Goal: Task Accomplishment & Management: Complete application form

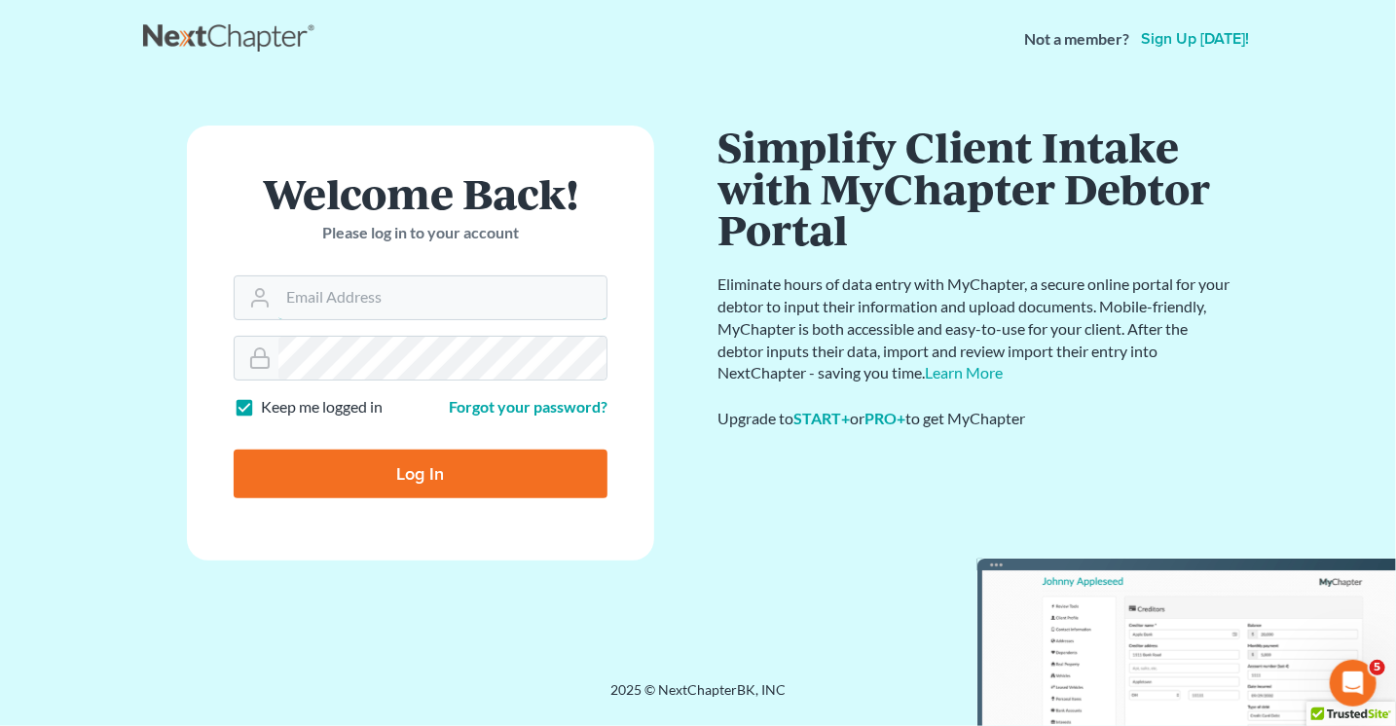
type input "Lisa@lawlisa.com"
click at [409, 468] on input "Log In" at bounding box center [421, 474] width 374 height 49
type input "Thinking..."
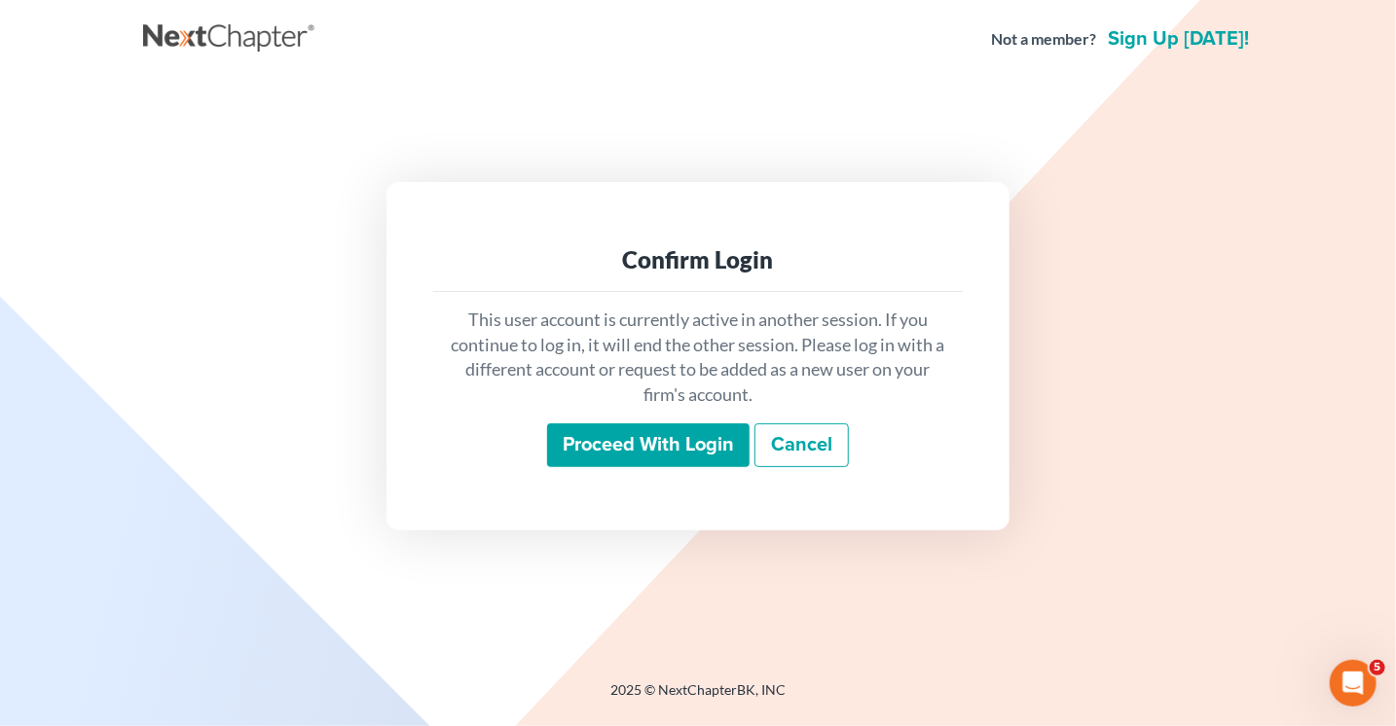
click at [660, 454] on input "Proceed with login" at bounding box center [648, 445] width 202 height 45
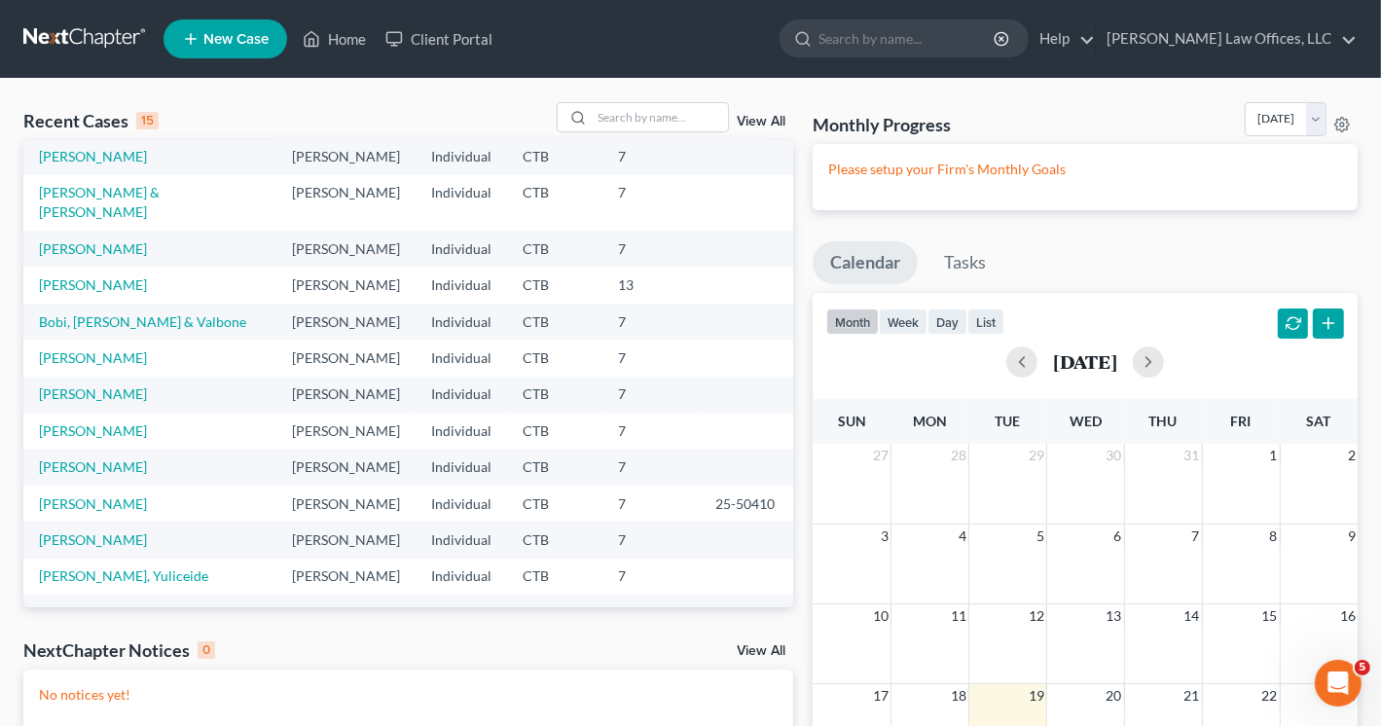
click at [253, 39] on span "New Case" at bounding box center [235, 39] width 65 height 15
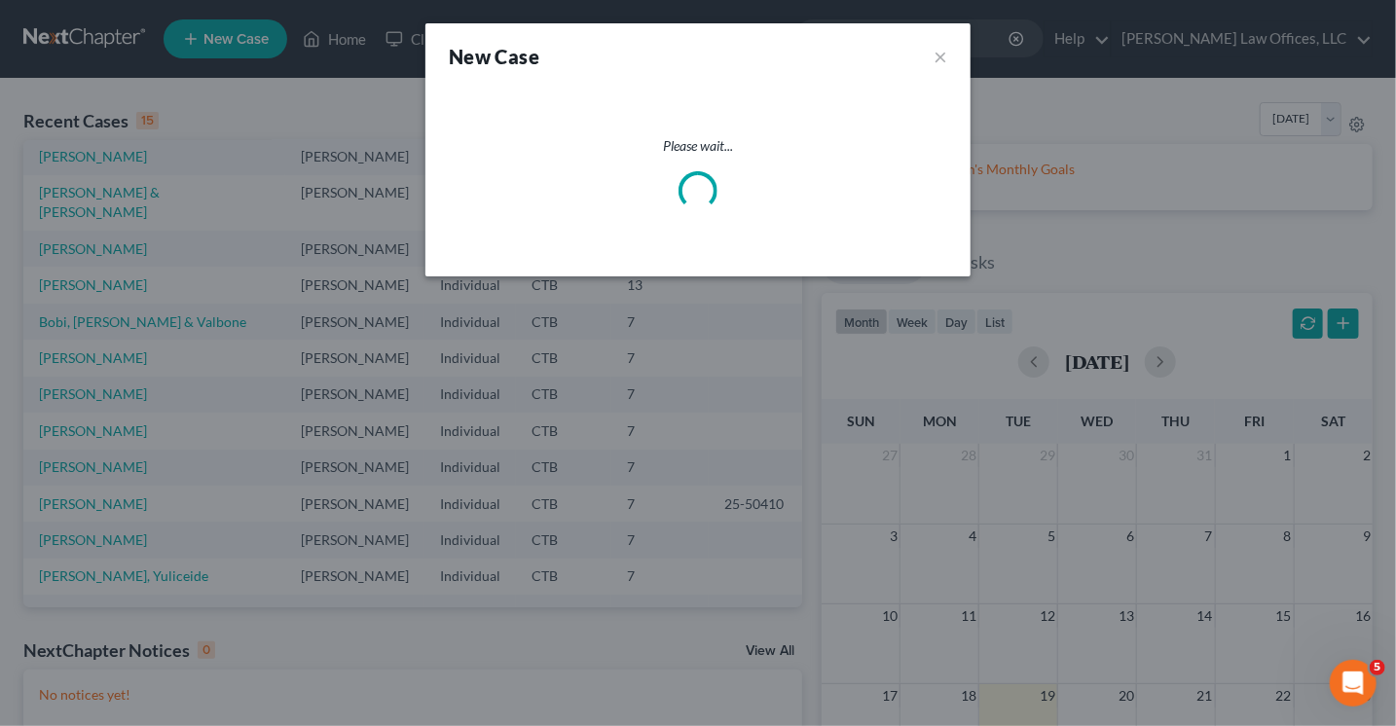
select select "12"
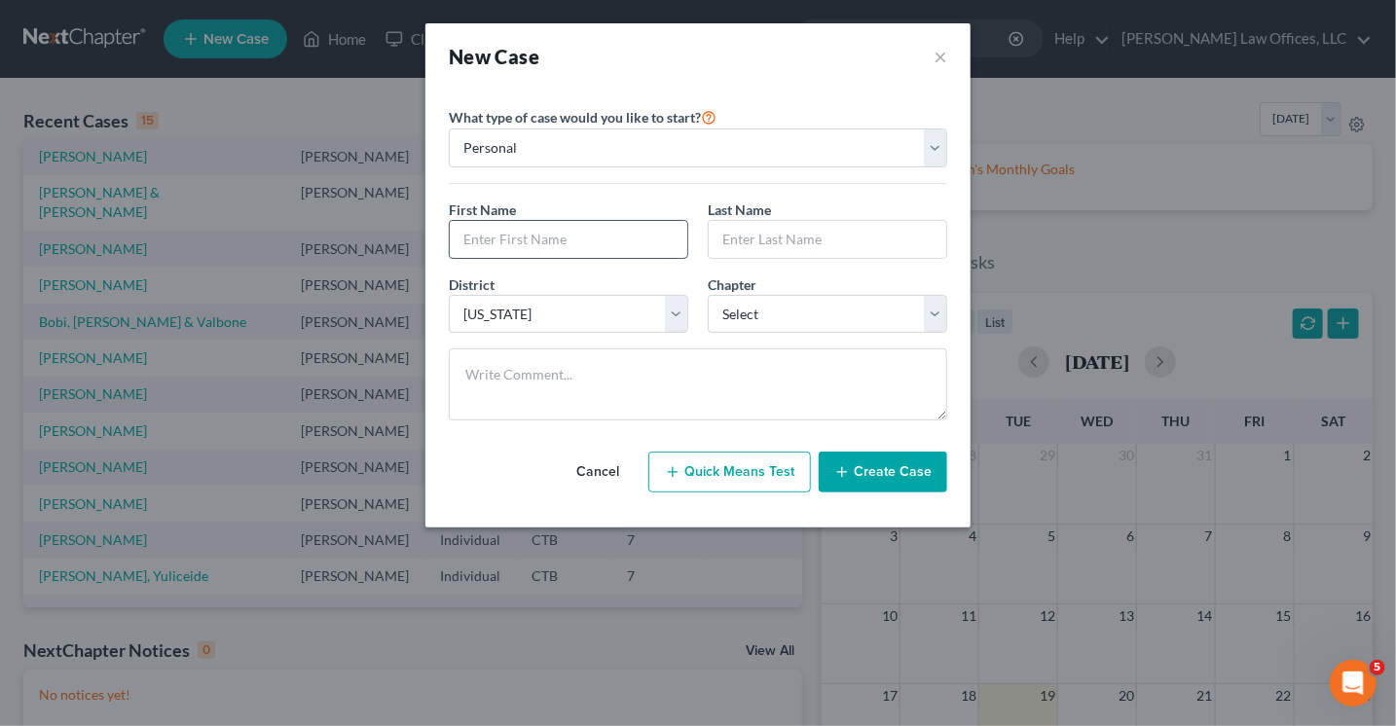
click at [568, 240] on input "text" at bounding box center [568, 239] width 237 height 37
type input "[PERSON_NAME]"
click at [745, 228] on input "text" at bounding box center [827, 239] width 237 height 37
type input "m"
type input "[PERSON_NAME]"
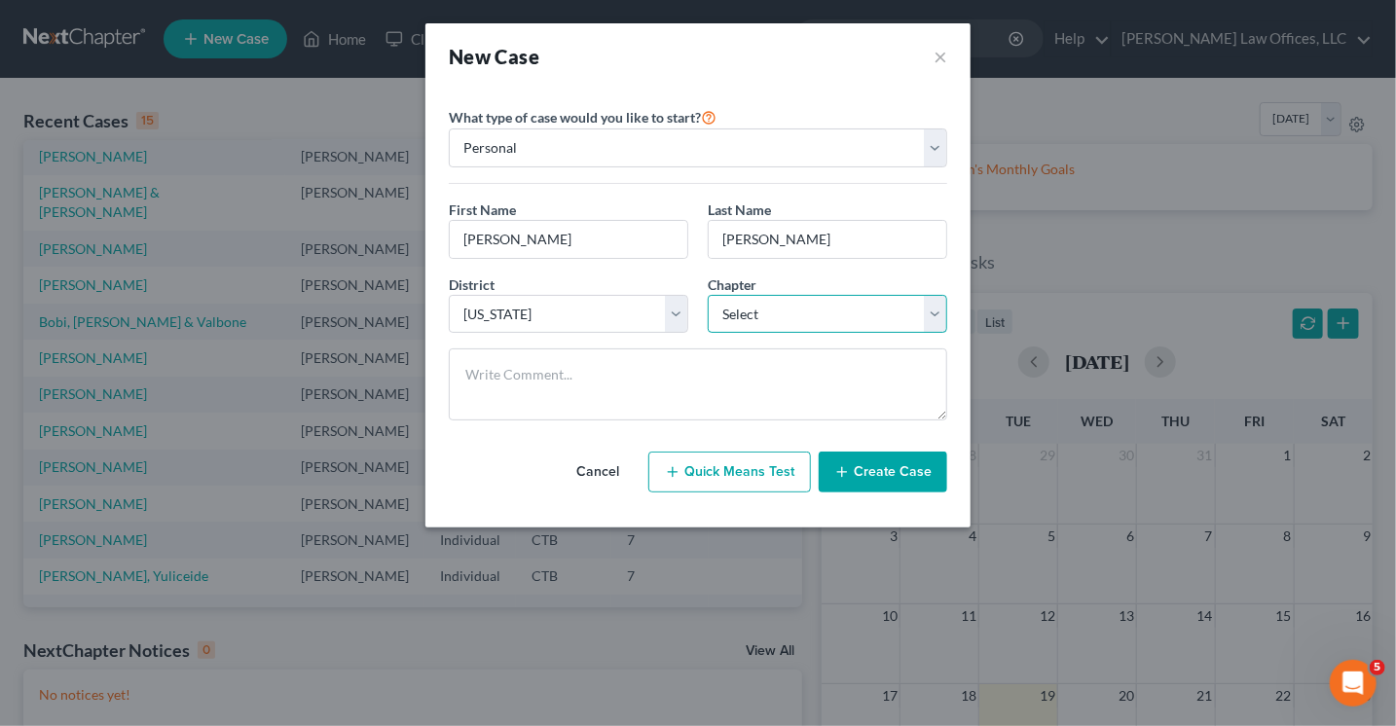
click at [760, 316] on select "Select 7 11 12 13" at bounding box center [827, 314] width 239 height 39
select select "0"
click at [708, 295] on select "Select 7 11 12 13" at bounding box center [827, 314] width 239 height 39
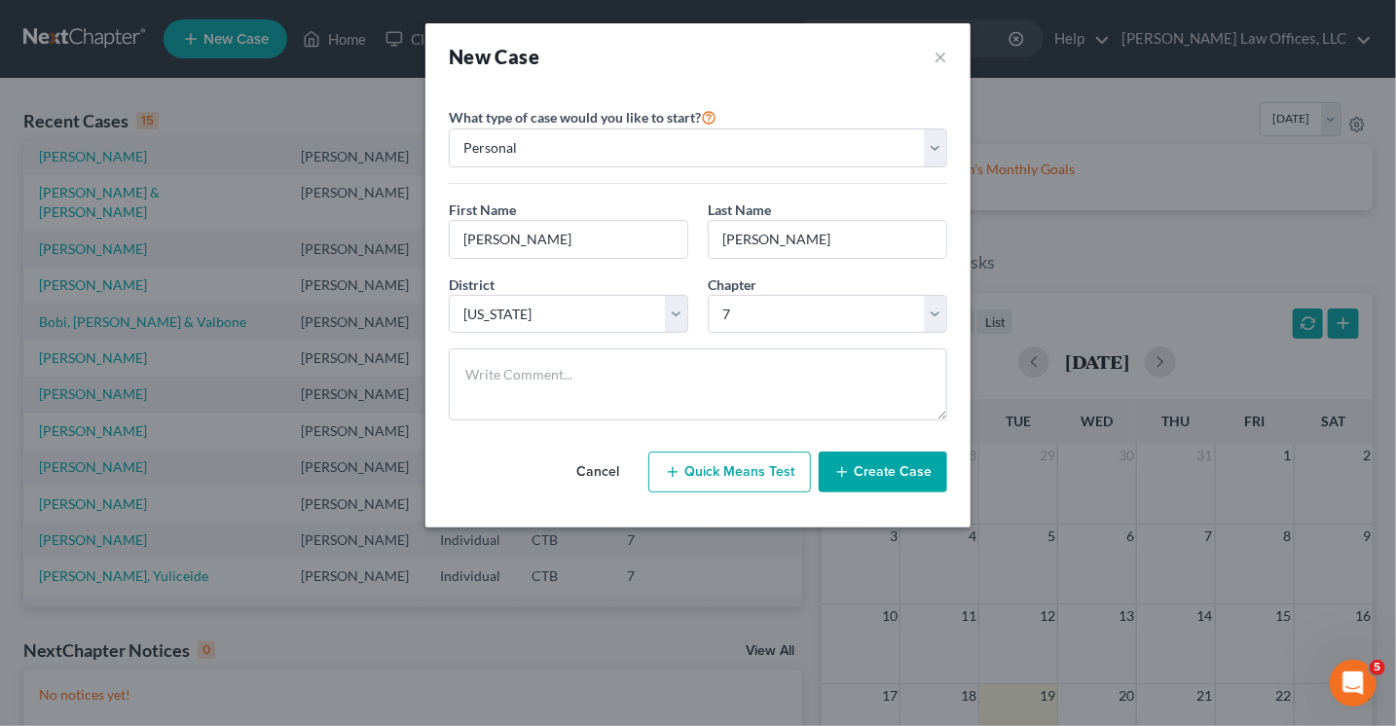
click at [894, 472] on button "Create Case" at bounding box center [883, 472] width 128 height 41
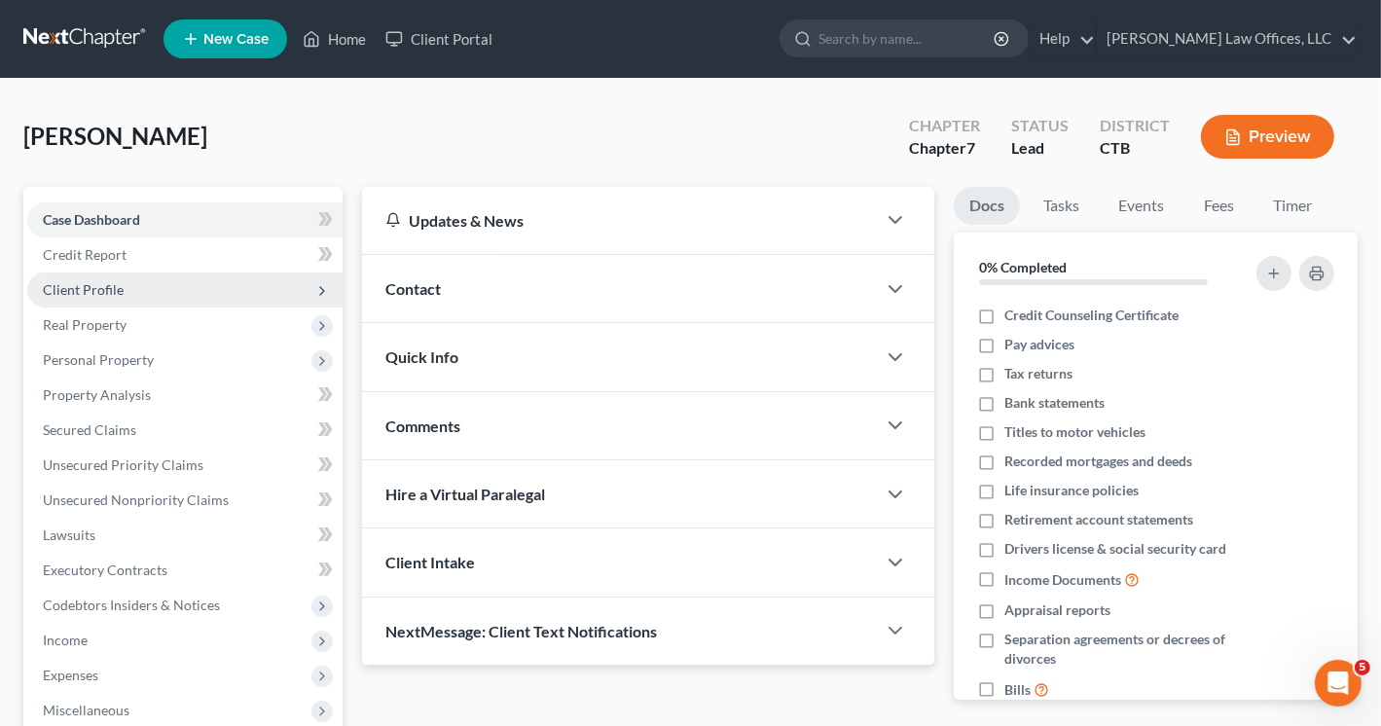
click at [129, 286] on span "Client Profile" at bounding box center [184, 290] width 315 height 35
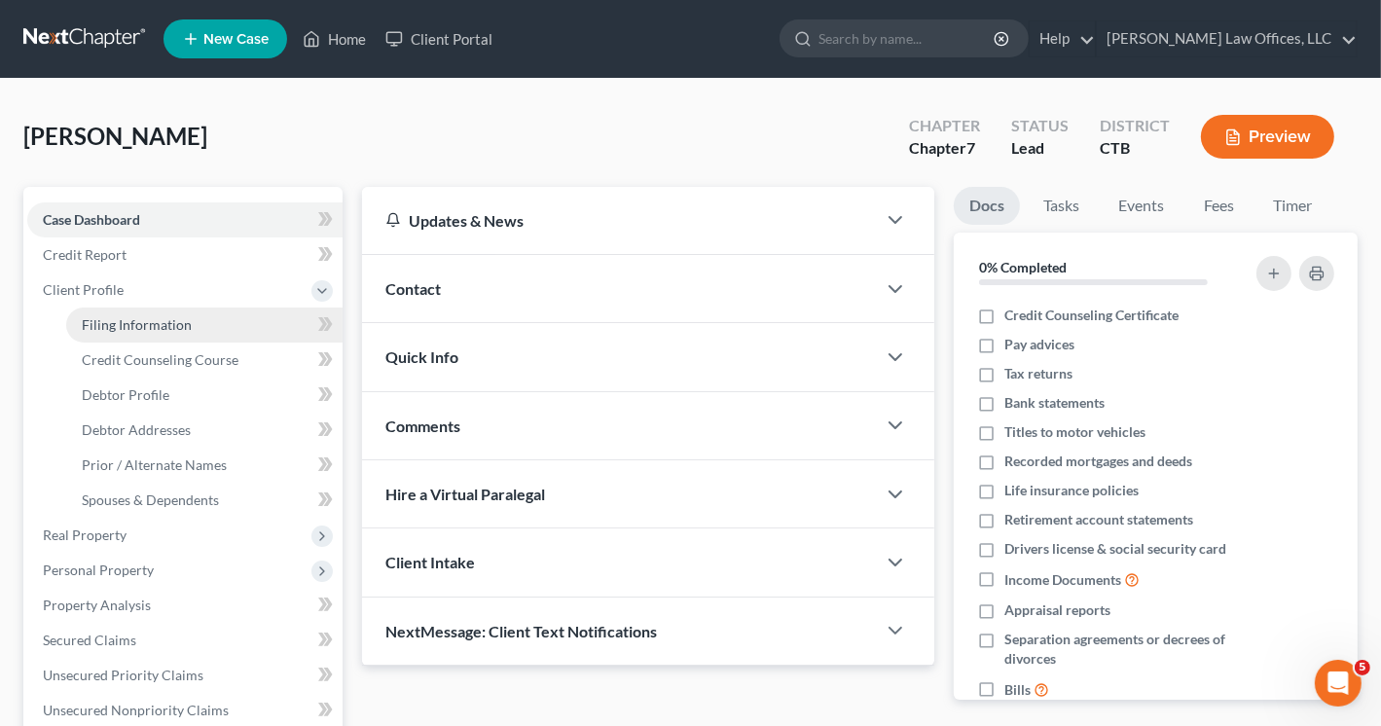
click at [128, 322] on span "Filing Information" at bounding box center [137, 324] width 110 height 17
select select "1"
select select "0"
select select "12"
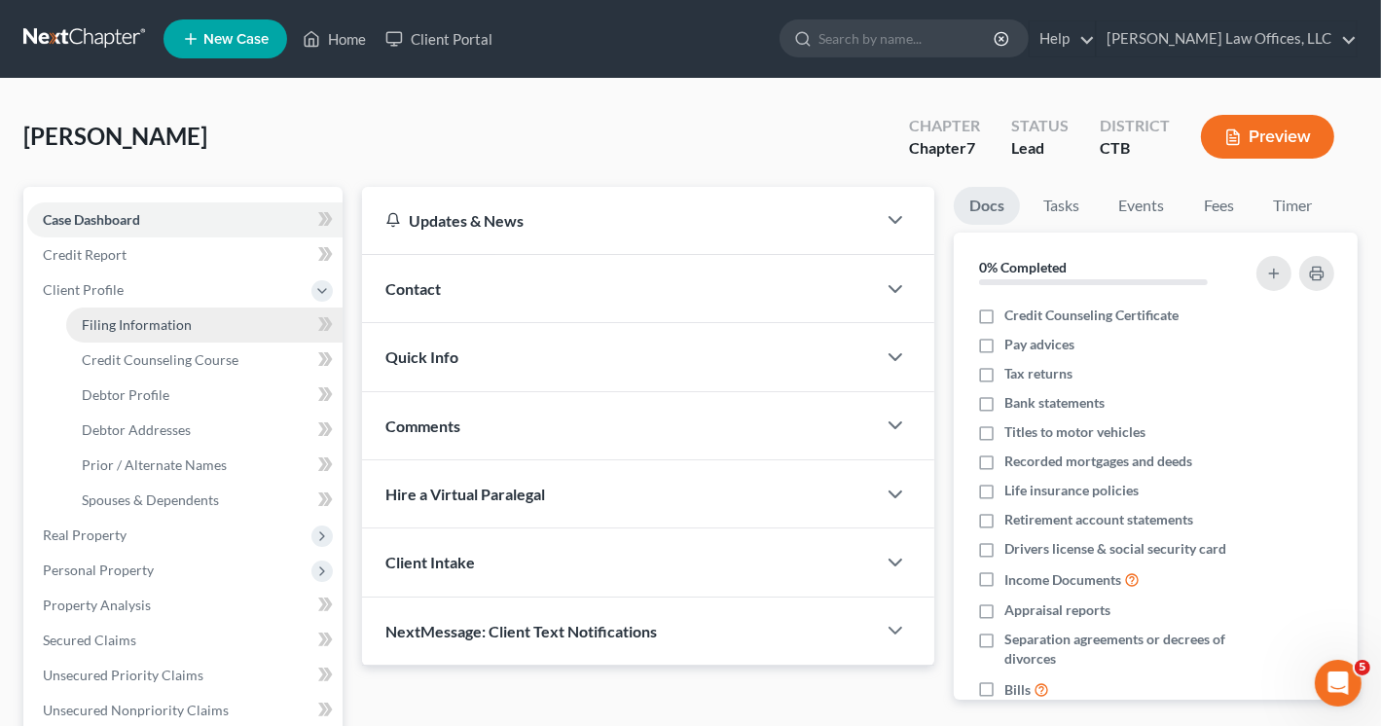
select select "6"
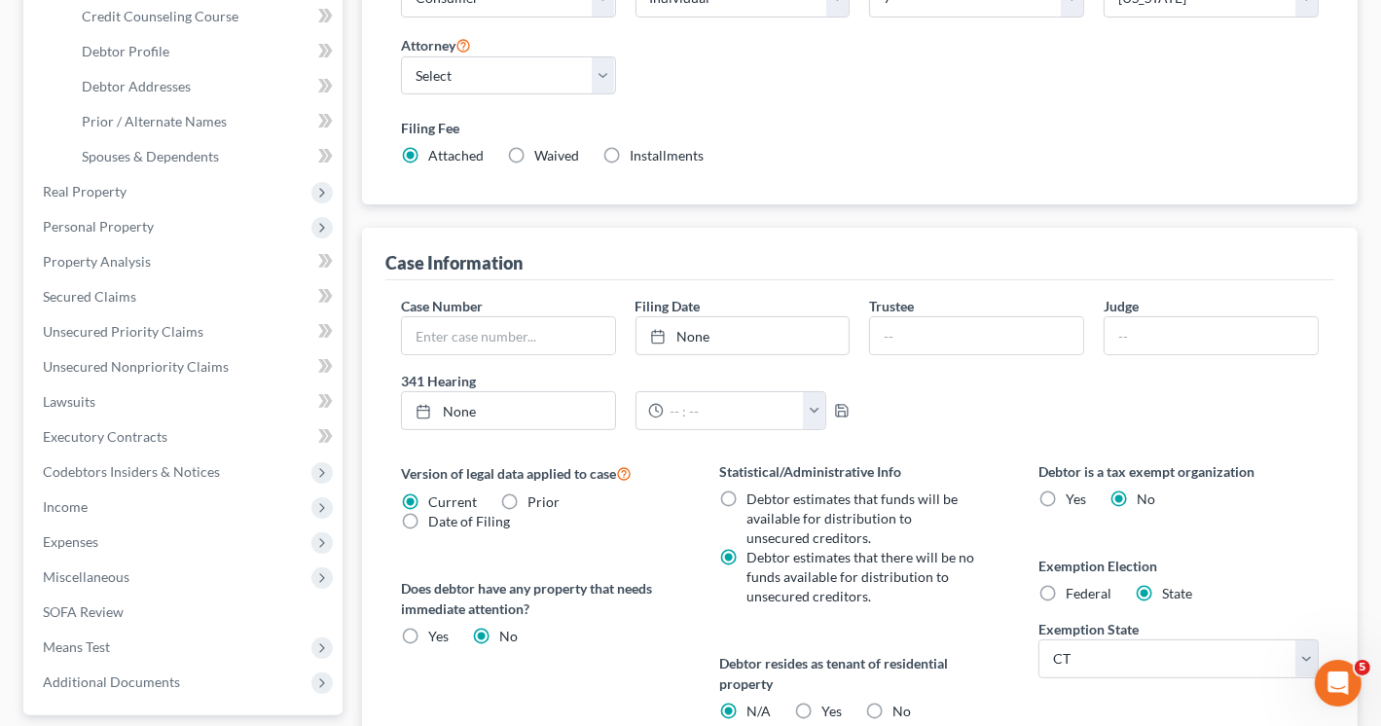
scroll to position [389, 0]
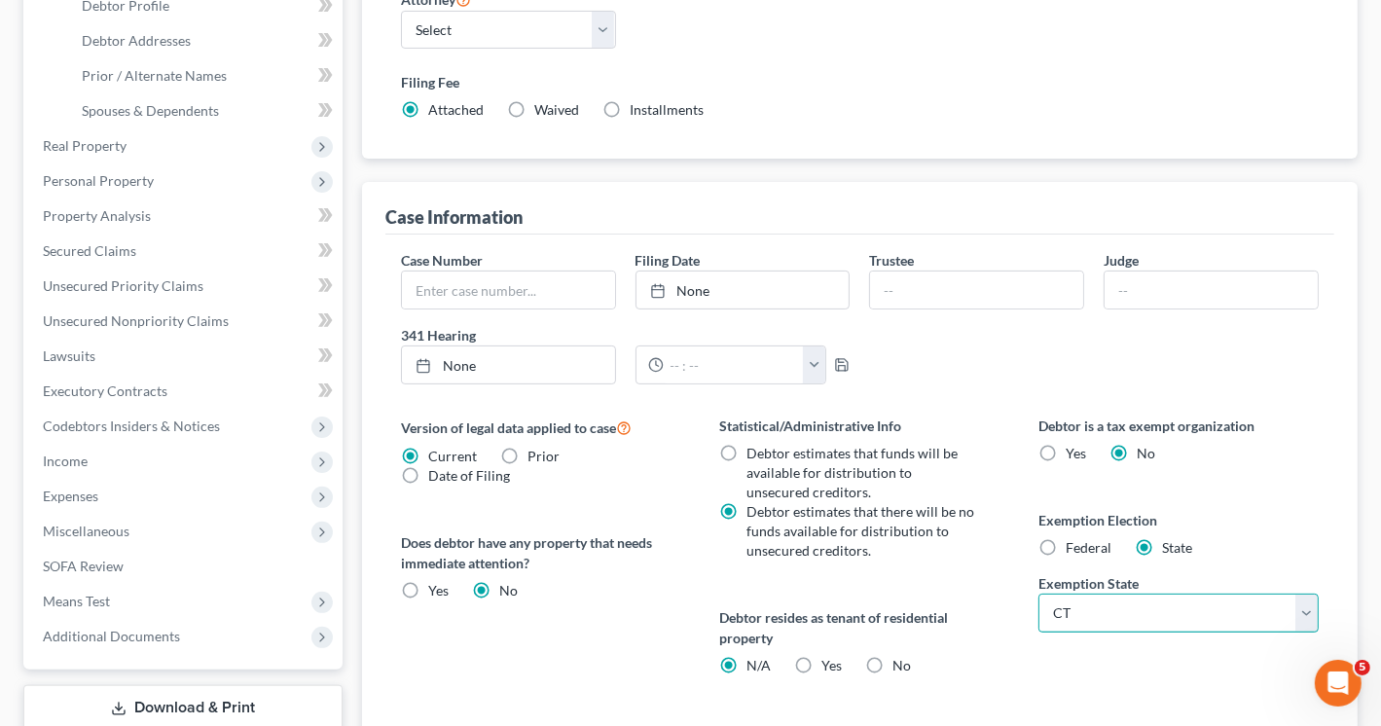
click at [1167, 601] on select "State [US_STATE] AK AR AZ CA CO CT DE DC [GEOGRAPHIC_DATA] [GEOGRAPHIC_DATA] GU…" at bounding box center [1179, 613] width 280 height 39
click at [1078, 681] on div "Debtor is a tax exempt organization Yes No Exemption Election Federal State Exe…" at bounding box center [1178, 626] width 319 height 420
click at [1066, 541] on label "Federal" at bounding box center [1089, 547] width 46 height 19
click at [1074, 541] on input "Federal" at bounding box center [1080, 544] width 13 height 13
radio input "true"
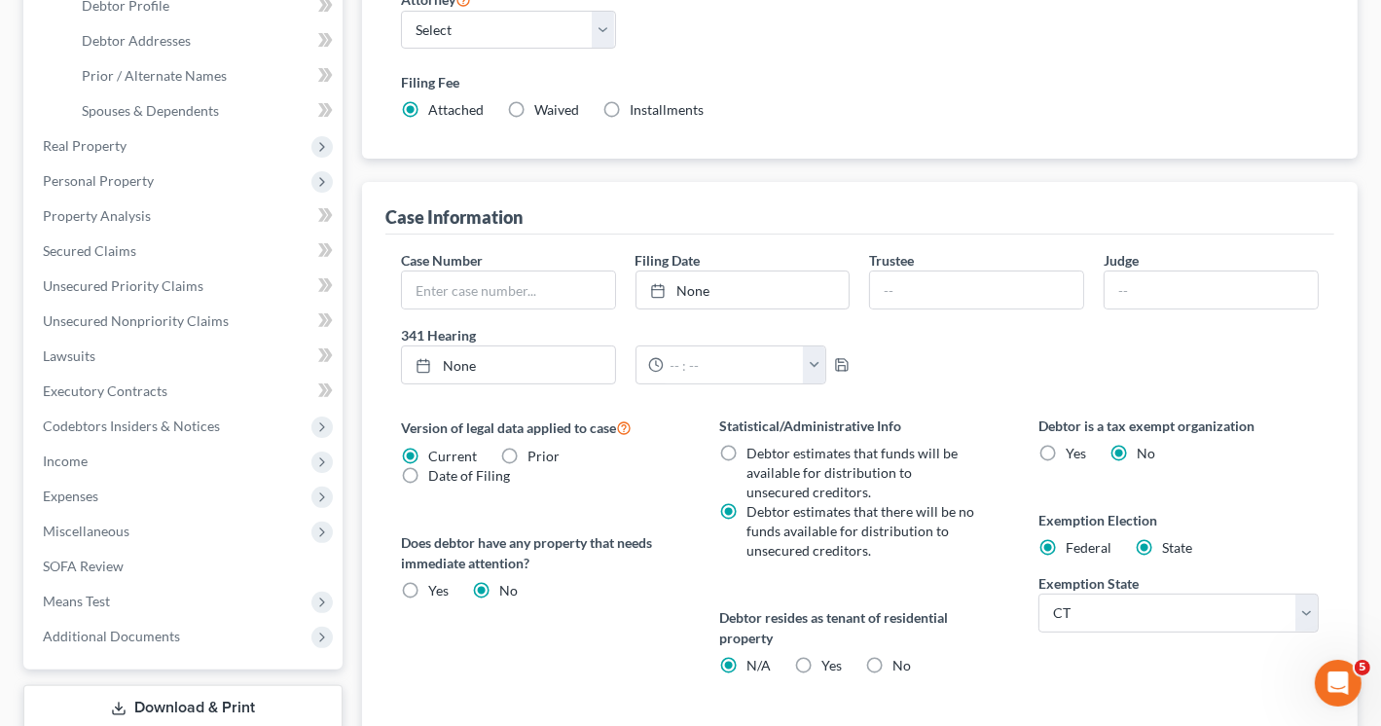
radio input "false"
click at [1066, 541] on label "Federal" at bounding box center [1089, 547] width 46 height 19
click at [1074, 541] on input "Federal" at bounding box center [1080, 544] width 13 height 13
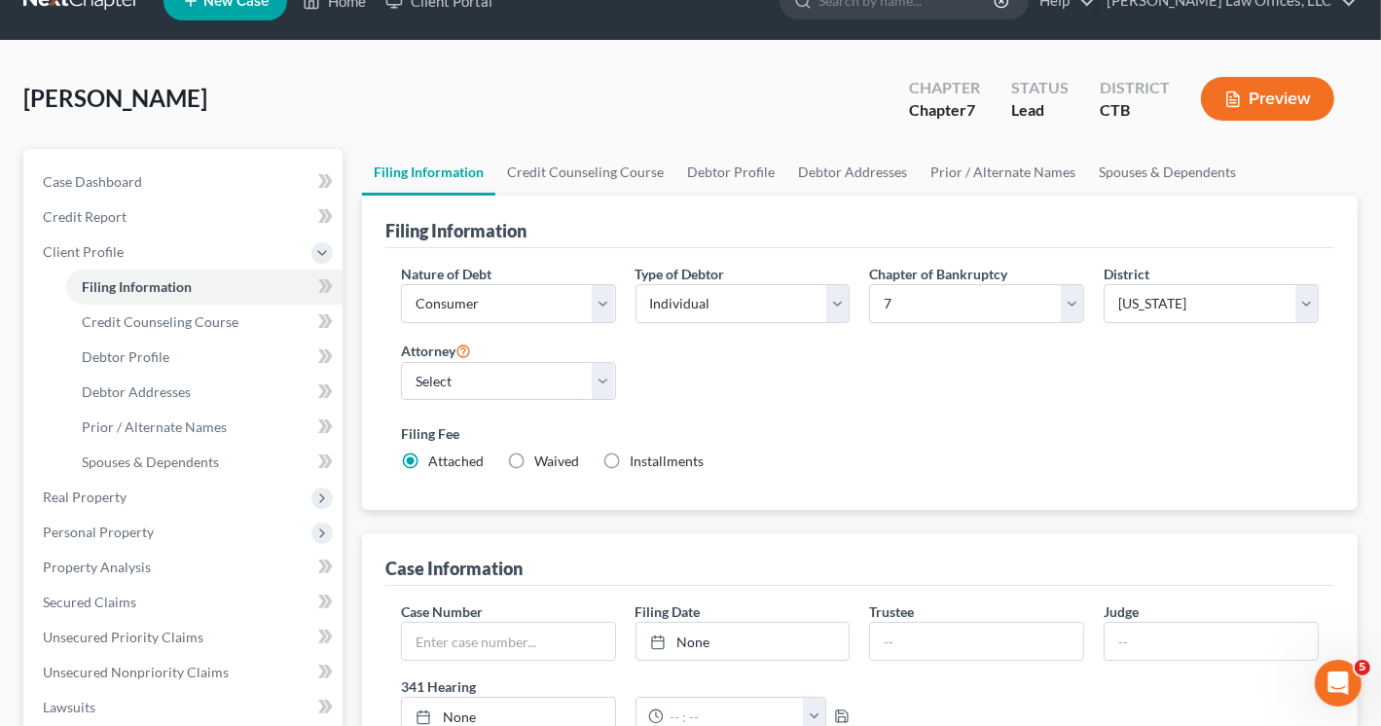
scroll to position [0, 0]
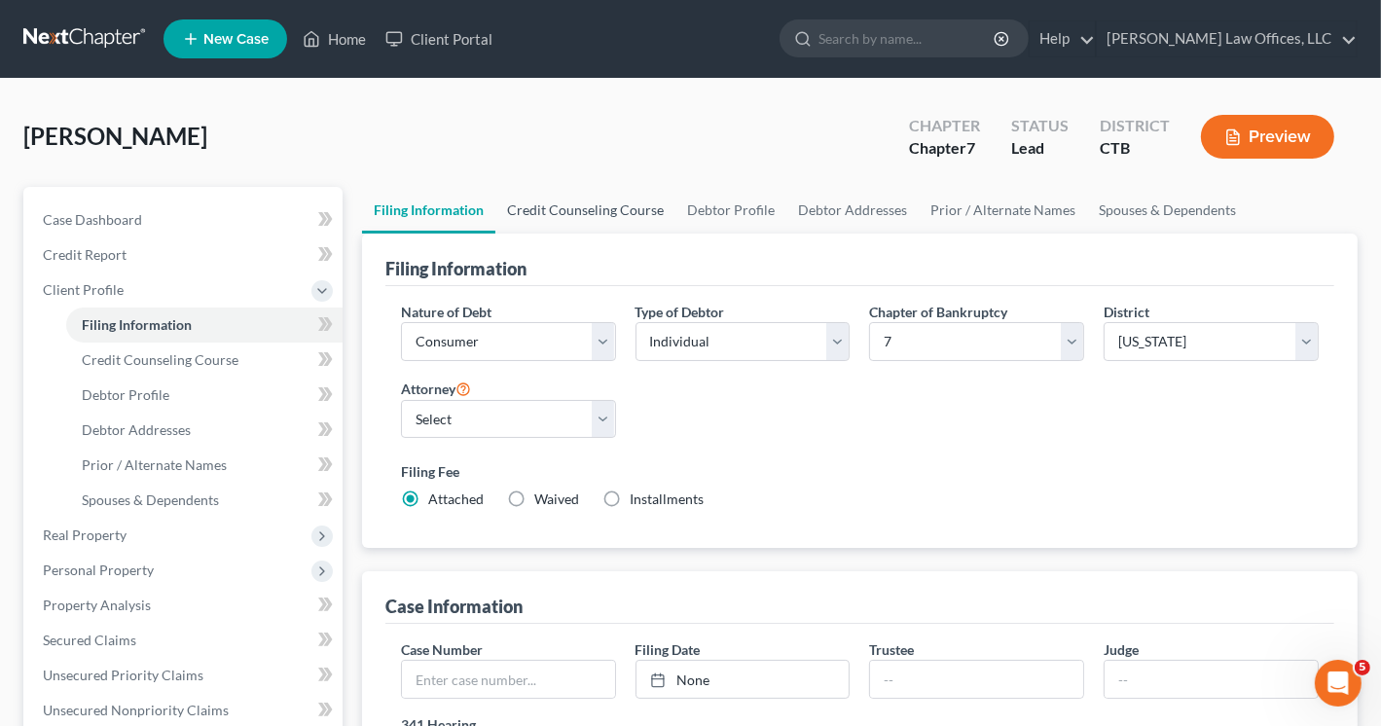
click at [576, 211] on link "Credit Counseling Course" at bounding box center [585, 210] width 180 height 47
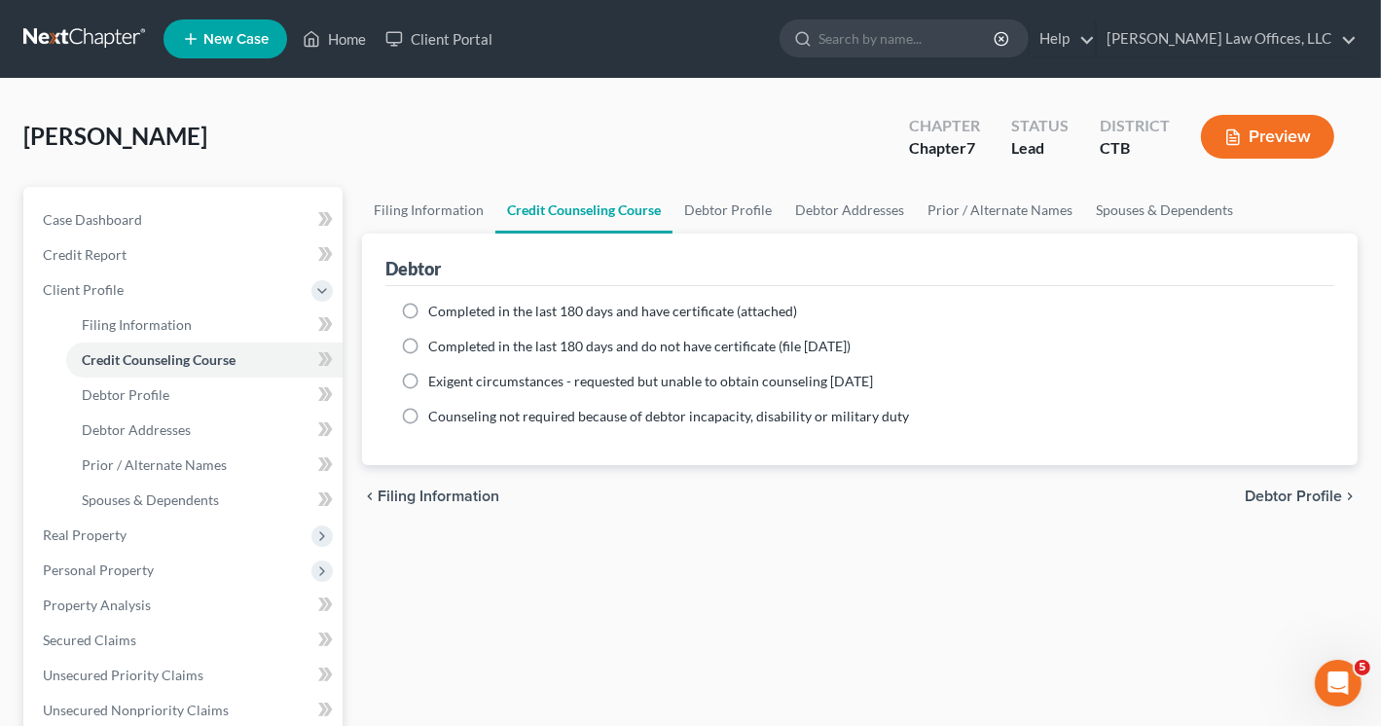
click at [428, 309] on label "Completed in the last 180 days and have certificate (attached)" at bounding box center [612, 311] width 369 height 19
click at [436, 309] on input "Completed in the last 180 days and have certificate (attached)" at bounding box center [442, 308] width 13 height 13
radio input "true"
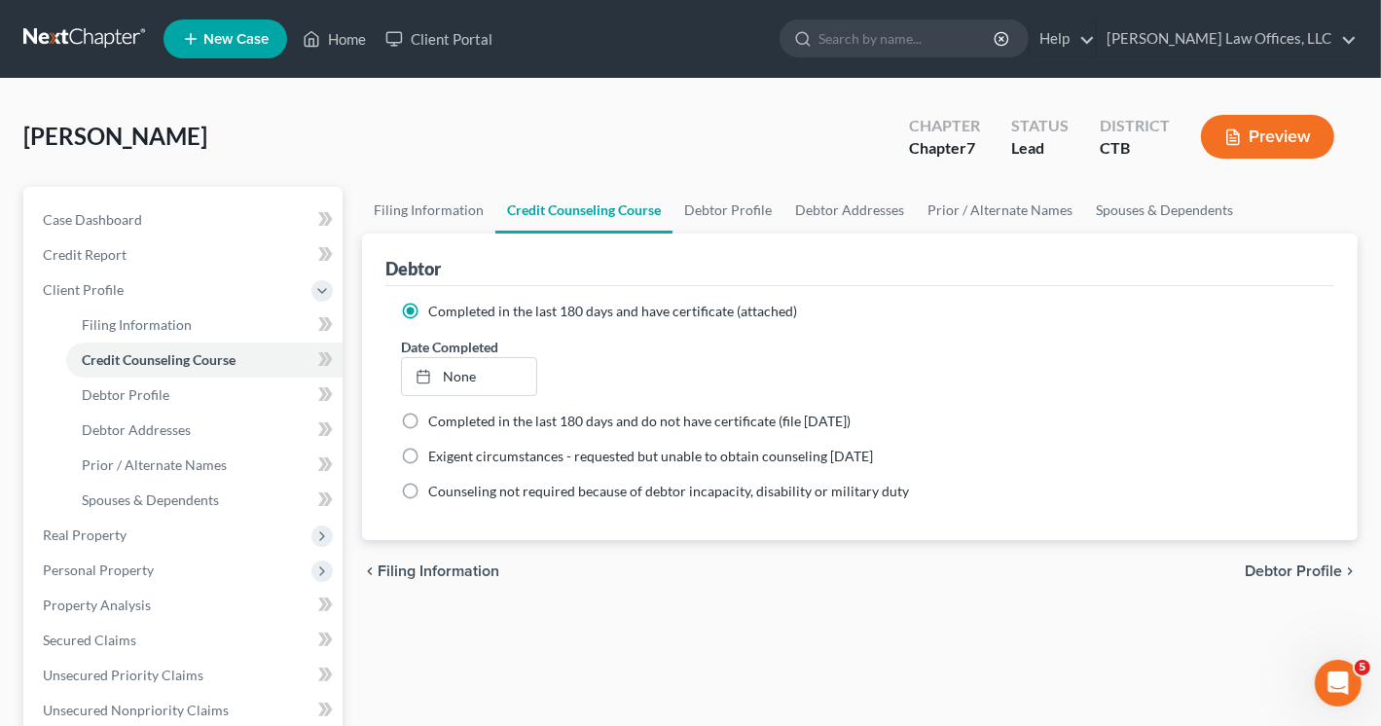
click at [926, 594] on div "chevron_left Filing Information Debtor Profile chevron_right" at bounding box center [860, 571] width 996 height 62
click at [463, 371] on link "None" at bounding box center [469, 376] width 135 height 37
type input "[DATE]"
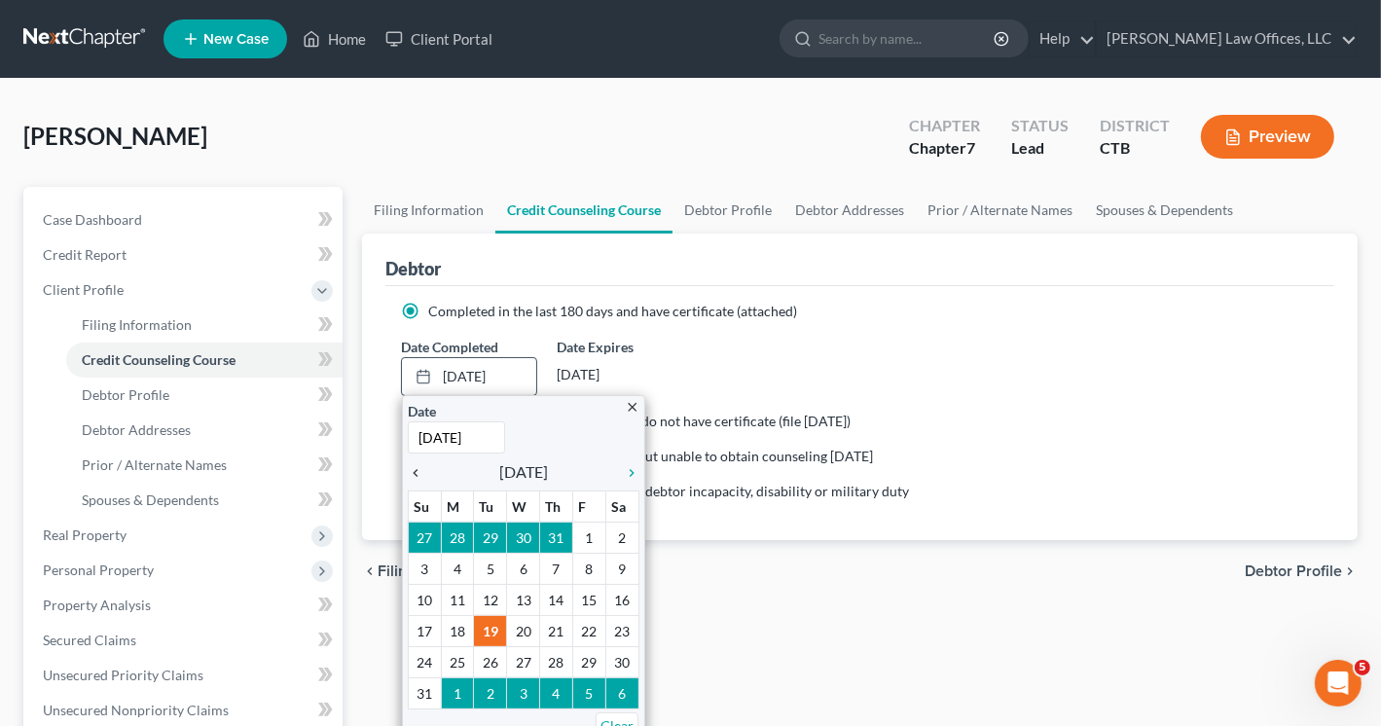
click at [420, 476] on icon "chevron_left" at bounding box center [420, 473] width 25 height 16
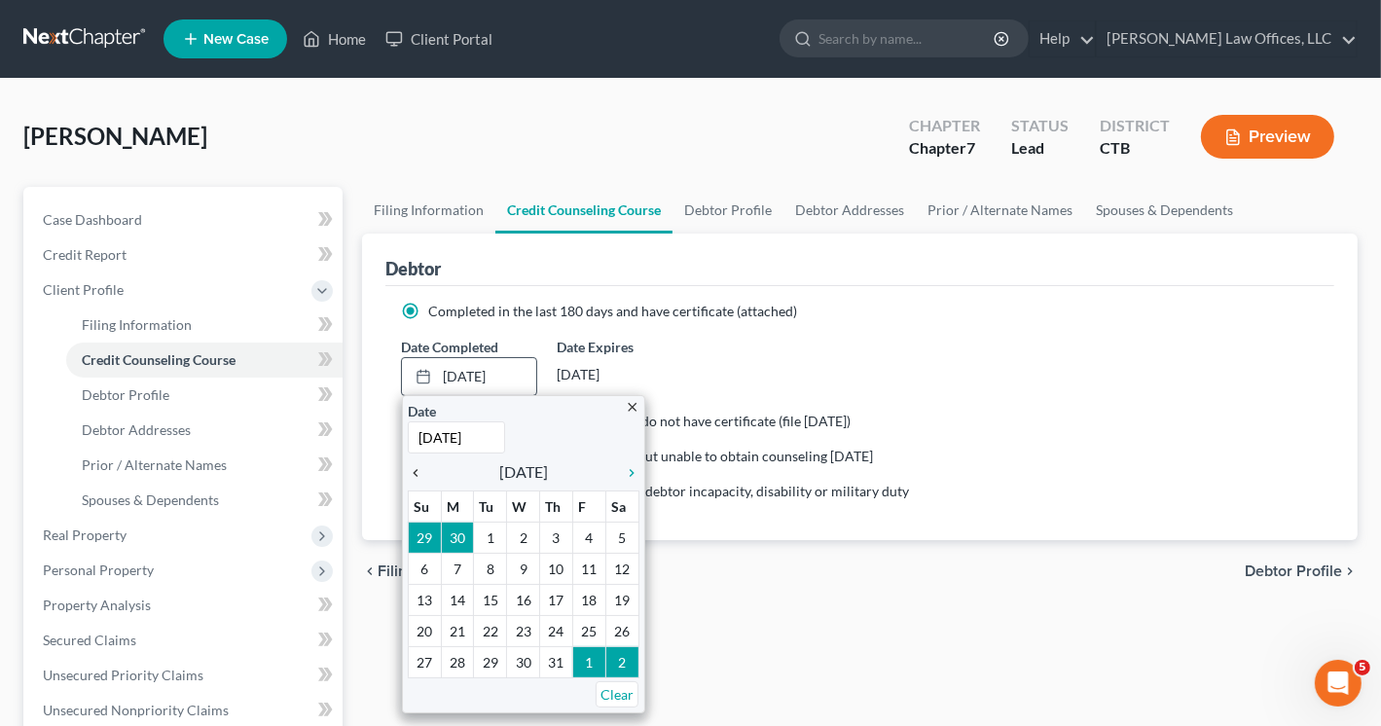
click at [420, 476] on icon "chevron_left" at bounding box center [420, 473] width 25 height 16
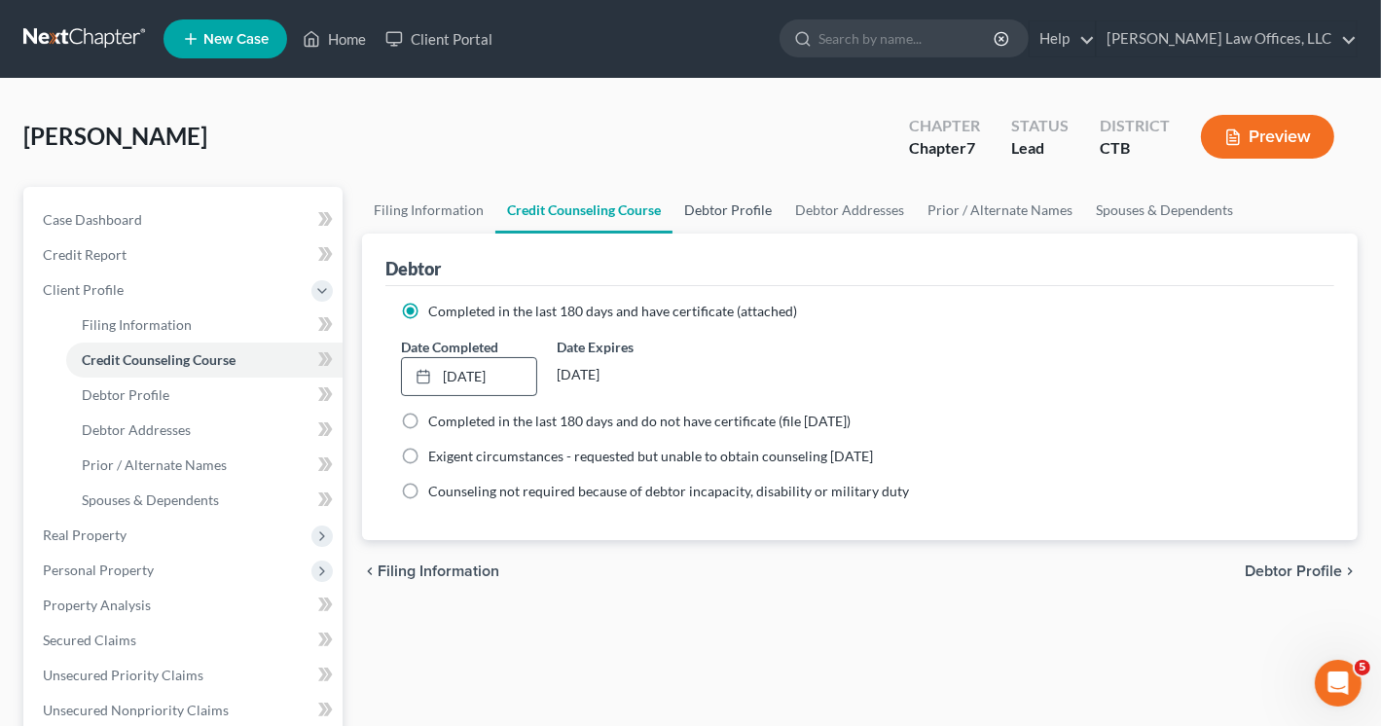
click at [714, 204] on link "Debtor Profile" at bounding box center [728, 210] width 111 height 47
select select "0"
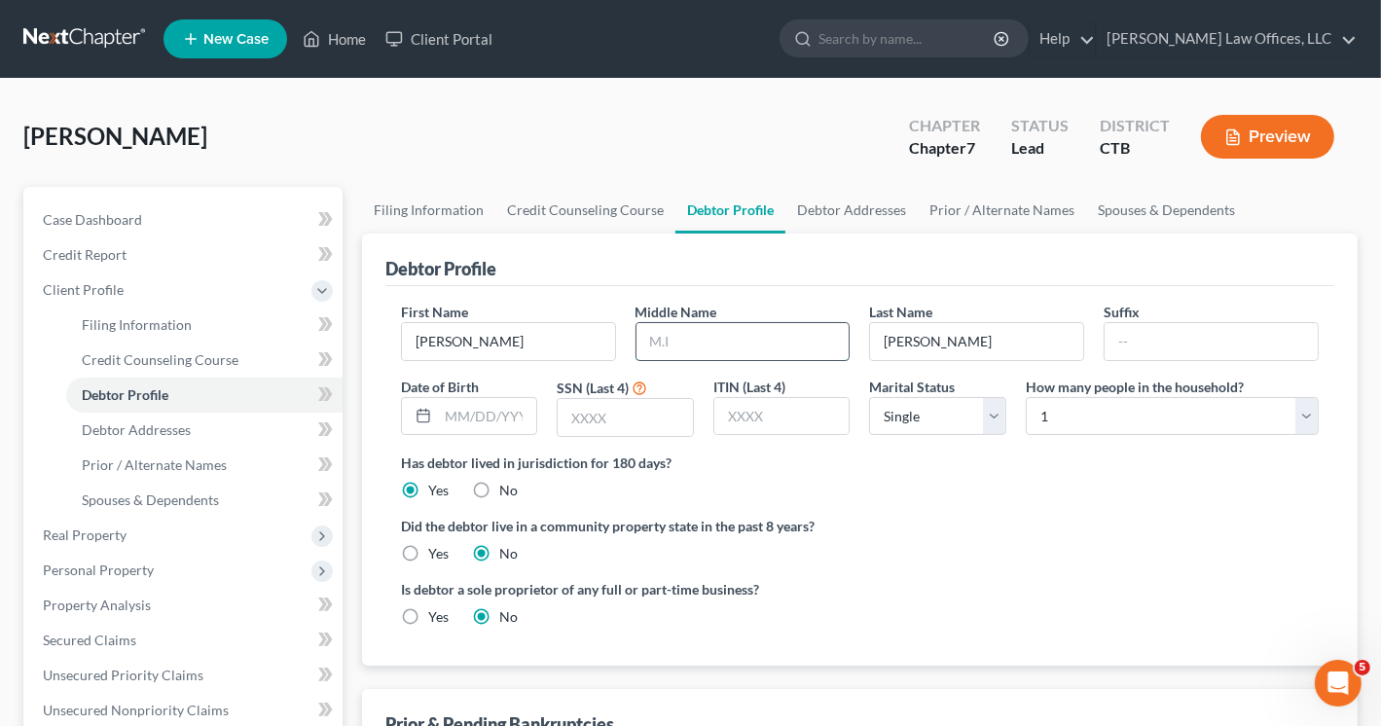
click at [675, 347] on input "text" at bounding box center [743, 341] width 213 height 37
type input "[PERSON_NAME]"
click at [609, 424] on input "text" at bounding box center [625, 417] width 135 height 37
type input "6579"
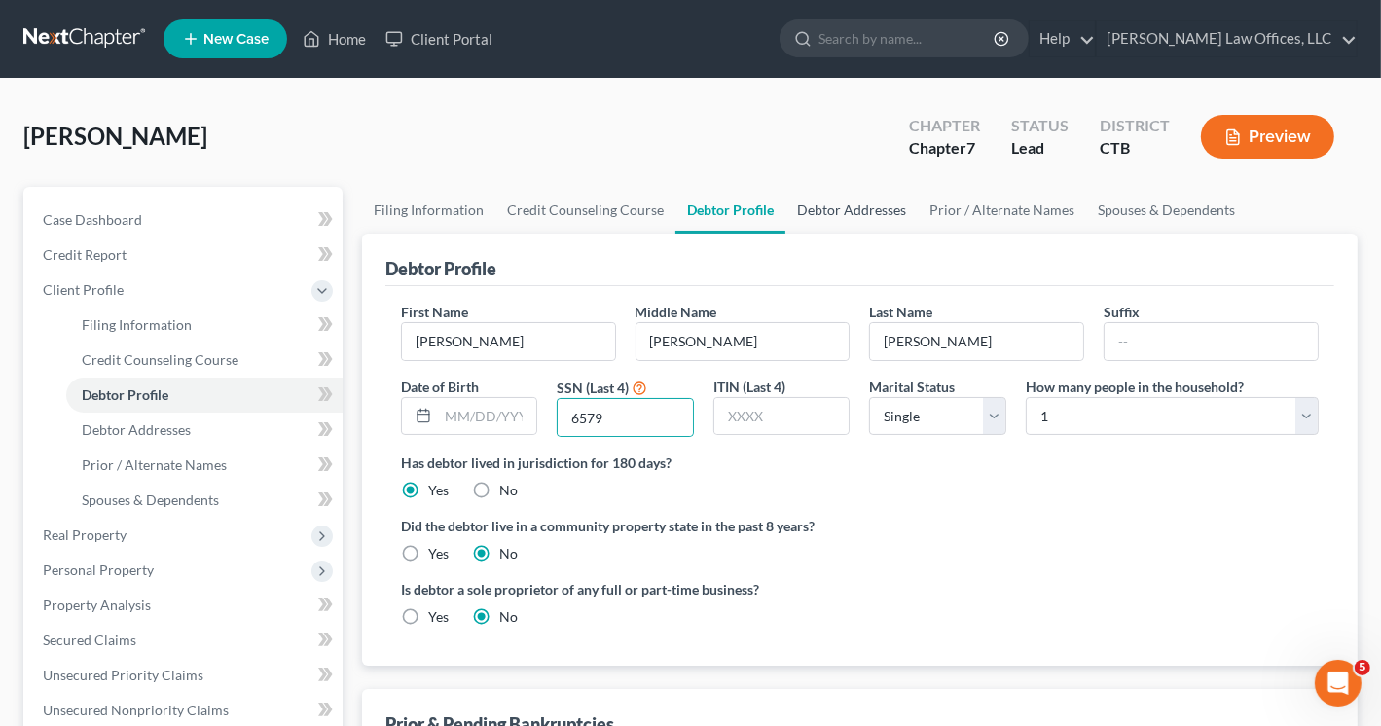
click at [853, 204] on link "Debtor Addresses" at bounding box center [851, 210] width 132 height 47
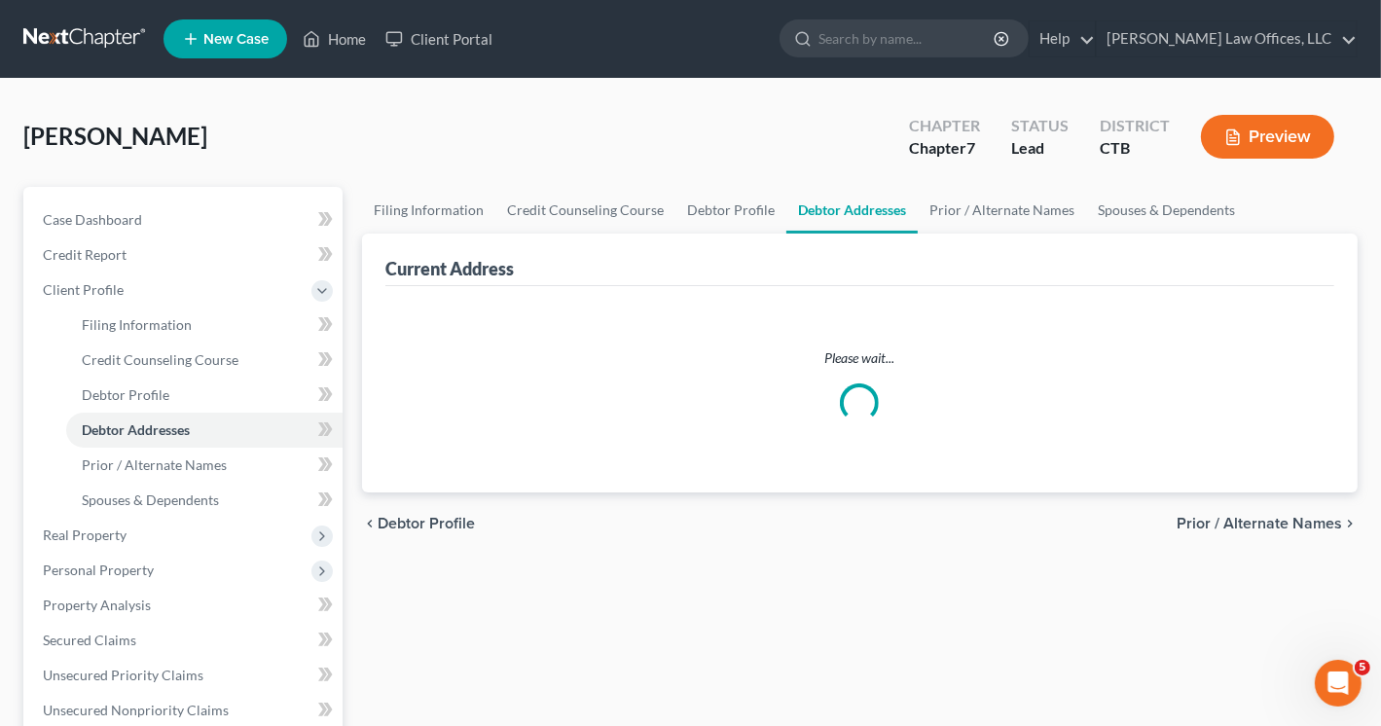
select select "0"
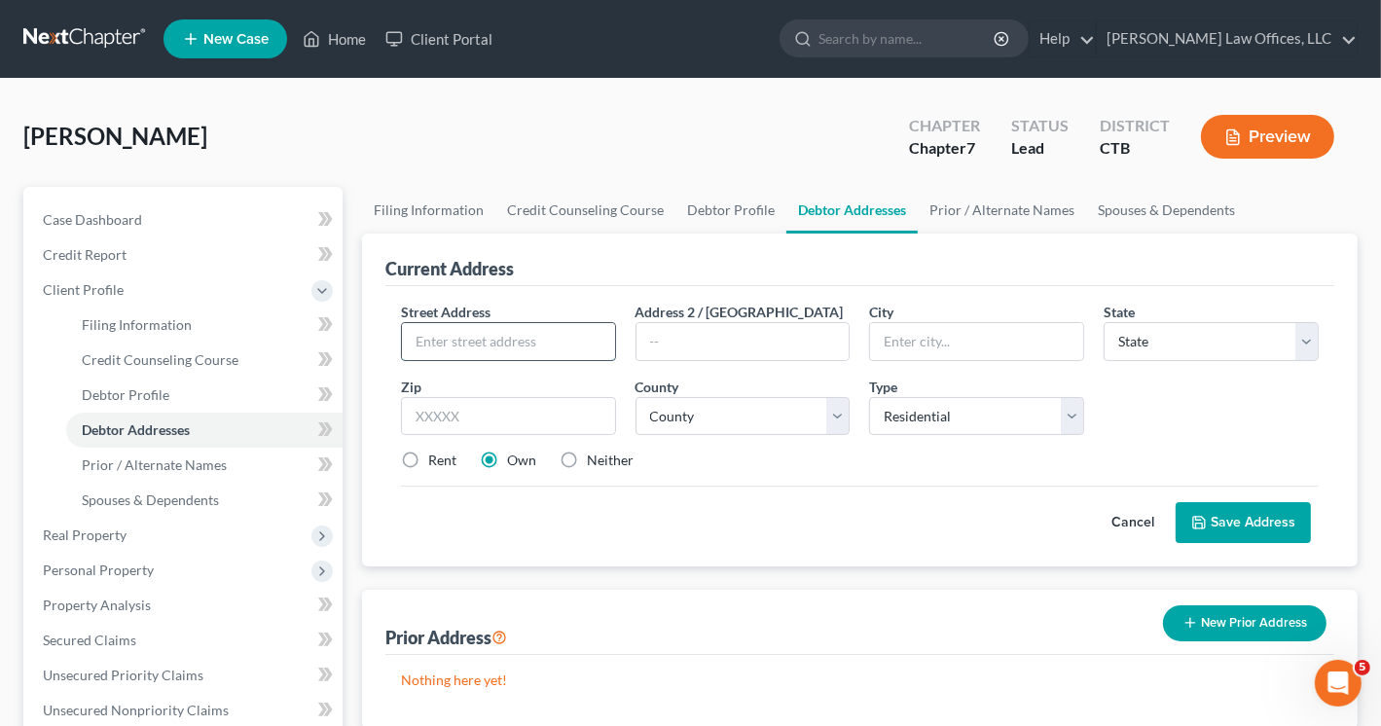
click at [471, 331] on input "text" at bounding box center [508, 341] width 213 height 37
type input "[STREET_ADDRESS]"
click at [895, 332] on input "text" at bounding box center [976, 341] width 213 height 37
type input "[GEOGRAPHIC_DATA]"
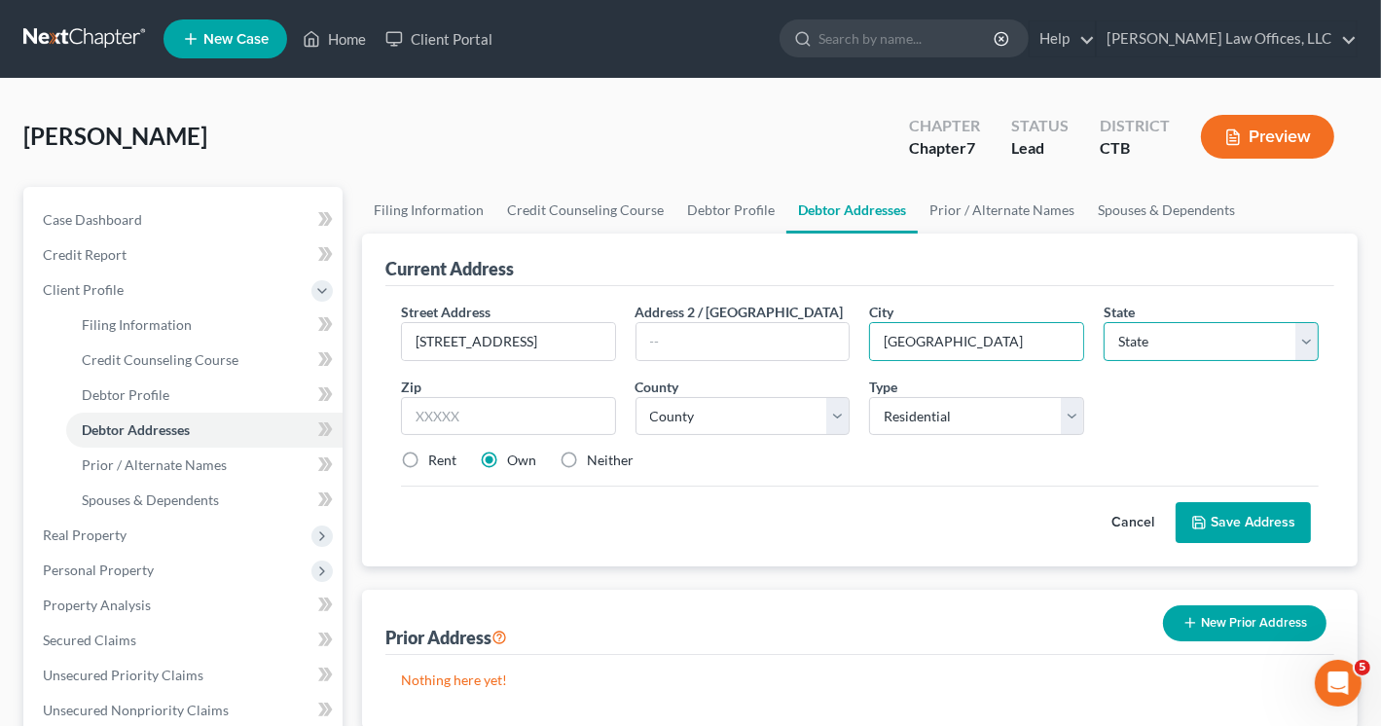
select select "6"
type input "06510"
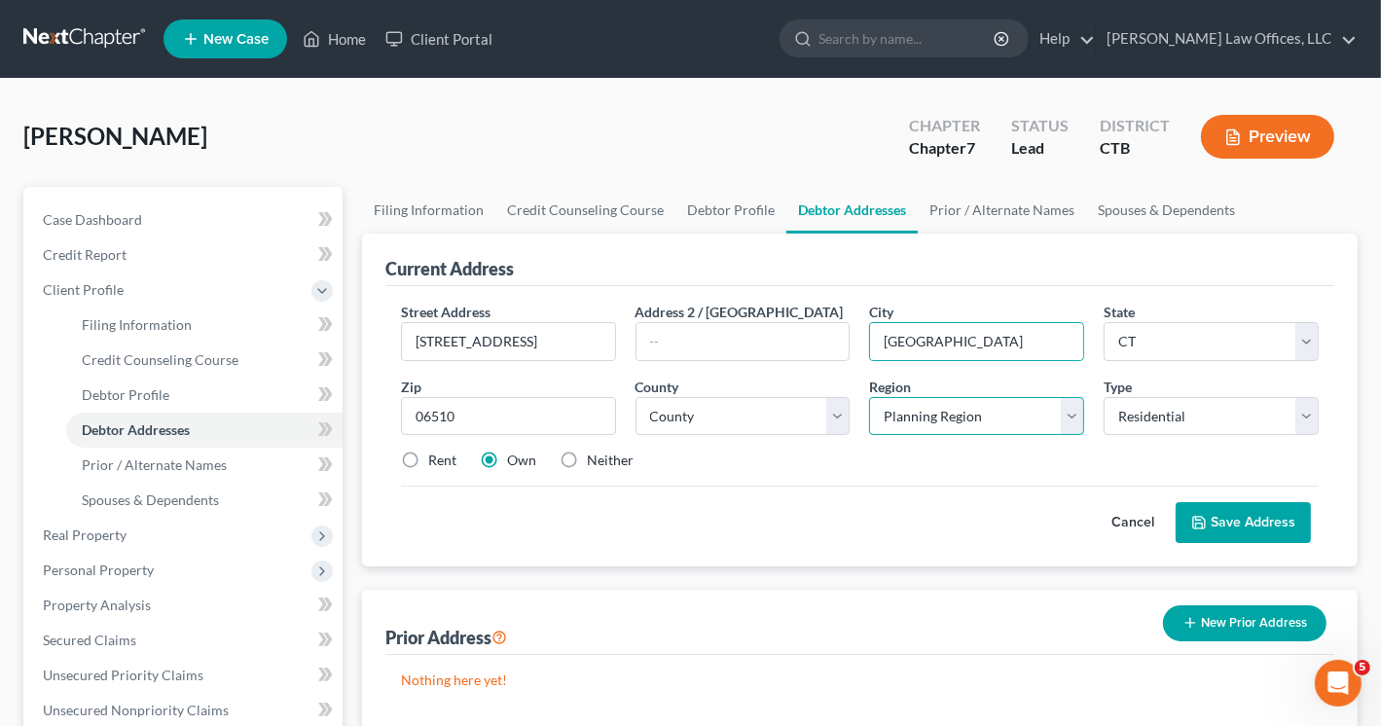
select select "2"
type input "[GEOGRAPHIC_DATA]"
click at [460, 408] on input "06510" at bounding box center [508, 416] width 215 height 39
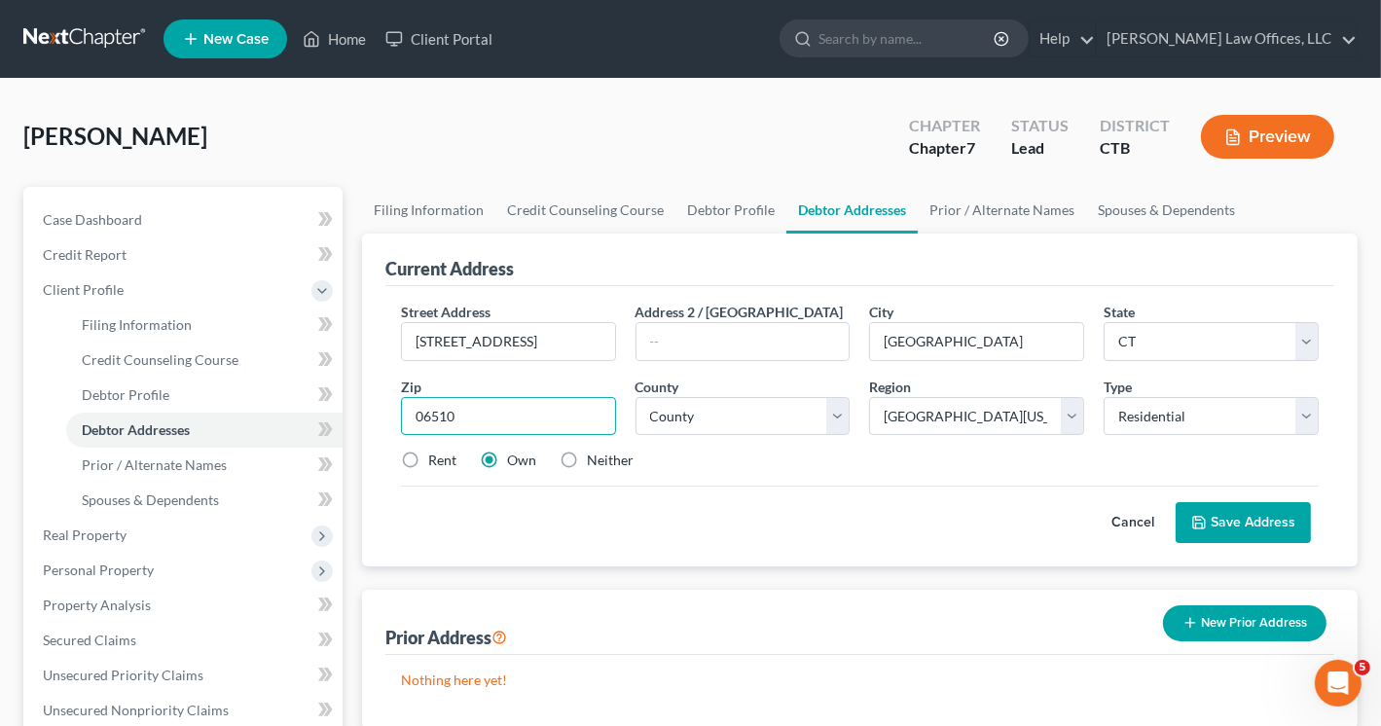
click at [460, 408] on input "06510" at bounding box center [508, 416] width 215 height 39
click at [460, 409] on input "06510" at bounding box center [508, 416] width 215 height 39
type input "06511"
click at [841, 417] on select "County [GEOGRAPHIC_DATA] [GEOGRAPHIC_DATA] [GEOGRAPHIC_DATA] [GEOGRAPHIC_DATA] …" at bounding box center [743, 416] width 215 height 39
select select "4"
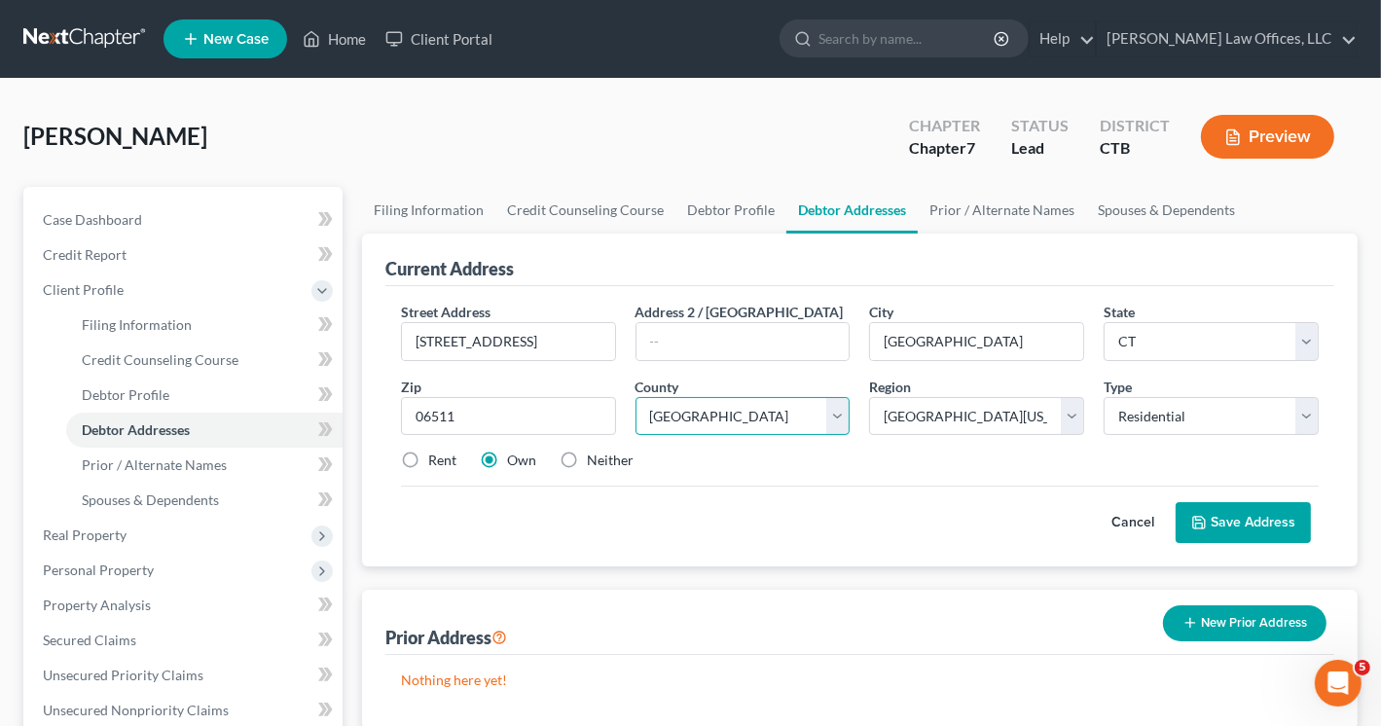
click at [636, 397] on select "County [GEOGRAPHIC_DATA] [GEOGRAPHIC_DATA] [GEOGRAPHIC_DATA] [GEOGRAPHIC_DATA] …" at bounding box center [743, 416] width 215 height 39
click at [930, 426] on select "Planning Region Capitol Planning Region [GEOGRAPHIC_DATA] Planning Region [GEOG…" at bounding box center [976, 416] width 215 height 39
click at [928, 415] on select "Planning Region Capitol Planning Region [GEOGRAPHIC_DATA] Planning Region [GEOG…" at bounding box center [976, 416] width 215 height 39
click at [946, 398] on select "Planning Region Capitol Planning Region [GEOGRAPHIC_DATA] Planning Region [GEOG…" at bounding box center [976, 416] width 215 height 39
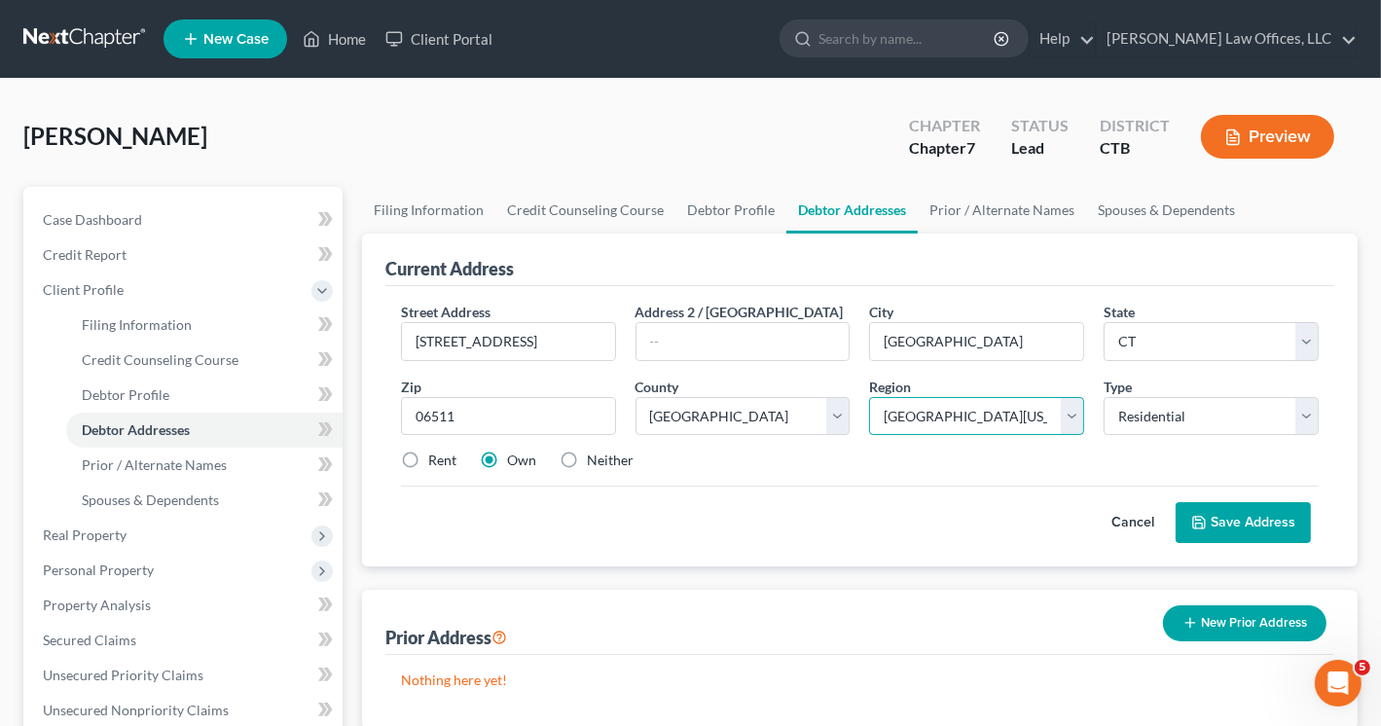
select select "6"
click at [869, 397] on select "Planning Region Capitol Planning Region [GEOGRAPHIC_DATA] Planning Region [GEOG…" at bounding box center [976, 416] width 215 height 39
click at [428, 456] on label "Rent" at bounding box center [442, 460] width 28 height 19
click at [436, 456] on input "Rent" at bounding box center [442, 457] width 13 height 13
radio input "true"
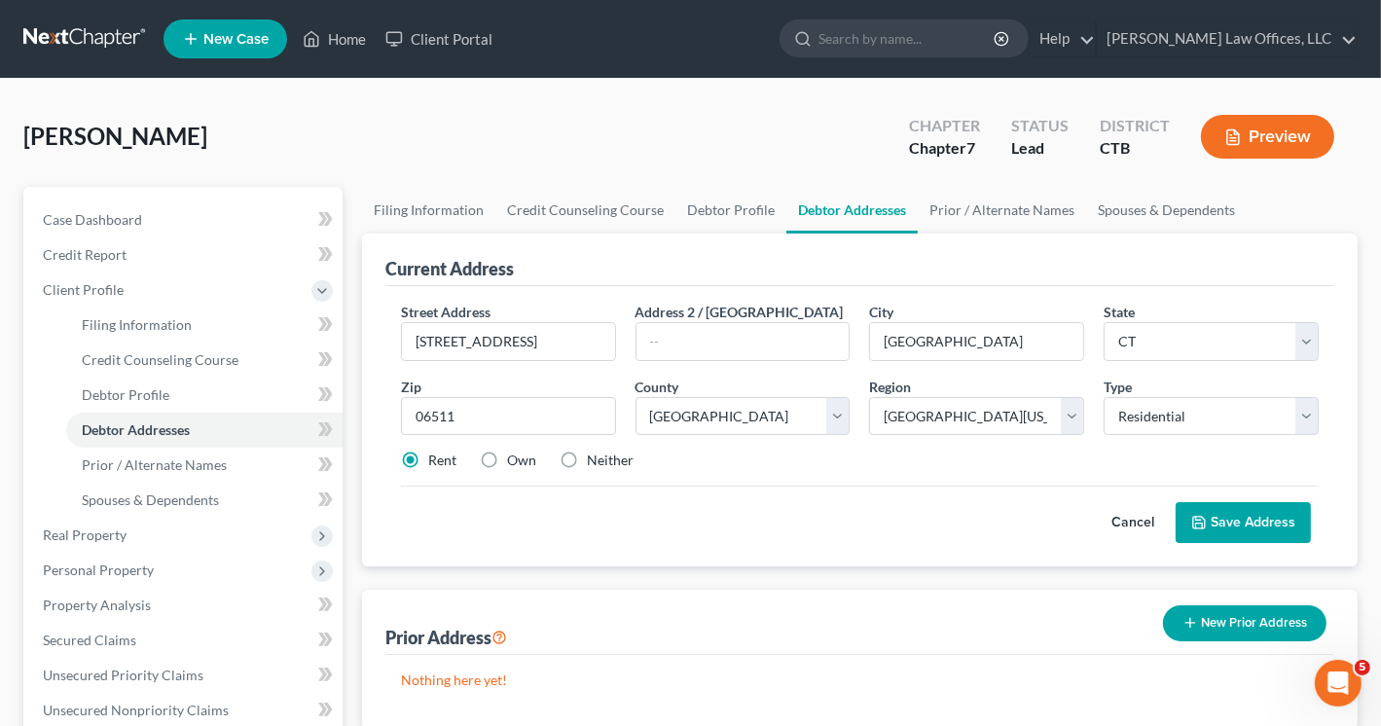
click at [1257, 515] on button "Save Address" at bounding box center [1243, 522] width 135 height 41
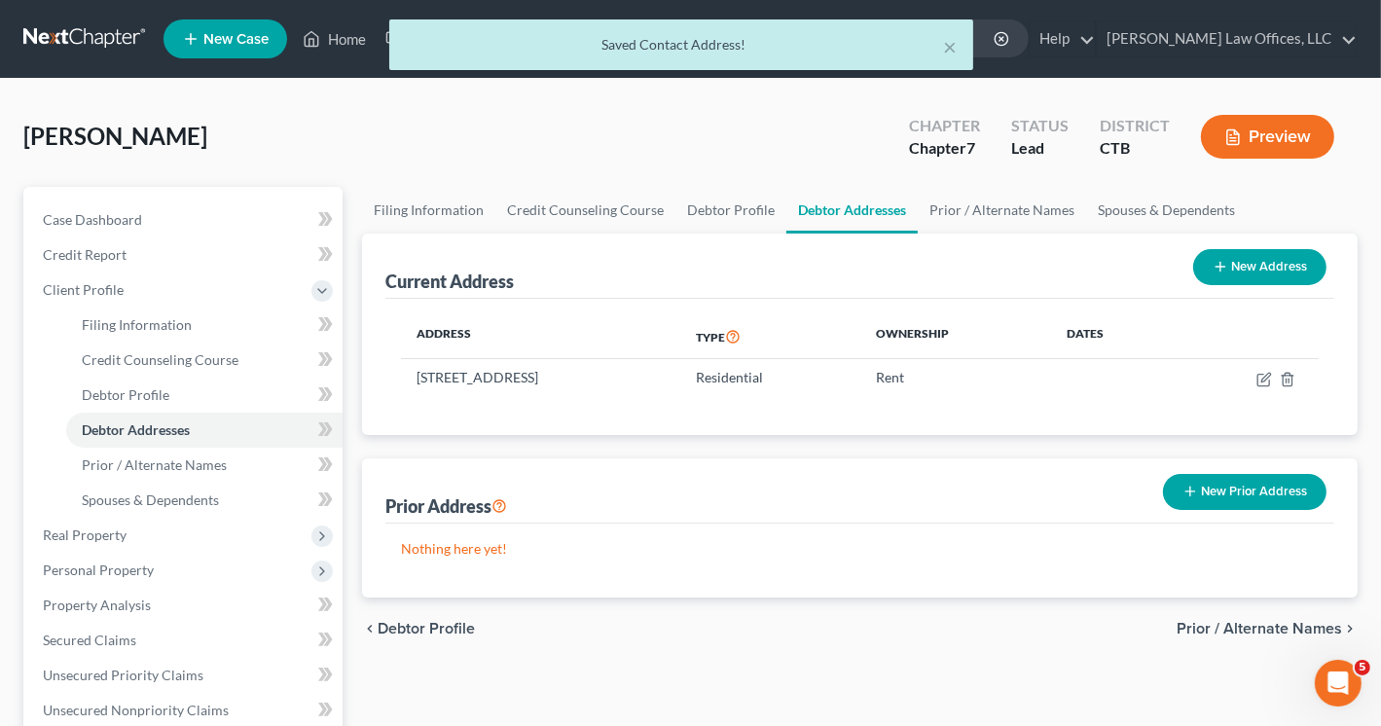
click at [1221, 489] on button "New Prior Address" at bounding box center [1245, 492] width 164 height 36
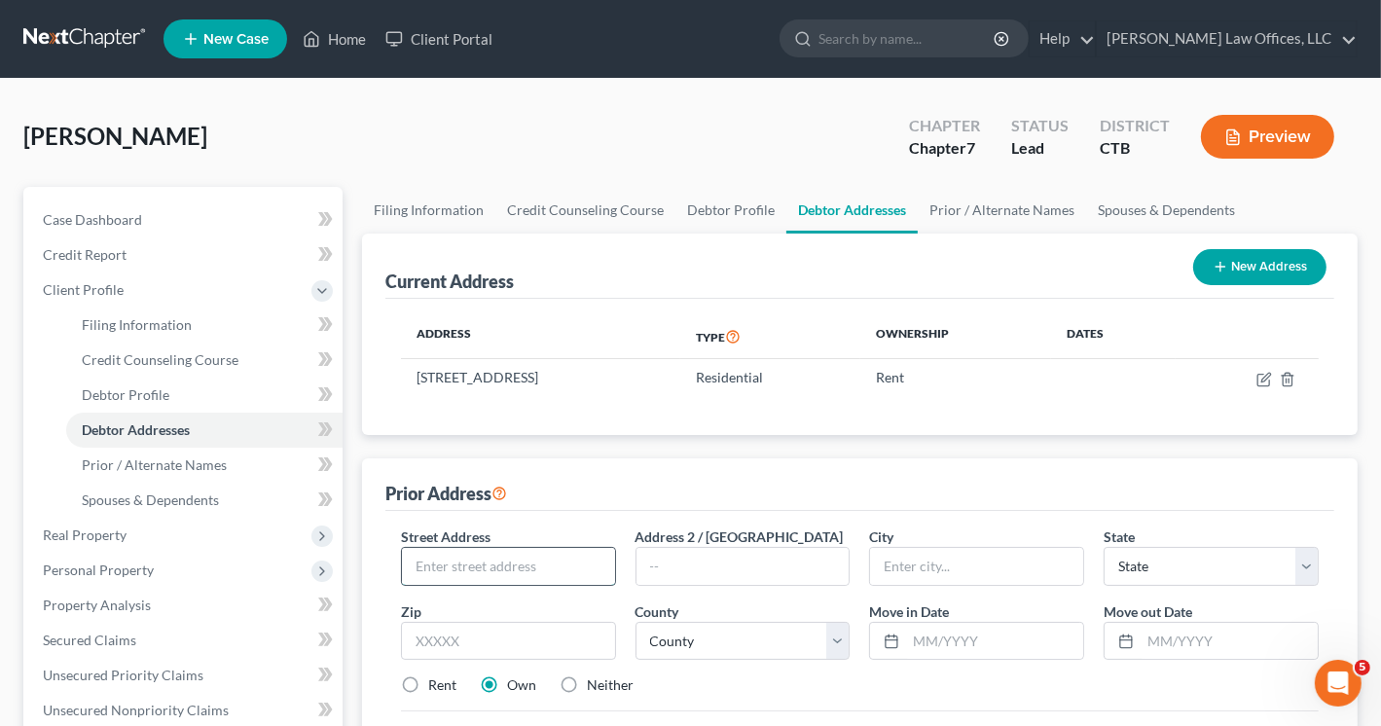
click at [456, 569] on input "text" at bounding box center [508, 566] width 213 height 37
type input "[STREET_ADDRESS]"
click at [919, 562] on input "text" at bounding box center [976, 566] width 213 height 37
type input "[GEOGRAPHIC_DATA]"
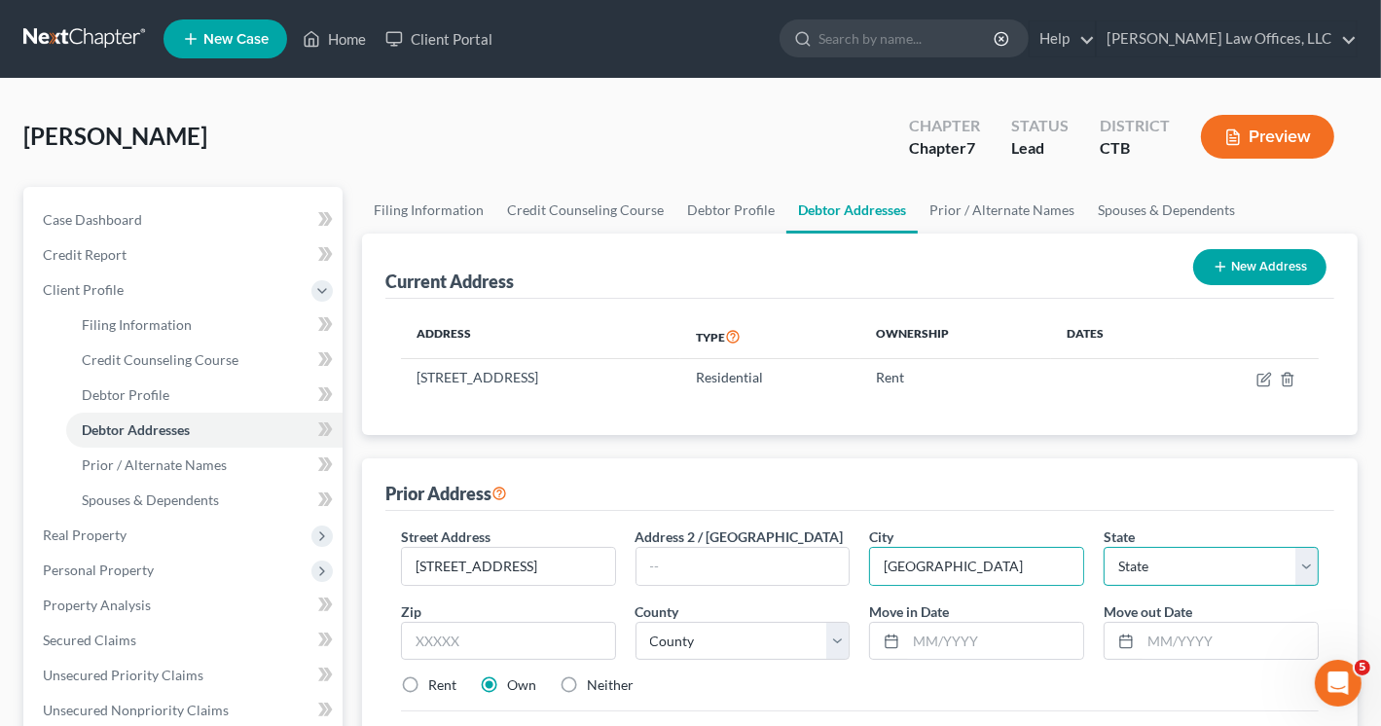
click at [1182, 568] on select "State [US_STATE] AK AR AZ CA CO CT DE DC [GEOGRAPHIC_DATA] [GEOGRAPHIC_DATA] GU…" at bounding box center [1211, 566] width 215 height 39
select select "6"
click at [1104, 547] on select "State [US_STATE] AK AR AZ CA CO CT DE DC [GEOGRAPHIC_DATA] [GEOGRAPHIC_DATA] GU…" at bounding box center [1211, 566] width 215 height 39
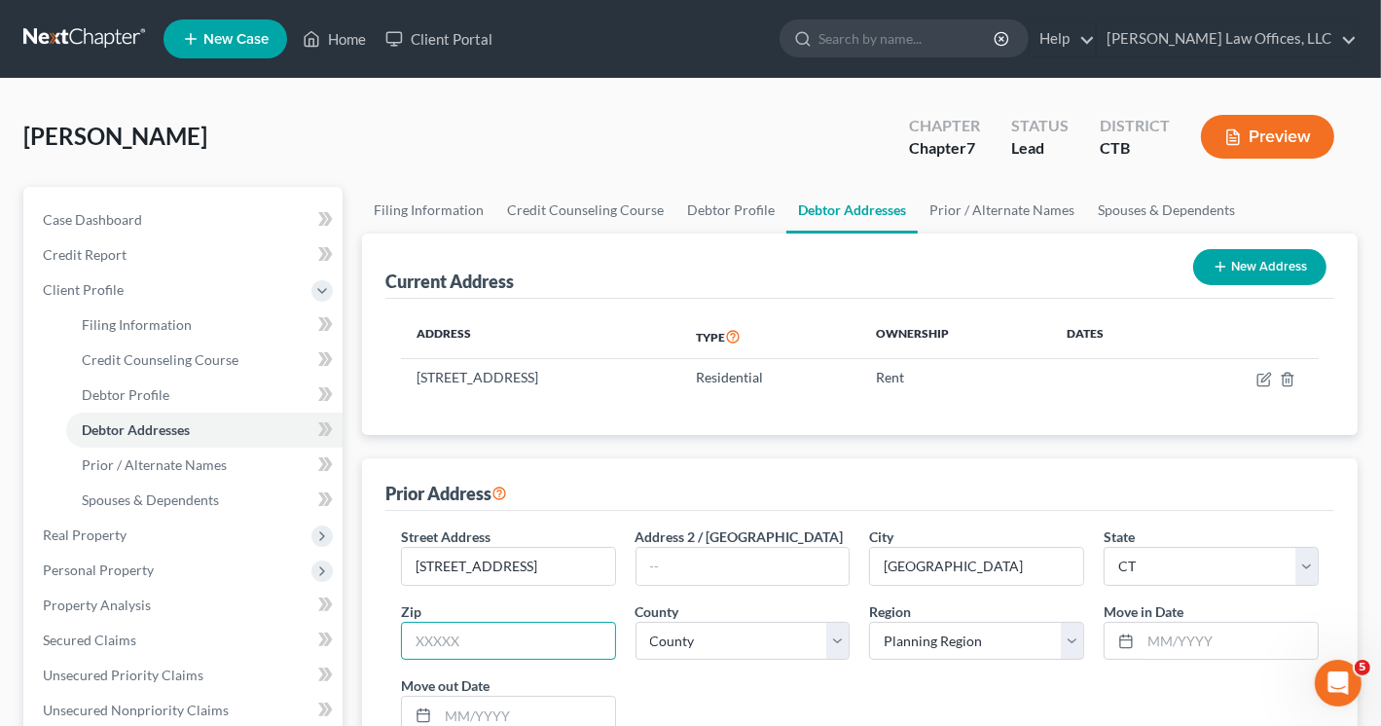
click at [518, 639] on input "text" at bounding box center [508, 641] width 215 height 39
type input "06516"
click at [755, 640] on select "County [GEOGRAPHIC_DATA] [GEOGRAPHIC_DATA] [GEOGRAPHIC_DATA] [GEOGRAPHIC_DATA] …" at bounding box center [743, 641] width 215 height 39
select select "4"
click at [636, 622] on select "County [GEOGRAPHIC_DATA] [GEOGRAPHIC_DATA] [GEOGRAPHIC_DATA] [GEOGRAPHIC_DATA] …" at bounding box center [743, 641] width 215 height 39
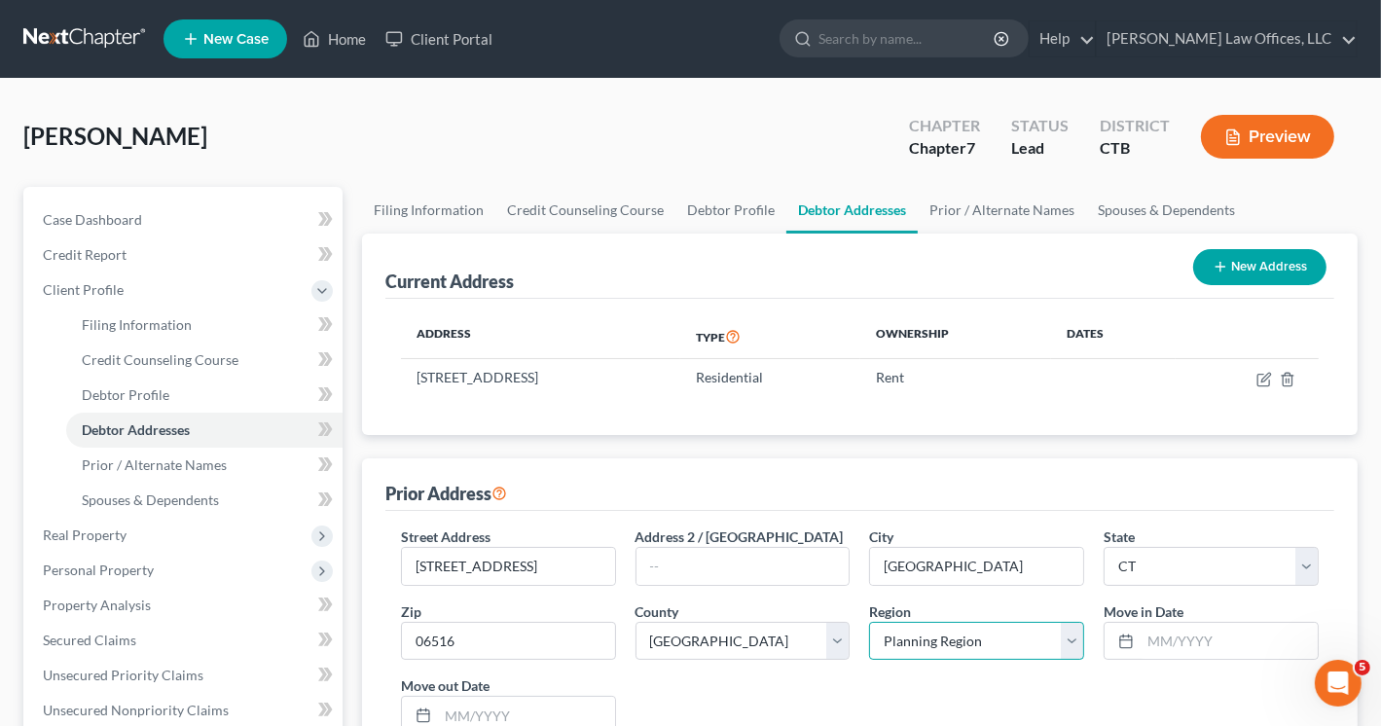
click at [1074, 643] on select "Planning Region Capitol Planning Region [GEOGRAPHIC_DATA] Planning Region [GEOG…" at bounding box center [976, 641] width 215 height 39
select select "6"
click at [869, 622] on select "Planning Region Capitol Planning Region [GEOGRAPHIC_DATA] Planning Region [GEOG…" at bounding box center [976, 641] width 215 height 39
click at [1172, 636] on input "text" at bounding box center [1229, 641] width 177 height 37
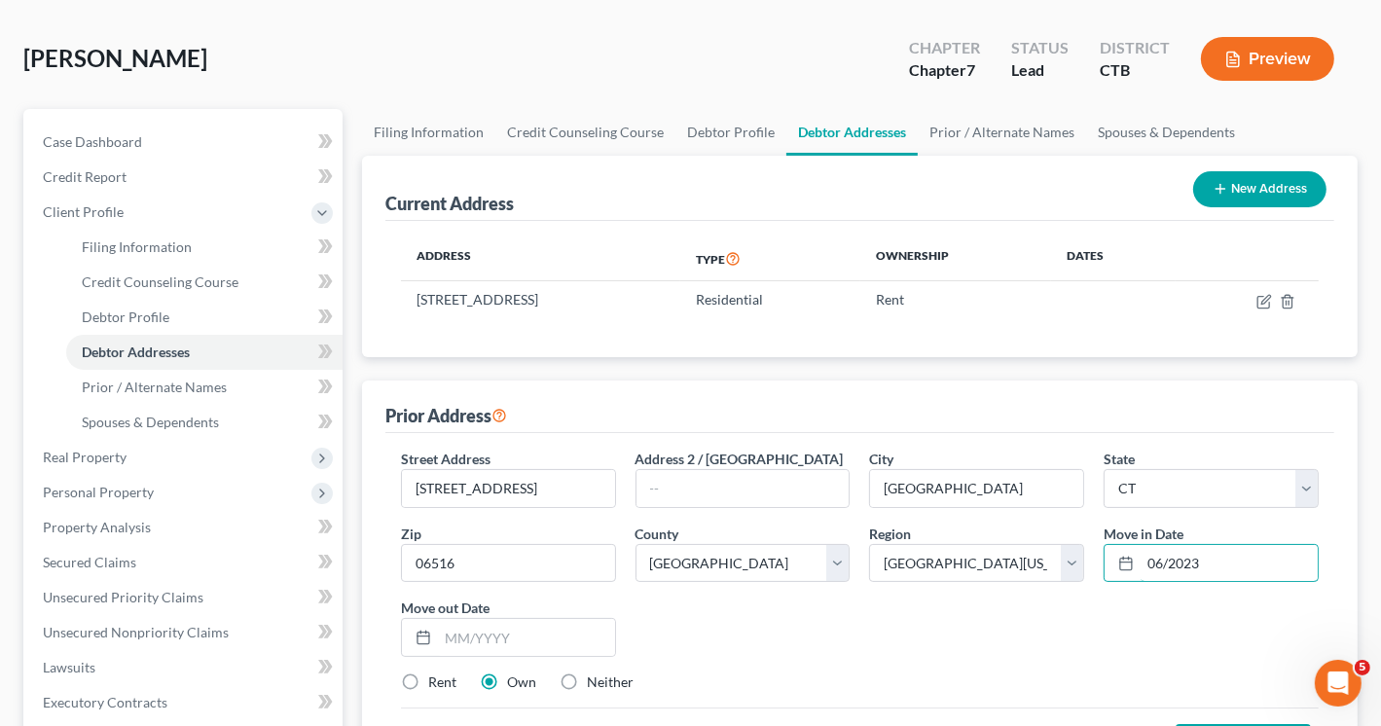
scroll to position [195, 0]
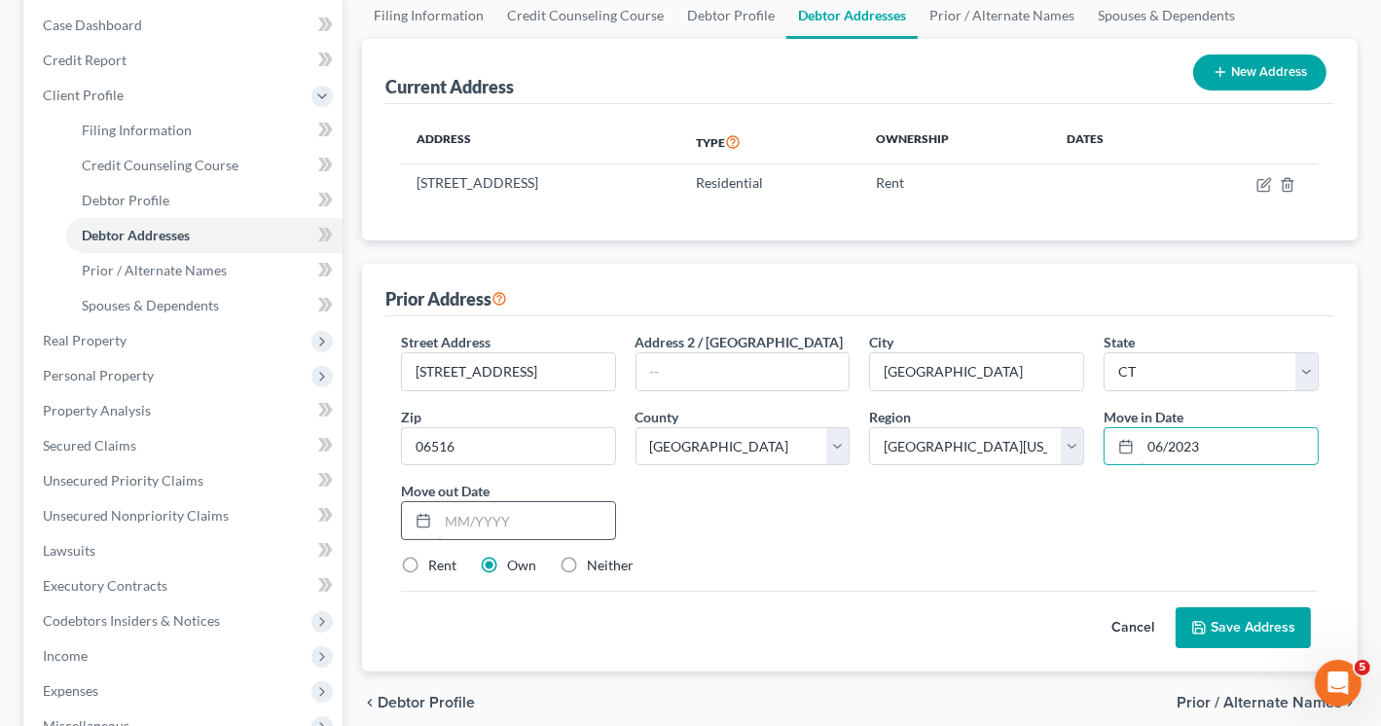
type input "06/2023"
click at [466, 515] on input "text" at bounding box center [526, 520] width 177 height 37
type input "08/2024"
click at [428, 559] on label "Rent" at bounding box center [442, 565] width 28 height 19
click at [436, 559] on input "Rent" at bounding box center [442, 562] width 13 height 13
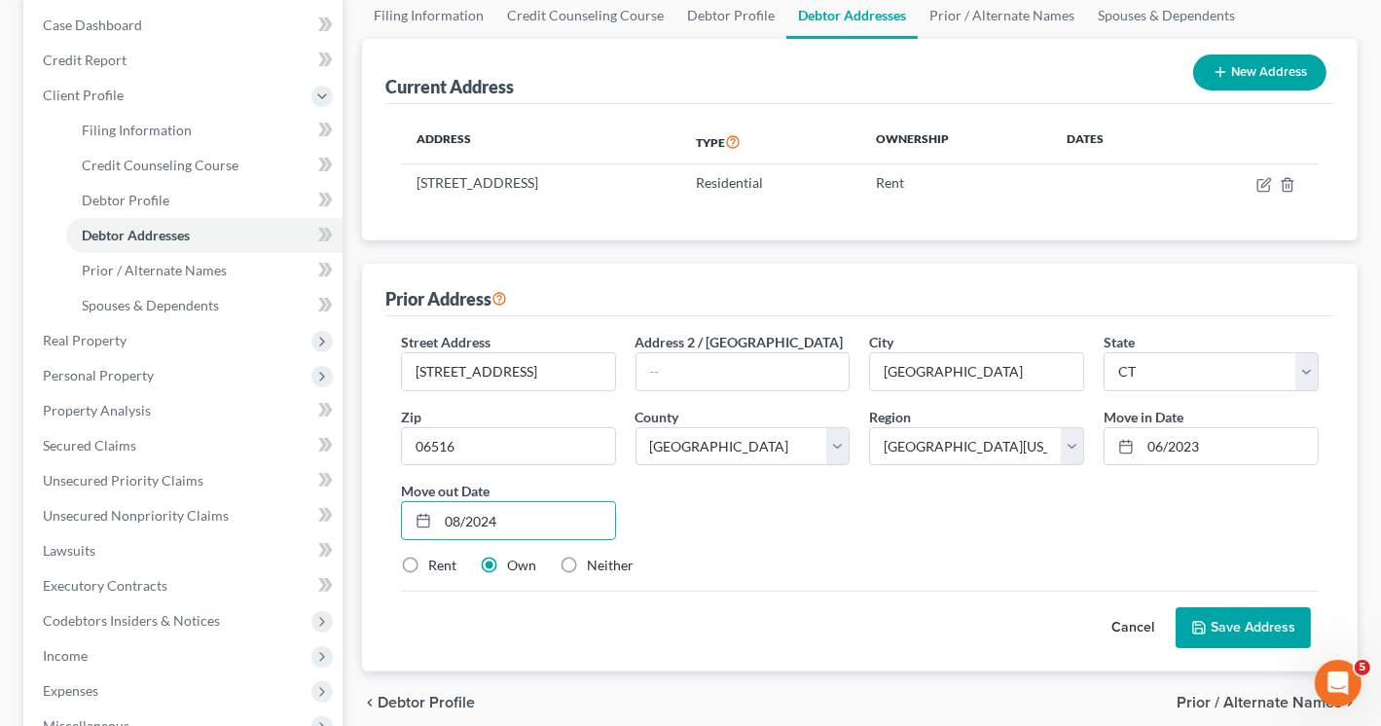
radio input "true"
click at [428, 559] on label "Rent" at bounding box center [442, 565] width 28 height 19
click at [436, 559] on input "Rent" at bounding box center [442, 562] width 13 height 13
click at [1250, 623] on button "Save Address" at bounding box center [1243, 627] width 135 height 41
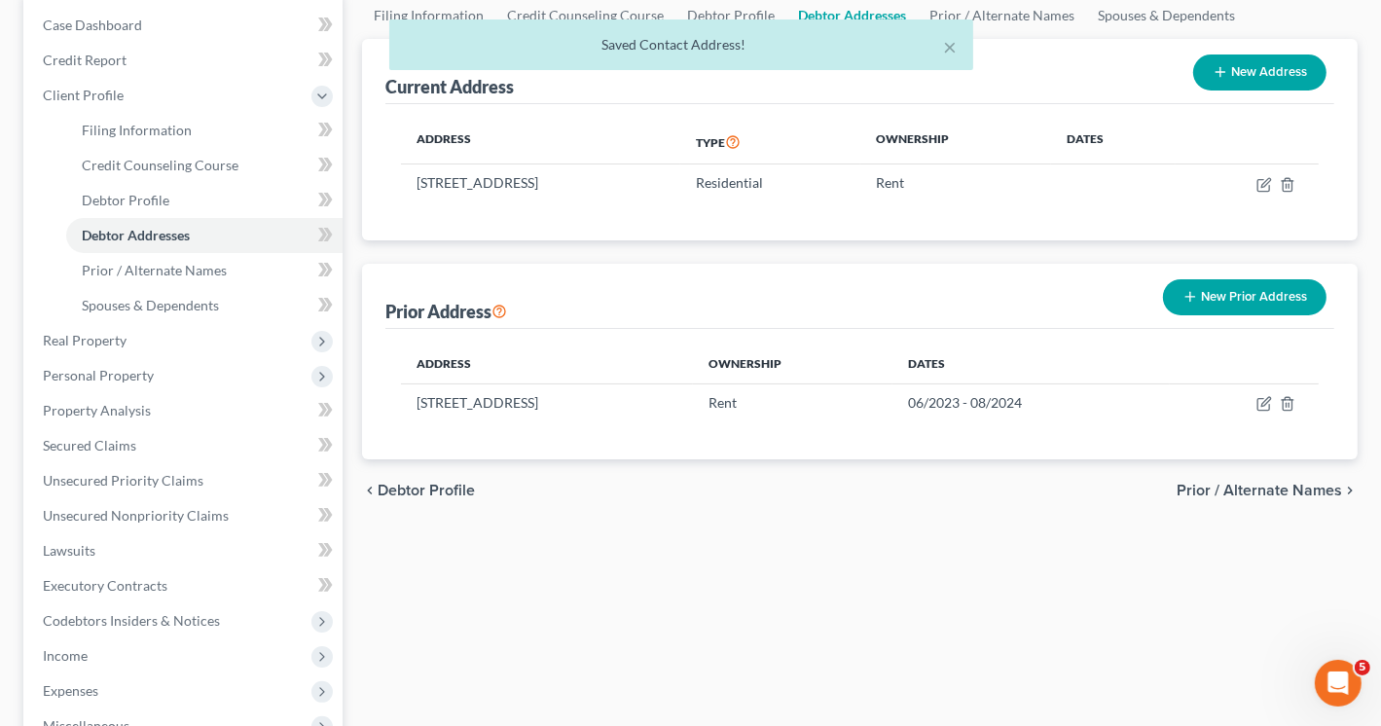
click at [1223, 288] on button "New Prior Address" at bounding box center [1245, 297] width 164 height 36
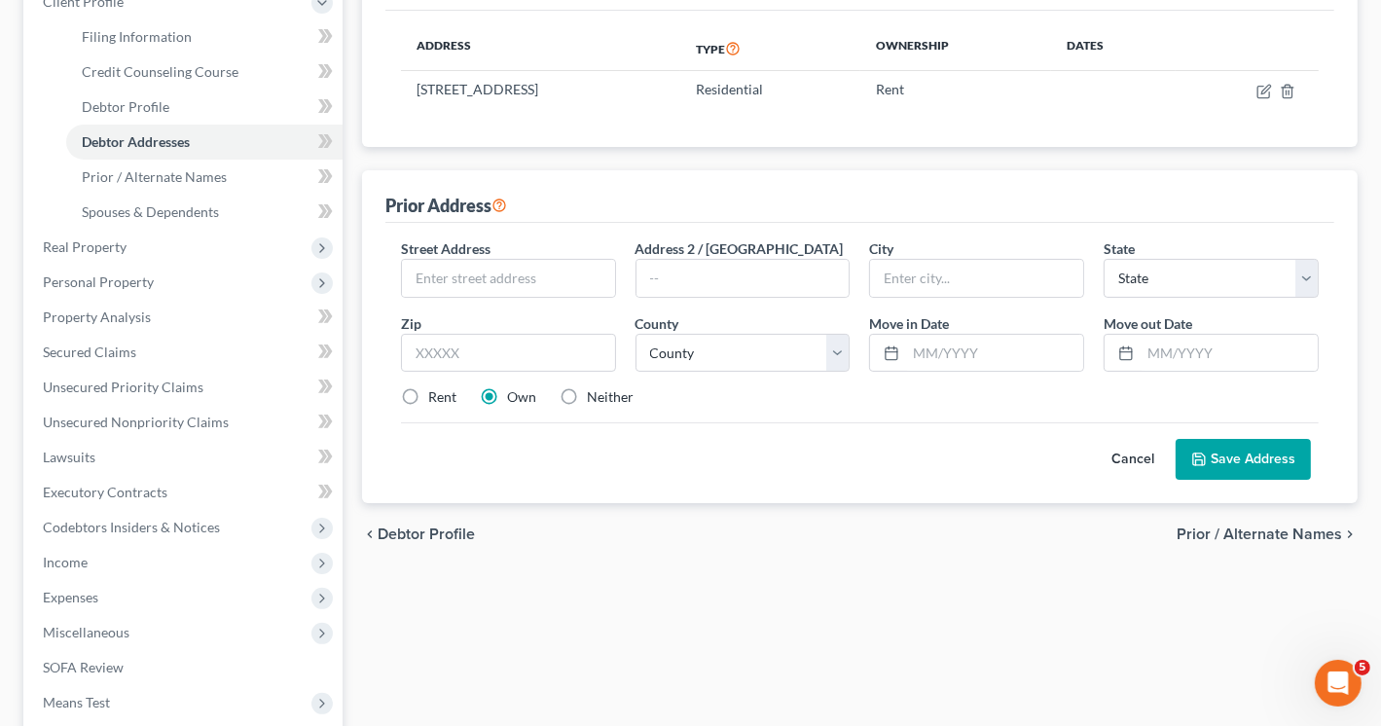
scroll to position [292, 0]
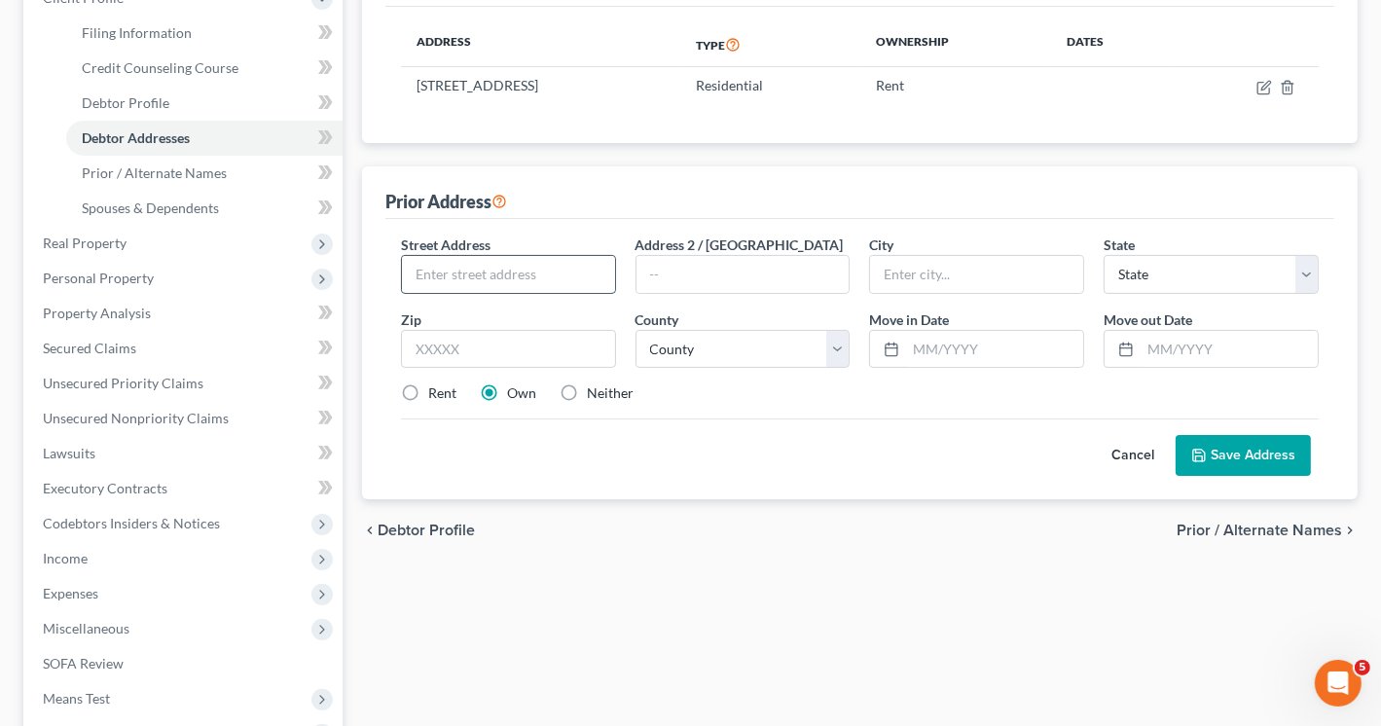
click at [498, 270] on input "text" at bounding box center [508, 274] width 213 height 37
type input "[STREET_ADDRESS][PERSON_NAME]"
click at [919, 274] on input "text" at bounding box center [976, 274] width 213 height 37
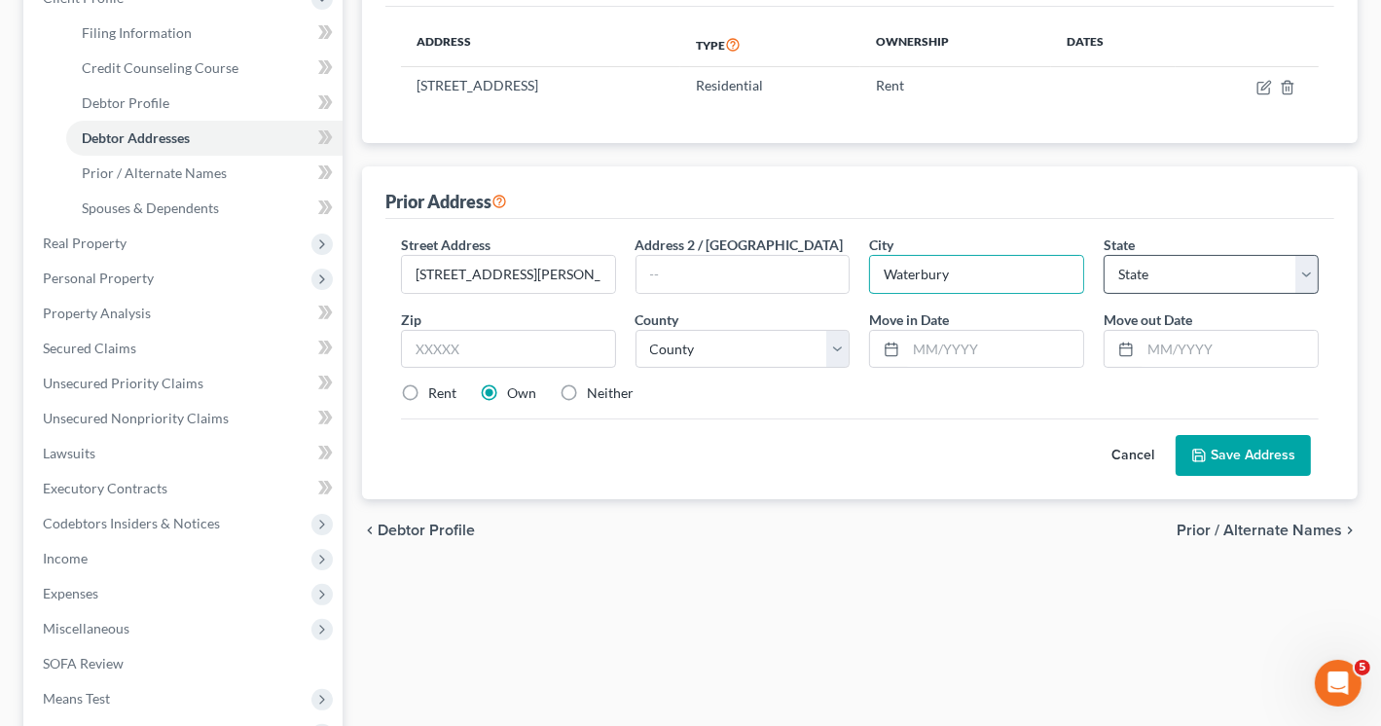
type input "Waterbury"
click at [1195, 266] on select "State [US_STATE] AK AR AZ CA CO CT DE DC [GEOGRAPHIC_DATA] [GEOGRAPHIC_DATA] GU…" at bounding box center [1211, 274] width 215 height 39
select select "6"
click at [1195, 266] on select "State [US_STATE] AK AR AZ CA CO CT DE DC [GEOGRAPHIC_DATA] [GEOGRAPHIC_DATA] GU…" at bounding box center [1211, 274] width 215 height 39
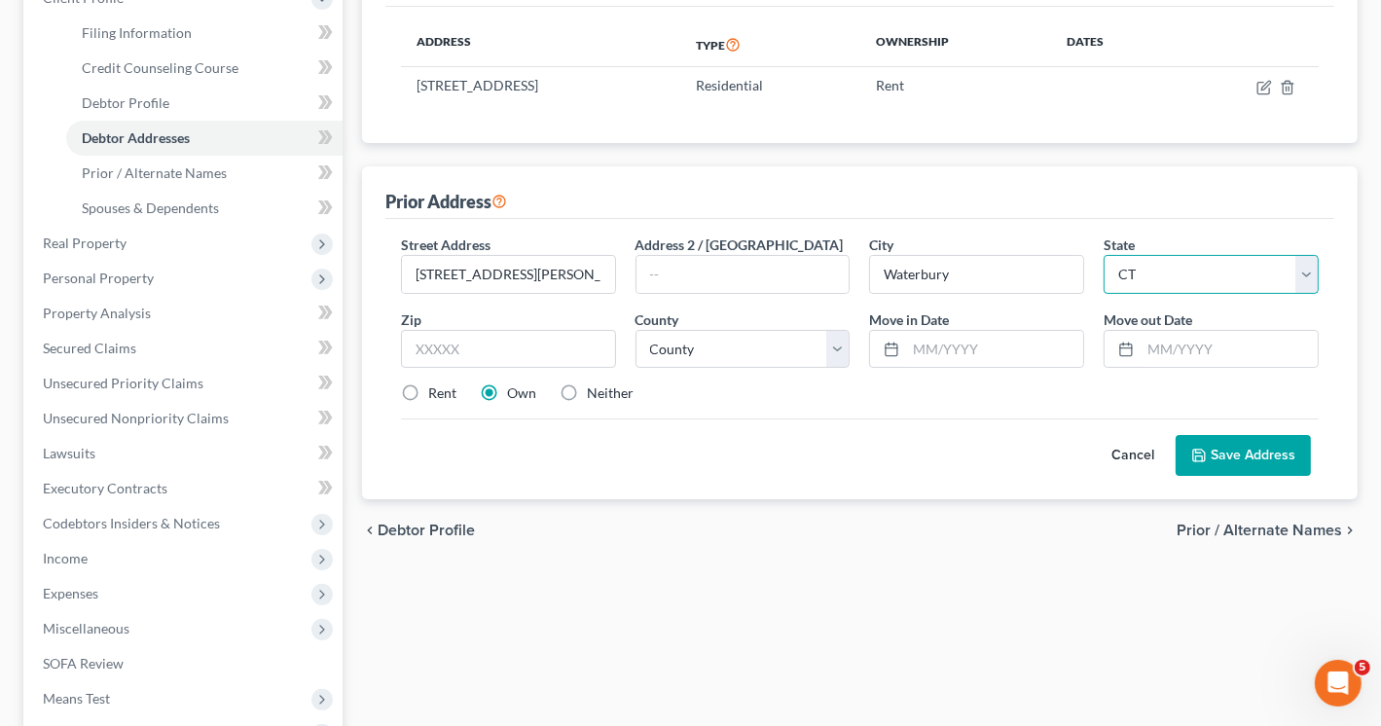
click at [1195, 266] on select "State [US_STATE] AK AR AZ CA CO CT DE DC [GEOGRAPHIC_DATA] [GEOGRAPHIC_DATA] GU…" at bounding box center [1211, 274] width 215 height 39
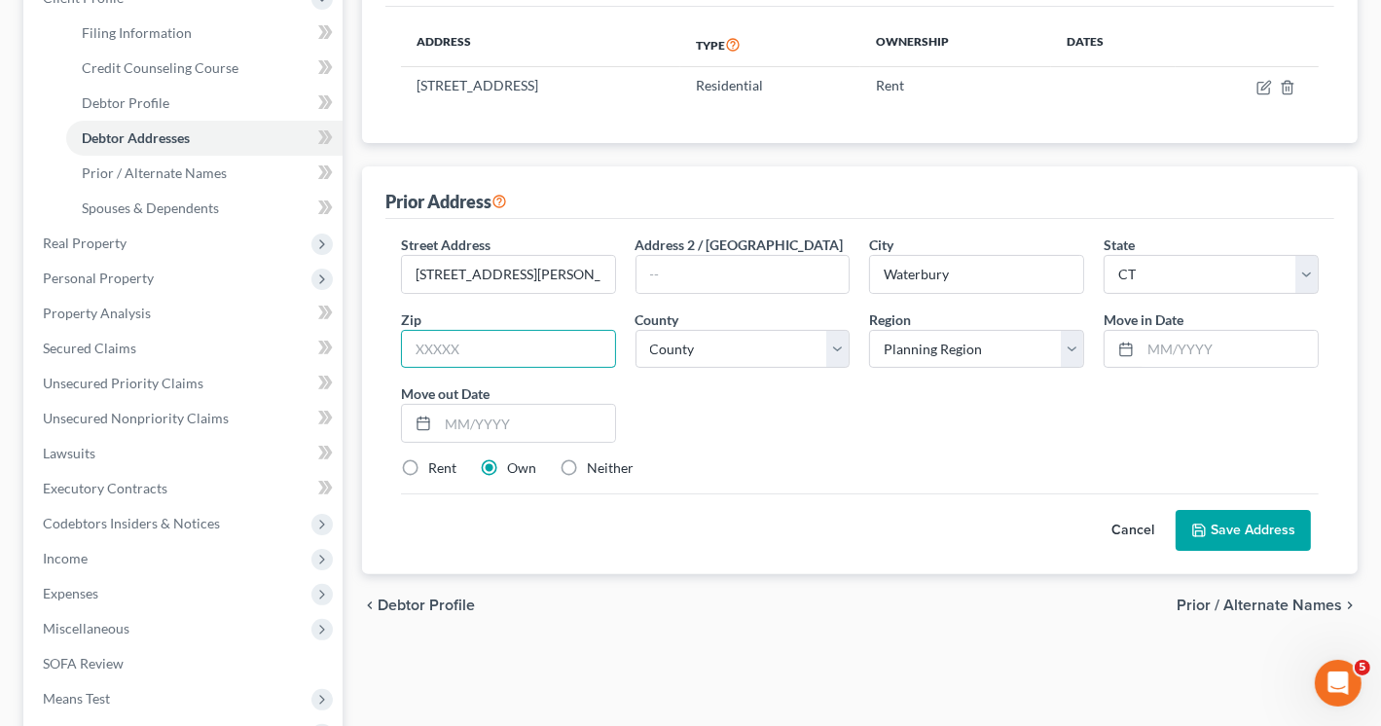
click at [531, 343] on input "text" at bounding box center [508, 349] width 215 height 39
type input "06706"
click at [800, 350] on select "County [GEOGRAPHIC_DATA] [GEOGRAPHIC_DATA] [GEOGRAPHIC_DATA] [GEOGRAPHIC_DATA] …" at bounding box center [743, 349] width 215 height 39
click at [950, 428] on div "Street Address * [STREET_ADDRESS][PERSON_NAME] * [GEOGRAPHIC_DATA] * State [US_…" at bounding box center [859, 364] width 937 height 259
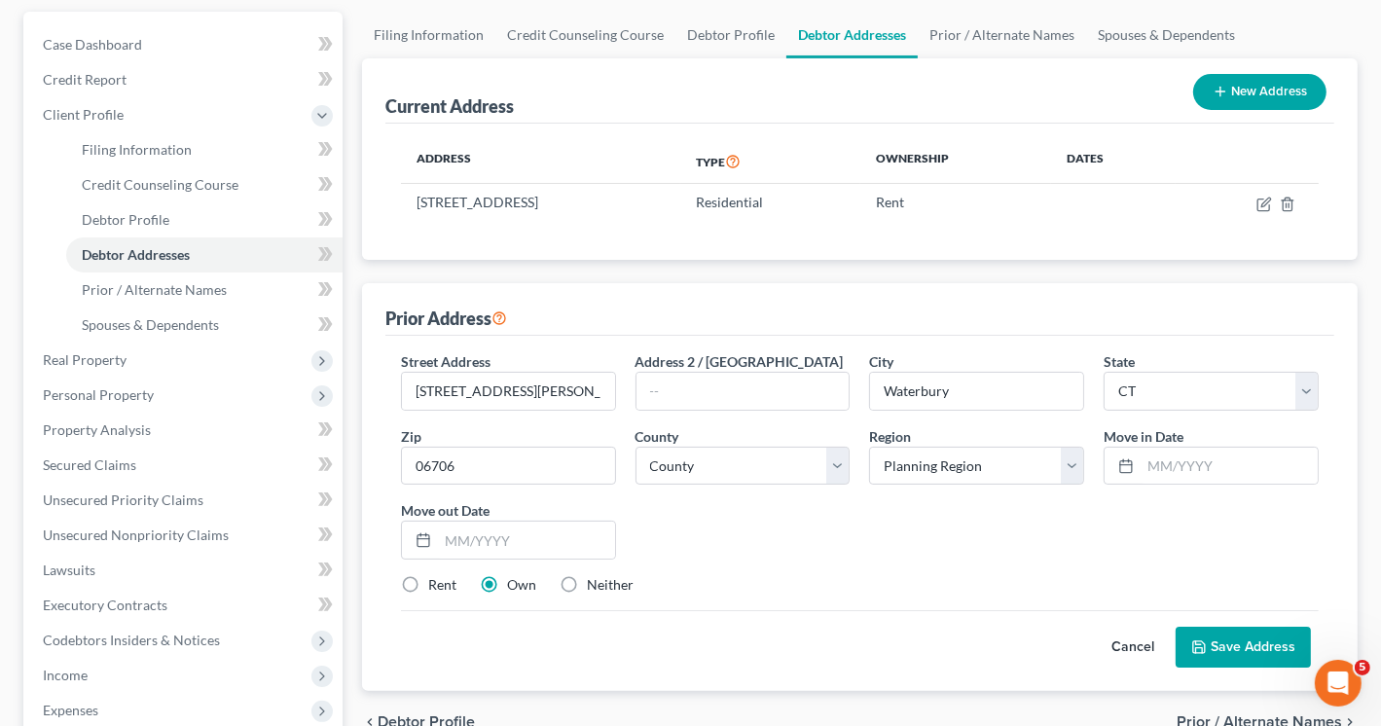
scroll to position [195, 0]
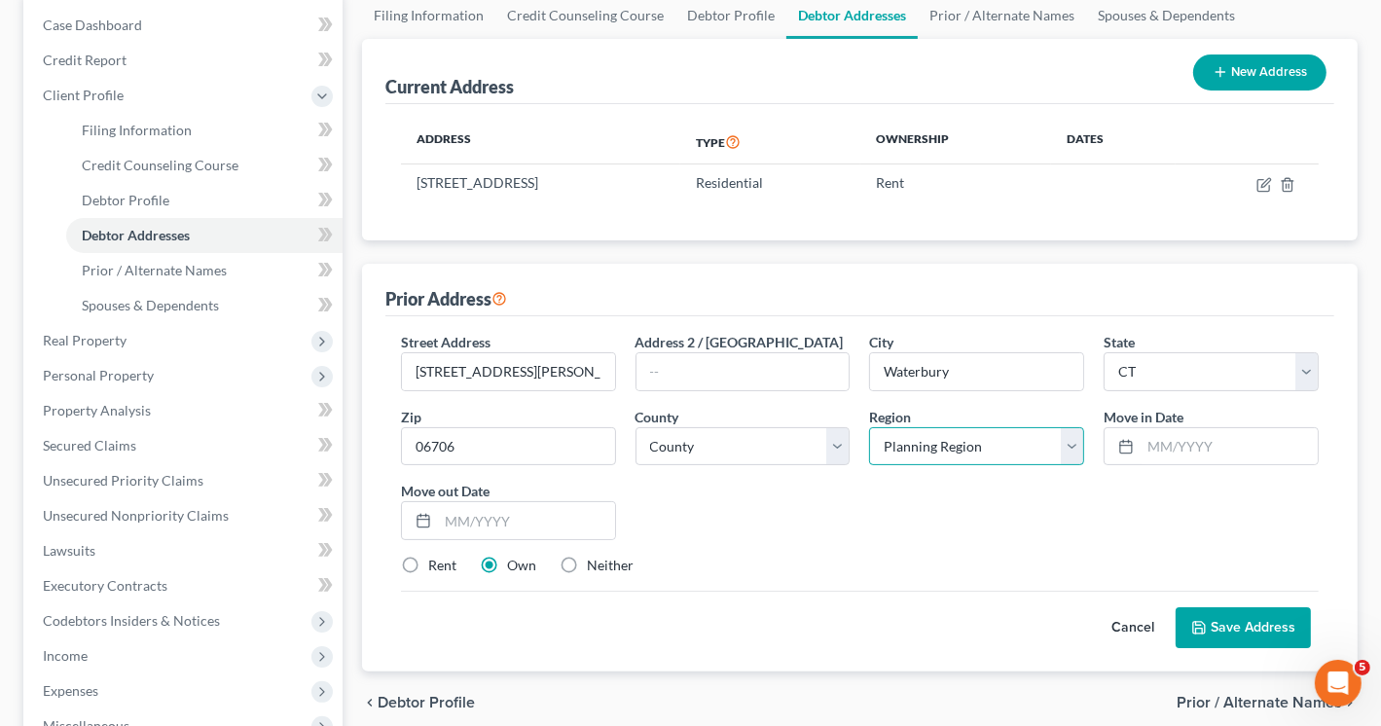
click at [1075, 438] on select "Planning Region Capitol Planning Region [GEOGRAPHIC_DATA] Planning Region [GEOG…" at bounding box center [976, 446] width 215 height 39
select select "3"
click at [869, 427] on select "Planning Region Capitol Planning Region [GEOGRAPHIC_DATA] Planning Region [GEOG…" at bounding box center [976, 446] width 215 height 39
click at [428, 563] on label "Rent" at bounding box center [442, 565] width 28 height 19
click at [436, 563] on input "Rent" at bounding box center [442, 562] width 13 height 13
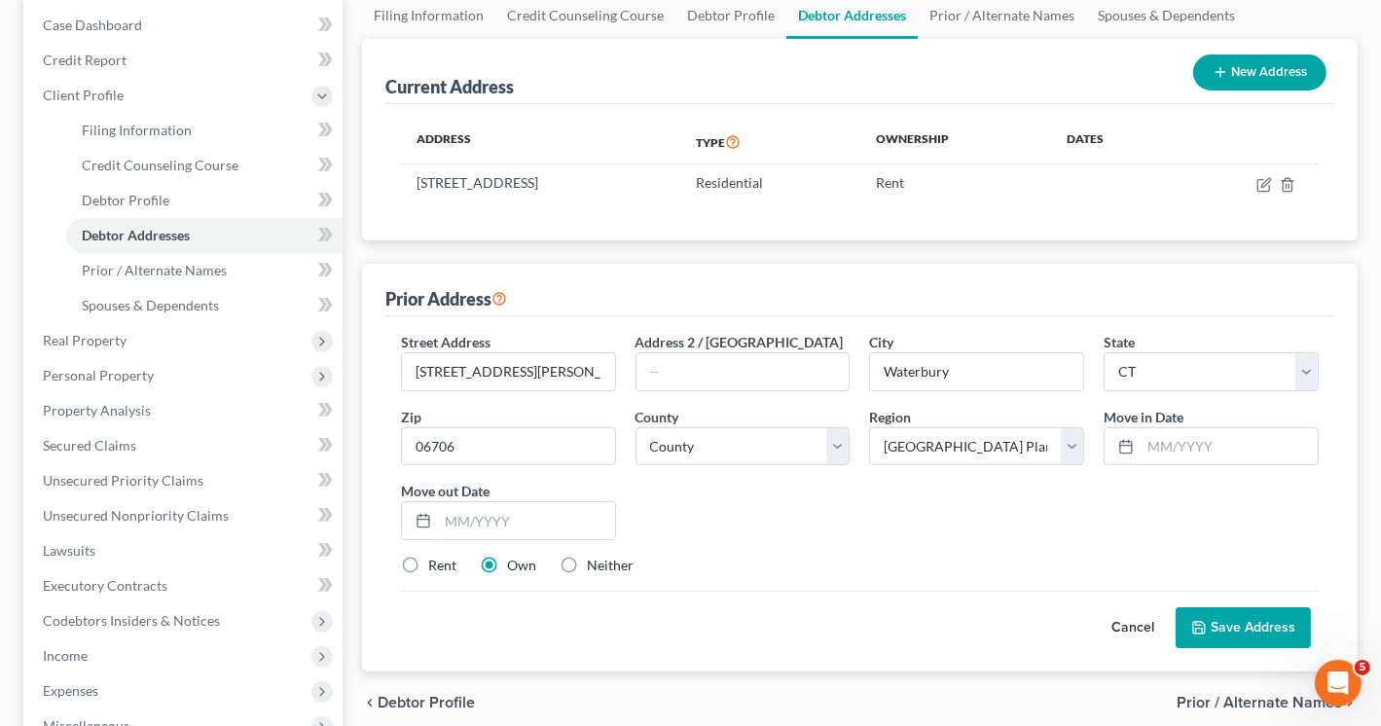
radio input "true"
click at [1160, 449] on input "text" at bounding box center [1229, 446] width 177 height 37
type input "07/2006"
click at [482, 521] on input "text" at bounding box center [526, 520] width 177 height 37
type input "06/2023"
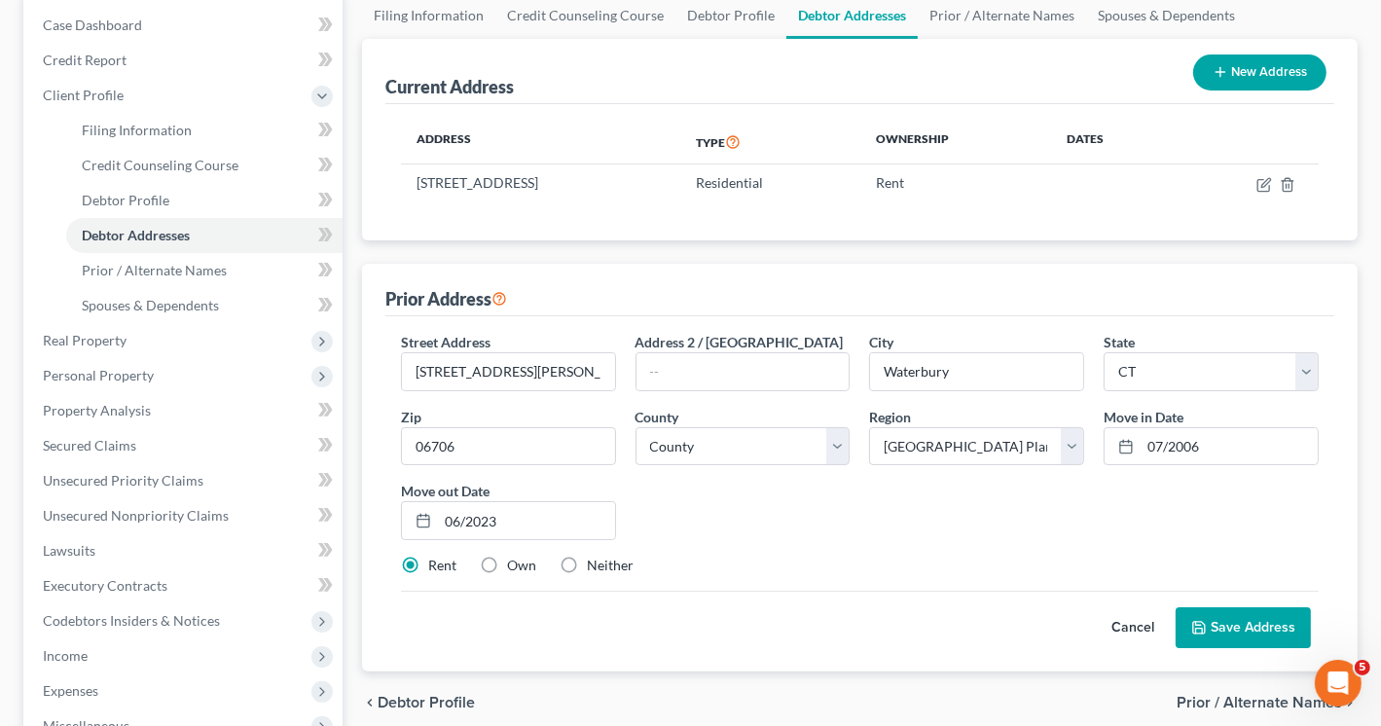
click at [1236, 626] on button "Save Address" at bounding box center [1243, 627] width 135 height 41
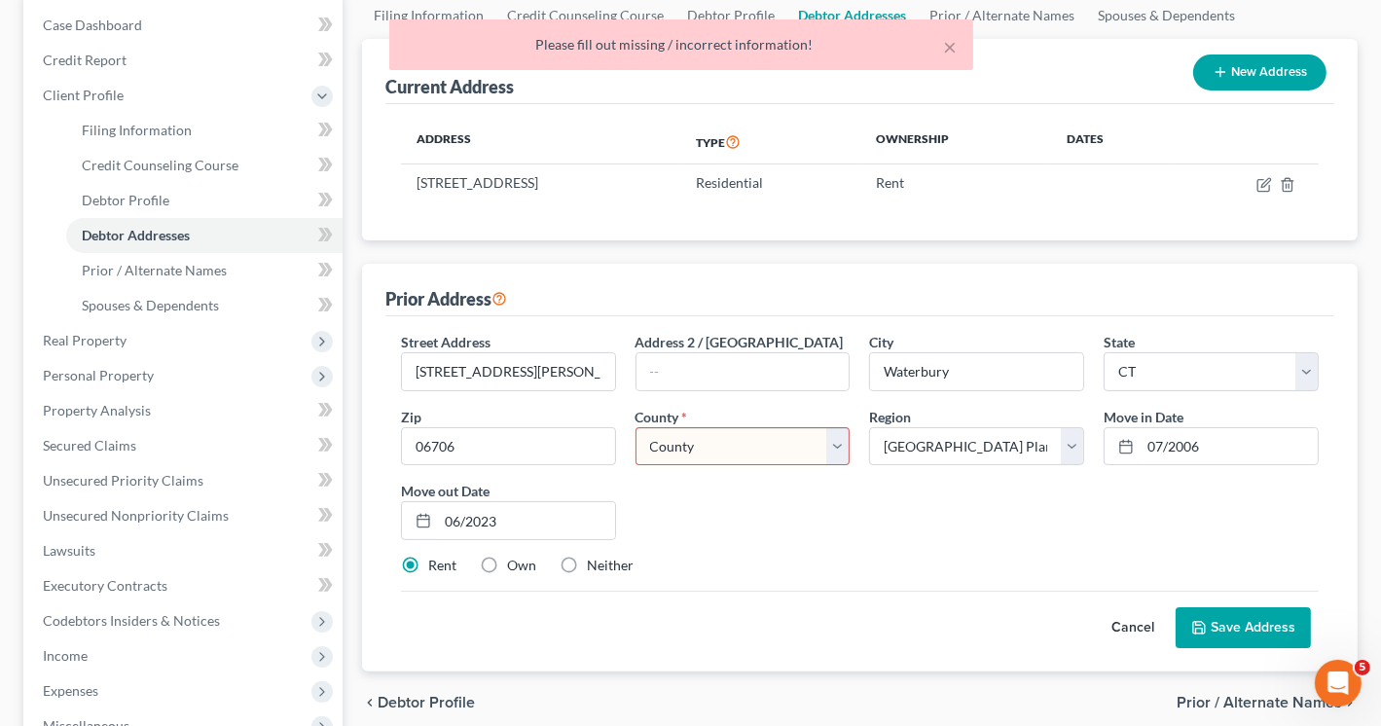
click at [756, 453] on select "County [GEOGRAPHIC_DATA] [GEOGRAPHIC_DATA] [GEOGRAPHIC_DATA] [GEOGRAPHIC_DATA] …" at bounding box center [743, 446] width 215 height 39
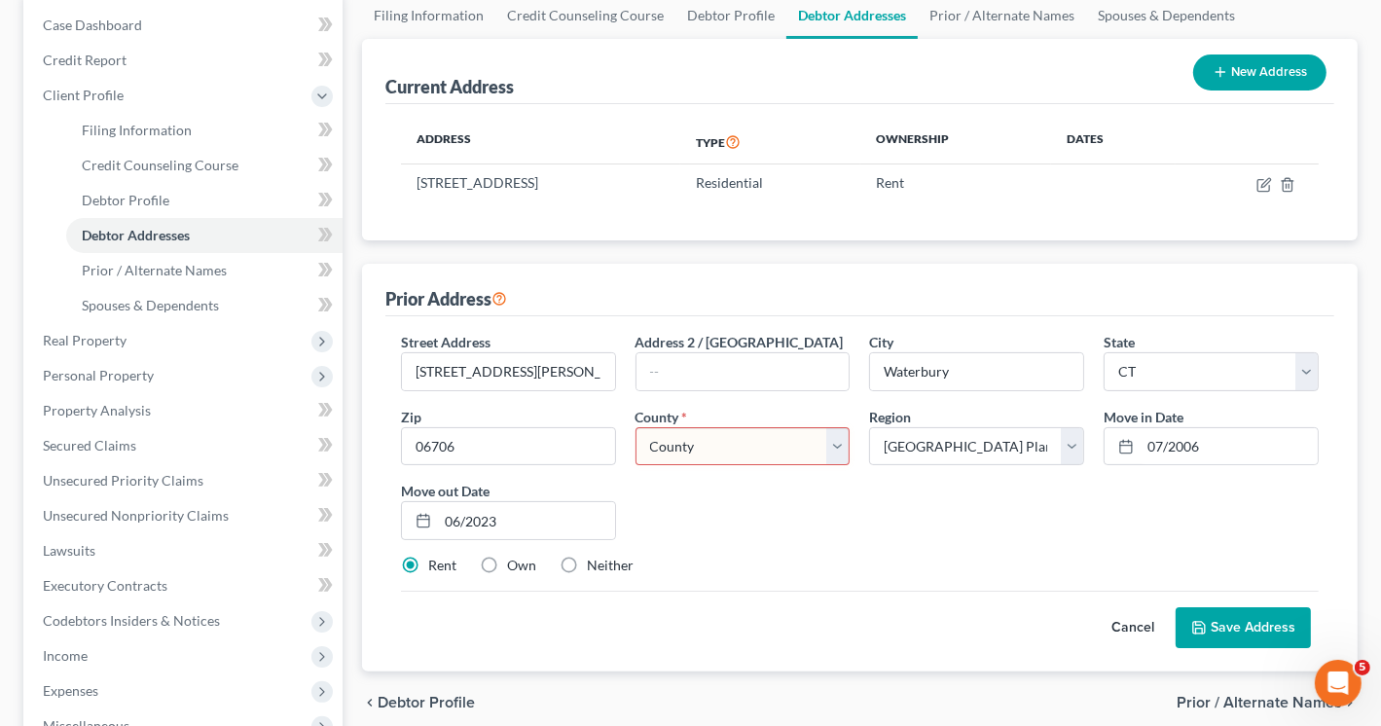
click at [756, 454] on select "County [GEOGRAPHIC_DATA] [GEOGRAPHIC_DATA] [GEOGRAPHIC_DATA] [GEOGRAPHIC_DATA] …" at bounding box center [743, 446] width 215 height 39
click at [835, 445] on select "County [GEOGRAPHIC_DATA] [GEOGRAPHIC_DATA] [GEOGRAPHIC_DATA] [GEOGRAPHIC_DATA] …" at bounding box center [743, 446] width 215 height 39
select select "4"
click at [636, 427] on select "County [GEOGRAPHIC_DATA] [GEOGRAPHIC_DATA] [GEOGRAPHIC_DATA] [GEOGRAPHIC_DATA] …" at bounding box center [743, 446] width 215 height 39
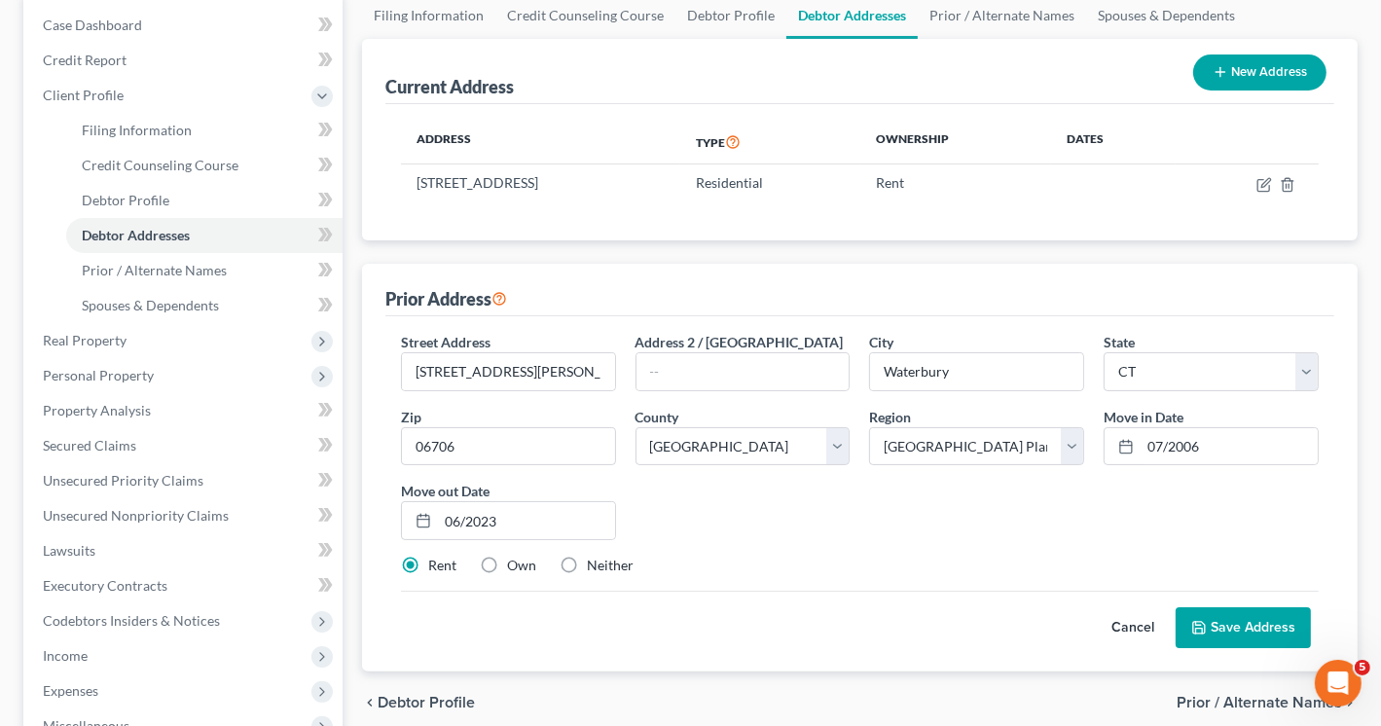
click at [1234, 629] on button "Save Address" at bounding box center [1243, 627] width 135 height 41
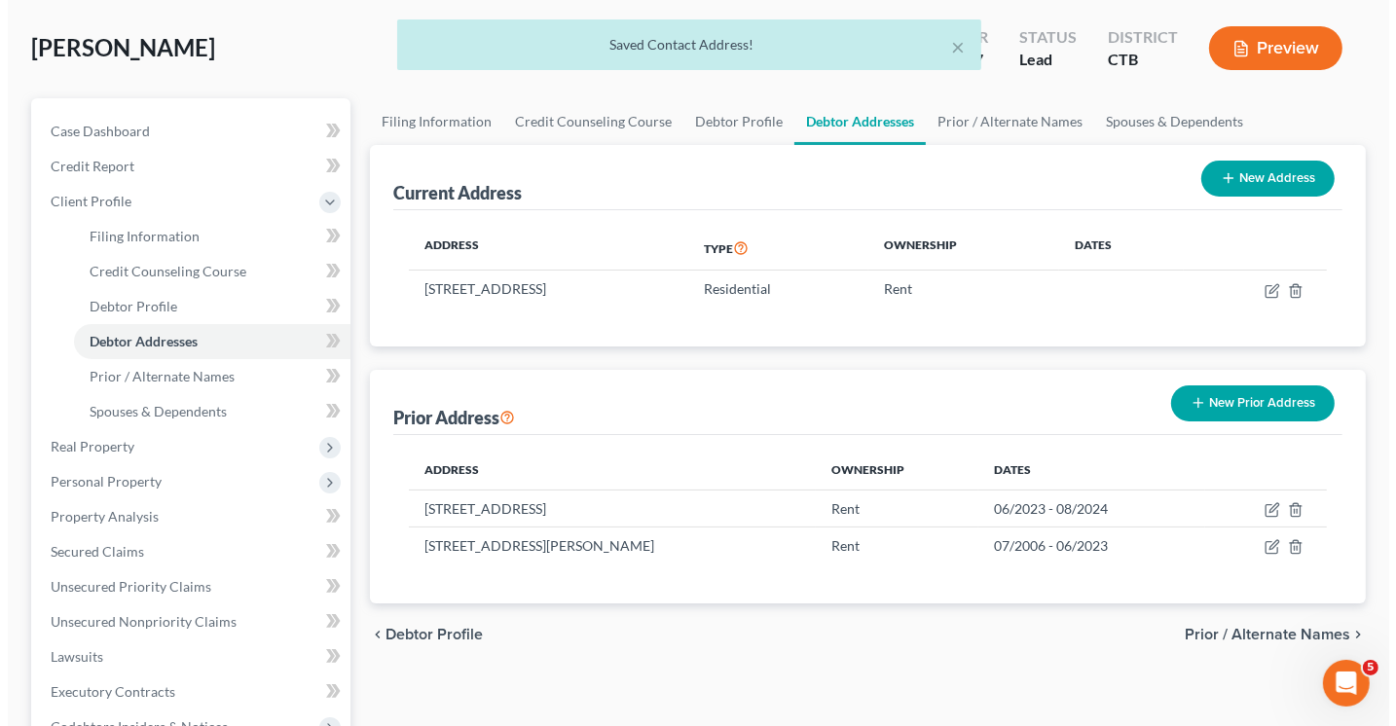
scroll to position [0, 0]
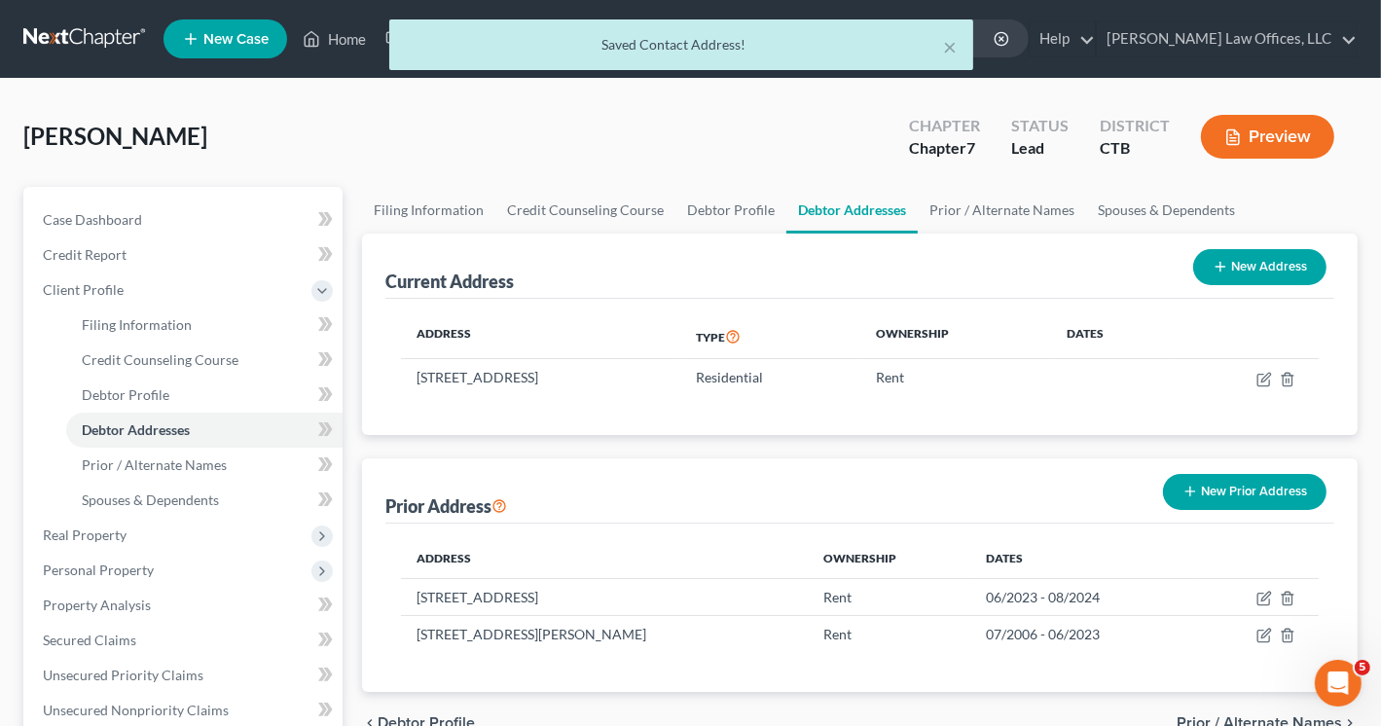
click at [1277, 145] on button "Preview" at bounding box center [1267, 137] width 133 height 44
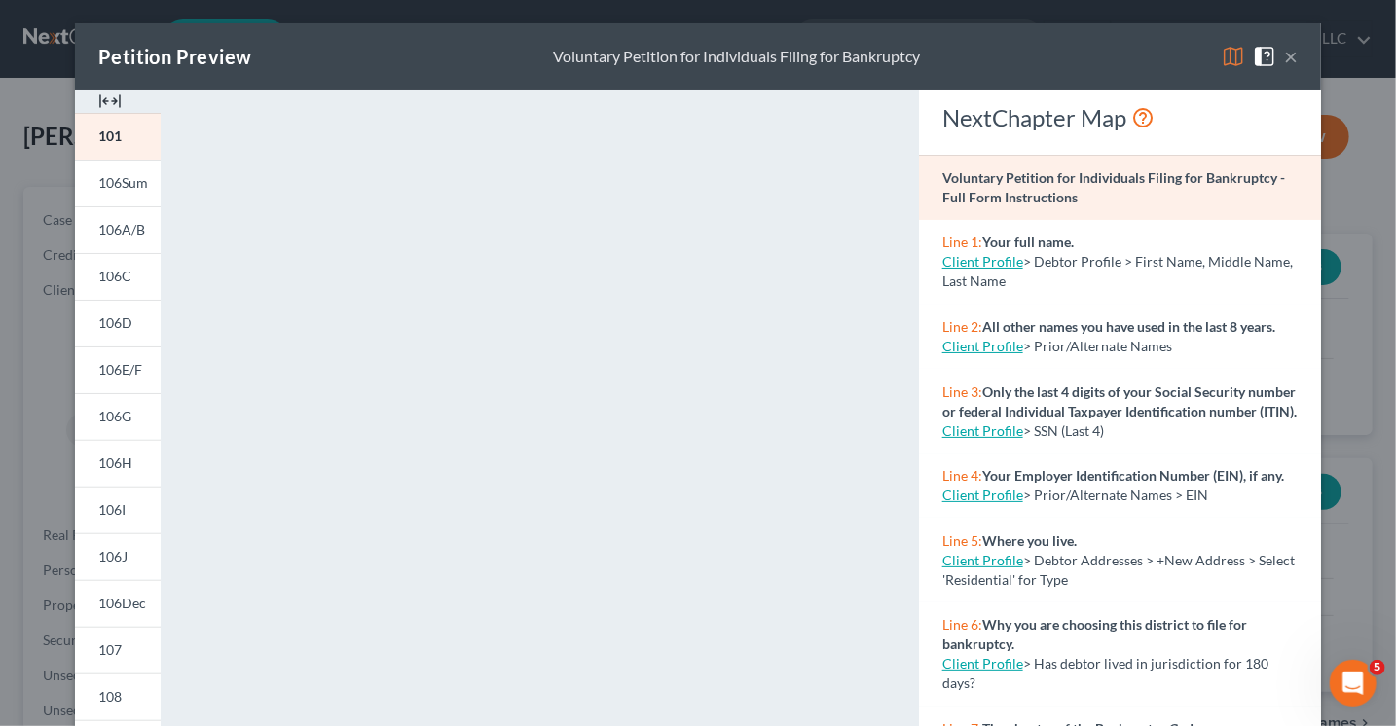
click at [1363, 167] on div "Petition Preview Voluntary Petition for Individuals Filing for Bankruptcy × 101…" at bounding box center [698, 363] width 1396 height 726
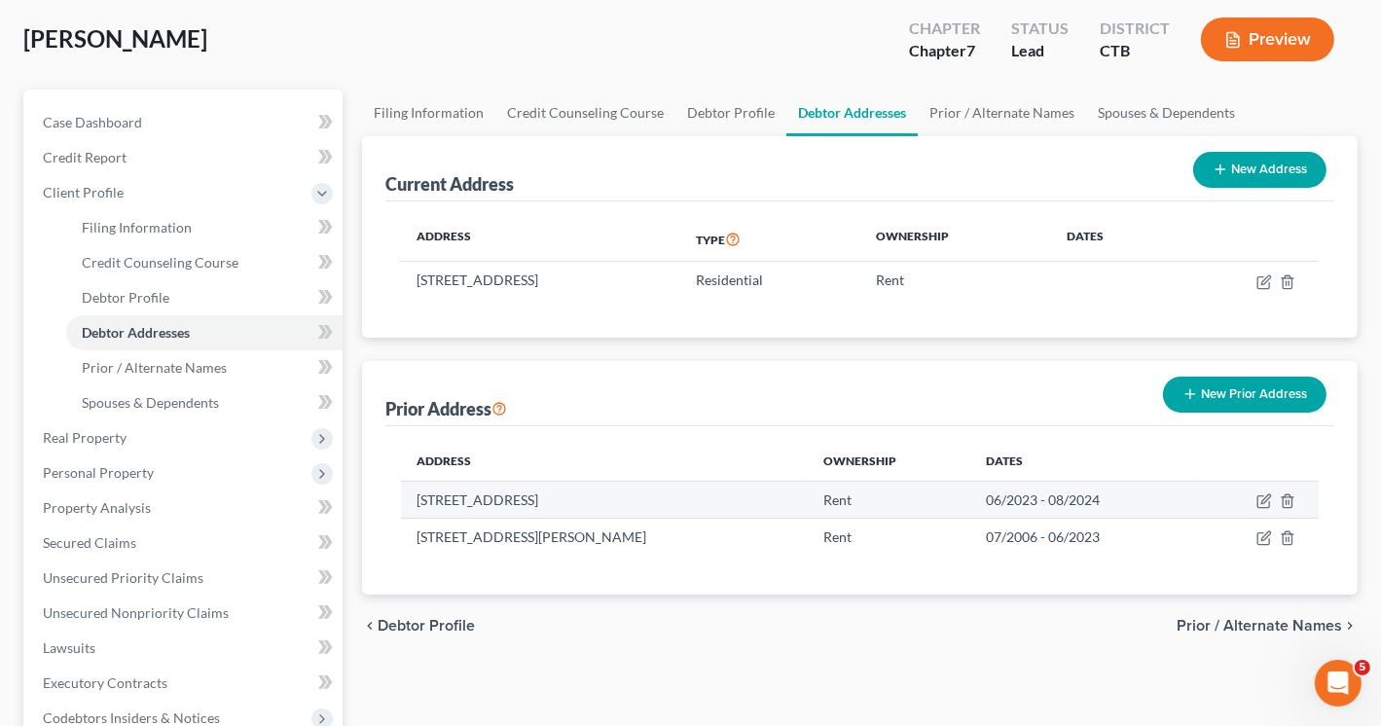
scroll to position [97, 0]
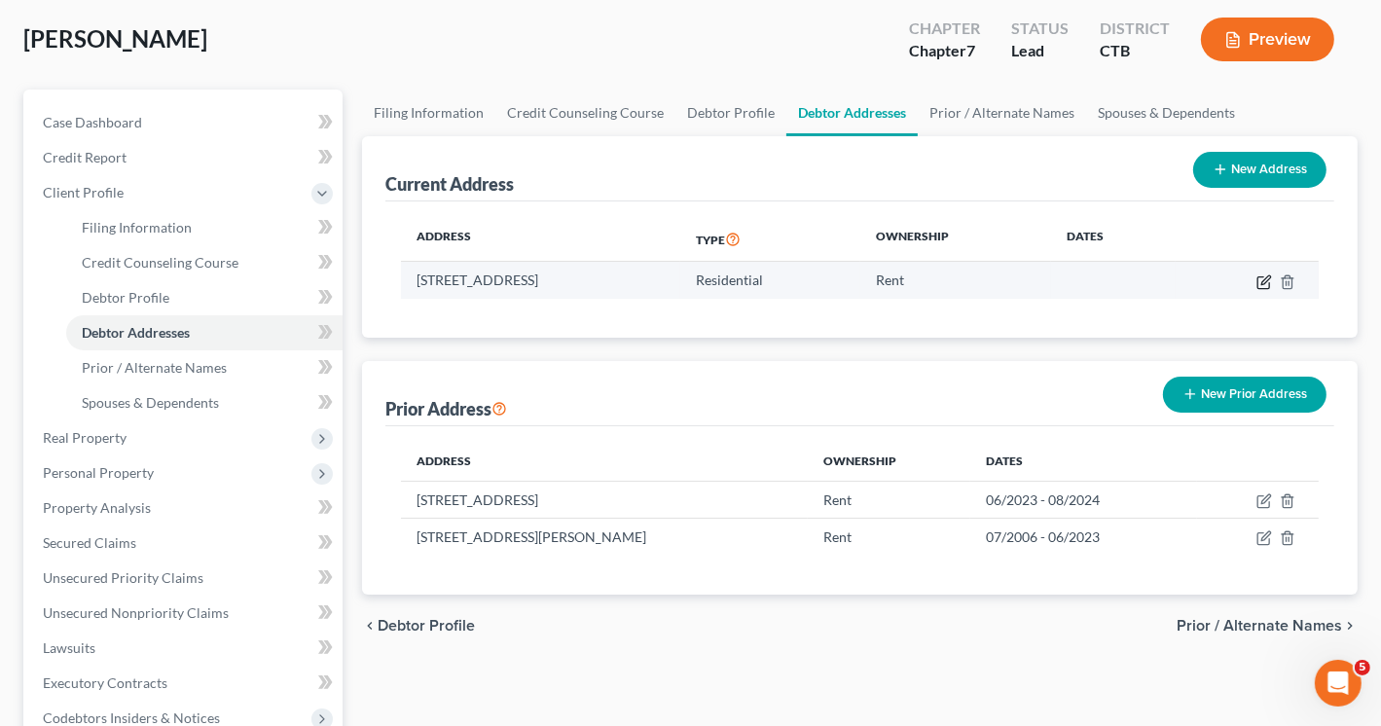
click at [1263, 278] on icon "button" at bounding box center [1265, 279] width 9 height 9
select select "6"
select select "4"
select select "6"
select select "0"
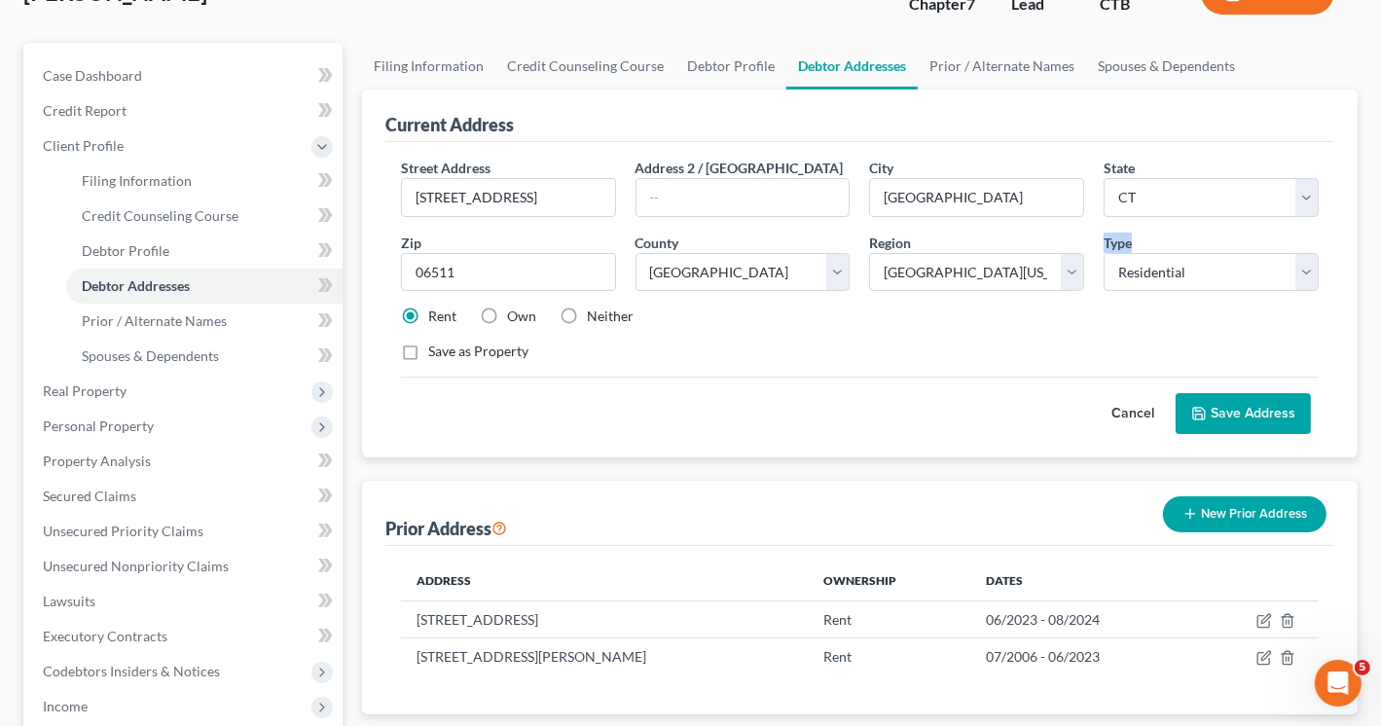
scroll to position [0, 0]
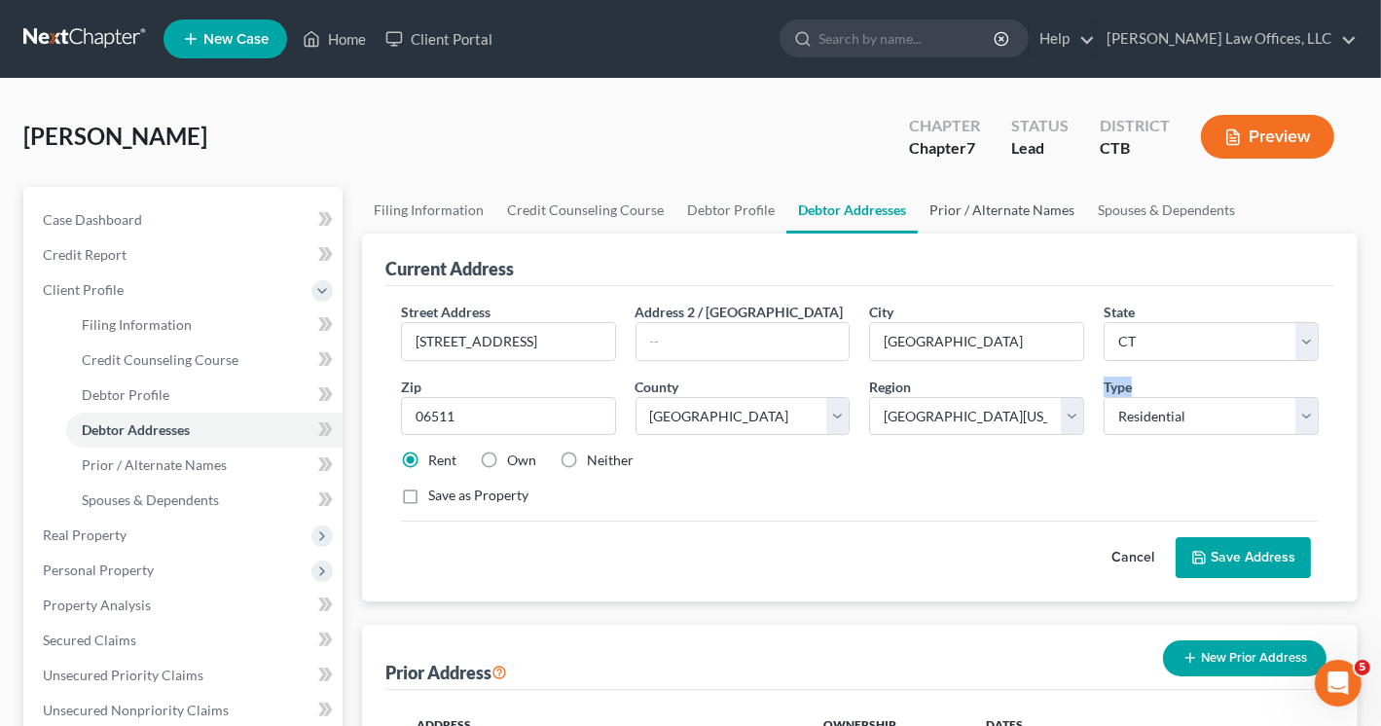
click at [985, 207] on link "Prior / Alternate Names" at bounding box center [1002, 210] width 168 height 47
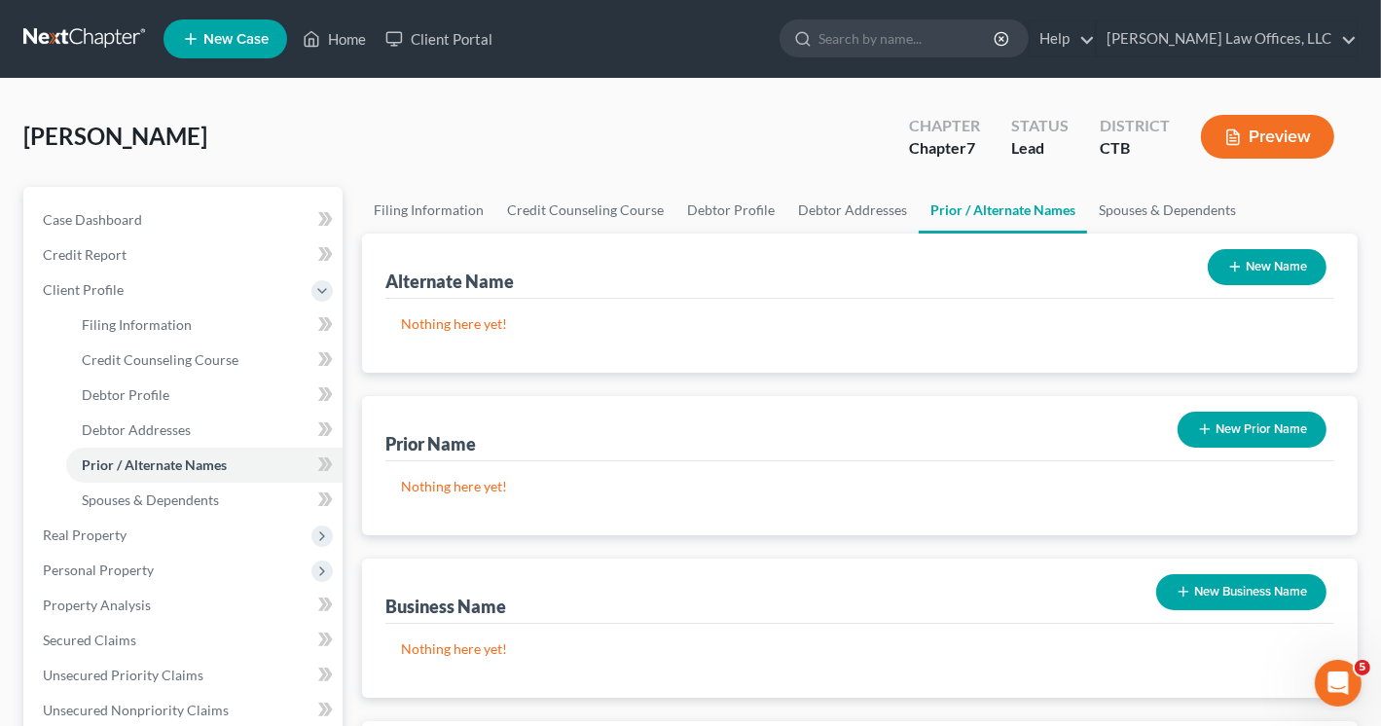
click at [1266, 264] on button "New Name" at bounding box center [1267, 267] width 119 height 36
click at [1266, 264] on div "Alternate Name New Name" at bounding box center [859, 266] width 949 height 65
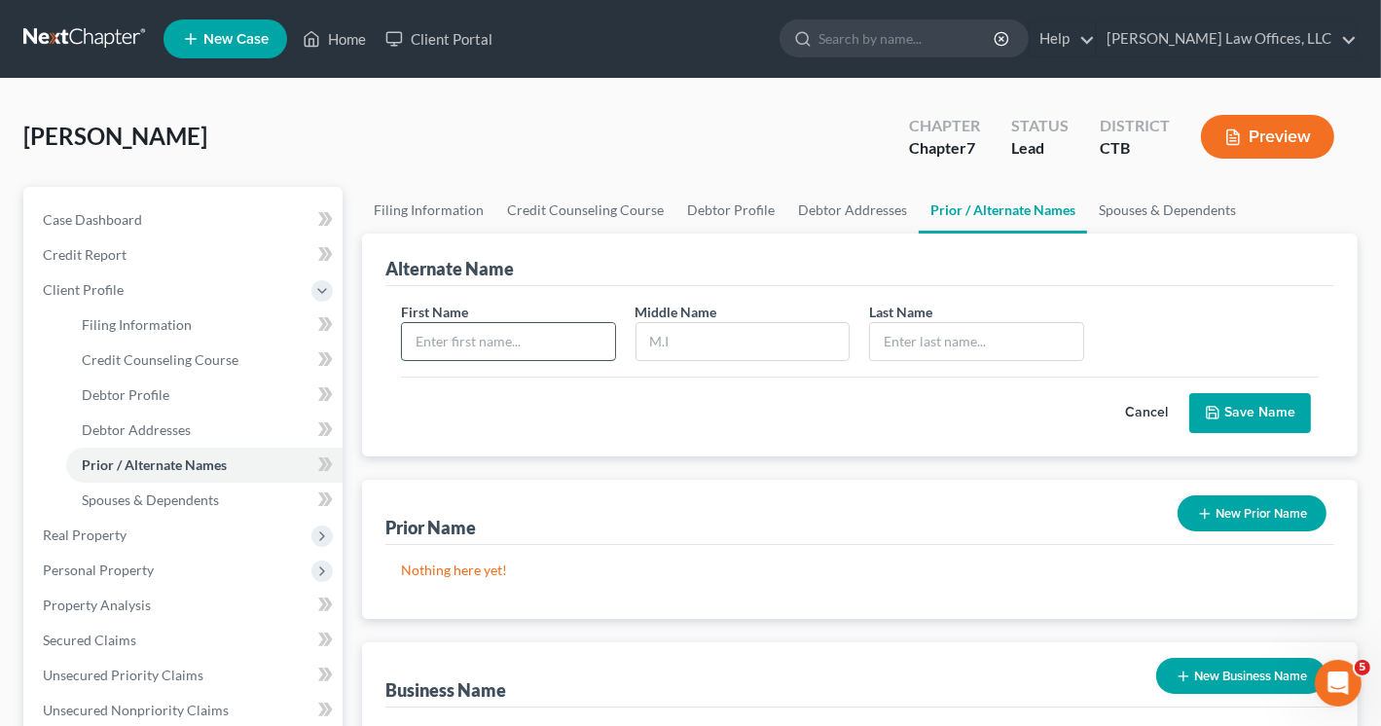
click at [471, 337] on input "text" at bounding box center [508, 341] width 213 height 37
type input "[PERSON_NAME]"
click at [884, 335] on input "text" at bounding box center [976, 341] width 213 height 37
type input "[PERSON_NAME]"
click at [1227, 514] on button "New Prior Name" at bounding box center [1252, 513] width 149 height 36
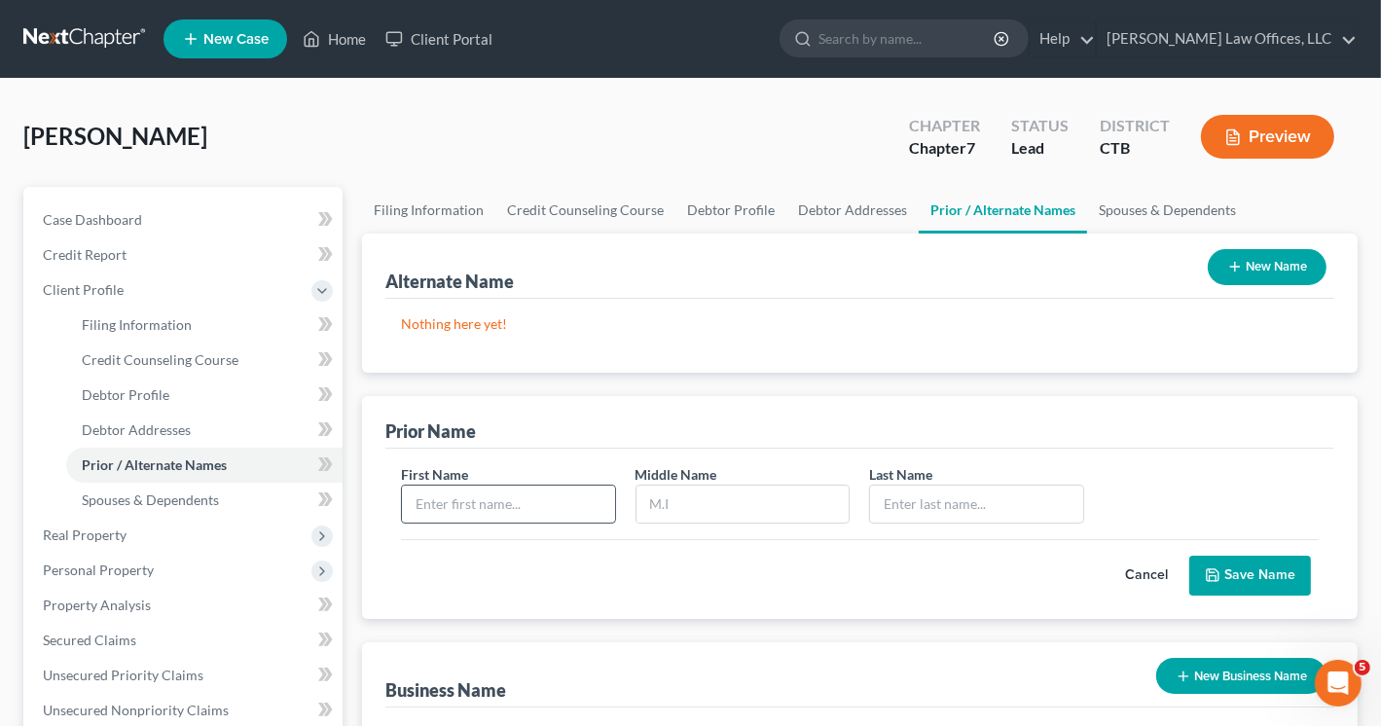
click at [528, 498] on input "text" at bounding box center [508, 504] width 213 height 37
type input "[PERSON_NAME]"
click at [911, 507] on input "text" at bounding box center [976, 504] width 213 height 37
type input "[PERSON_NAME]"
click at [1261, 569] on button "Save Name" at bounding box center [1250, 576] width 122 height 41
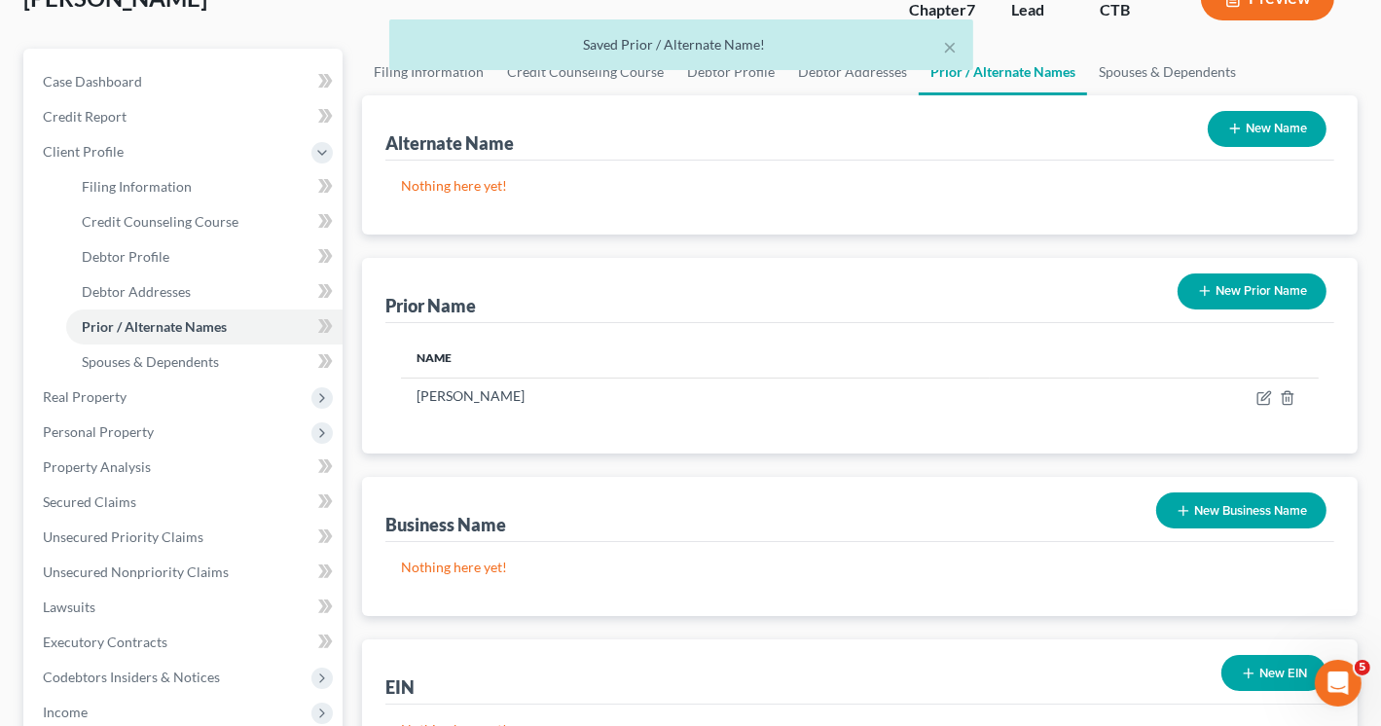
scroll to position [292, 0]
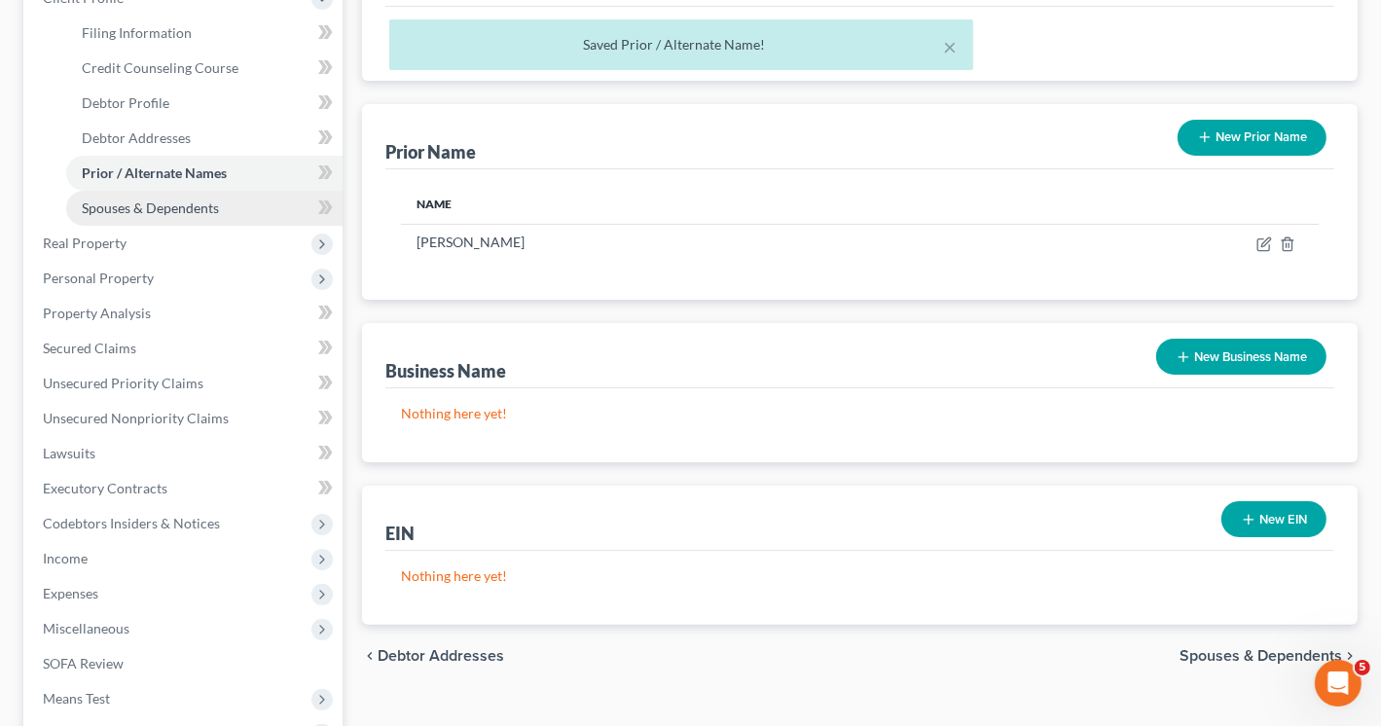
click at [154, 202] on span "Spouses & Dependents" at bounding box center [150, 208] width 137 height 17
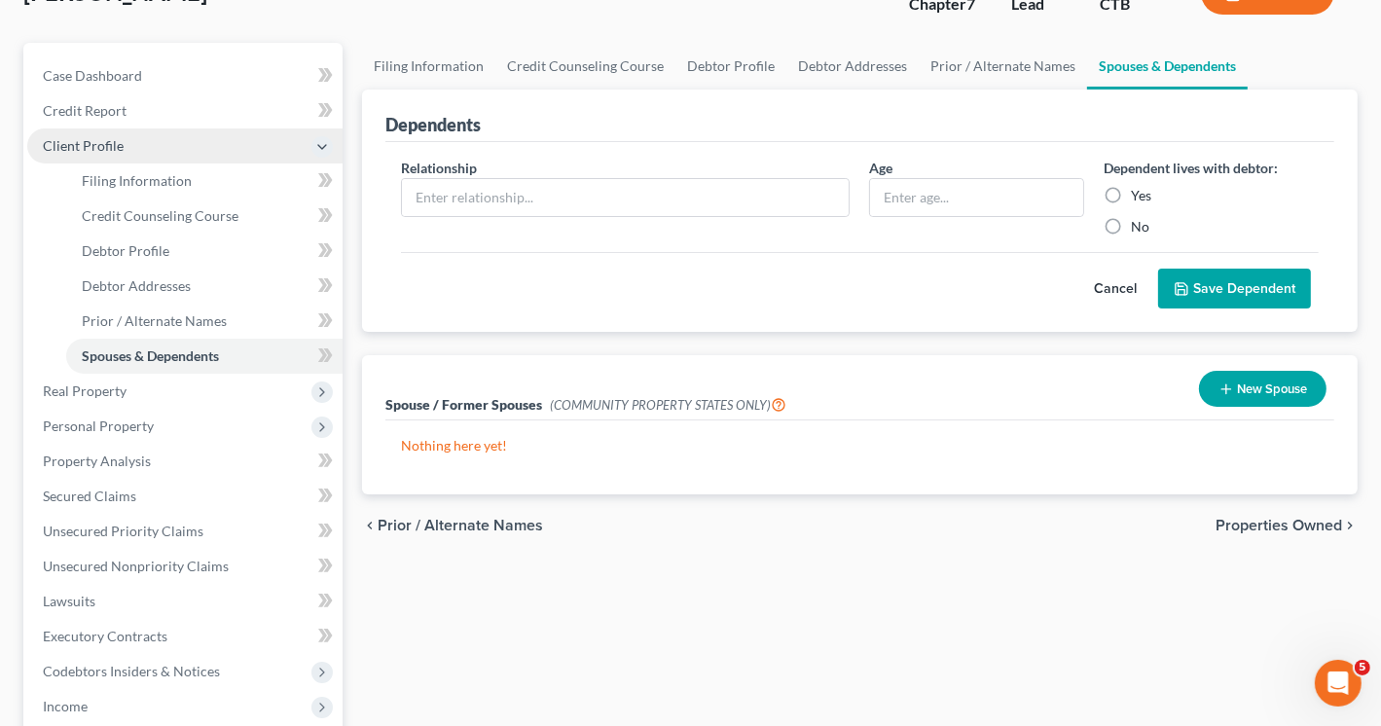
scroll to position [195, 0]
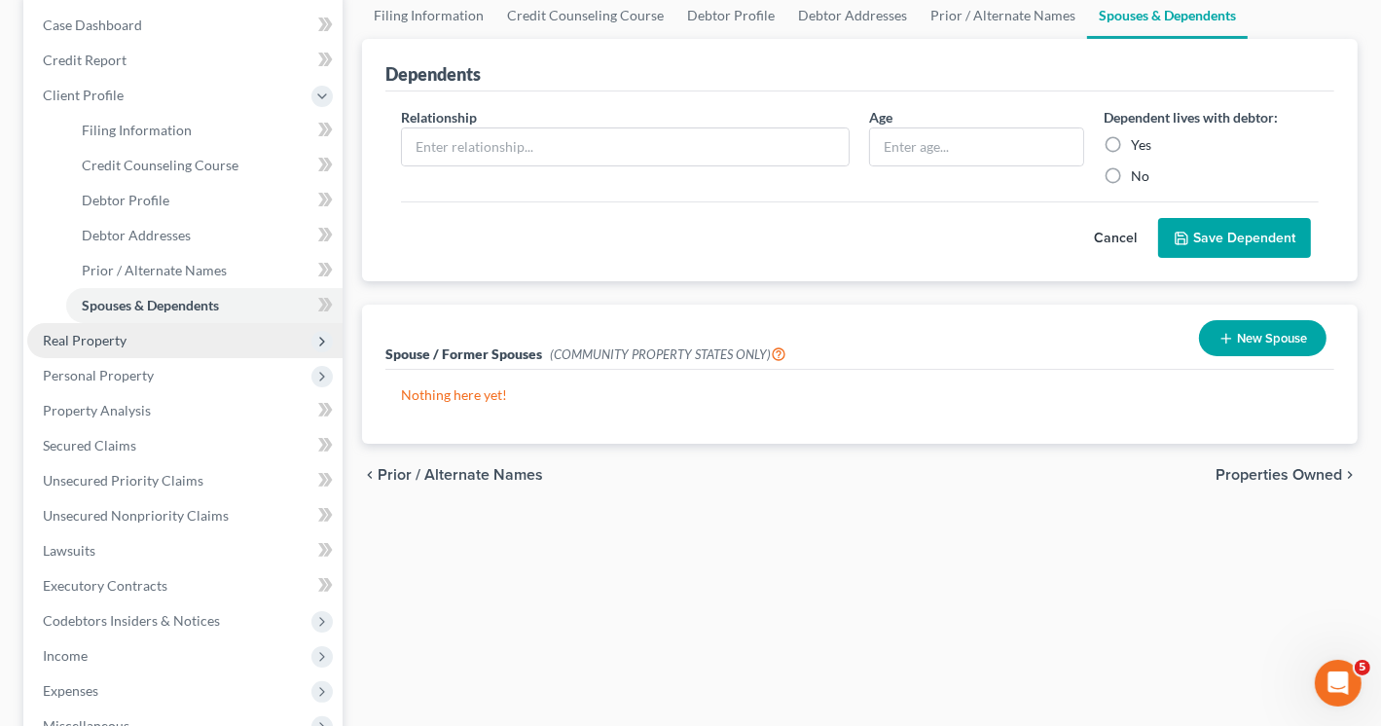
click at [88, 341] on span "Real Property" at bounding box center [85, 340] width 84 height 17
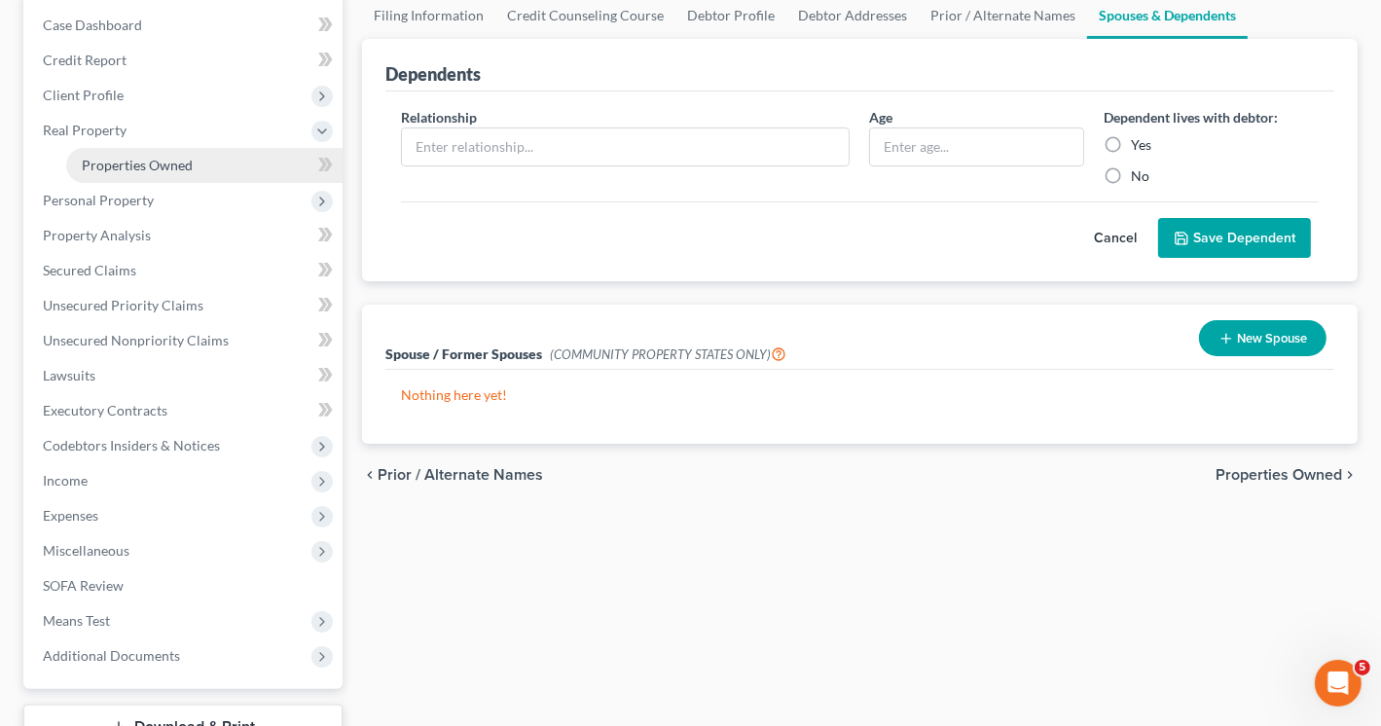
click at [156, 164] on span "Properties Owned" at bounding box center [137, 165] width 111 height 17
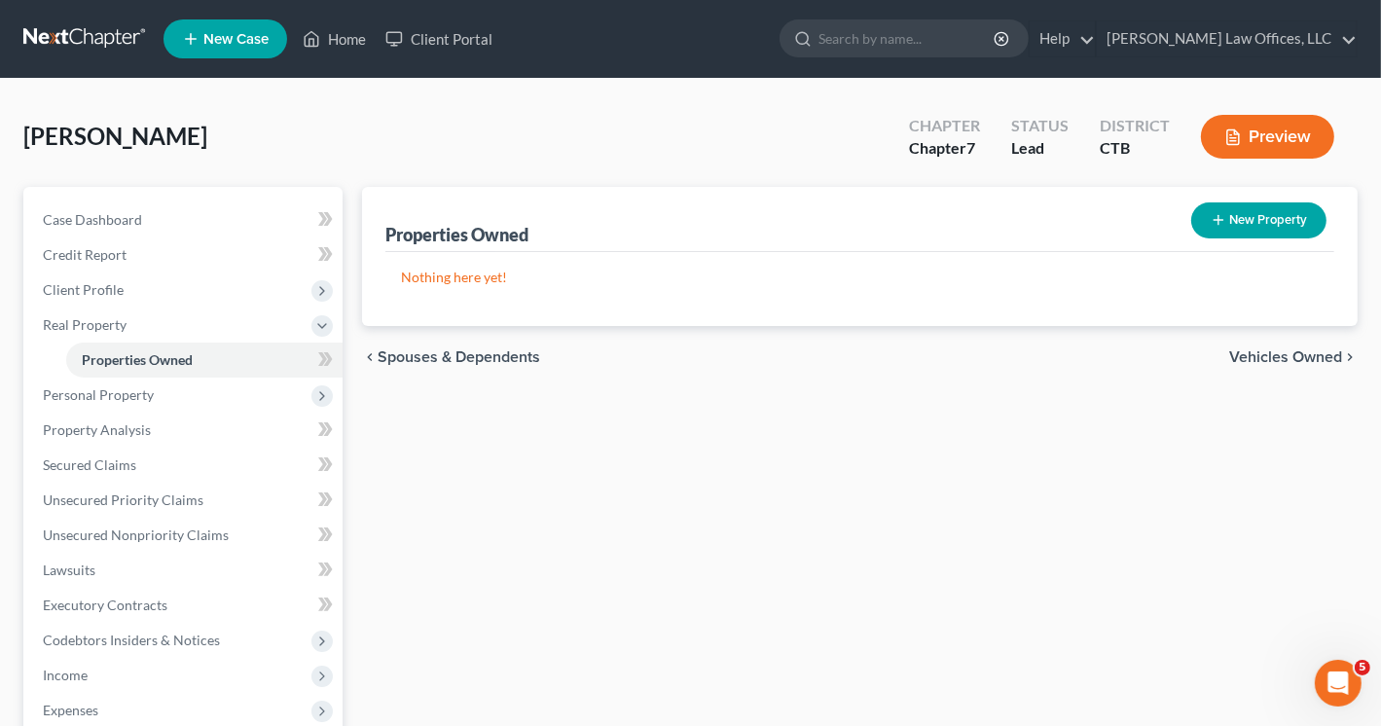
click at [1261, 222] on button "New Property" at bounding box center [1258, 220] width 135 height 36
select select "6"
select select "4"
select select "0"
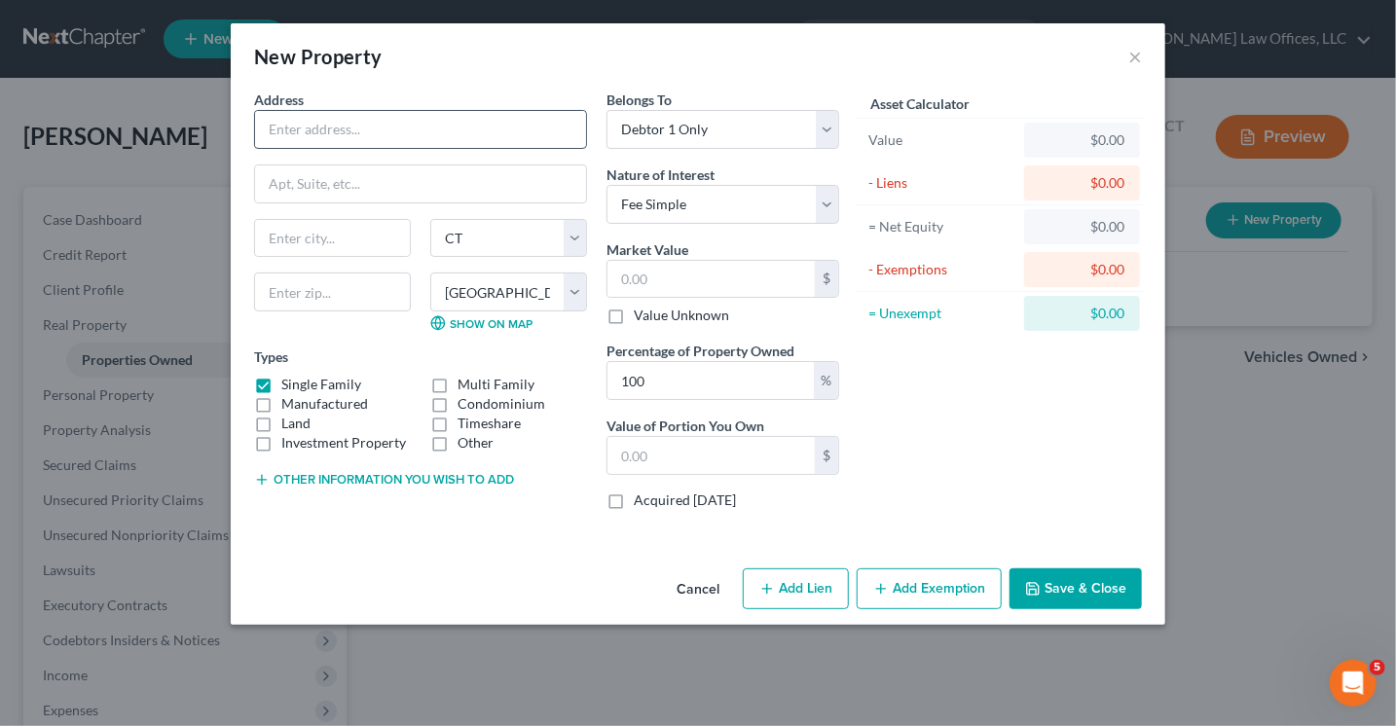
click at [420, 117] on input "text" at bounding box center [420, 129] width 331 height 37
type input "[STREET_ADDRESS][PERSON_NAME]"
click at [368, 235] on input "text" at bounding box center [332, 238] width 155 height 37
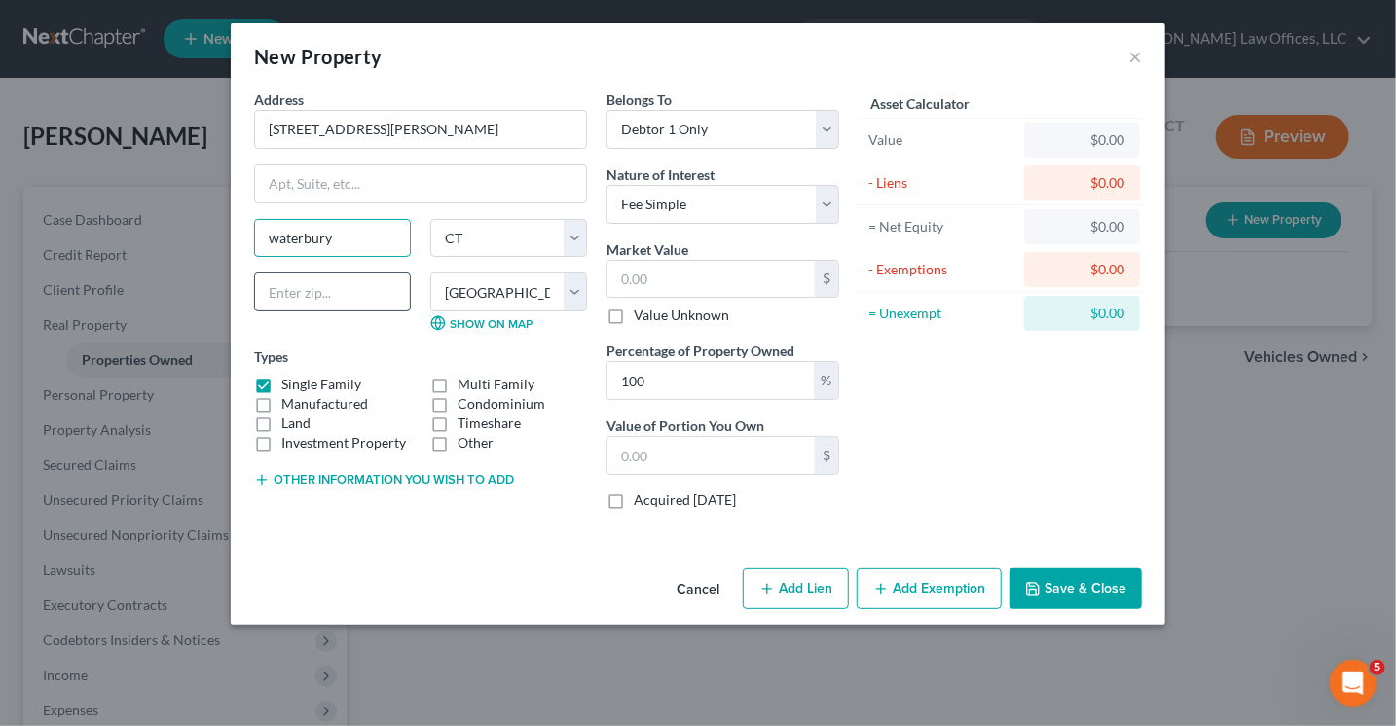
type input "waterbury"
click at [311, 289] on input "text" at bounding box center [332, 292] width 157 height 39
type input "06706"
type input "Waterbury"
click at [831, 127] on select "Select Debtor 1 Only Debtor 2 Only Debtor 1 And Debtor 2 Only At Least One Of T…" at bounding box center [722, 129] width 233 height 39
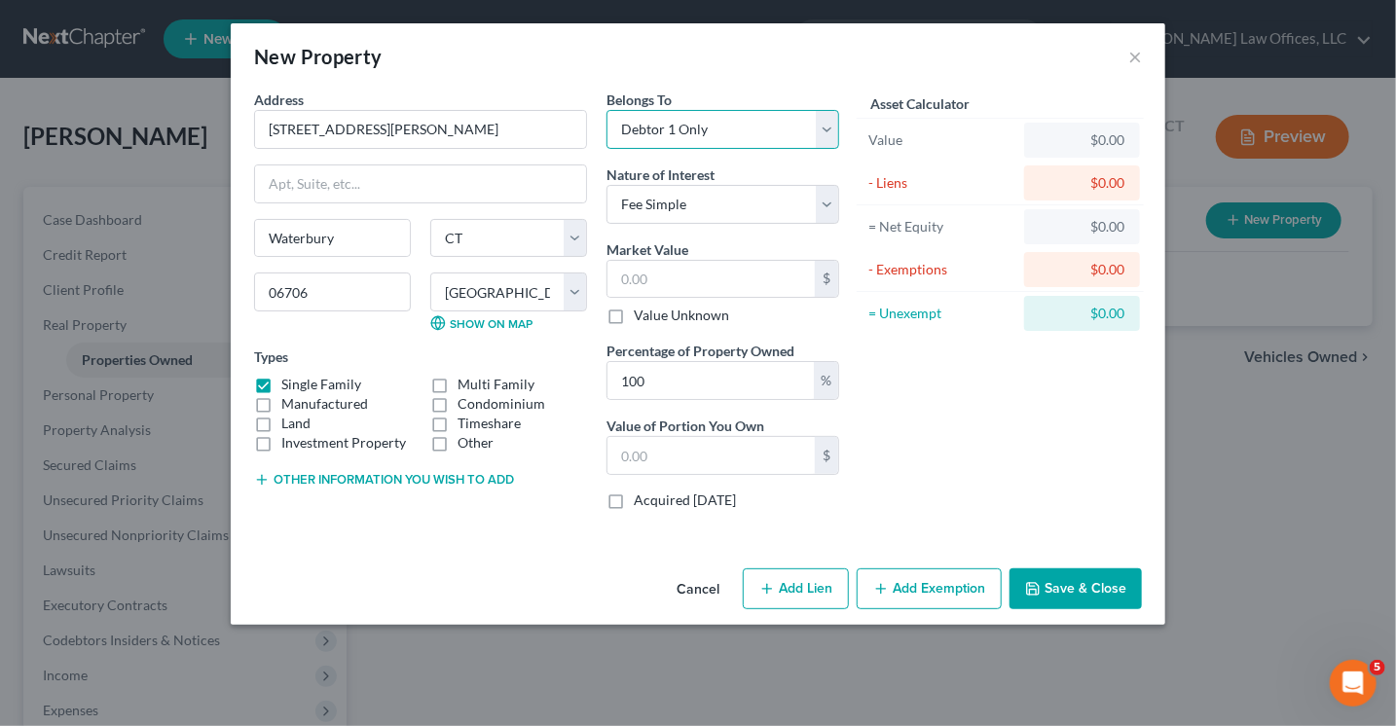
select select "3"
click at [606, 110] on select "Select Debtor 1 Only Debtor 2 Only Debtor 1 And Debtor 2 Only At Least One Of T…" at bounding box center [722, 129] width 233 height 39
click at [706, 271] on input "text" at bounding box center [710, 279] width 207 height 37
click at [993, 472] on div "Asset Calculator Value $0.00 - Liens $0.00 = Net Equity $0.00 - Exemptions $0.0…" at bounding box center [1000, 308] width 303 height 436
click at [1059, 584] on button "Save & Close" at bounding box center [1075, 588] width 132 height 41
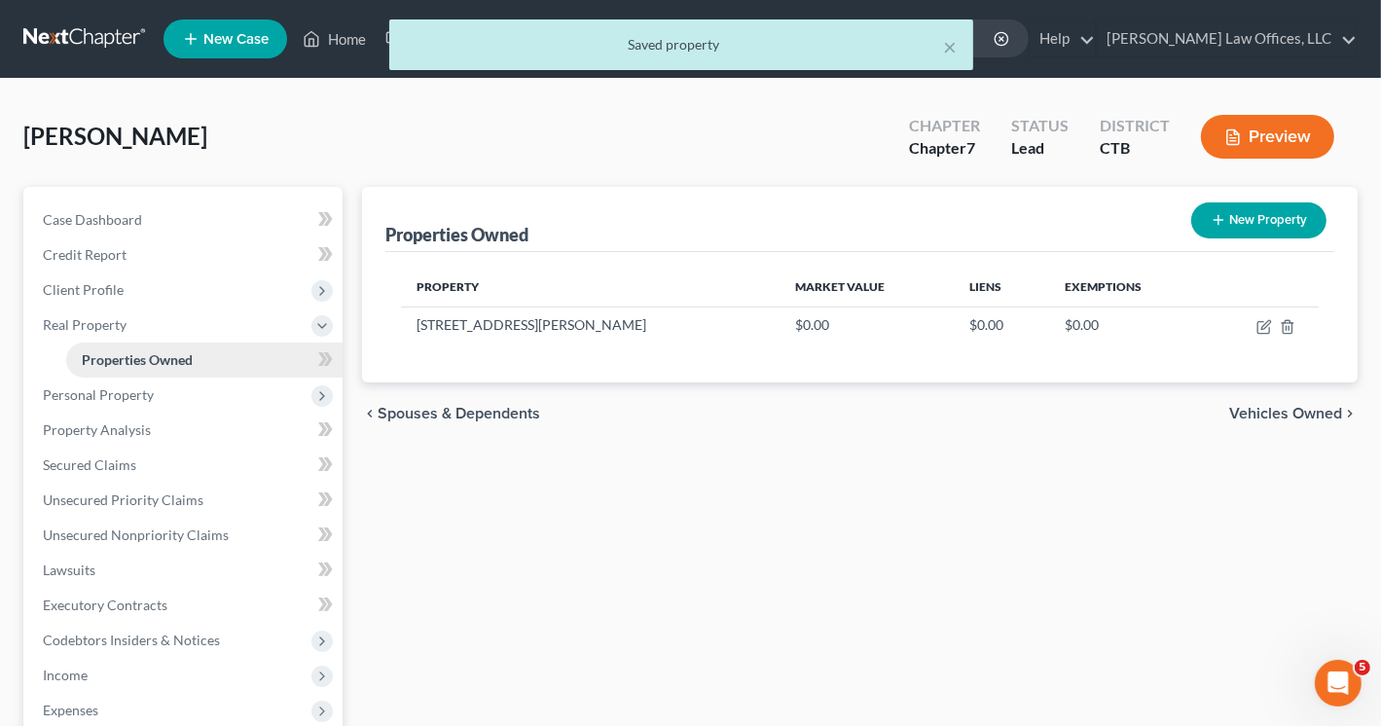
click at [175, 359] on span "Properties Owned" at bounding box center [137, 359] width 111 height 17
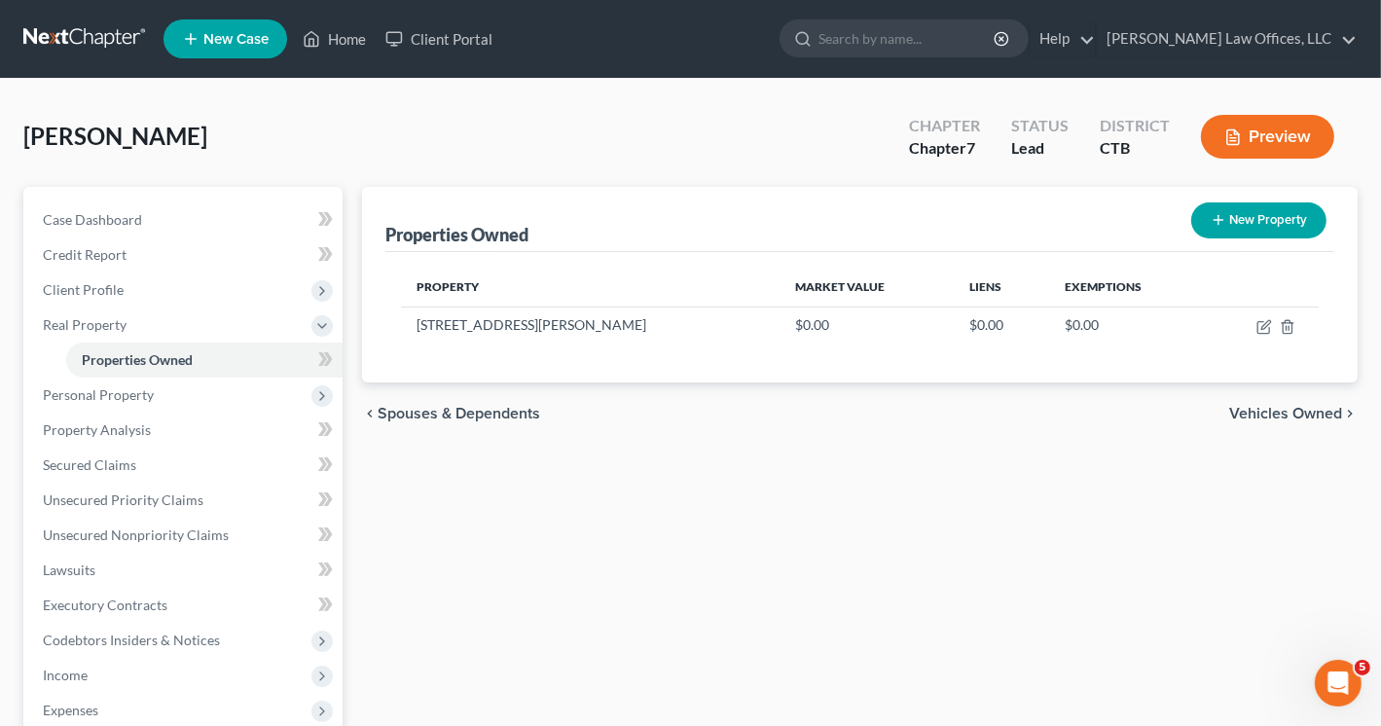
click at [1261, 222] on button "New Property" at bounding box center [1258, 220] width 135 height 36
select select "6"
select select "4"
select select "0"
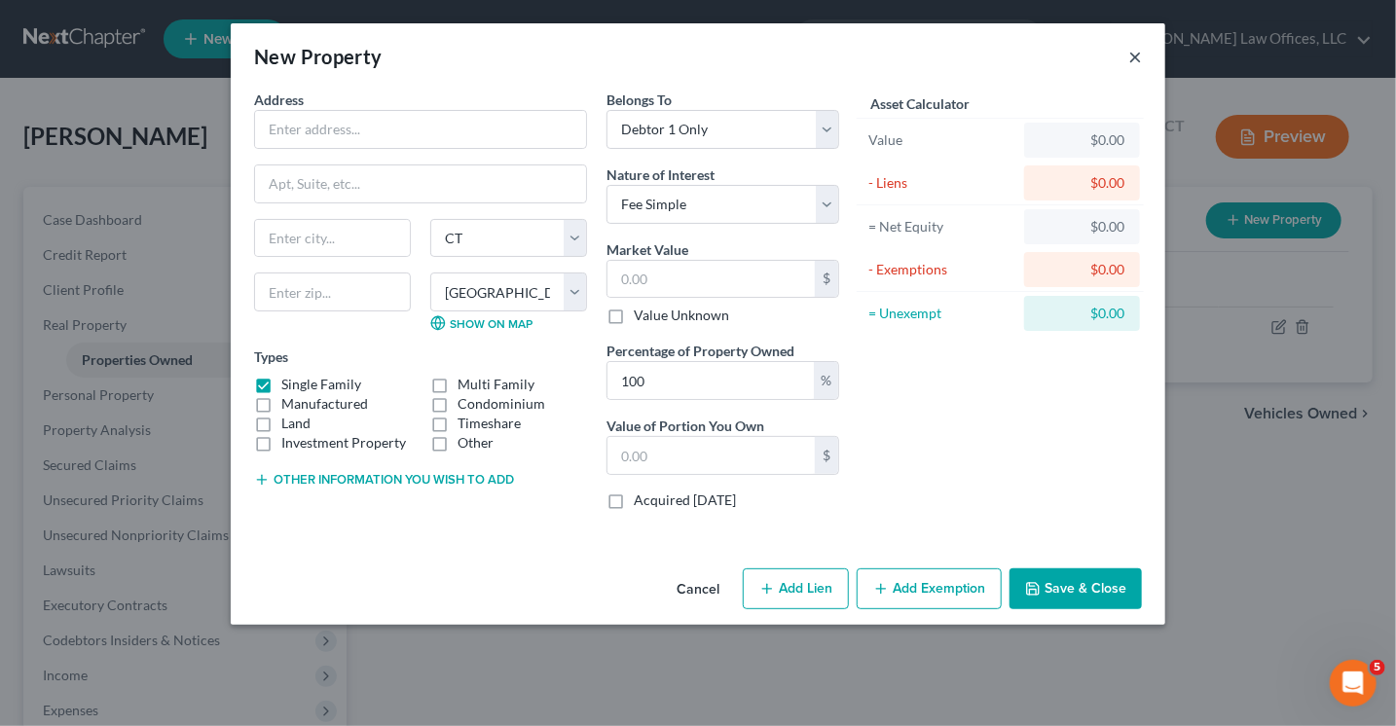
click at [1129, 52] on button "×" at bounding box center [1135, 56] width 14 height 23
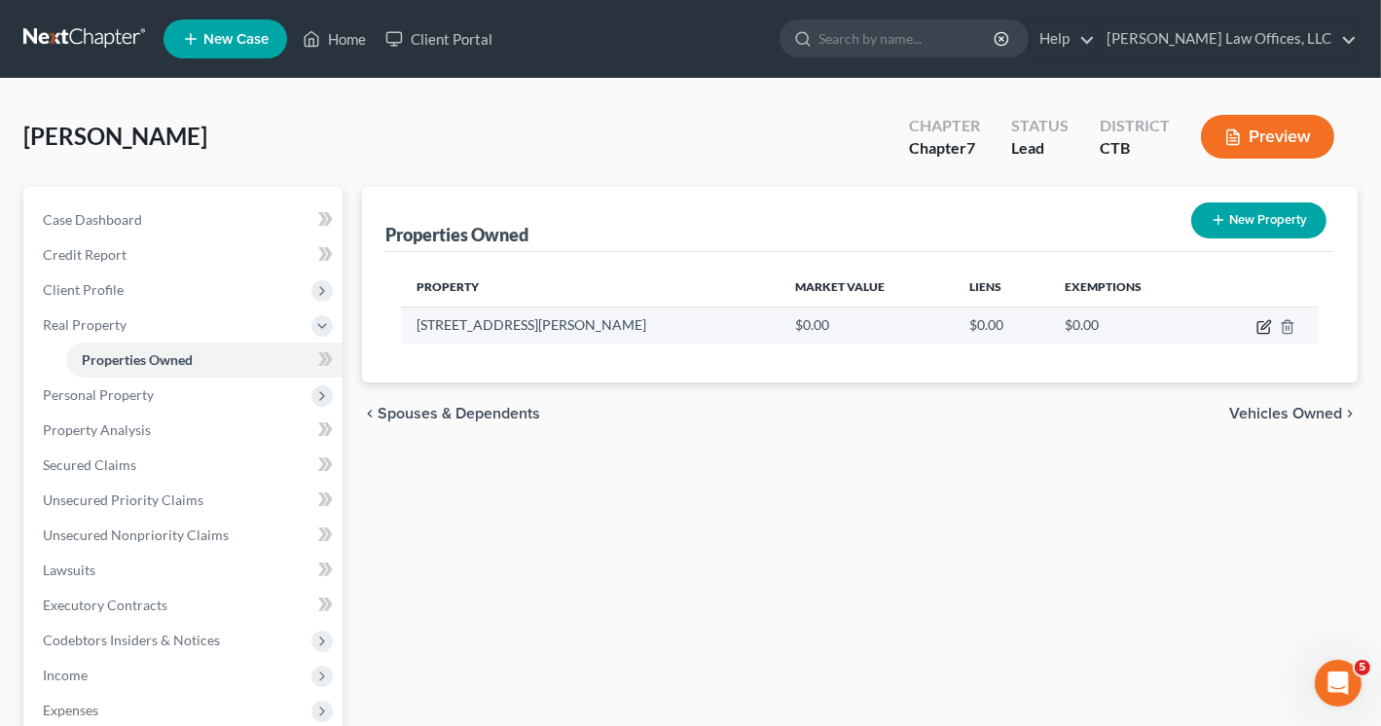
click at [1268, 324] on icon "button" at bounding box center [1265, 324] width 9 height 9
select select "6"
select select "4"
select select "3"
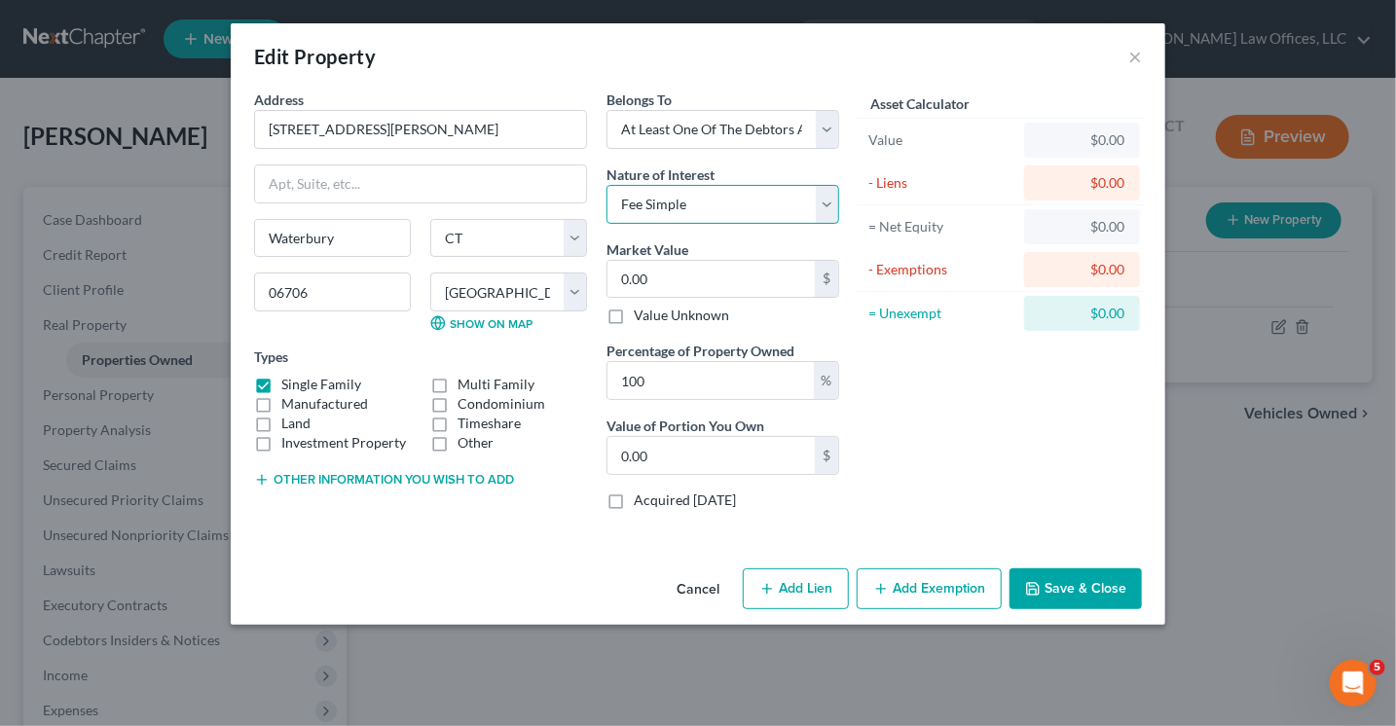
click at [737, 202] on select "Select Fee Simple Joint Tenant Life Estate Equitable Interest Future Interest T…" at bounding box center [722, 204] width 233 height 39
select select "1"
click at [606, 185] on select "Select Fee Simple Joint Tenant Life Estate Equitable Interest Future Interest T…" at bounding box center [722, 204] width 233 height 39
click at [712, 254] on div "Market Value 0.00 $ Value Unknown" at bounding box center [722, 282] width 233 height 87
click at [693, 376] on input "100" at bounding box center [710, 380] width 206 height 37
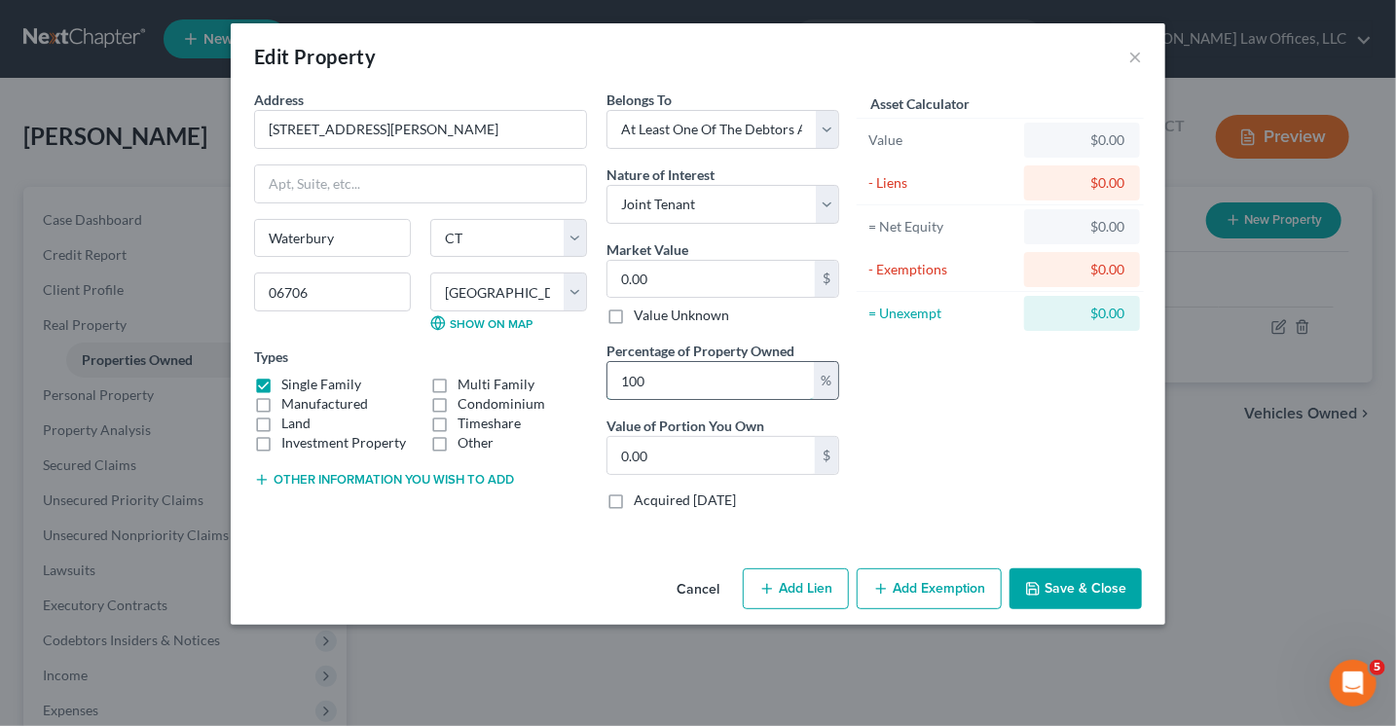
type input "10"
type input "0"
type input "1"
type input "5"
type input "0"
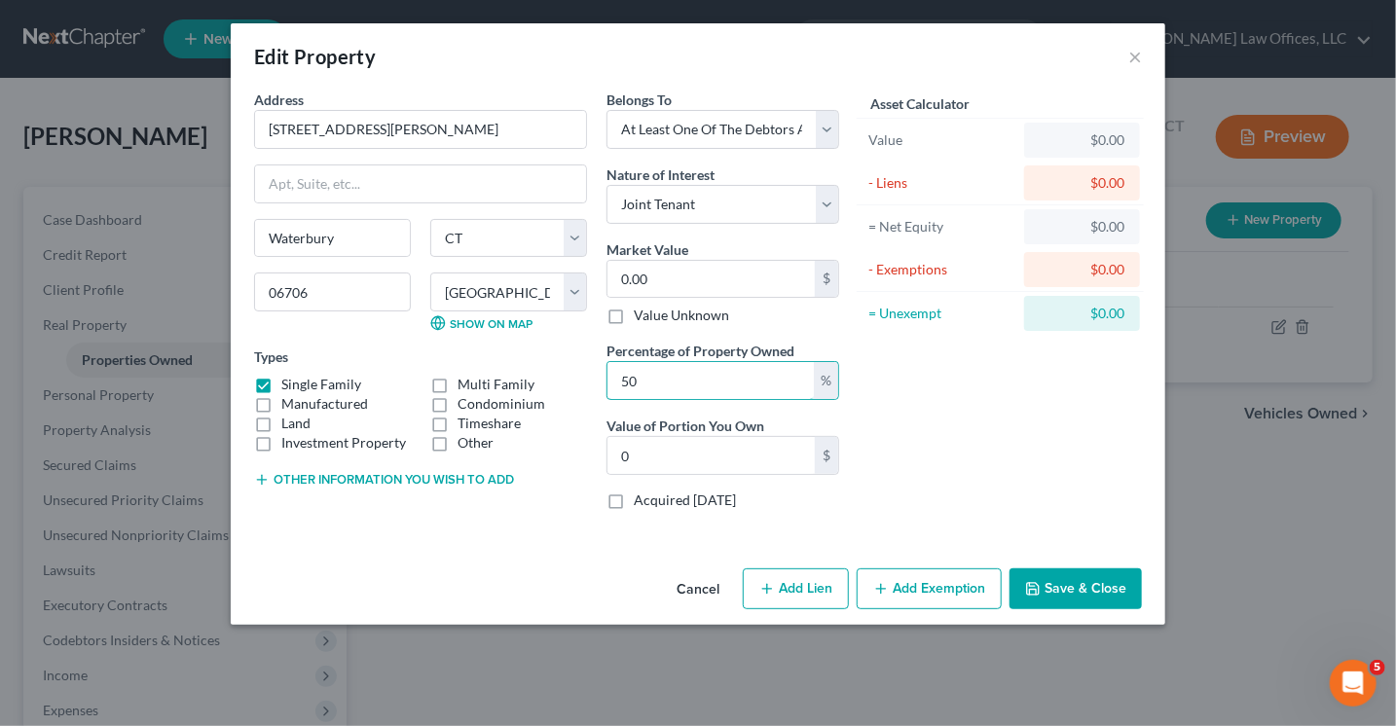
type input "50"
click at [937, 449] on div "Asset Calculator Value $0.00 - Liens $0.00 = Net Equity $0.00 - Exemptions $0.0…" at bounding box center [1000, 308] width 303 height 436
click at [712, 587] on button "Cancel" at bounding box center [698, 589] width 74 height 39
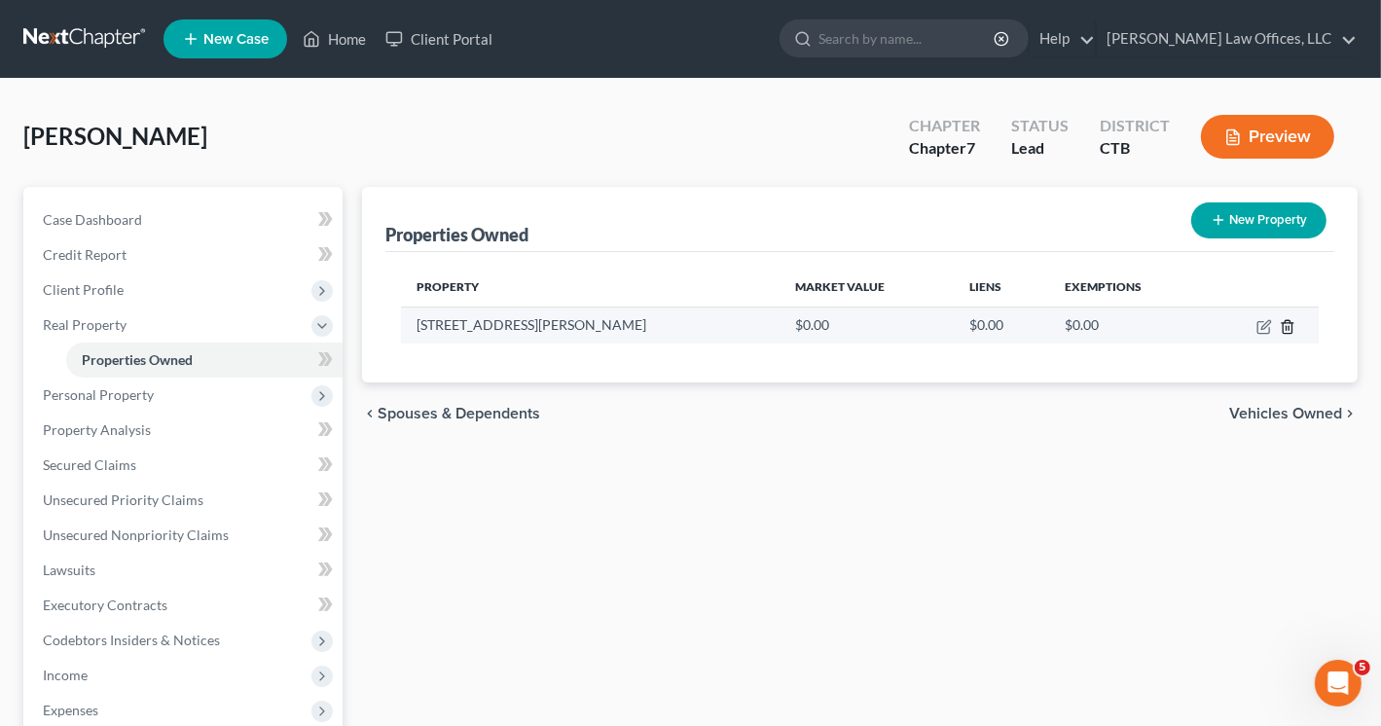
click at [1289, 324] on icon "button" at bounding box center [1288, 327] width 16 height 16
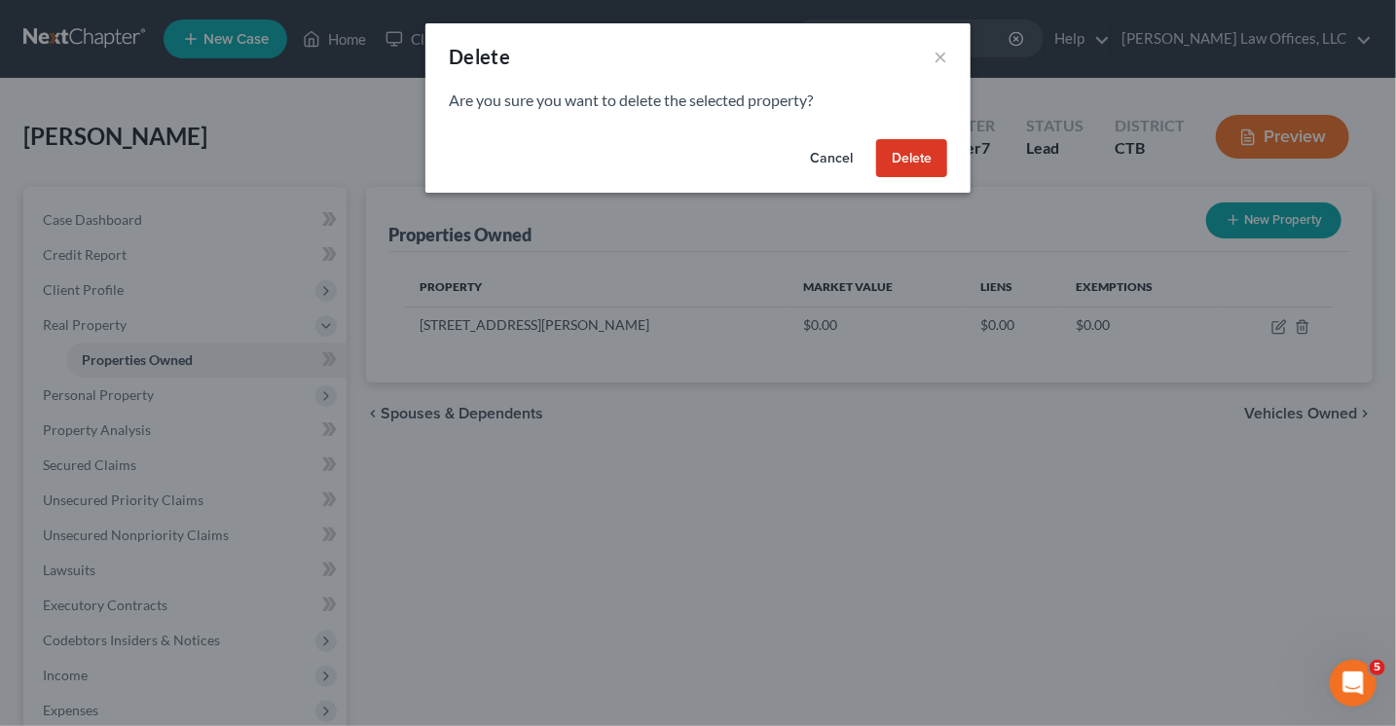
click at [919, 153] on button "Delete" at bounding box center [911, 158] width 71 height 39
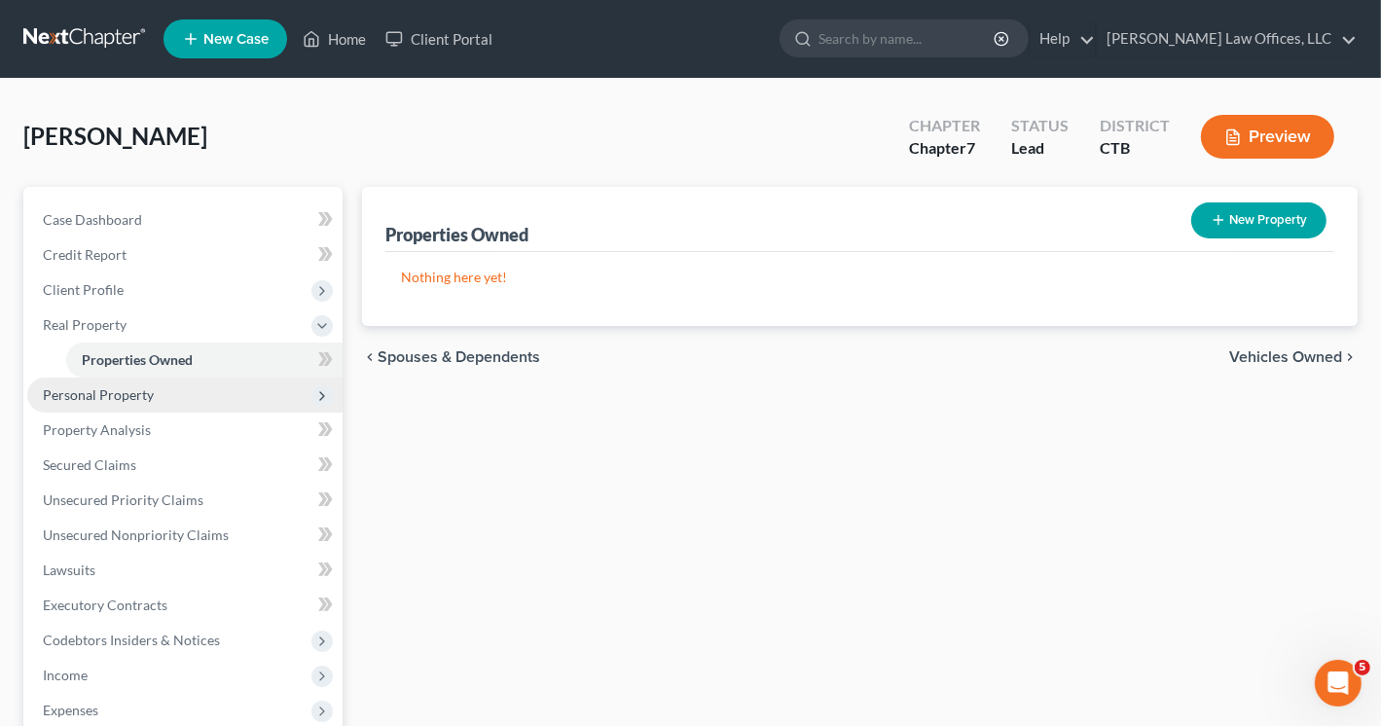
click at [104, 390] on span "Personal Property" at bounding box center [98, 394] width 111 height 17
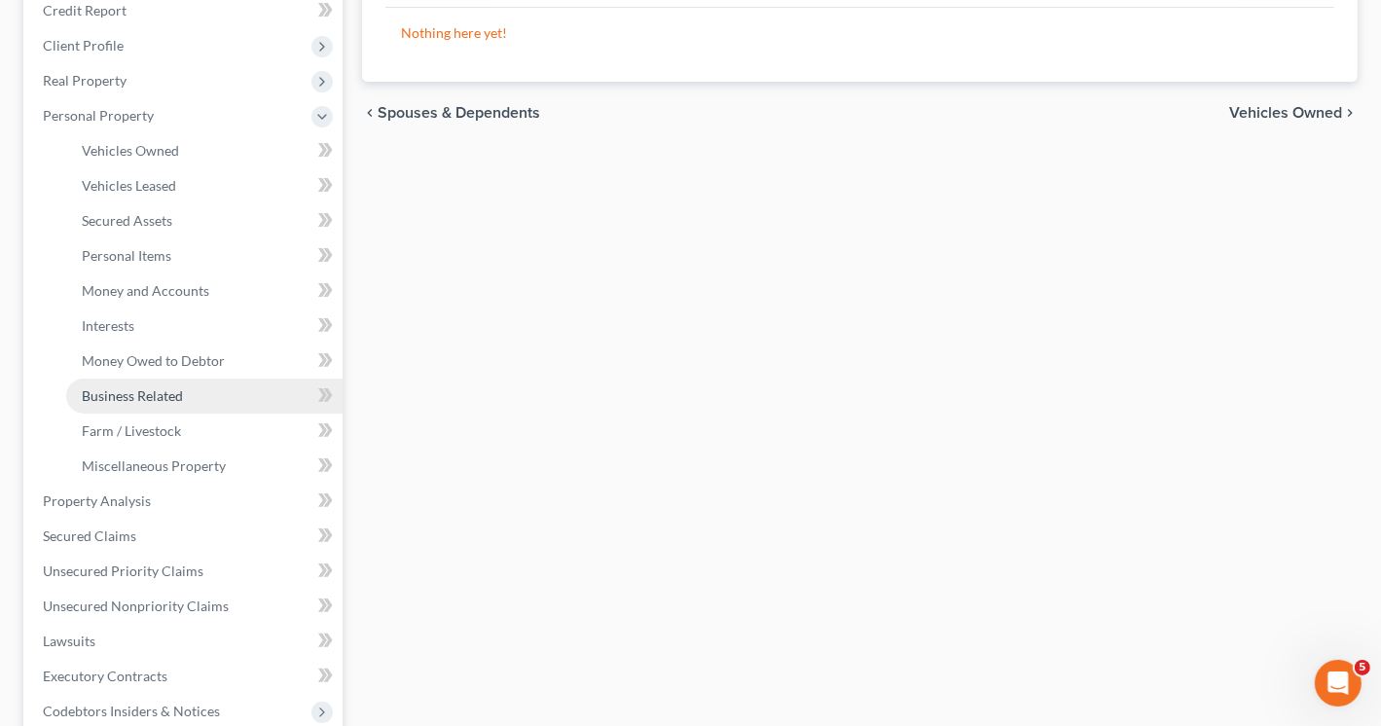
scroll to position [73, 0]
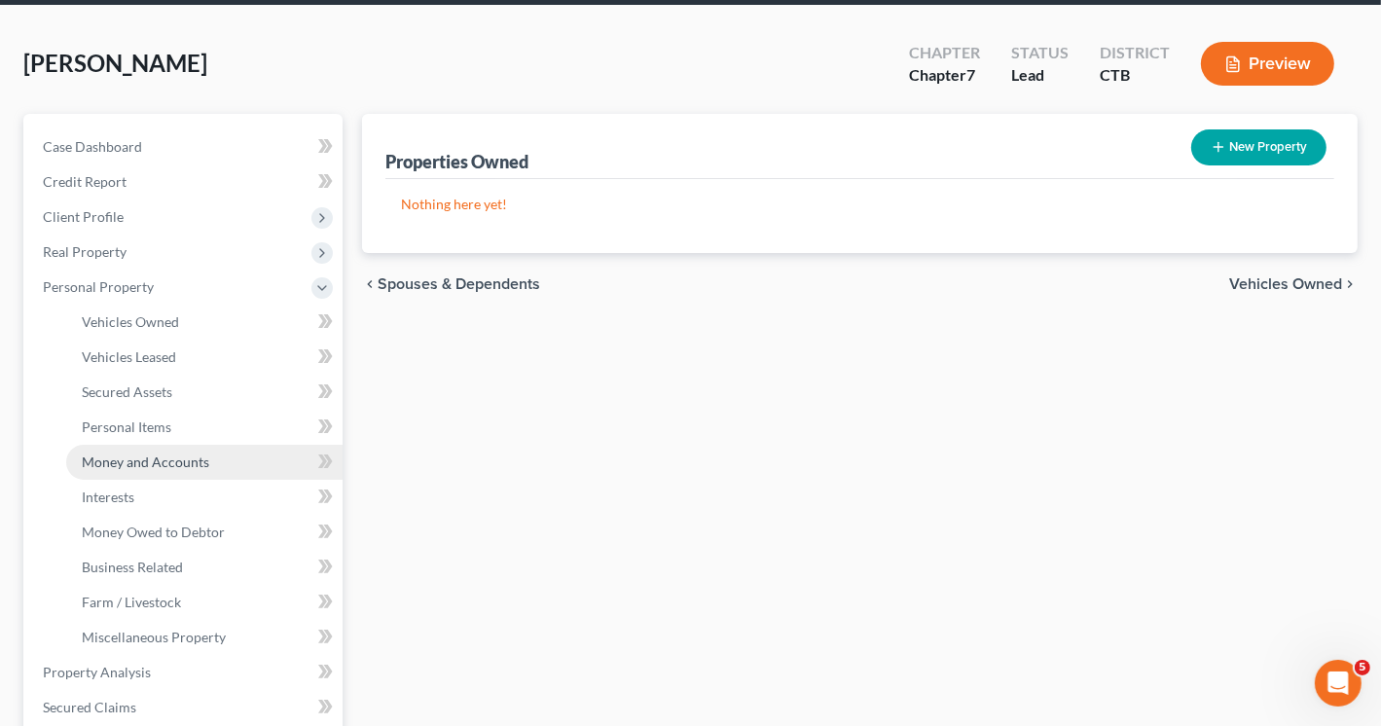
click at [160, 462] on span "Money and Accounts" at bounding box center [146, 462] width 128 height 17
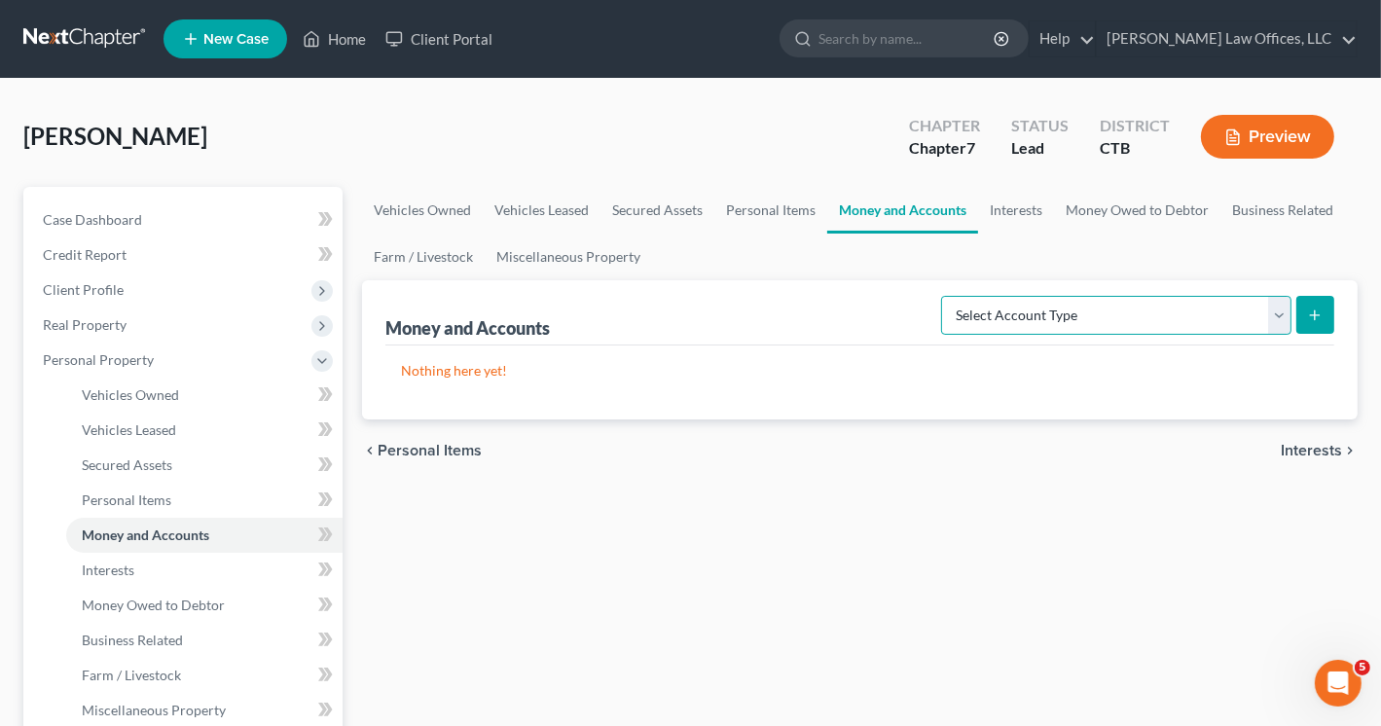
click at [1281, 309] on select "Select Account Type Brokerage Cash on Hand Certificates of Deposit Checking Acc…" at bounding box center [1116, 315] width 350 height 39
select select "checking"
click at [945, 296] on select "Select Account Type Brokerage Cash on Hand Certificates of Deposit Checking Acc…" at bounding box center [1116, 315] width 350 height 39
click at [1320, 305] on button "submit" at bounding box center [1315, 315] width 38 height 38
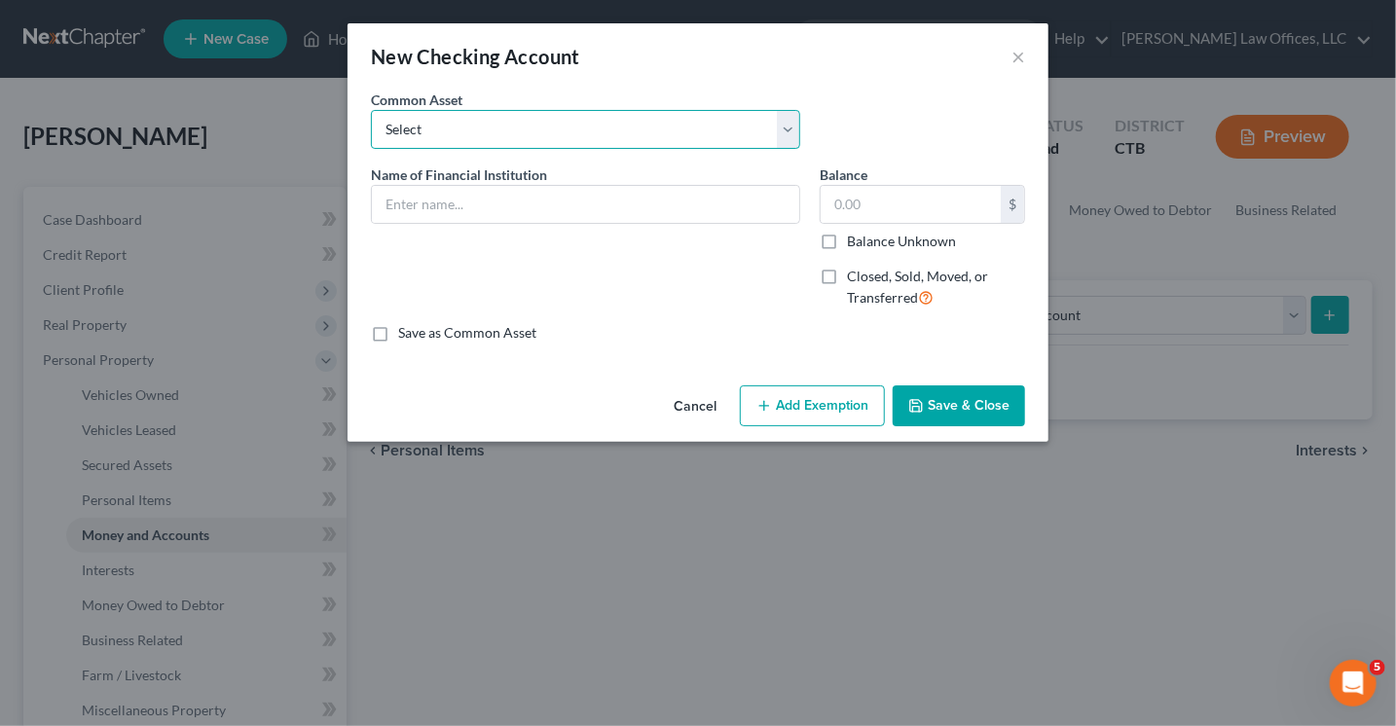
click at [498, 136] on select "Select Bank of America_Joint checking_2845 Checking Account" at bounding box center [585, 129] width 429 height 39
select select "1"
click at [371, 110] on select "Select Bank of America_Joint checking_2845 Checking Account" at bounding box center [585, 129] width 429 height 39
click at [545, 206] on input "Checking Account" at bounding box center [585, 204] width 427 height 37
type input "C"
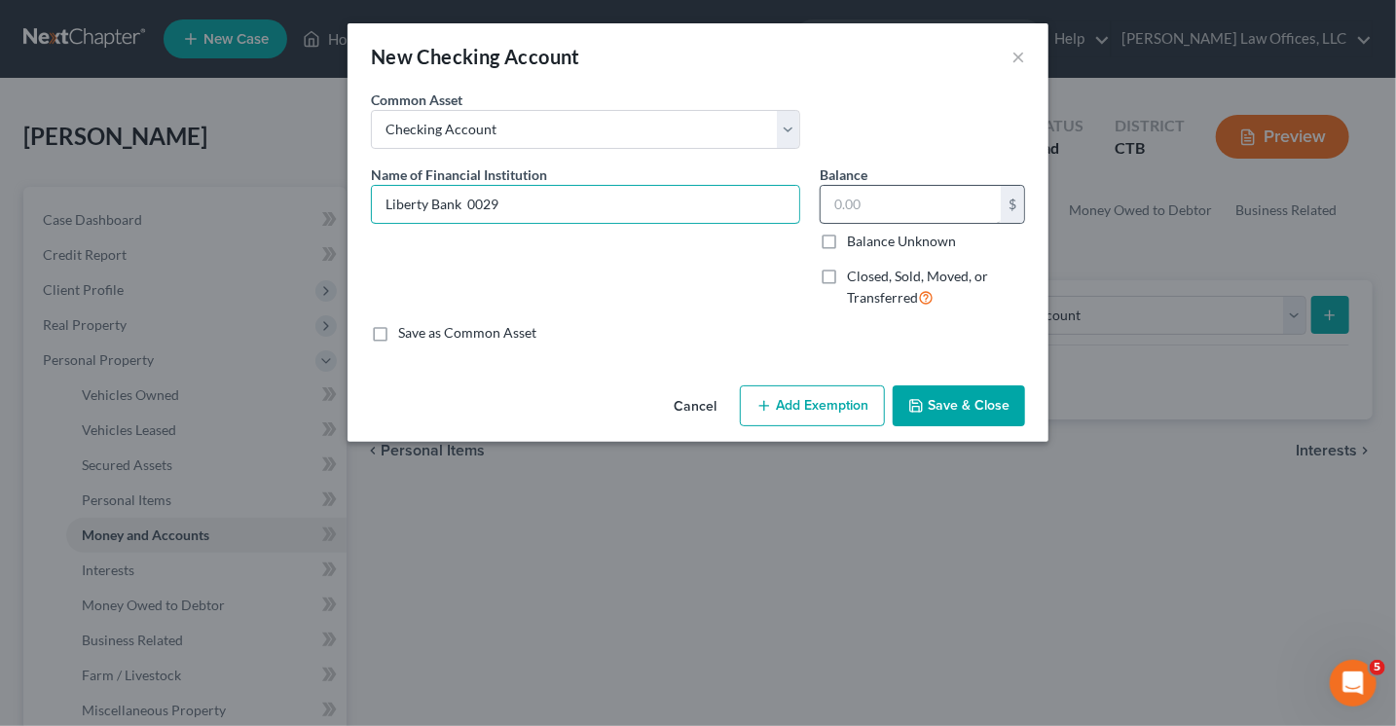
type input "Liberty Bank 0029"
click at [854, 203] on input "text" at bounding box center [910, 204] width 180 height 37
type input "098.28"
click at [840, 200] on input "098.28" at bounding box center [910, 204] width 180 height 37
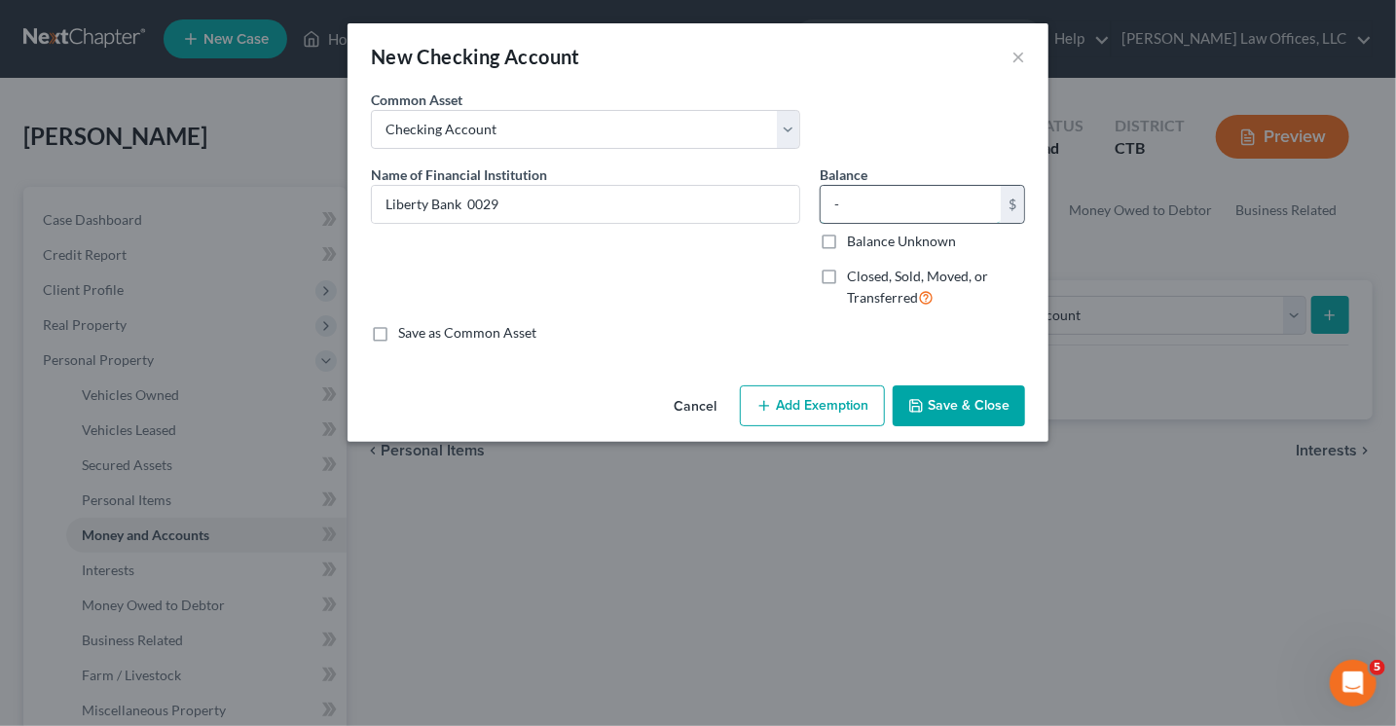
type input "0"
click at [956, 412] on button "Save & Close" at bounding box center [959, 405] width 132 height 41
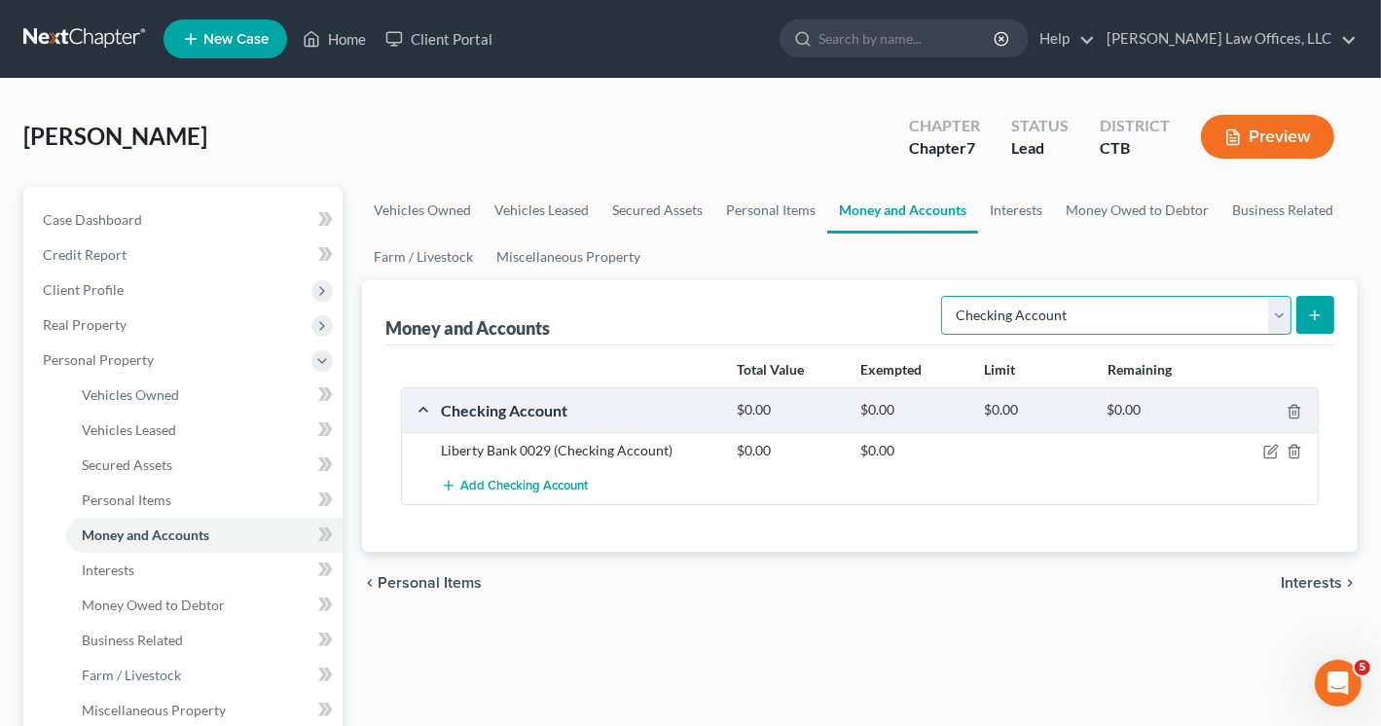
click at [1280, 297] on select "Select Account Type Brokerage Cash on Hand Certificates of Deposit Checking Acc…" at bounding box center [1116, 315] width 350 height 39
select select "savings"
click at [945, 296] on select "Select Account Type Brokerage Cash on Hand Certificates of Deposit Checking Acc…" at bounding box center [1116, 315] width 350 height 39
click at [1320, 316] on icon "submit" at bounding box center [1315, 316] width 16 height 16
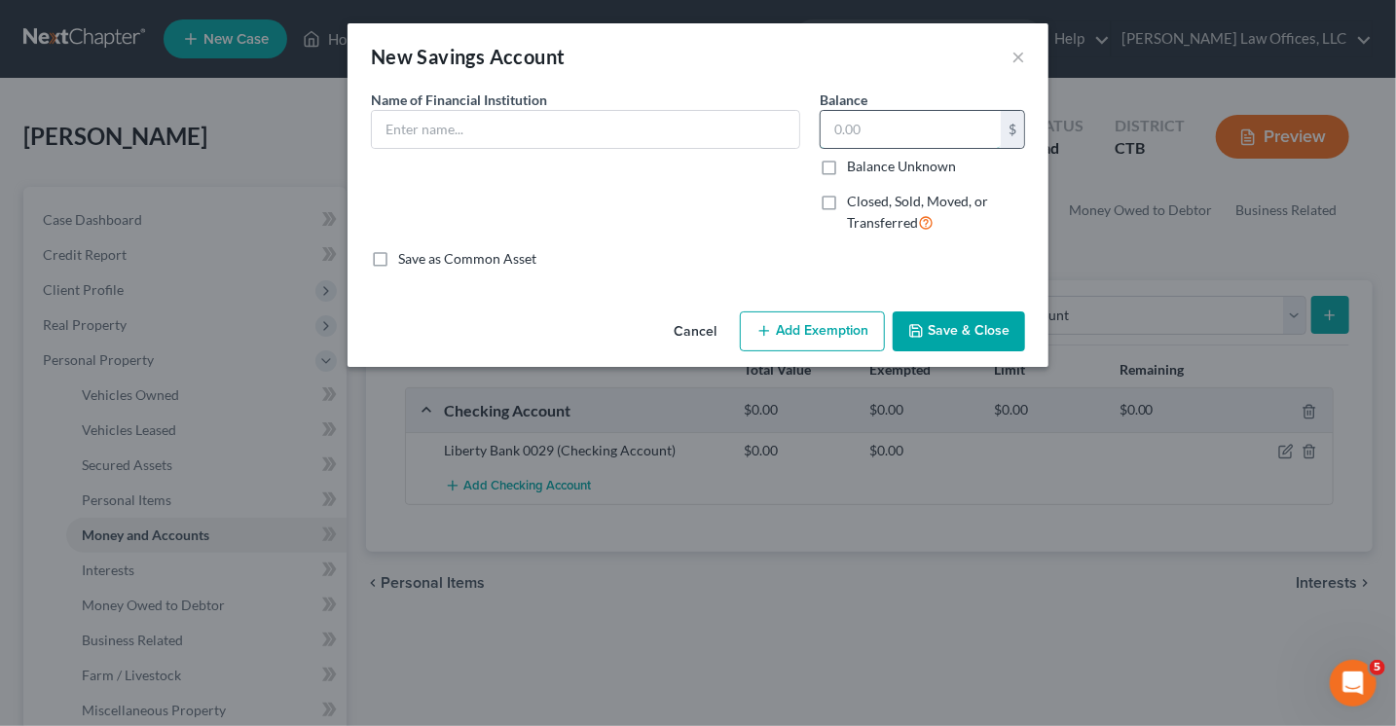
click at [856, 129] on input "text" at bounding box center [910, 129] width 180 height 37
type input "73.61"
click at [479, 132] on input "text" at bounding box center [585, 129] width 427 height 37
click at [417, 129] on input "Libery Bank" at bounding box center [585, 129] width 427 height 37
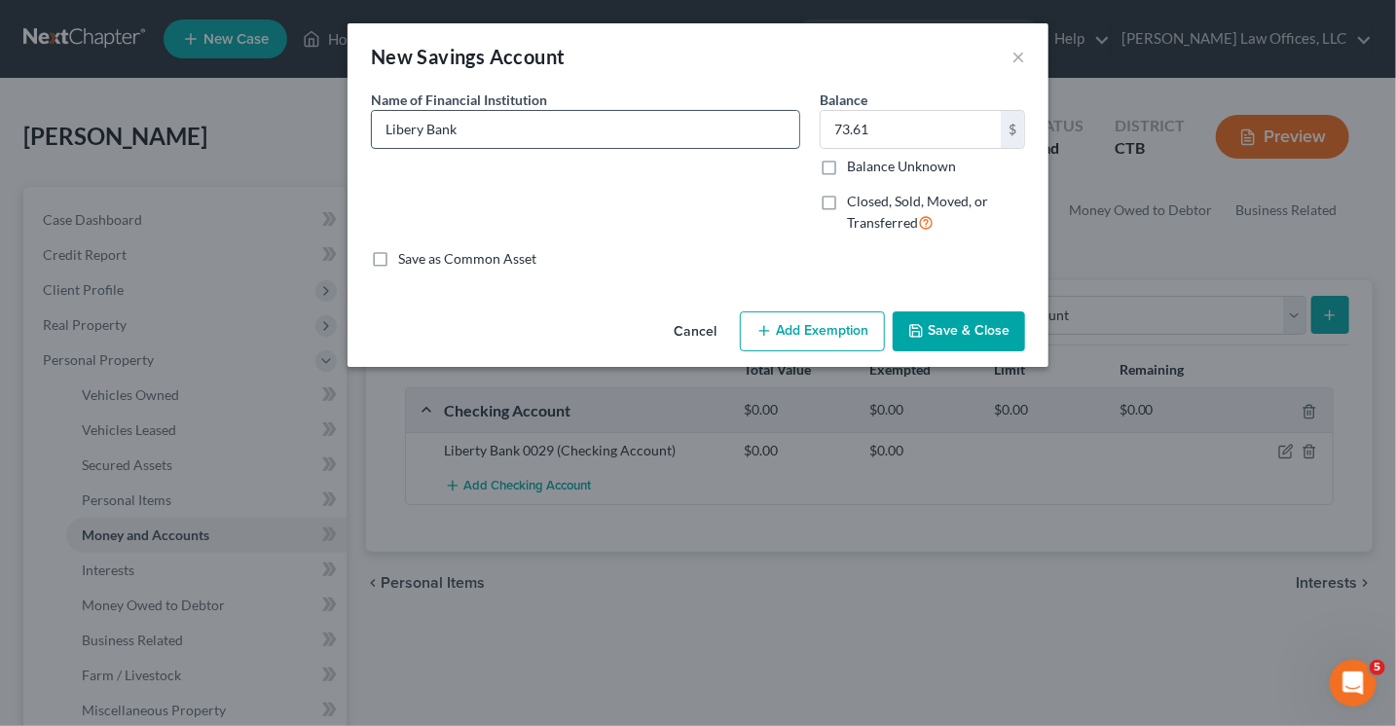
click at [417, 129] on input "Libery Bank" at bounding box center [585, 129] width 427 height 37
click at [415, 129] on input "Libery Bank" at bounding box center [585, 129] width 427 height 37
click at [543, 129] on input "Liberty Bank" at bounding box center [585, 129] width 427 height 37
type input "Liberty Bank 2632"
click at [818, 318] on button "Add Exemption" at bounding box center [812, 331] width 145 height 41
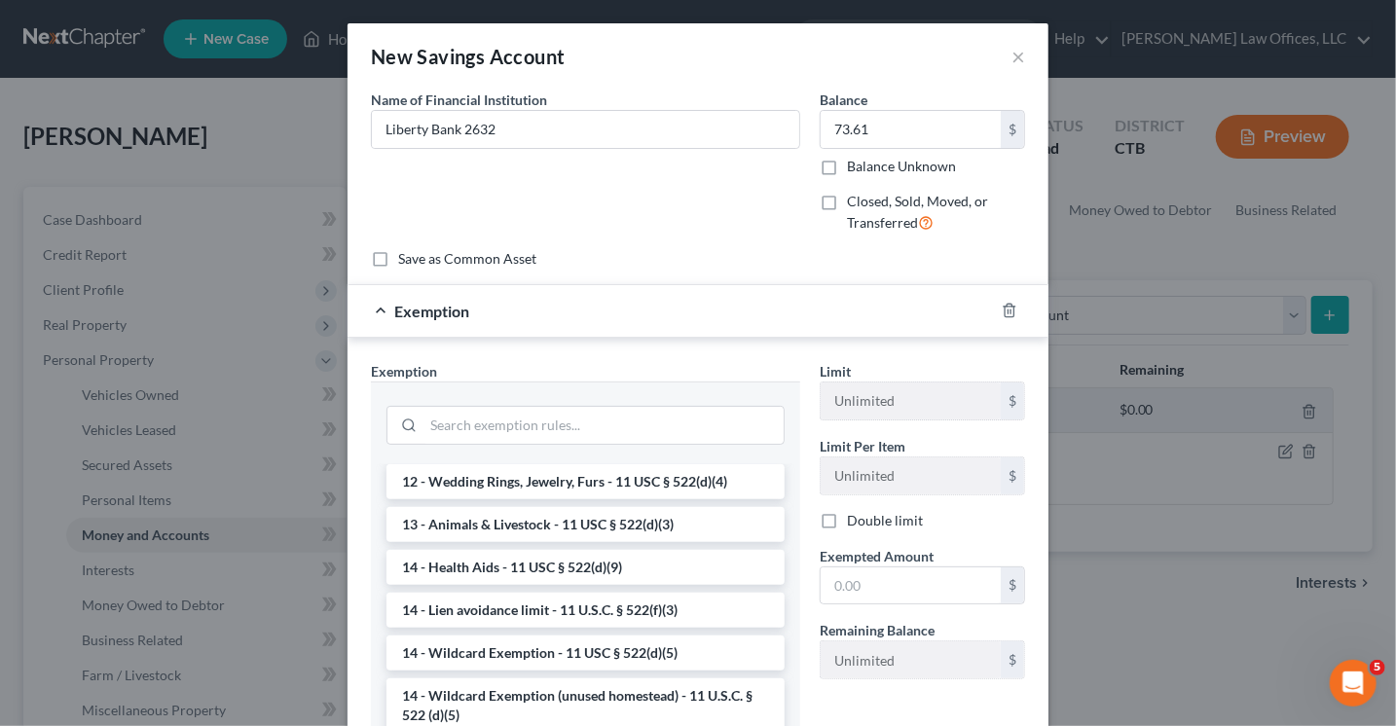
scroll to position [389, 0]
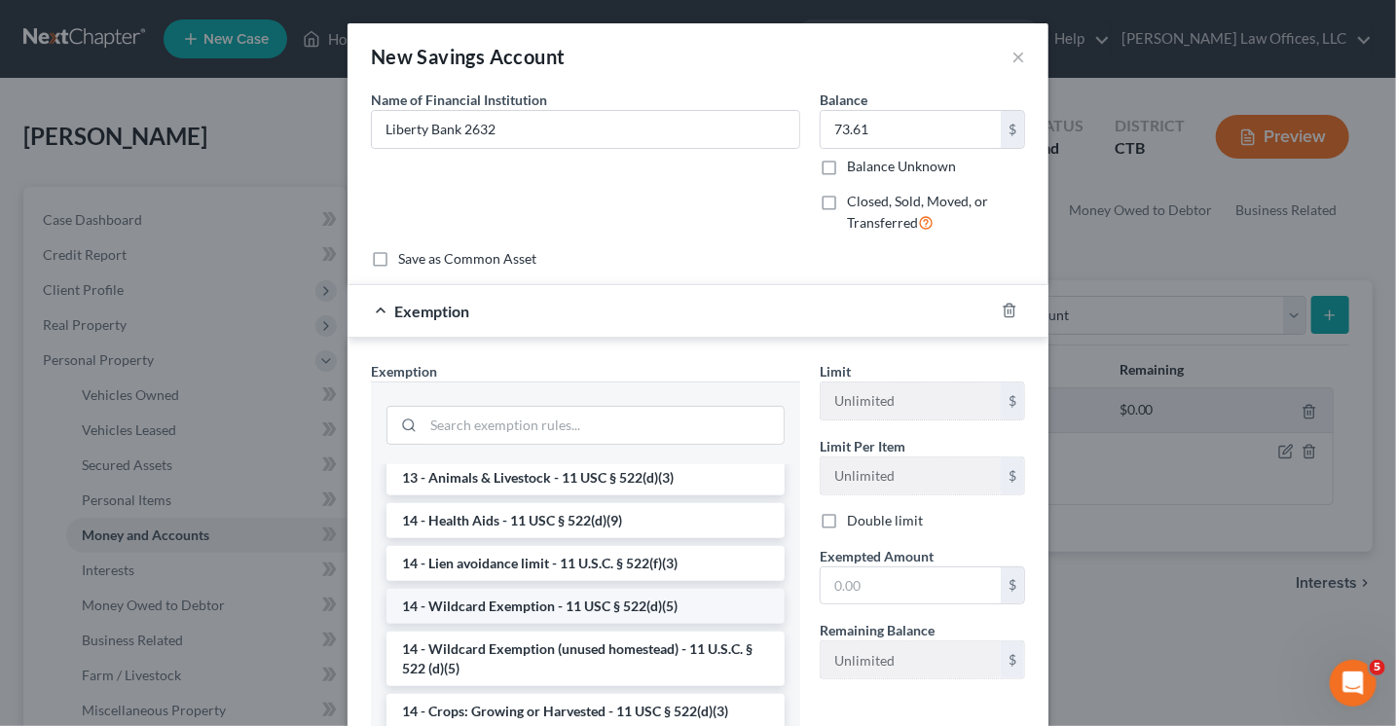
click at [554, 619] on li "14 - Wildcard Exemption - 11 USC § 522(d)(5)" at bounding box center [585, 606] width 398 height 35
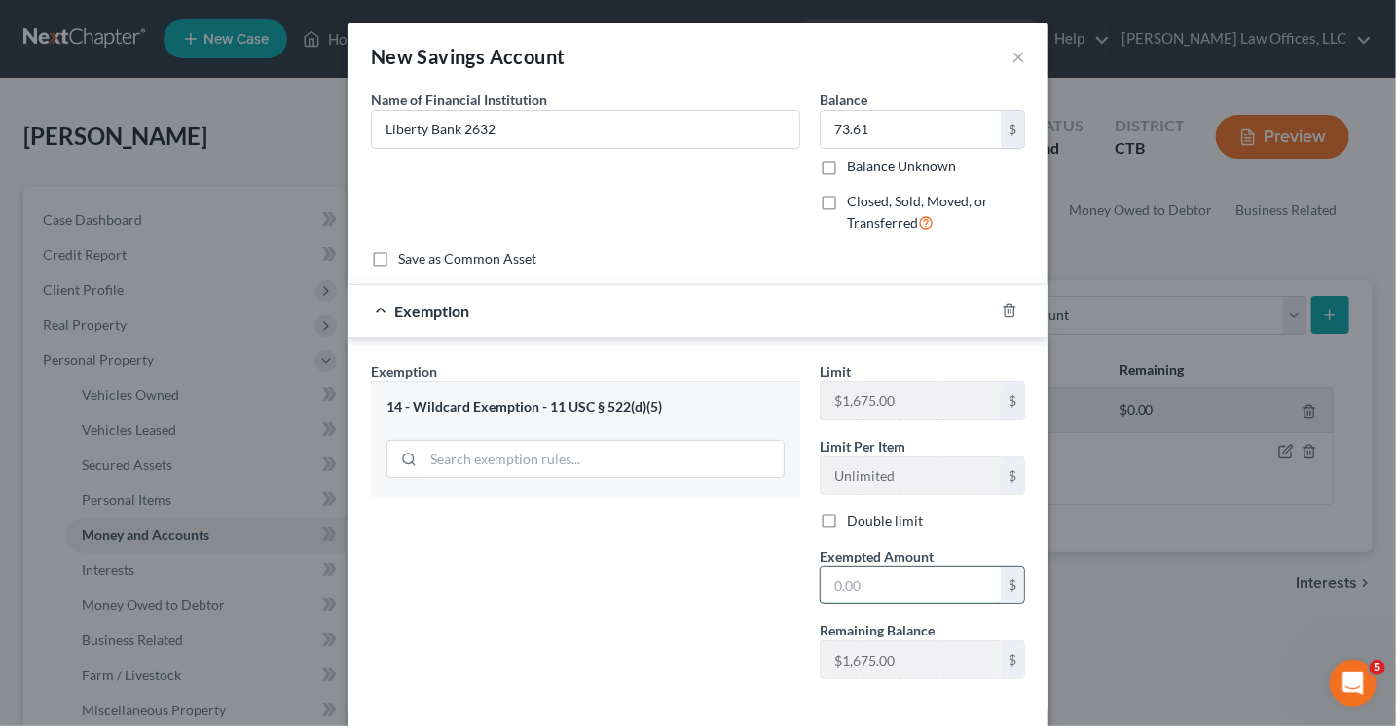
click at [838, 581] on input "text" at bounding box center [910, 585] width 180 height 37
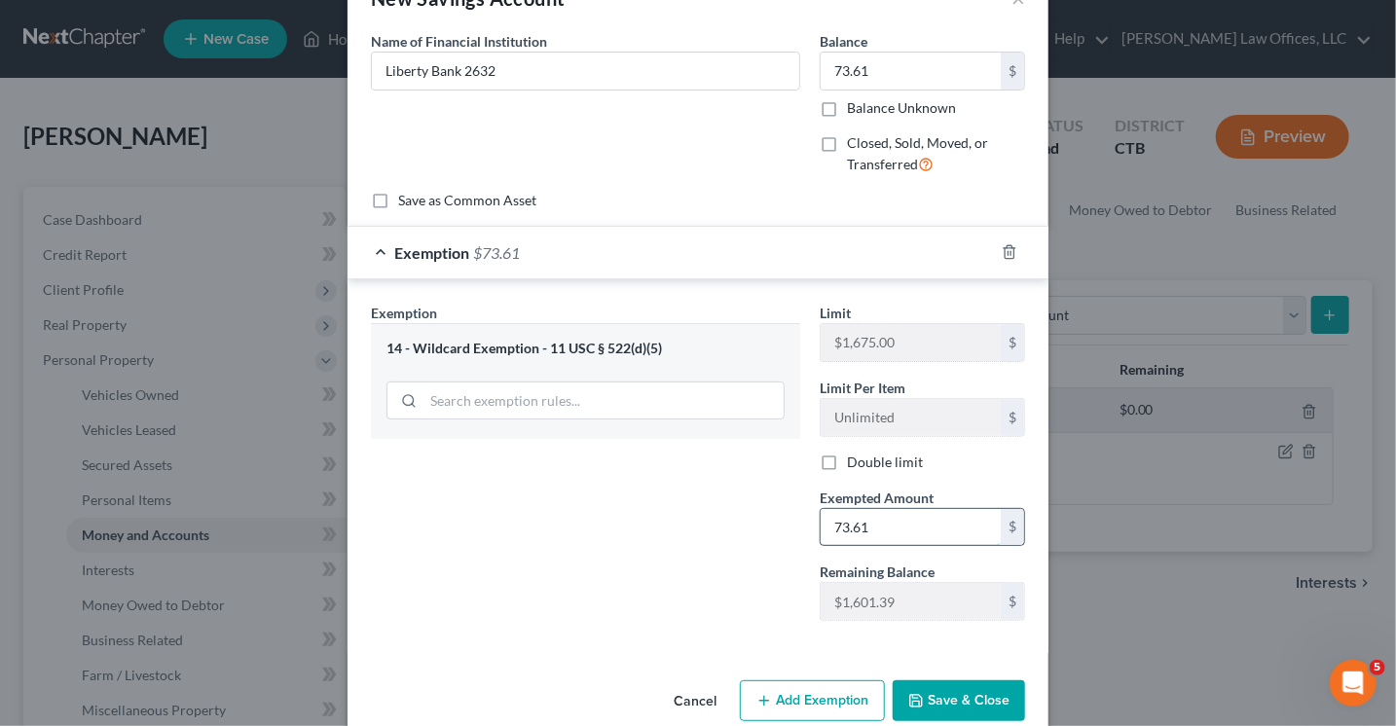
scroll to position [90, 0]
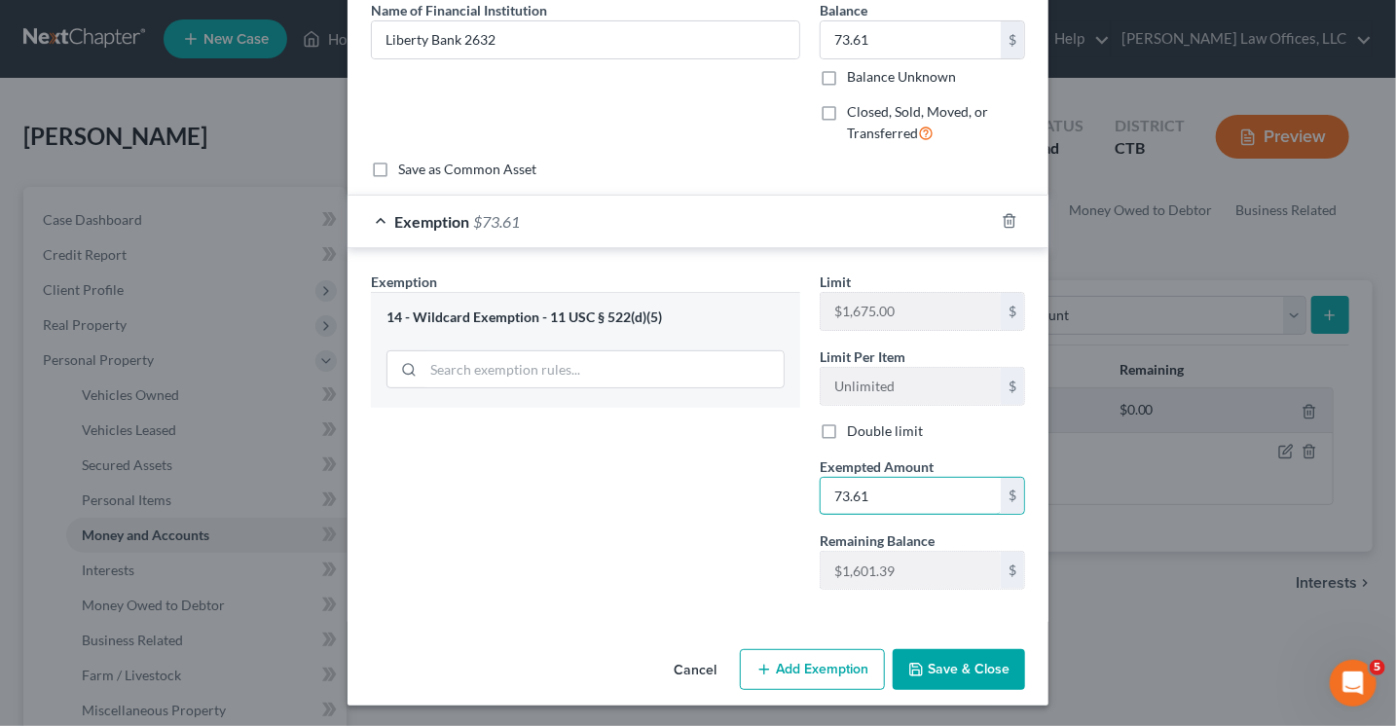
type input "73.61"
click at [968, 671] on button "Save & Close" at bounding box center [959, 669] width 132 height 41
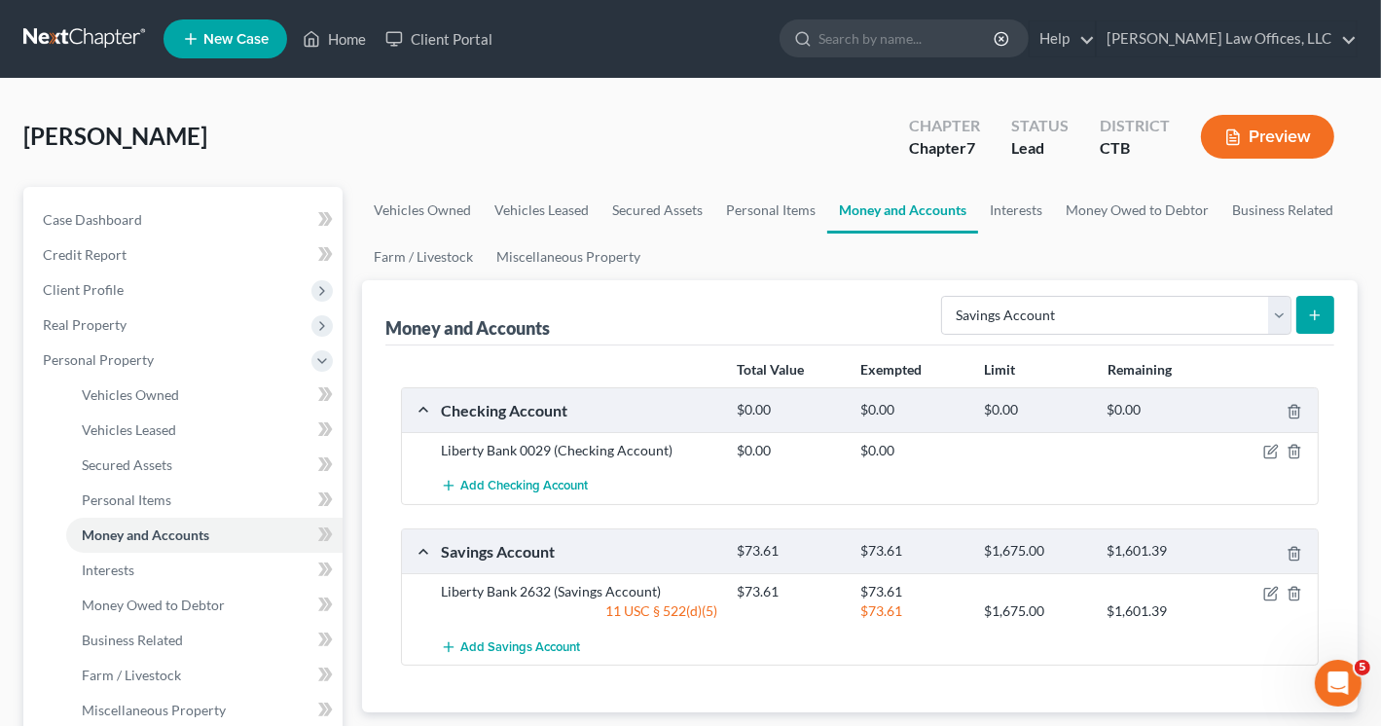
click at [1304, 301] on button "submit" at bounding box center [1315, 315] width 38 height 38
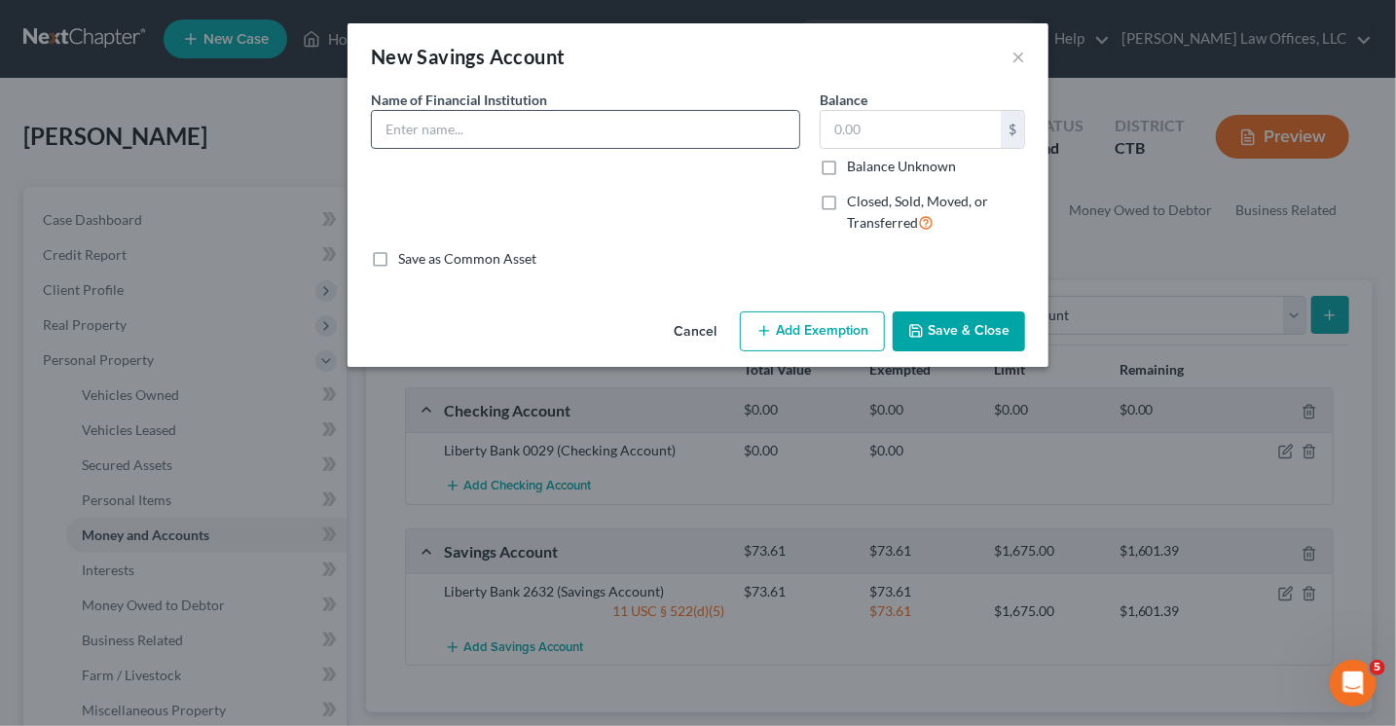
click at [494, 122] on input "text" at bounding box center [585, 129] width 427 height 37
type input "C"
type input "[PERSON_NAME] Bank"
click at [871, 129] on input "text" at bounding box center [910, 129] width 180 height 37
type input "2,000.00"
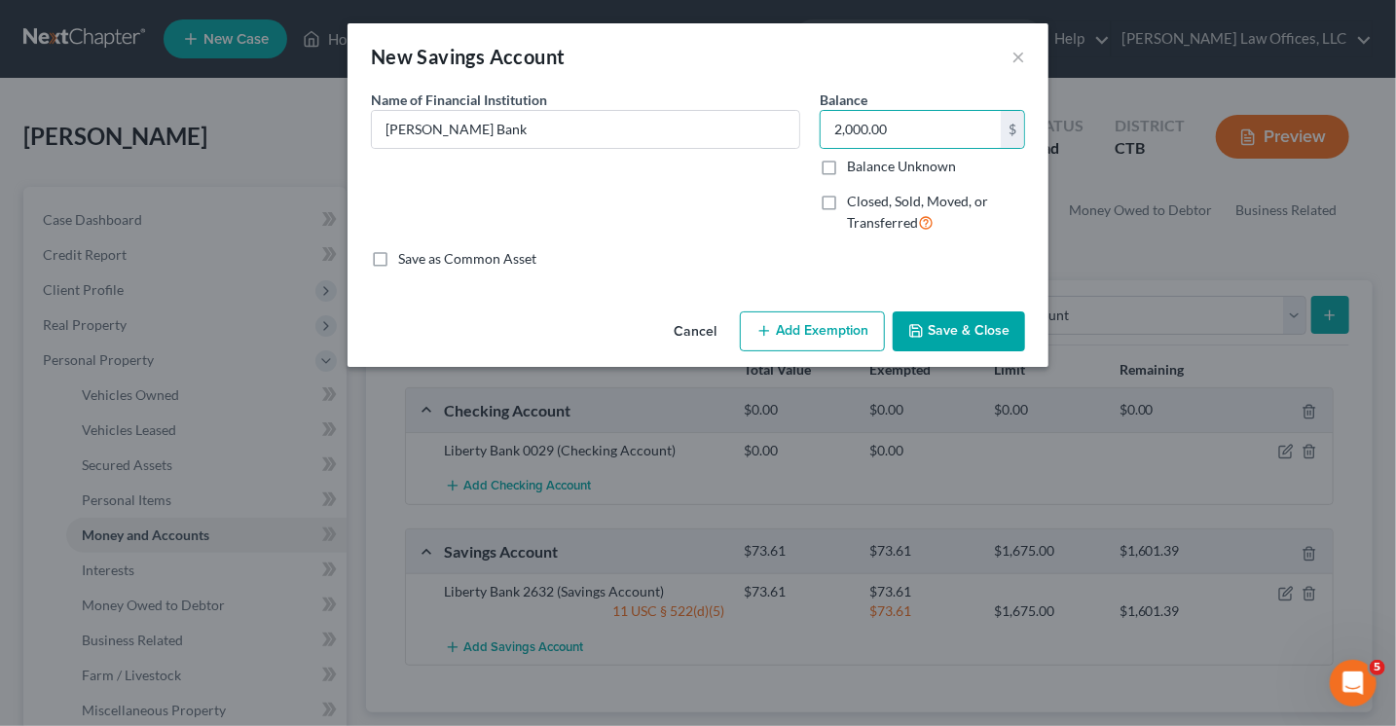
click at [802, 340] on button "Add Exemption" at bounding box center [812, 331] width 145 height 41
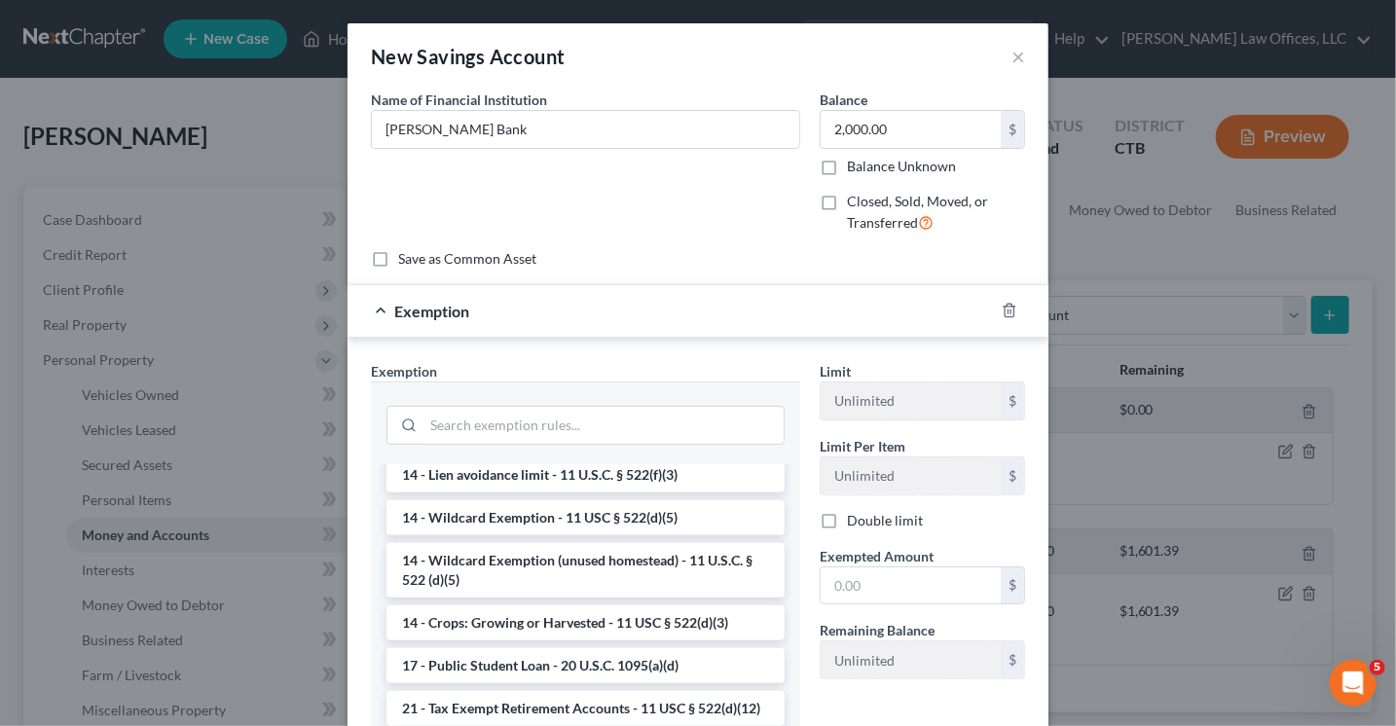
scroll to position [487, 0]
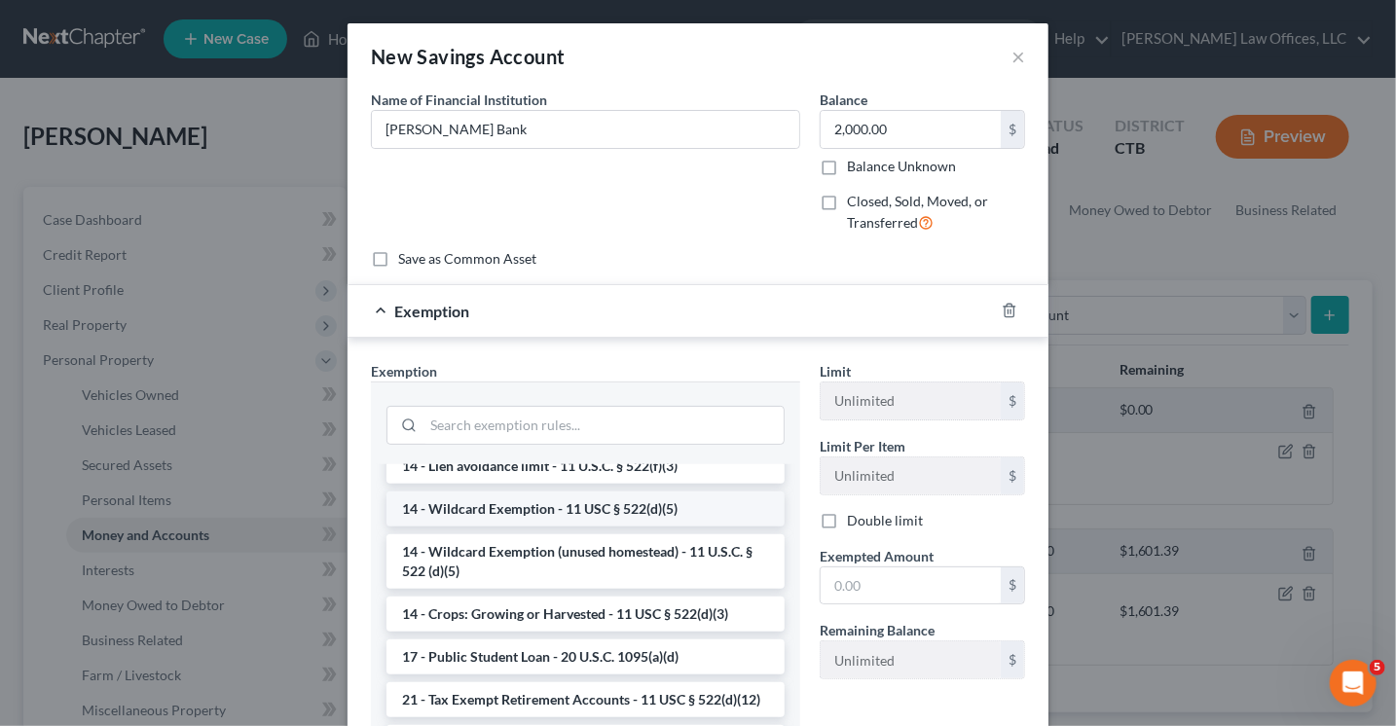
click at [561, 527] on li "14 - Wildcard Exemption - 11 USC § 522(d)(5)" at bounding box center [585, 509] width 398 height 35
click at [561, 528] on div "Exemption Set must be selected for CA. Exemption * --View All or Create New-- 1…" at bounding box center [585, 576] width 449 height 430
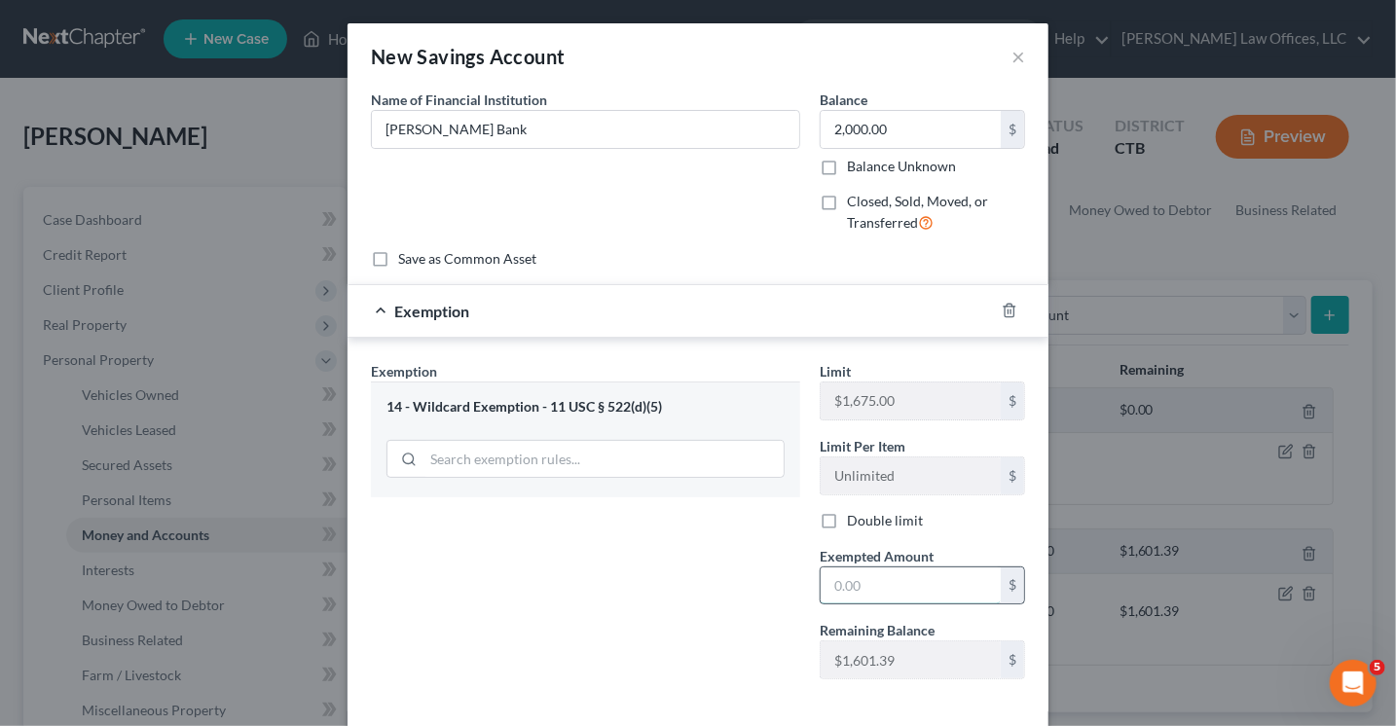
click at [833, 577] on input "text" at bounding box center [910, 585] width 180 height 37
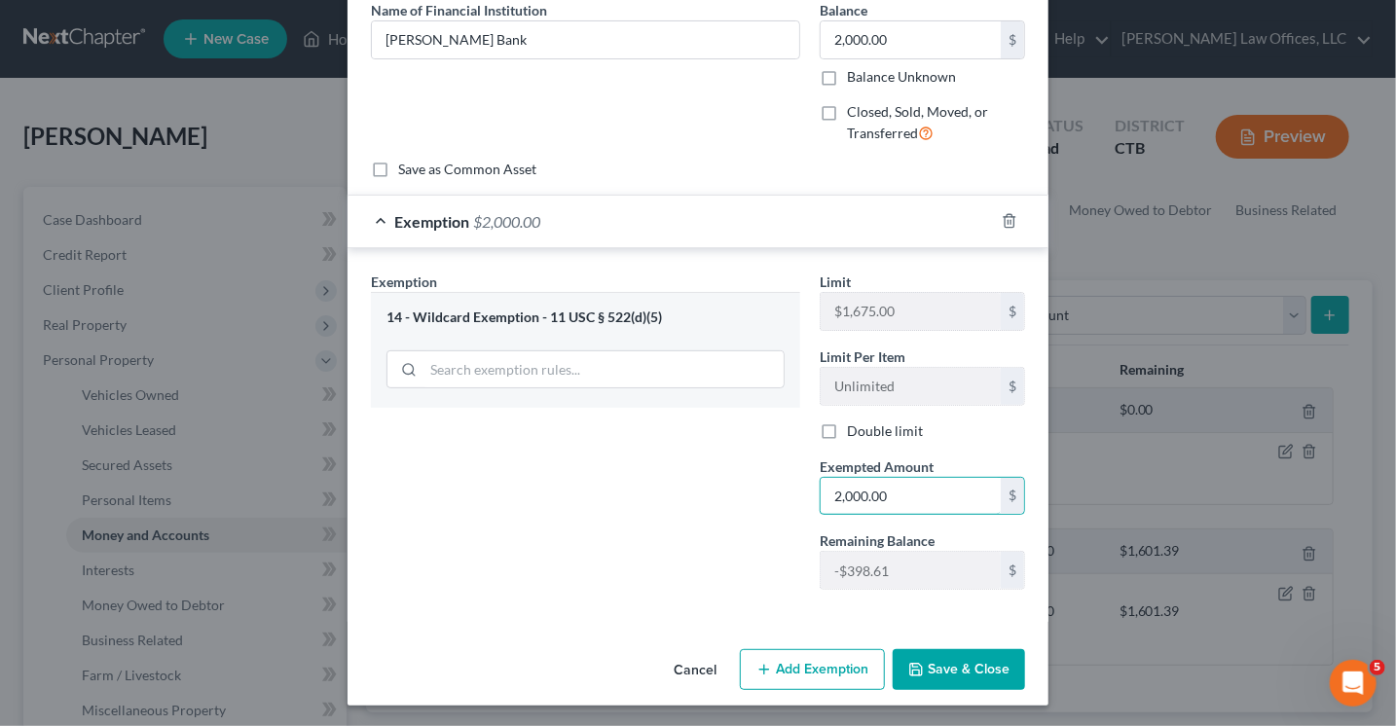
type input "2,000.00"
click at [785, 667] on button "Add Exemption" at bounding box center [812, 669] width 145 height 41
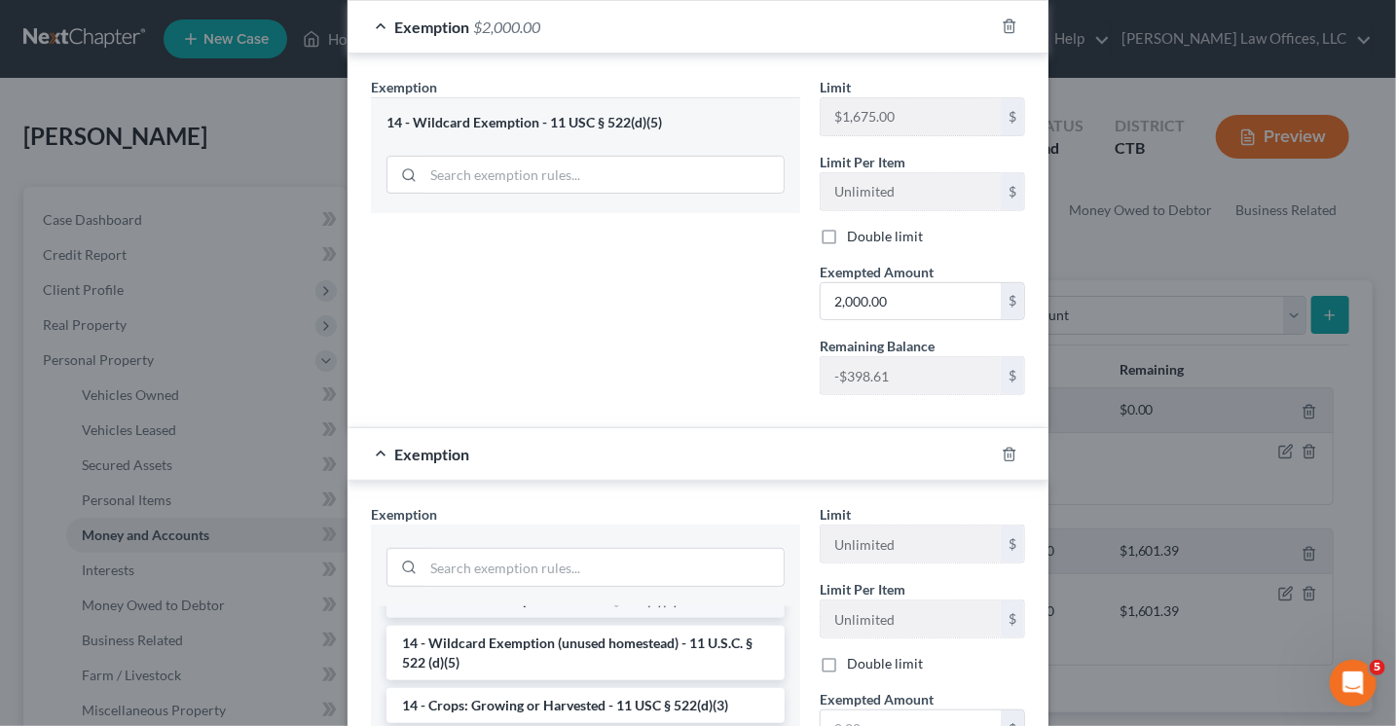
scroll to position [584, 0]
click at [529, 616] on li "14 - Wildcard Exemption (unused homestead) - 11 U.S.C. § 522 (d)(5)" at bounding box center [585, 606] width 398 height 55
click at [529, 586] on input "search" at bounding box center [603, 567] width 360 height 37
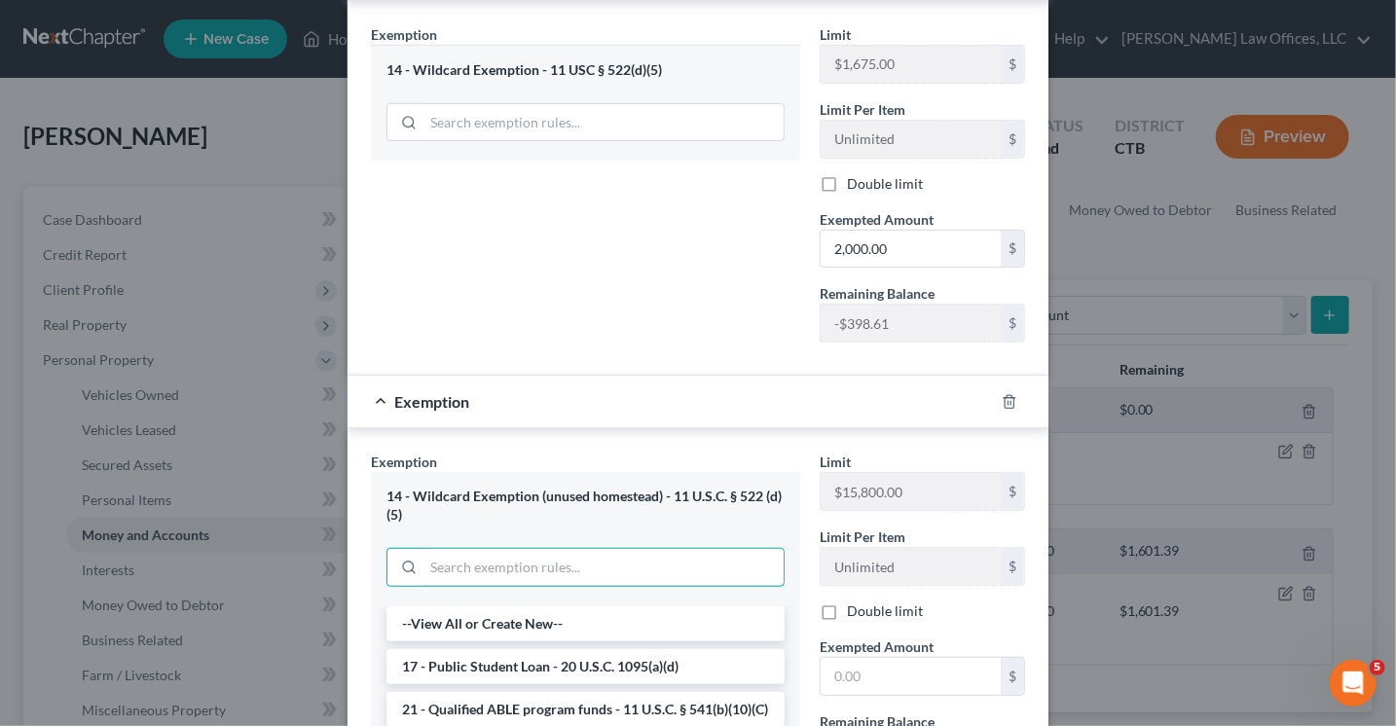
scroll to position [382, 0]
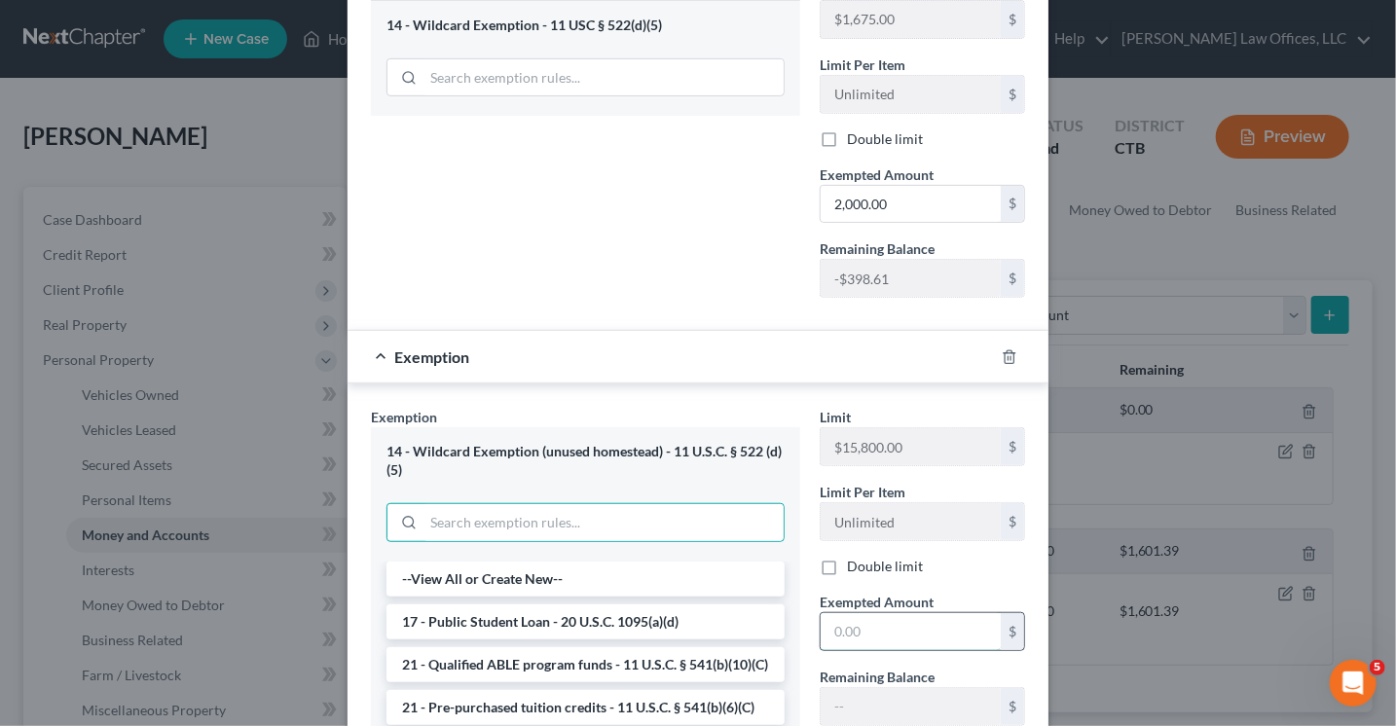
drag, startPoint x: 824, startPoint y: 628, endPoint x: 855, endPoint y: 626, distance: 30.2
click at [824, 628] on input "text" at bounding box center [910, 631] width 180 height 37
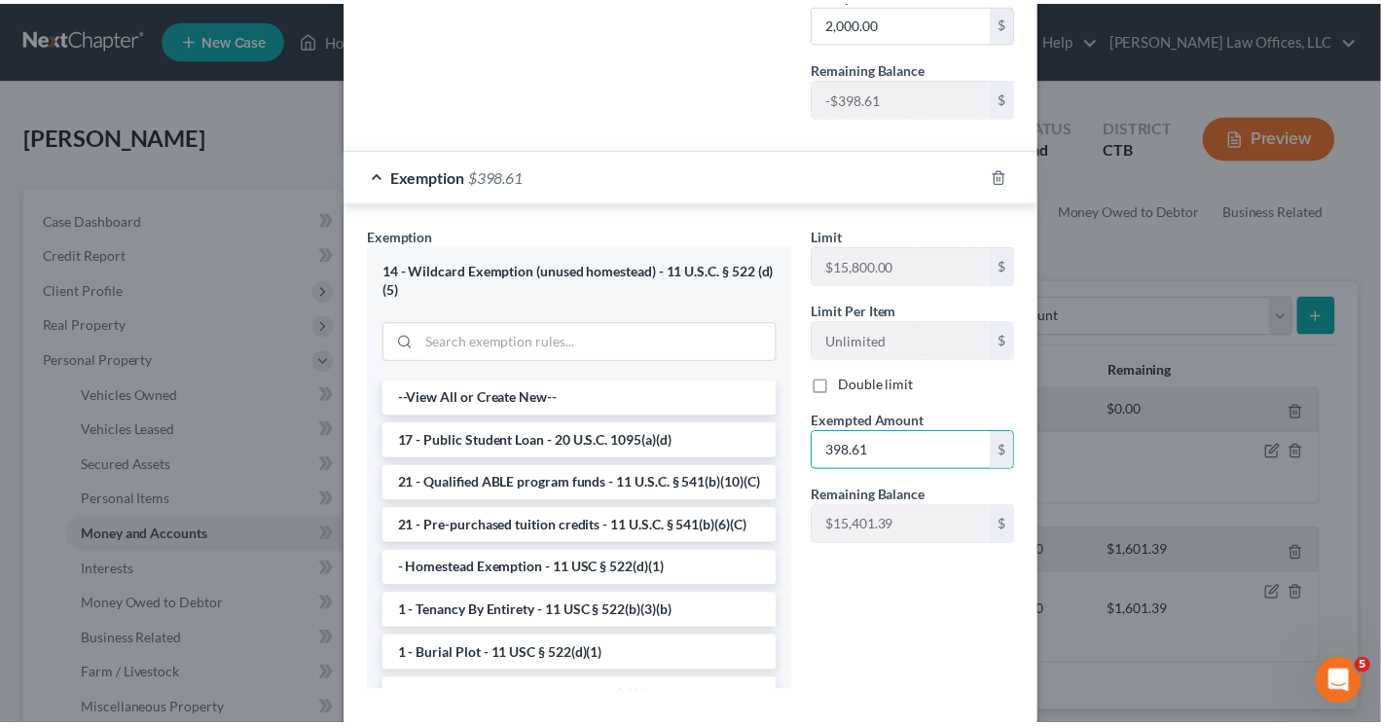
scroll to position [663, 0]
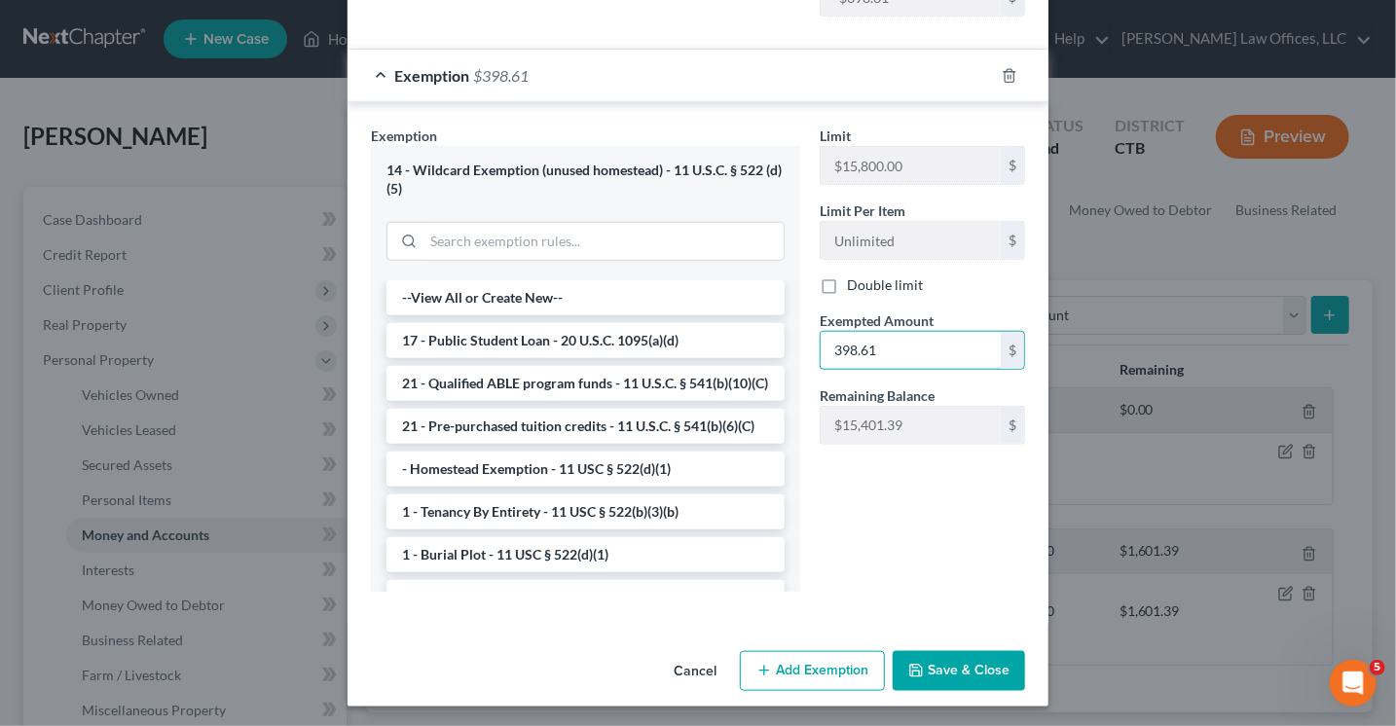
type input "398.61"
click at [947, 666] on button "Save & Close" at bounding box center [959, 671] width 132 height 41
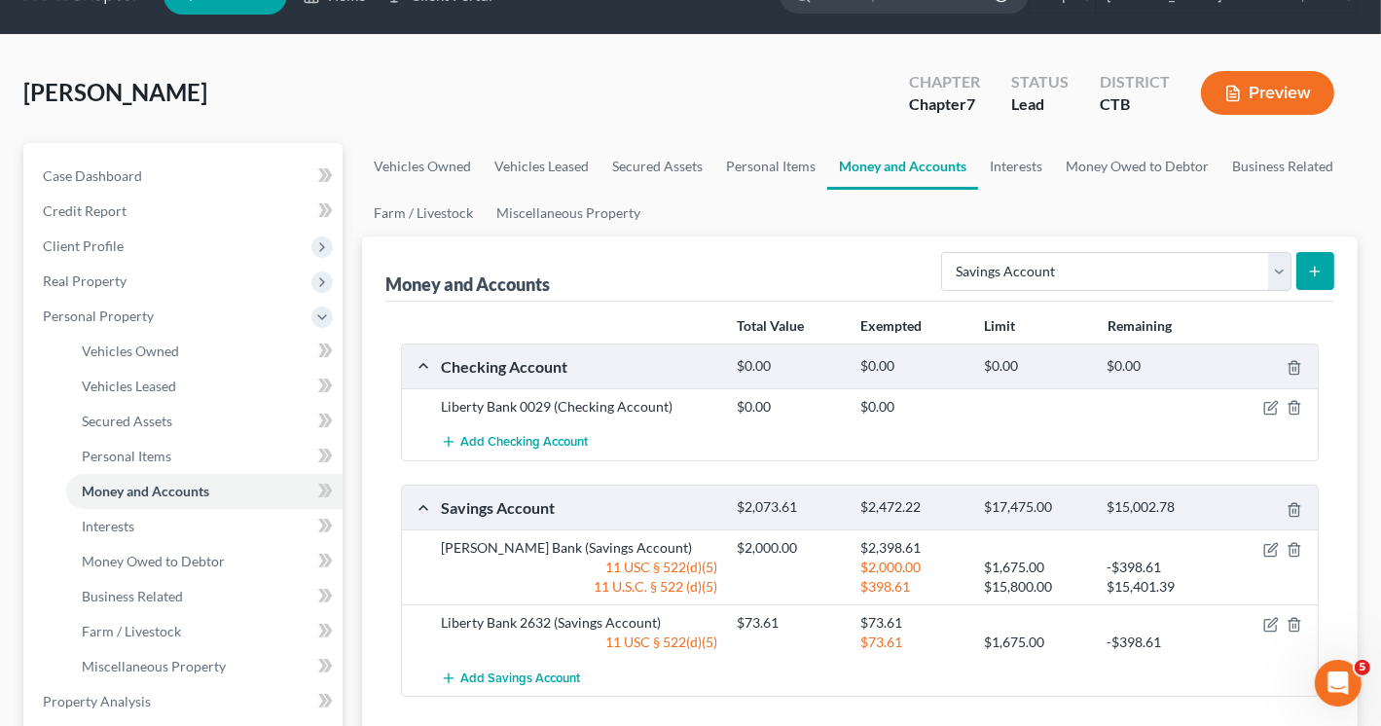
scroll to position [0, 0]
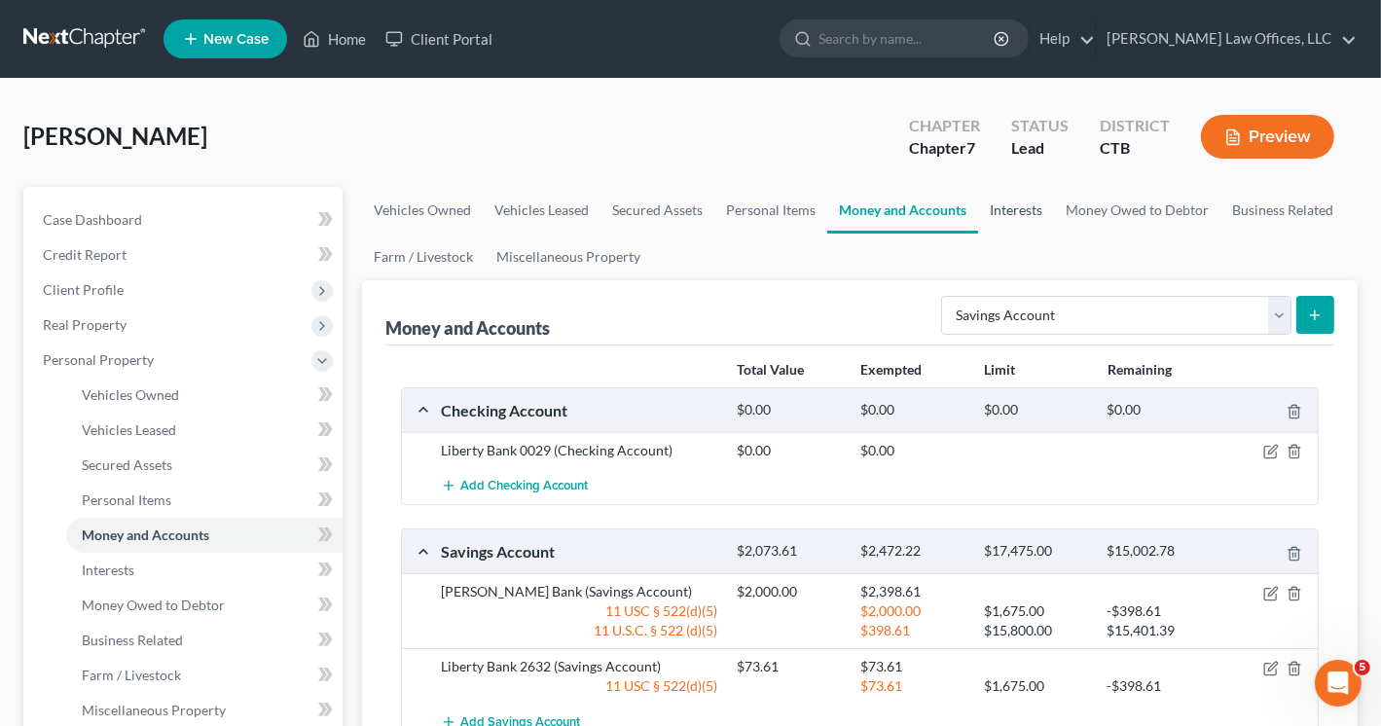
click at [1013, 207] on link "Interests" at bounding box center [1016, 210] width 76 height 47
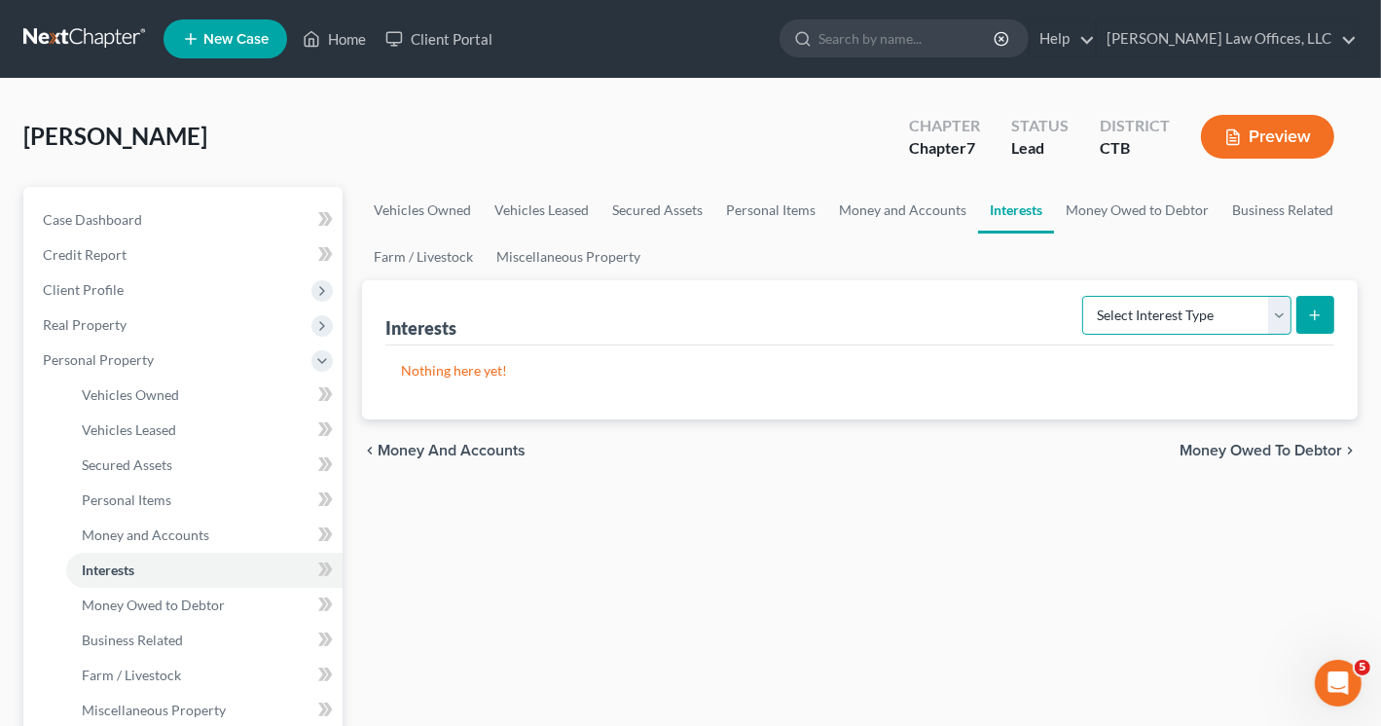
click at [1277, 316] on select "Select Interest Type 401K Annuity Bond Education IRA Government Bond Government…" at bounding box center [1186, 315] width 209 height 39
click at [884, 329] on div "Interests Select Interest Type 401K Annuity Bond Education IRA Government Bond …" at bounding box center [859, 312] width 949 height 65
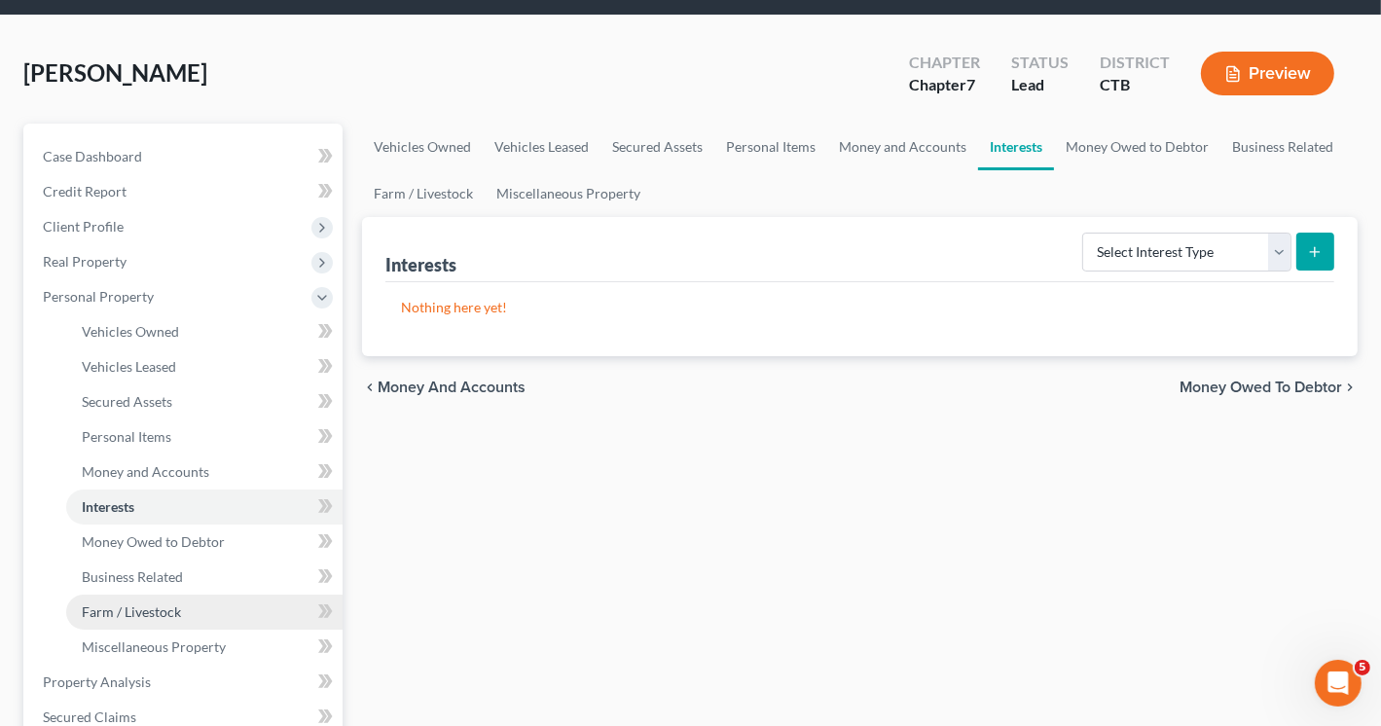
scroll to position [97, 0]
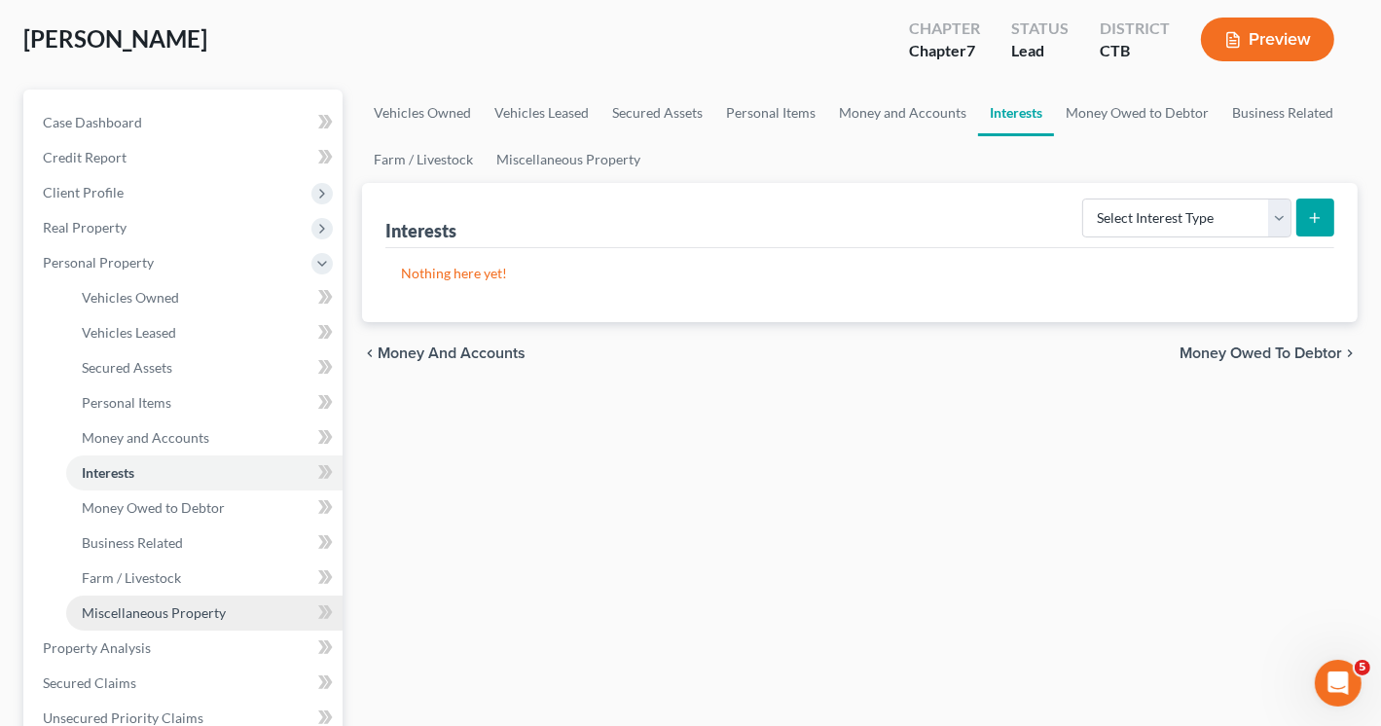
click at [214, 612] on span "Miscellaneous Property" at bounding box center [154, 612] width 144 height 17
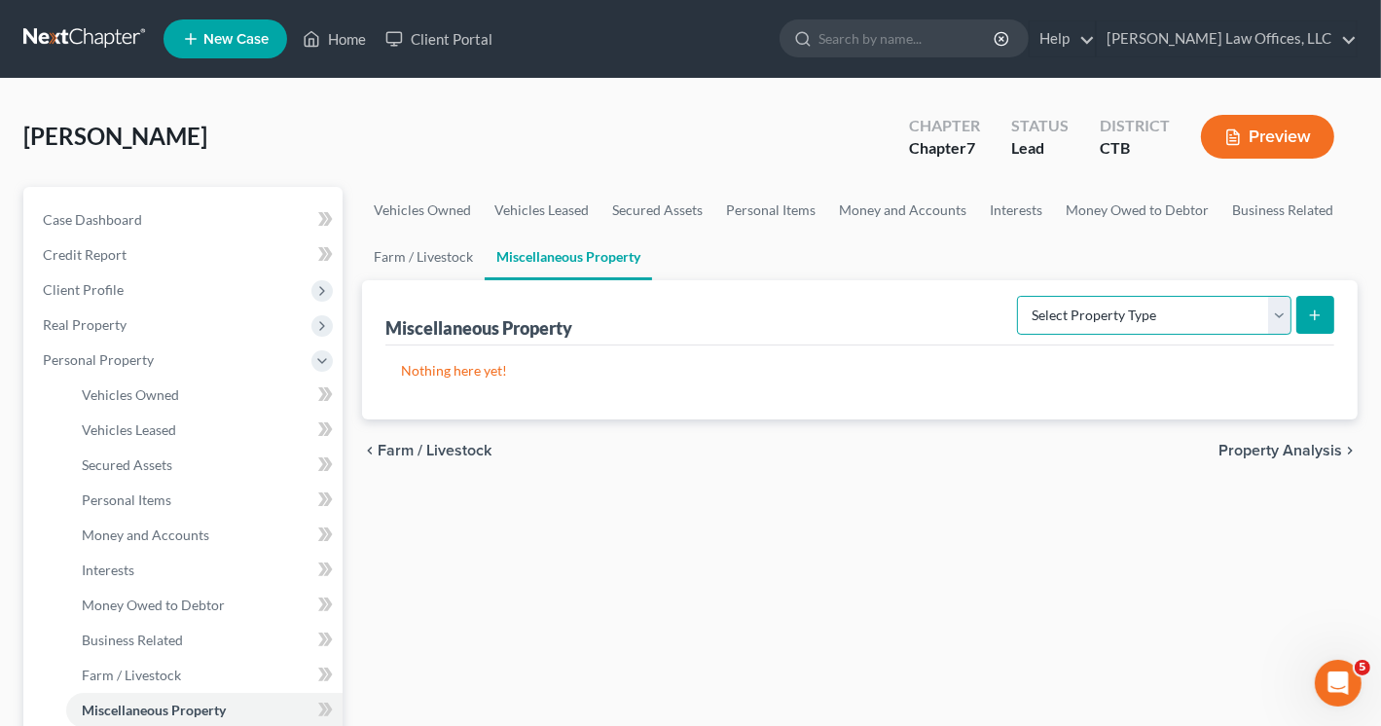
click at [1281, 316] on select "Select Property Type Assigned for Creditor Benefit [DATE] Holding for Another N…" at bounding box center [1154, 315] width 274 height 39
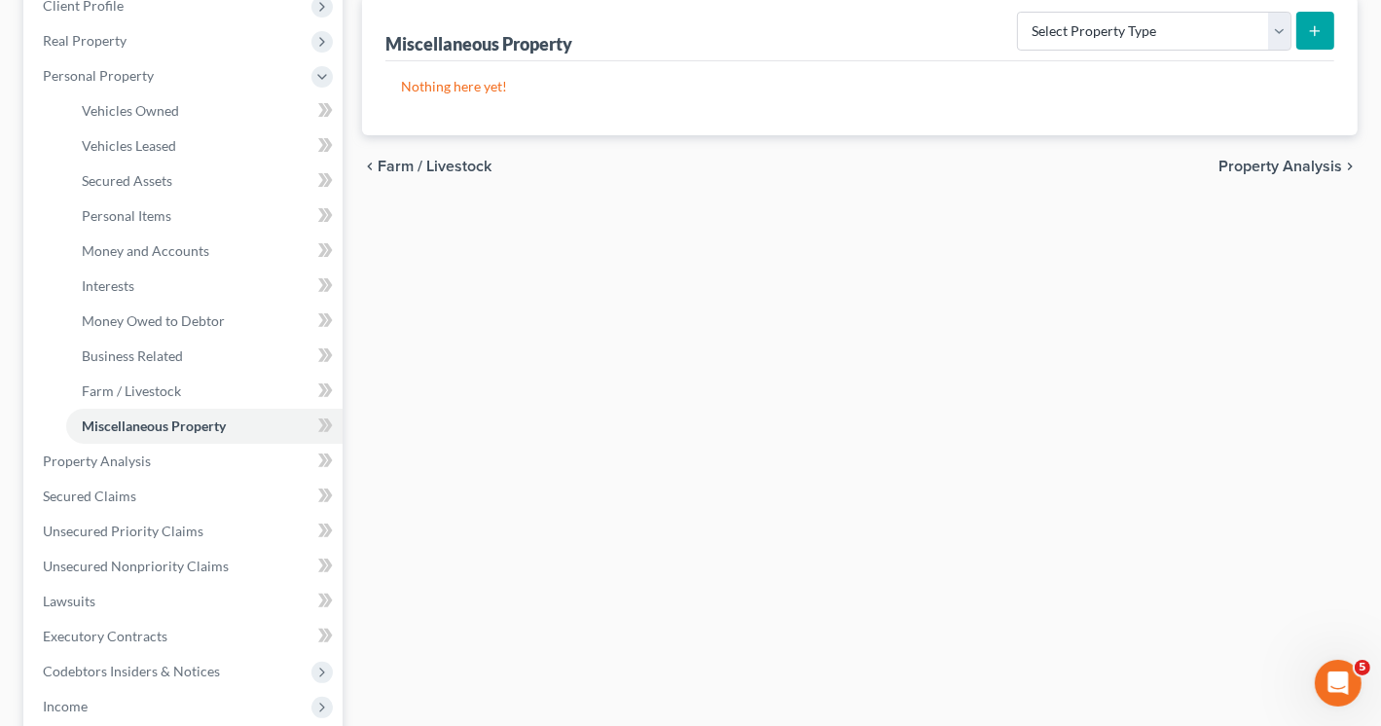
scroll to position [292, 0]
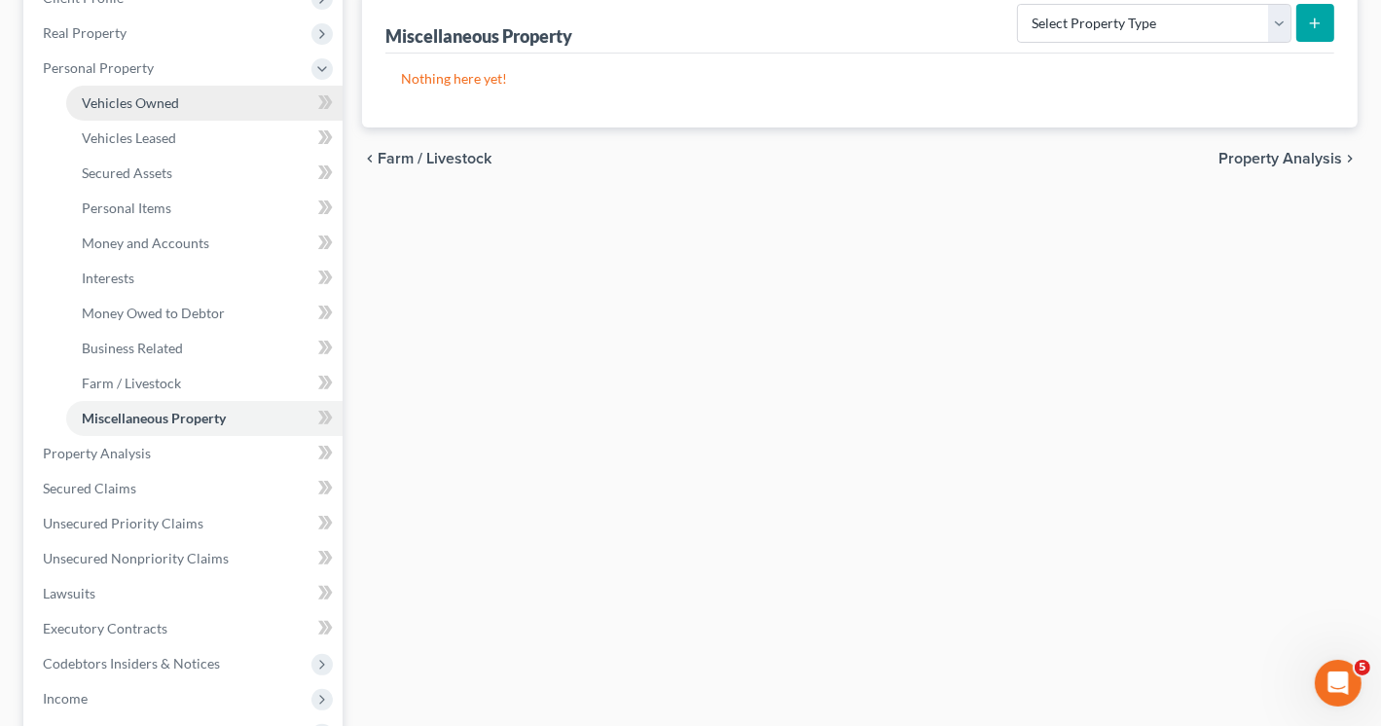
click at [183, 103] on link "Vehicles Owned" at bounding box center [204, 103] width 276 height 35
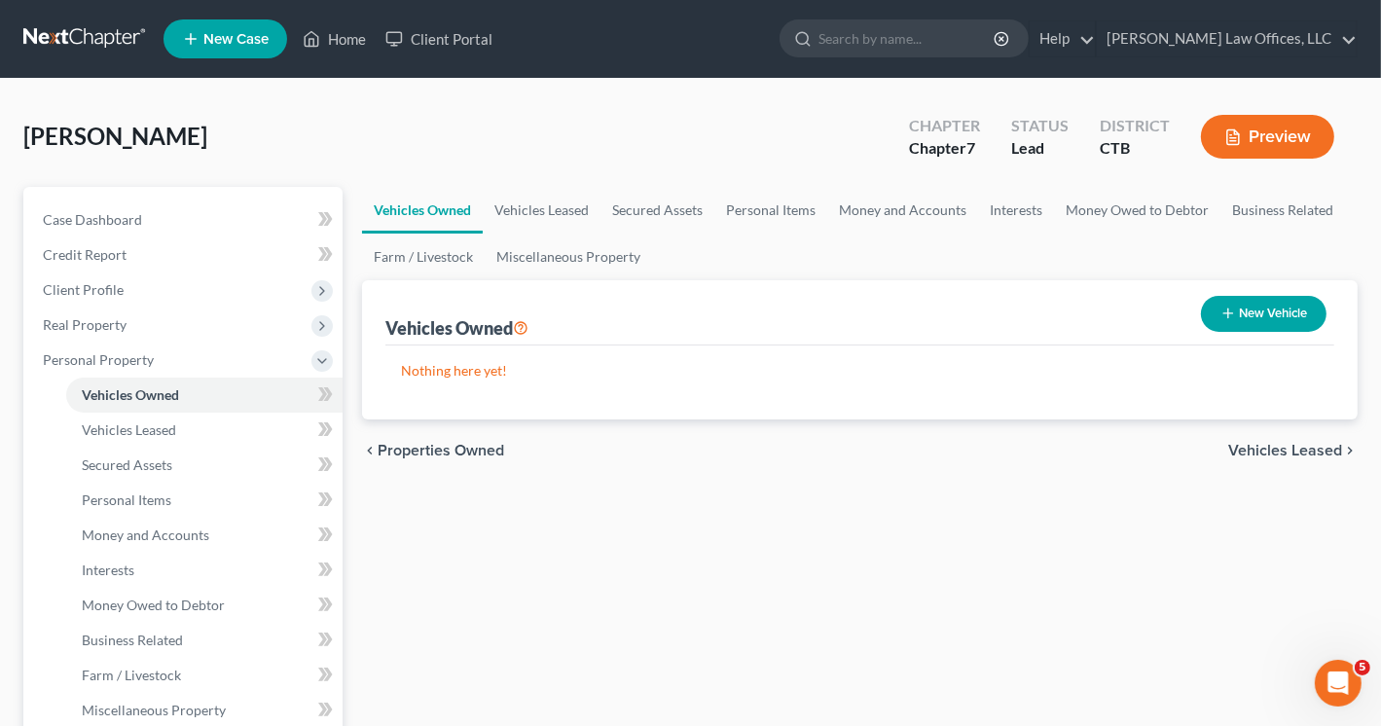
click at [1257, 319] on button "New Vehicle" at bounding box center [1264, 314] width 126 height 36
select select "0"
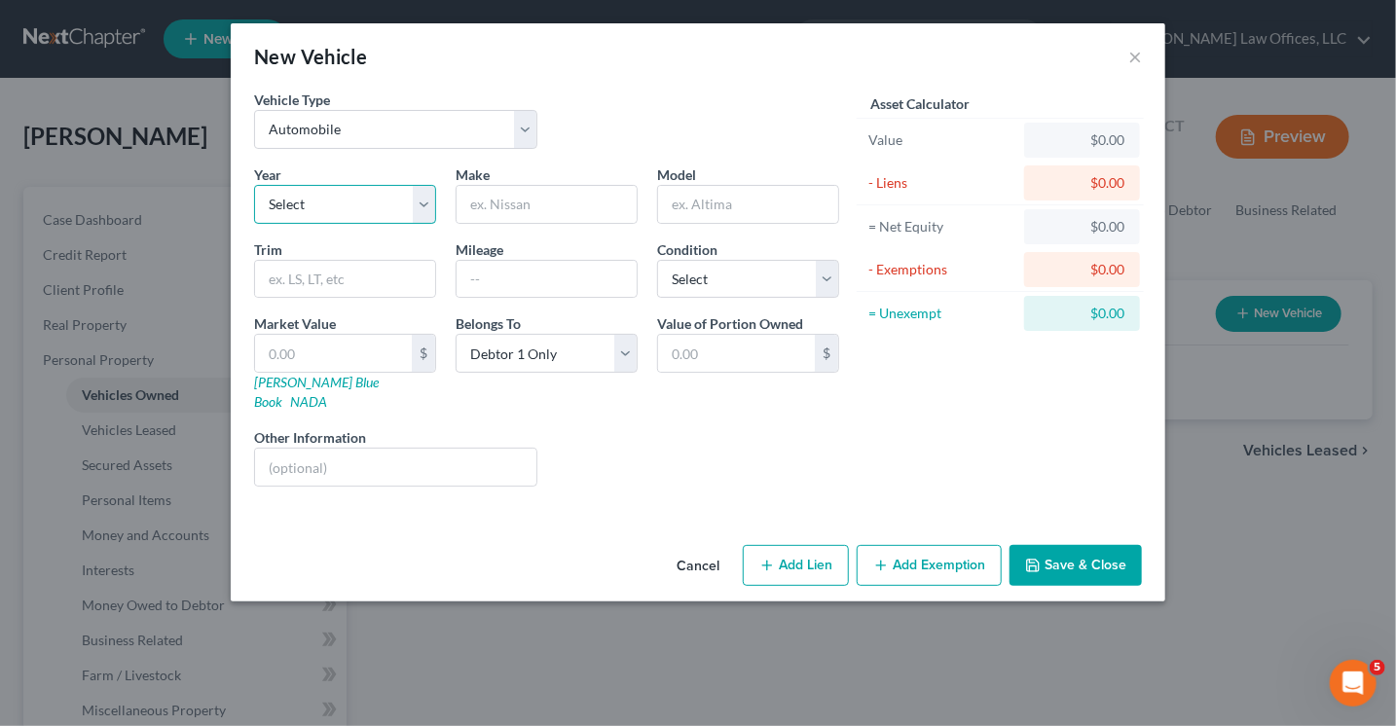
click at [435, 205] on select "Select 2026 2025 2024 2023 2022 2021 2020 2019 2018 2017 2016 2015 2014 2013 20…" at bounding box center [345, 204] width 182 height 39
click at [426, 206] on select "Select 2026 2025 2024 2023 2022 2021 2020 2019 2018 2017 2016 2015 2014 2013 20…" at bounding box center [345, 204] width 182 height 39
select select "4"
click at [254, 185] on select "Select 2026 2025 2024 2023 2022 2021 2020 2019 2018 2017 2016 2015 2014 2013 20…" at bounding box center [345, 204] width 182 height 39
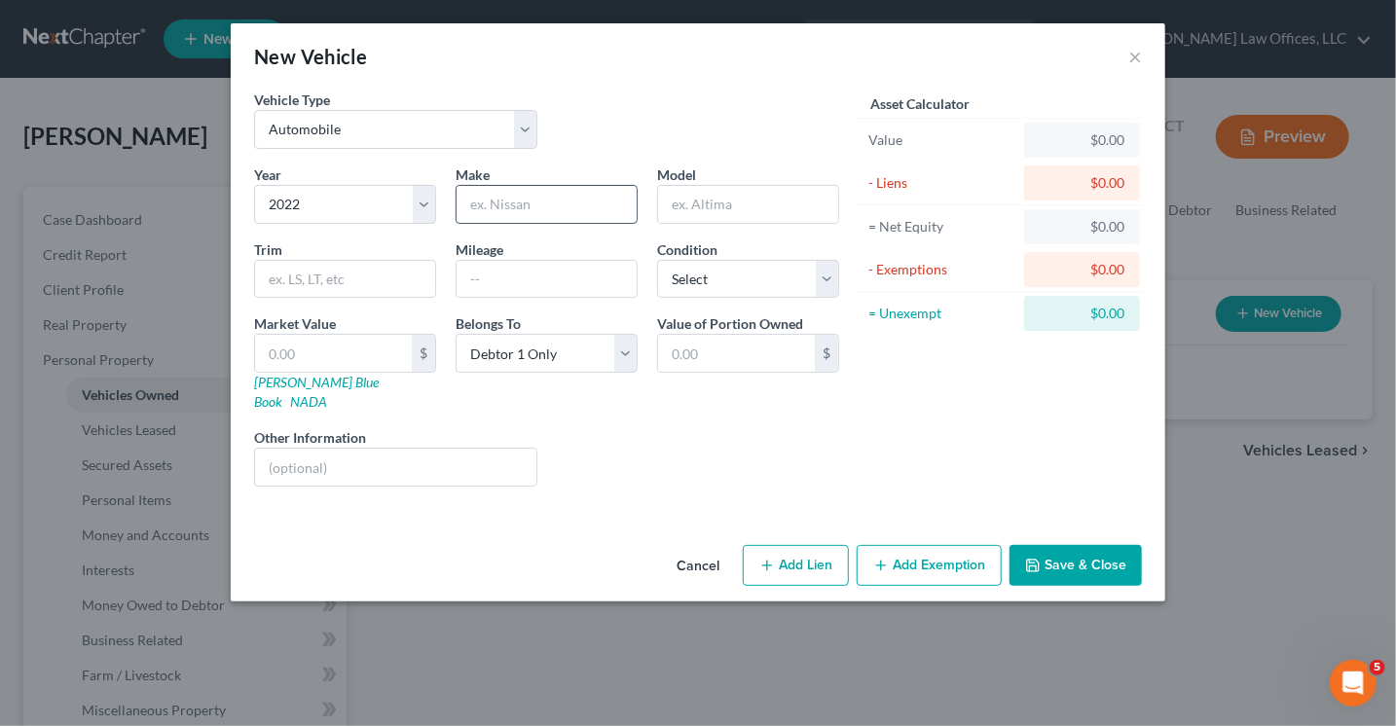
click at [498, 201] on input "text" at bounding box center [546, 204] width 180 height 37
click at [481, 205] on input "Hundai" at bounding box center [546, 204] width 180 height 37
click at [479, 203] on input "Hundai" at bounding box center [546, 204] width 180 height 37
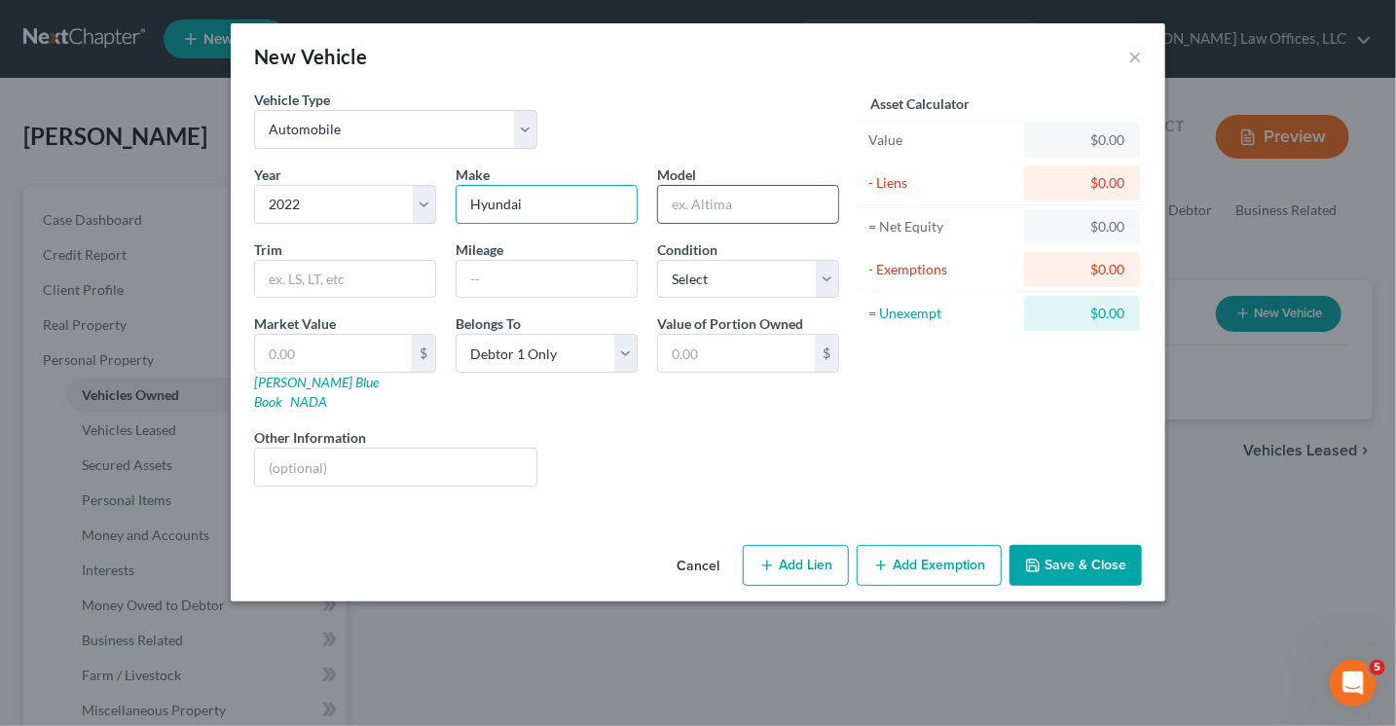
type input "Hyundai"
click at [744, 211] on input "text" at bounding box center [748, 204] width 180 height 37
type input "[GEOGRAPHIC_DATA]"
click at [551, 280] on input "text" at bounding box center [546, 279] width 180 height 37
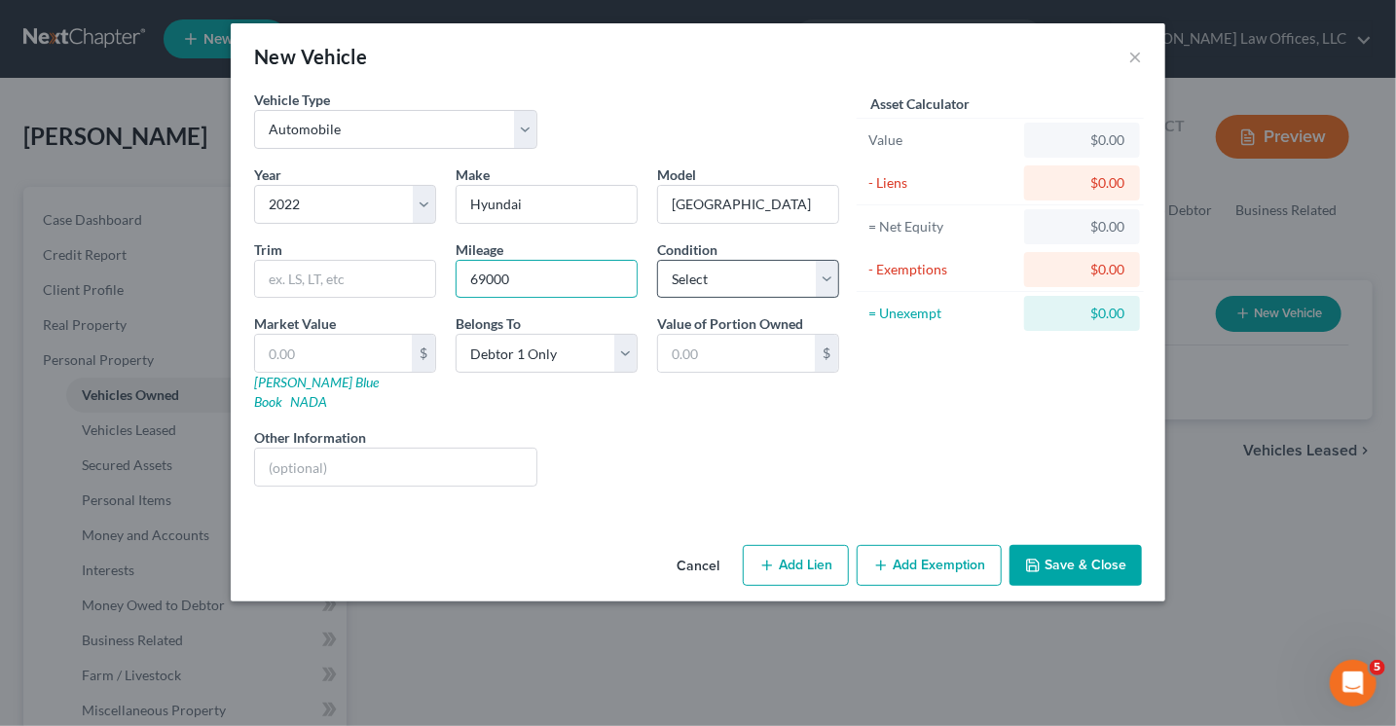
type input "69000"
click at [729, 287] on select "Select Excellent Very Good Good Fair Poor" at bounding box center [748, 279] width 182 height 39
select select "2"
click at [657, 260] on select "Select Excellent Very Good Good Fair Poor" at bounding box center [748, 279] width 182 height 39
click at [318, 379] on link "[PERSON_NAME] Blue Book" at bounding box center [316, 392] width 125 height 36
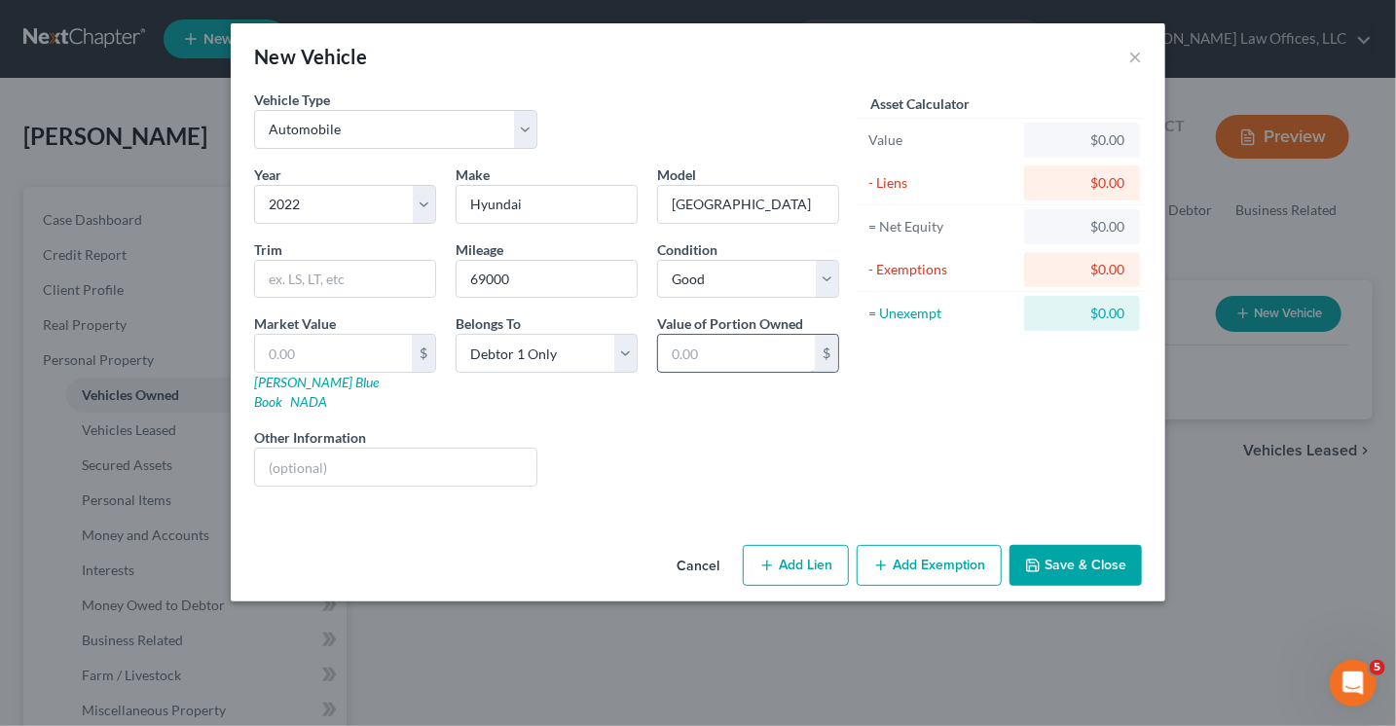
click at [698, 344] on input "text" at bounding box center [736, 353] width 157 height 37
type input "11,873"
click at [949, 545] on button "Add Exemption" at bounding box center [928, 565] width 145 height 41
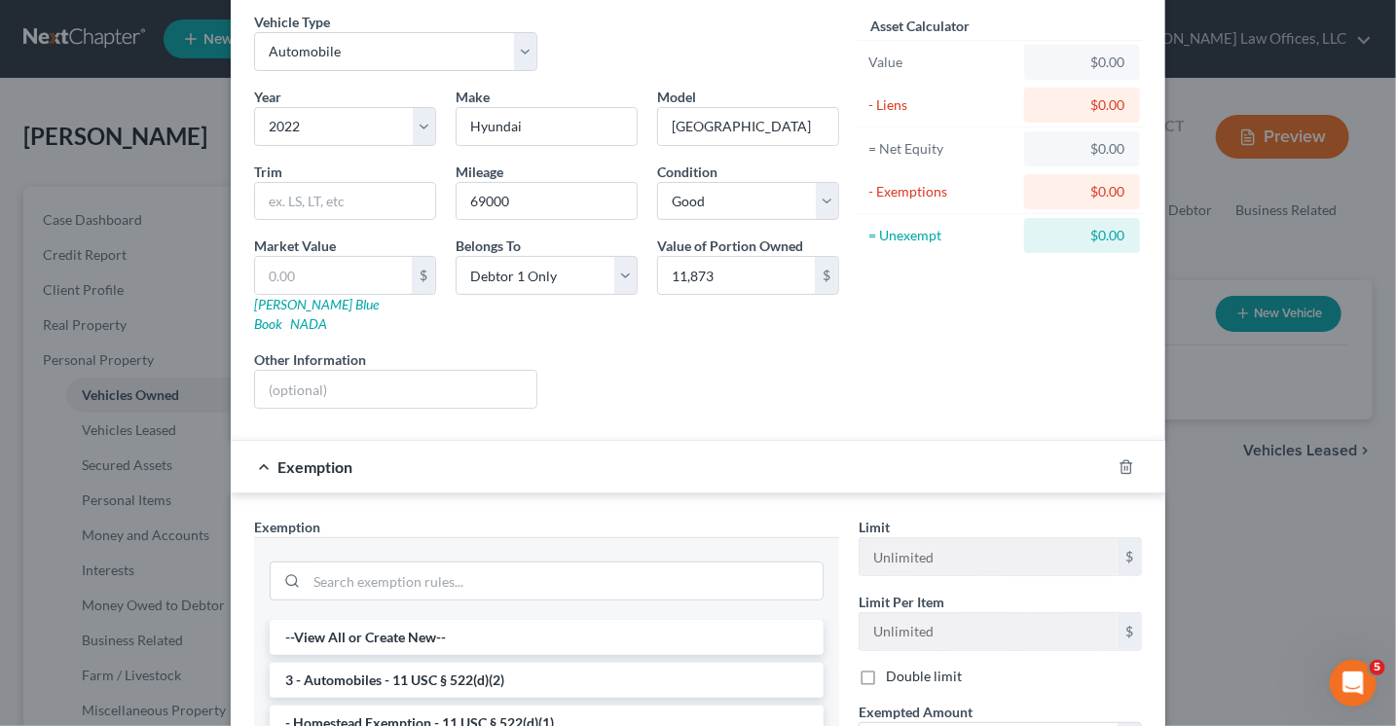
scroll to position [195, 0]
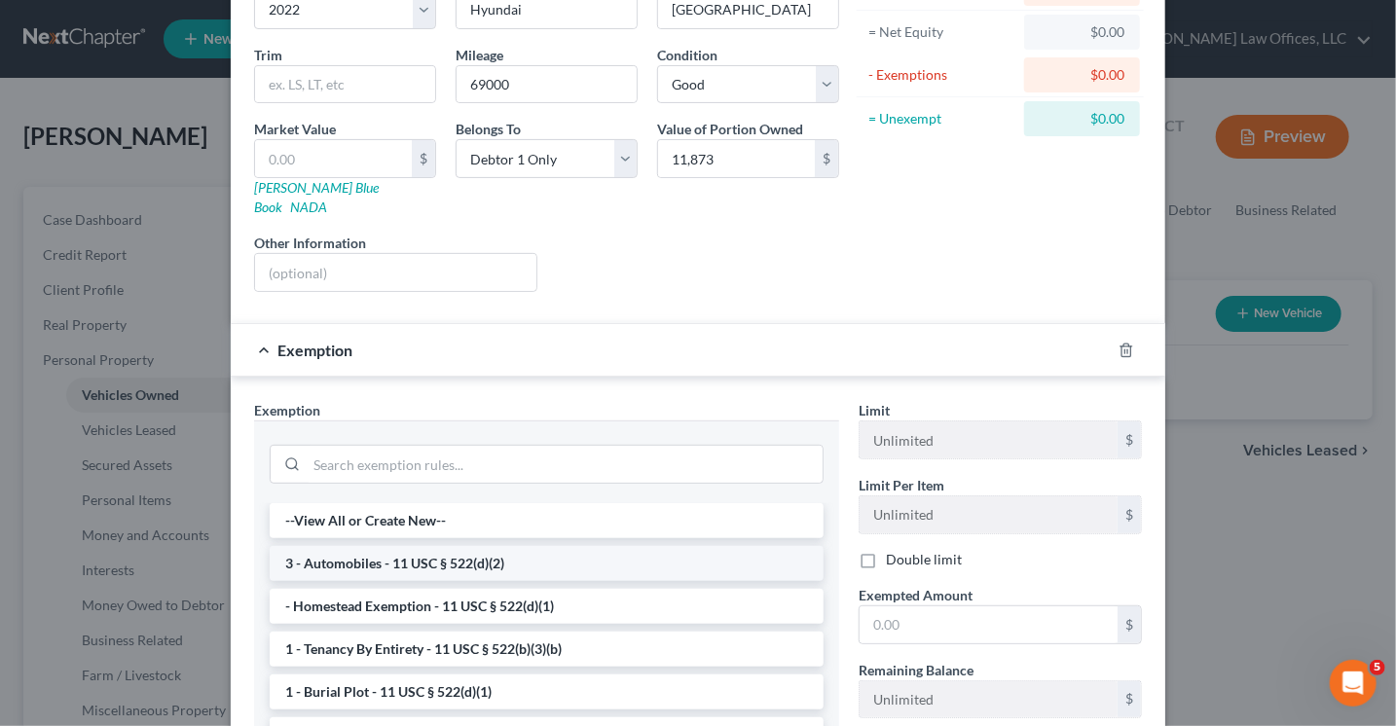
click at [562, 546] on li "3 - Automobiles - 11 USC § 522(d)(2)" at bounding box center [547, 563] width 554 height 35
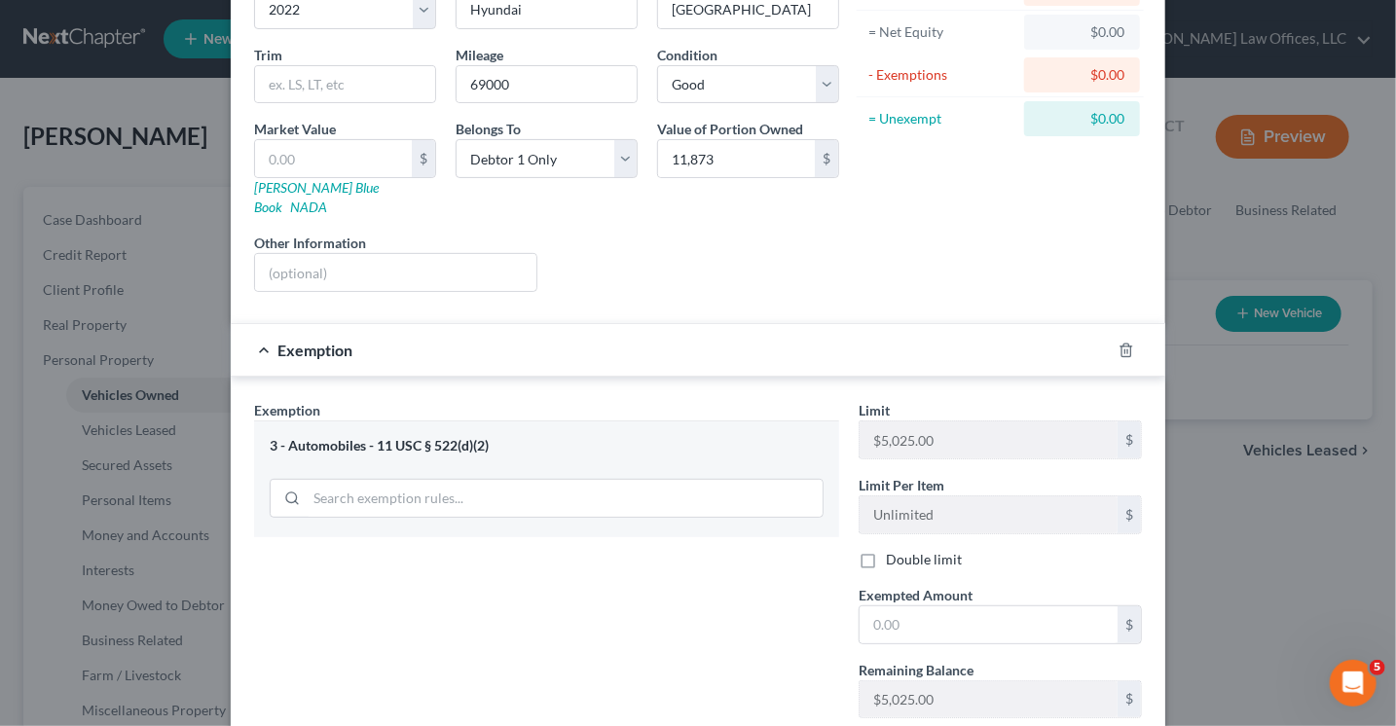
scroll to position [292, 0]
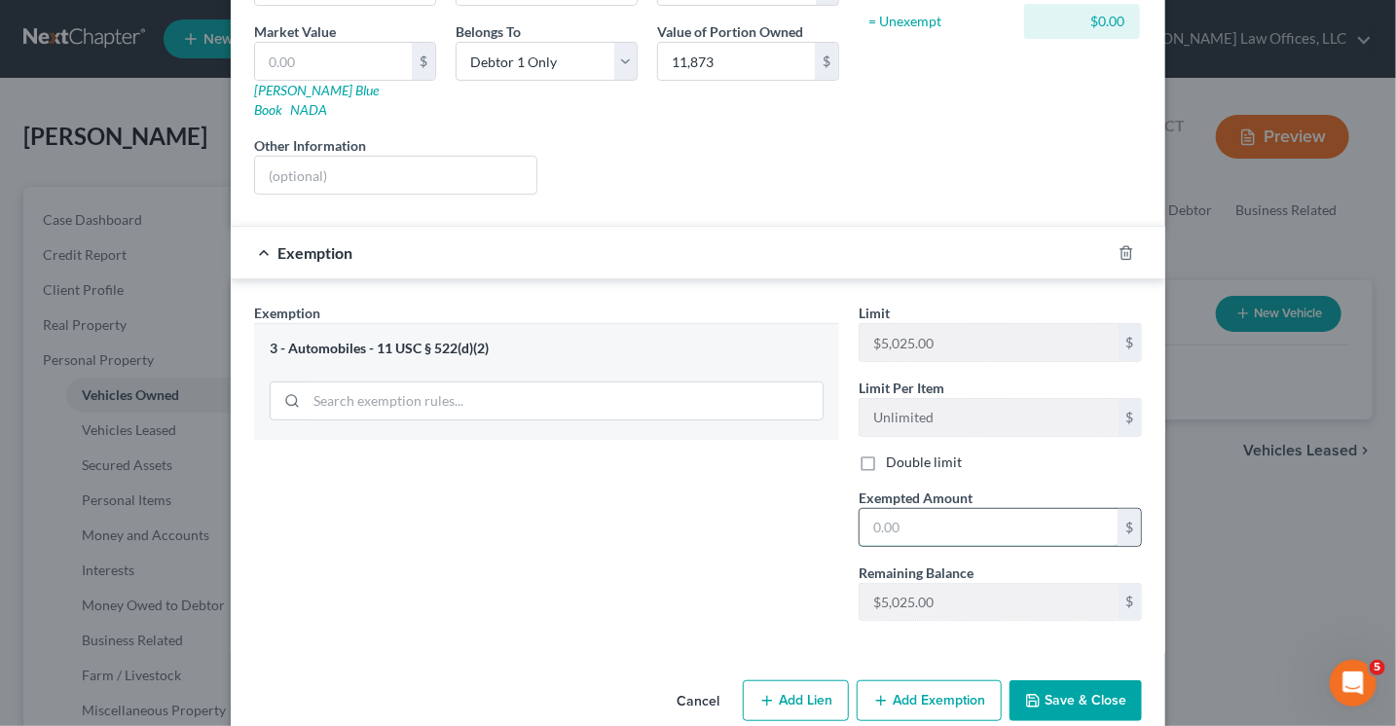
click at [937, 509] on input "text" at bounding box center [988, 527] width 258 height 37
type input "5,025"
click at [943, 680] on button "Add Exemption" at bounding box center [928, 700] width 145 height 41
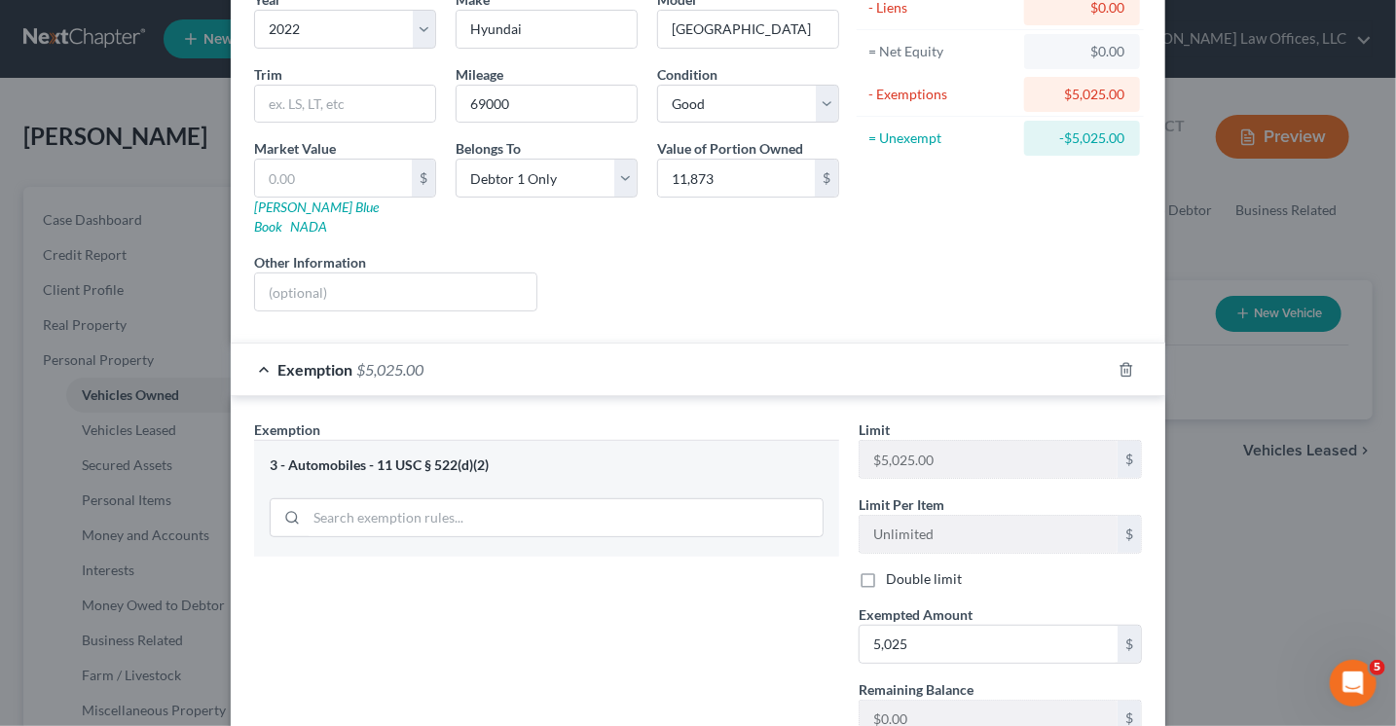
scroll to position [0, 0]
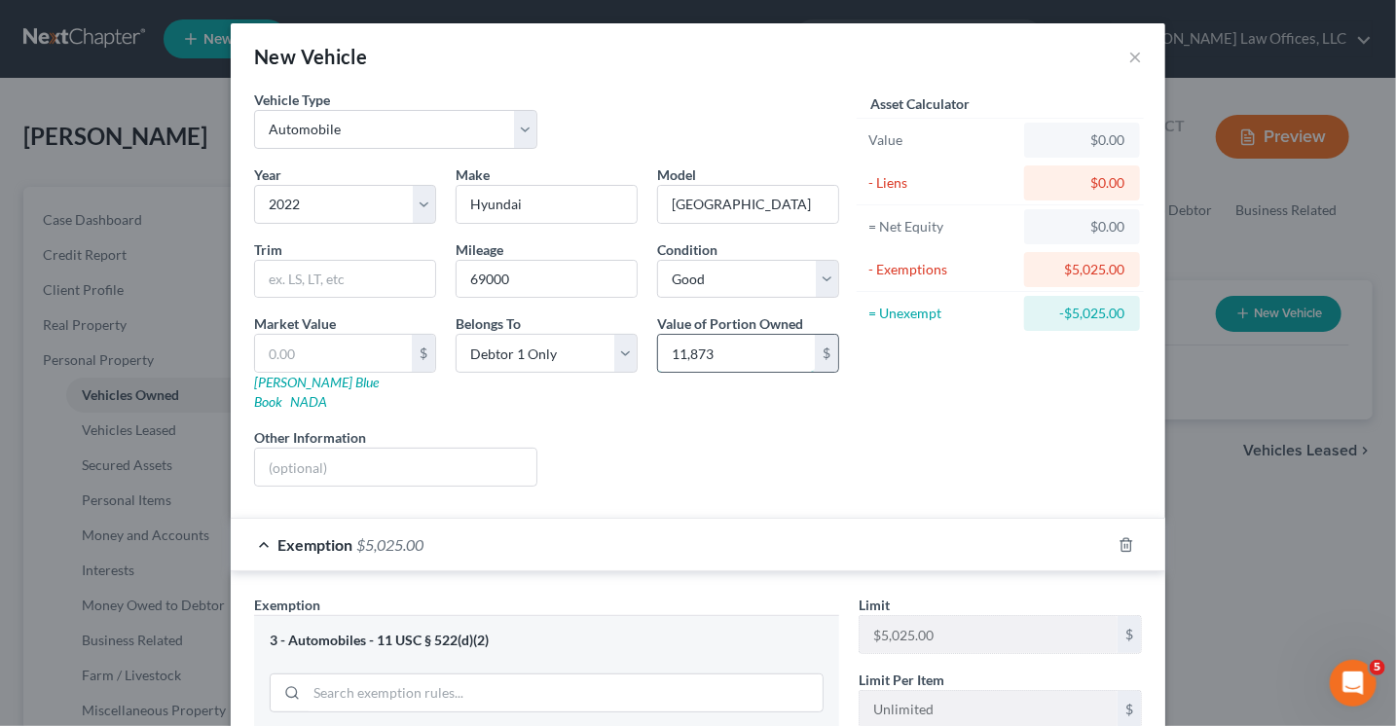
click at [729, 352] on input "11,873" at bounding box center [736, 353] width 157 height 37
click at [320, 344] on input "text" at bounding box center [333, 353] width 157 height 37
type input "1"
type input "1.00"
type input "11"
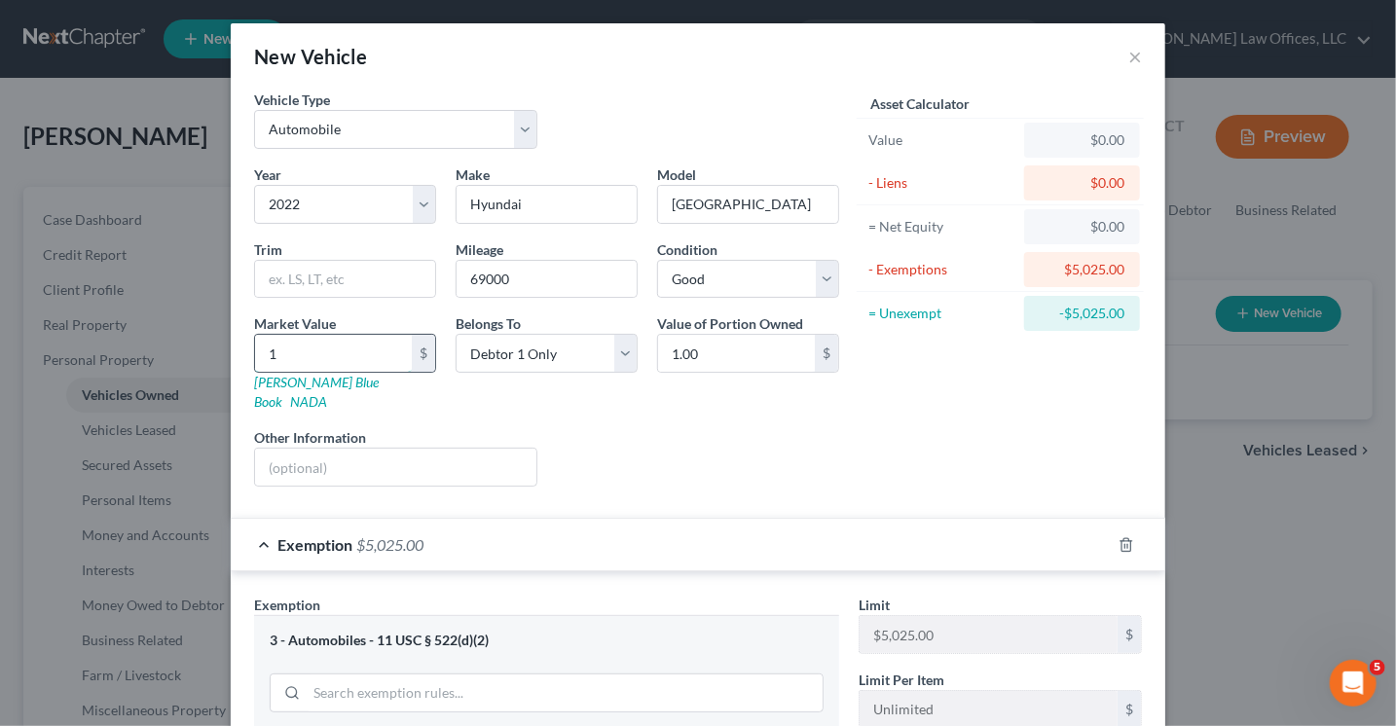
type input "11.00"
type input "118"
type input "118.00"
type input "1187"
type input "1,187.00"
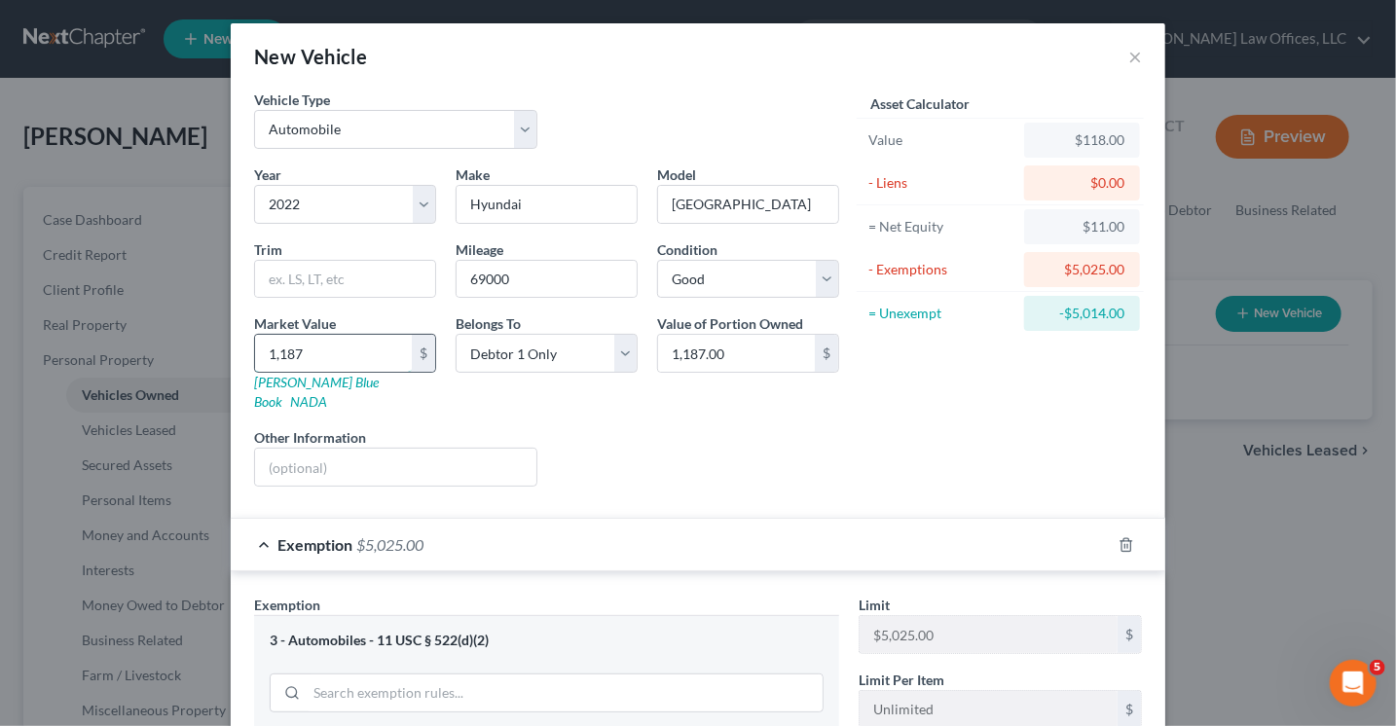
type input "1,1873"
type input "11,873.00"
type input "11,873"
click at [328, 351] on input "11,873" at bounding box center [333, 353] width 157 height 37
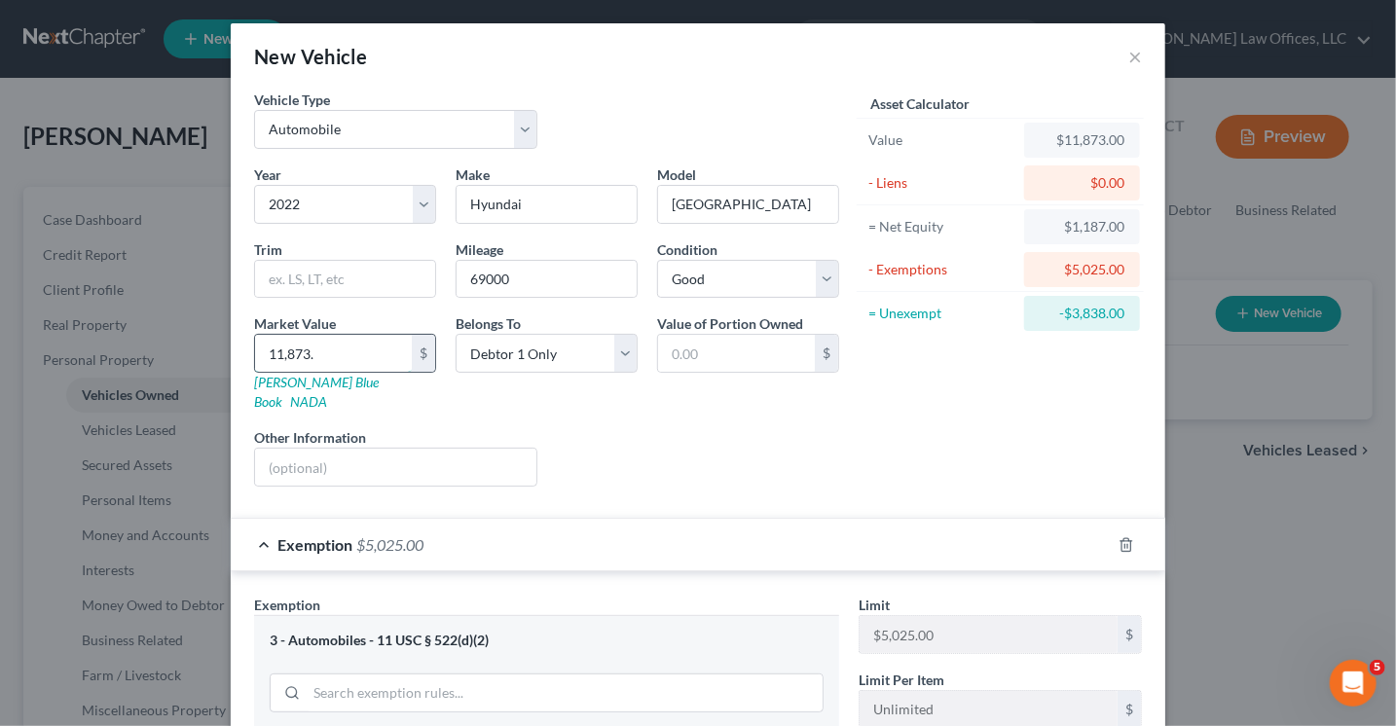
type input "11,873.0"
type input "11,873.00"
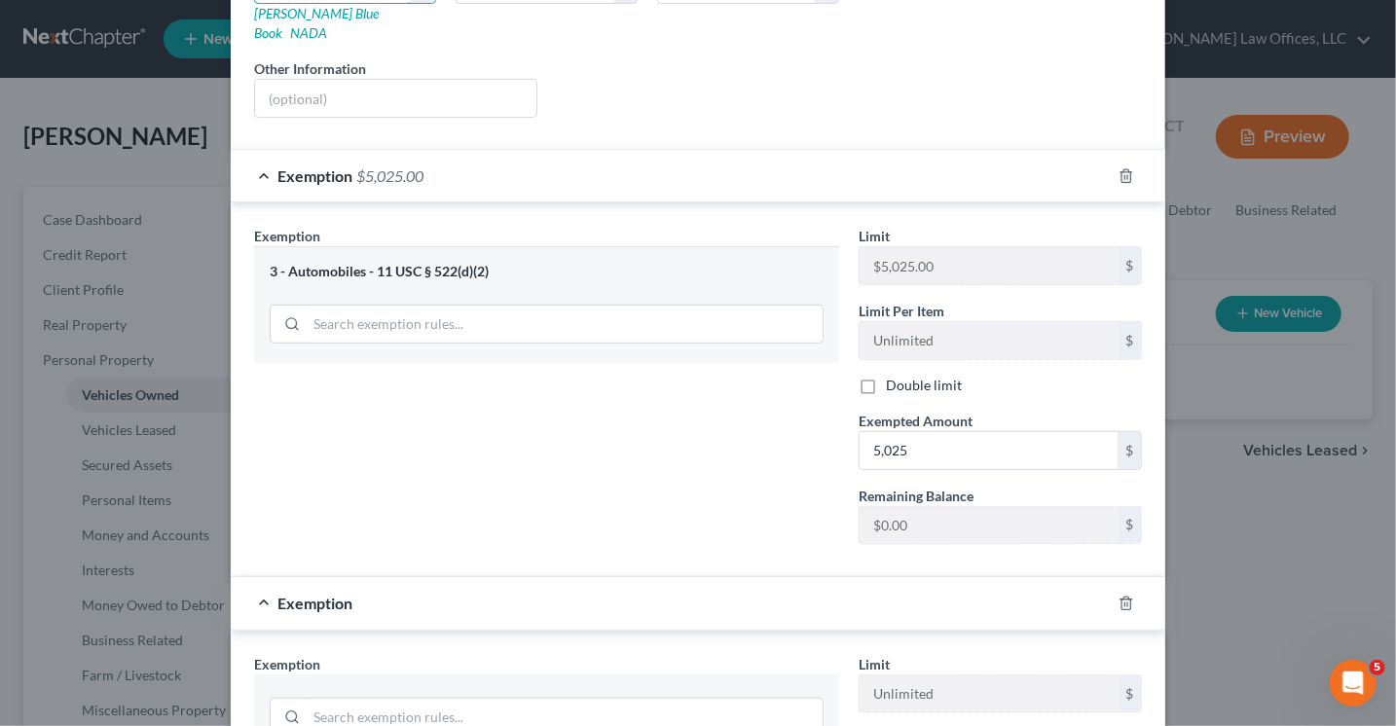
scroll to position [389, 0]
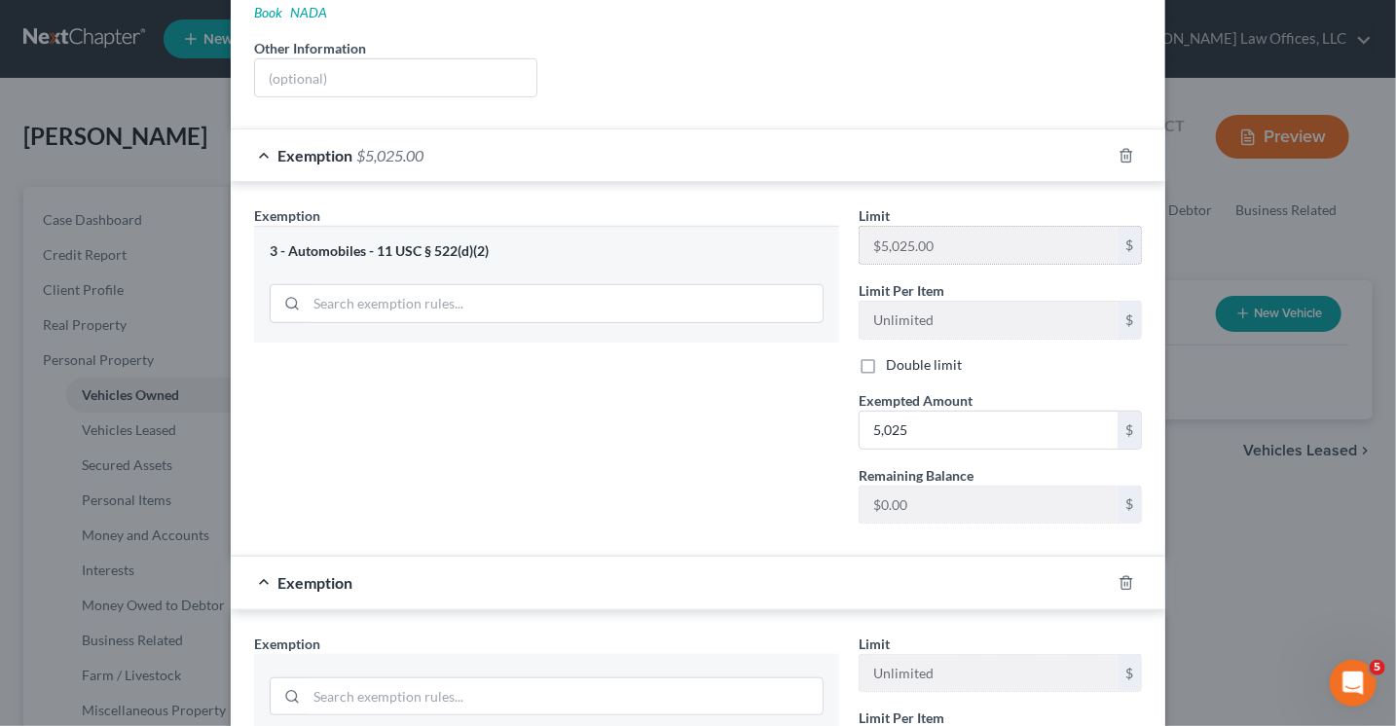
type input "11,873.00"
click at [927, 412] on input "5,025" at bounding box center [988, 430] width 258 height 37
click at [926, 412] on input "5,025" at bounding box center [988, 430] width 258 height 37
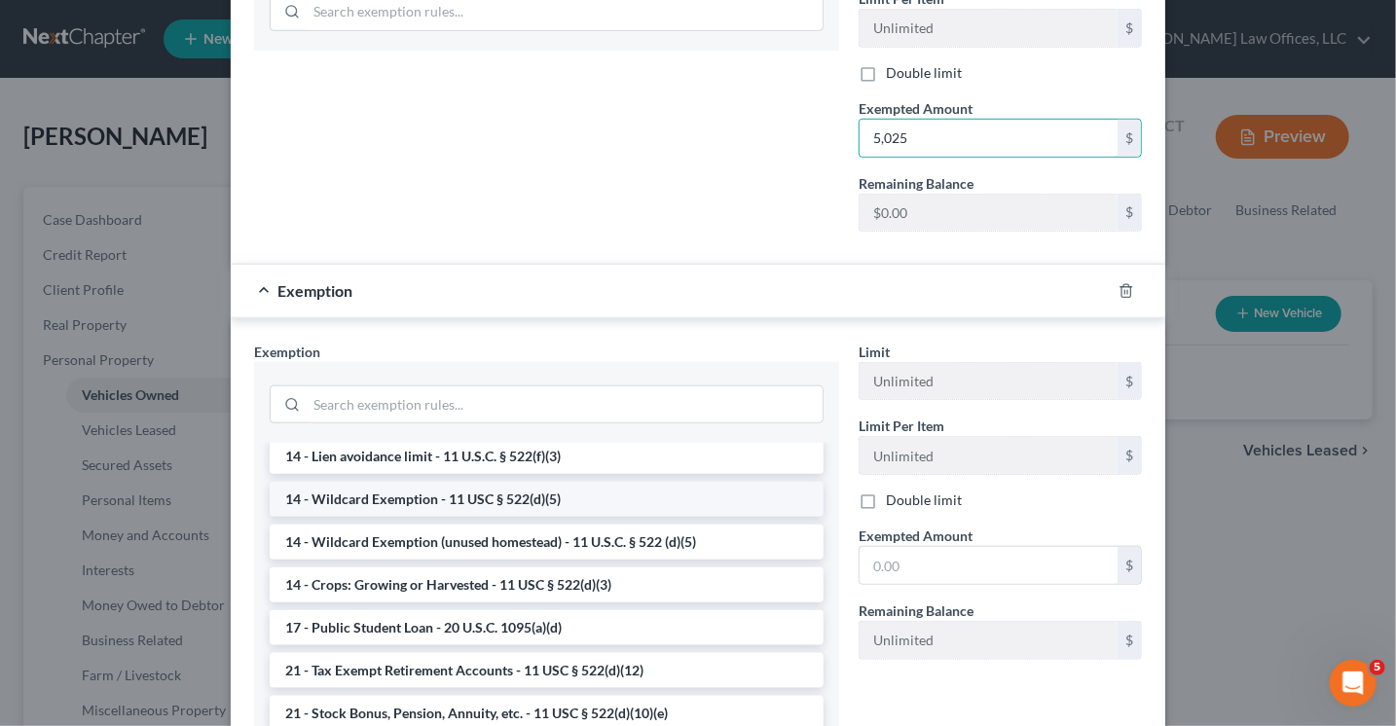
click at [398, 482] on li "14 - Wildcard Exemption - 11 USC § 522(d)(5)" at bounding box center [547, 499] width 554 height 35
click at [398, 478] on div "Exemption Set must be selected for CA. Exemption * --View All or Create New-- 3…" at bounding box center [546, 556] width 604 height 429
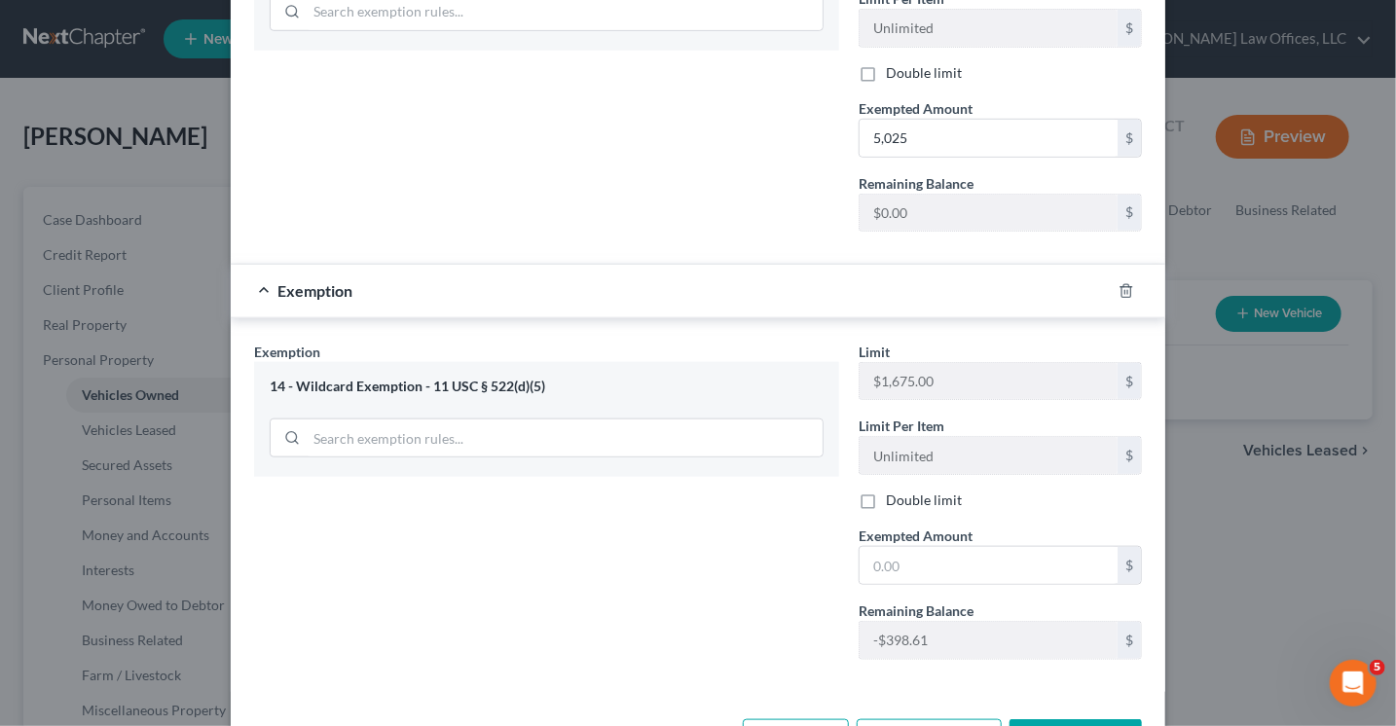
scroll to position [728, 0]
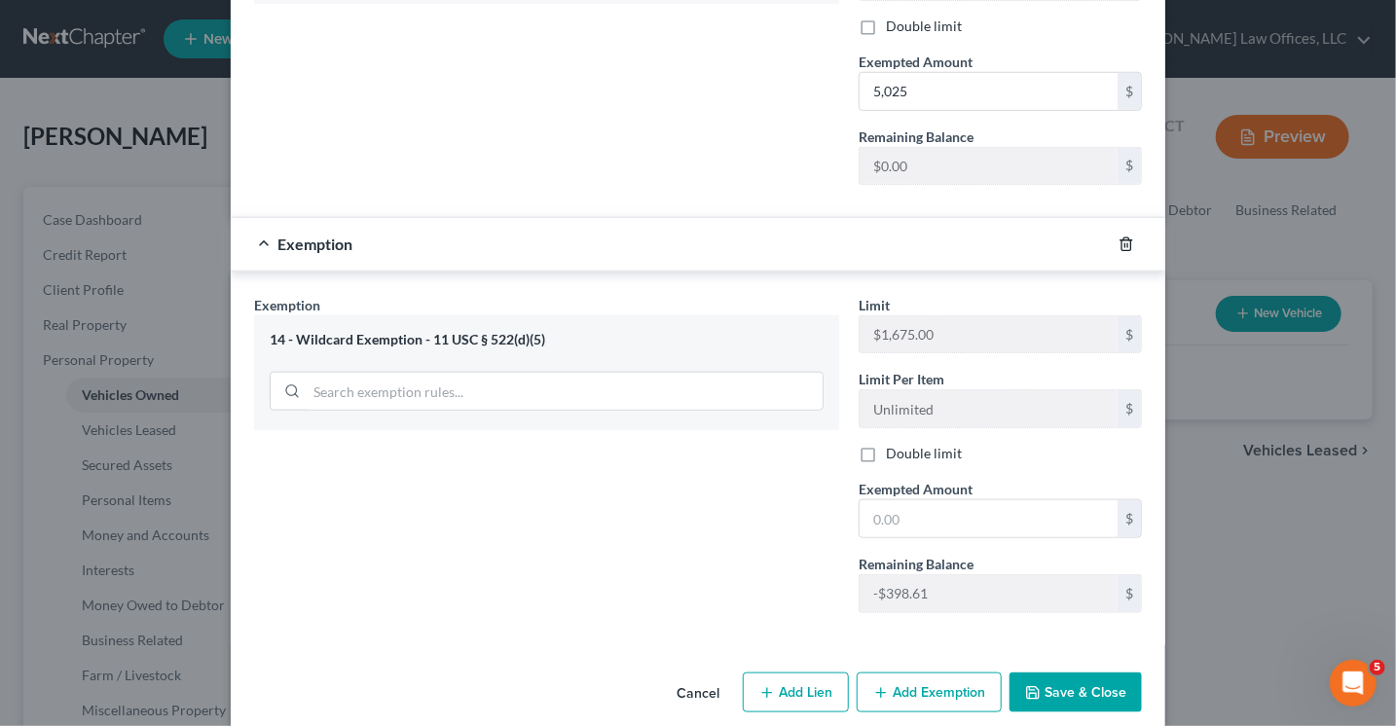
click at [1118, 237] on icon "button" at bounding box center [1126, 245] width 16 height 16
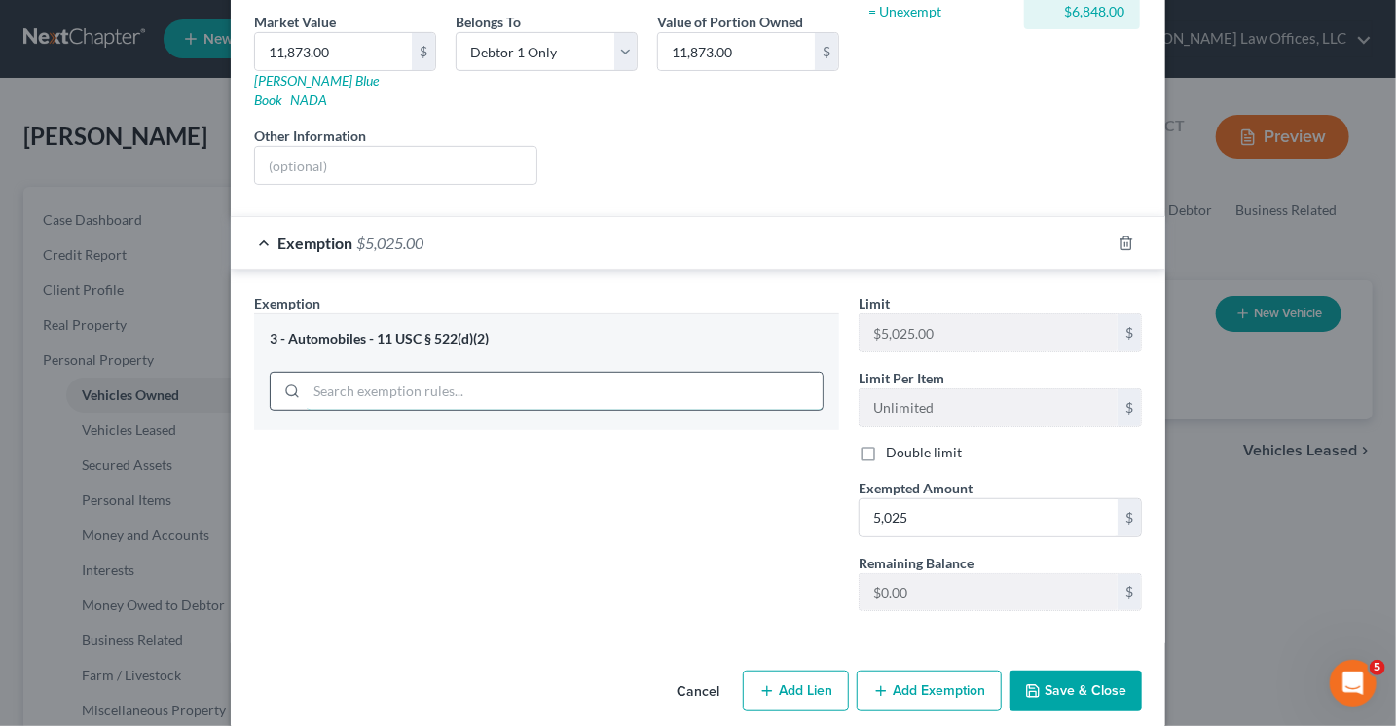
scroll to position [432, 0]
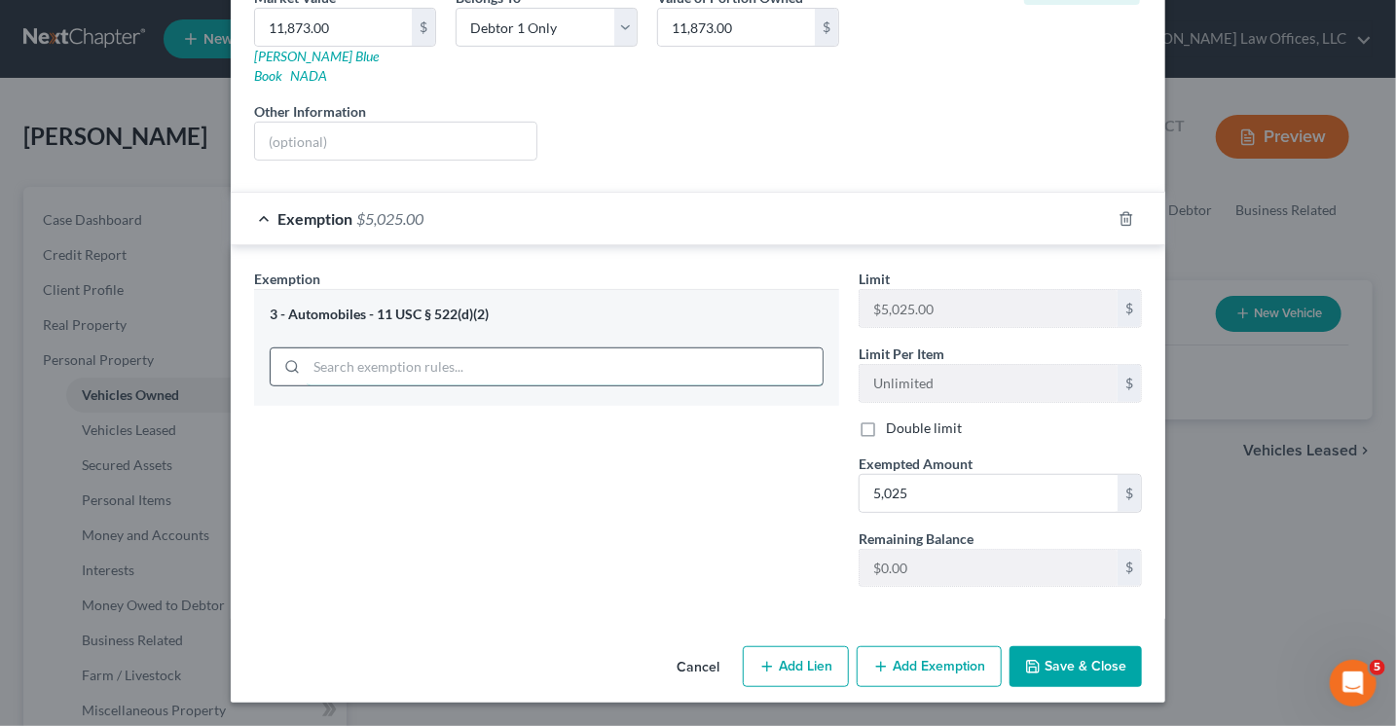
click at [370, 367] on div "3 - Automobiles - 11 USC § 522(d)(2)" at bounding box center [546, 347] width 585 height 116
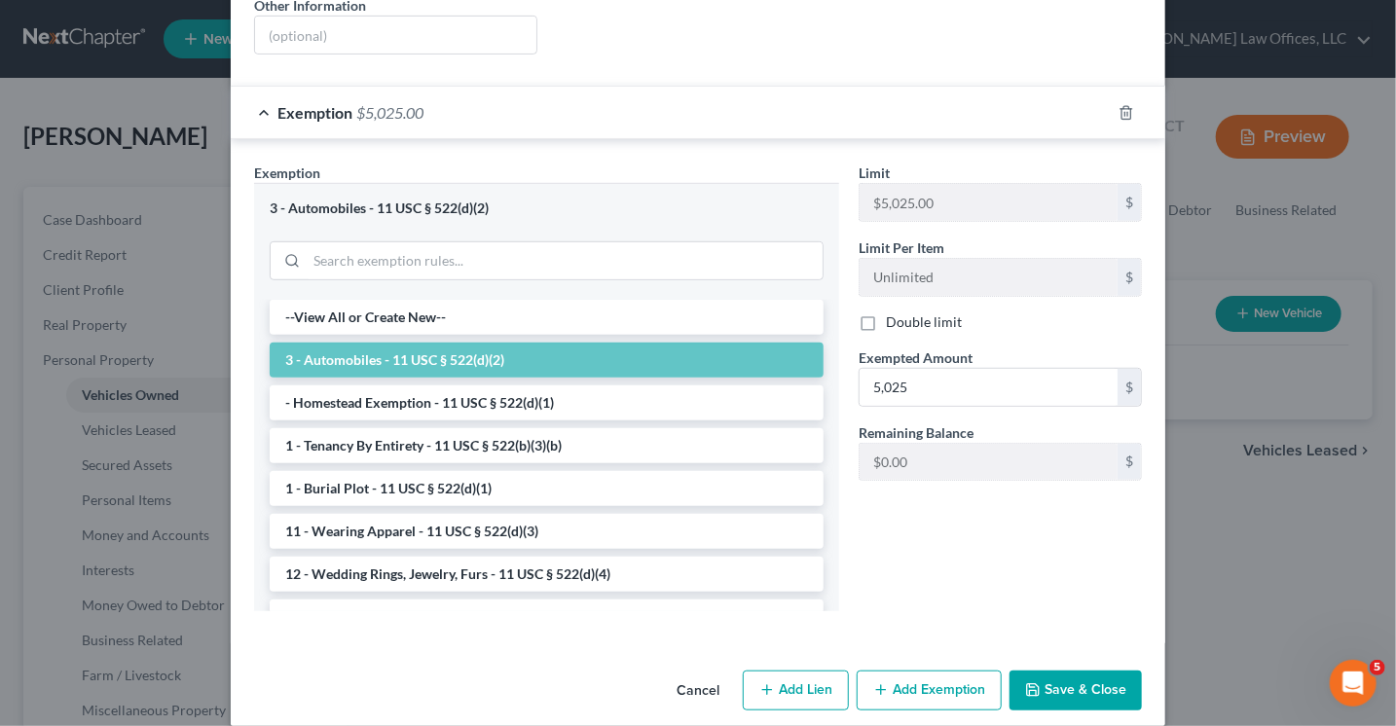
click at [898, 671] on button "Add Exemption" at bounding box center [928, 691] width 145 height 41
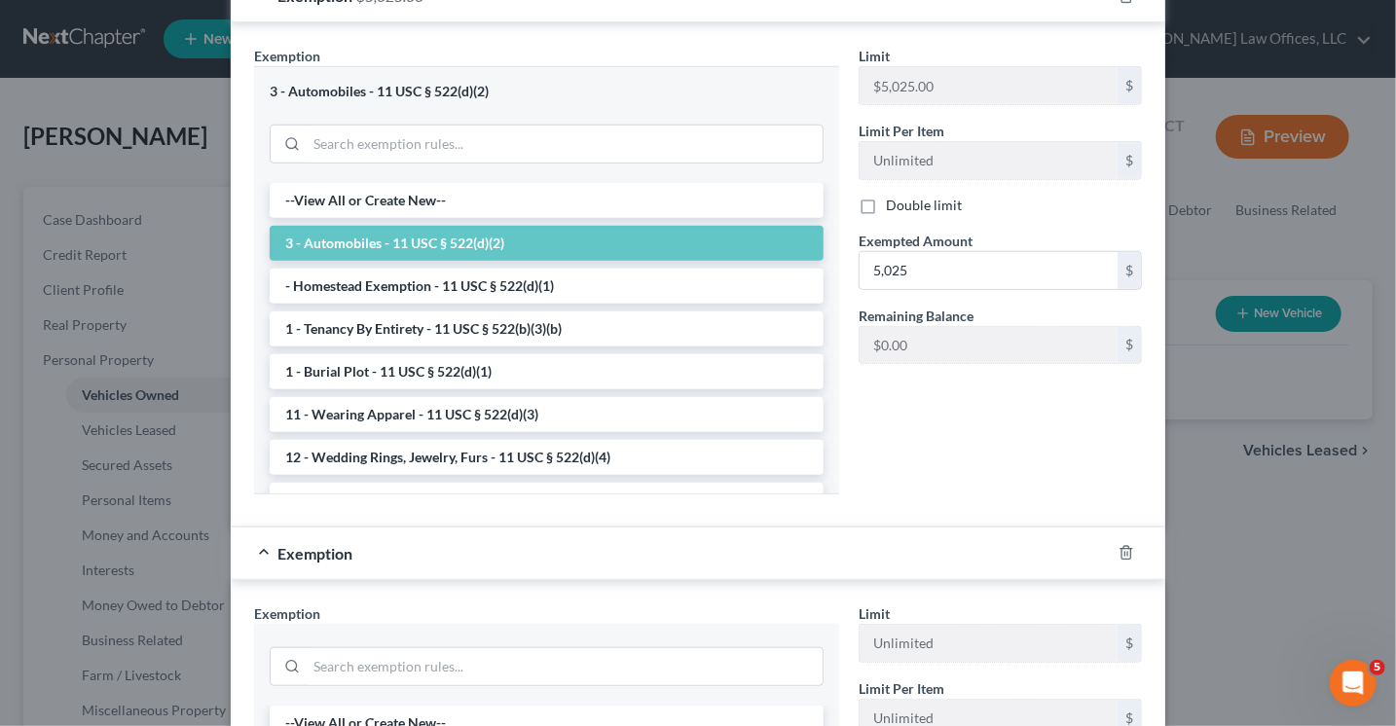
scroll to position [724, 0]
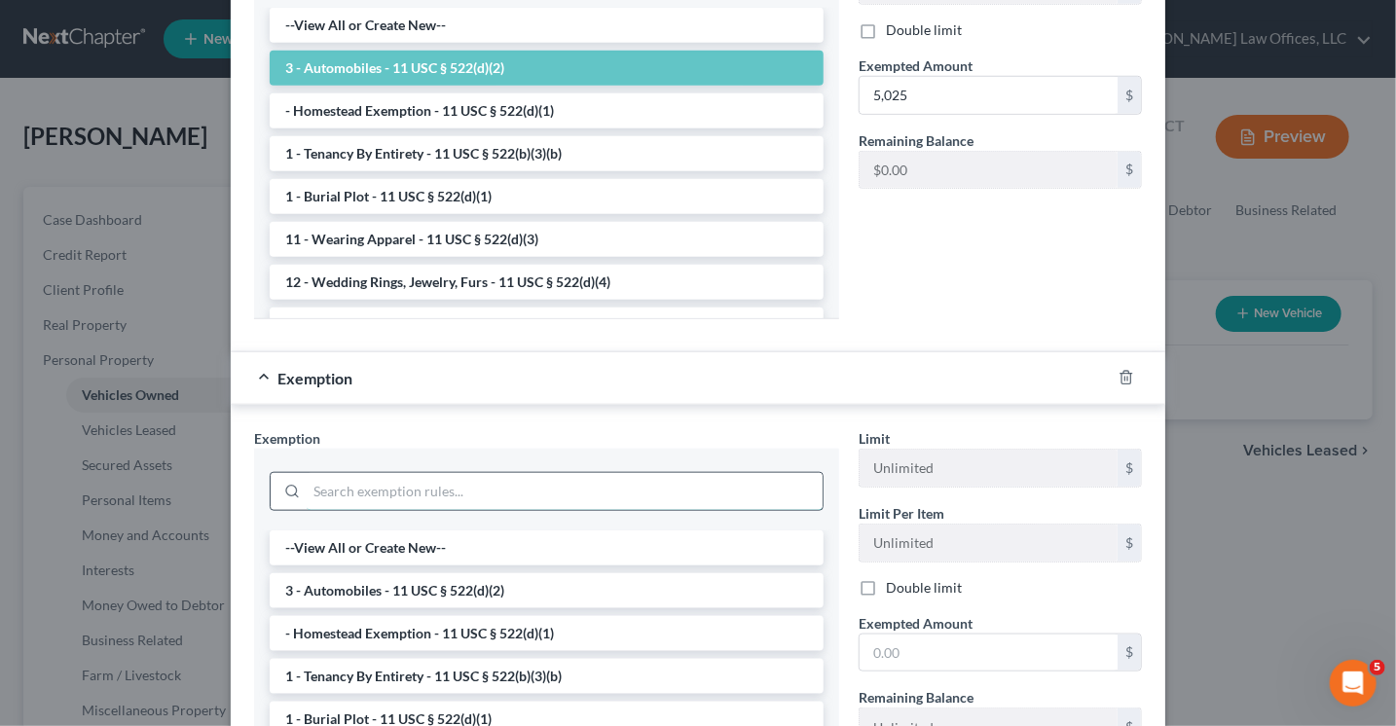
click at [378, 473] on input "search" at bounding box center [565, 491] width 516 height 37
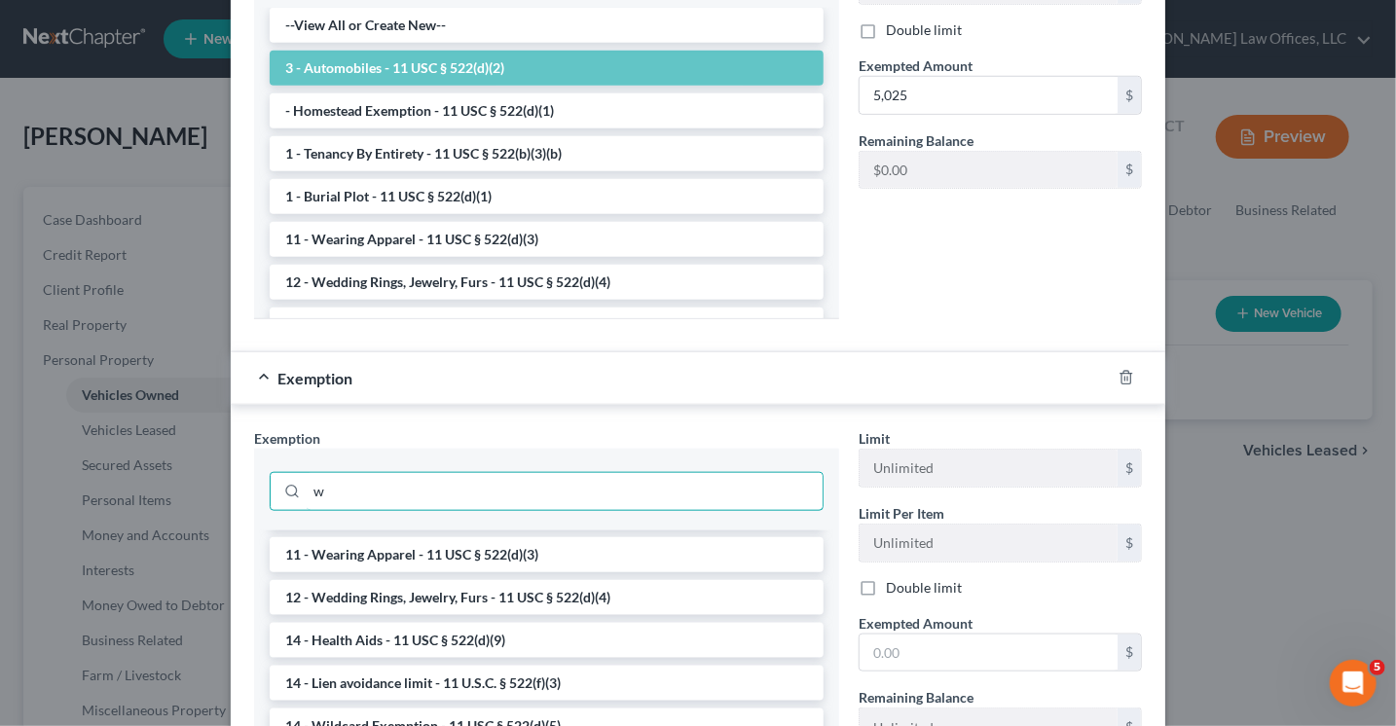
scroll to position [195, 0]
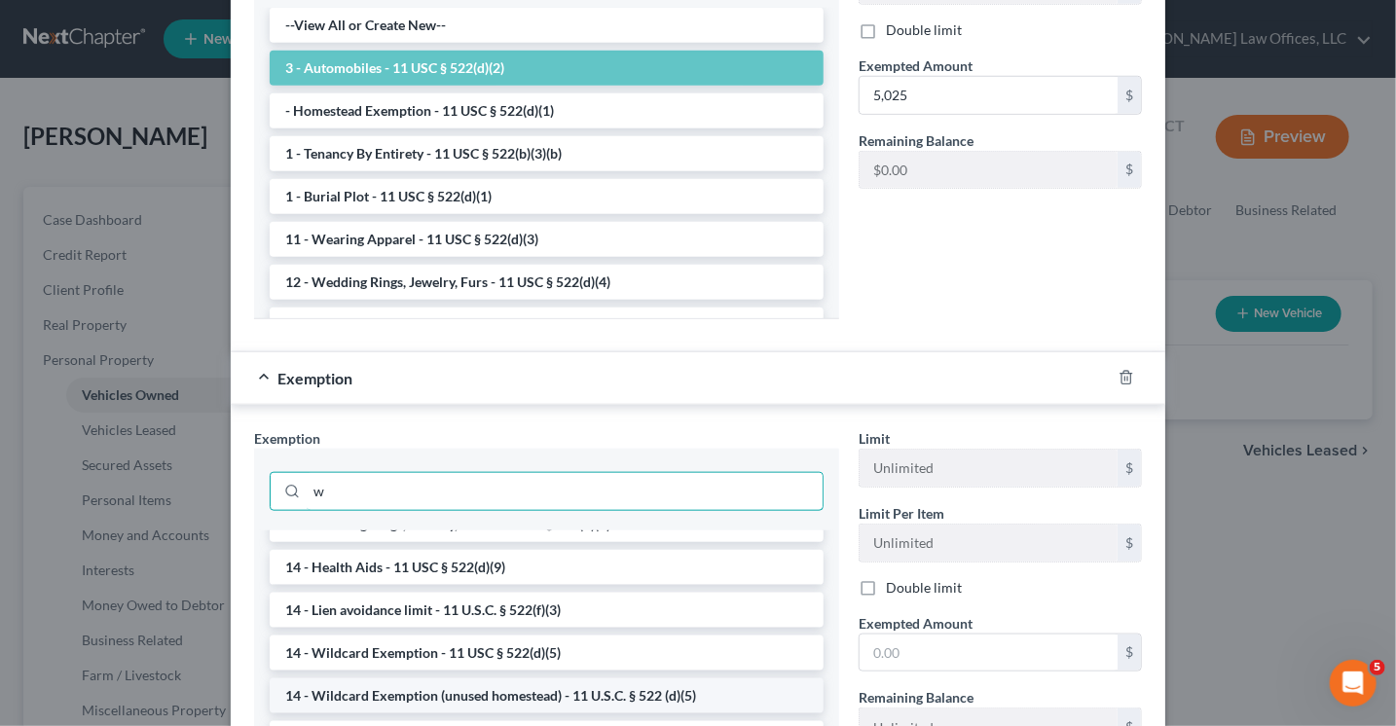
type input "w"
click at [448, 678] on li "14 - Wildcard Exemption (unused homestead) - 11 U.S.C. § 522 (d)(5)" at bounding box center [547, 695] width 554 height 35
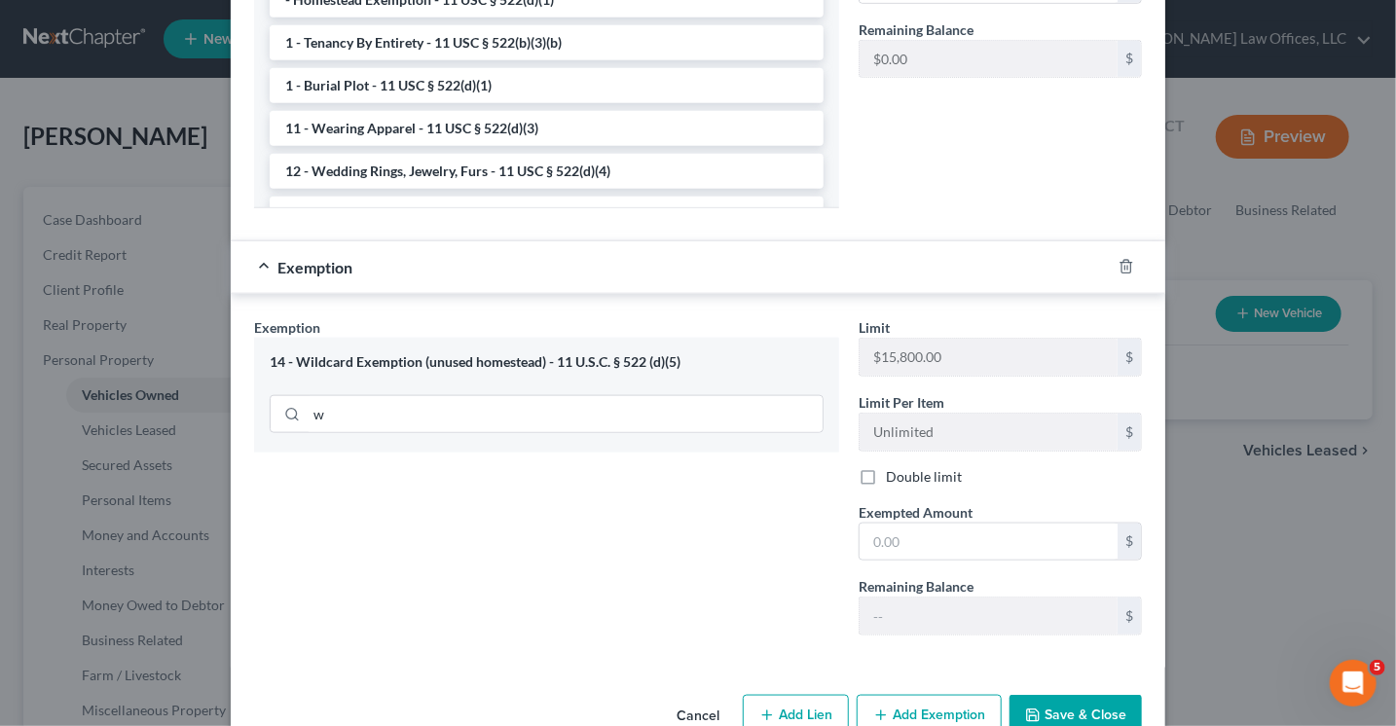
scroll to position [858, 0]
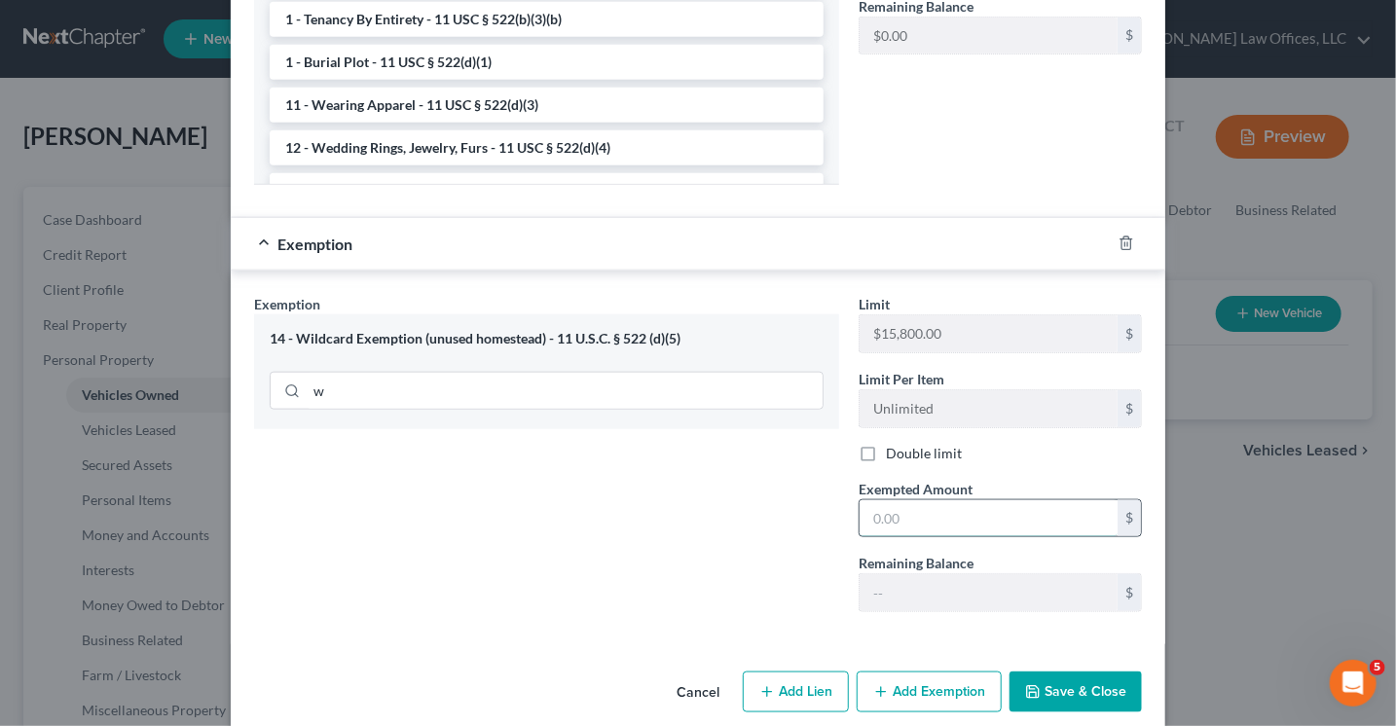
click at [877, 500] on input "text" at bounding box center [988, 518] width 258 height 37
type input "6,848"
click at [1063, 672] on button "Save & Close" at bounding box center [1075, 692] width 132 height 41
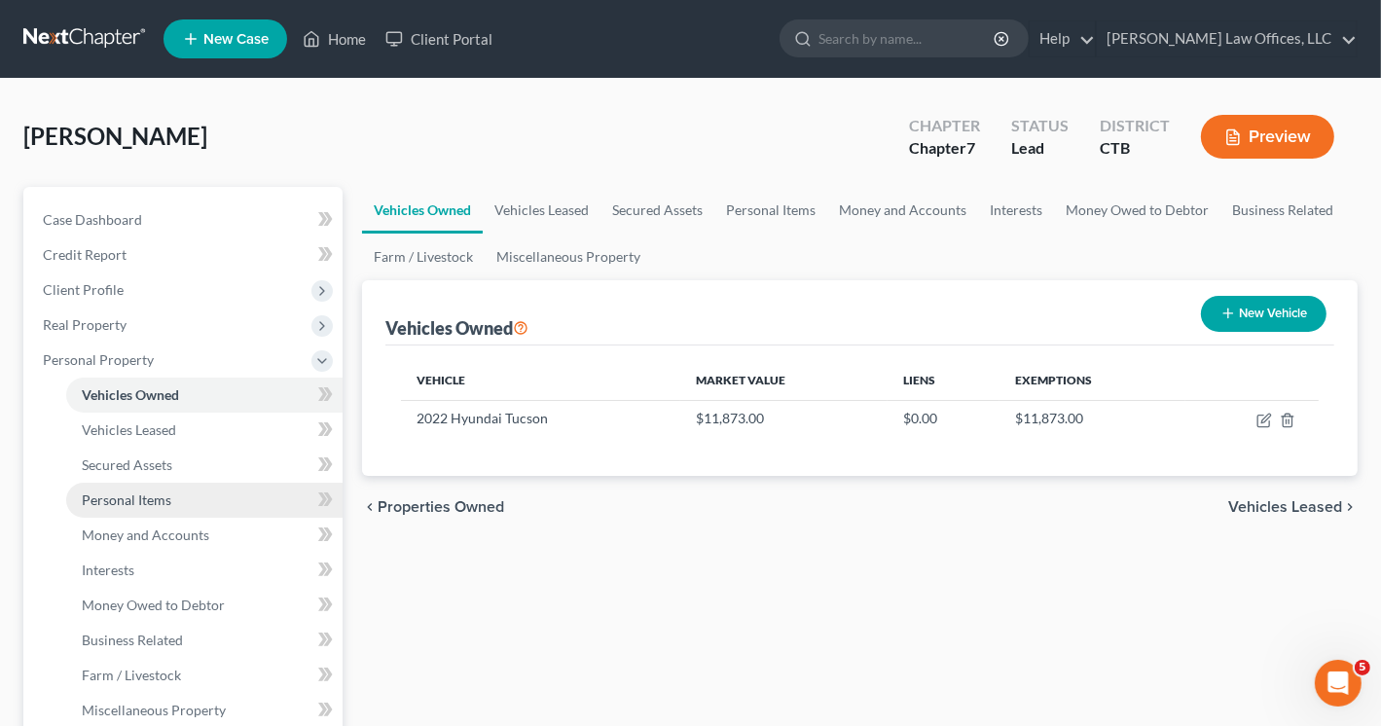
click at [164, 499] on span "Personal Items" at bounding box center [127, 500] width 90 height 17
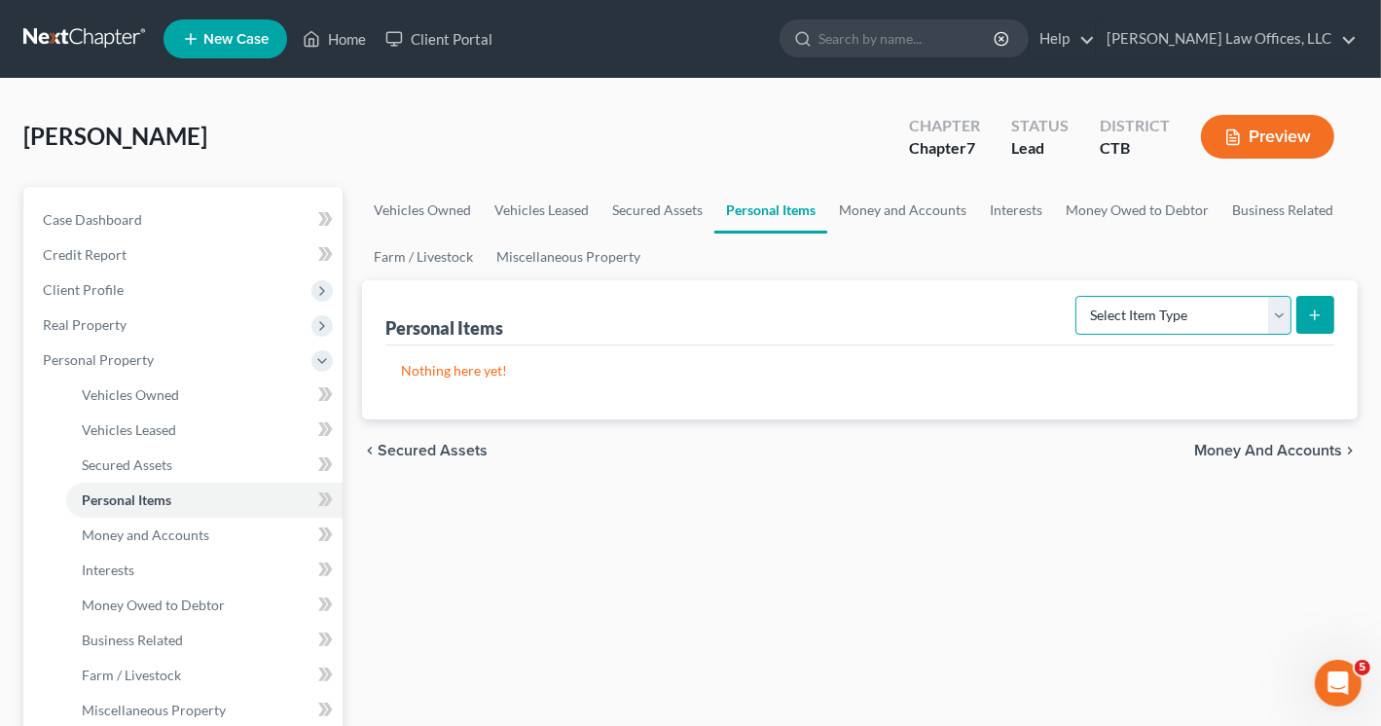
click at [1281, 315] on select "Select Item Type Clothing Collectibles Of Value Electronics Firearms Household …" at bounding box center [1183, 315] width 216 height 39
select select "clothing"
click at [1077, 296] on select "Select Item Type Clothing Collectibles Of Value Electronics Firearms Household …" at bounding box center [1183, 315] width 216 height 39
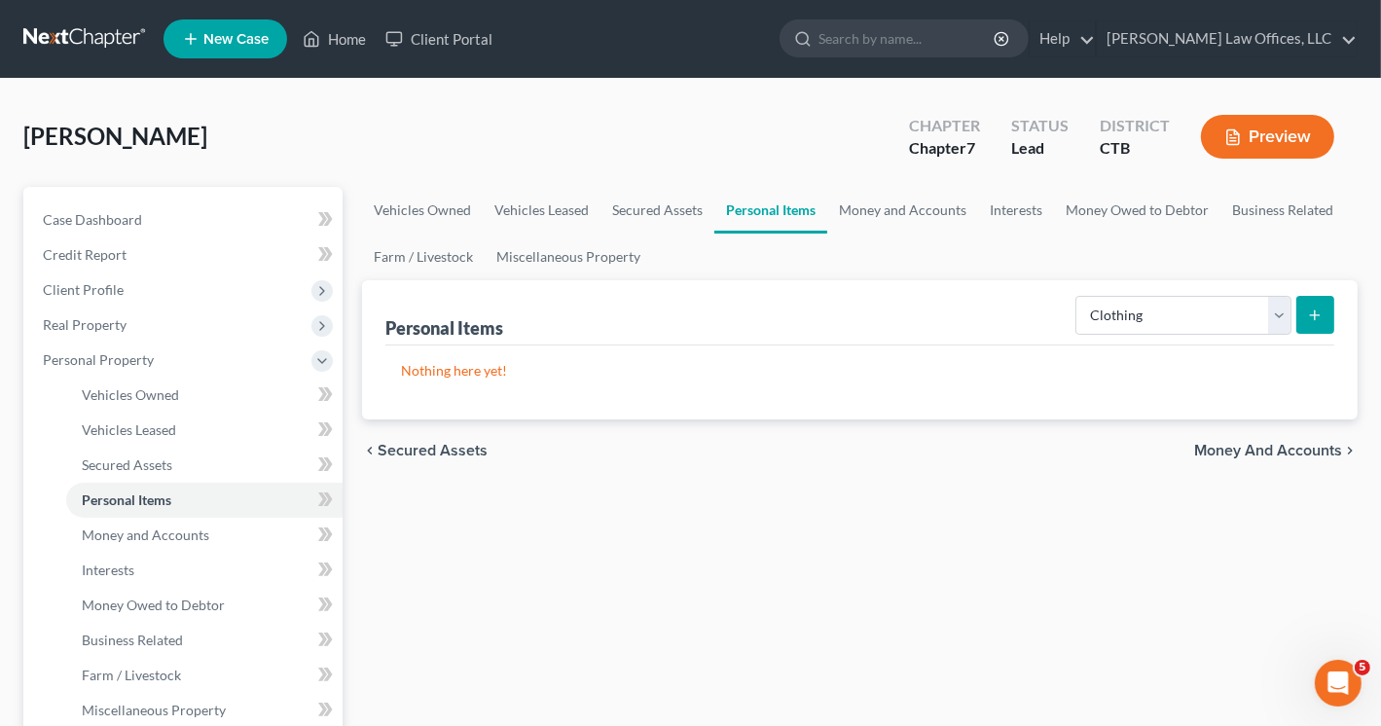
click at [1320, 315] on icon "submit" at bounding box center [1315, 316] width 16 height 16
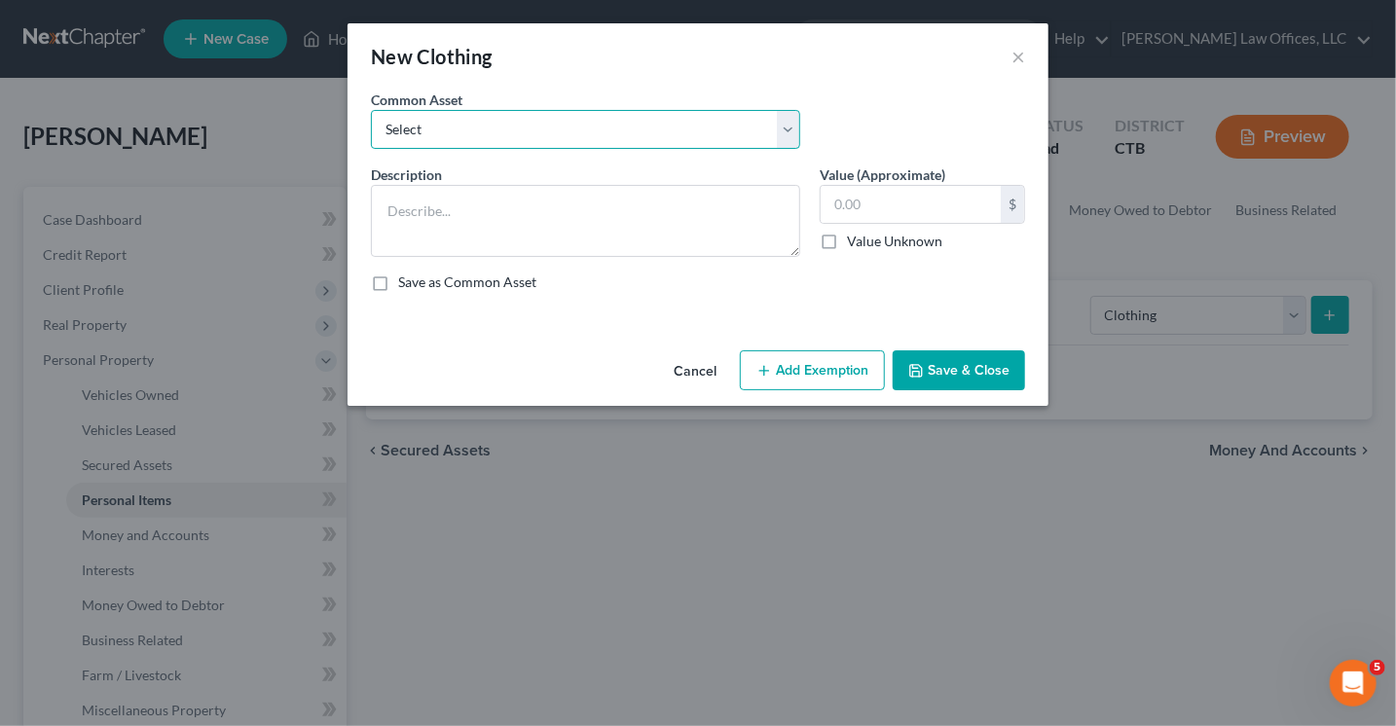
click at [558, 122] on select "Select Casual clothes" at bounding box center [585, 129] width 429 height 39
select select "0"
click at [371, 110] on select "Select Casual clothes" at bounding box center [585, 129] width 429 height 39
type textarea "Casual clothes"
type input "200.00"
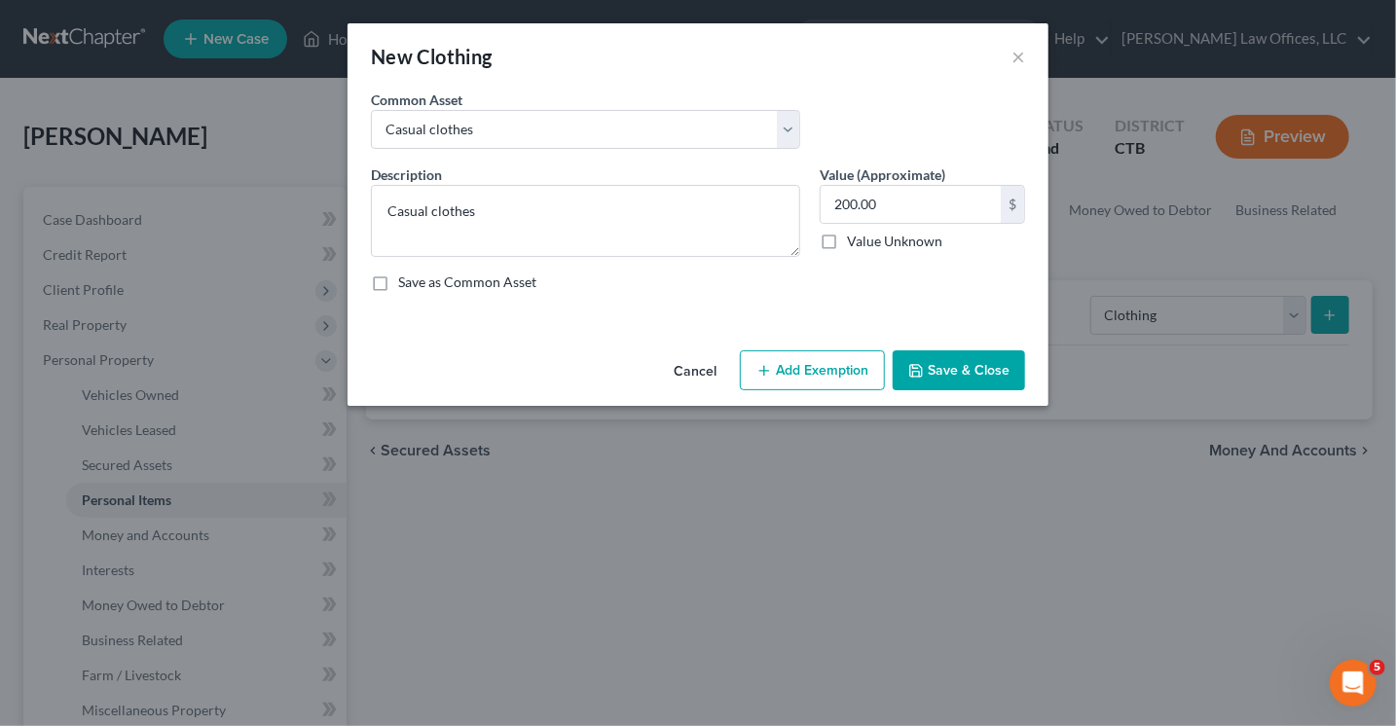
click at [795, 377] on button "Add Exemption" at bounding box center [812, 370] width 145 height 41
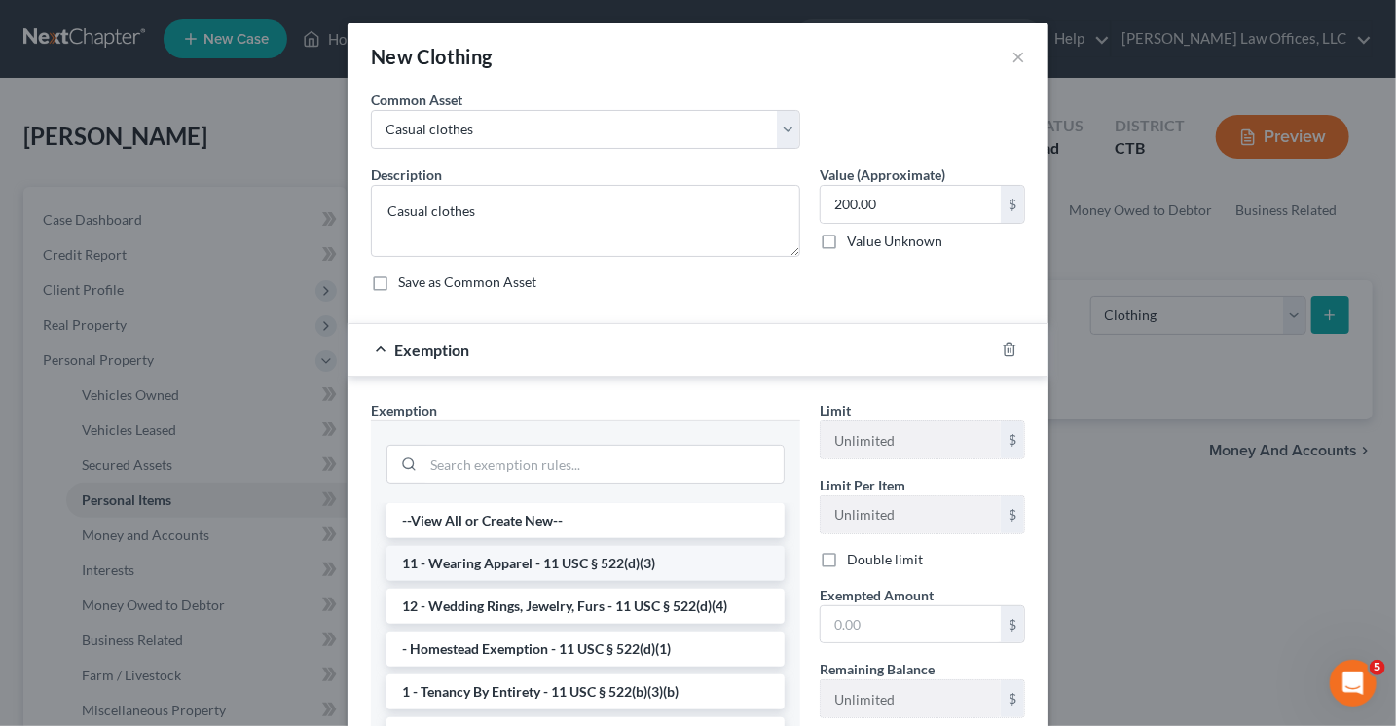
click at [632, 561] on li "11 - Wearing Apparel - 11 USC § 522(d)(3)" at bounding box center [585, 563] width 398 height 35
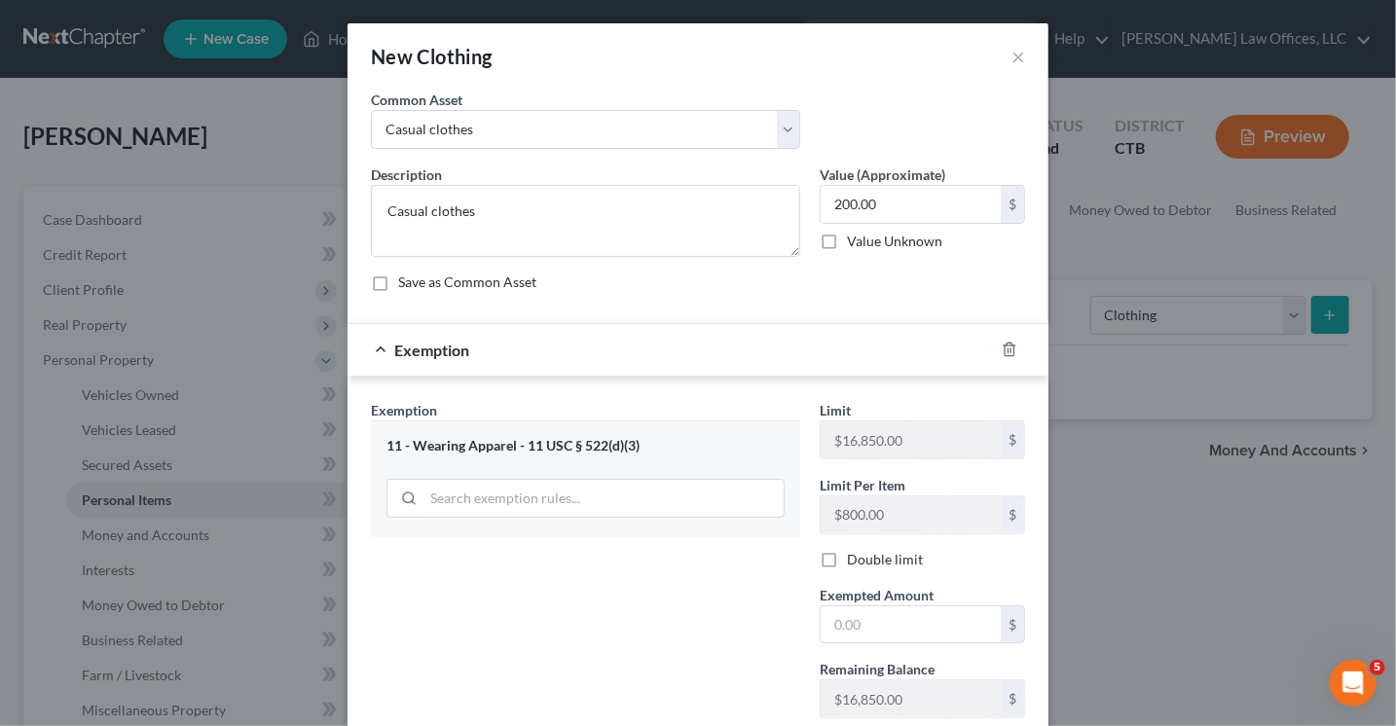
scroll to position [128, 0]
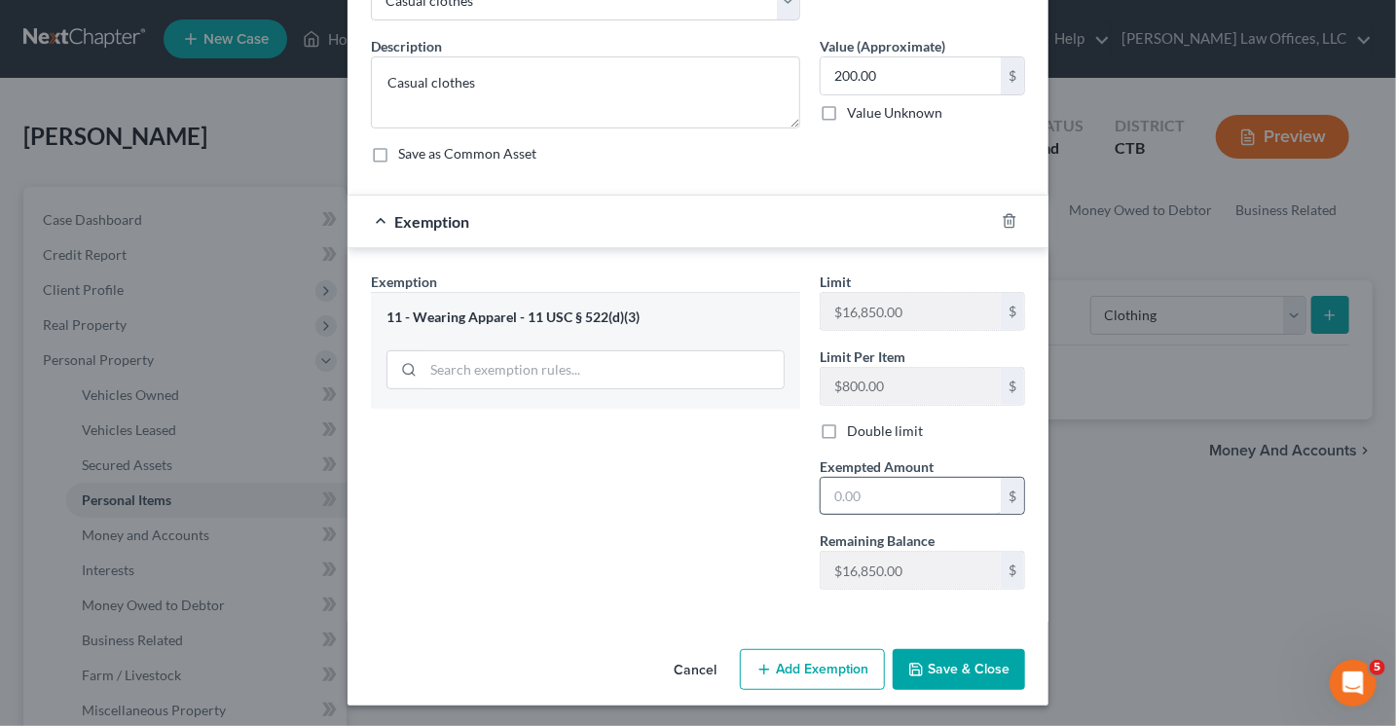
click at [888, 501] on input "text" at bounding box center [910, 496] width 180 height 37
type input "200.00"
click at [929, 663] on button "Save & Close" at bounding box center [959, 669] width 132 height 41
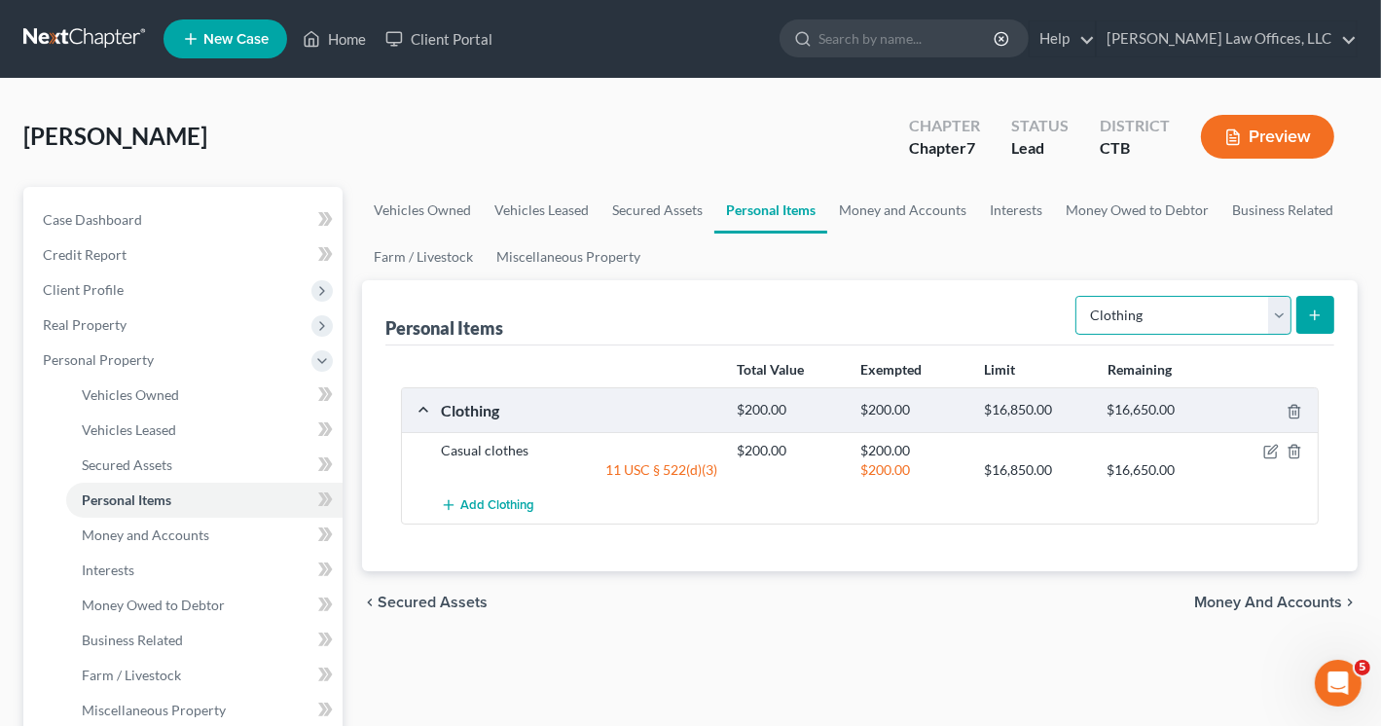
click at [1289, 315] on select "Select Item Type Clothing Collectibles Of Value Electronics Firearms Household …" at bounding box center [1183, 315] width 216 height 39
select select "electronics"
click at [1077, 296] on select "Select Item Type Clothing Collectibles Of Value Electronics Firearms Household …" at bounding box center [1183, 315] width 216 height 39
click at [1320, 315] on icon "submit" at bounding box center [1315, 316] width 16 height 16
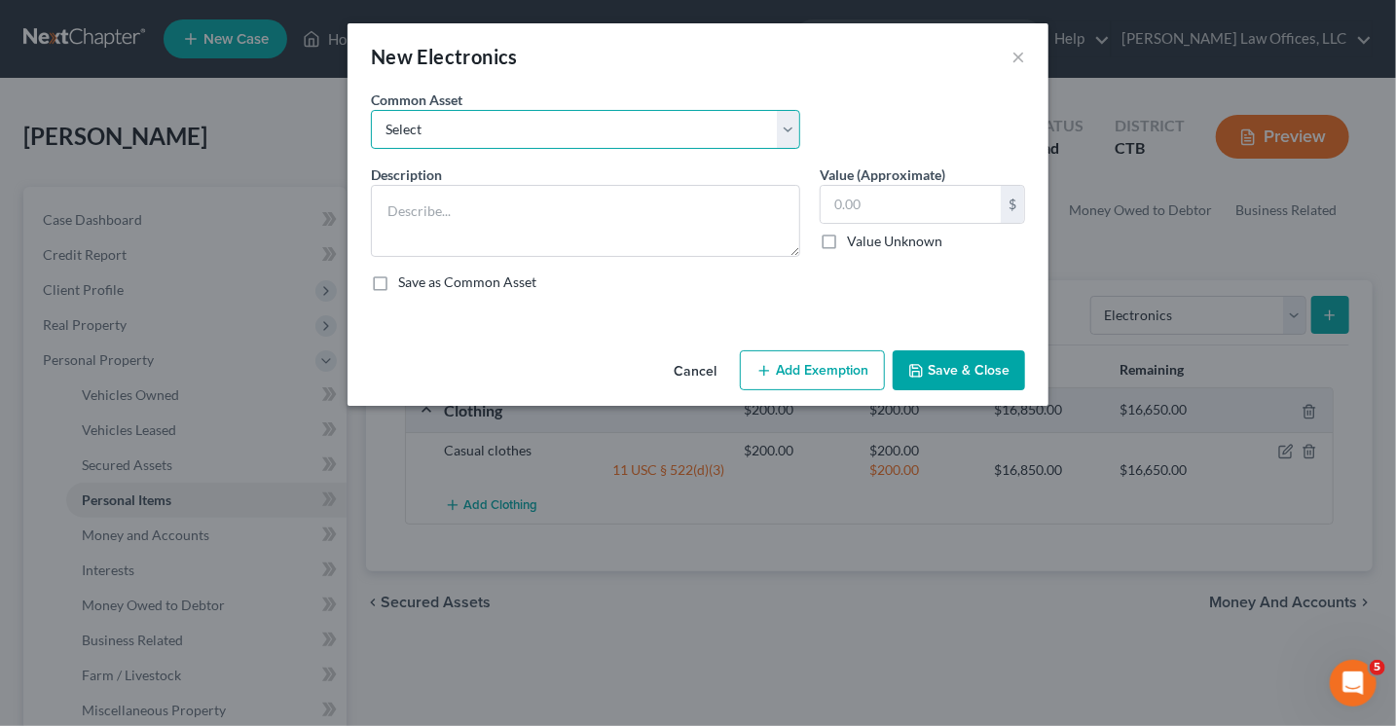
click at [513, 143] on select "Select Flat screen TV Laptop" at bounding box center [585, 129] width 429 height 39
select select "0"
click at [371, 110] on select "Select Flat screen TV Laptop" at bounding box center [585, 129] width 429 height 39
type textarea "Flat screen TV"
type input "200.00"
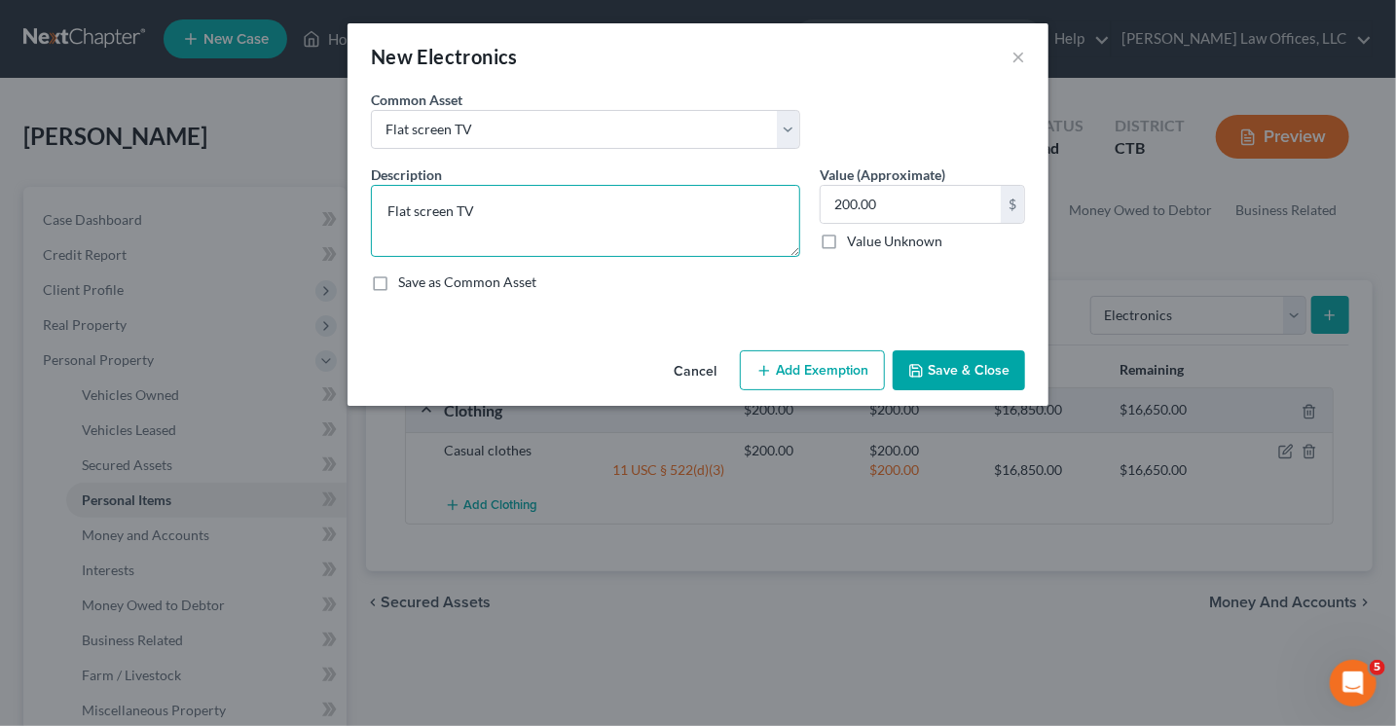
click at [490, 200] on textarea "Flat screen TV" at bounding box center [585, 221] width 429 height 72
type textarea "Flat screen TV, lap top"
click at [843, 200] on input "200.00" at bounding box center [910, 204] width 180 height 37
click at [844, 200] on input "200.00" at bounding box center [910, 204] width 180 height 37
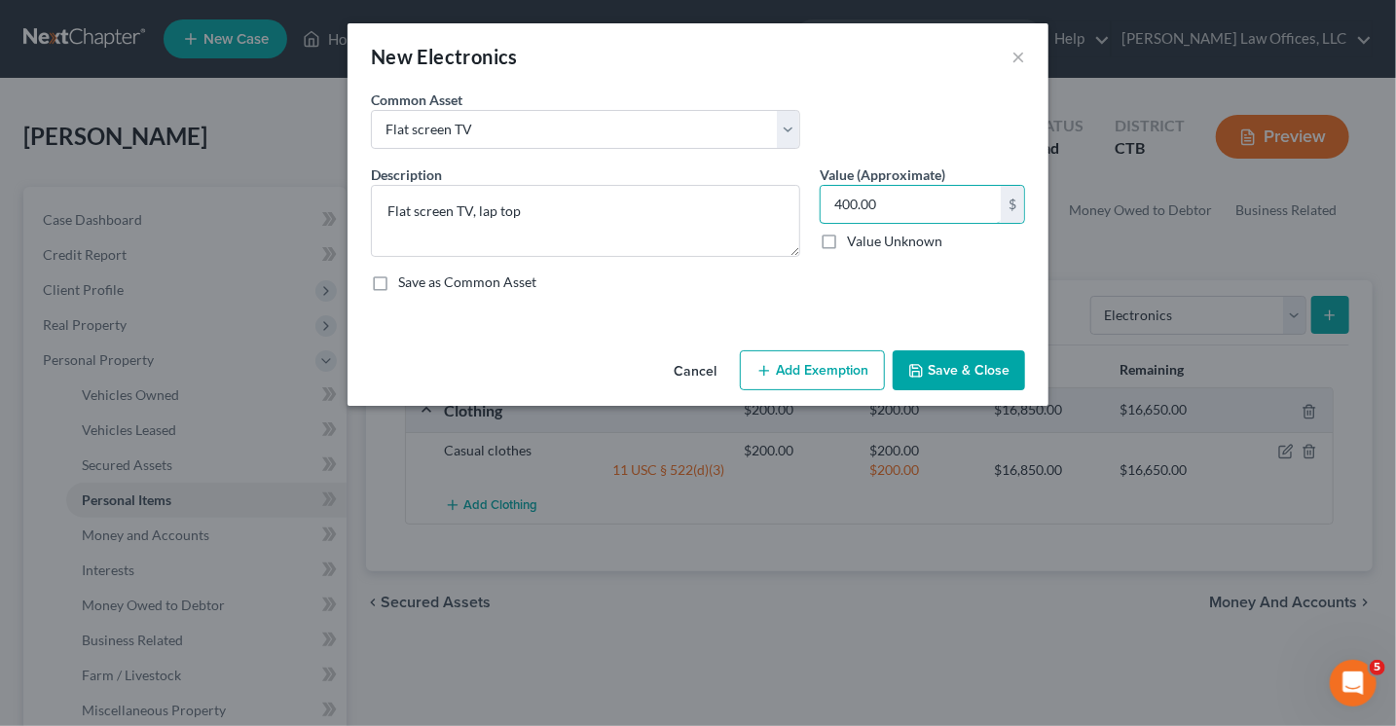
type input "400.00"
click at [850, 364] on button "Add Exemption" at bounding box center [812, 370] width 145 height 41
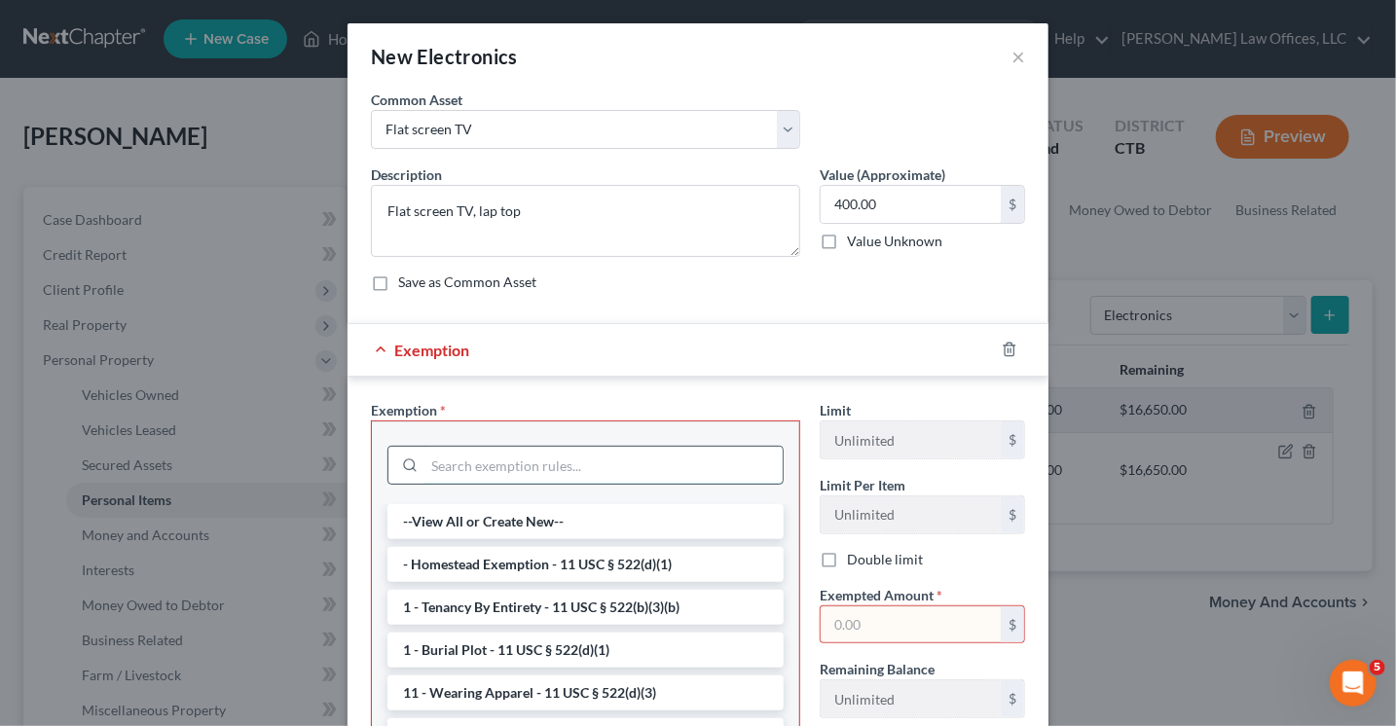
click at [483, 464] on input "search" at bounding box center [603, 465] width 358 height 37
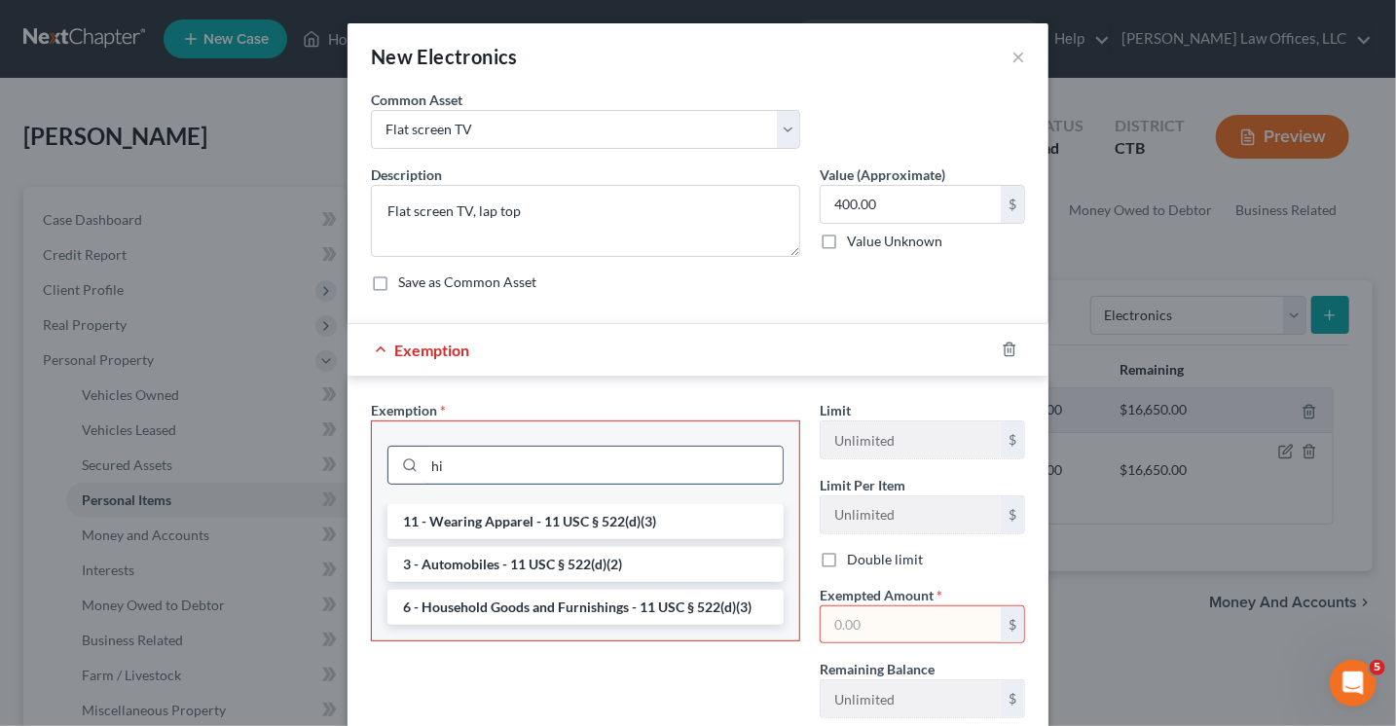
type input "h"
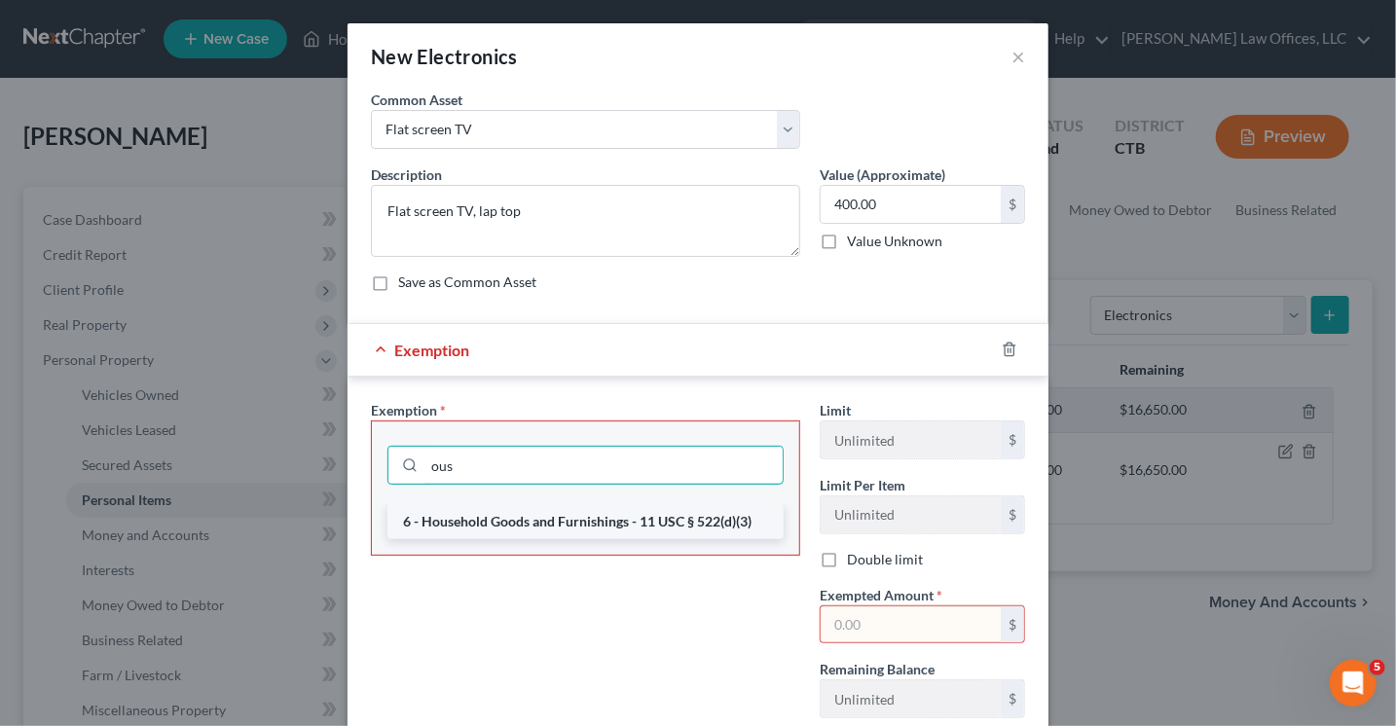
type input "ous"
click at [506, 531] on li "6 - Household Goods and Furnishings - 11 USC § 522(d)(3)" at bounding box center [585, 521] width 396 height 35
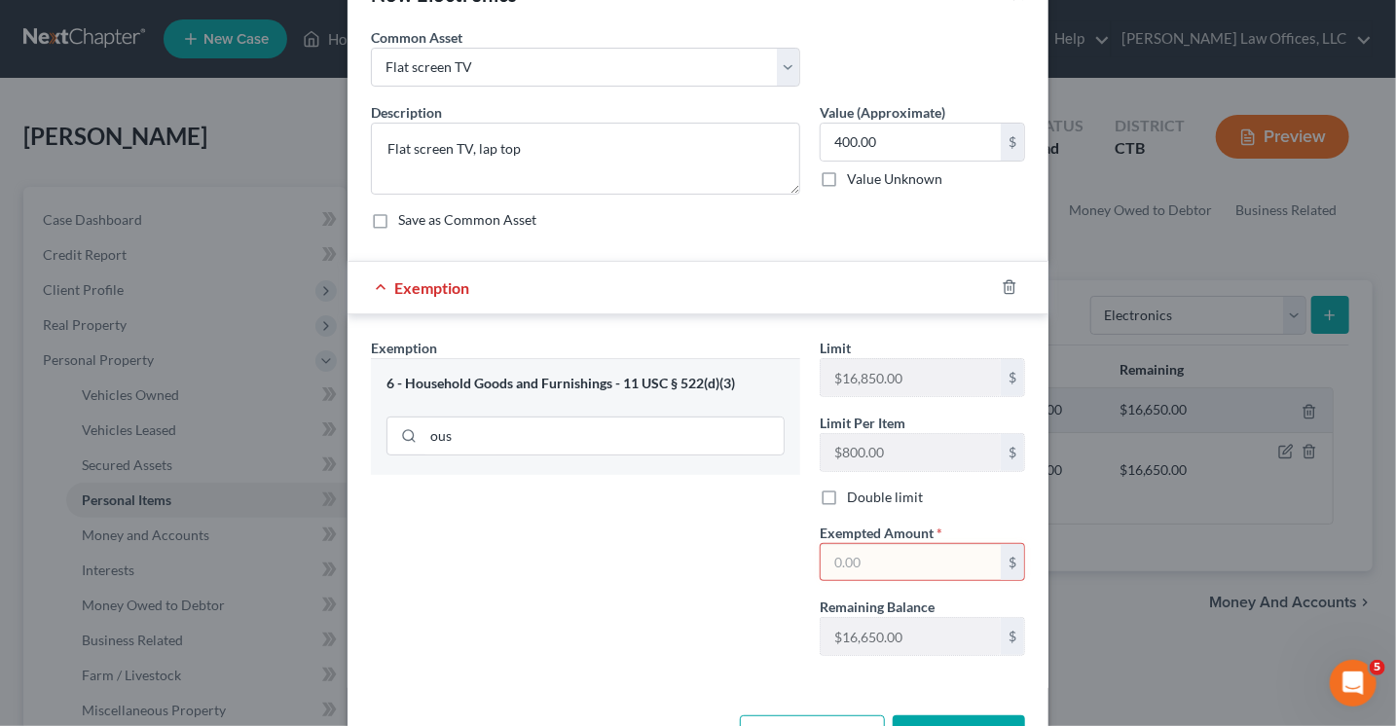
scroll to position [97, 0]
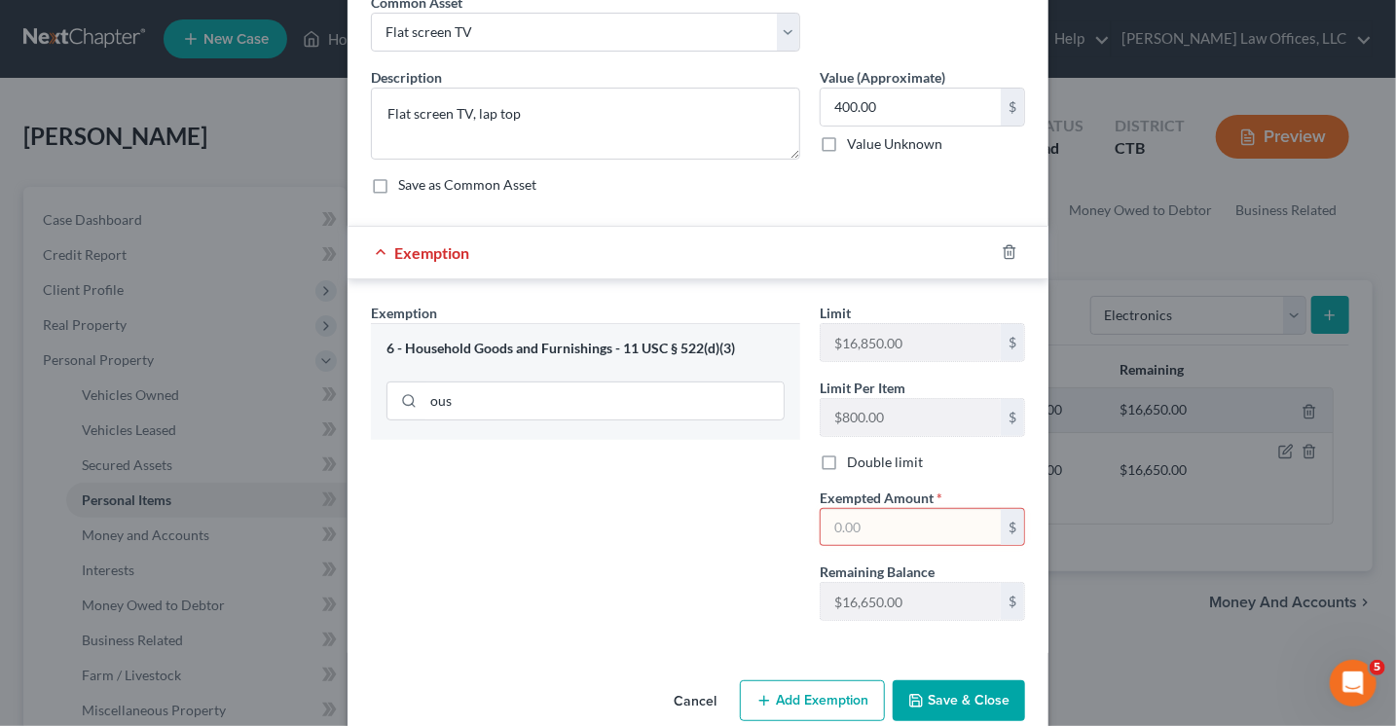
click at [854, 525] on input "text" at bounding box center [910, 527] width 180 height 37
type input "400.00"
click at [929, 700] on button "Save & Close" at bounding box center [959, 700] width 132 height 41
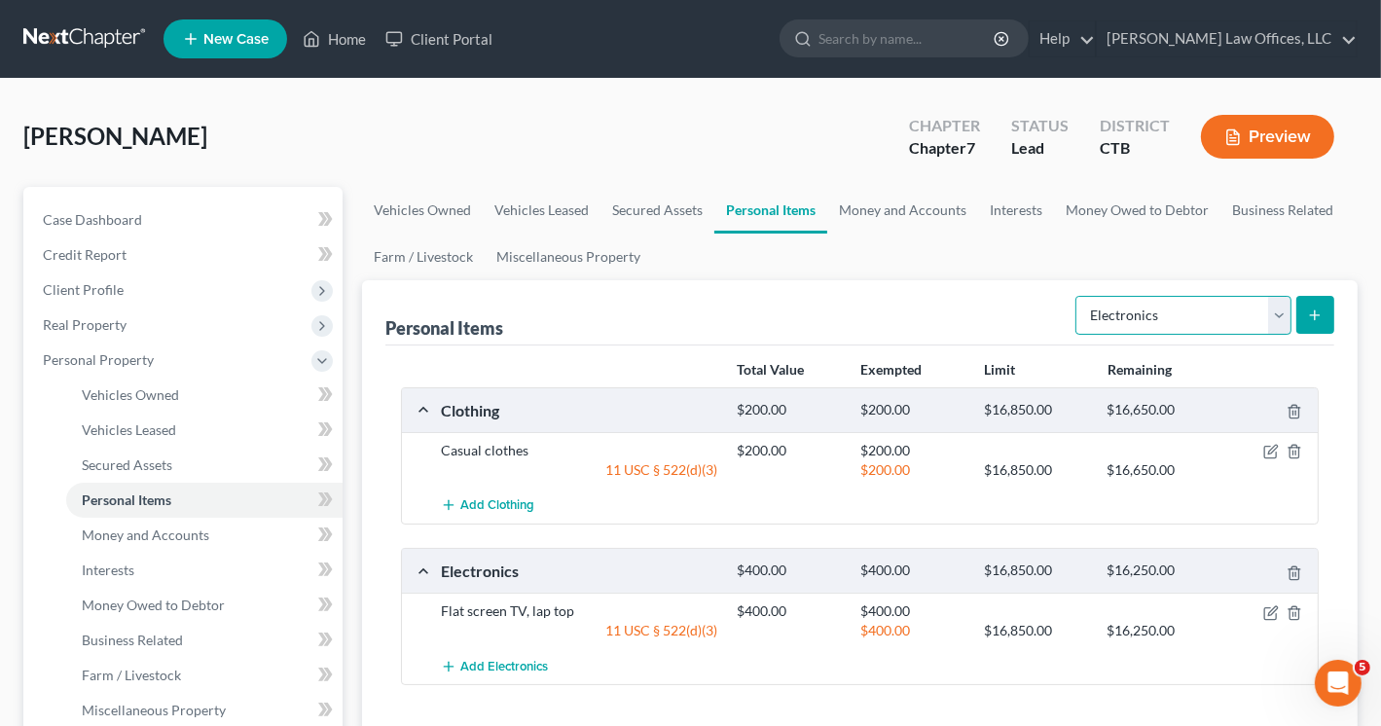
click at [1281, 312] on select "Select Item Type Clothing Collectibles Of Value Electronics Firearms Household …" at bounding box center [1183, 315] width 216 height 39
select select "household_goods"
click at [1077, 296] on select "Select Item Type Clothing Collectibles Of Value Electronics Firearms Household …" at bounding box center [1183, 315] width 216 height 39
click at [1312, 310] on icon "submit" at bounding box center [1315, 316] width 16 height 16
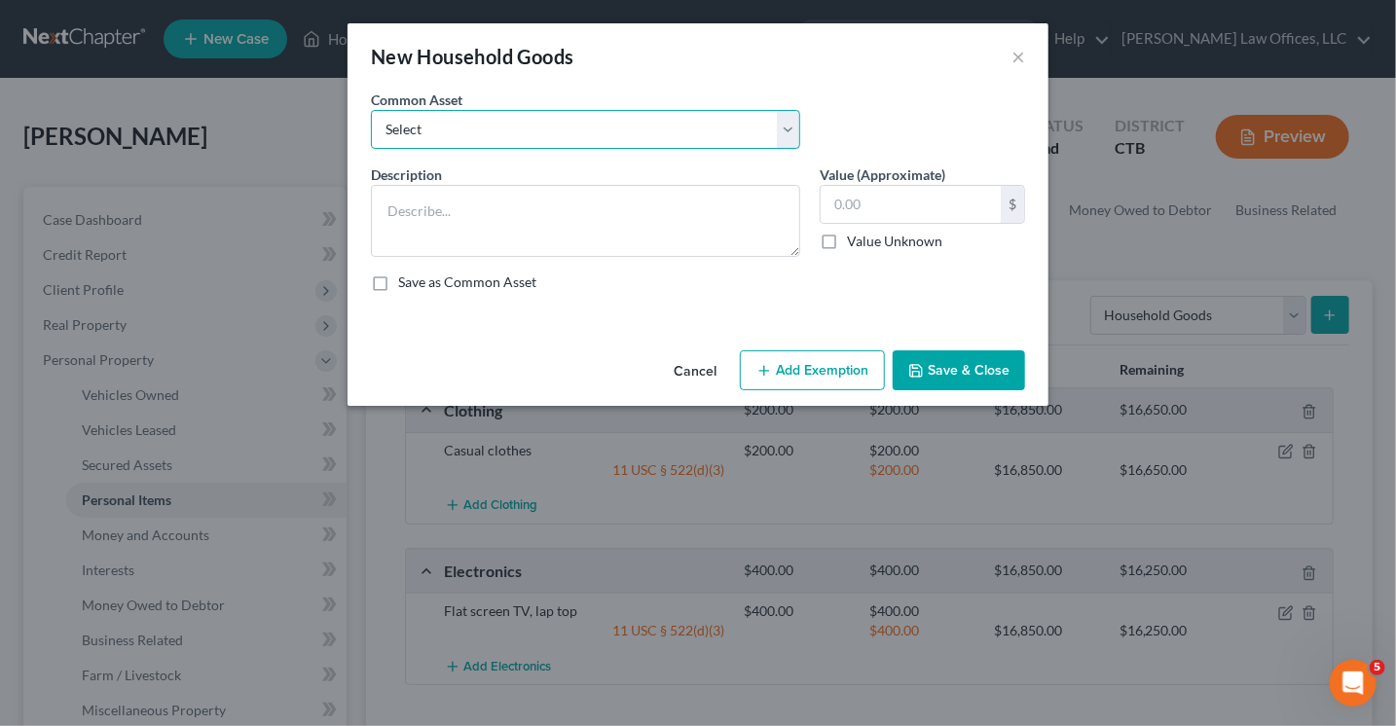
click at [487, 124] on select "Select Furniture, linens, kitchenware." at bounding box center [585, 129] width 429 height 39
select select "0"
click at [371, 110] on select "Select Furniture, linens, kitchenware." at bounding box center [585, 129] width 429 height 39
type textarea "Furniture, linens, kitchenware."
type input "1,000.00"
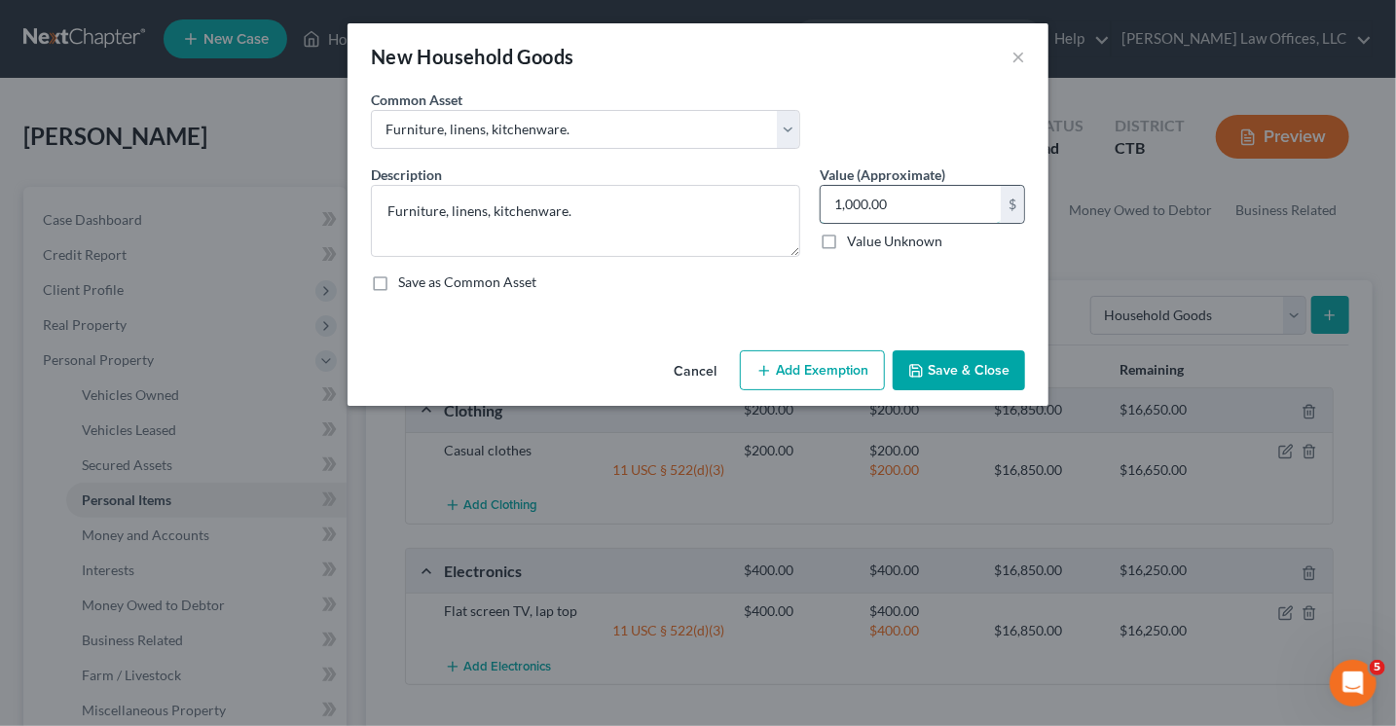
click at [841, 203] on input "1,000.00" at bounding box center [910, 204] width 180 height 37
click at [873, 200] on input "1,000.00" at bounding box center [910, 204] width 180 height 37
click at [596, 213] on textarea "Furniture, linens, kitchenware." at bounding box center [585, 221] width 429 height 72
type textarea "Furniture"
click at [868, 199] on input "1,000.00" at bounding box center [910, 204] width 180 height 37
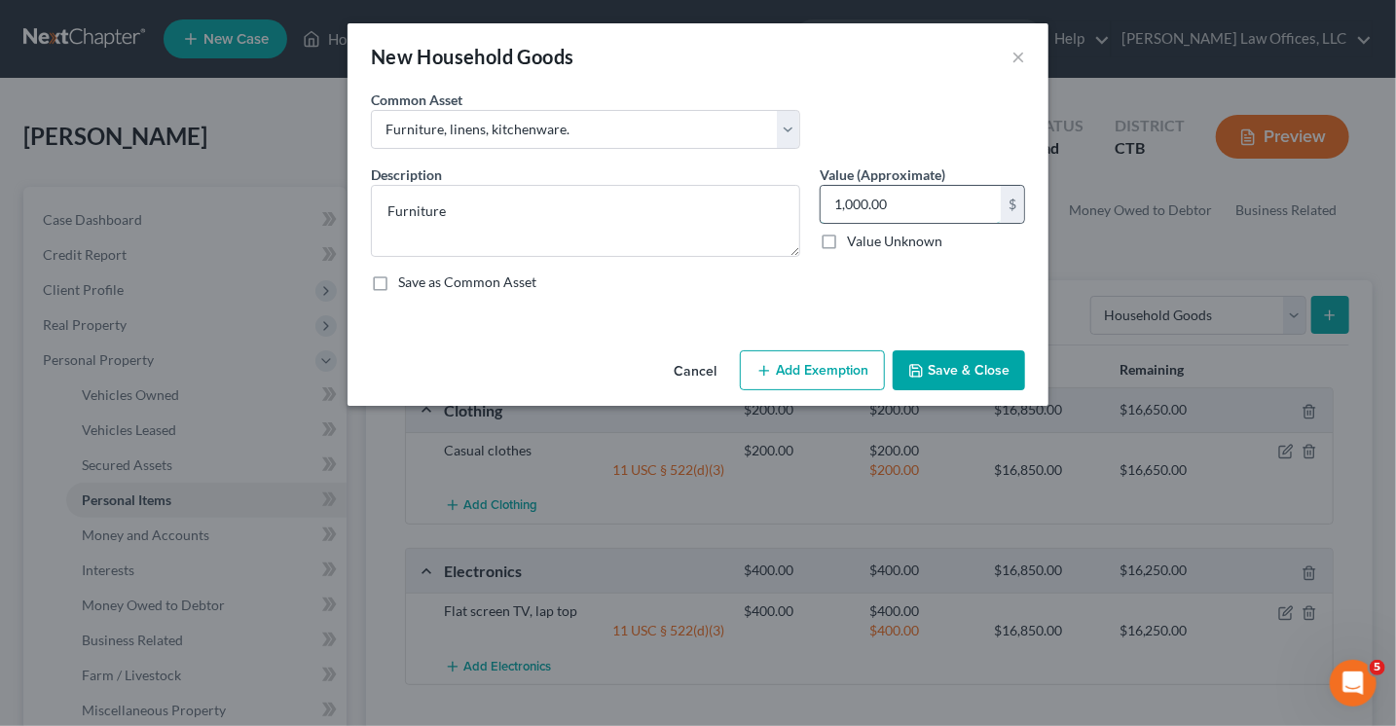
click at [950, 194] on input "1,000.00" at bounding box center [910, 204] width 180 height 37
click at [520, 248] on textarea "Furniture" at bounding box center [585, 221] width 429 height 72
click at [839, 205] on input "1,000.00" at bounding box center [910, 204] width 180 height 37
click at [898, 215] on input "1,000.00" at bounding box center [910, 204] width 180 height 37
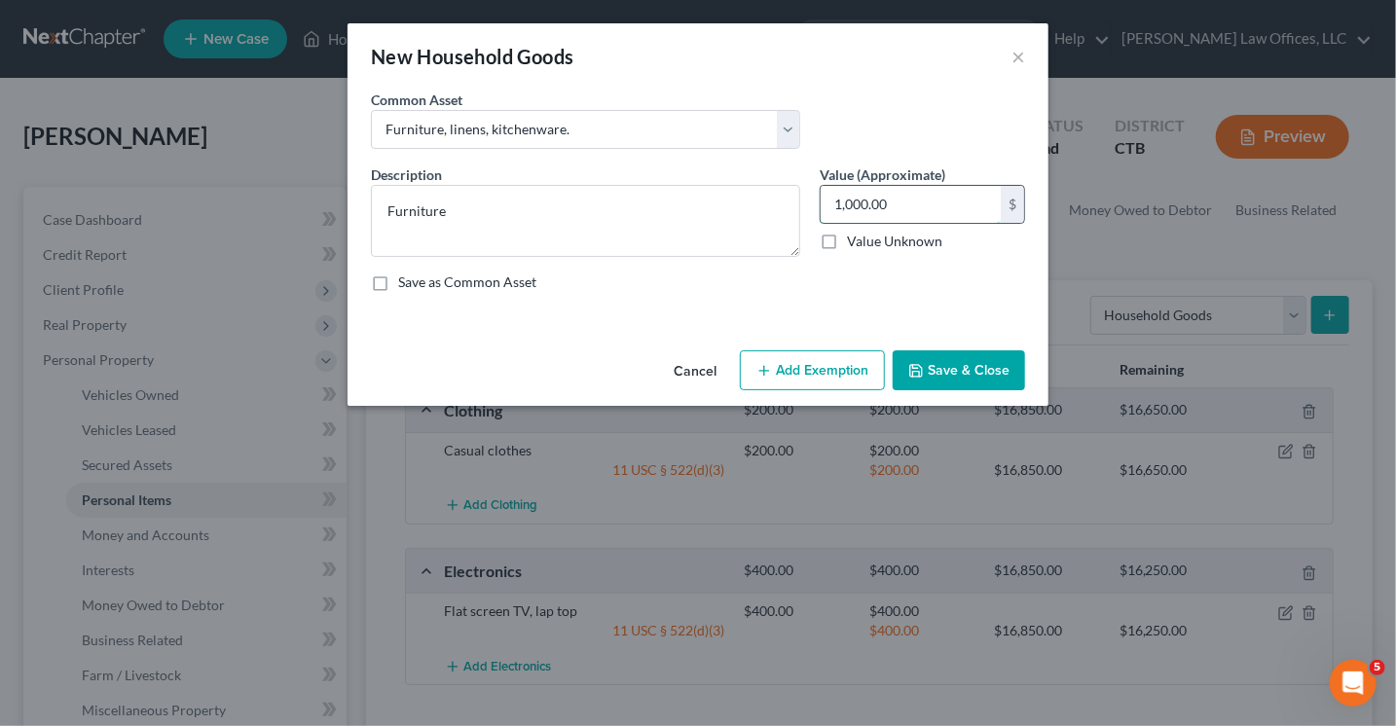
click at [842, 201] on input "1,000.00" at bounding box center [910, 204] width 180 height 37
type input "0"
type input "2,500"
click at [814, 371] on button "Add Exemption" at bounding box center [812, 370] width 145 height 41
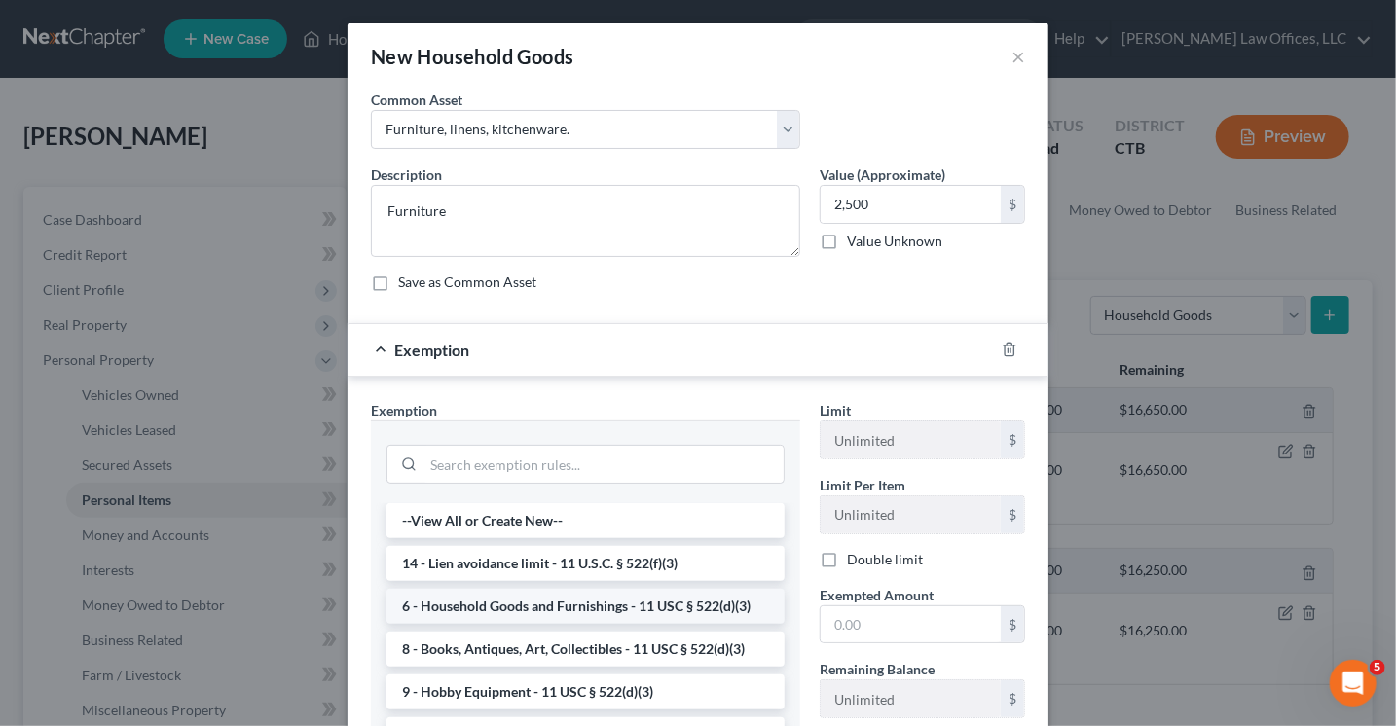
click at [561, 606] on li "6 - Household Goods and Furnishings - 11 USC § 522(d)(3)" at bounding box center [585, 606] width 398 height 35
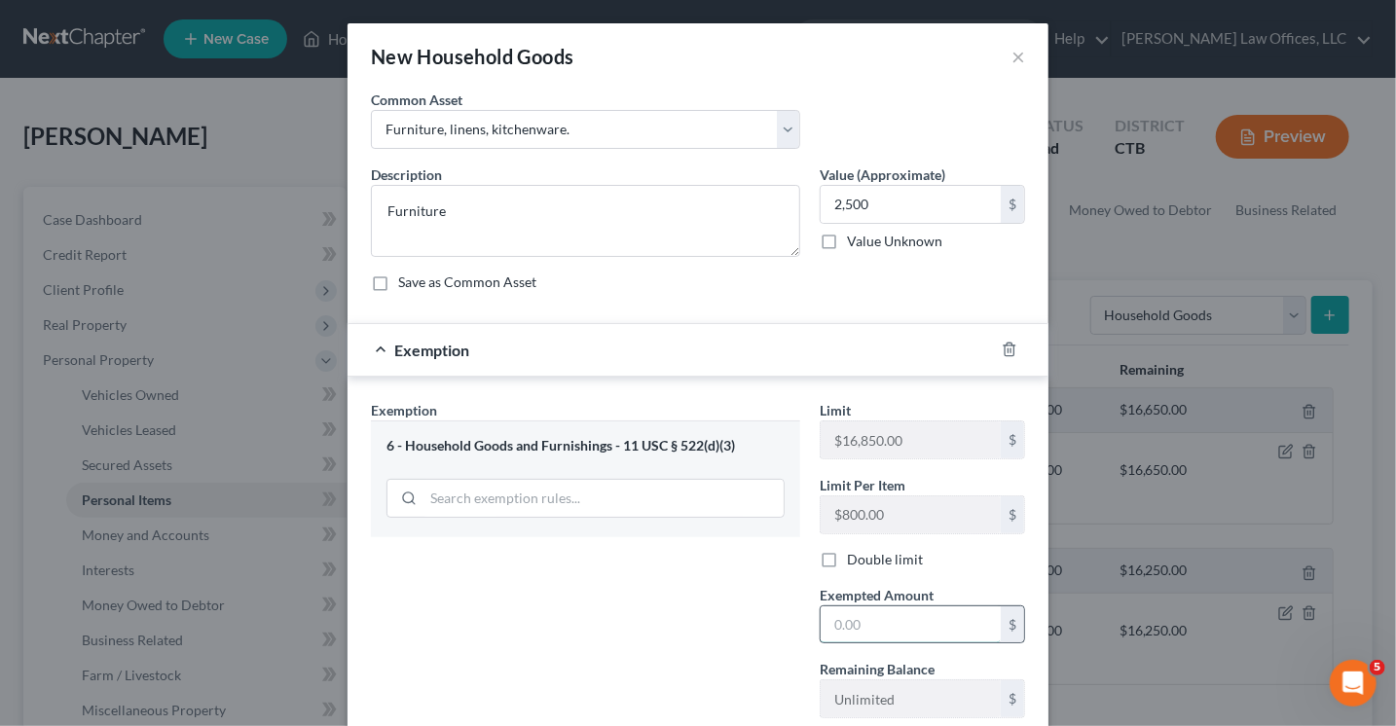
click at [837, 620] on input "text" at bounding box center [910, 624] width 180 height 37
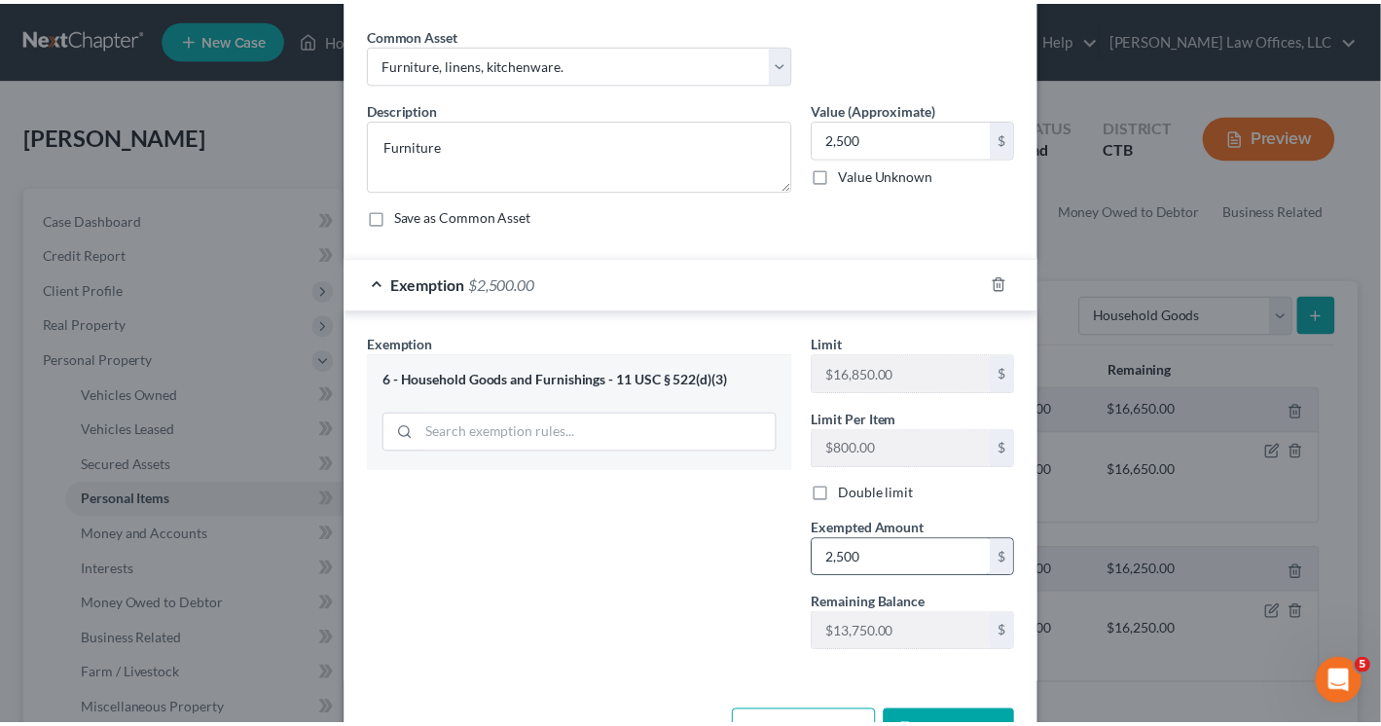
scroll to position [128, 0]
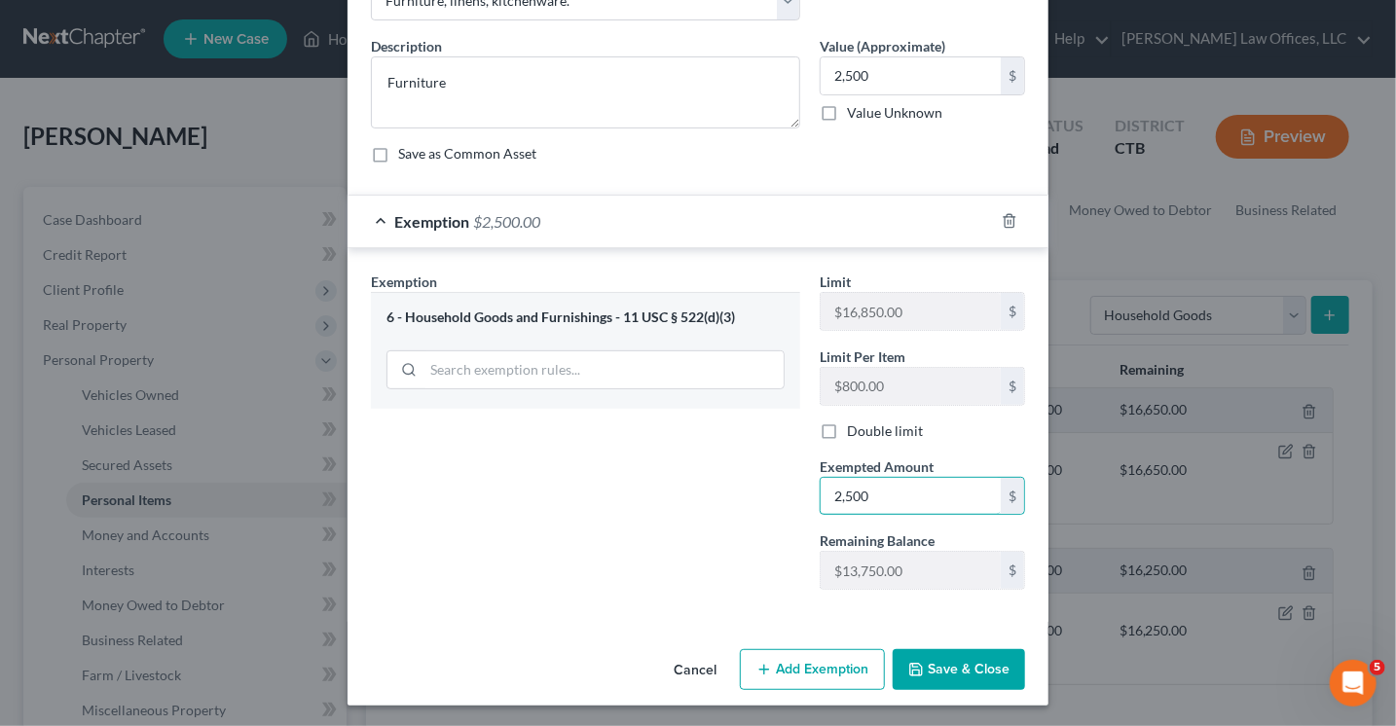
type input "2,500"
click at [929, 666] on button "Save & Close" at bounding box center [959, 669] width 132 height 41
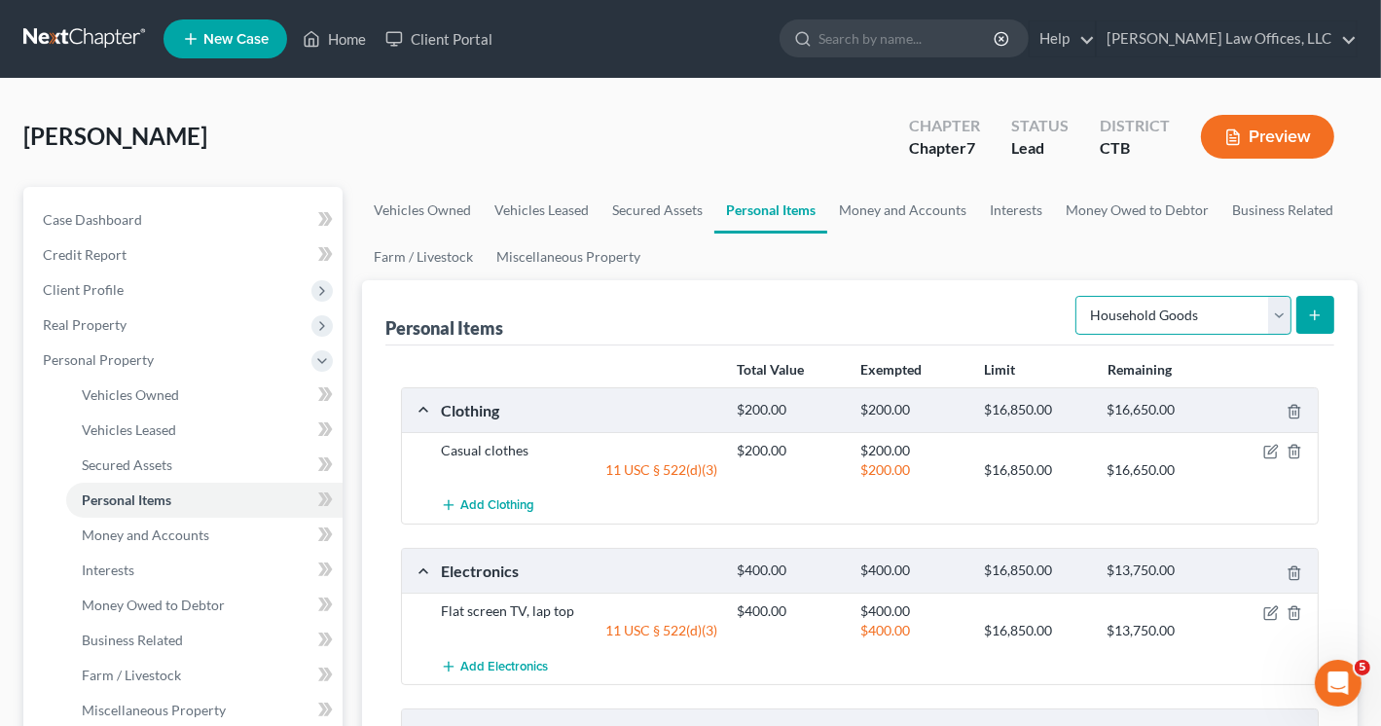
click at [1282, 320] on select "Select Item Type Clothing Collectibles Of Value Electronics Firearms Household …" at bounding box center [1183, 315] width 216 height 39
click at [966, 654] on div "Add Electronics" at bounding box center [875, 666] width 889 height 36
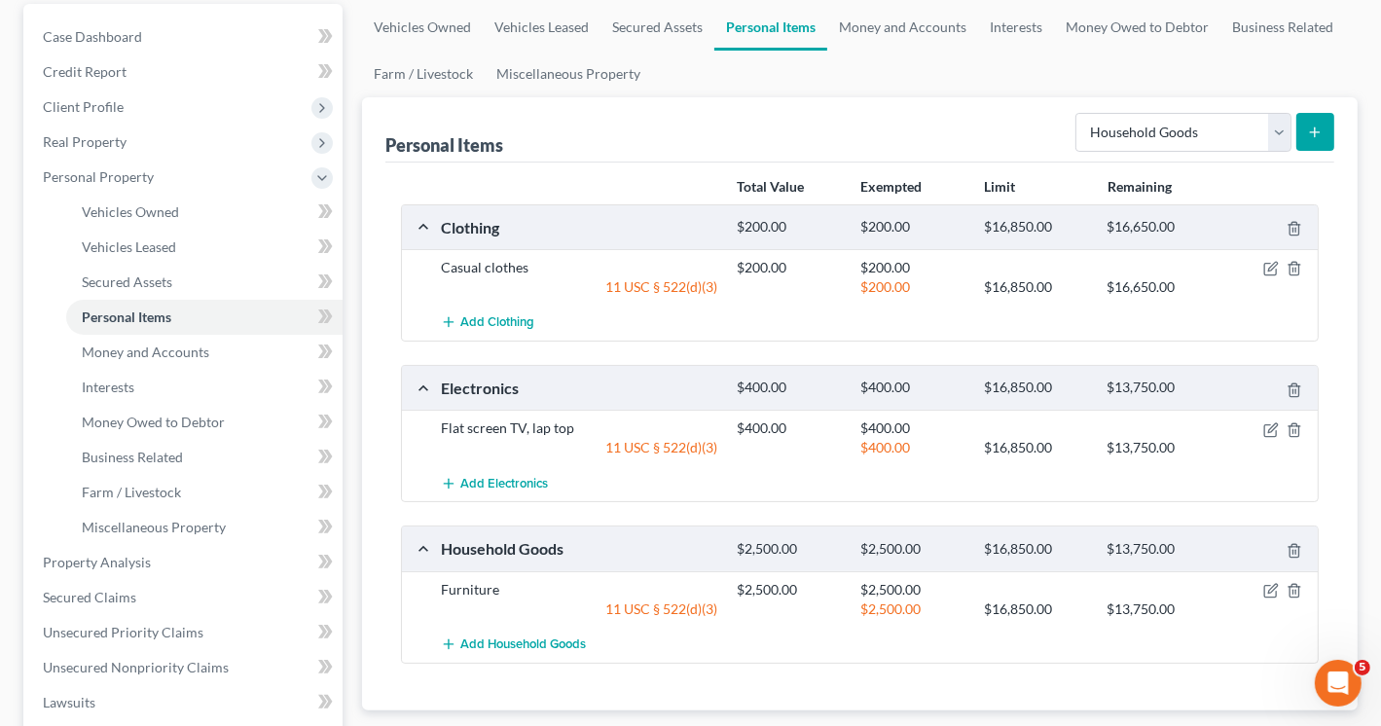
scroll to position [389, 0]
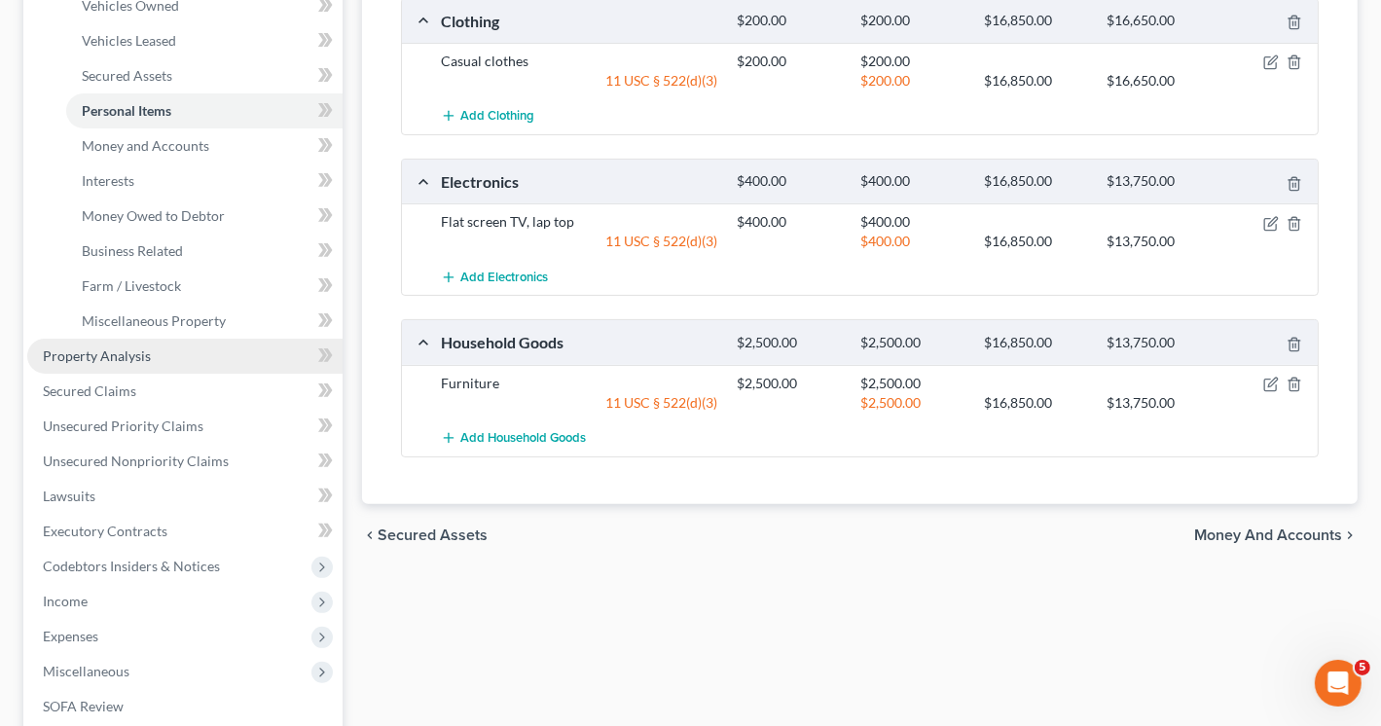
click at [133, 355] on span "Property Analysis" at bounding box center [97, 355] width 108 height 17
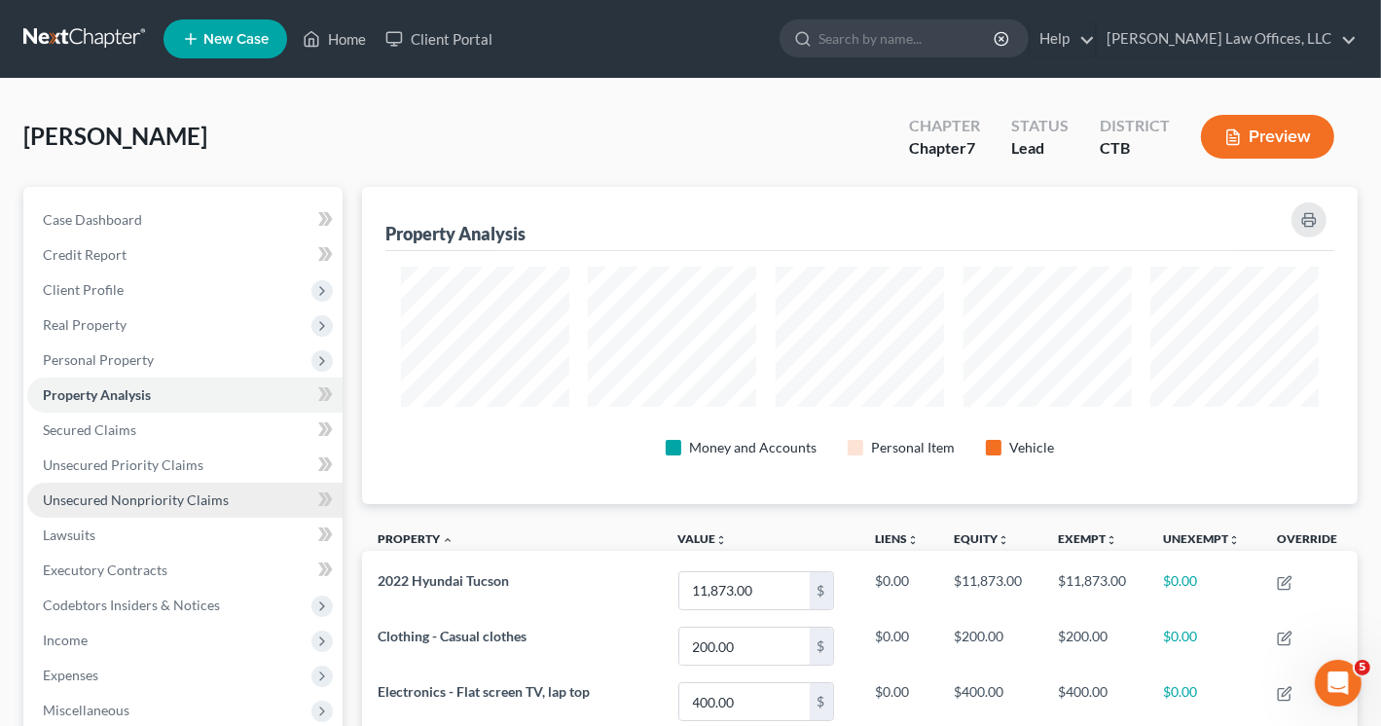
click at [125, 499] on span "Unsecured Nonpriority Claims" at bounding box center [136, 500] width 186 height 17
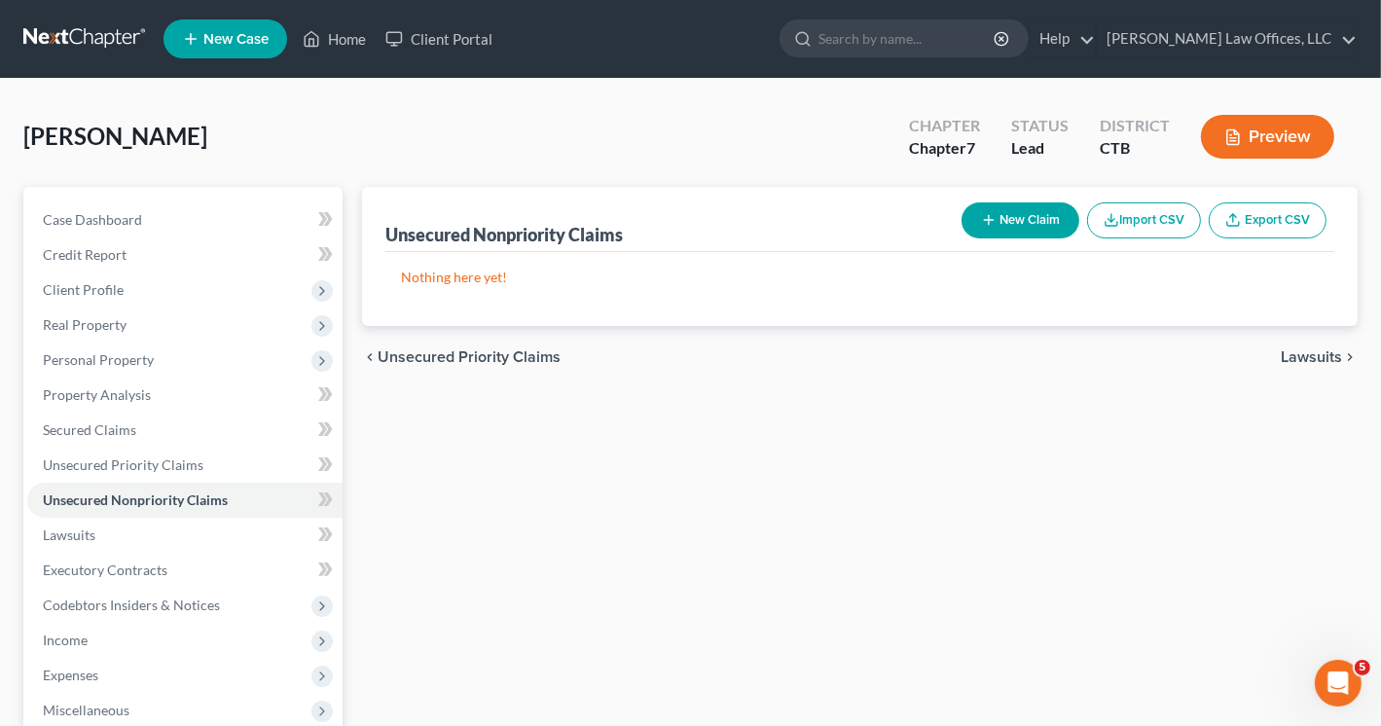
click at [1020, 214] on button "New Claim" at bounding box center [1021, 220] width 118 height 36
select select "0"
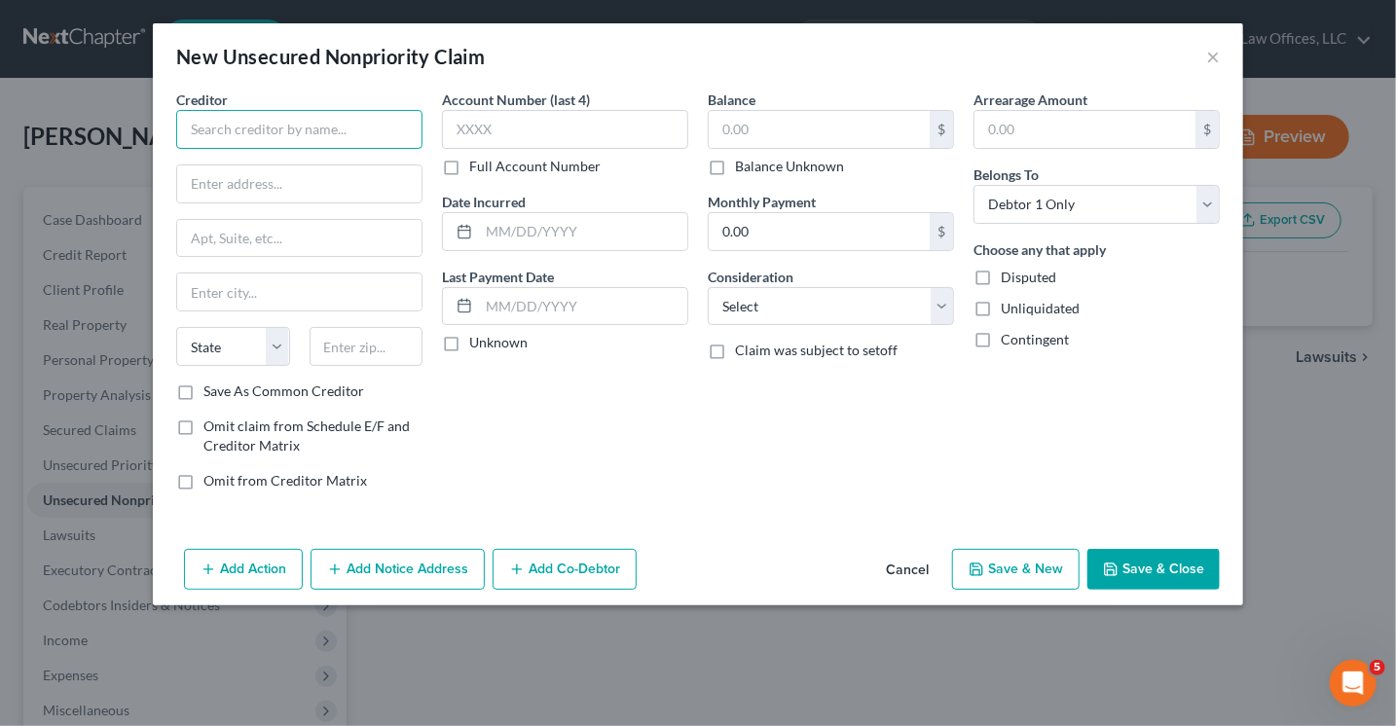
click at [222, 128] on input "text" at bounding box center [299, 129] width 246 height 39
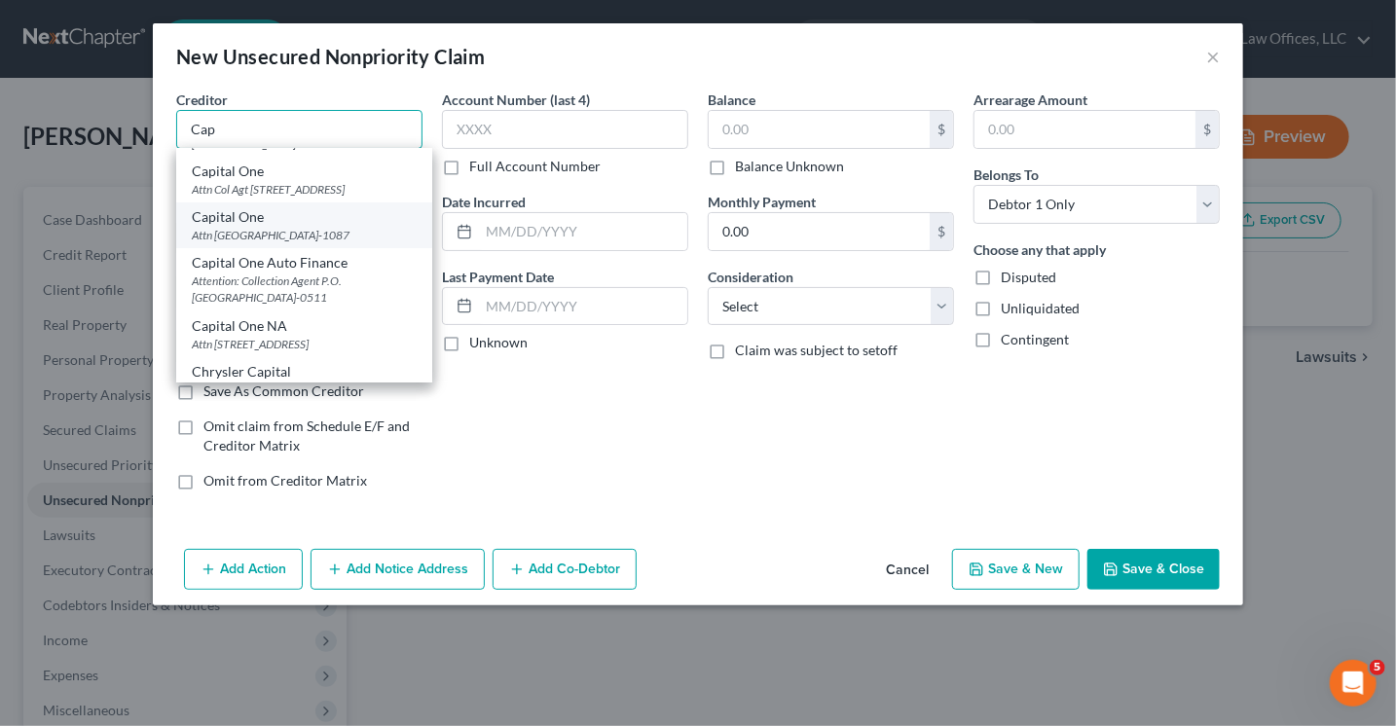
scroll to position [97, 0]
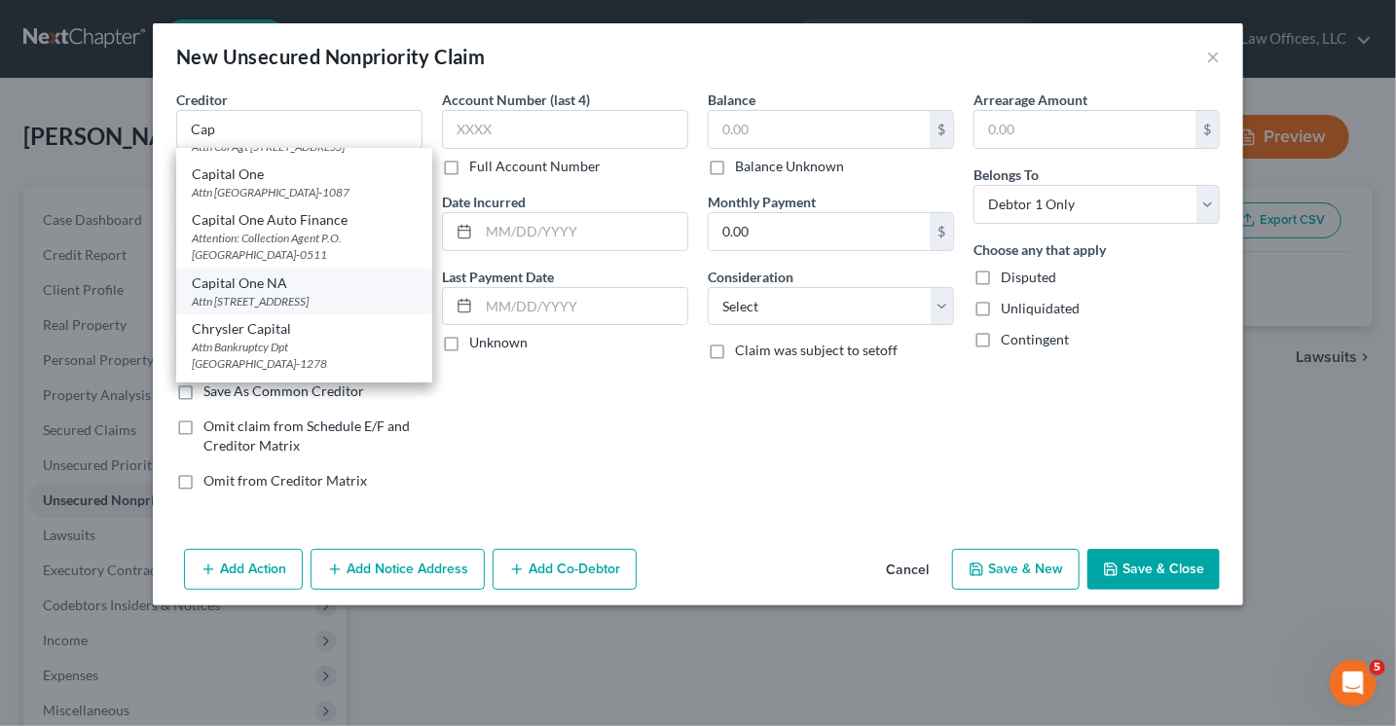
click at [318, 310] on div "Attn [STREET_ADDRESS]" at bounding box center [304, 301] width 225 height 17
type input "Capital One NA"
type input "Attn Col Agt"
type input "PO BOX 31293"
type input "[GEOGRAPHIC_DATA]"
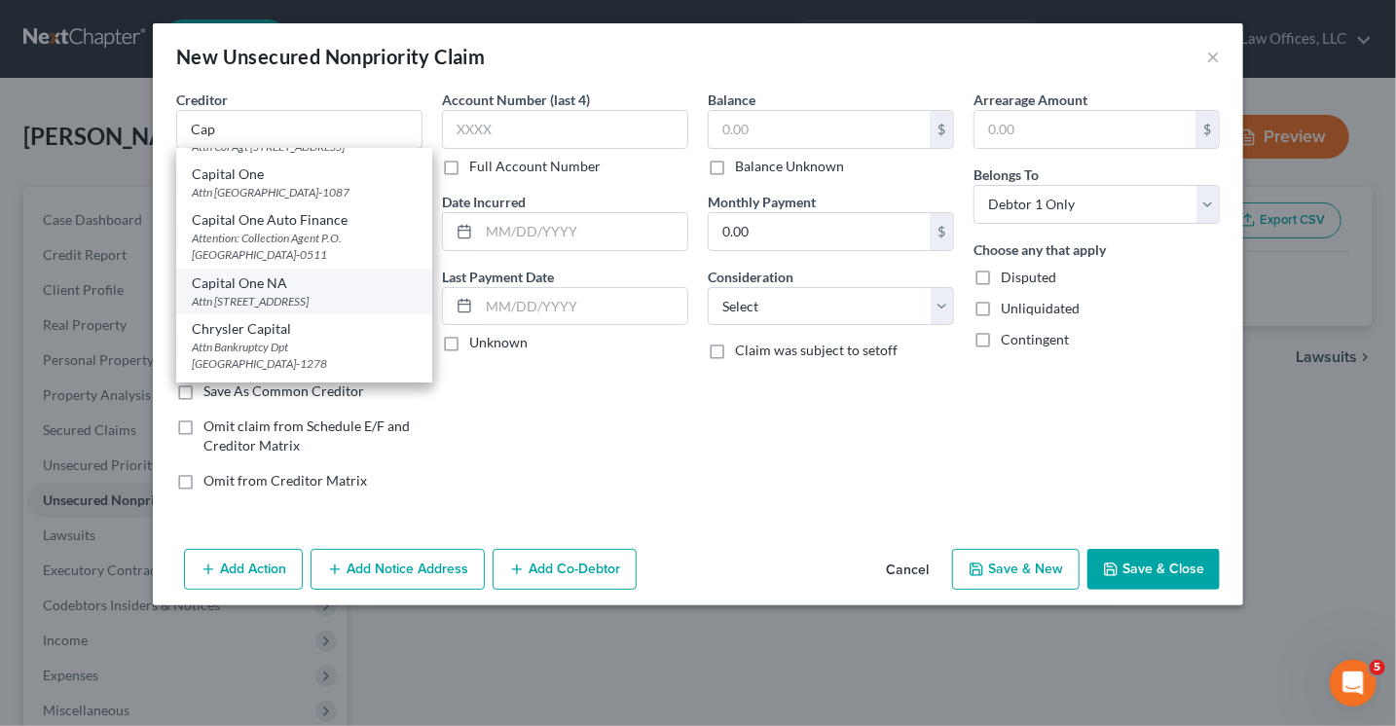
select select "46"
type input "84131"
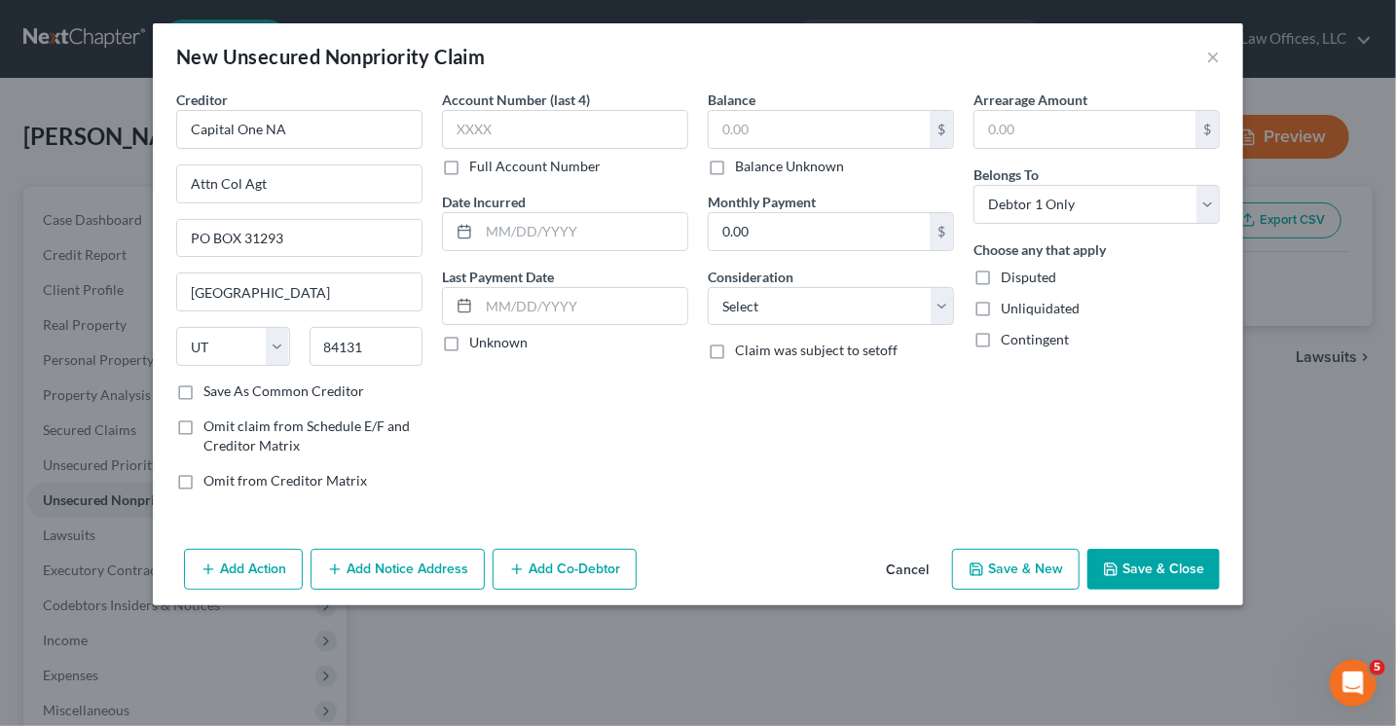
scroll to position [0, 0]
click at [522, 127] on input "text" at bounding box center [565, 129] width 246 height 39
type input "8839"
click at [763, 129] on input "text" at bounding box center [819, 129] width 221 height 37
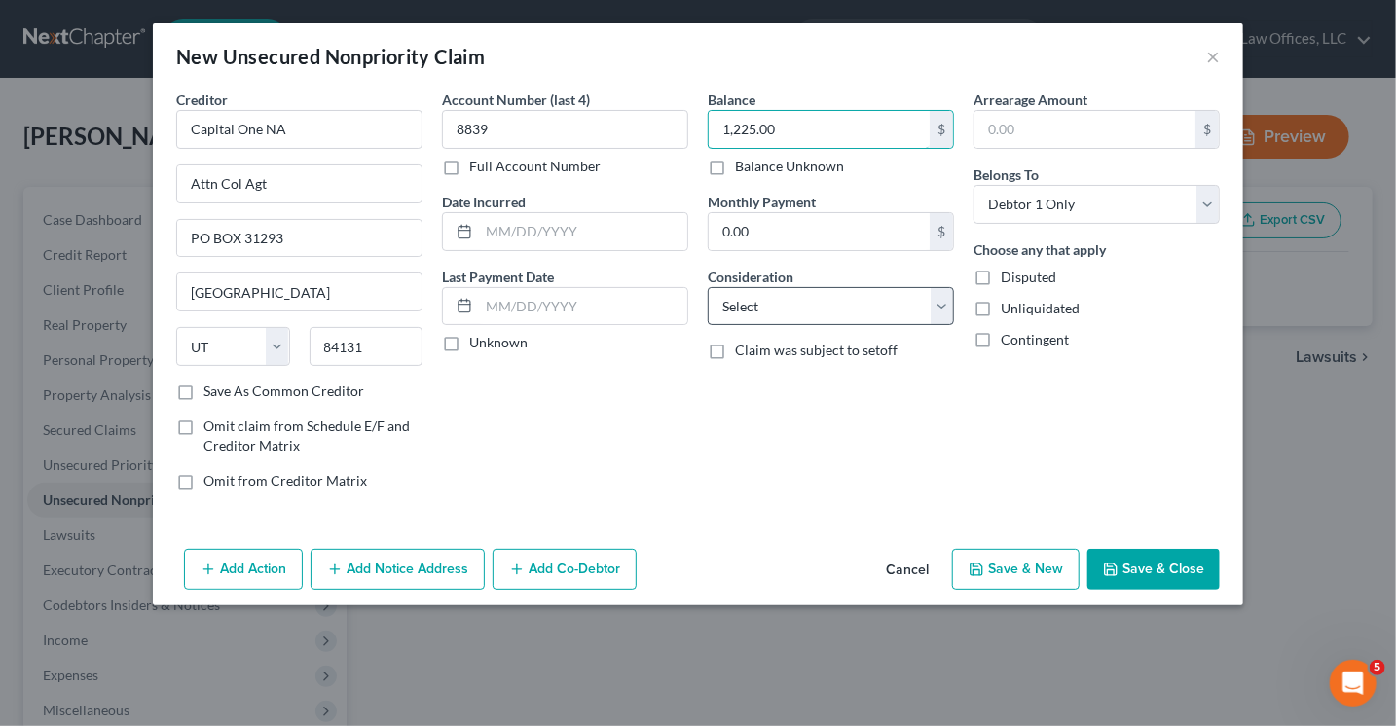
type input "1,225.00"
click at [785, 307] on select "Select Cable / Satellite Services Collection Agency Credit Card Debt Debt Couns…" at bounding box center [831, 306] width 246 height 39
select select "2"
click at [708, 287] on select "Select Cable / Satellite Services Collection Agency Credit Card Debt Debt Couns…" at bounding box center [831, 306] width 246 height 39
click at [1139, 560] on button "Save & Close" at bounding box center [1153, 569] width 132 height 41
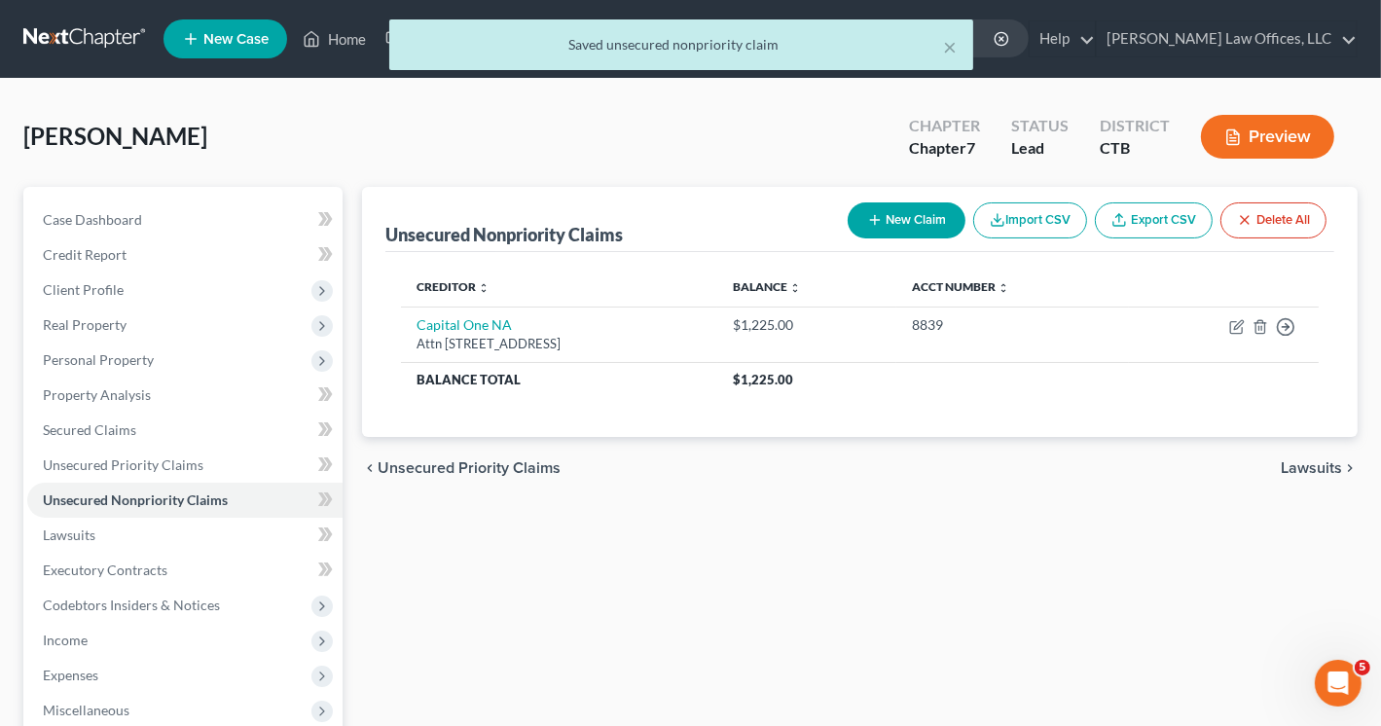
click at [909, 219] on button "New Claim" at bounding box center [907, 220] width 118 height 36
select select "0"
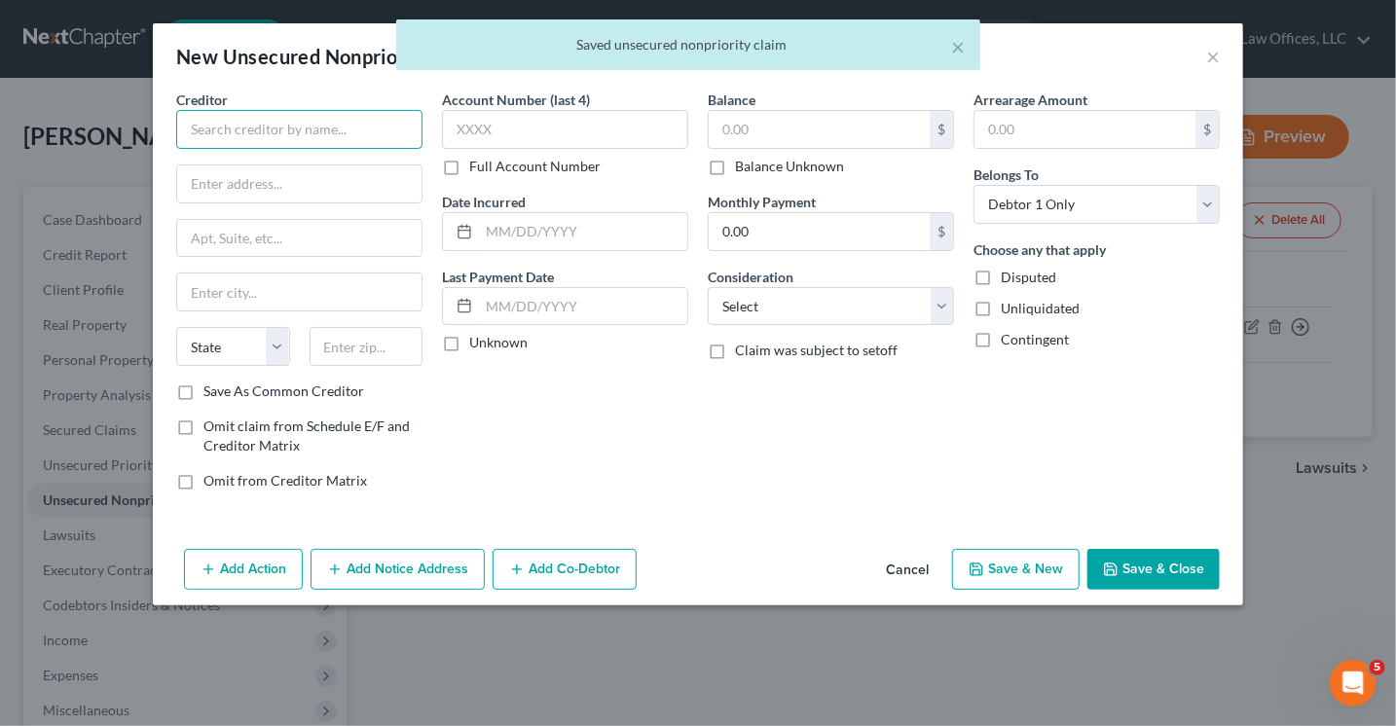
click at [349, 126] on input "text" at bounding box center [299, 129] width 246 height 39
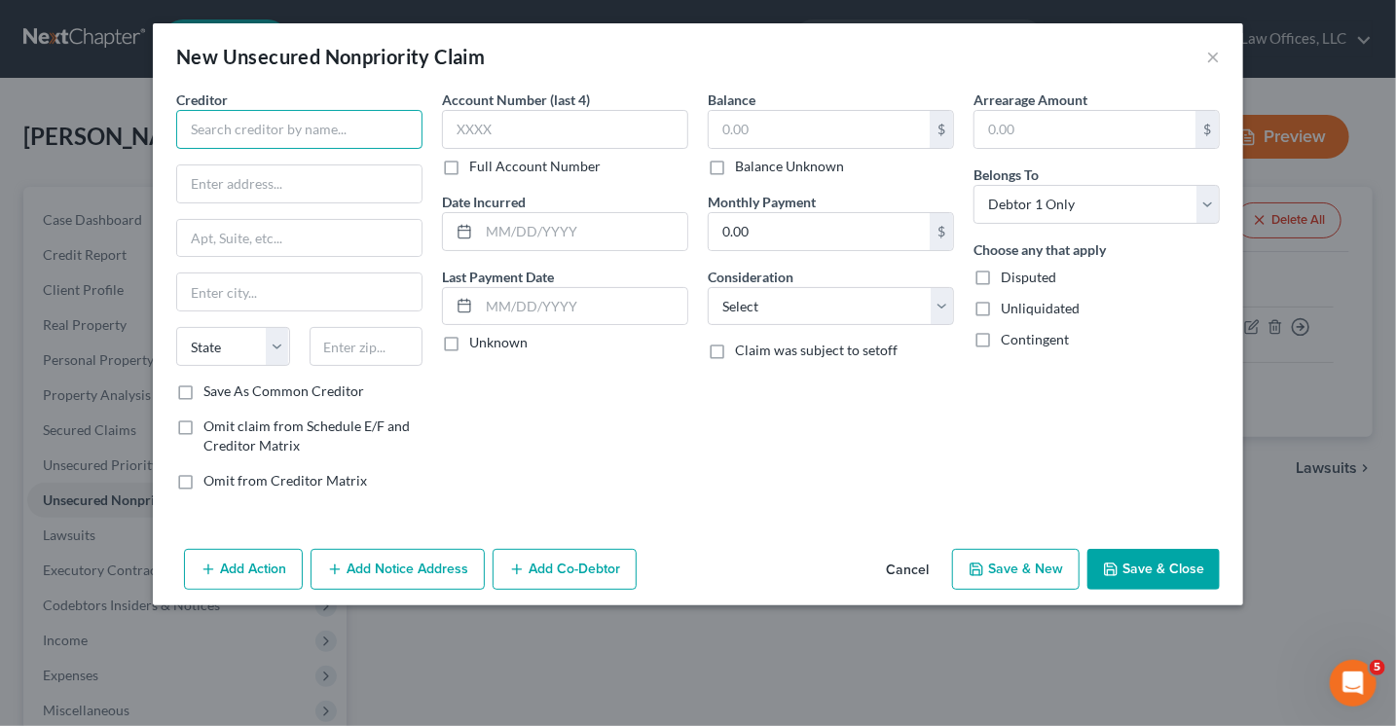
click at [250, 131] on input "text" at bounding box center [299, 129] width 246 height 39
click at [222, 131] on input "text" at bounding box center [299, 129] width 246 height 39
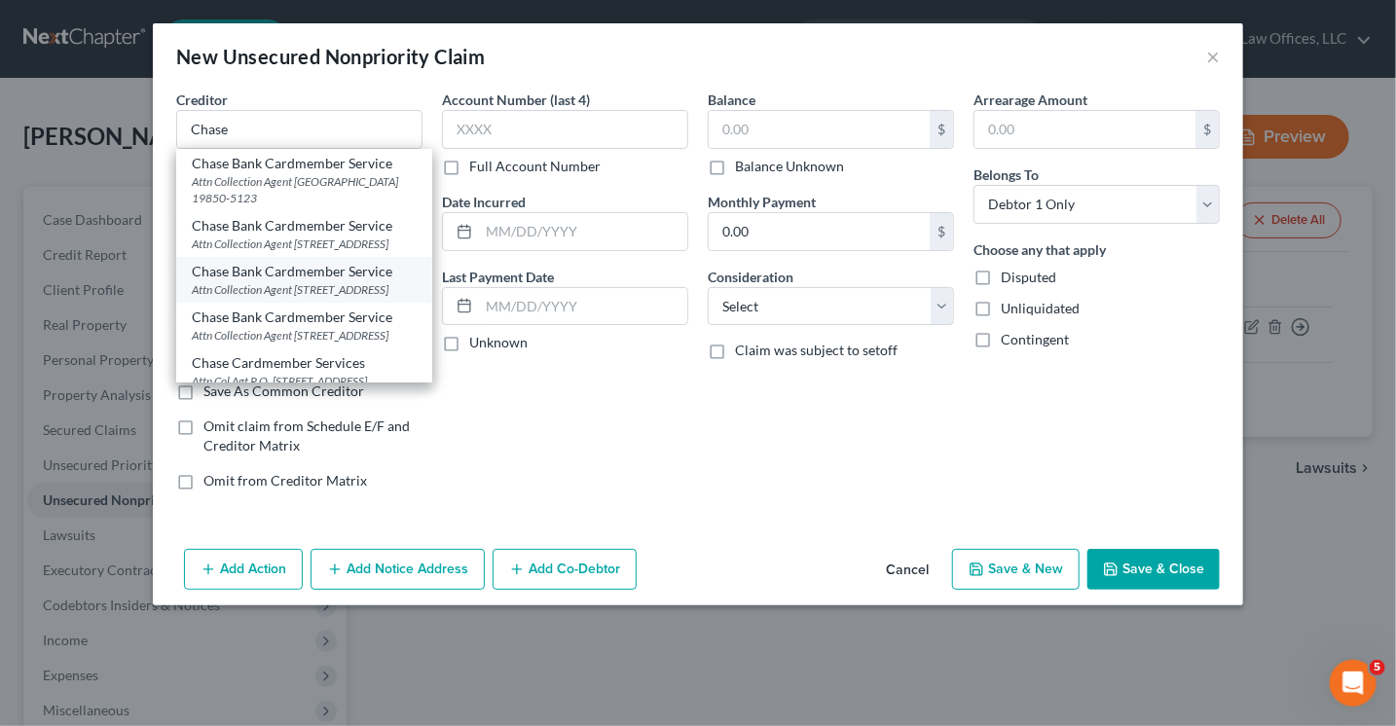
click at [254, 281] on div "Chase Bank Cardmember Service" at bounding box center [304, 271] width 225 height 19
type input "Chase Bank Cardmember Service"
type input "Attn Collection Agent"
type input "PO Box 15369"
type input "Wilmington"
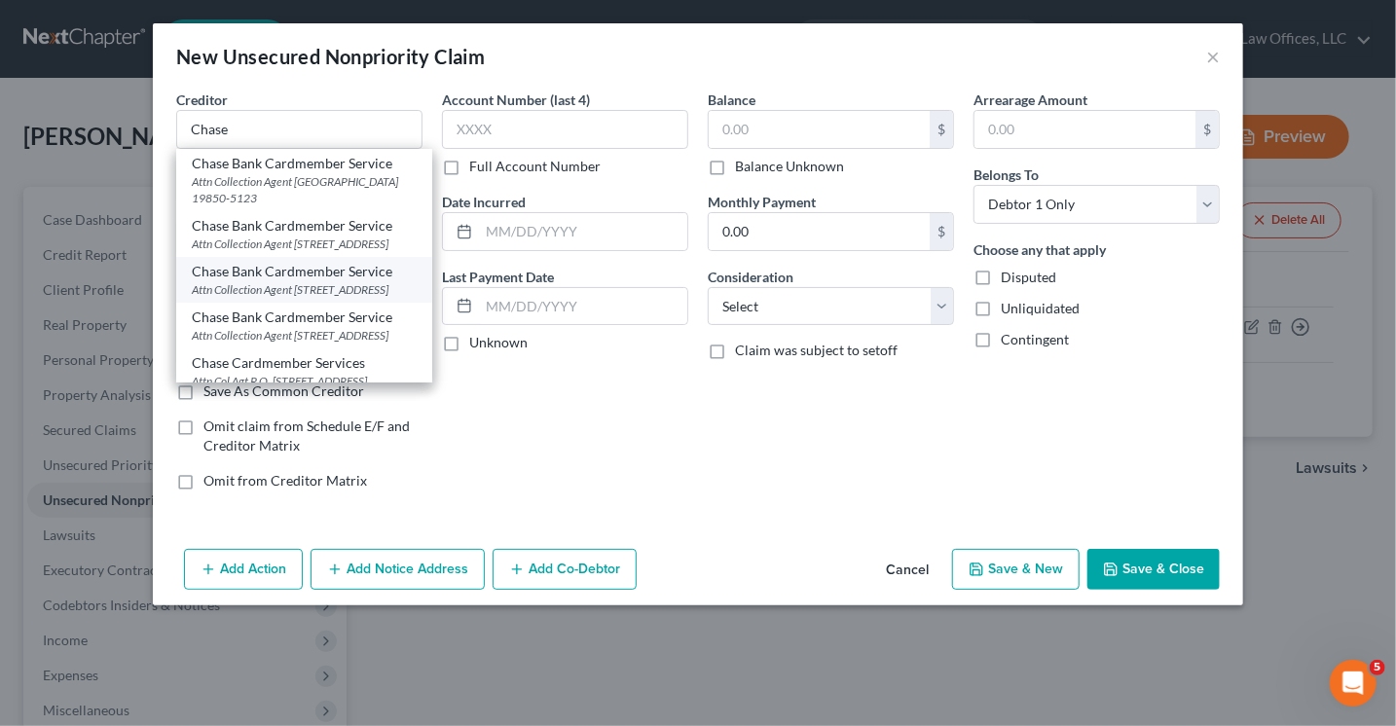
select select "7"
type input "19850"
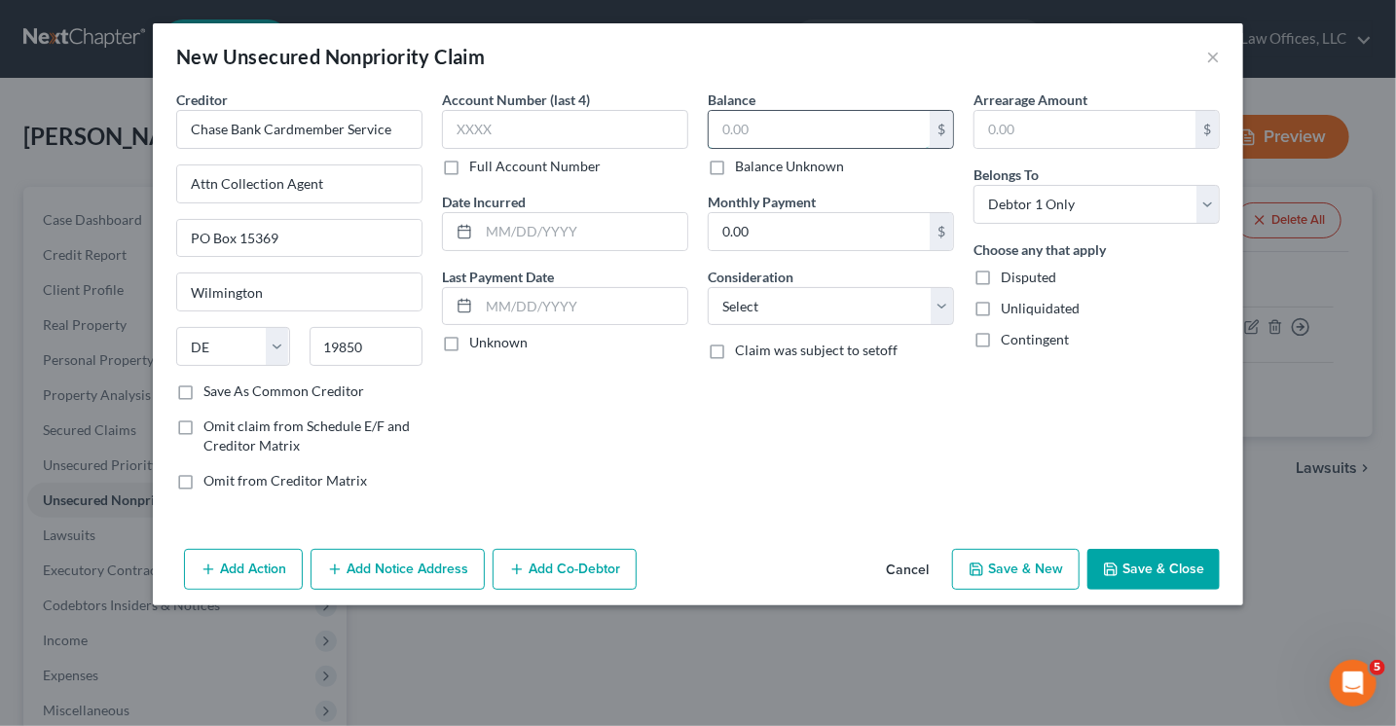
click at [754, 125] on input "text" at bounding box center [819, 129] width 221 height 37
type input "7,984.00"
click at [819, 297] on select "Select Cable / Satellite Services Collection Agency Credit Card Debt Debt Couns…" at bounding box center [831, 306] width 246 height 39
select select "2"
click at [708, 287] on select "Select Cable / Satellite Services Collection Agency Credit Card Debt Debt Couns…" at bounding box center [831, 306] width 246 height 39
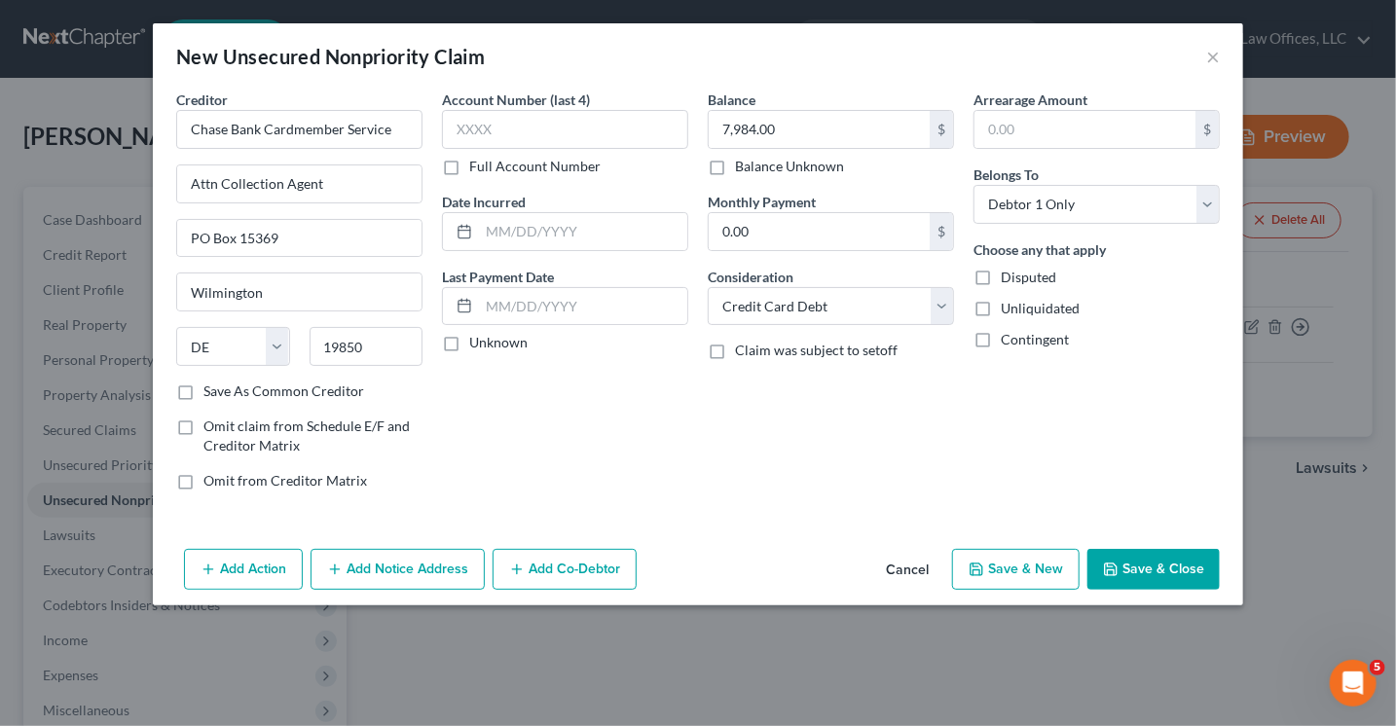
click at [1142, 567] on button "Save & Close" at bounding box center [1153, 569] width 132 height 41
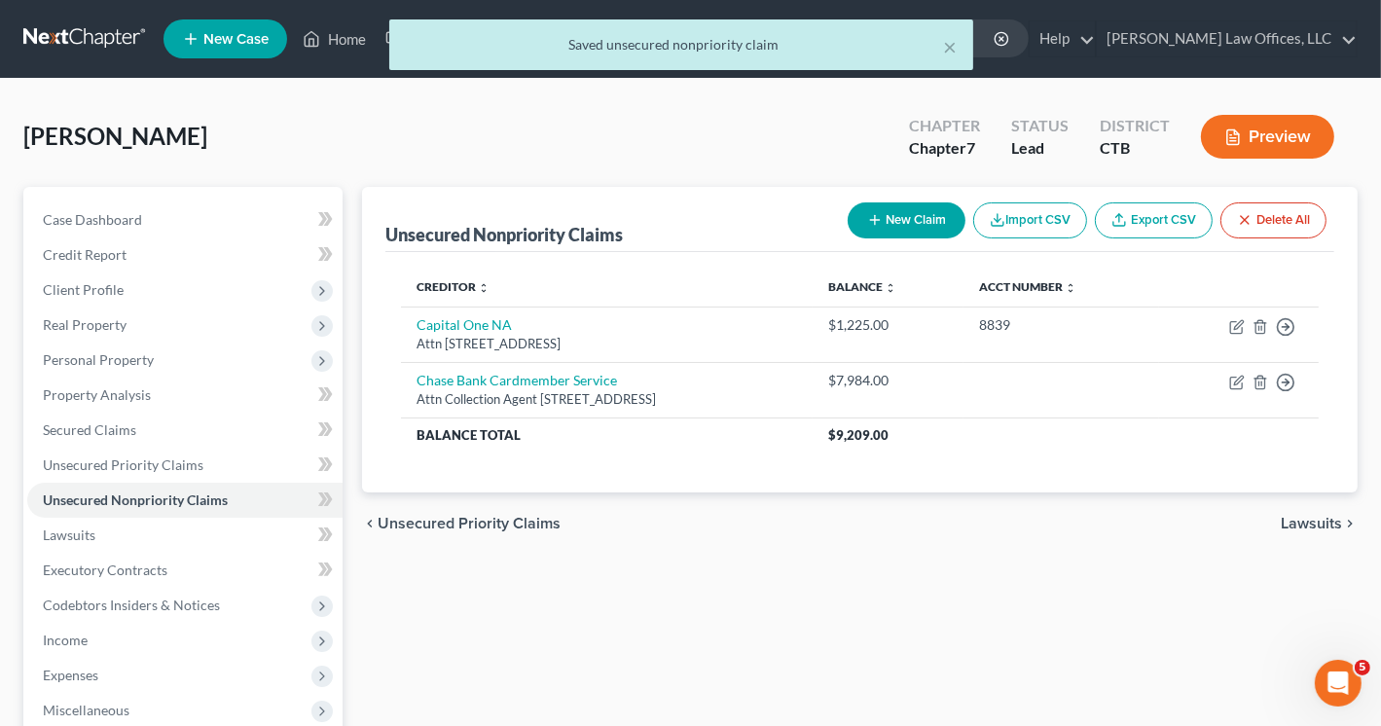
click at [891, 219] on button "New Claim" at bounding box center [907, 220] width 118 height 36
select select "0"
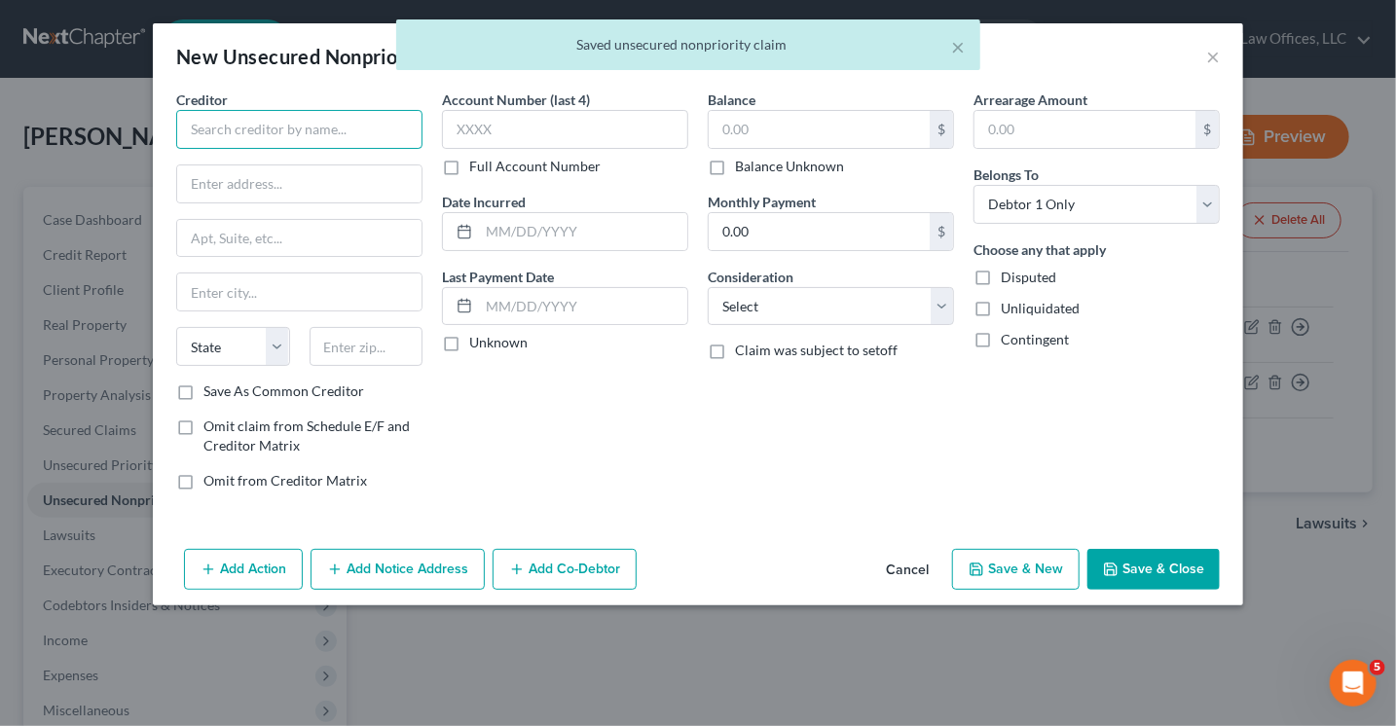
click at [272, 119] on input "text" at bounding box center [299, 129] width 246 height 39
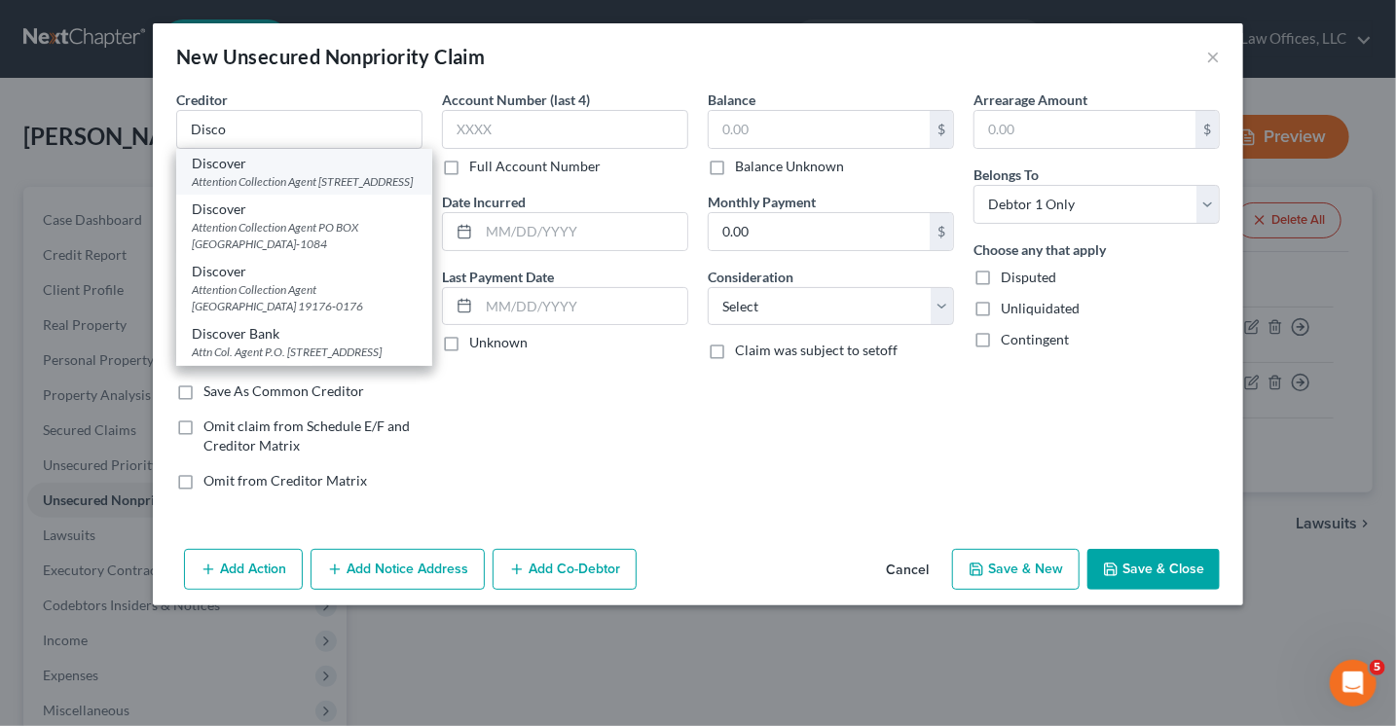
click at [266, 180] on div "Attention Collection Agent [STREET_ADDRESS]" at bounding box center [304, 181] width 225 height 17
type input "Discover"
type input "Attention Collection Agent"
type input "PO BOX 6103"
type input "[PERSON_NAME] Stream"
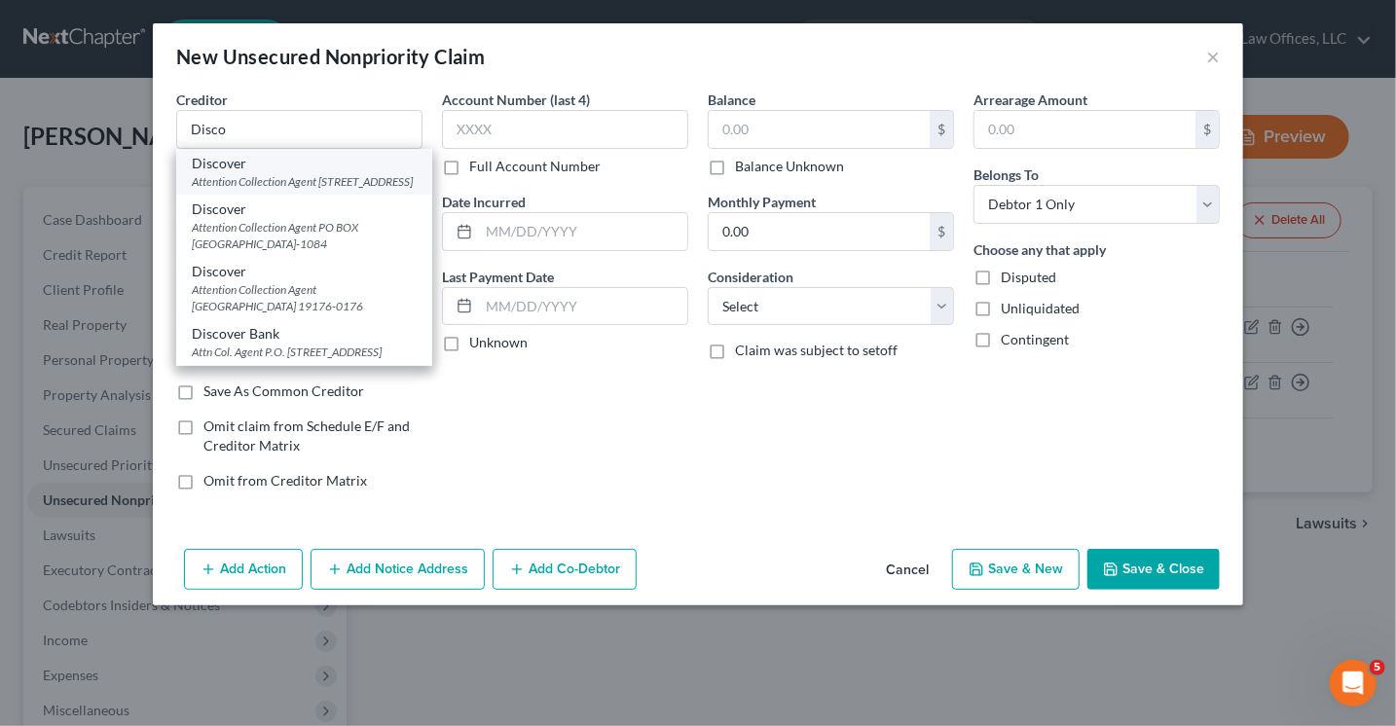
select select "14"
type input "60197-6130"
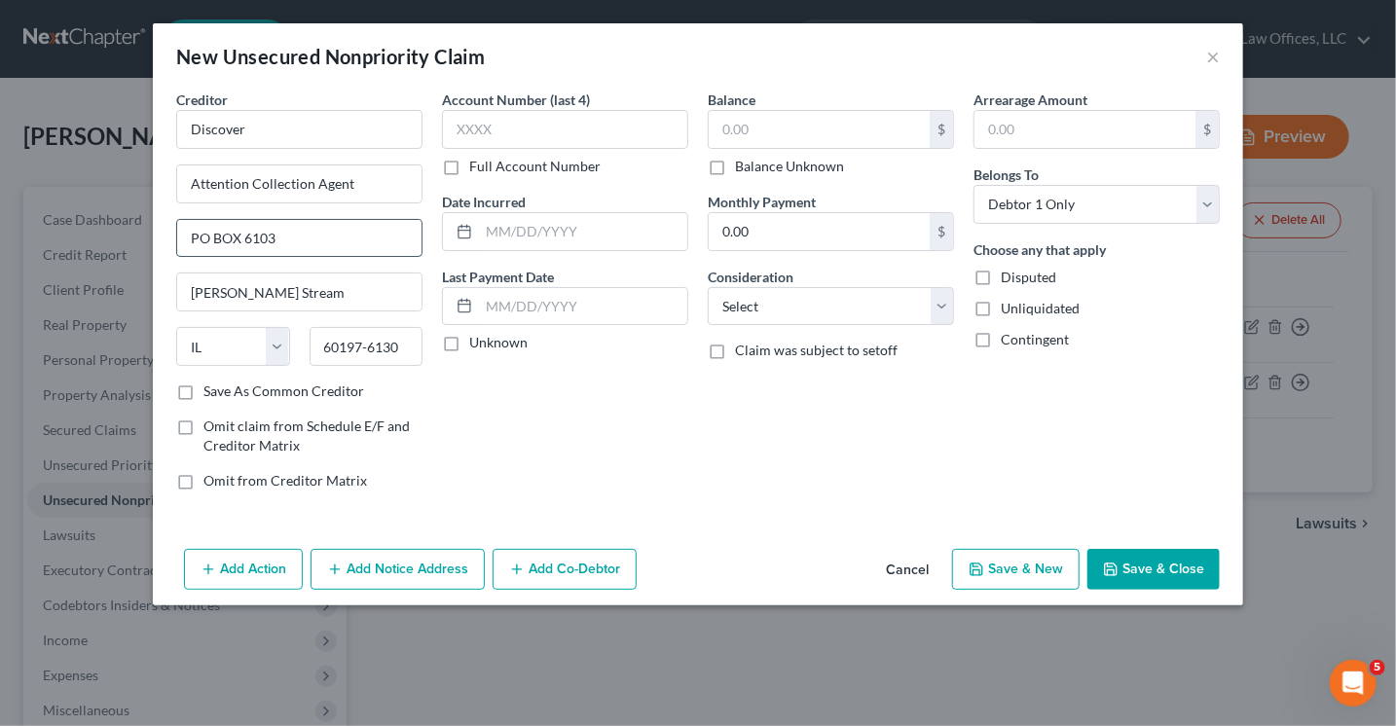
click at [284, 235] on input "PO BOX 6103" at bounding box center [299, 238] width 244 height 37
type input "PO BOX 30939"
click at [288, 290] on input "[PERSON_NAME] Stream" at bounding box center [299, 291] width 244 height 37
type input "C"
type input "[GEOGRAPHIC_DATA]"
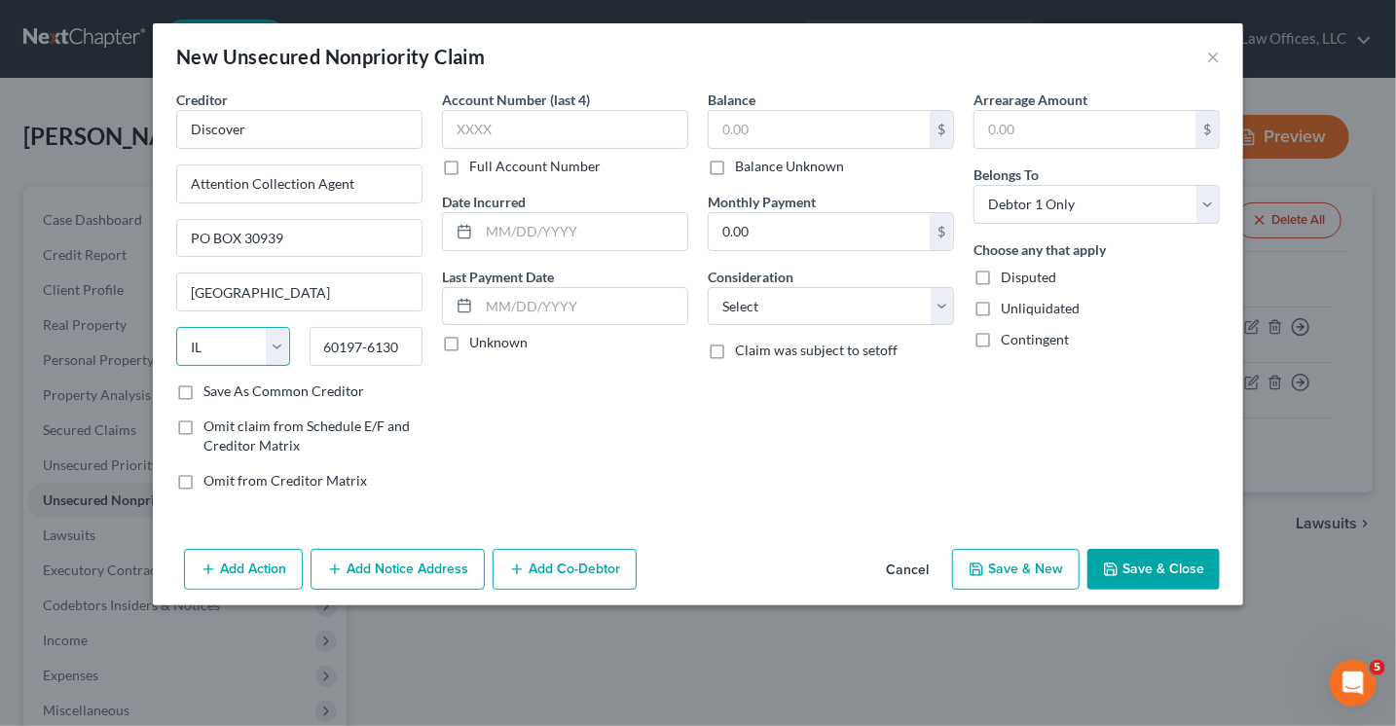
click at [273, 345] on select "State [US_STATE] AK AR AZ CA CO CT DE DC [GEOGRAPHIC_DATA] [GEOGRAPHIC_DATA] GU…" at bounding box center [233, 346] width 114 height 39
select select "46"
click at [176, 327] on select "State [US_STATE] AK AR AZ CA CO CT DE DC [GEOGRAPHIC_DATA] [GEOGRAPHIC_DATA] GU…" at bounding box center [233, 346] width 114 height 39
click at [405, 337] on input "60197-6130" at bounding box center [367, 346] width 114 height 39
type input "6"
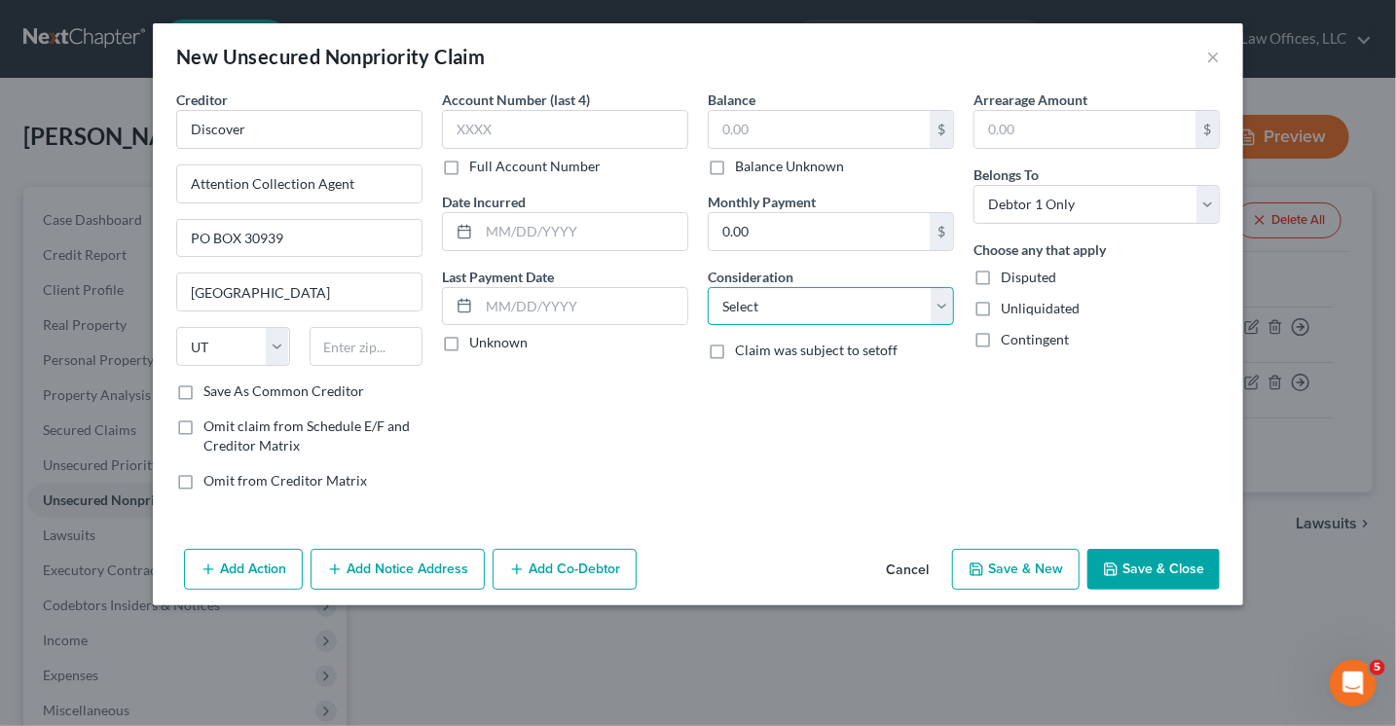
click at [793, 301] on select "Select Cable / Satellite Services Collection Agency Credit Card Debt Debt Couns…" at bounding box center [831, 306] width 246 height 39
select select "2"
click at [708, 287] on select "Select Cable / Satellite Services Collection Agency Credit Card Debt Debt Couns…" at bounding box center [831, 306] width 246 height 39
click at [360, 355] on input "text" at bounding box center [367, 346] width 114 height 39
type input "84130"
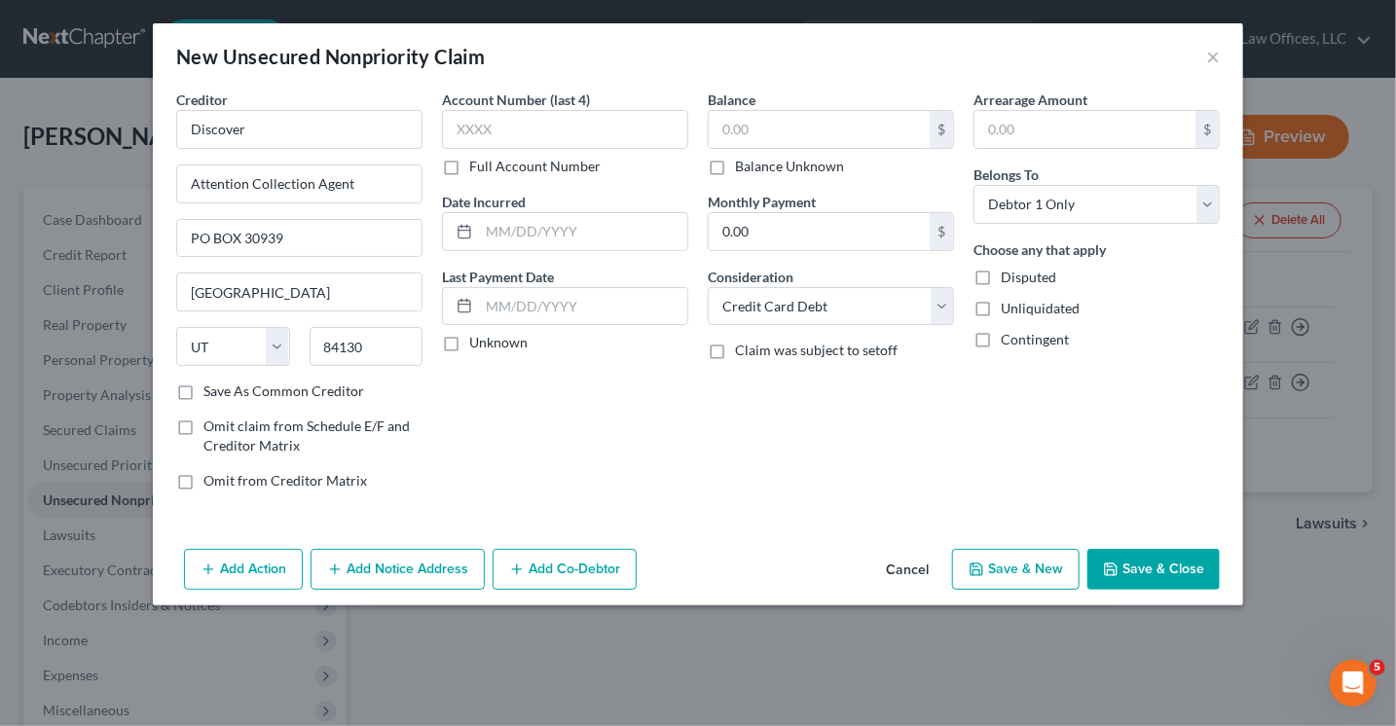
click at [203, 386] on label "Save As Common Creditor" at bounding box center [283, 391] width 161 height 19
click at [211, 386] on input "Save As Common Creditor" at bounding box center [217, 388] width 13 height 13
checkbox input "true"
click at [772, 128] on input "text" at bounding box center [819, 129] width 221 height 37
type input "6,776.00"
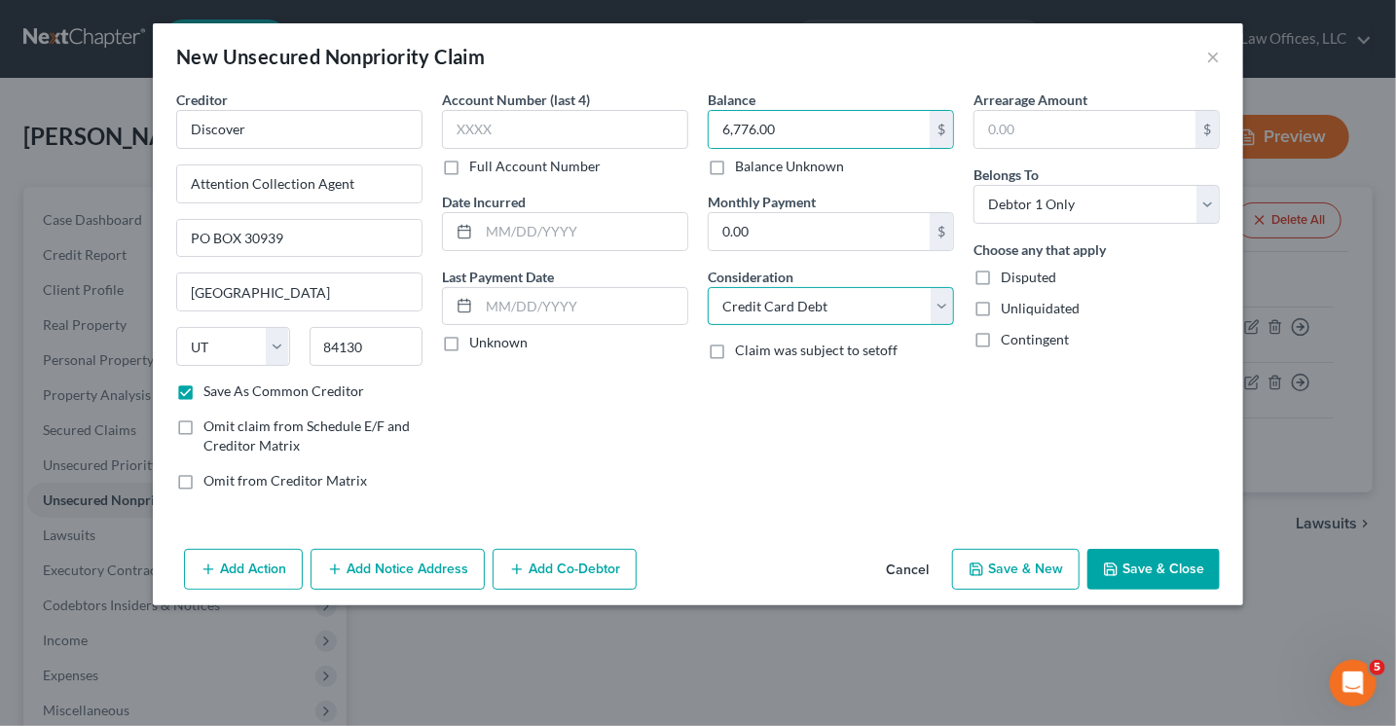
click at [784, 316] on select "Select Cable / Satellite Services Collection Agency Credit Card Debt Debt Couns…" at bounding box center [831, 306] width 246 height 39
click at [1039, 456] on div "Arrearage Amount $ Belongs To * Select Debtor 1 Only Debtor 2 Only Debtor 1 And…" at bounding box center [1097, 298] width 266 height 417
click at [1146, 565] on button "Save & Close" at bounding box center [1153, 569] width 132 height 41
checkbox input "false"
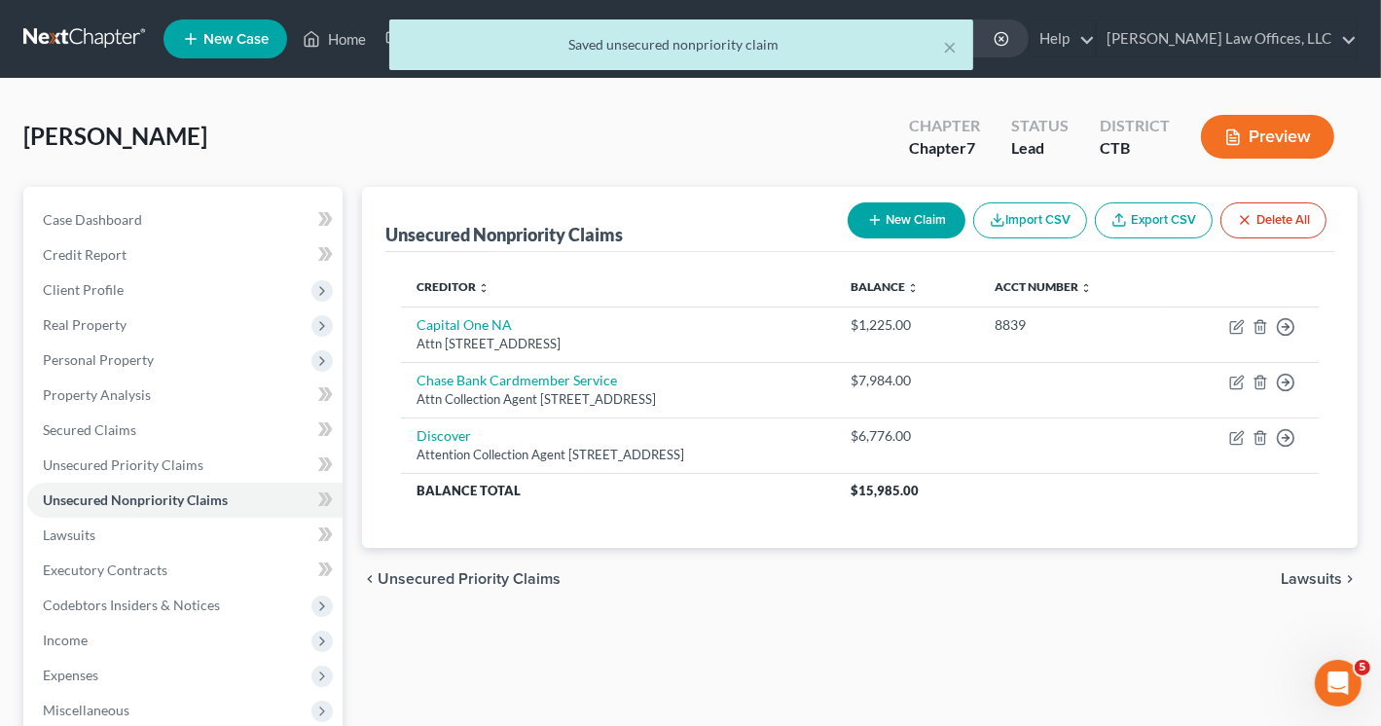
click at [889, 223] on button "New Claim" at bounding box center [907, 220] width 118 height 36
select select "0"
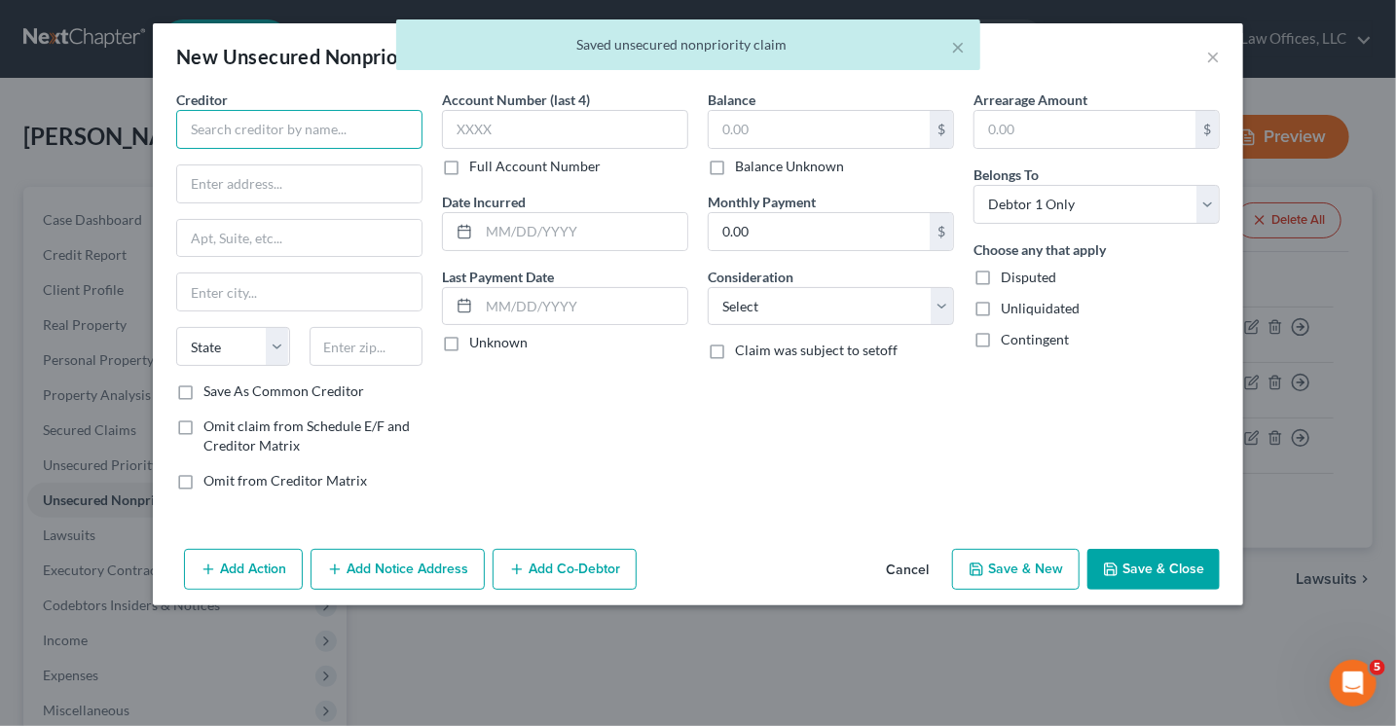
click at [255, 121] on input "text" at bounding box center [299, 129] width 246 height 39
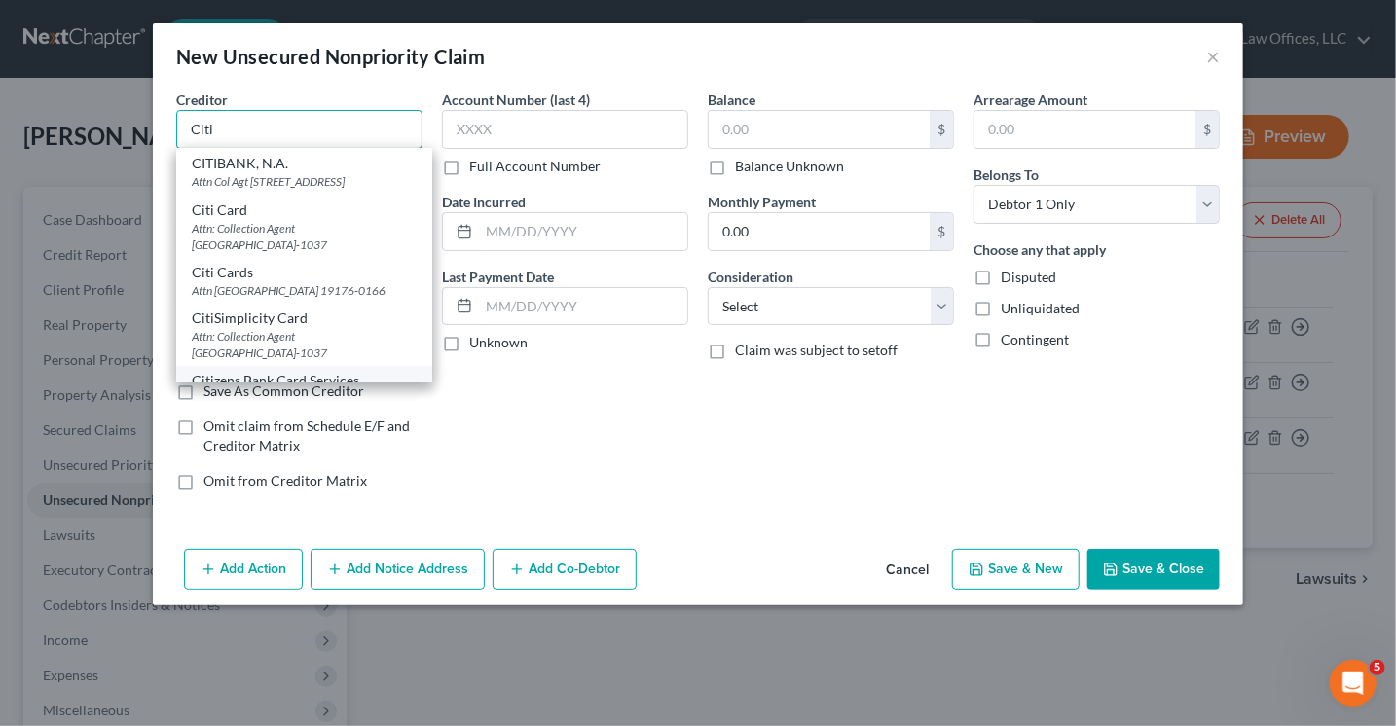
scroll to position [37, 0]
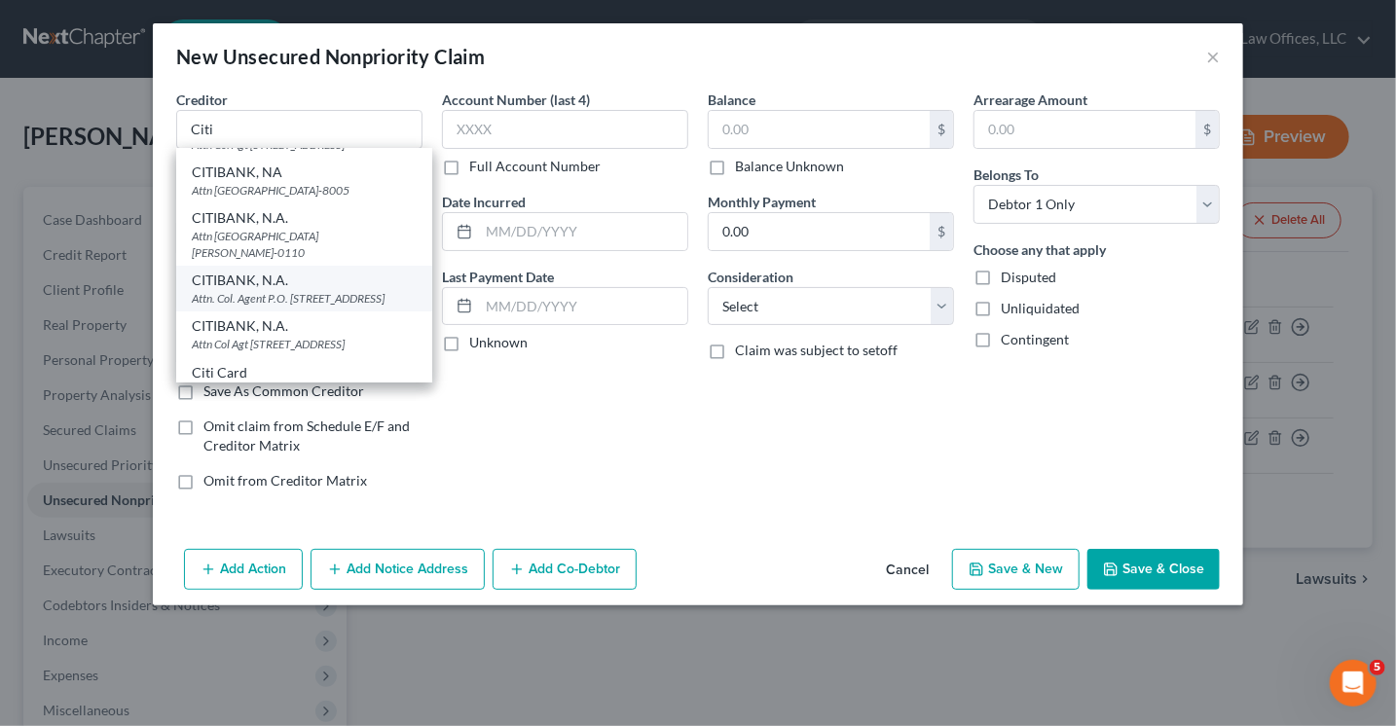
click at [243, 290] on div "CITIBANK, N.A." at bounding box center [304, 280] width 225 height 19
type input "CITIBANK, N.A."
type input "Attn. Col. Agent"
type input "P.O. Box 6077"
type input "[GEOGRAPHIC_DATA]"
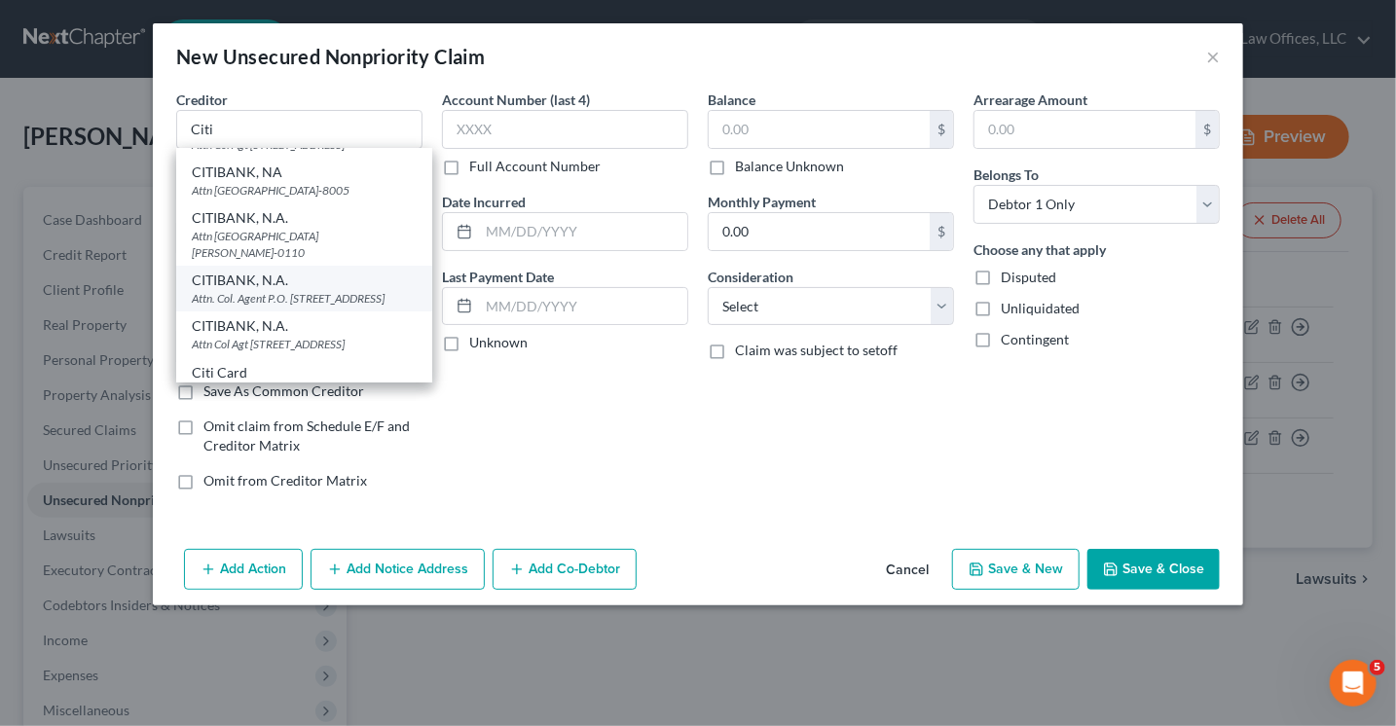
select select "43"
type input "57117-6077"
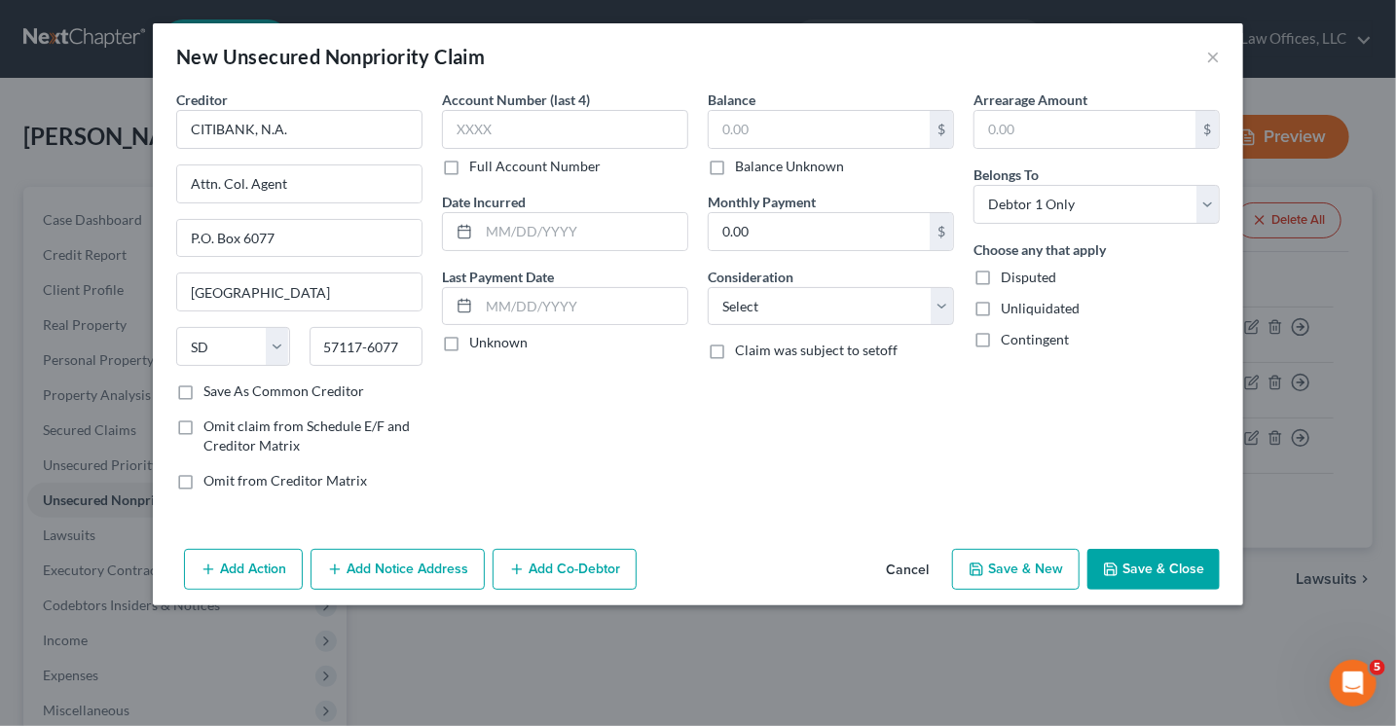
scroll to position [0, 0]
click at [281, 231] on input "P.O. Box 6077" at bounding box center [299, 238] width 244 height 37
type input "P.O. Box 6497"
click at [405, 340] on input "57117-6077" at bounding box center [367, 346] width 114 height 39
type input "57117-6497"
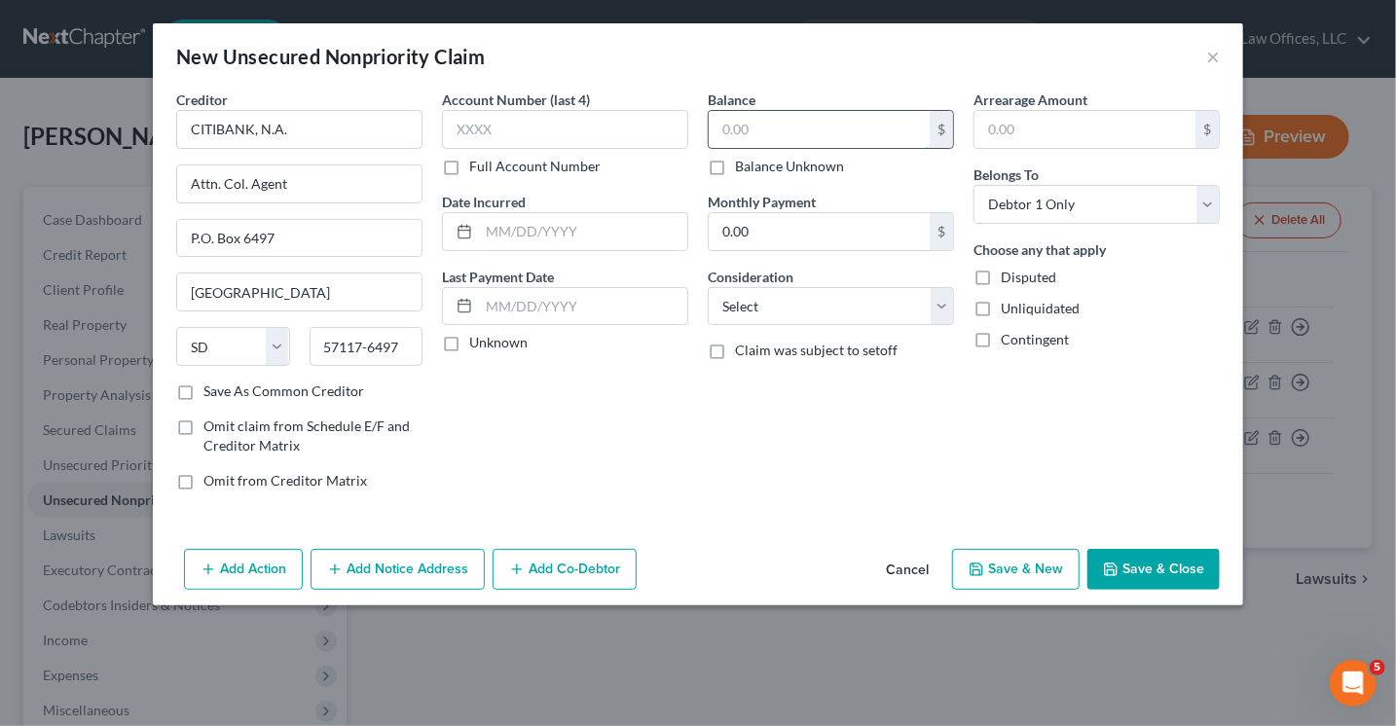
click at [848, 142] on input "text" at bounding box center [819, 129] width 221 height 37
click at [203, 393] on label "Save As Common Creditor" at bounding box center [283, 391] width 161 height 19
click at [211, 393] on input "Save As Common Creditor" at bounding box center [217, 388] width 13 height 13
checkbox input "true"
click at [726, 116] on input "text" at bounding box center [819, 129] width 221 height 37
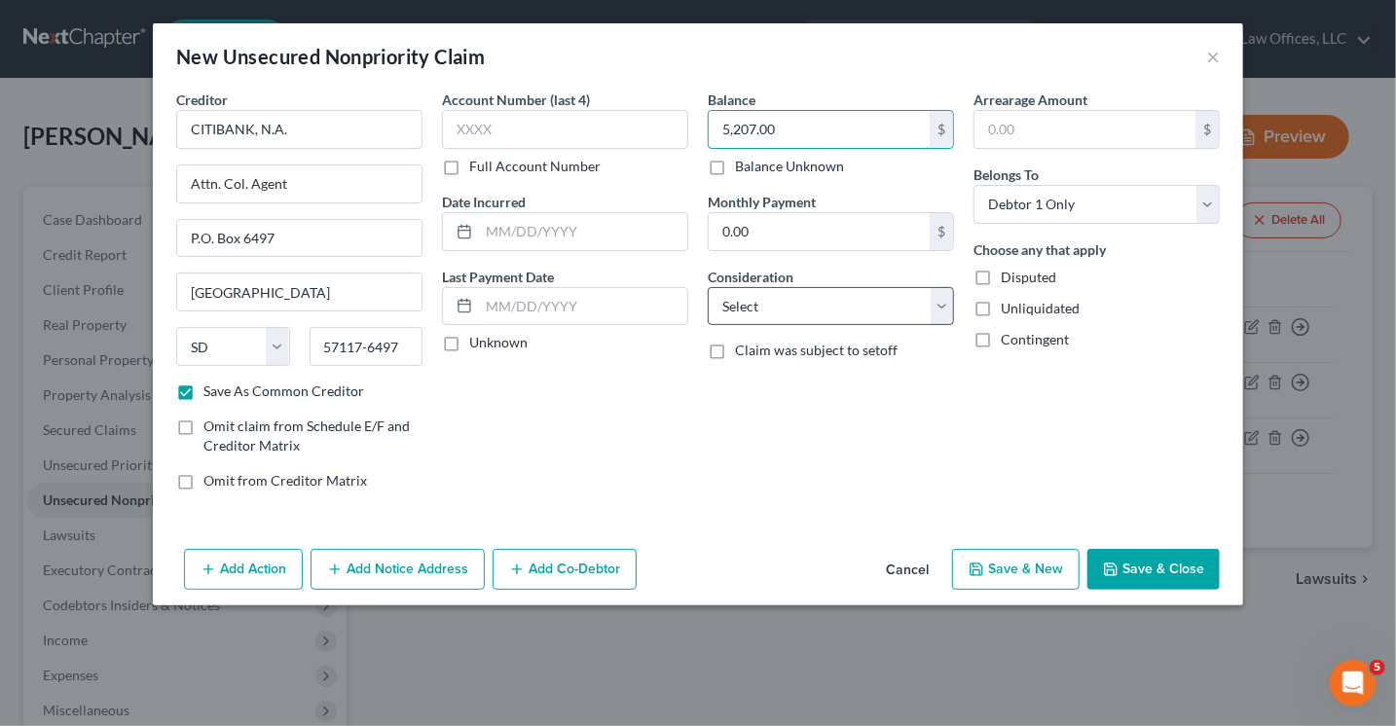
type input "5,207.00"
click at [790, 313] on select "Select Cable / Satellite Services Collection Agency Credit Card Debt Debt Couns…" at bounding box center [831, 306] width 246 height 39
select select "2"
click at [708, 287] on select "Select Cable / Satellite Services Collection Agency Credit Card Debt Debt Couns…" at bounding box center [831, 306] width 246 height 39
click at [1138, 560] on button "Save & Close" at bounding box center [1153, 569] width 132 height 41
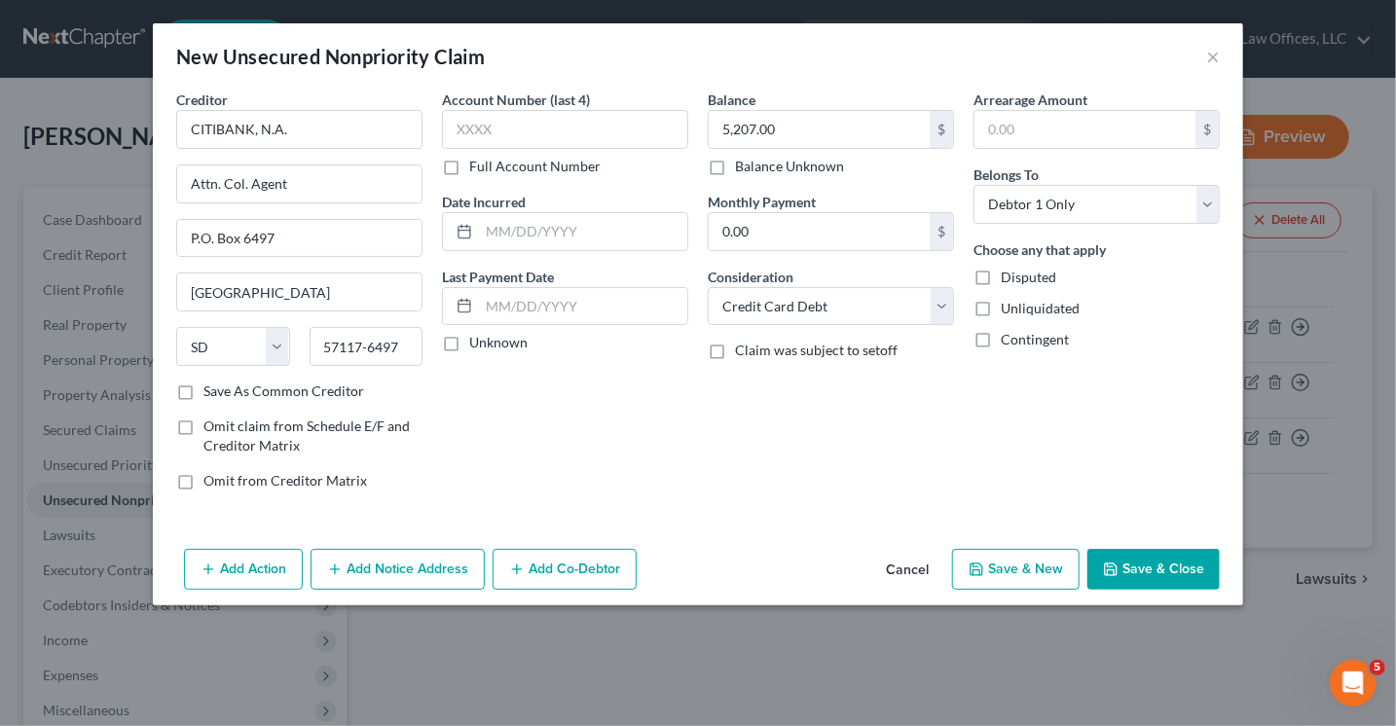
checkbox input "false"
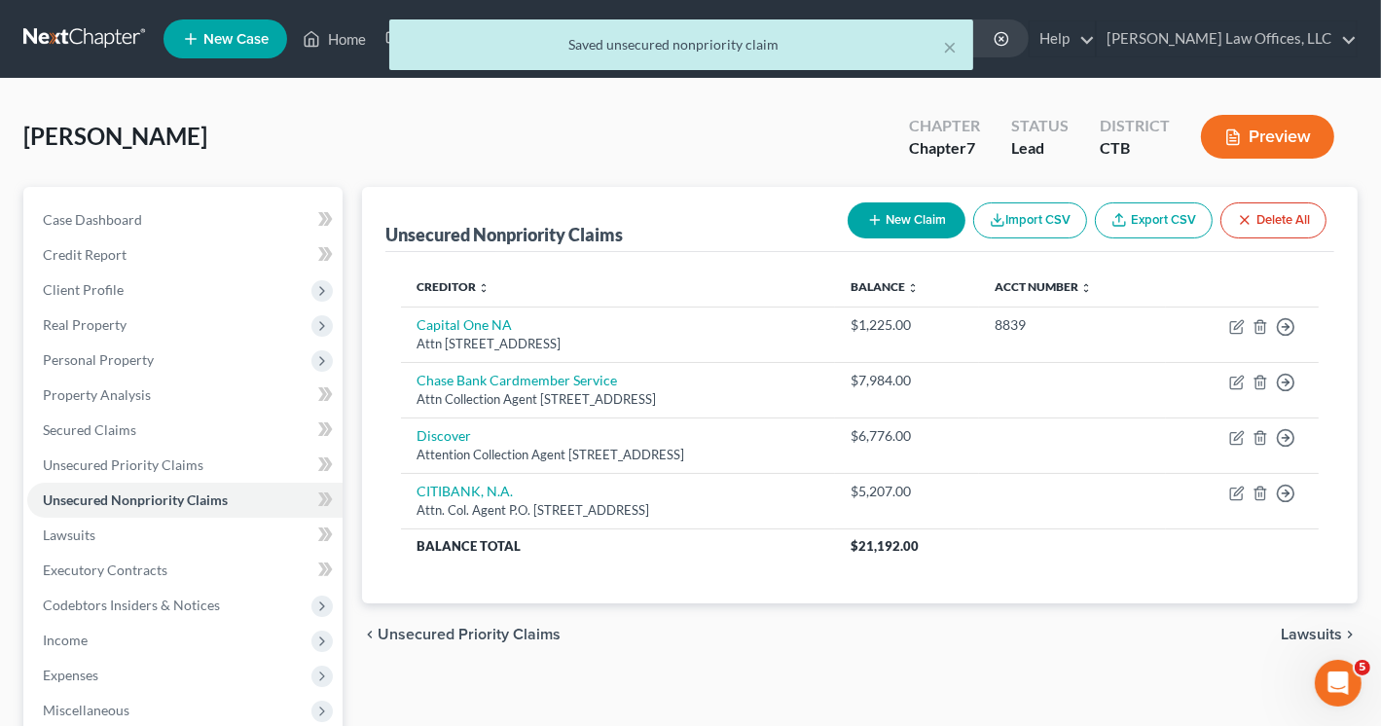
click at [897, 222] on button "New Claim" at bounding box center [907, 220] width 118 height 36
select select "0"
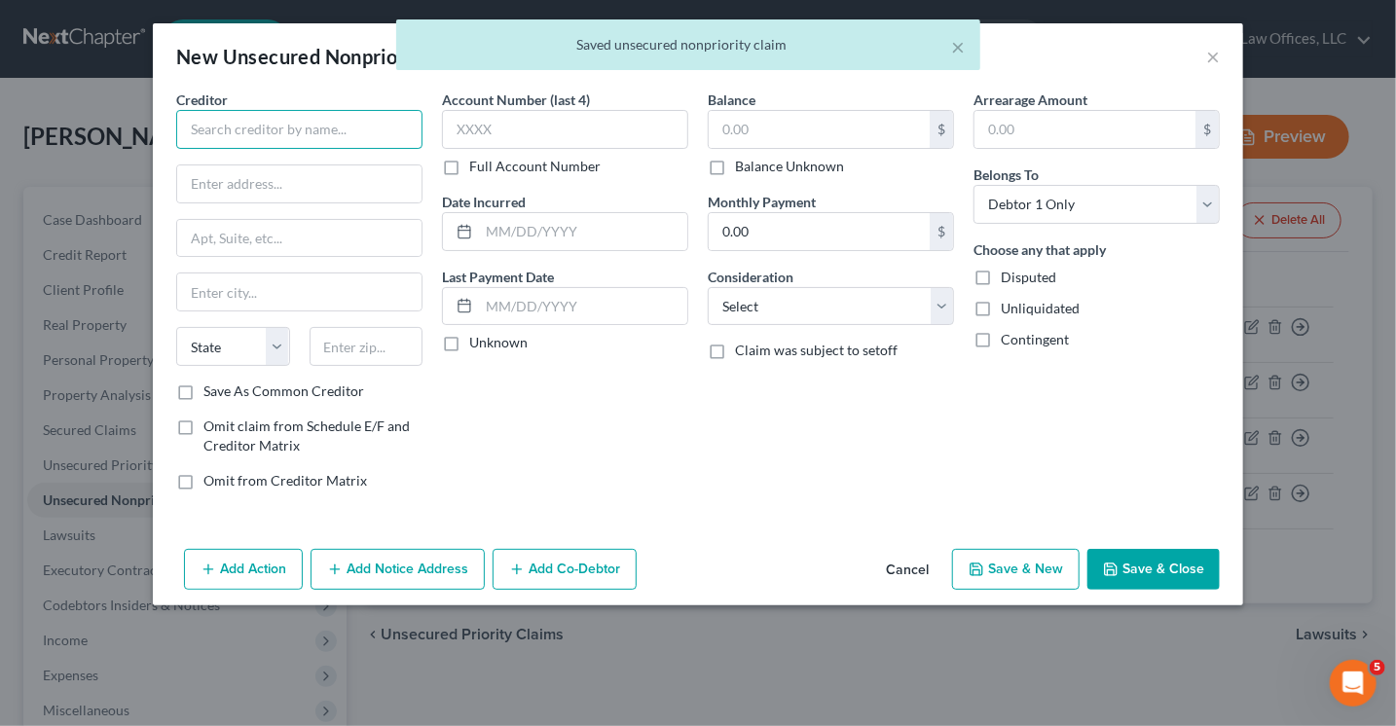
click at [214, 132] on input "text" at bounding box center [299, 129] width 246 height 39
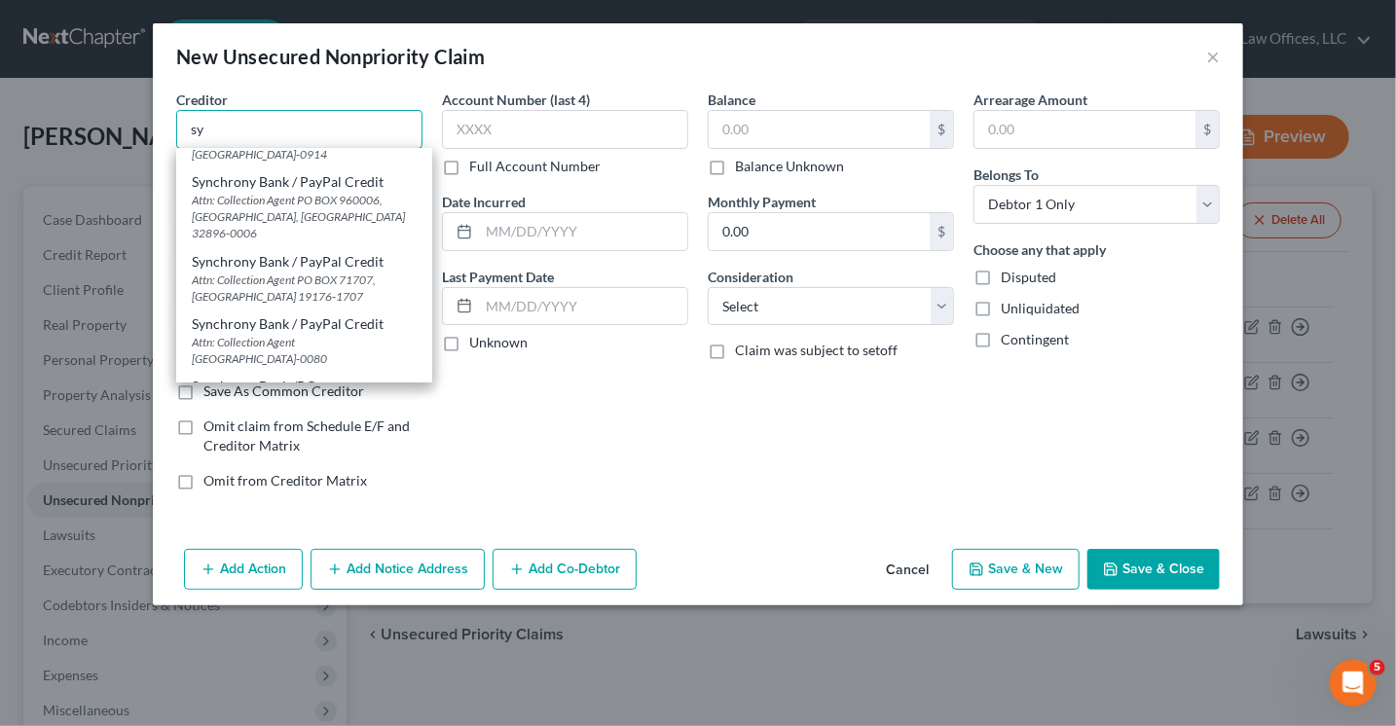
scroll to position [1261, 0]
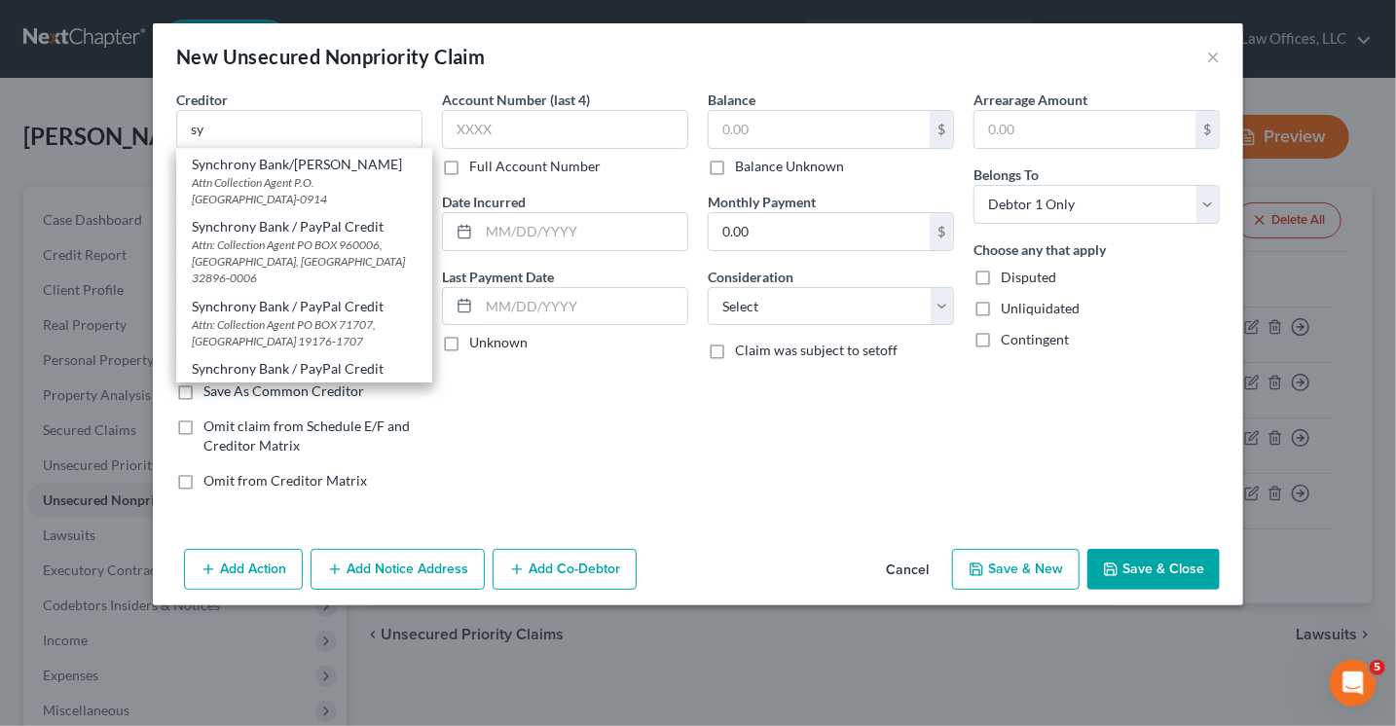
click at [276, 144] on div "Attn: Collection Agent PO BOX 71719, [GEOGRAPHIC_DATA], [GEOGRAPHIC_DATA] 19176…" at bounding box center [304, 119] width 225 height 50
type input "Synchrony Bank / JCP"
type input "Attn: Collection Agent"
type input "PO BOX 71719"
type input "[GEOGRAPHIC_DATA]"
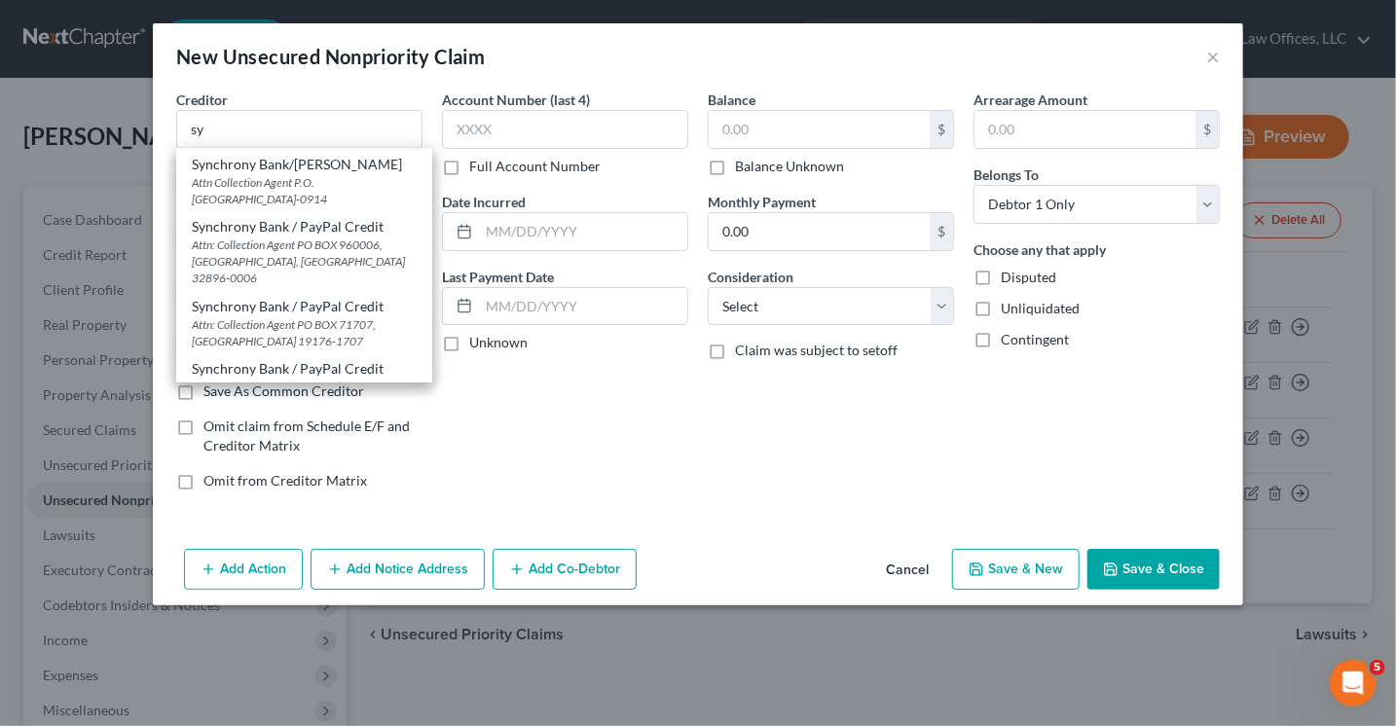
select select "39"
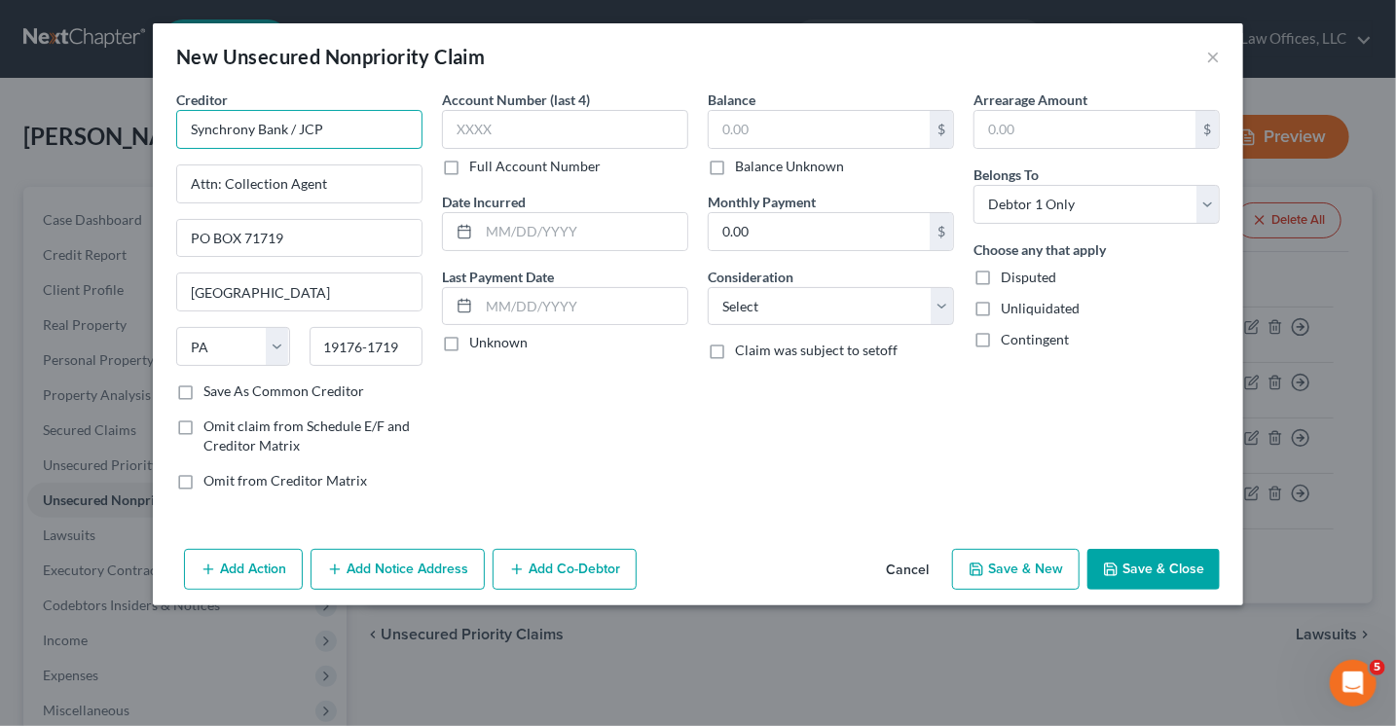
click at [329, 128] on input "Synchrony Bank / JCP" at bounding box center [299, 129] width 246 height 39
click at [292, 237] on input "PO BOX 71719" at bounding box center [299, 238] width 244 height 37
click at [402, 344] on input "19176-1719" at bounding box center [367, 346] width 114 height 39
click at [203, 386] on label "Save As Common Creditor" at bounding box center [283, 391] width 161 height 19
click at [211, 386] on input "Save As Common Creditor" at bounding box center [217, 388] width 13 height 13
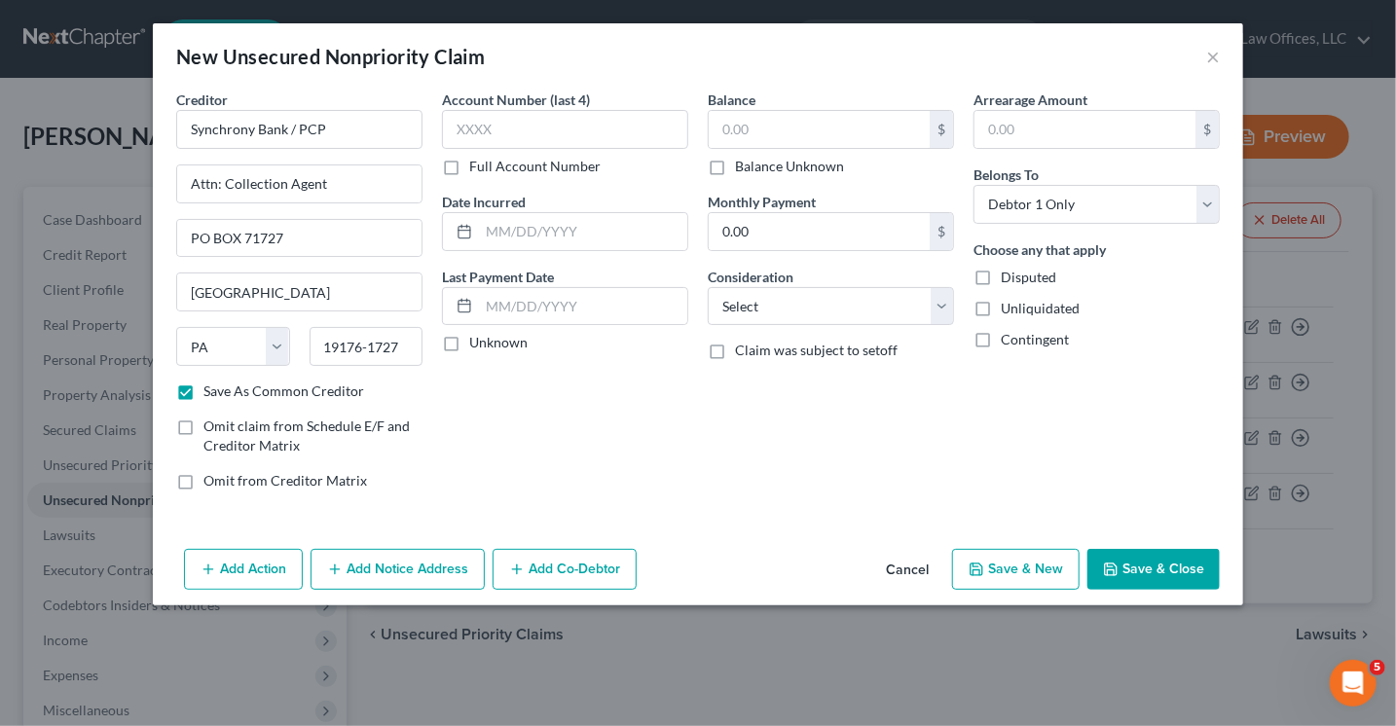
click at [203, 386] on label "Save As Common Creditor" at bounding box center [283, 391] width 161 height 19
click at [211, 386] on input "Save As Common Creditor" at bounding box center [217, 388] width 13 height 13
click at [812, 117] on input "text" at bounding box center [819, 129] width 221 height 37
click at [789, 319] on select "Select Cable / Satellite Services Collection Agency Credit Card Debt Debt Couns…" at bounding box center [831, 306] width 246 height 39
click at [708, 287] on select "Select Cable / Satellite Services Collection Agency Credit Card Debt Debt Couns…" at bounding box center [831, 306] width 246 height 39
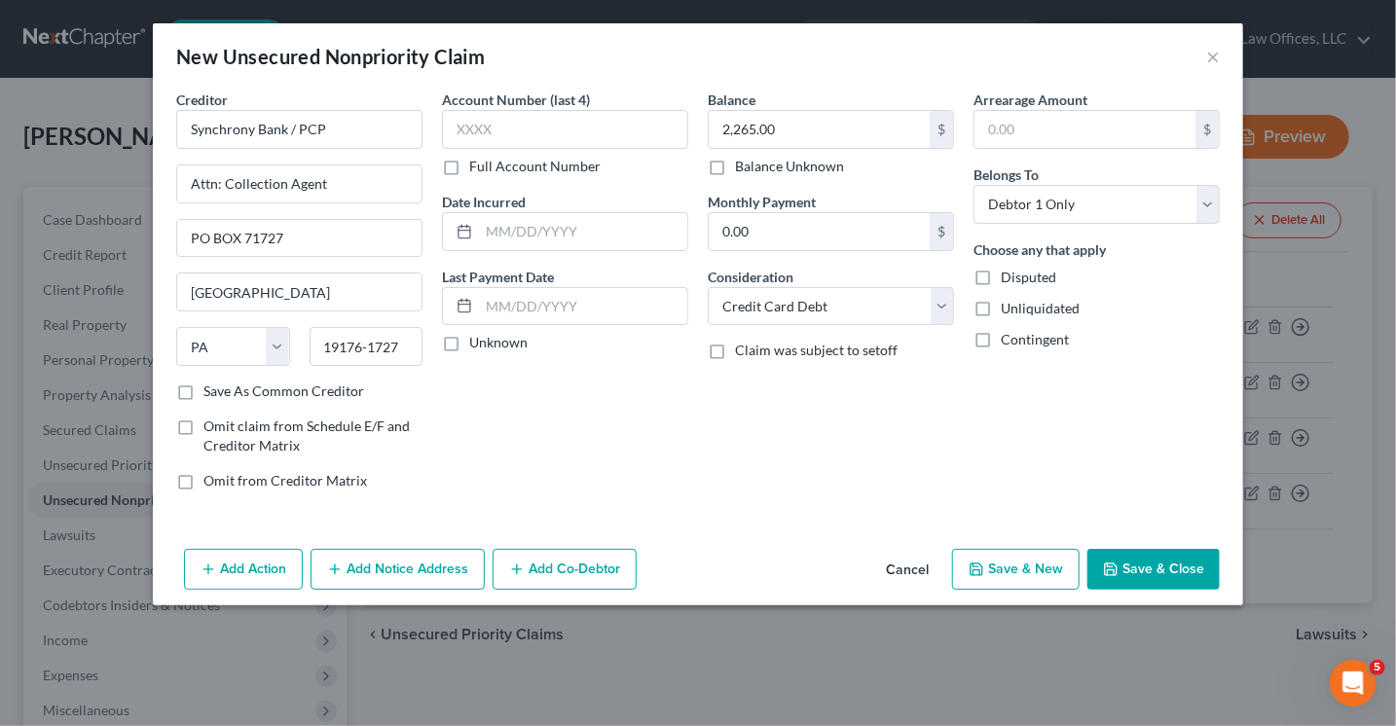
click at [1145, 564] on button "Save & Close" at bounding box center [1153, 569] width 132 height 41
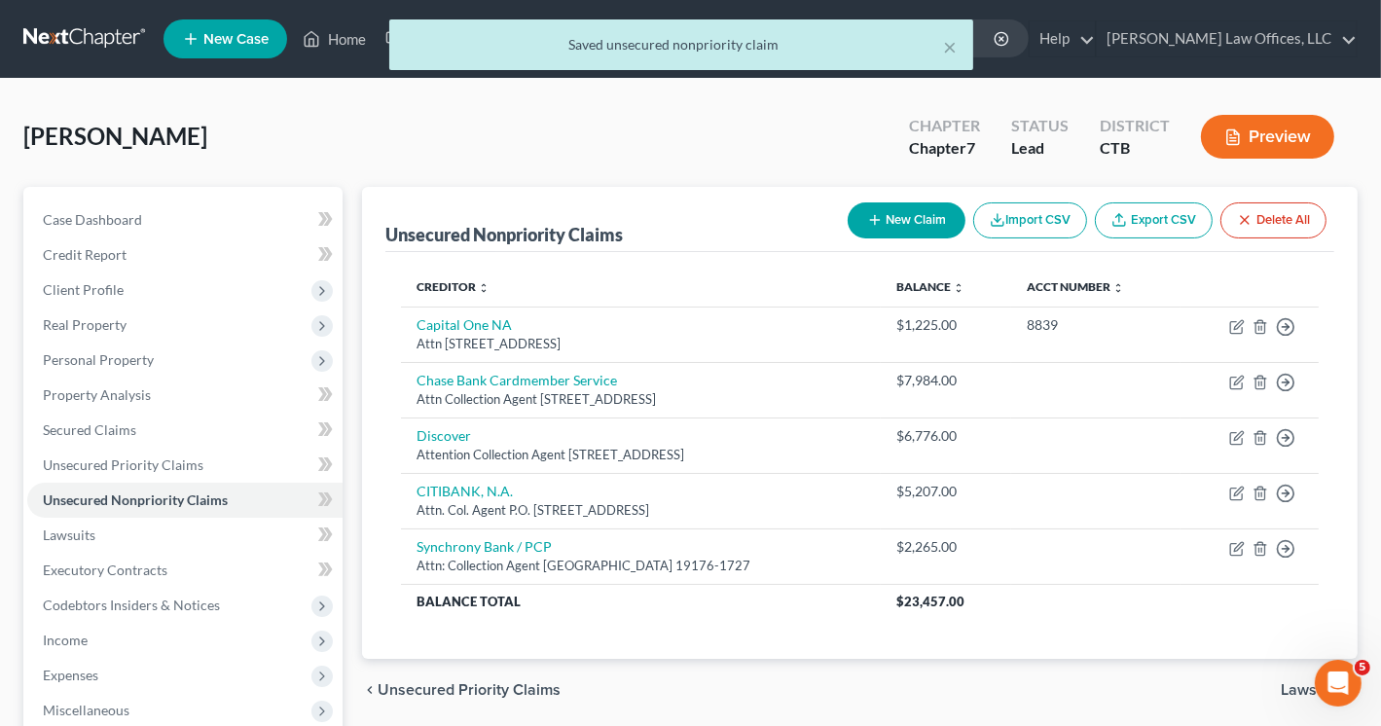
click at [912, 216] on button "New Claim" at bounding box center [907, 220] width 118 height 36
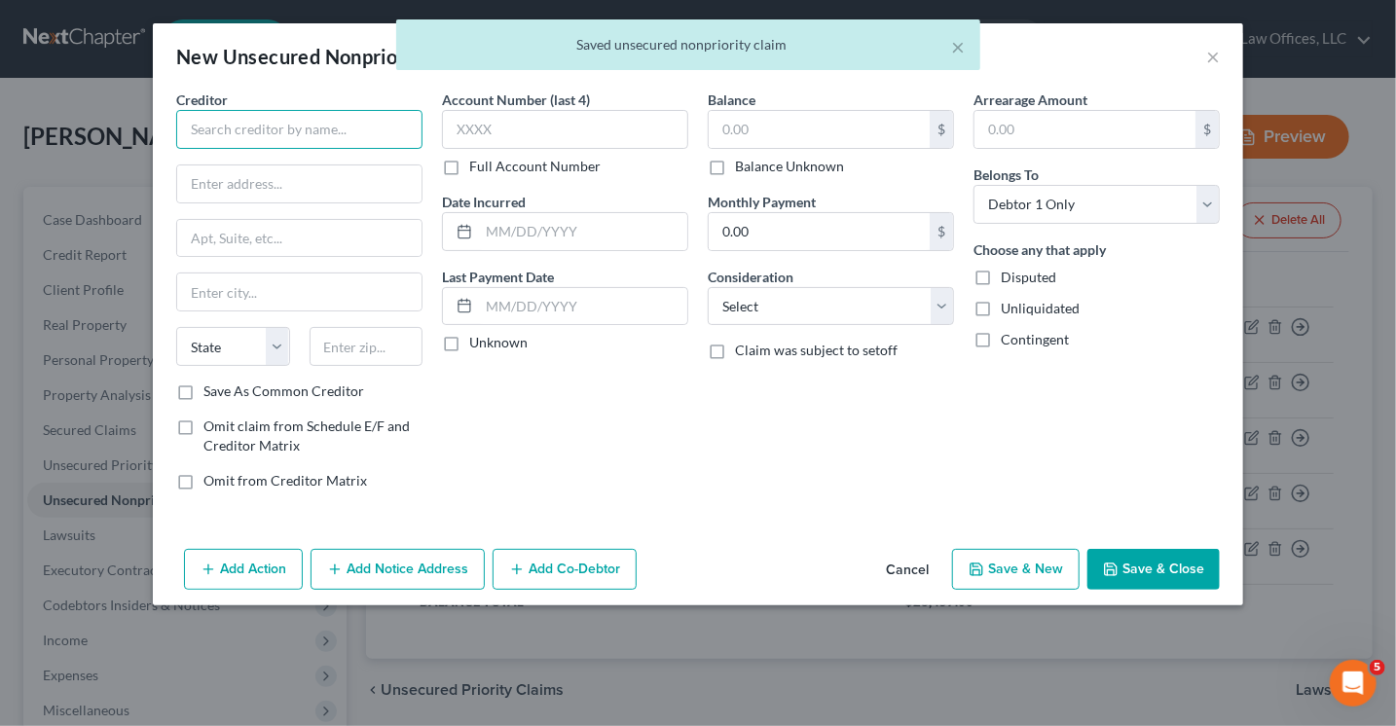
click at [272, 128] on input "text" at bounding box center [299, 129] width 246 height 39
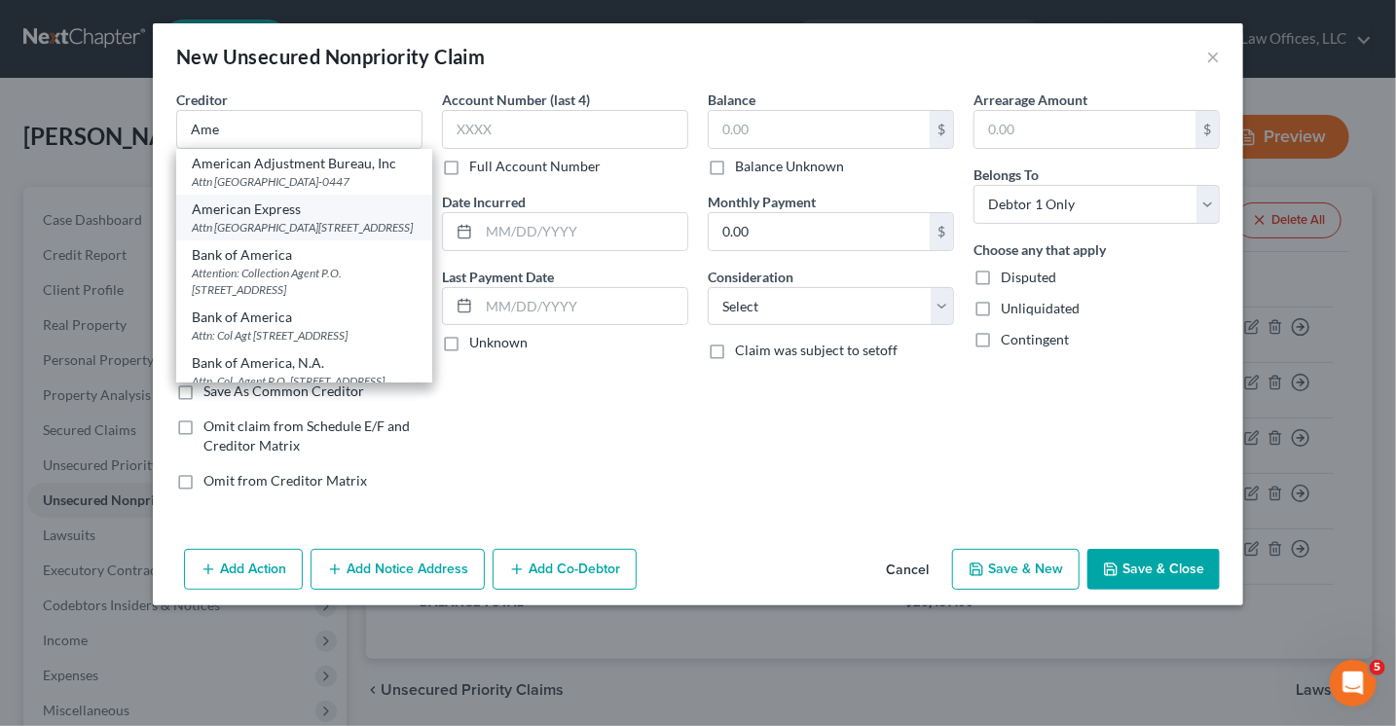
click at [268, 236] on div "Attn [GEOGRAPHIC_DATA][STREET_ADDRESS]" at bounding box center [304, 227] width 225 height 17
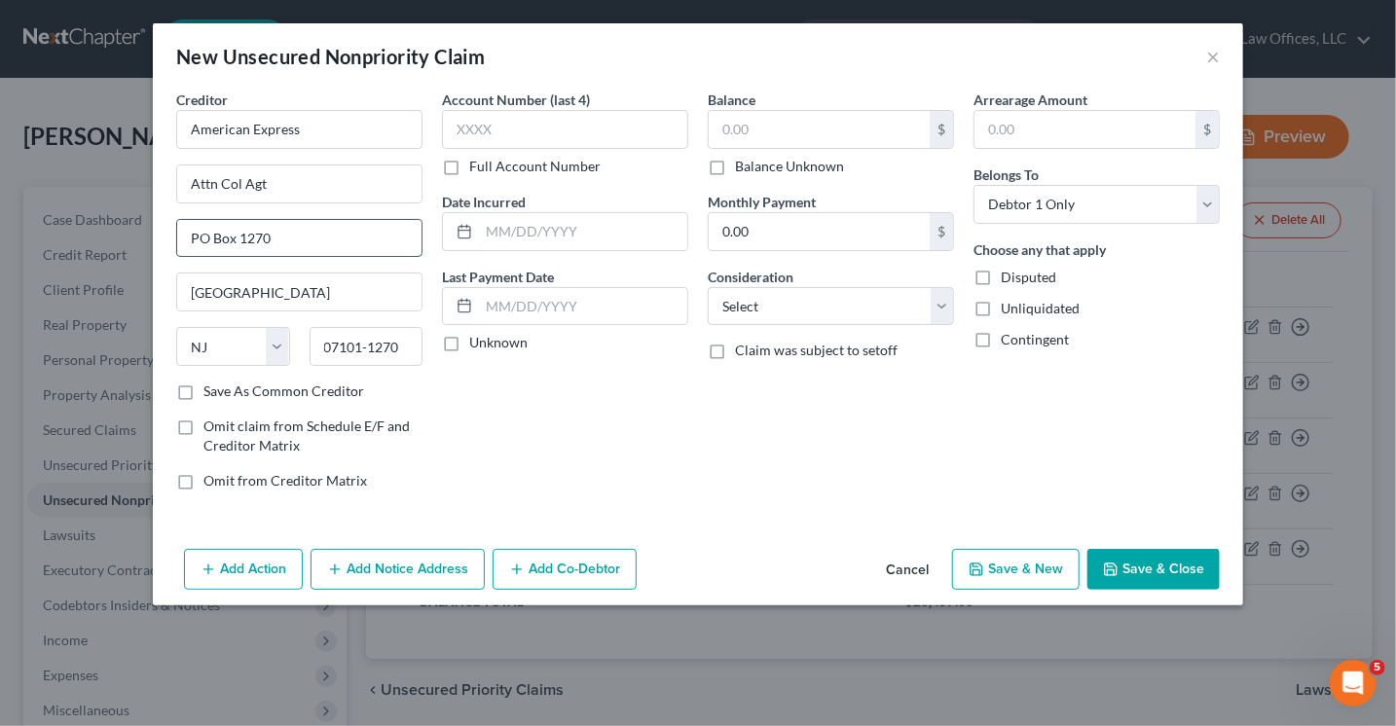
click at [286, 232] on input "PO Box 1270" at bounding box center [299, 238] width 244 height 37
click at [279, 283] on input "[GEOGRAPHIC_DATA]" at bounding box center [299, 291] width 244 height 37
click at [278, 363] on select "State [US_STATE] AK AR AZ CA CO CT DE DC [GEOGRAPHIC_DATA] [GEOGRAPHIC_DATA] GU…" at bounding box center [233, 346] width 114 height 39
click at [176, 327] on select "State [US_STATE] AK AR AZ CA CO CT DE DC [GEOGRAPHIC_DATA] [GEOGRAPHIC_DATA] GU…" at bounding box center [233, 346] width 114 height 39
click at [407, 342] on input "07101-1270" at bounding box center [367, 346] width 114 height 39
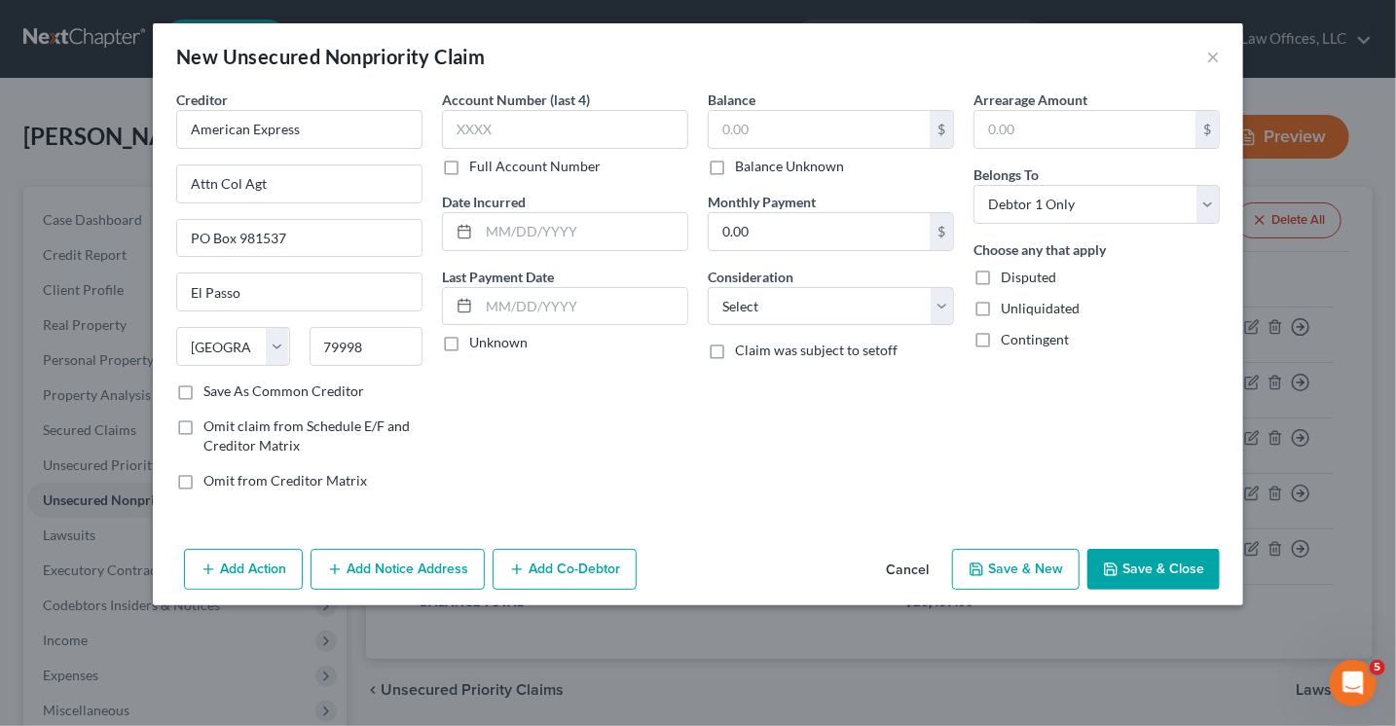
click at [203, 383] on label "Save As Common Creditor" at bounding box center [283, 391] width 161 height 19
click at [211, 383] on input "Save As Common Creditor" at bounding box center [217, 388] width 13 height 13
click at [790, 129] on input "text" at bounding box center [819, 129] width 221 height 37
click at [862, 306] on select "Select Cable / Satellite Services Collection Agency Credit Card Debt Debt Couns…" at bounding box center [831, 306] width 246 height 39
click at [708, 287] on select "Select Cable / Satellite Services Collection Agency Credit Card Debt Debt Couns…" at bounding box center [831, 306] width 246 height 39
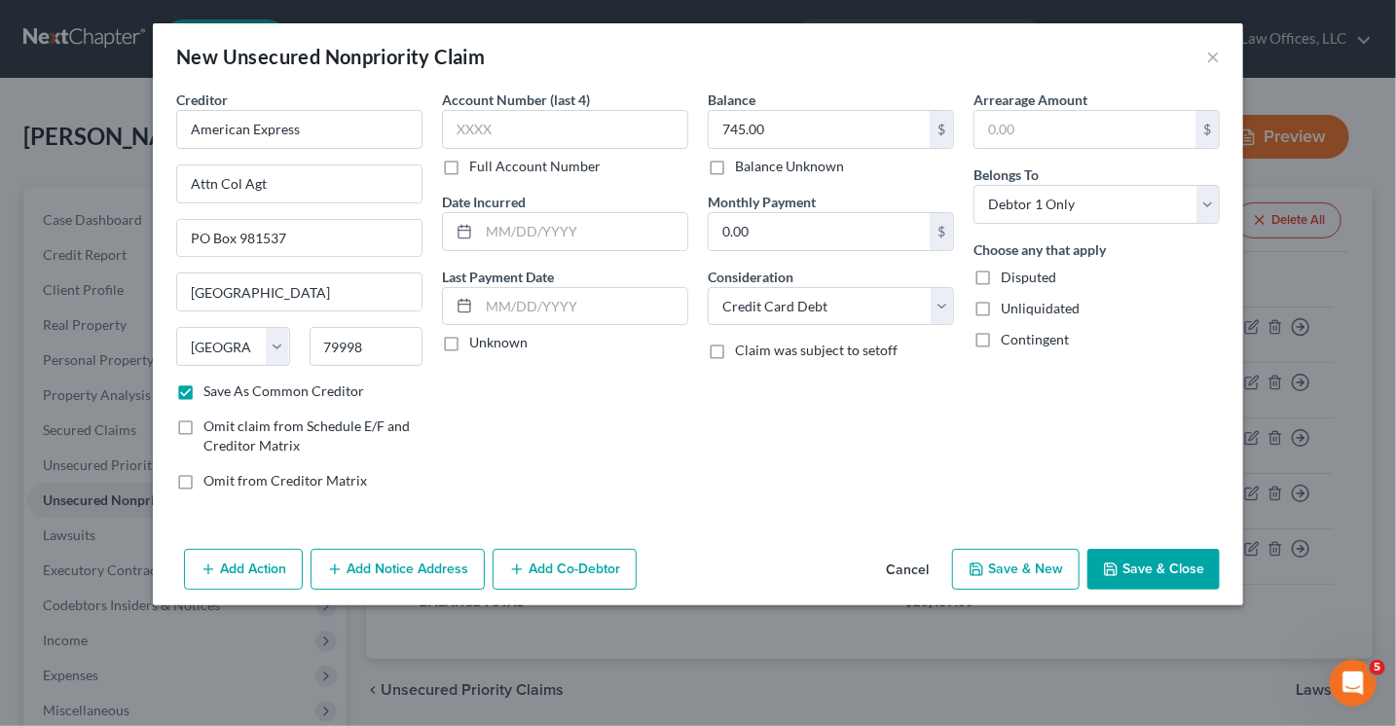
click at [1153, 563] on button "Save & Close" at bounding box center [1153, 569] width 132 height 41
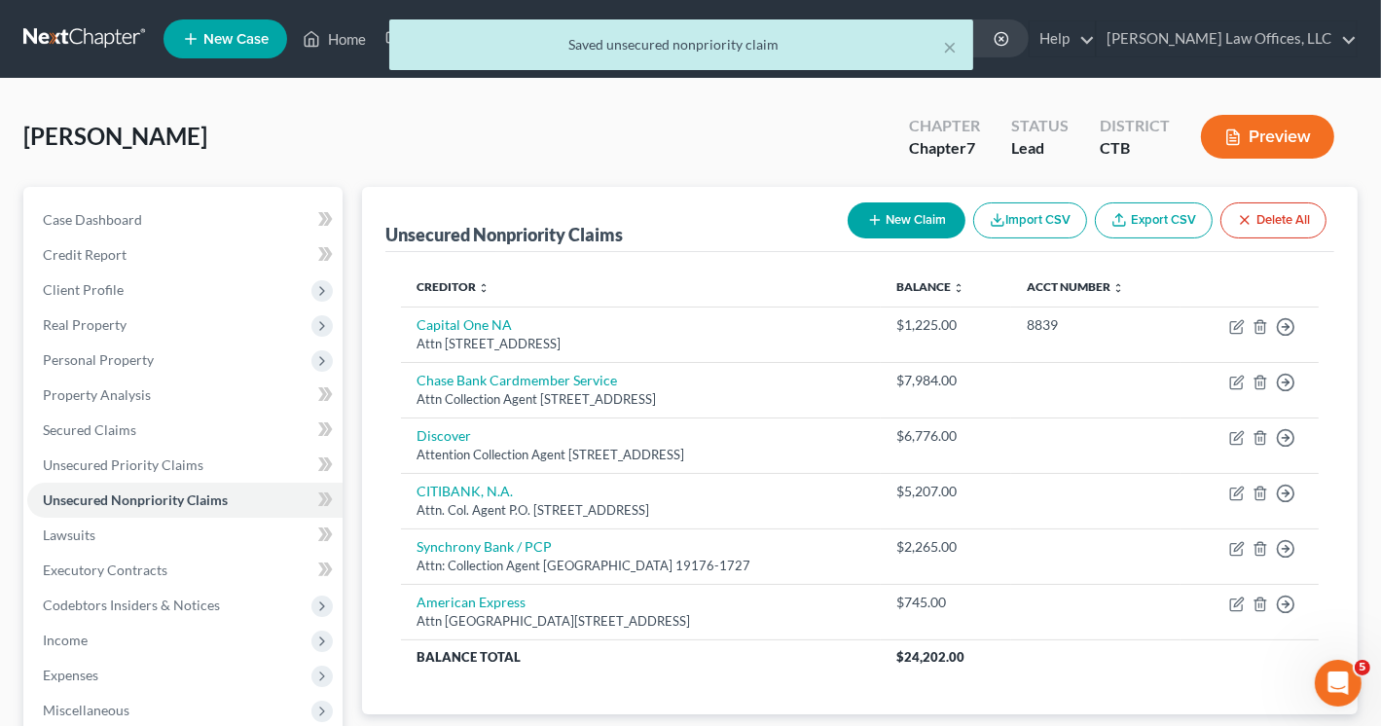
click at [896, 217] on button "New Claim" at bounding box center [907, 220] width 118 height 36
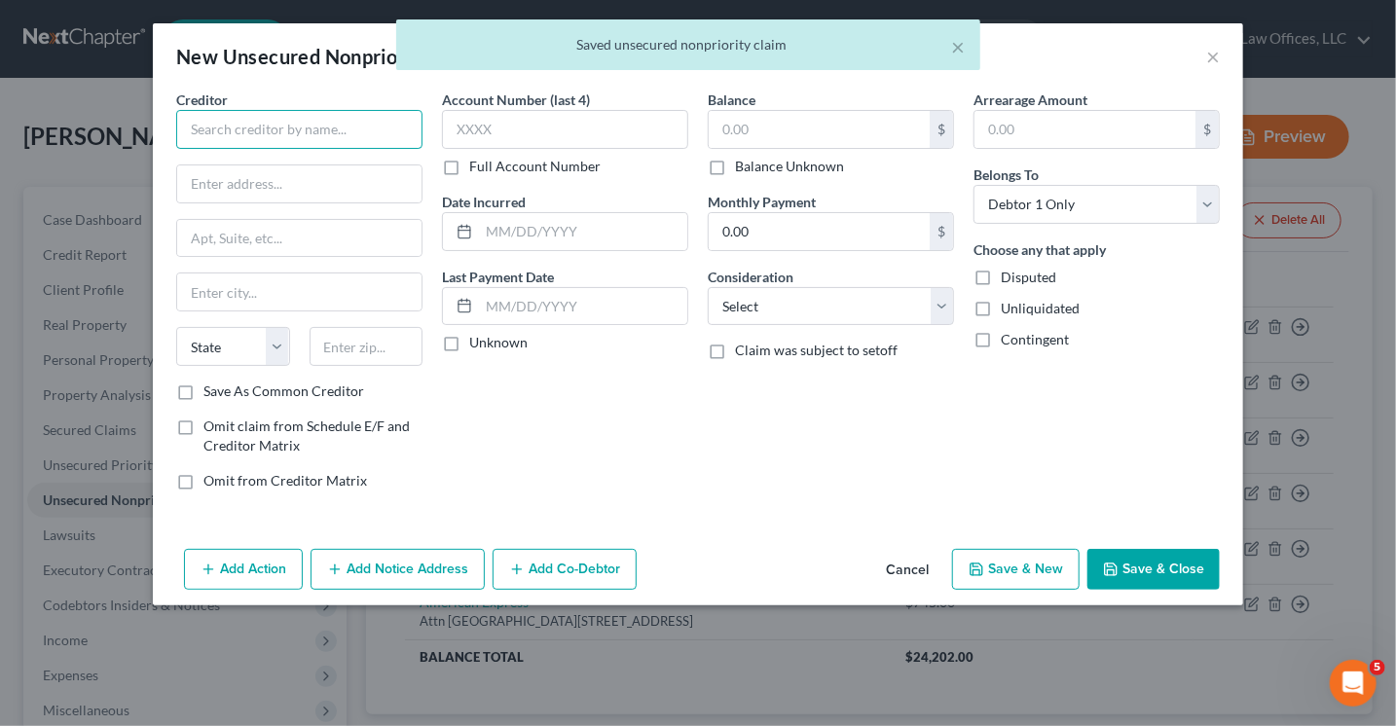
click at [323, 129] on input "text" at bounding box center [299, 129] width 246 height 39
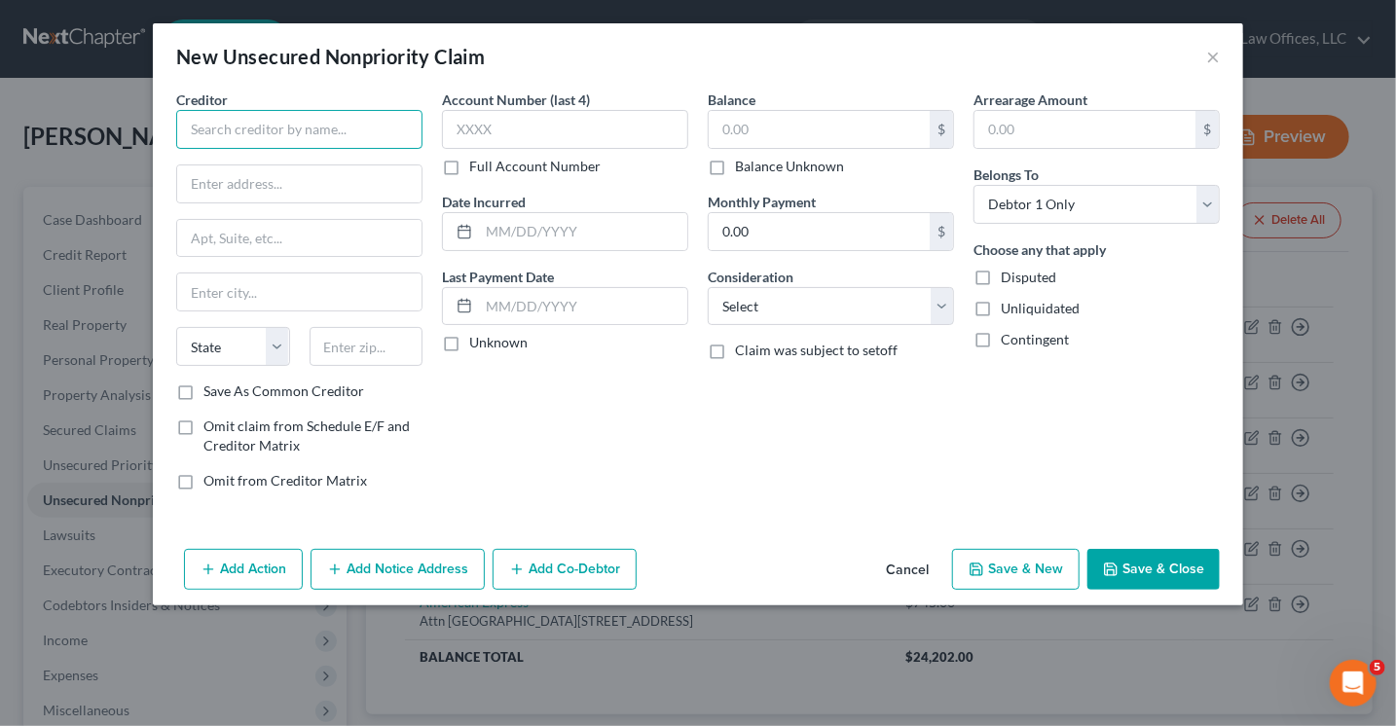
click at [213, 133] on input "text" at bounding box center [299, 129] width 246 height 39
click at [1215, 55] on button "×" at bounding box center [1213, 56] width 14 height 23
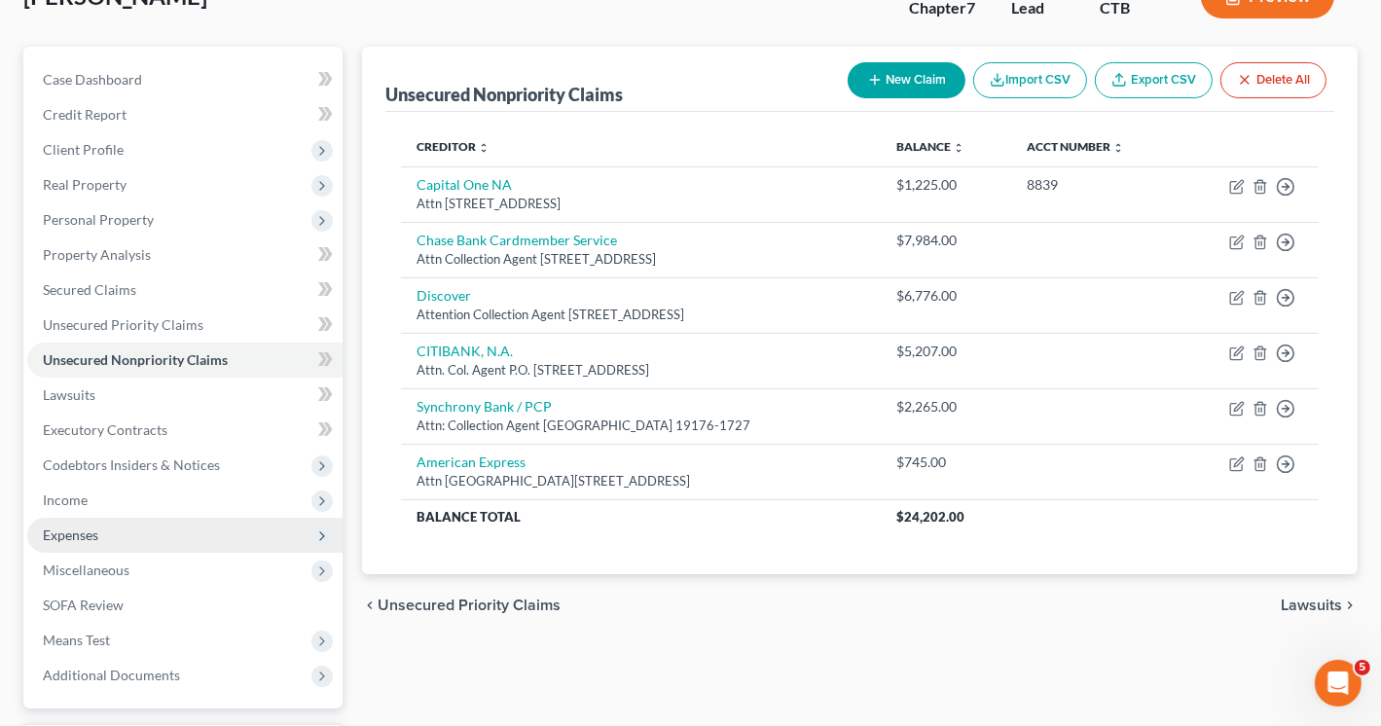
scroll to position [195, 0]
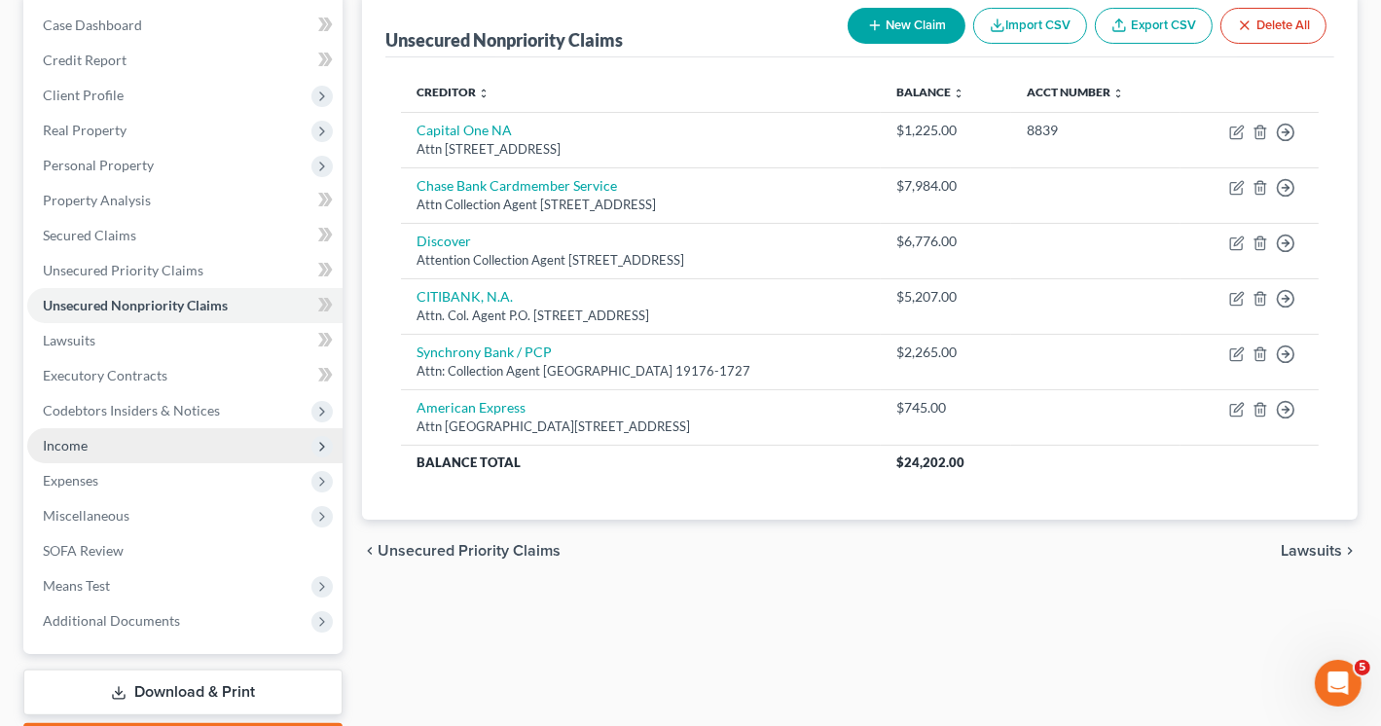
click at [91, 438] on span "Income" at bounding box center [184, 445] width 315 height 35
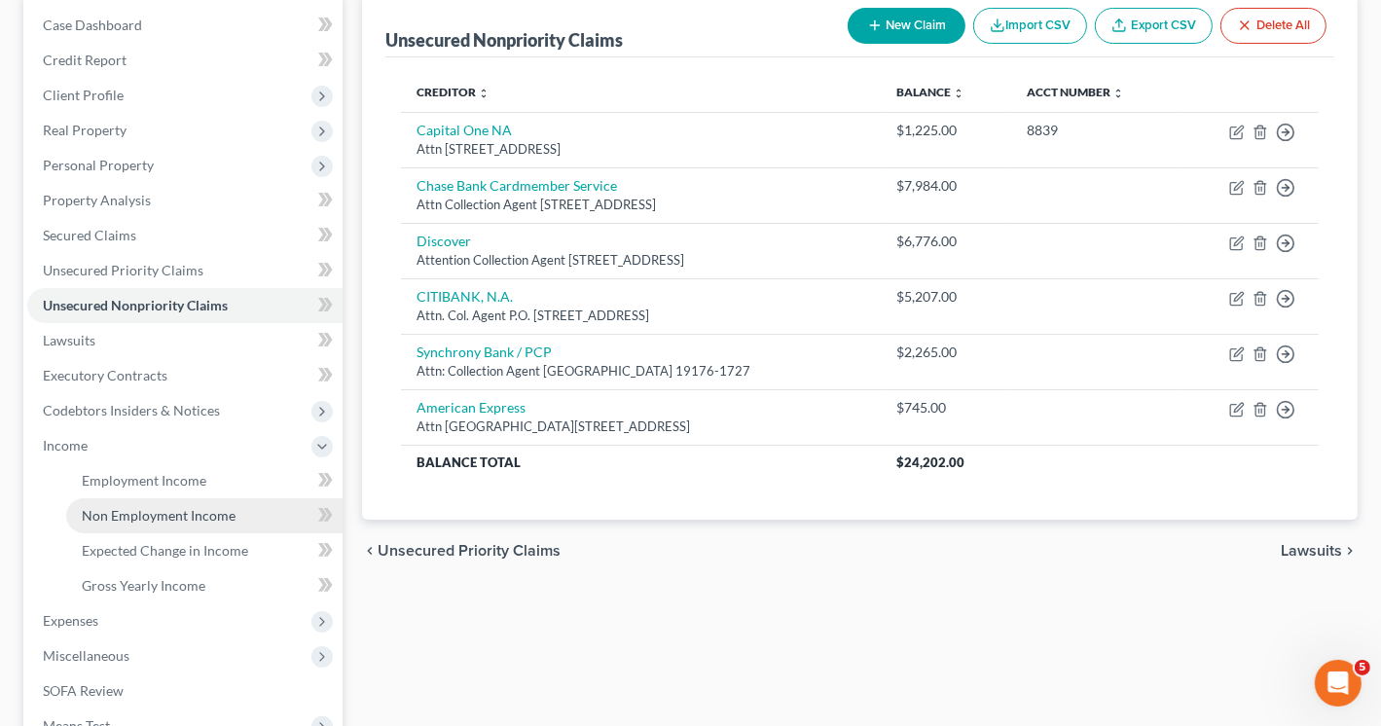
click at [161, 509] on span "Non Employment Income" at bounding box center [159, 515] width 154 height 17
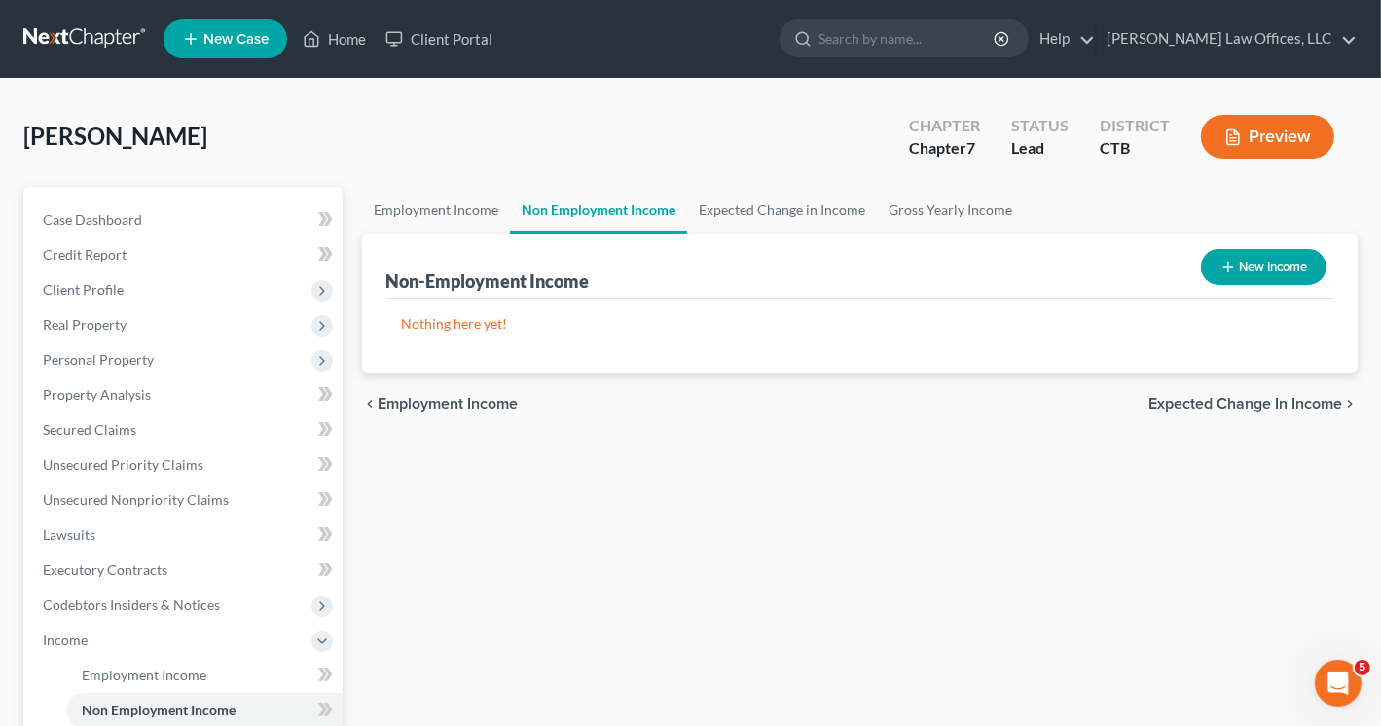
click at [1259, 266] on button "New Income" at bounding box center [1264, 267] width 126 height 36
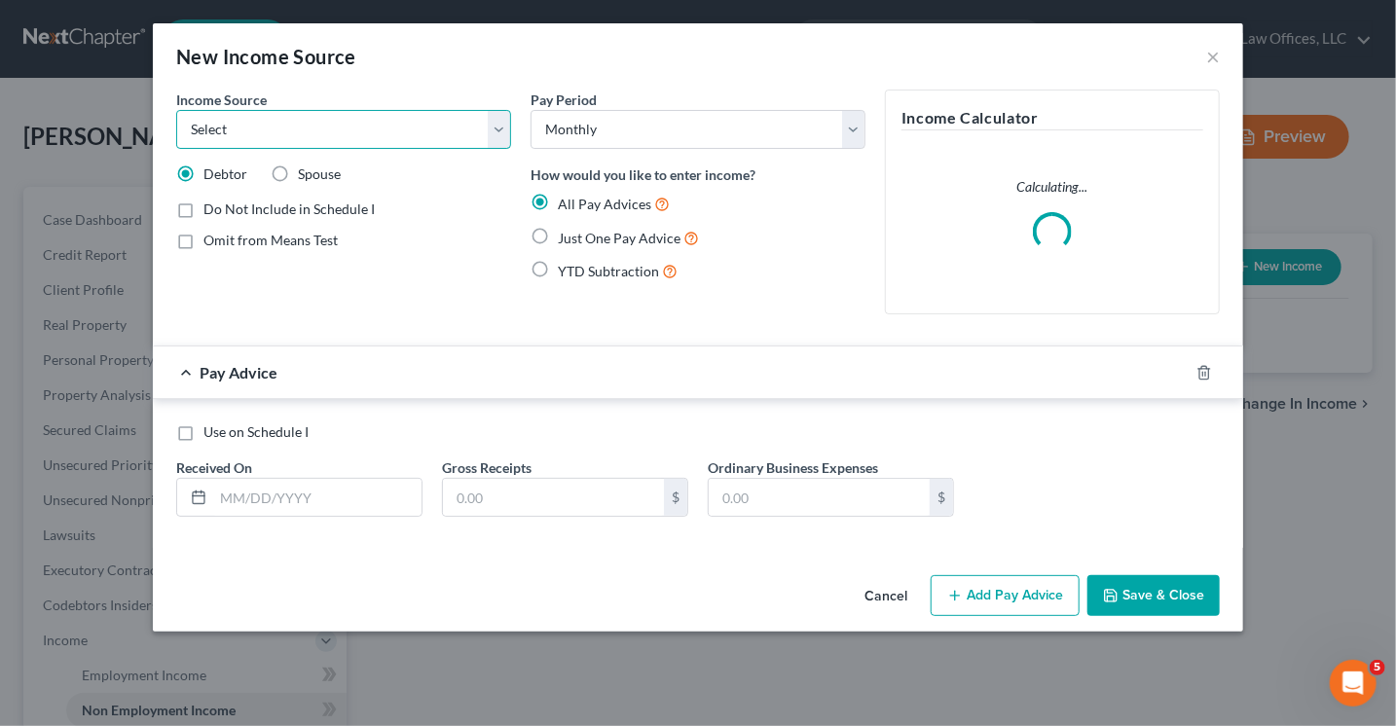
click at [266, 137] on select "Select Unemployment Disability (from employer) Pension Retirement Social Securi…" at bounding box center [343, 129] width 335 height 39
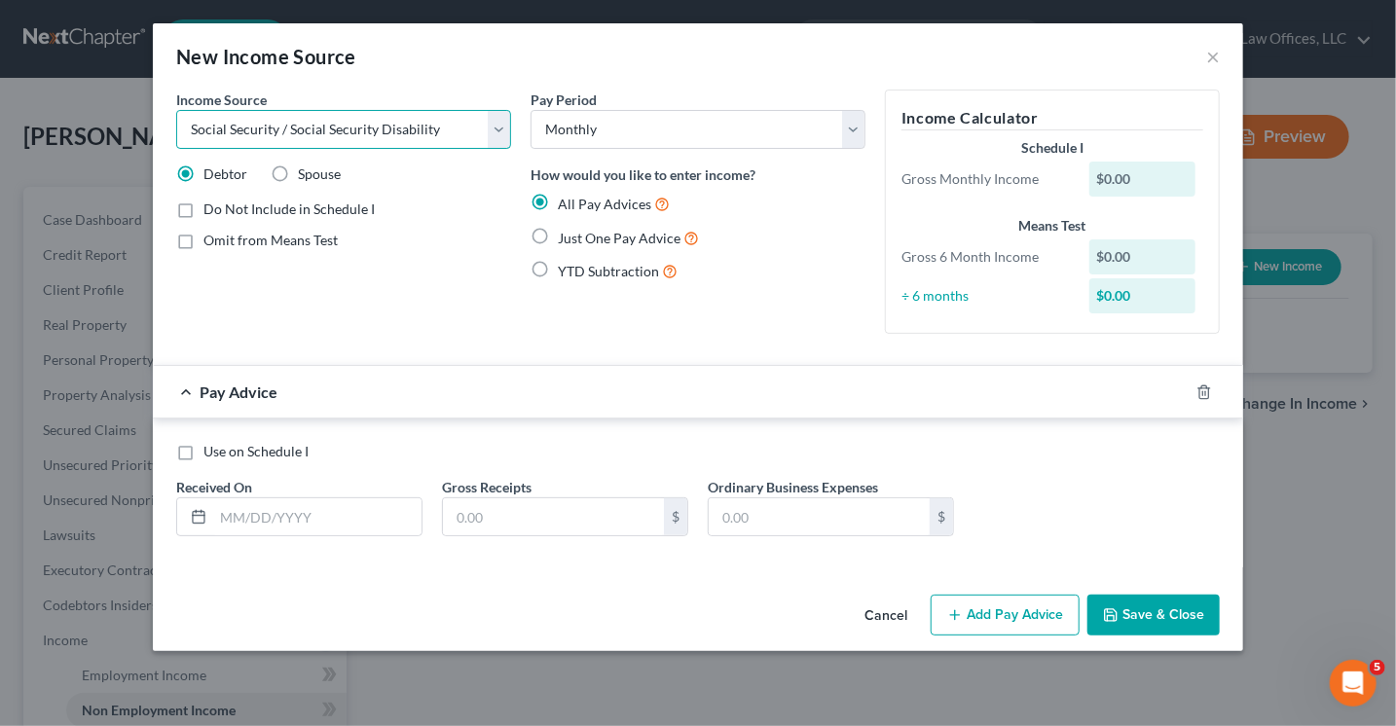
click at [176, 110] on select "Select Unemployment Disability (from employer) Pension Retirement Social Securi…" at bounding box center [343, 129] width 335 height 39
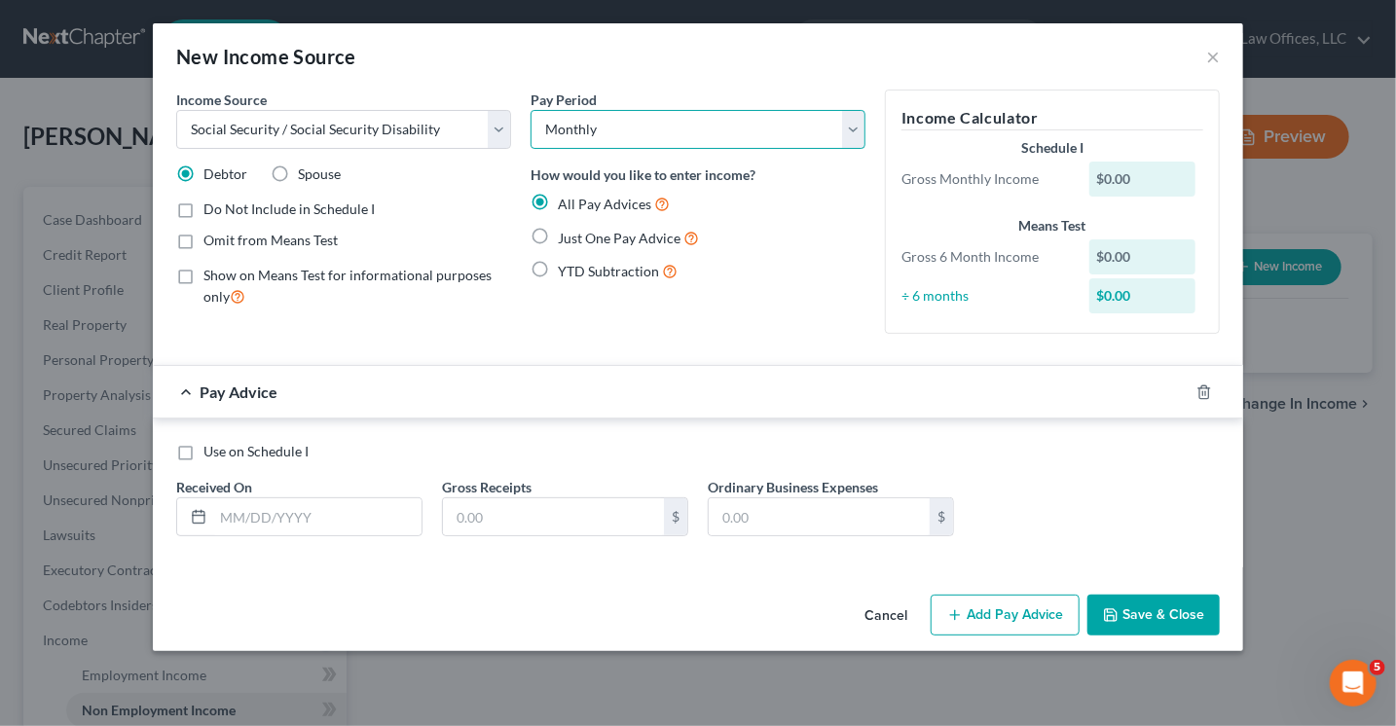
click at [654, 124] on select "Select Monthly Twice Monthly Every Other Week Weekly" at bounding box center [697, 129] width 335 height 39
click at [558, 229] on label "Just One Pay Advice" at bounding box center [628, 238] width 141 height 22
click at [565, 229] on input "Just One Pay Advice" at bounding box center [571, 233] width 13 height 13
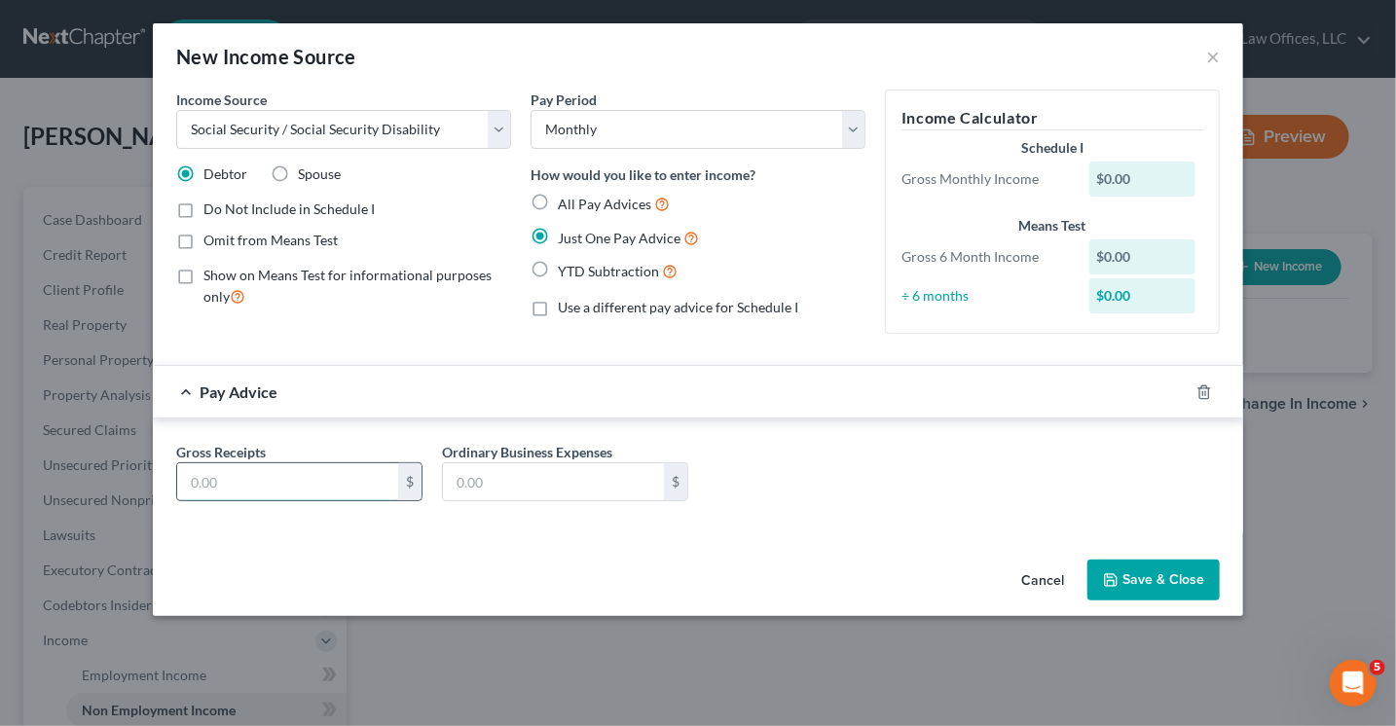
click at [240, 474] on input "text" at bounding box center [287, 481] width 221 height 37
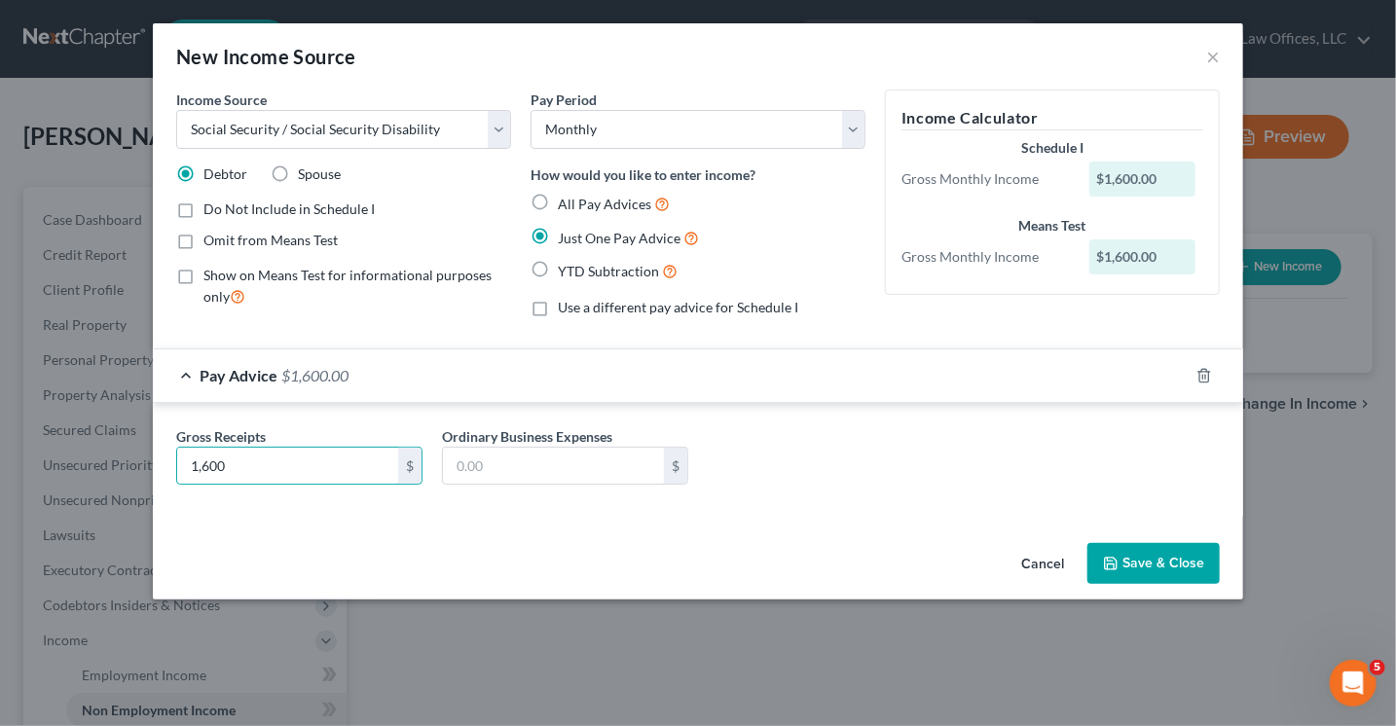
click at [1152, 562] on button "Save & Close" at bounding box center [1153, 563] width 132 height 41
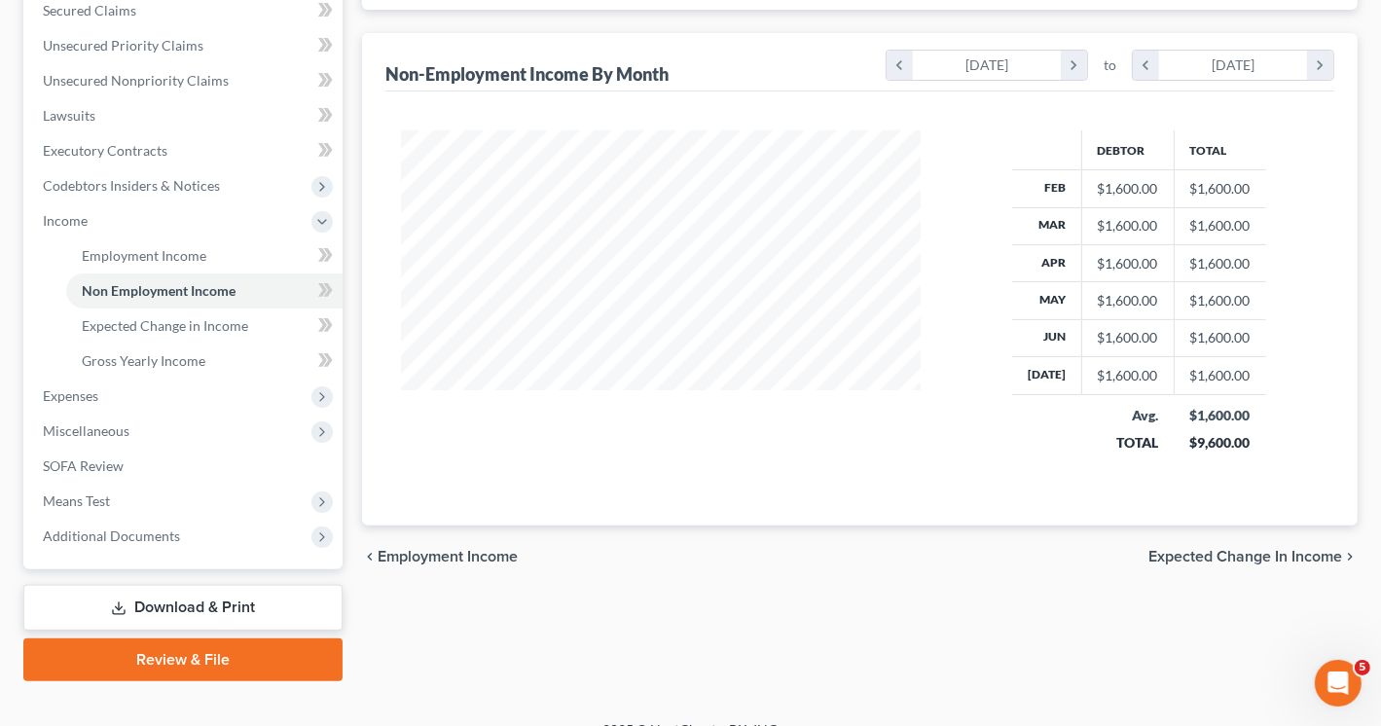
scroll to position [447, 0]
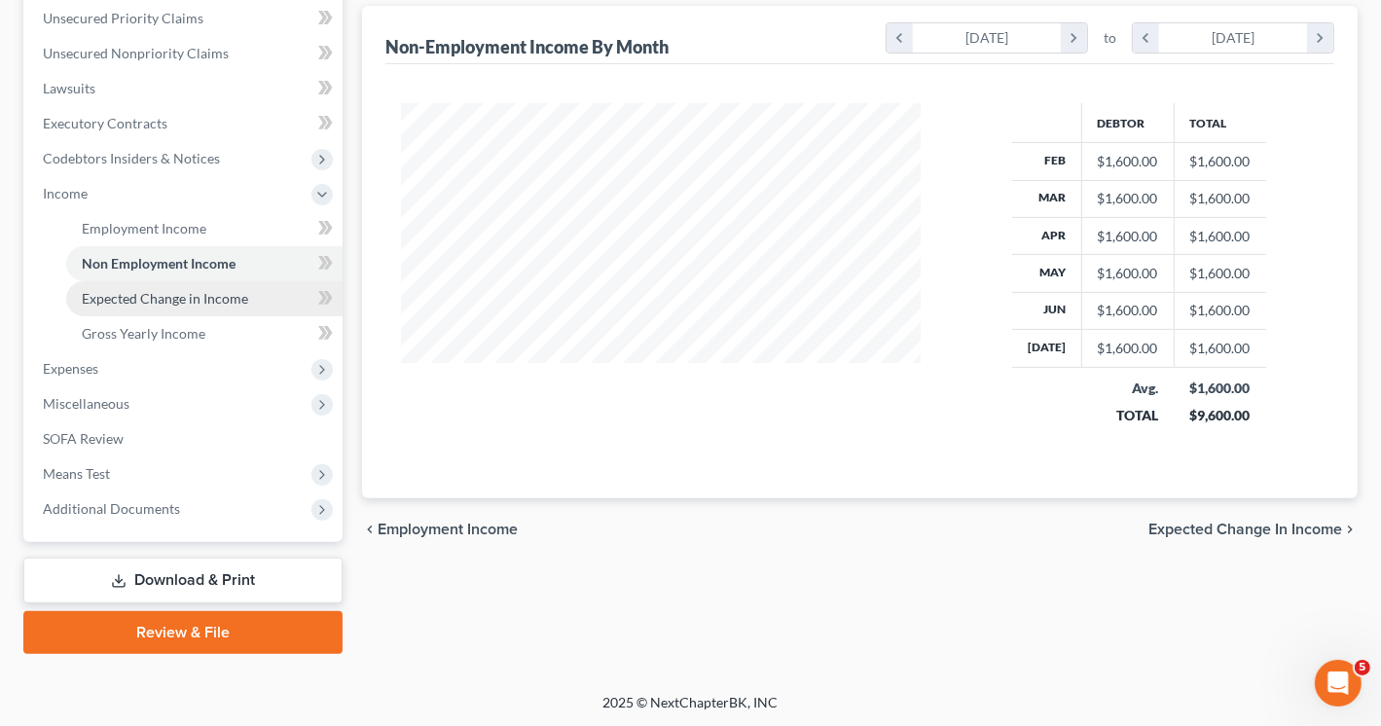
click at [200, 301] on span "Expected Change in Income" at bounding box center [165, 298] width 166 height 17
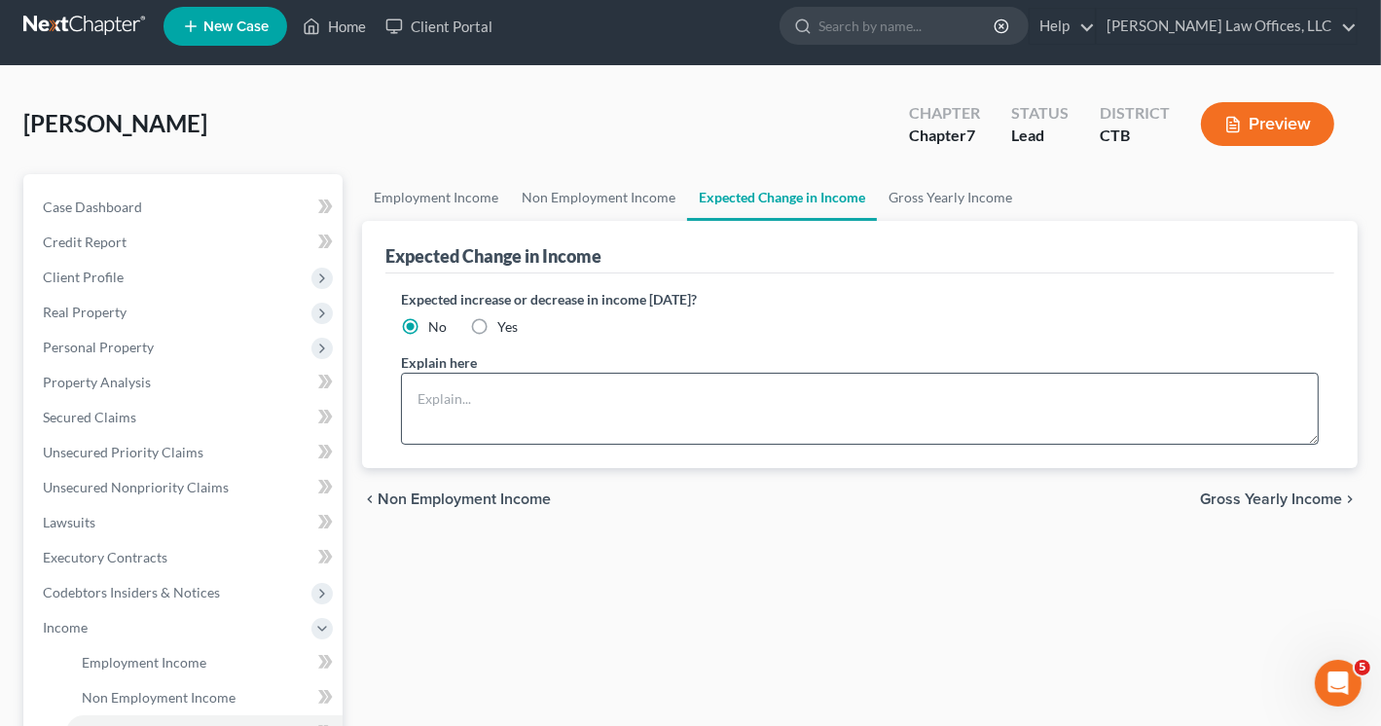
scroll to position [97, 0]
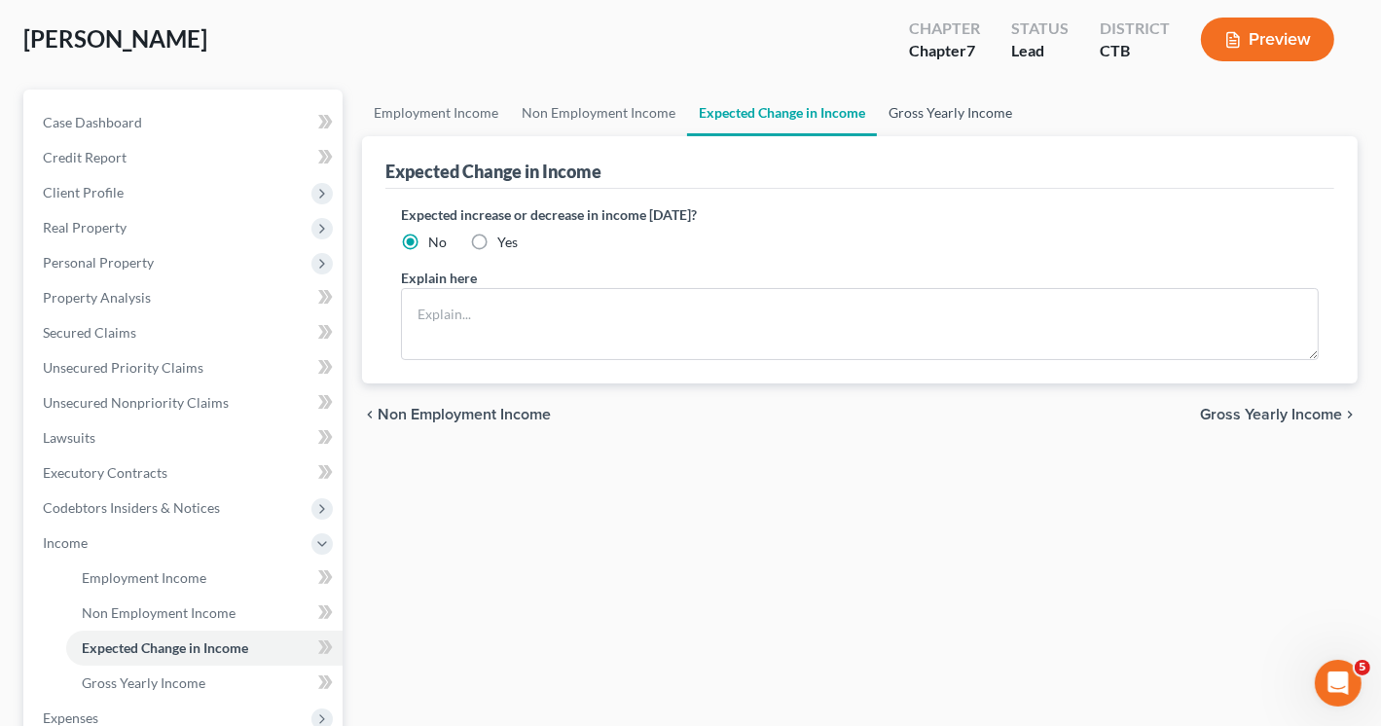
click at [970, 119] on link "Gross Yearly Income" at bounding box center [950, 113] width 147 height 47
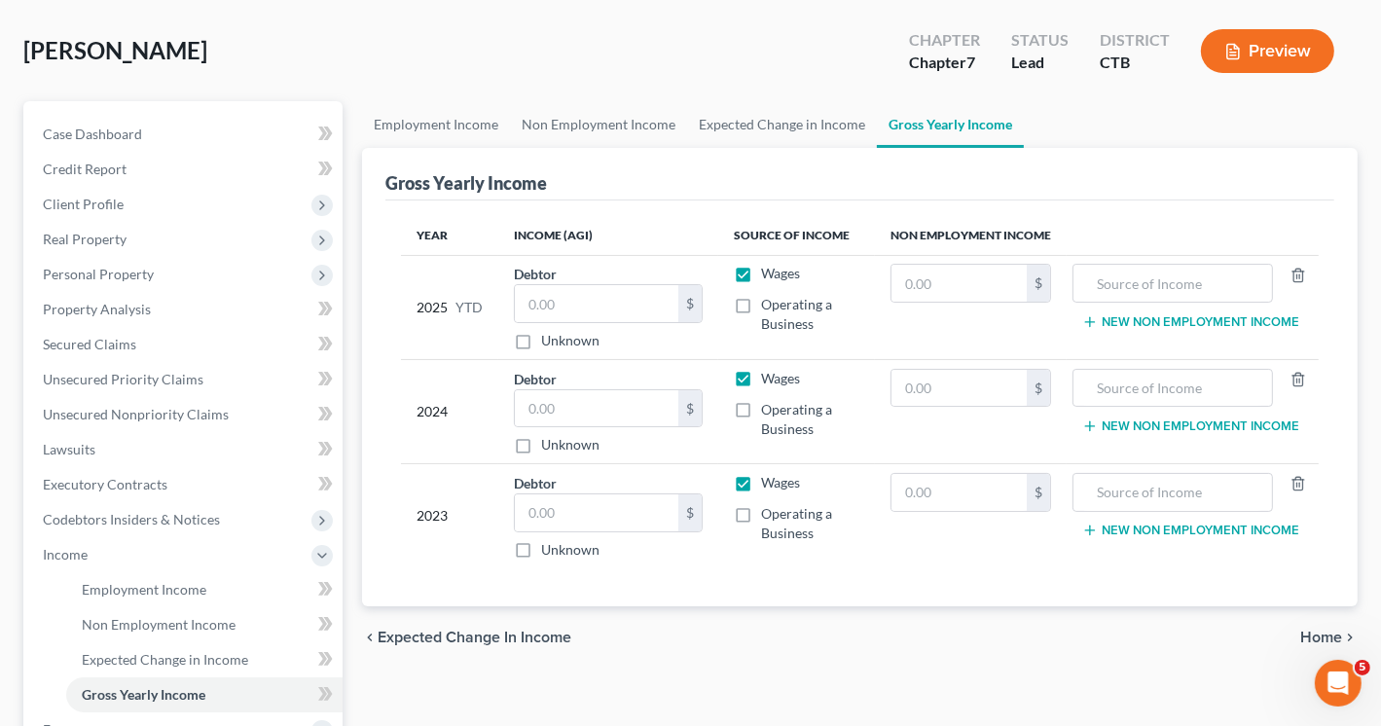
scroll to position [195, 0]
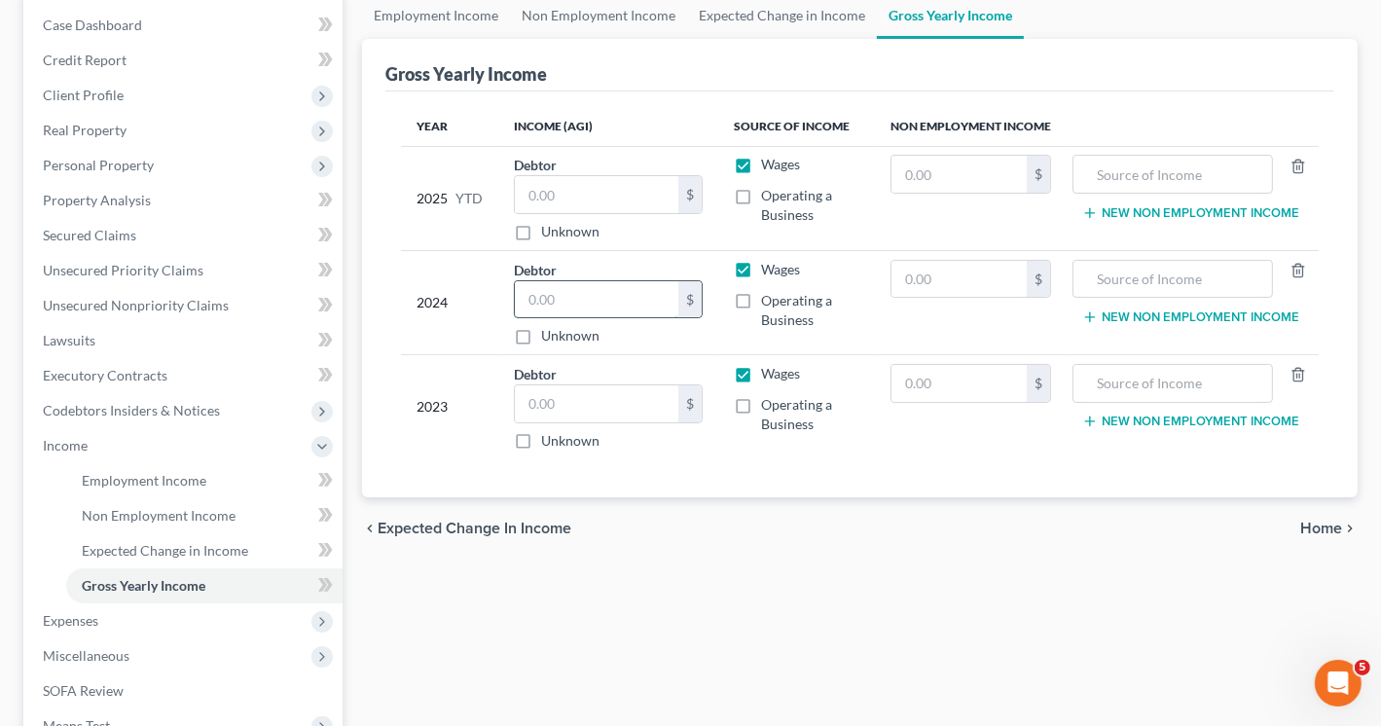
click at [592, 302] on input "text" at bounding box center [597, 299] width 164 height 37
click at [1145, 172] on input "text" at bounding box center [1172, 174] width 179 height 37
click at [1147, 283] on input "text" at bounding box center [1172, 279] width 179 height 37
click at [1137, 398] on input "text" at bounding box center [1172, 383] width 179 height 37
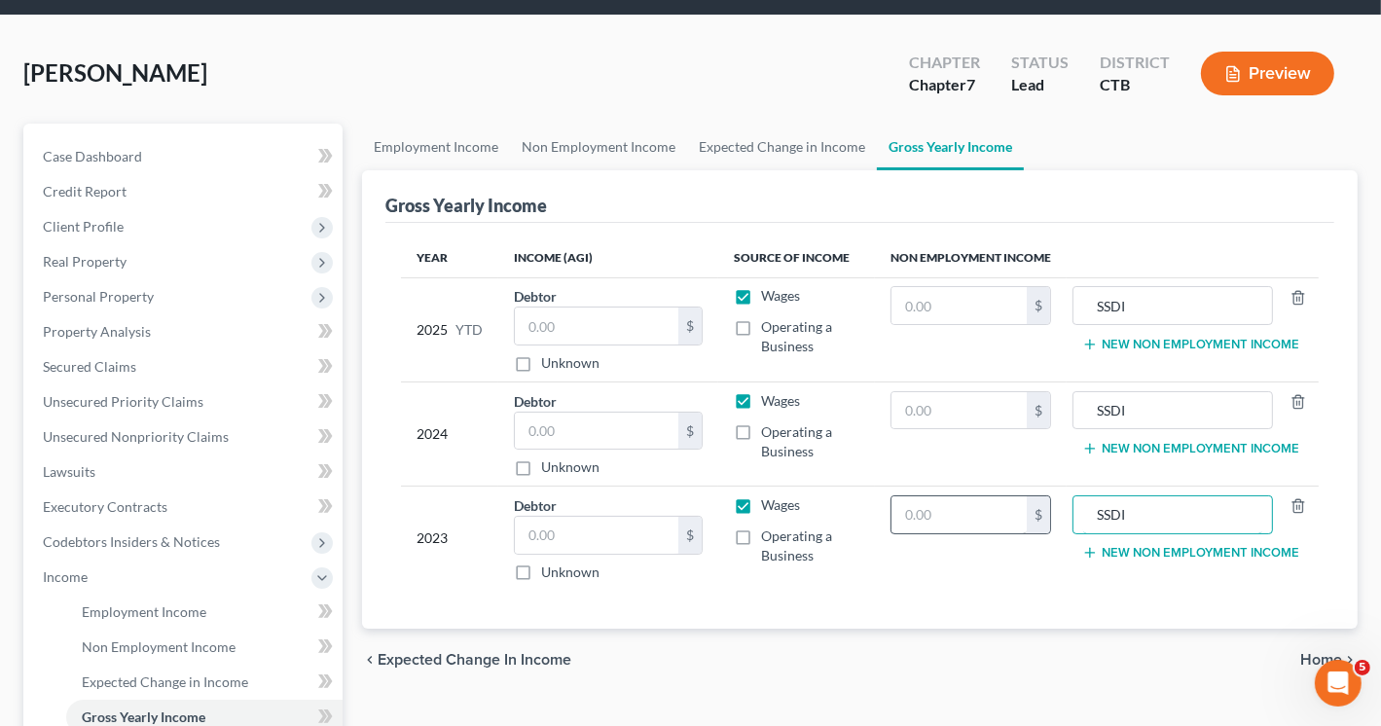
scroll to position [97, 0]
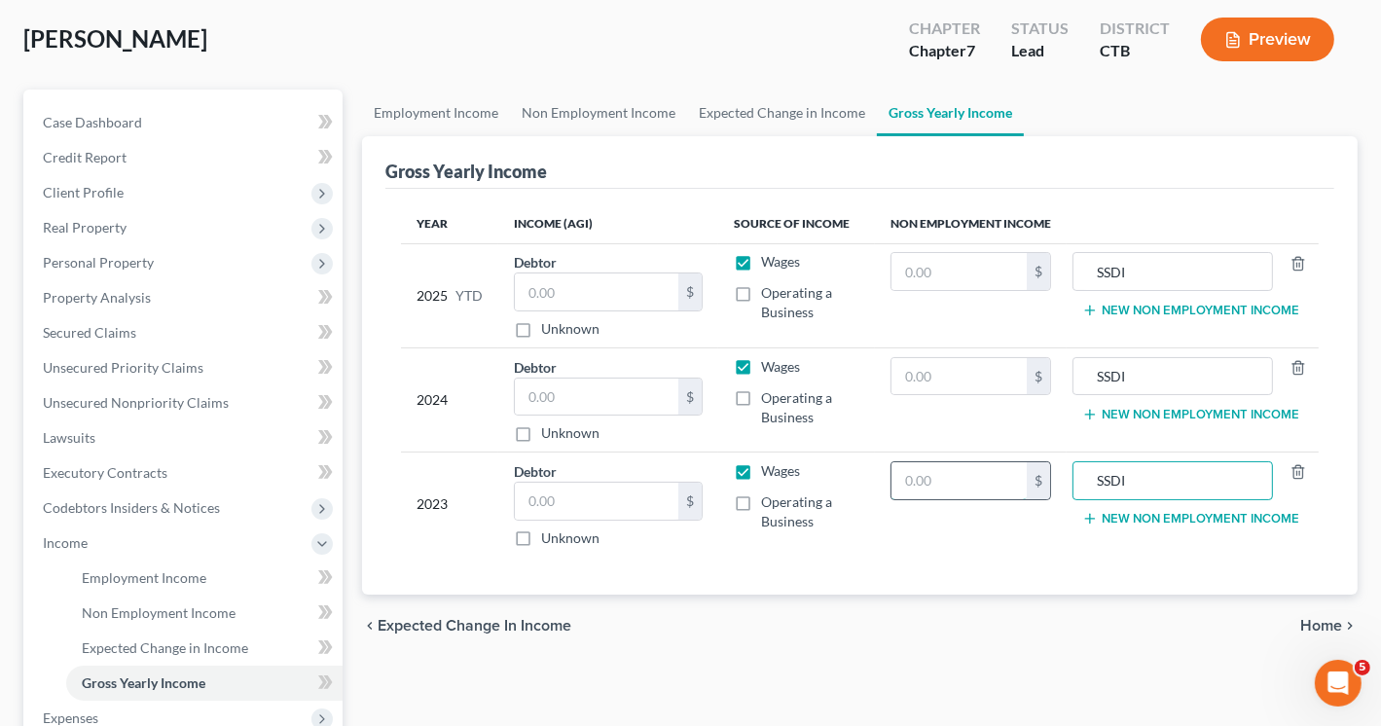
click at [927, 480] on input "text" at bounding box center [959, 480] width 135 height 37
click at [968, 367] on input "text" at bounding box center [959, 376] width 135 height 37
click at [947, 476] on input "text" at bounding box center [959, 480] width 135 height 37
click at [928, 270] on input "text" at bounding box center [959, 271] width 135 height 37
click at [961, 371] on input "1,641" at bounding box center [959, 376] width 135 height 37
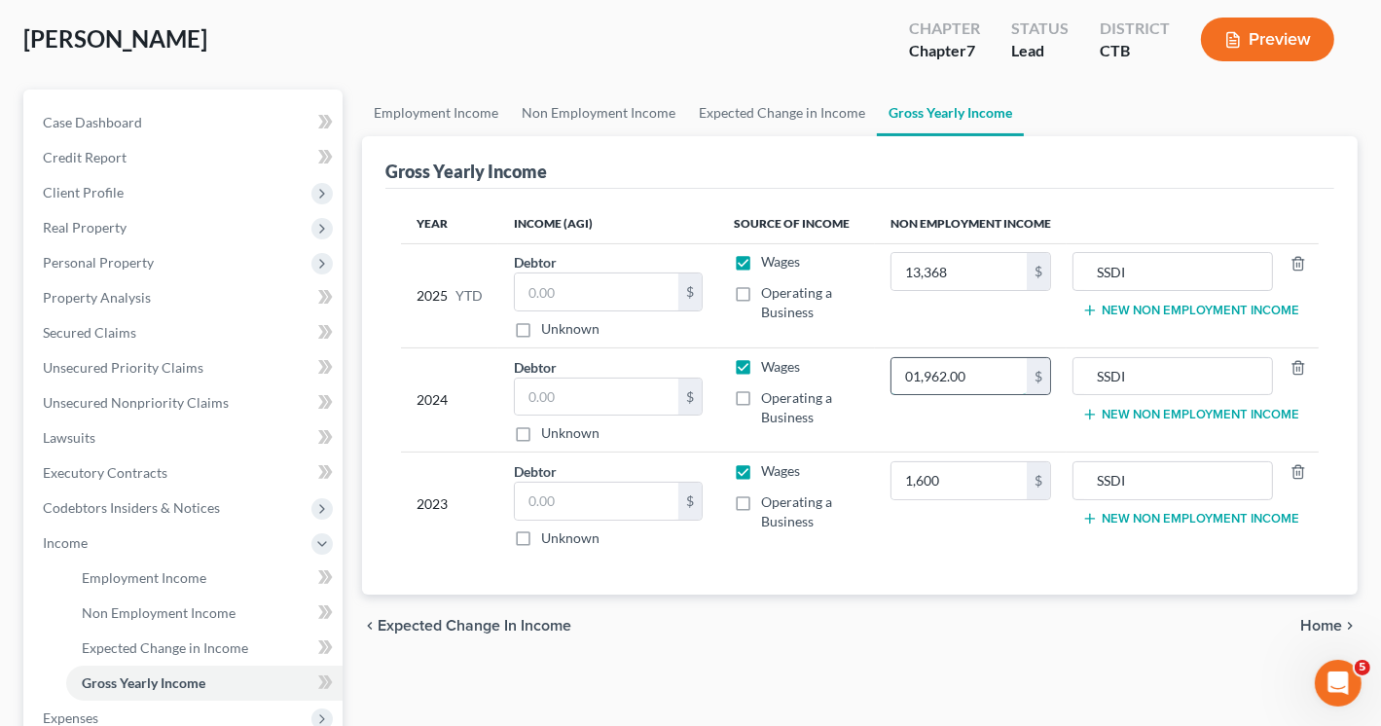
click at [915, 376] on input "01,962.00" at bounding box center [959, 376] width 135 height 37
click at [927, 371] on input "1,962.00" at bounding box center [959, 376] width 135 height 37
click at [931, 377] on input "1,962.00" at bounding box center [959, 376] width 135 height 37
click at [976, 478] on input "1,600" at bounding box center [959, 480] width 135 height 37
click at [912, 472] on input "019,200" at bounding box center [959, 480] width 135 height 37
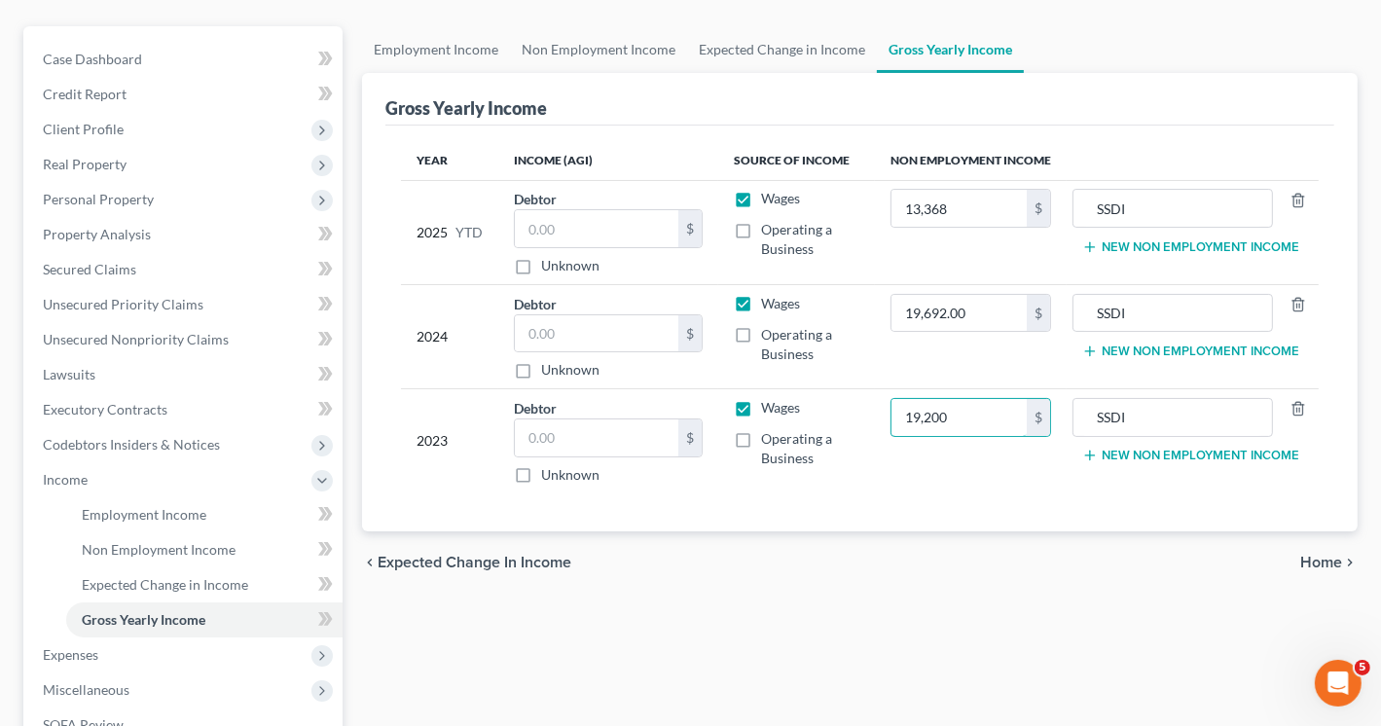
scroll to position [195, 0]
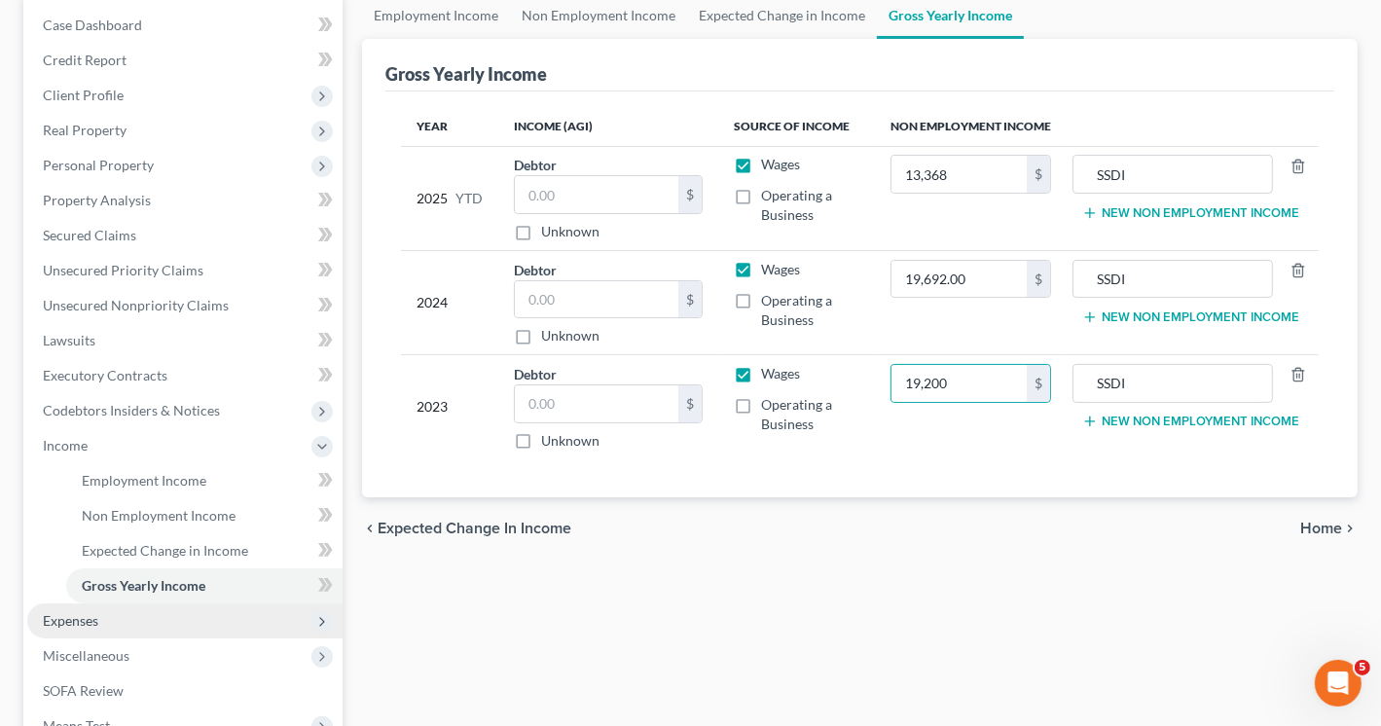
click at [109, 612] on span "Expenses" at bounding box center [184, 620] width 315 height 35
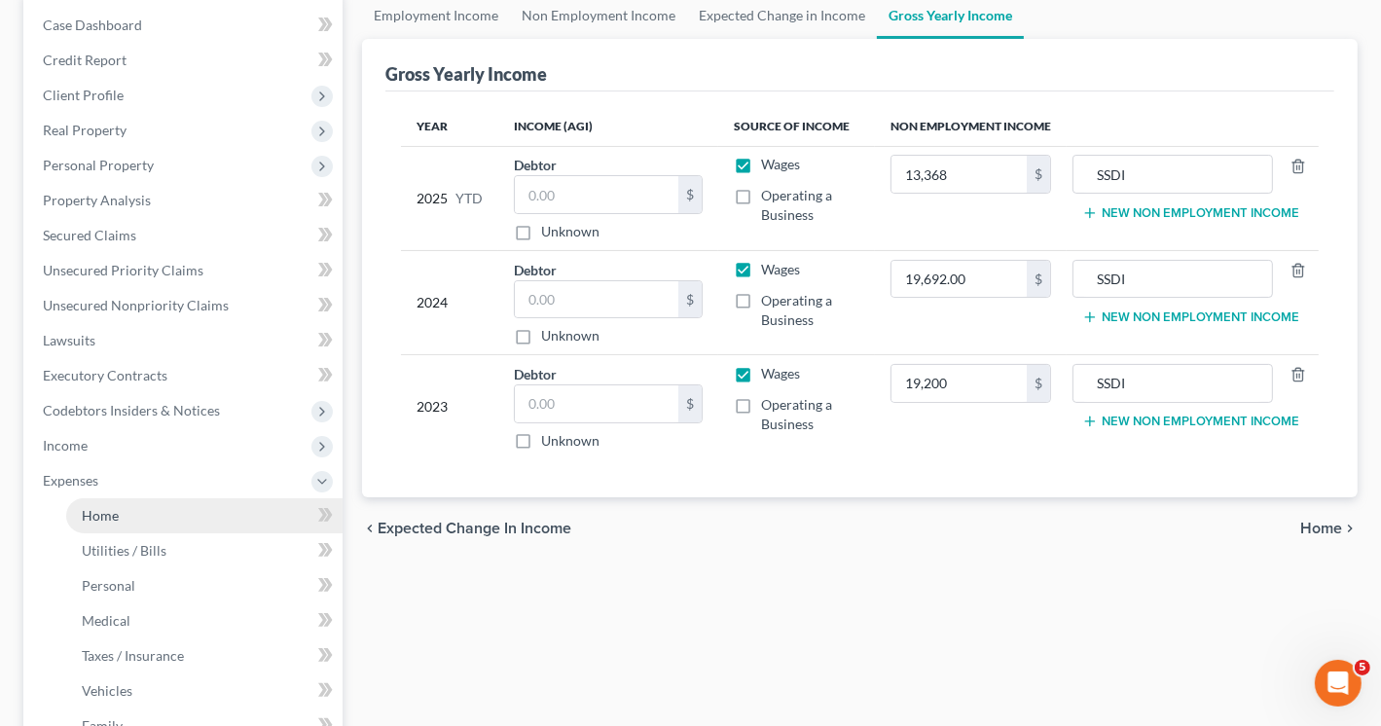
click at [99, 507] on span "Home" at bounding box center [100, 515] width 37 height 17
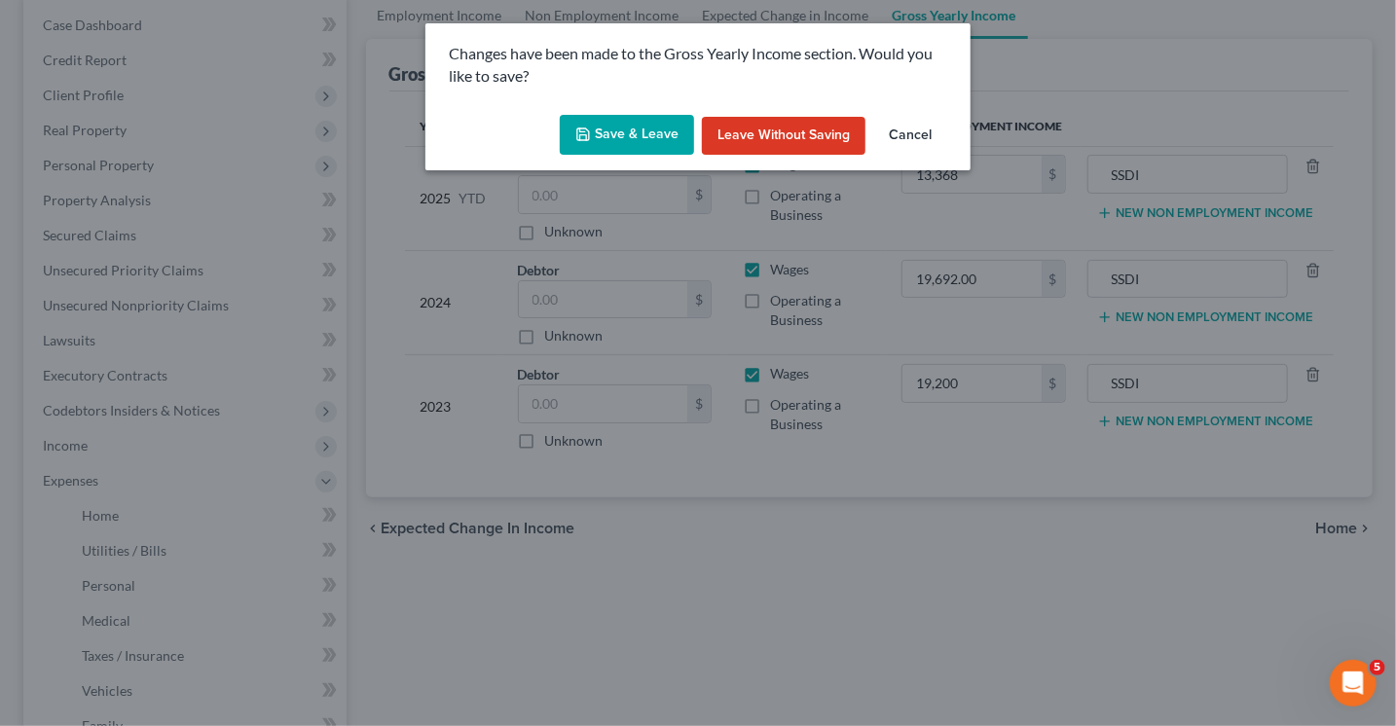
click at [660, 134] on button "Save & Leave" at bounding box center [627, 135] width 134 height 41
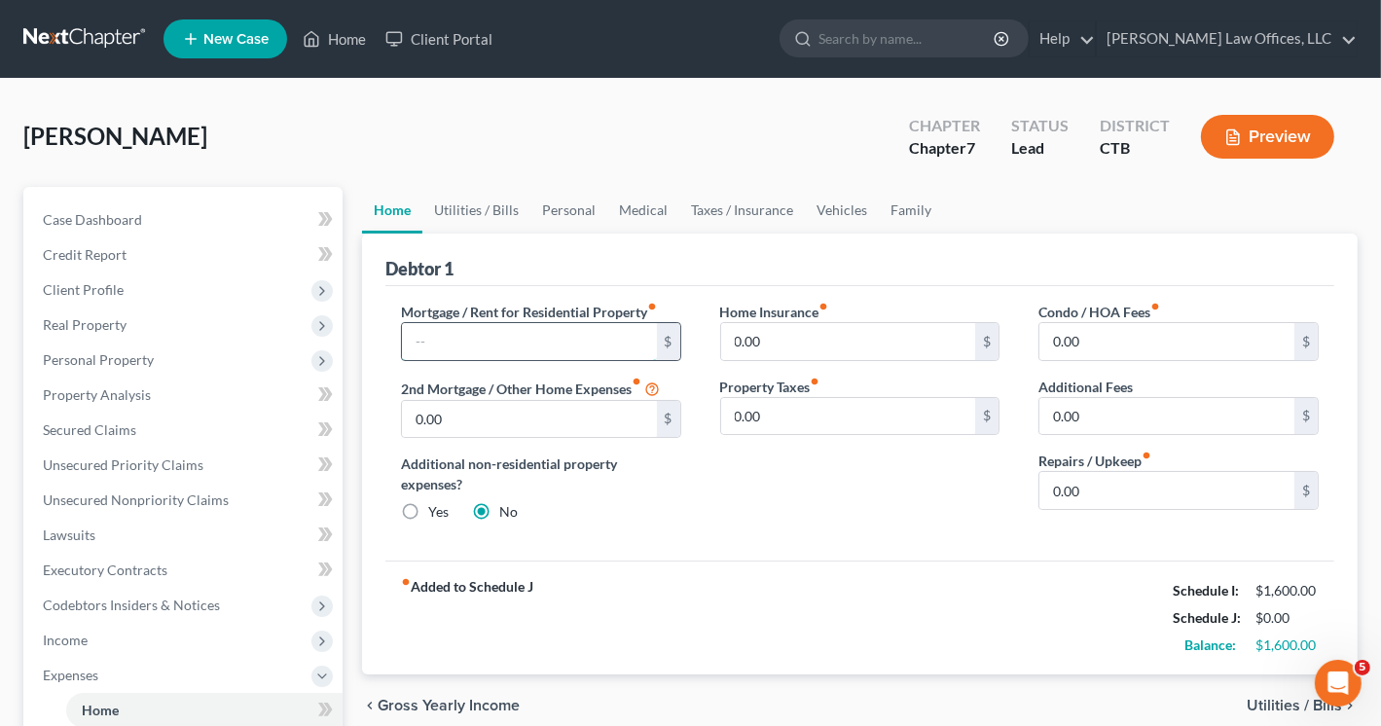
click at [488, 332] on input "text" at bounding box center [529, 341] width 255 height 37
click at [829, 328] on input "0.00" at bounding box center [848, 341] width 255 height 37
click at [920, 490] on div "Home Insurance fiber_manual_record 0.00 $ Property Taxes fiber_manual_record 0.…" at bounding box center [860, 420] width 319 height 237
click at [492, 207] on link "Utilities / Bills" at bounding box center [476, 210] width 108 height 47
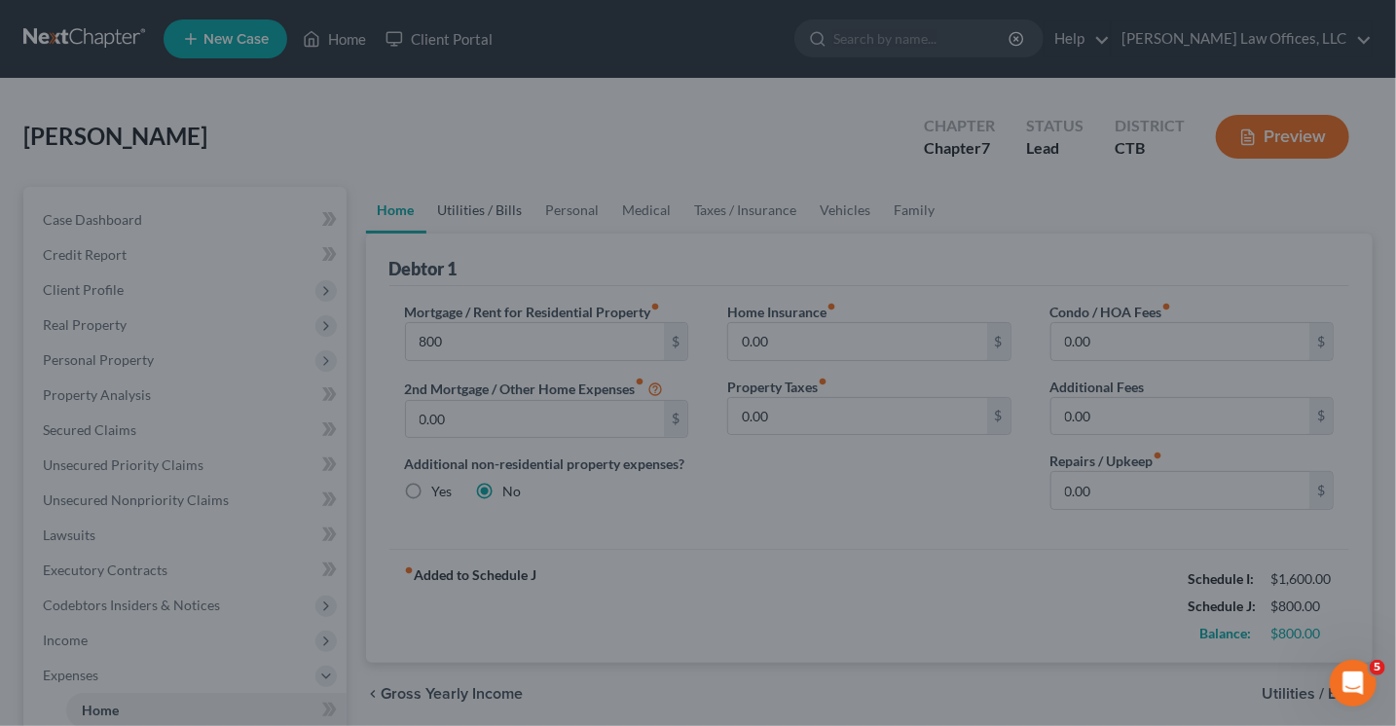
click at [492, 207] on div at bounding box center [698, 363] width 1396 height 726
click at [810, 383] on div at bounding box center [698, 363] width 1396 height 726
click at [670, 572] on div at bounding box center [698, 363] width 1396 height 726
click at [520, 344] on div at bounding box center [698, 363] width 1396 height 726
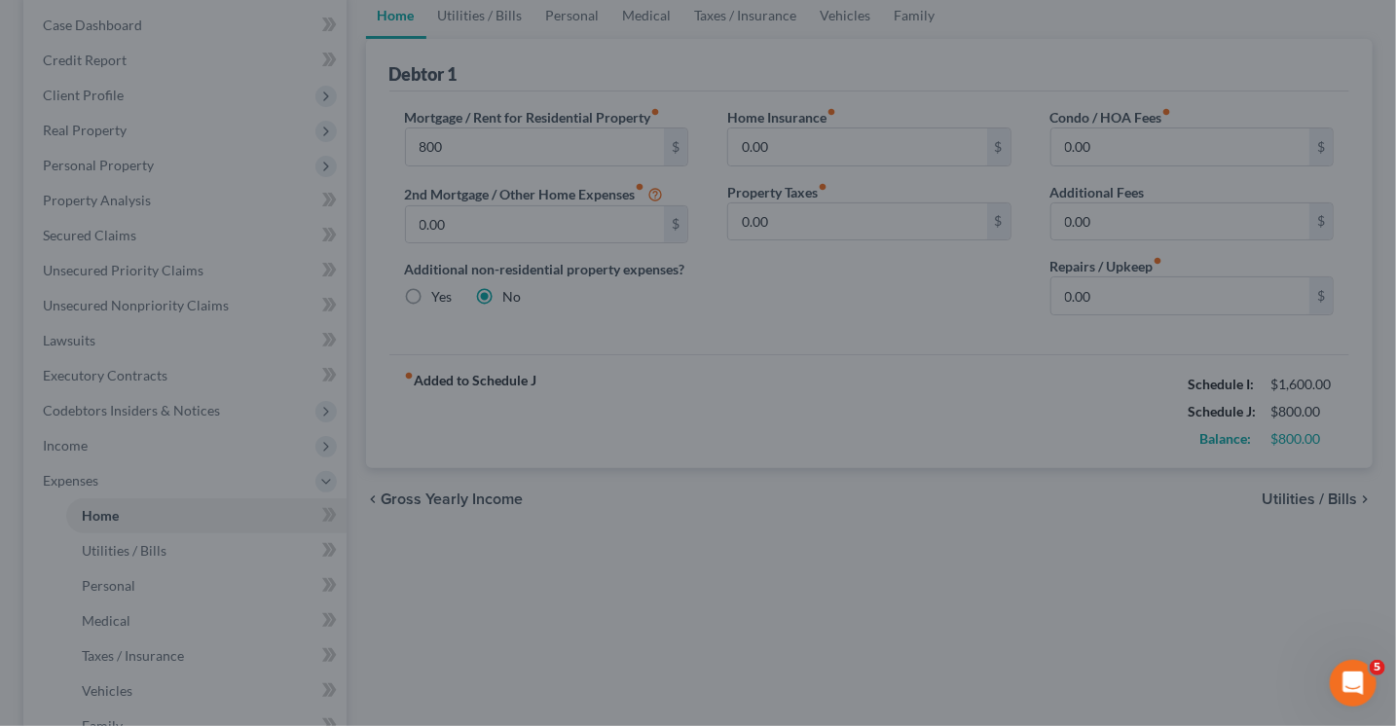
drag, startPoint x: 595, startPoint y: 511, endPoint x: 615, endPoint y: 512, distance: 20.5
click at [615, 512] on div at bounding box center [698, 363] width 1396 height 726
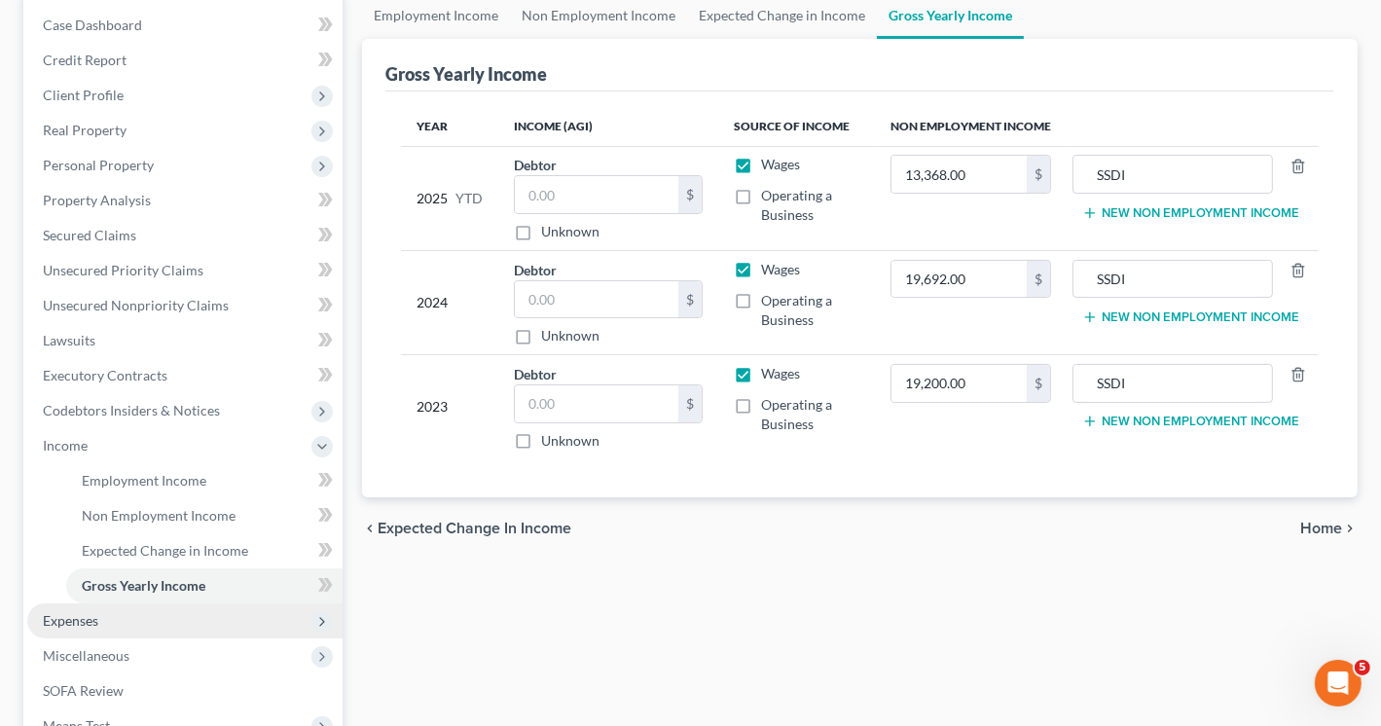
click at [73, 618] on span "Expenses" at bounding box center [70, 620] width 55 height 17
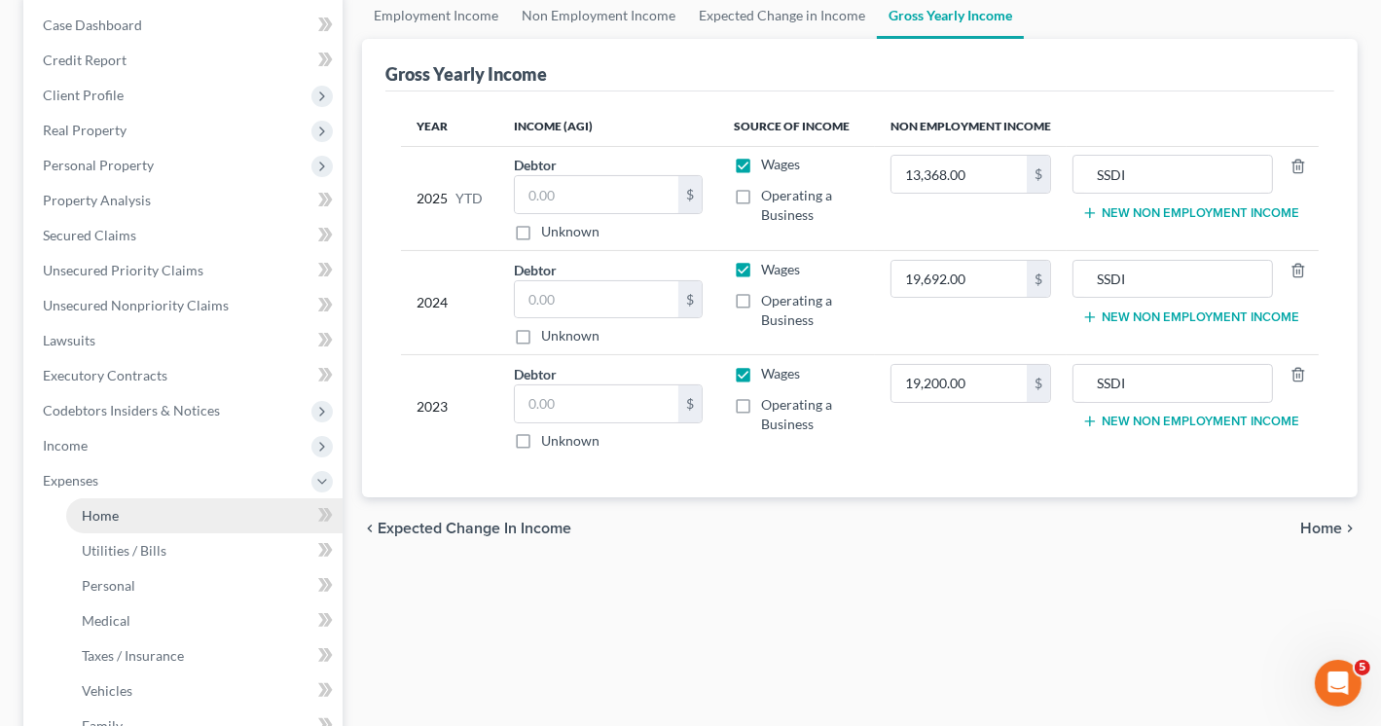
click at [110, 513] on span "Home" at bounding box center [100, 515] width 37 height 17
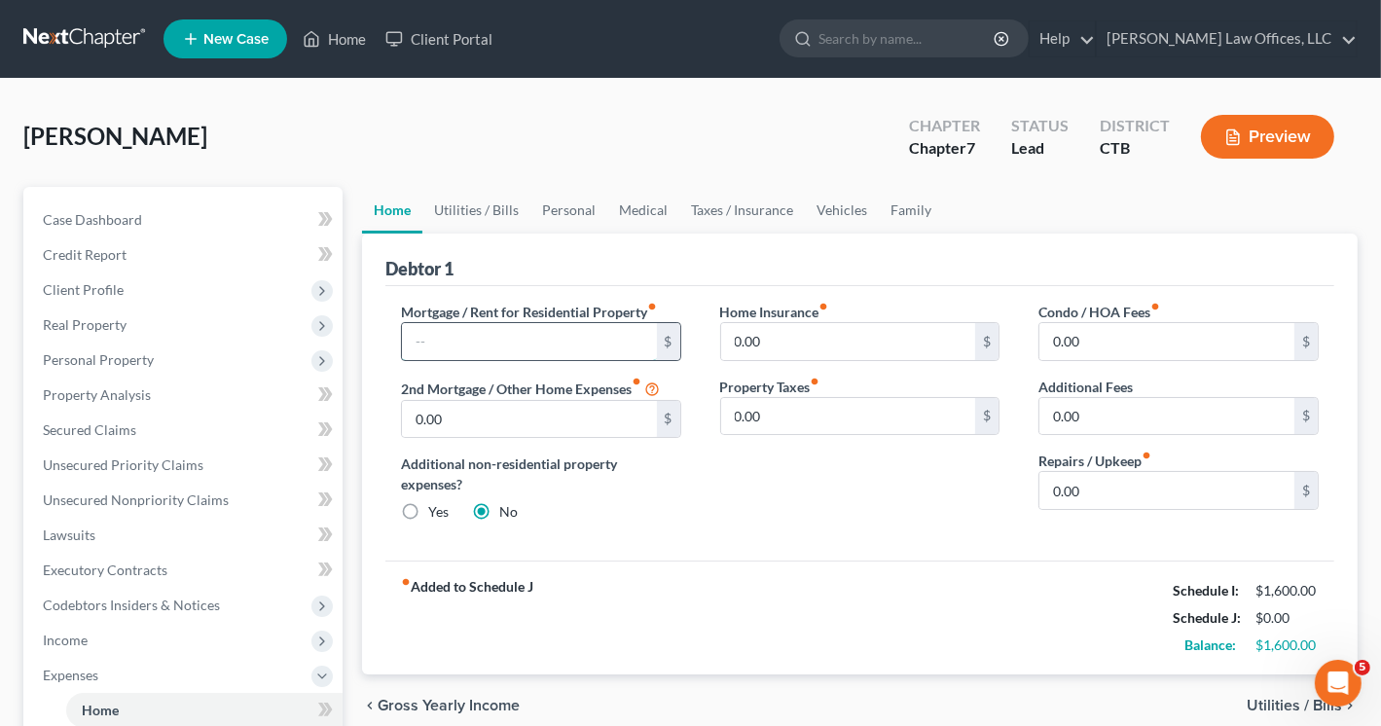
click at [453, 340] on input "text" at bounding box center [529, 341] width 255 height 37
type input "800"
click at [485, 213] on link "Utilities / Bills" at bounding box center [476, 210] width 108 height 47
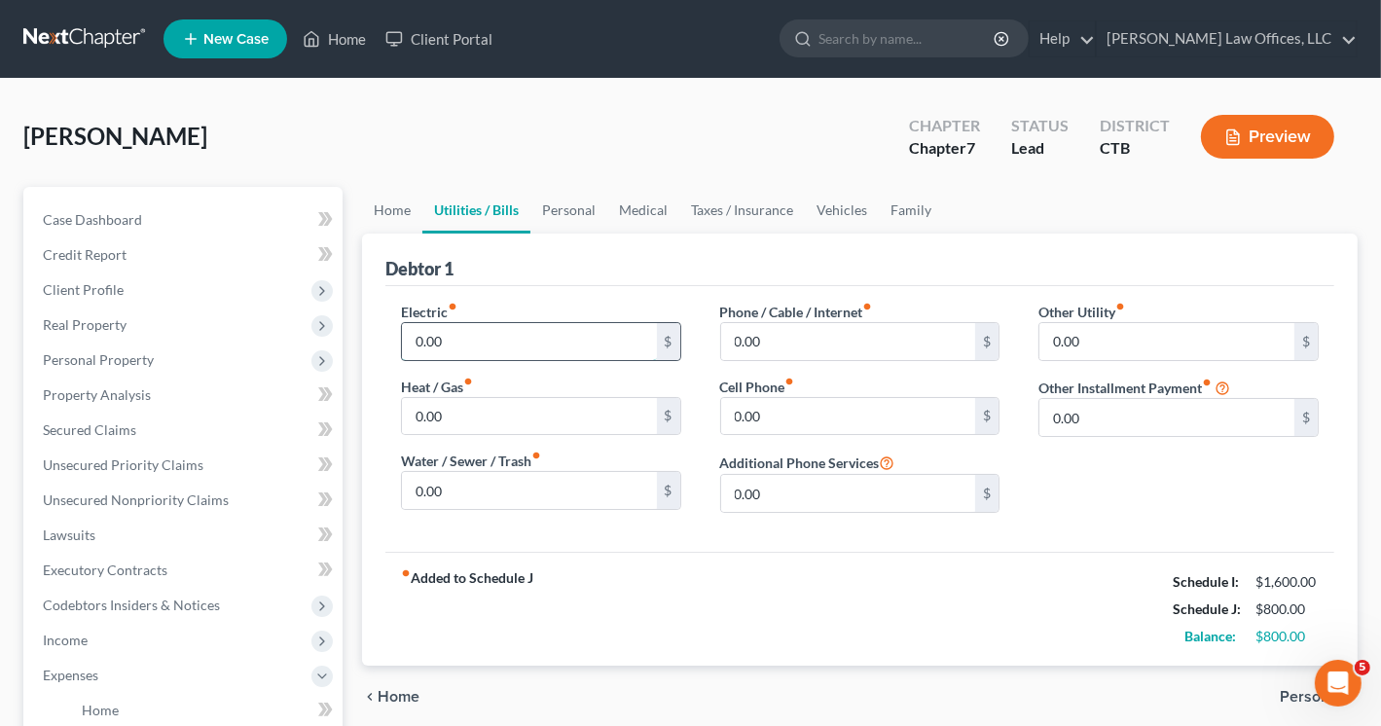
click at [474, 336] on input "0.00" at bounding box center [529, 341] width 255 height 37
click at [791, 418] on input "0.00" at bounding box center [848, 416] width 255 height 37
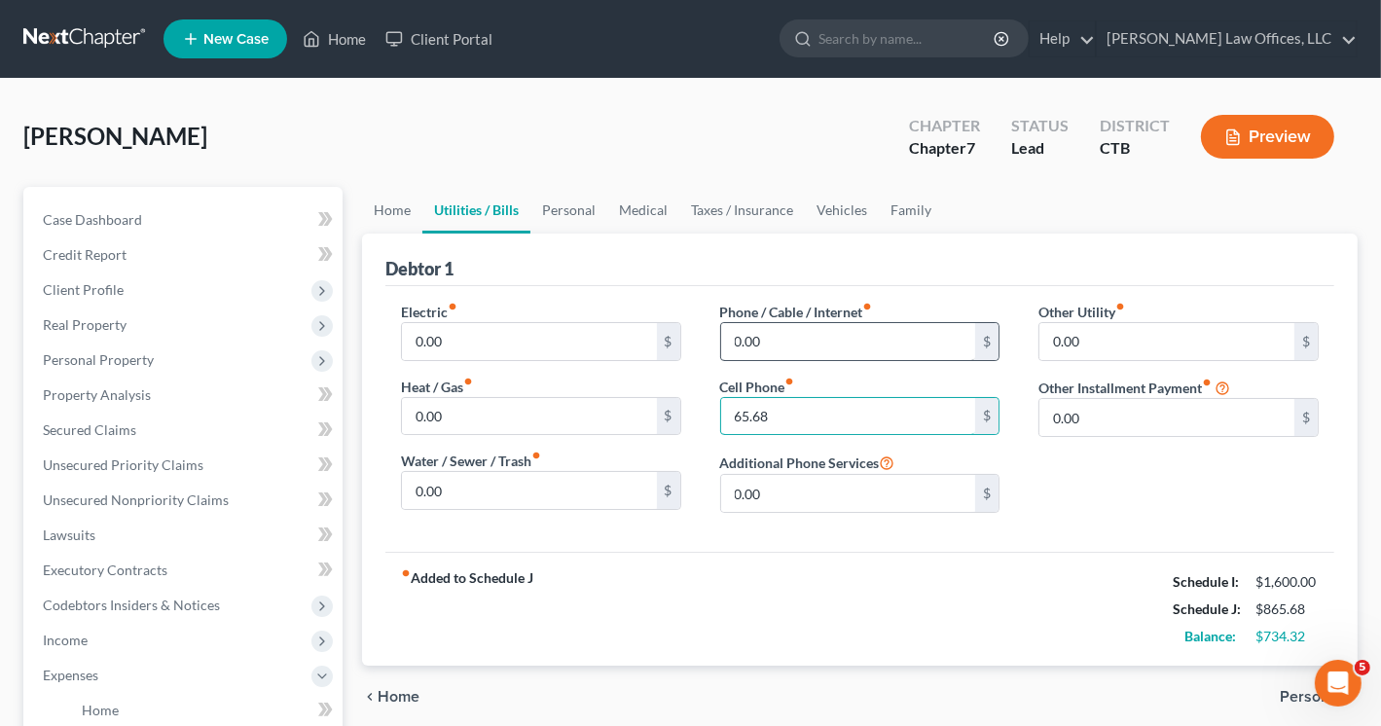
type input "65.68"
click at [807, 340] on input "0.00" at bounding box center [848, 341] width 255 height 37
click at [563, 209] on link "Personal" at bounding box center [568, 210] width 77 height 47
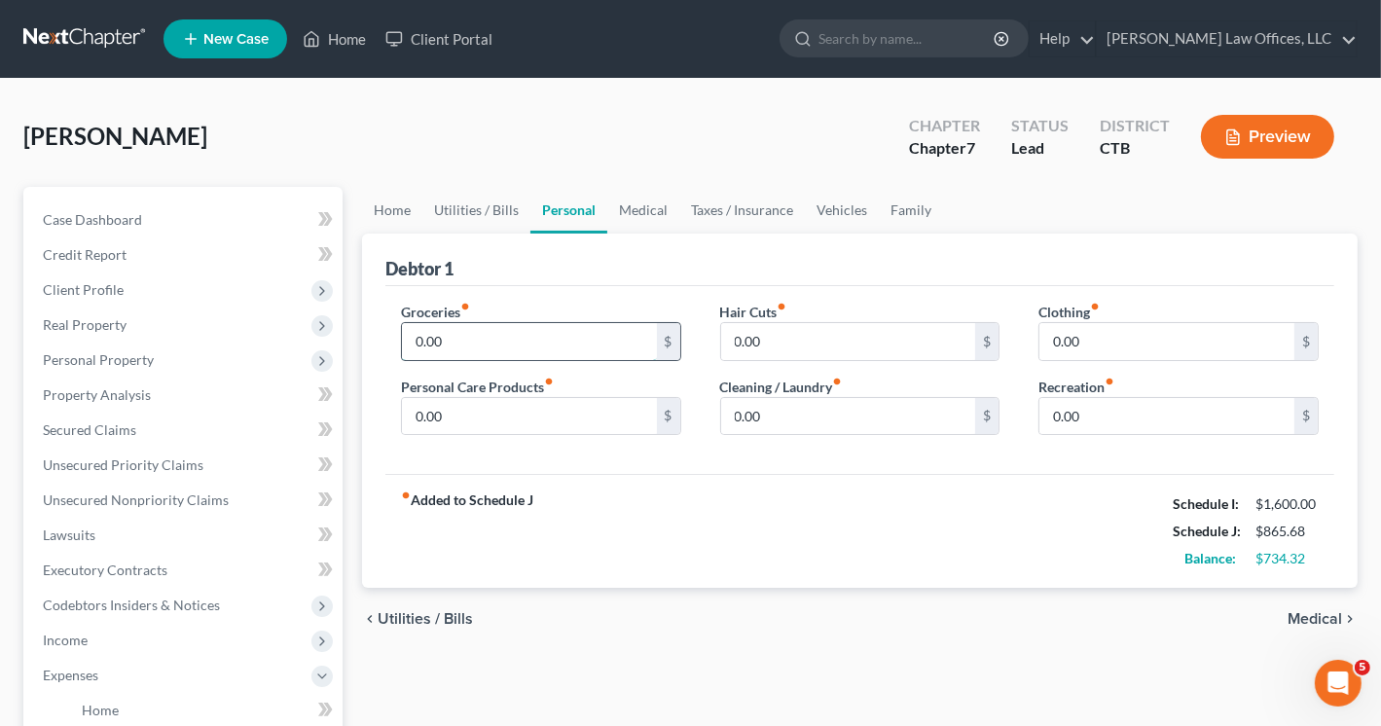
click at [522, 342] on input "0.00" at bounding box center [529, 341] width 255 height 37
type input "465.00"
click at [488, 418] on input "0.00" at bounding box center [529, 416] width 255 height 37
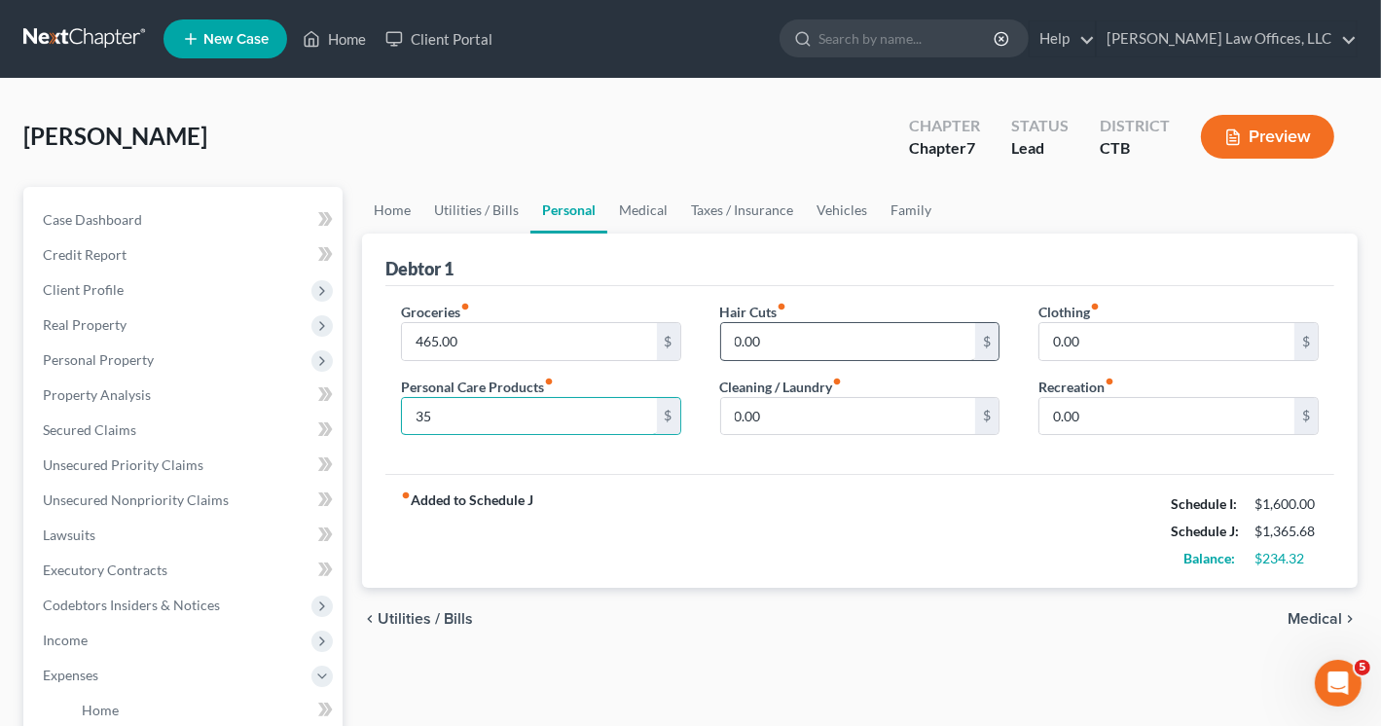
type input "35"
click at [783, 332] on input "0.00" at bounding box center [848, 341] width 255 height 37
type input "35.00"
click at [432, 419] on input "35" at bounding box center [529, 416] width 255 height 37
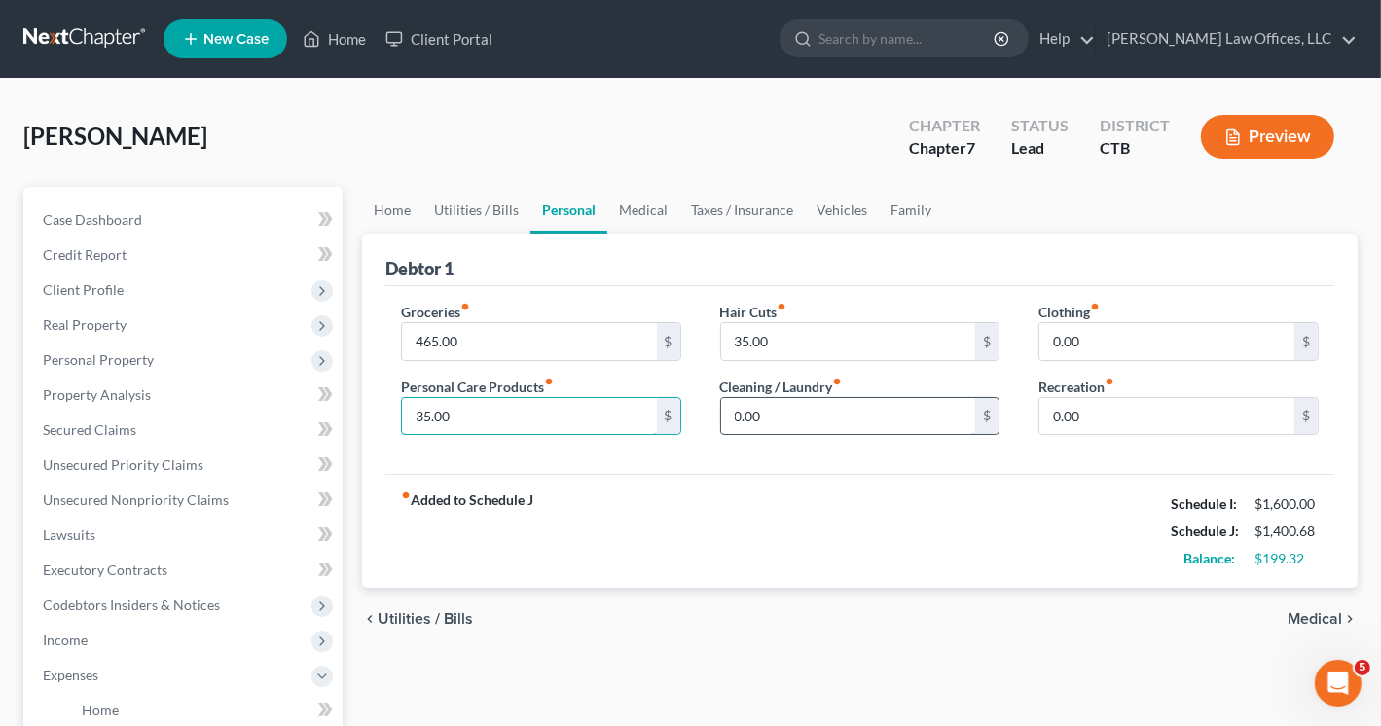
type input "35.00"
click at [766, 415] on input "0.00" at bounding box center [848, 416] width 255 height 37
click at [766, 414] on input "0.00" at bounding box center [848, 416] width 255 height 37
type input "25.00"
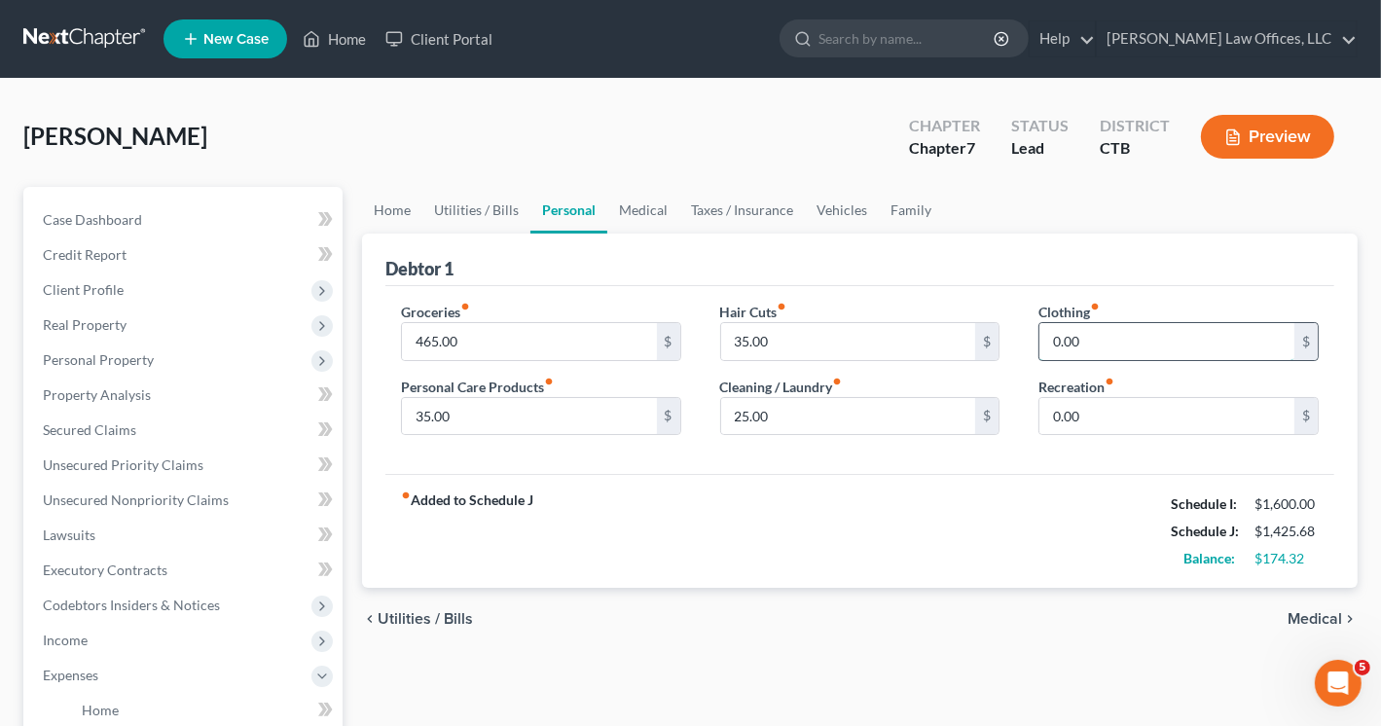
click at [1046, 332] on input "0.00" at bounding box center [1166, 341] width 255 height 37
type input "10.00"
click at [1071, 418] on input "0.00" at bounding box center [1166, 416] width 255 height 37
type input "80.00"
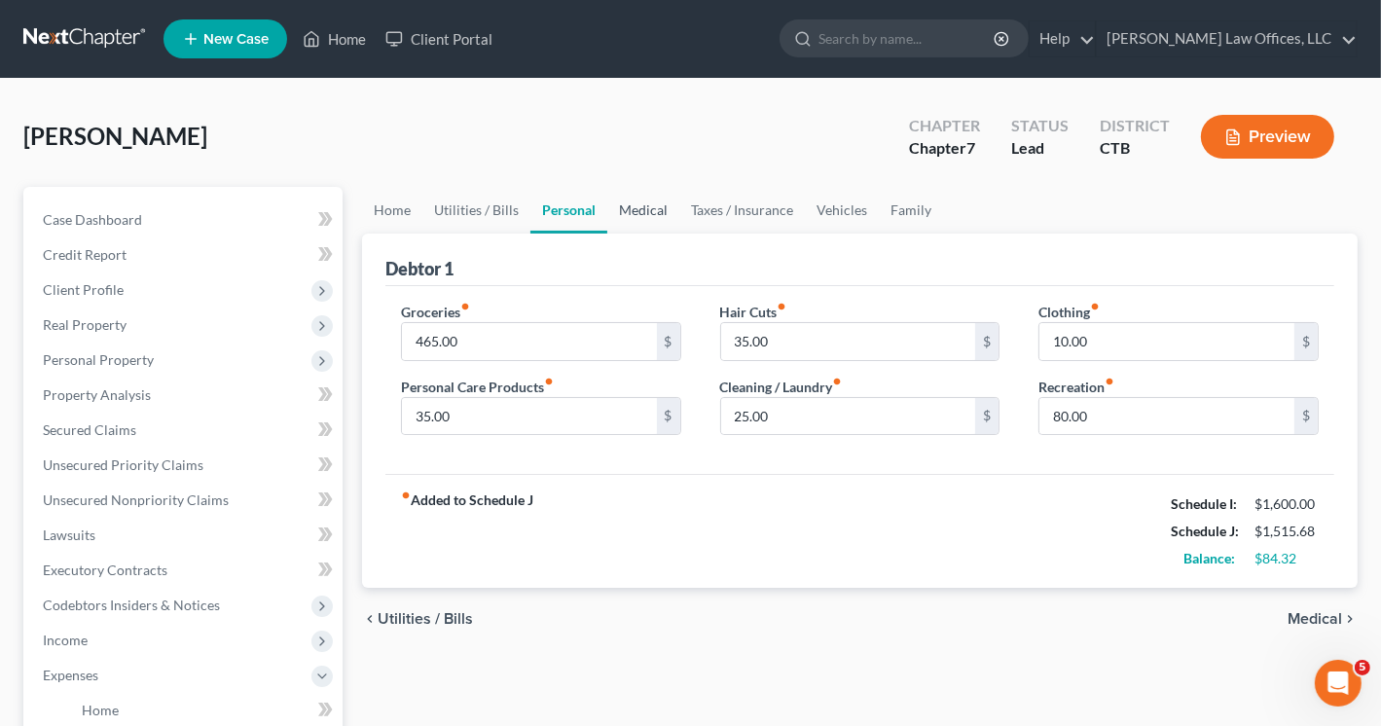
click at [645, 207] on link "Medical" at bounding box center [643, 210] width 72 height 47
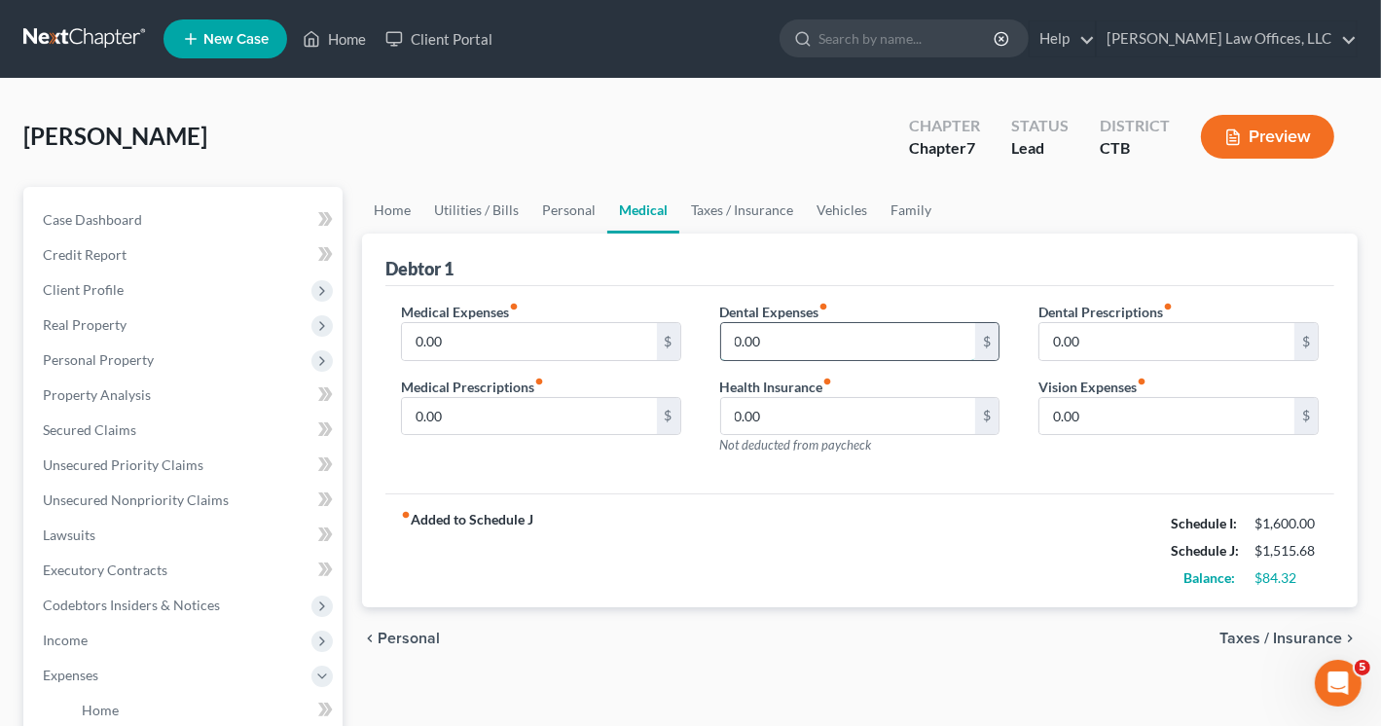
click at [800, 337] on input "0.00" at bounding box center [848, 341] width 255 height 37
type input "35.00"
click at [1114, 421] on input "0.00" at bounding box center [1166, 416] width 255 height 37
type input "15.00"
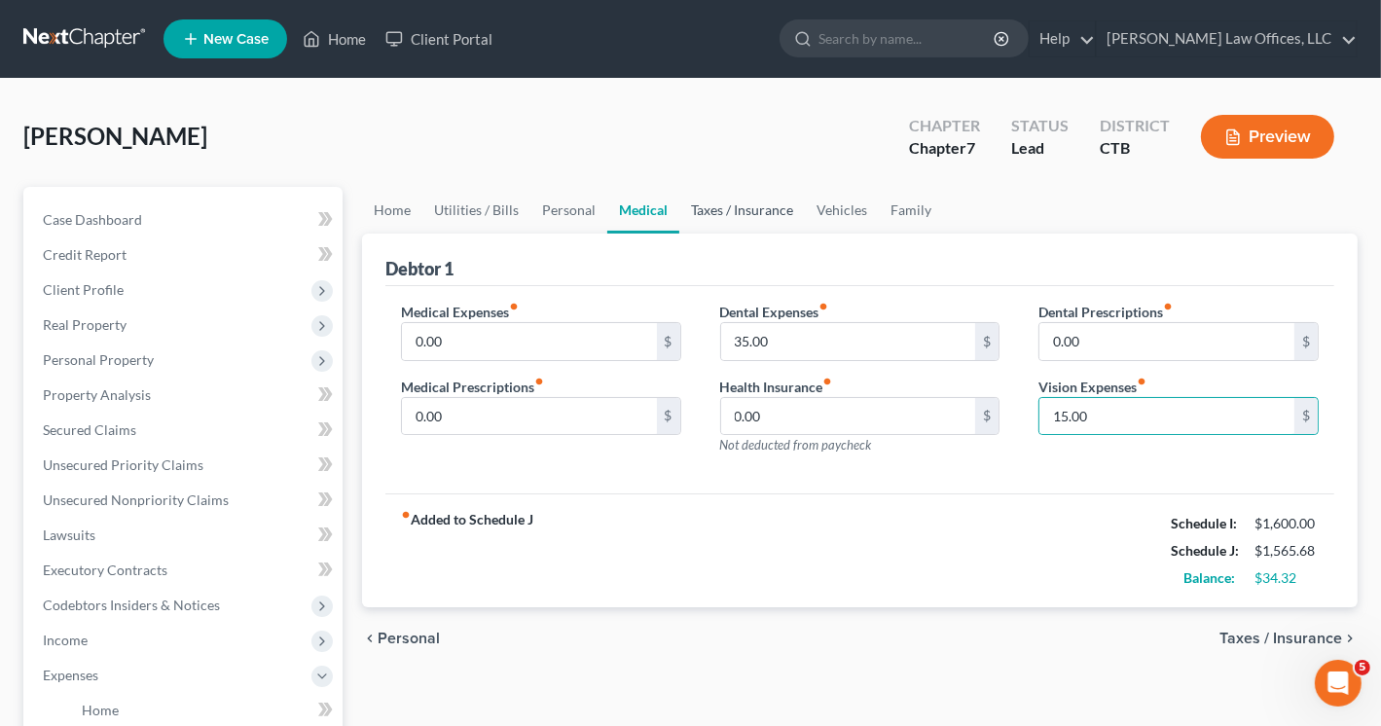
click at [751, 207] on link "Taxes / Insurance" at bounding box center [742, 210] width 126 height 47
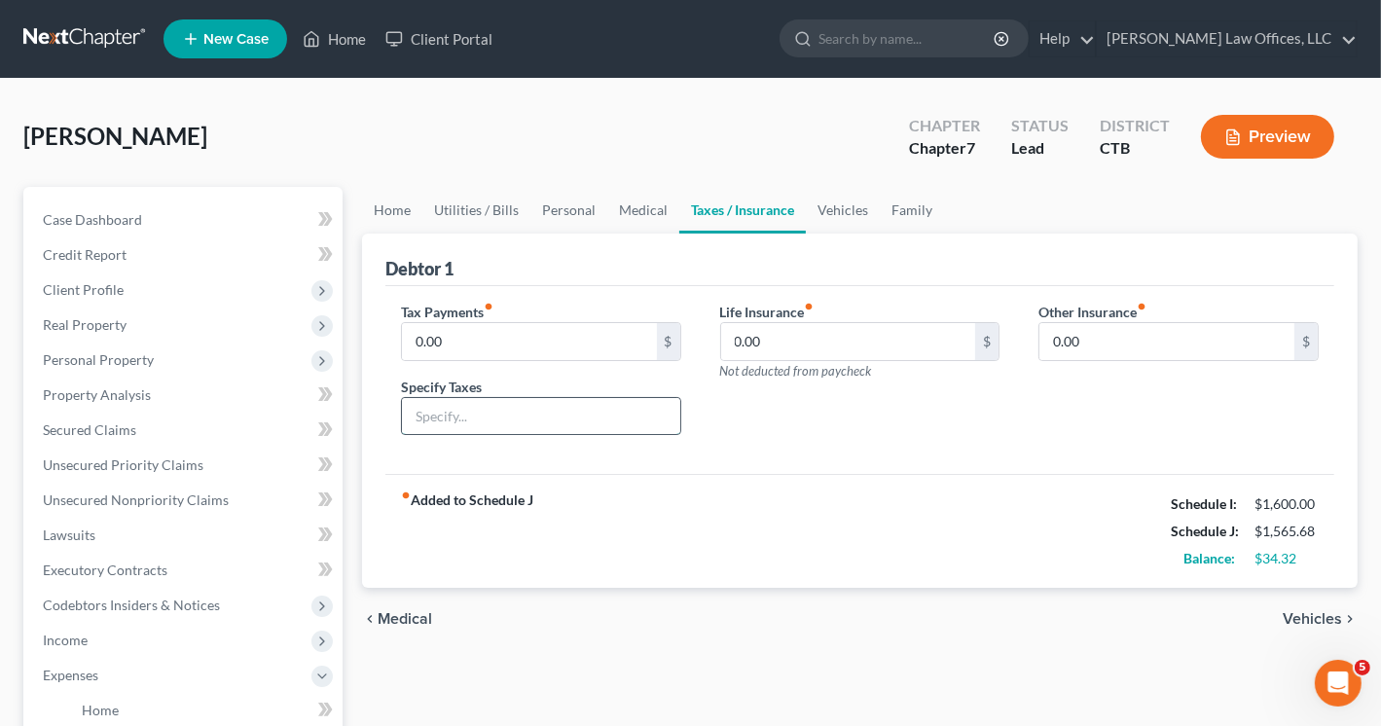
click at [492, 402] on input "text" at bounding box center [541, 416] width 278 height 37
type input "personal property car"
click at [486, 337] on input "0.00" at bounding box center [529, 341] width 255 height 37
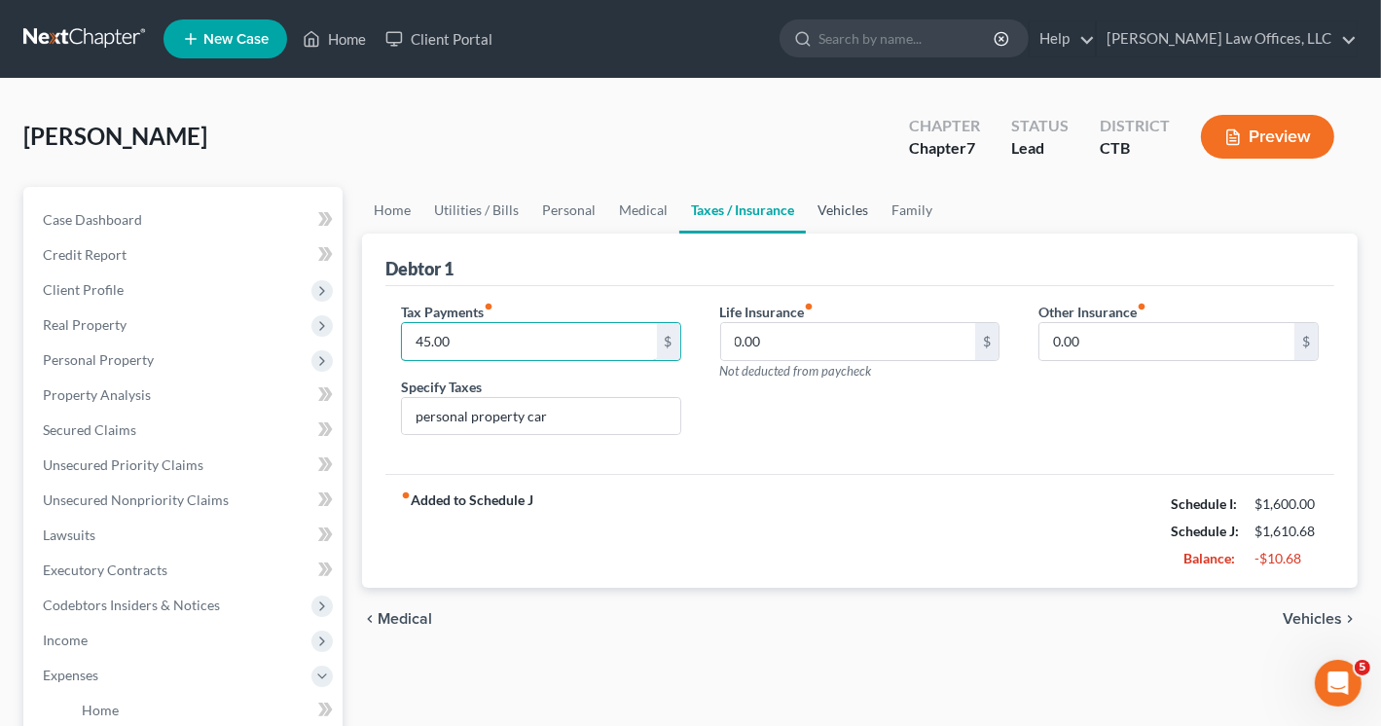
type input "45.00"
click at [835, 202] on link "Vehicles" at bounding box center [843, 210] width 74 height 47
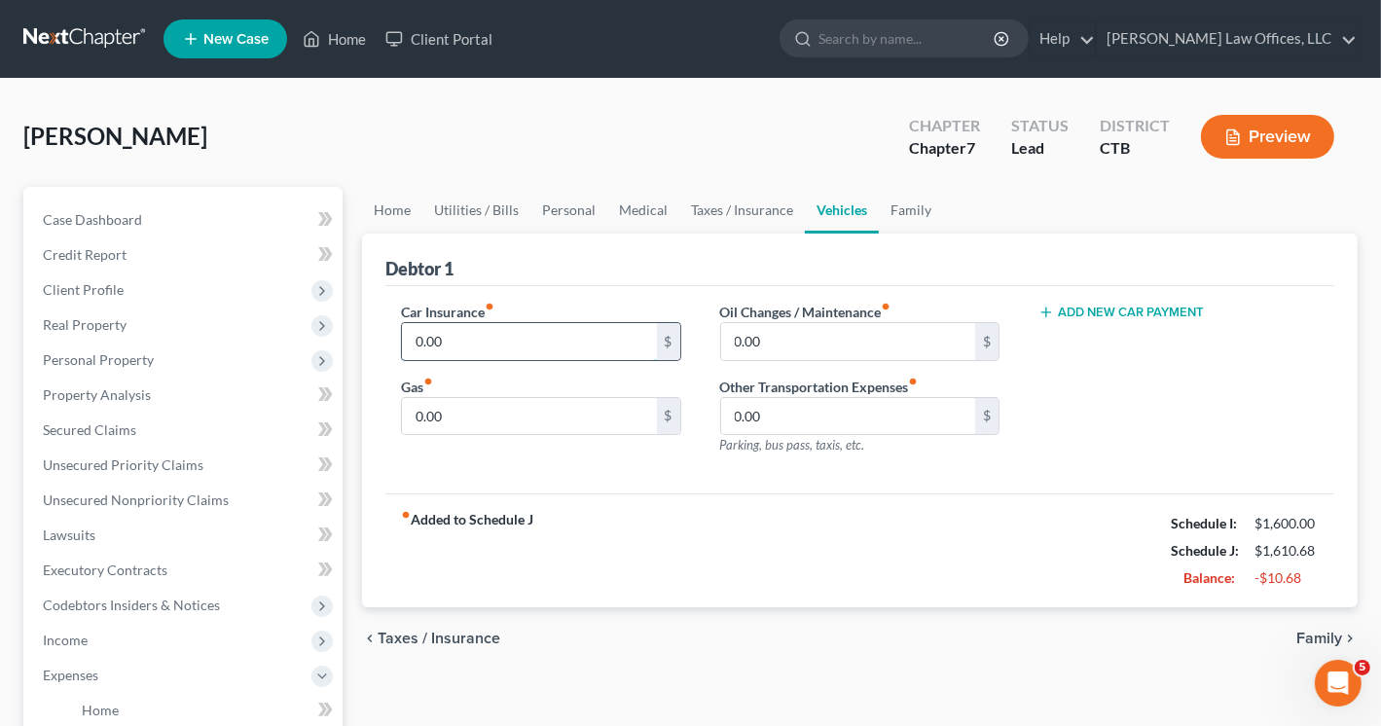
click at [452, 344] on input "0.00" at bounding box center [529, 341] width 255 height 37
type input "220.00"
click at [758, 333] on input "0.00" at bounding box center [848, 341] width 255 height 37
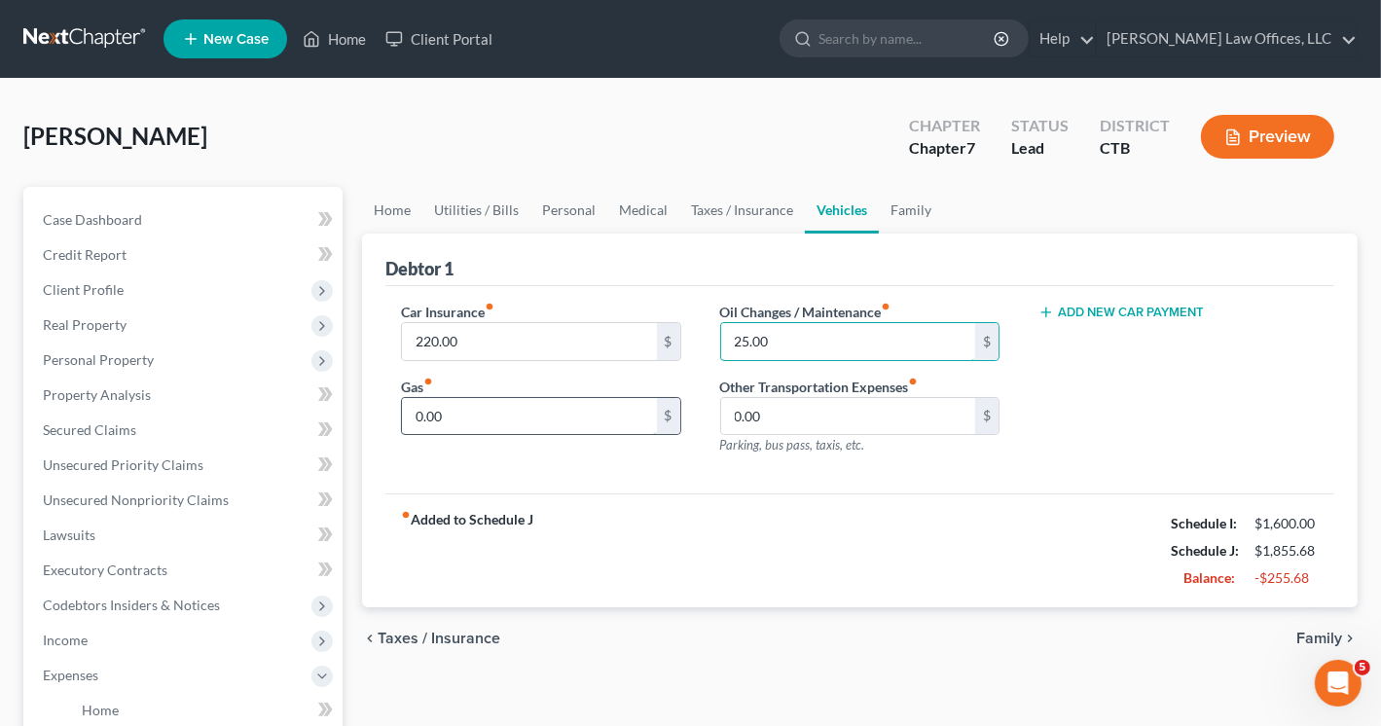
type input "25.00"
click at [444, 414] on input "0.00" at bounding box center [529, 416] width 255 height 37
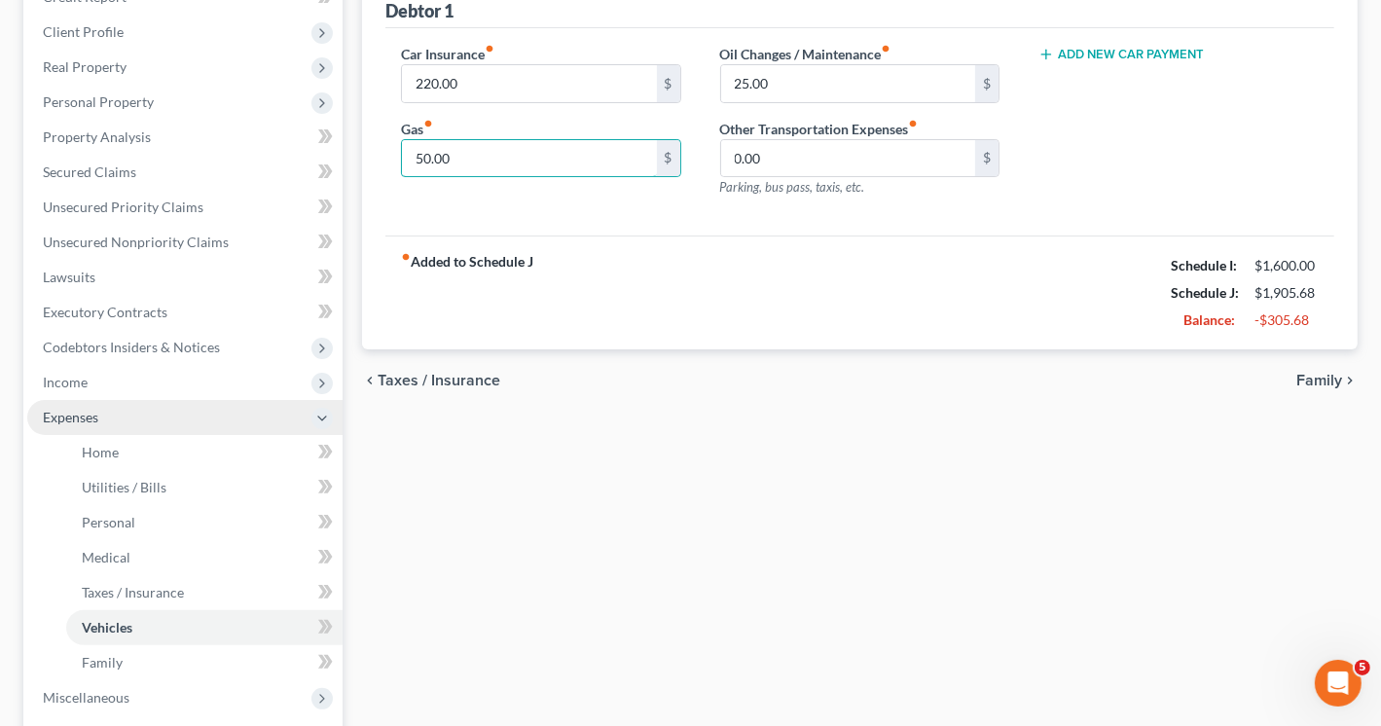
scroll to position [292, 0]
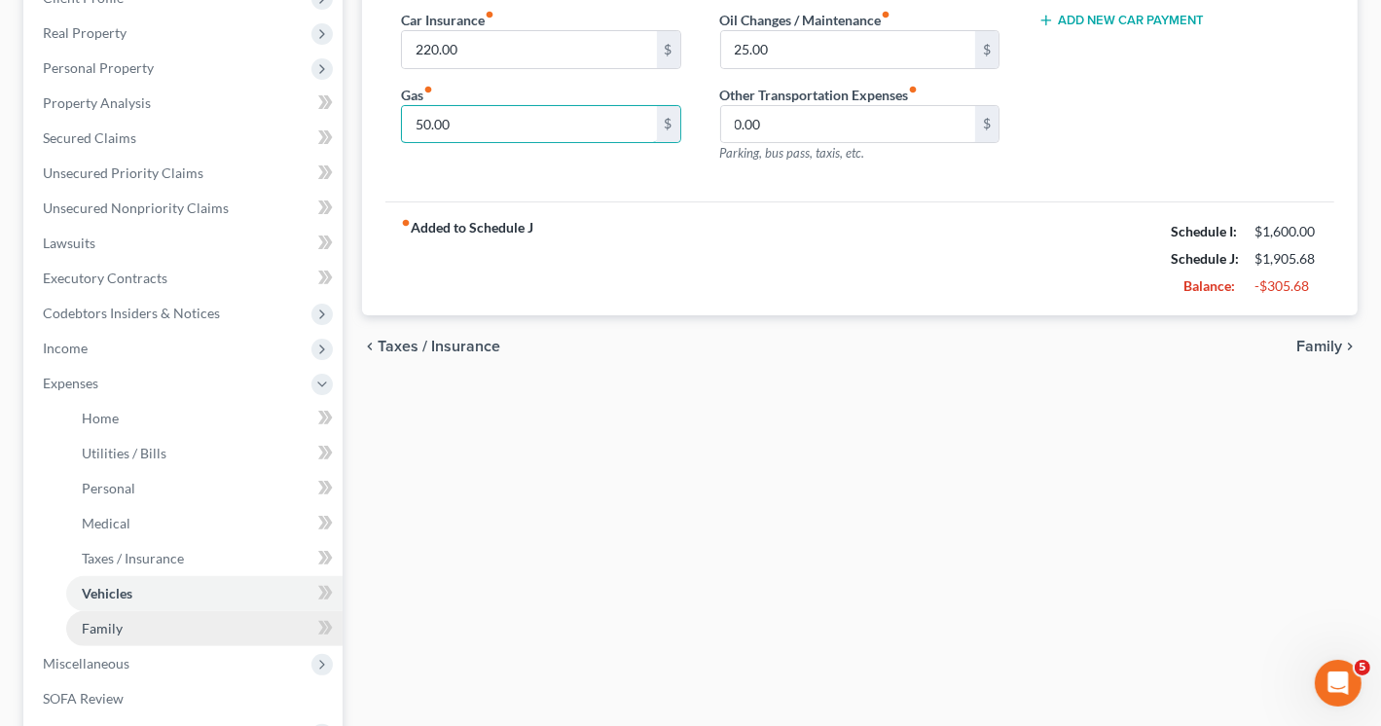
type input "50.00"
click at [122, 628] on link "Family" at bounding box center [204, 628] width 276 height 35
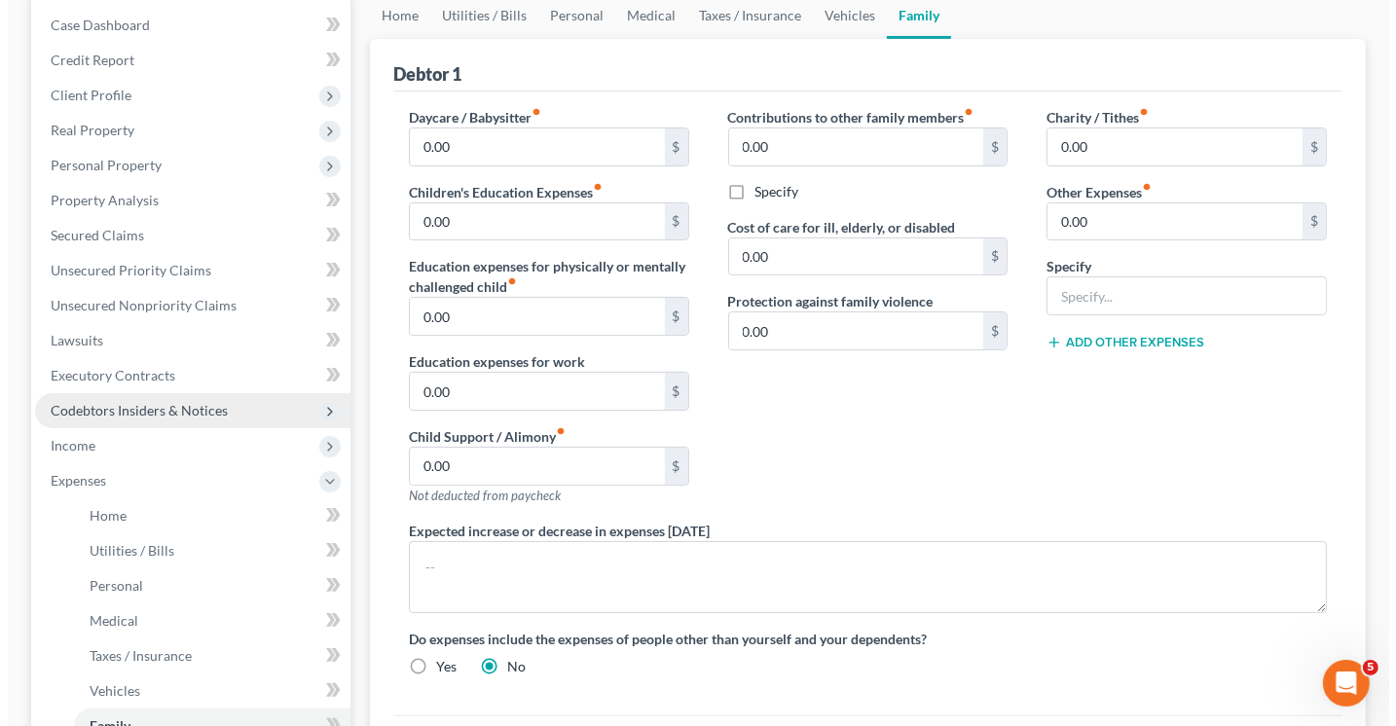
scroll to position [389, 0]
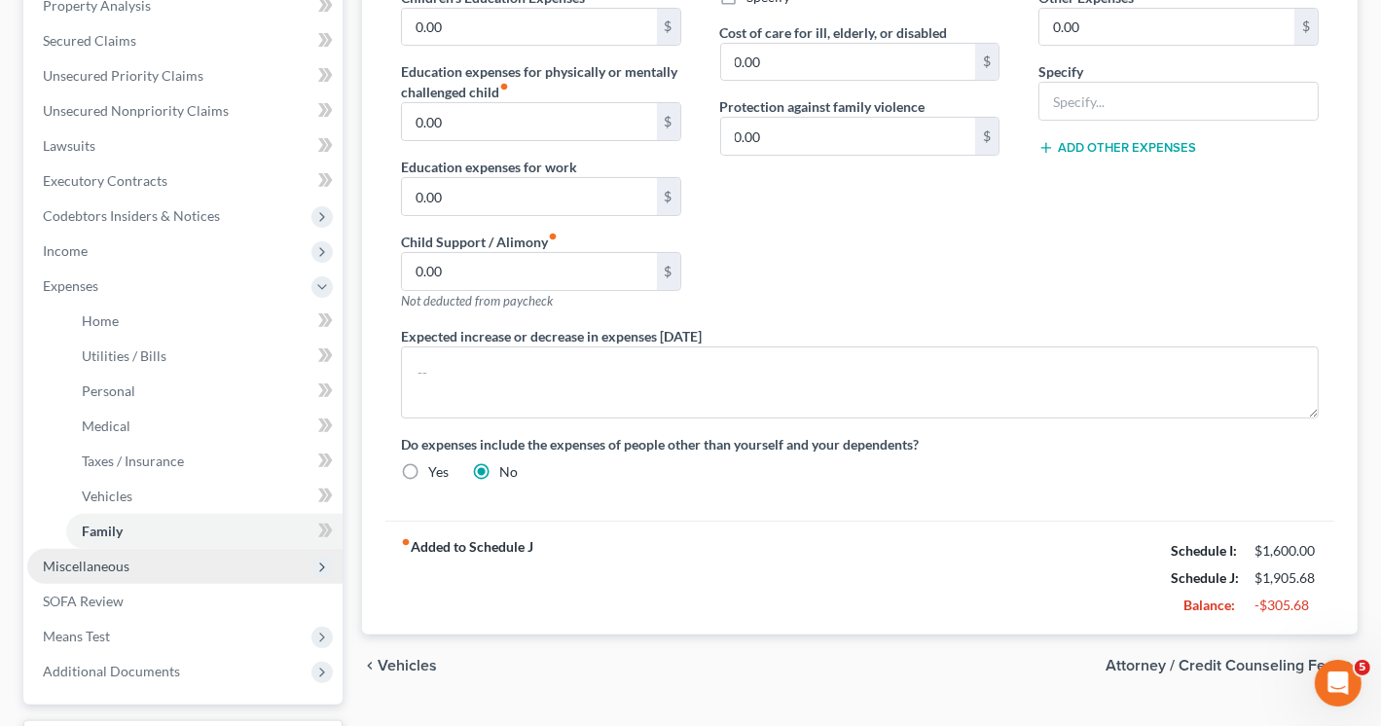
click at [132, 571] on span "Miscellaneous" at bounding box center [184, 566] width 315 height 35
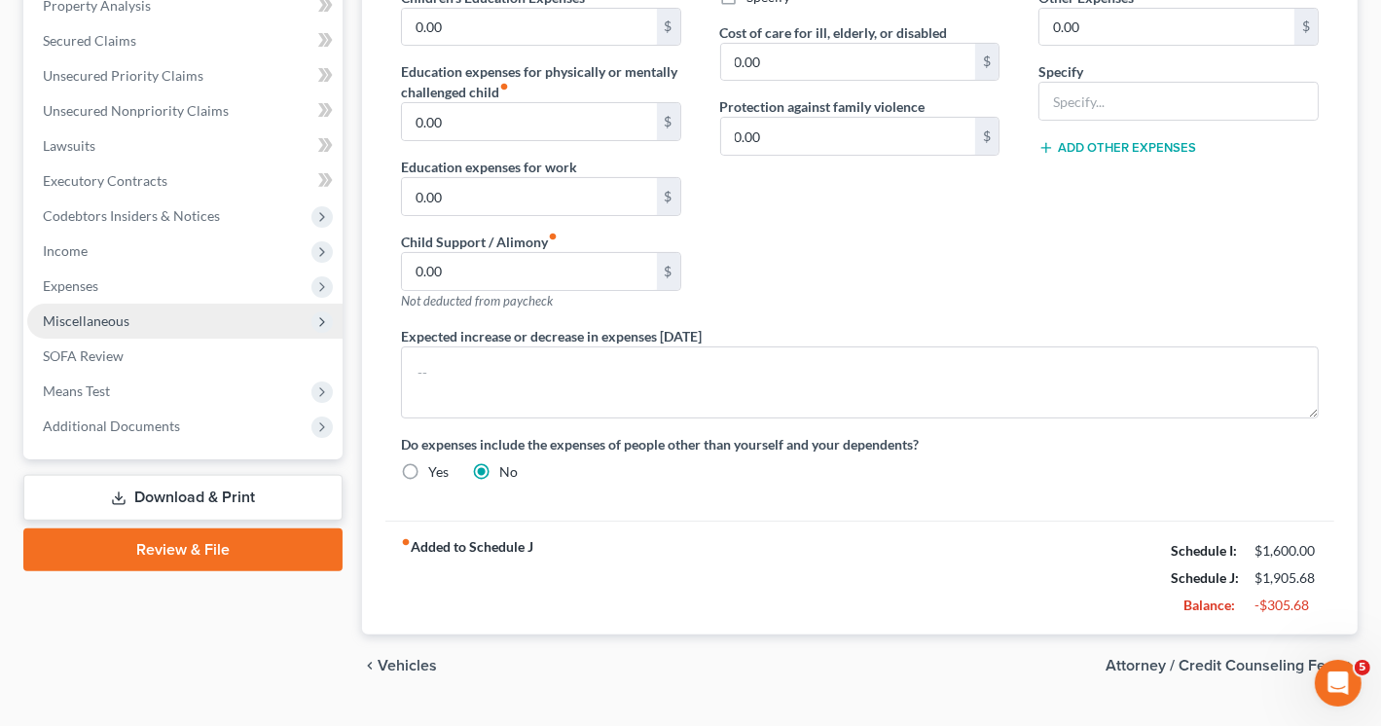
click at [113, 324] on span "Miscellaneous" at bounding box center [86, 320] width 87 height 17
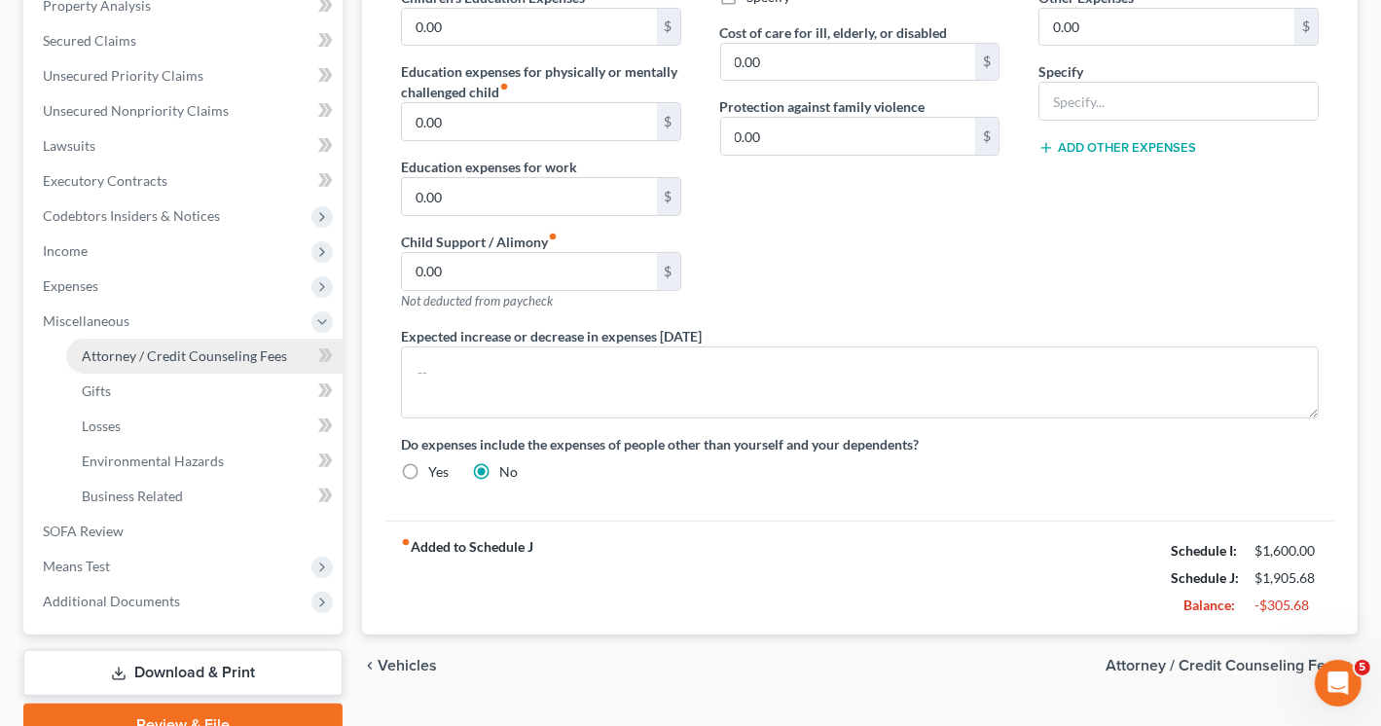
click at [173, 355] on span "Attorney / Credit Counseling Fees" at bounding box center [184, 355] width 205 height 17
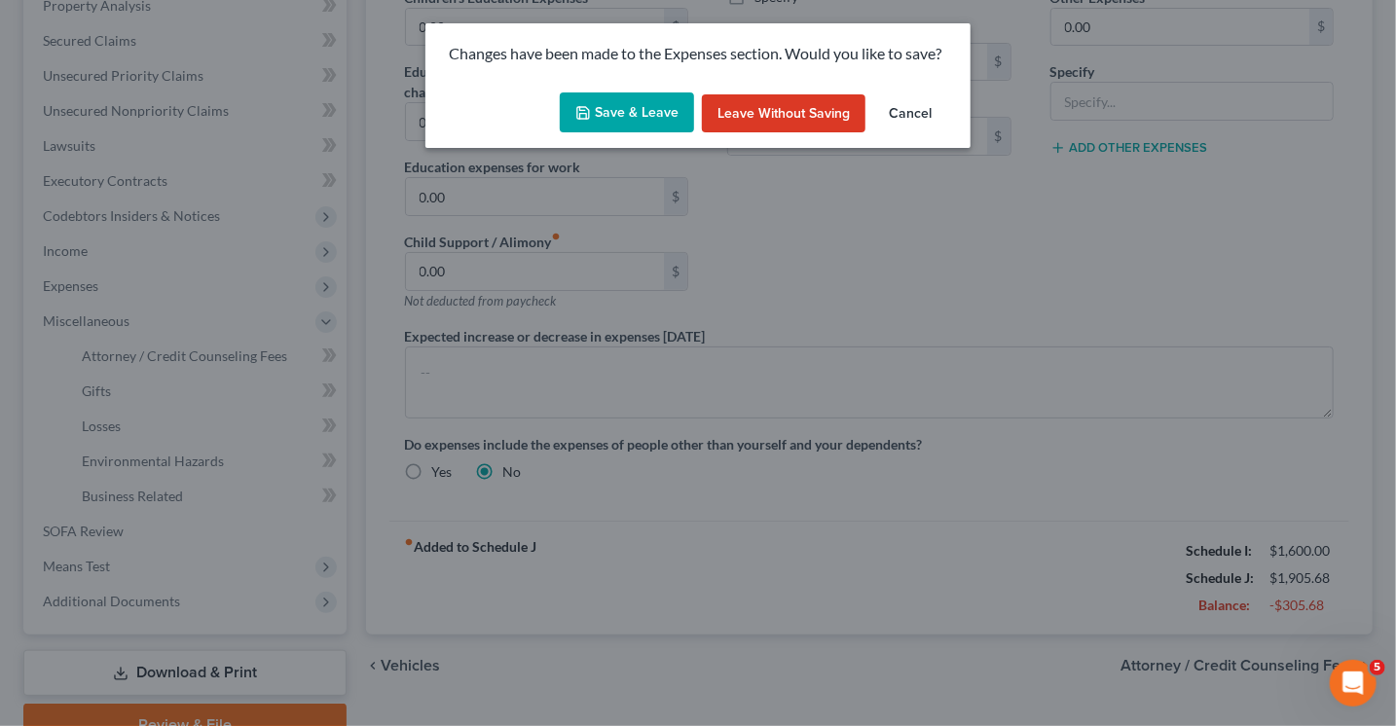
click at [639, 110] on button "Save & Leave" at bounding box center [627, 112] width 134 height 41
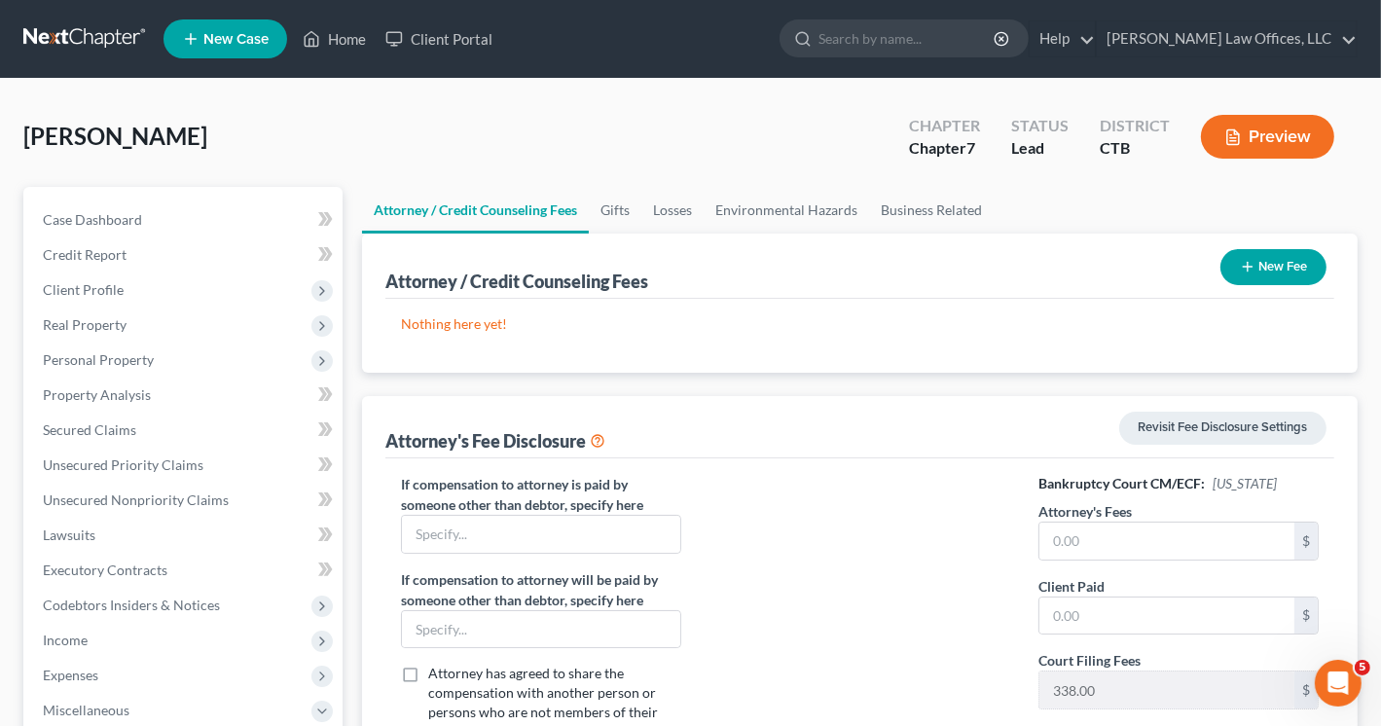
click at [1264, 271] on button "New Fee" at bounding box center [1274, 267] width 106 height 36
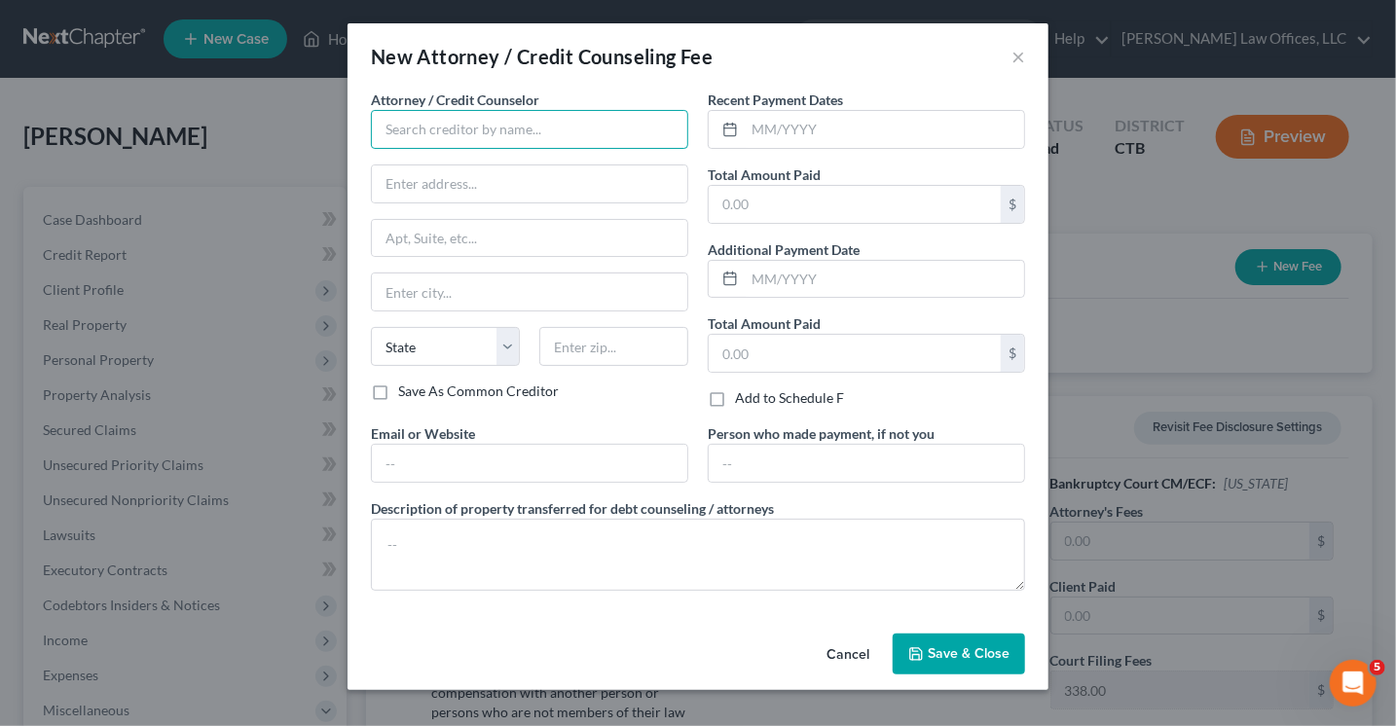
click at [522, 114] on input "text" at bounding box center [529, 129] width 317 height 39
click at [514, 122] on input "text" at bounding box center [529, 129] width 317 height 39
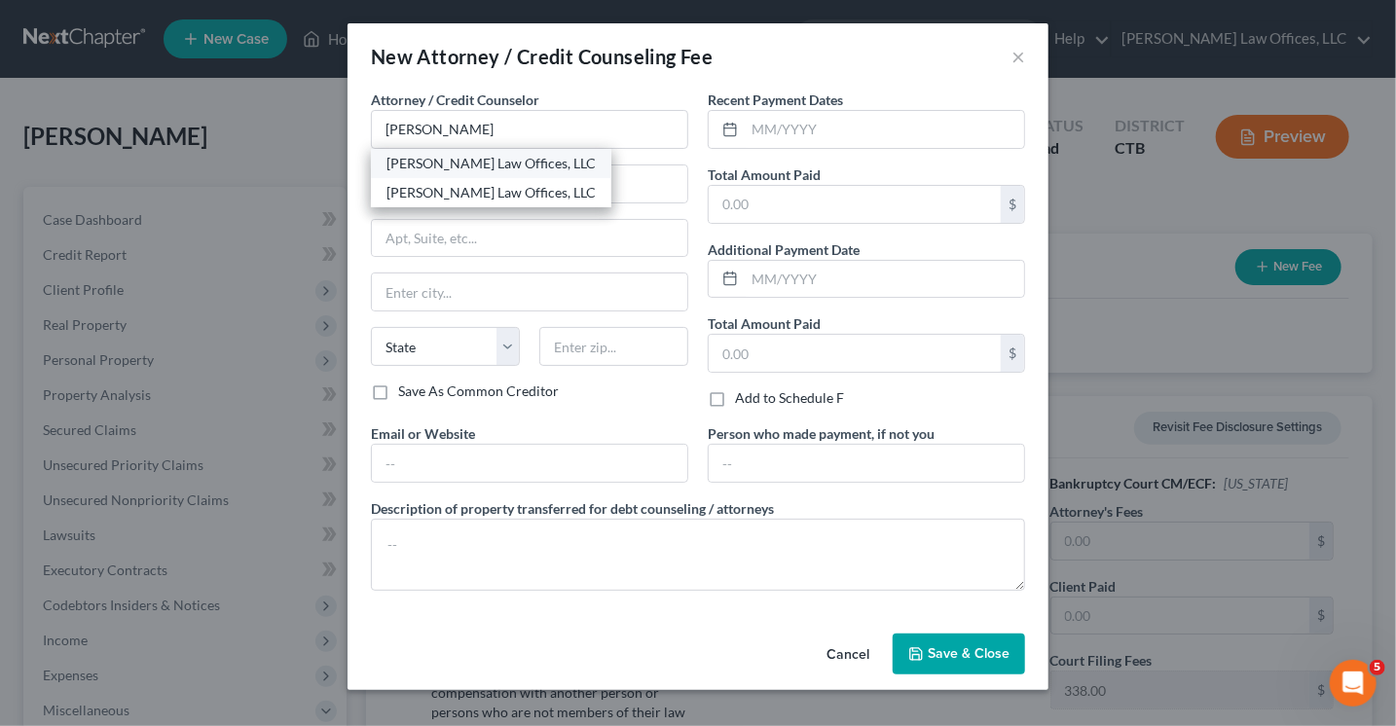
click at [509, 164] on div "[PERSON_NAME] Law Offices, LLC" at bounding box center [490, 163] width 209 height 19
type input "[PERSON_NAME] Law Offices, LLC"
type input "16 River Street, 2nd Floor"
type input "Norwalk"
select select "6"
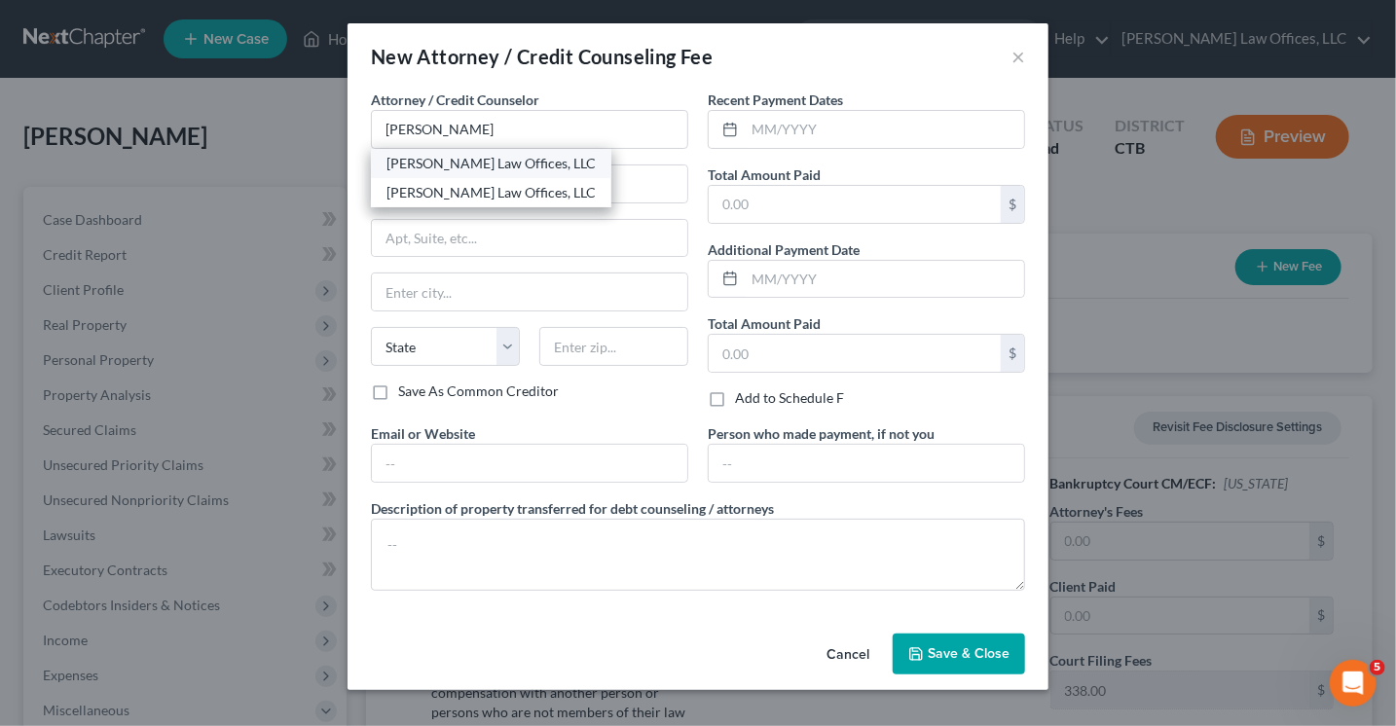
type input "06850"
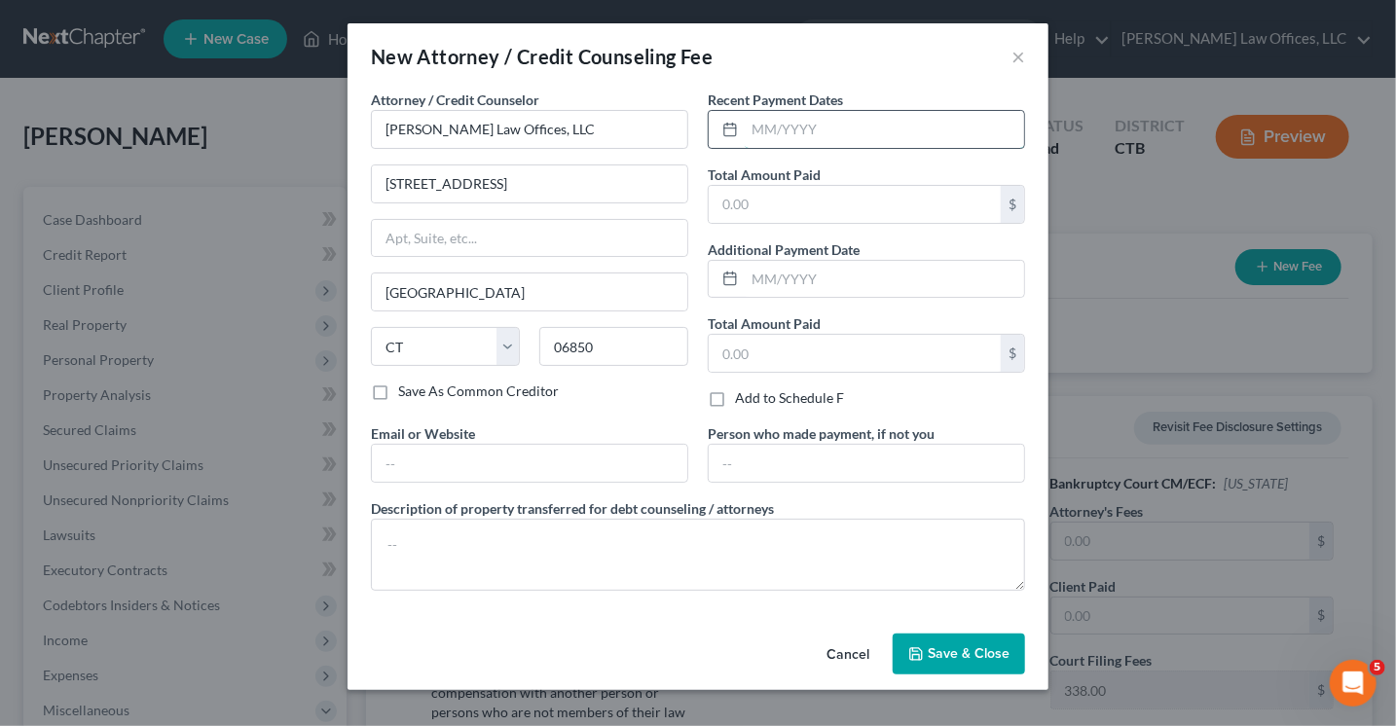
click at [825, 128] on input "text" at bounding box center [884, 129] width 279 height 37
type input "05/2025"
click at [761, 200] on input "text" at bounding box center [855, 204] width 292 height 37
type input "2,200"
click at [509, 445] on input "text" at bounding box center [529, 463] width 315 height 37
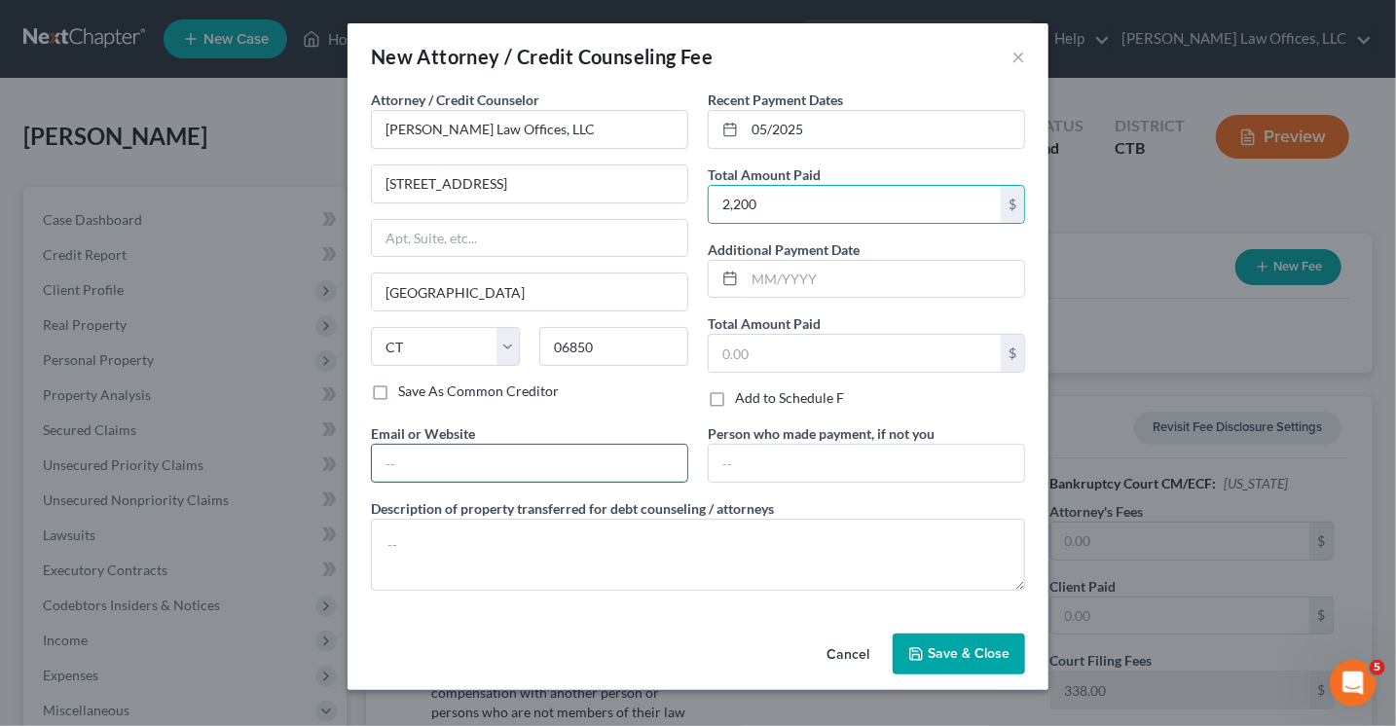
click at [509, 445] on input "text" at bounding box center [529, 463] width 315 height 37
click at [527, 458] on input "text" at bounding box center [529, 463] width 315 height 37
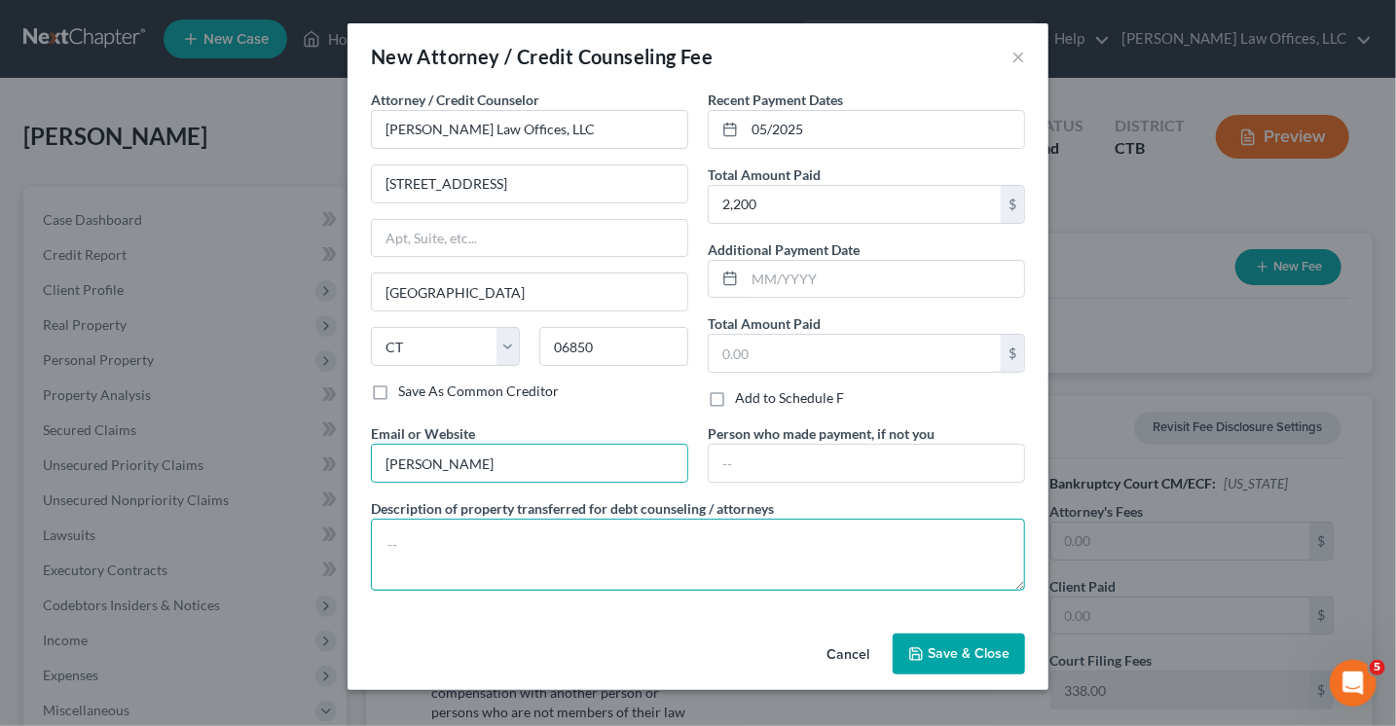
click at [704, 550] on textarea at bounding box center [698, 555] width 654 height 72
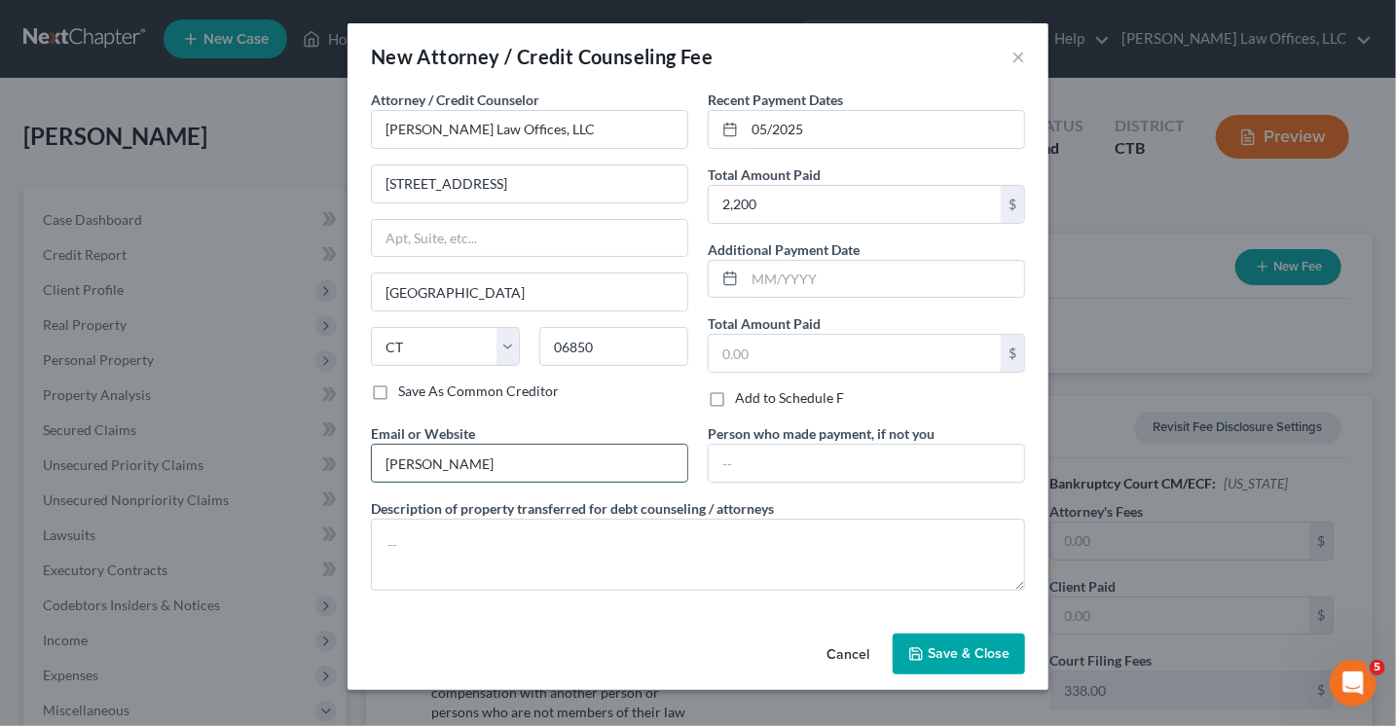
click at [432, 458] on input "Lisa" at bounding box center [529, 463] width 315 height 37
type input "Lisa@lawlisa.com"
type input "16 River Street"
type input "2nd Floor"
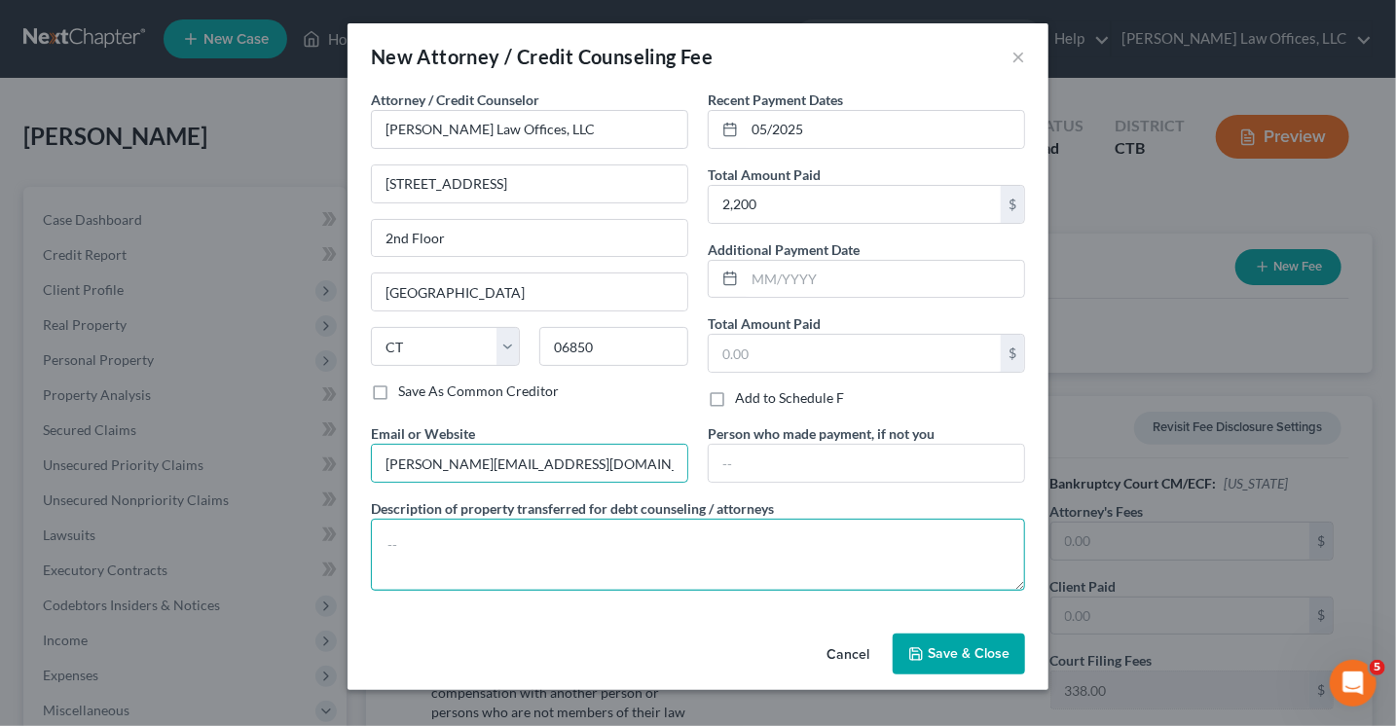
click at [547, 555] on textarea at bounding box center [698, 555] width 654 height 72
type textarea "Chapter 7 Petition"
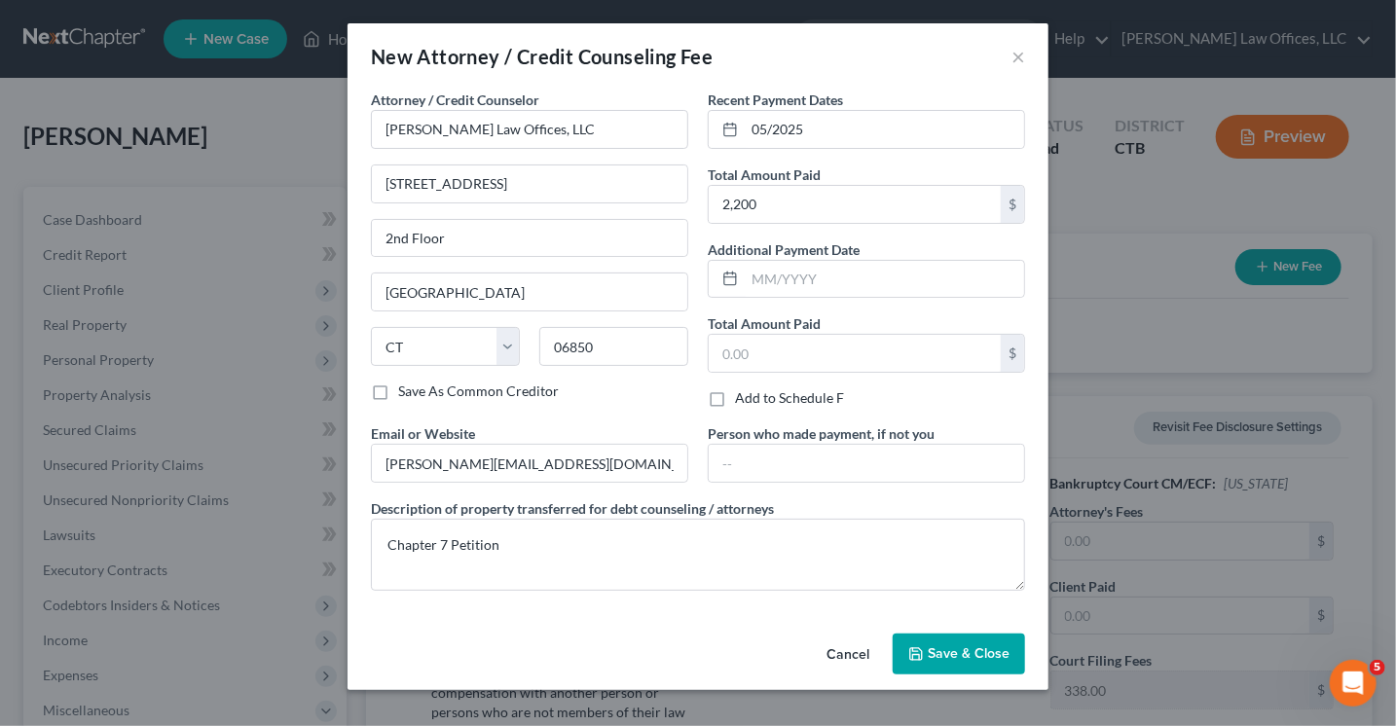
click at [942, 653] on span "Save & Close" at bounding box center [969, 653] width 82 height 17
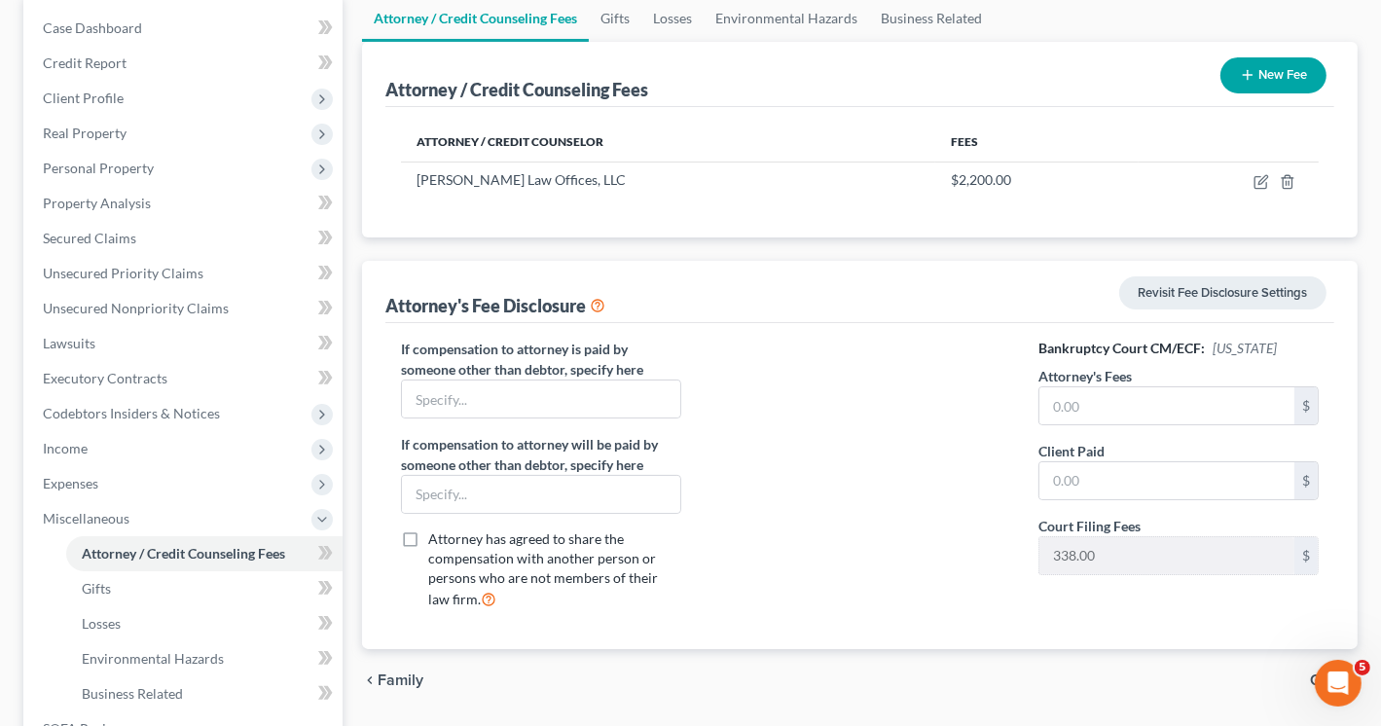
scroll to position [195, 0]
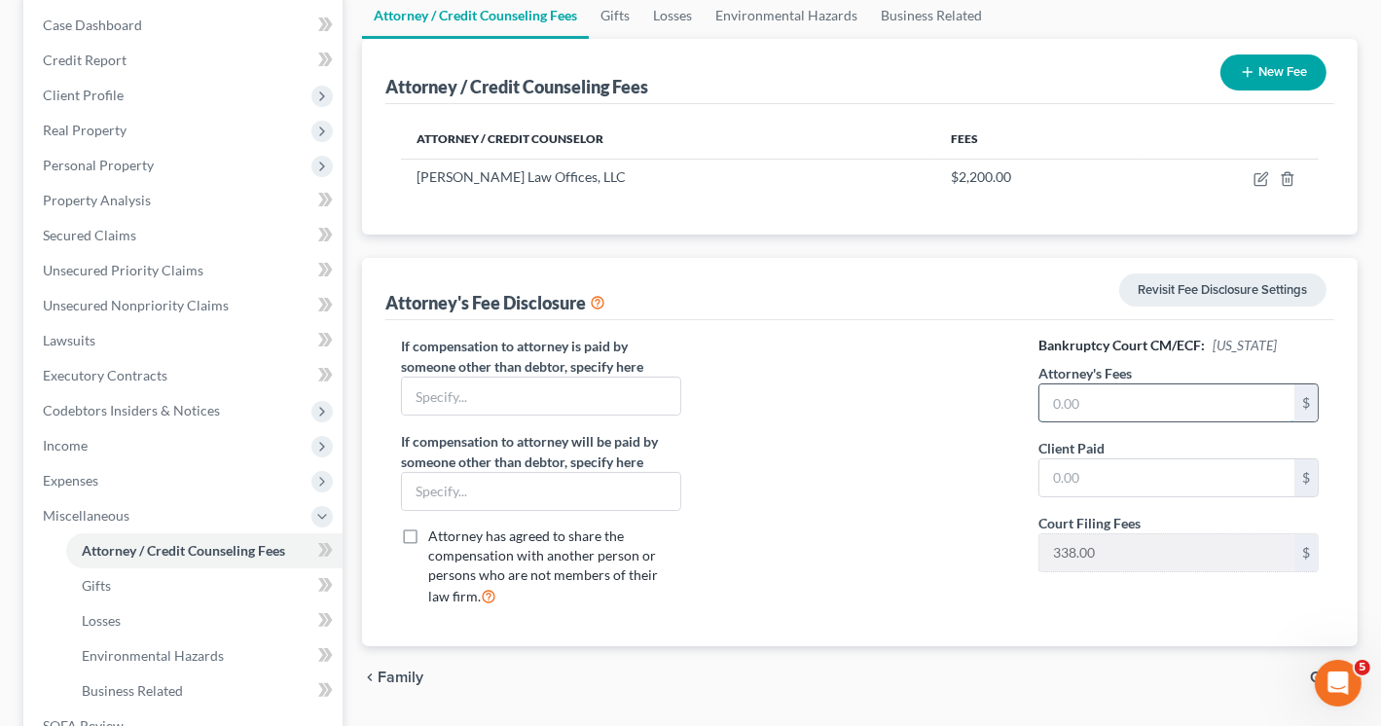
click at [1117, 406] on input "text" at bounding box center [1166, 402] width 255 height 37
type input "2,200"
click at [1055, 464] on input "text" at bounding box center [1166, 477] width 255 height 37
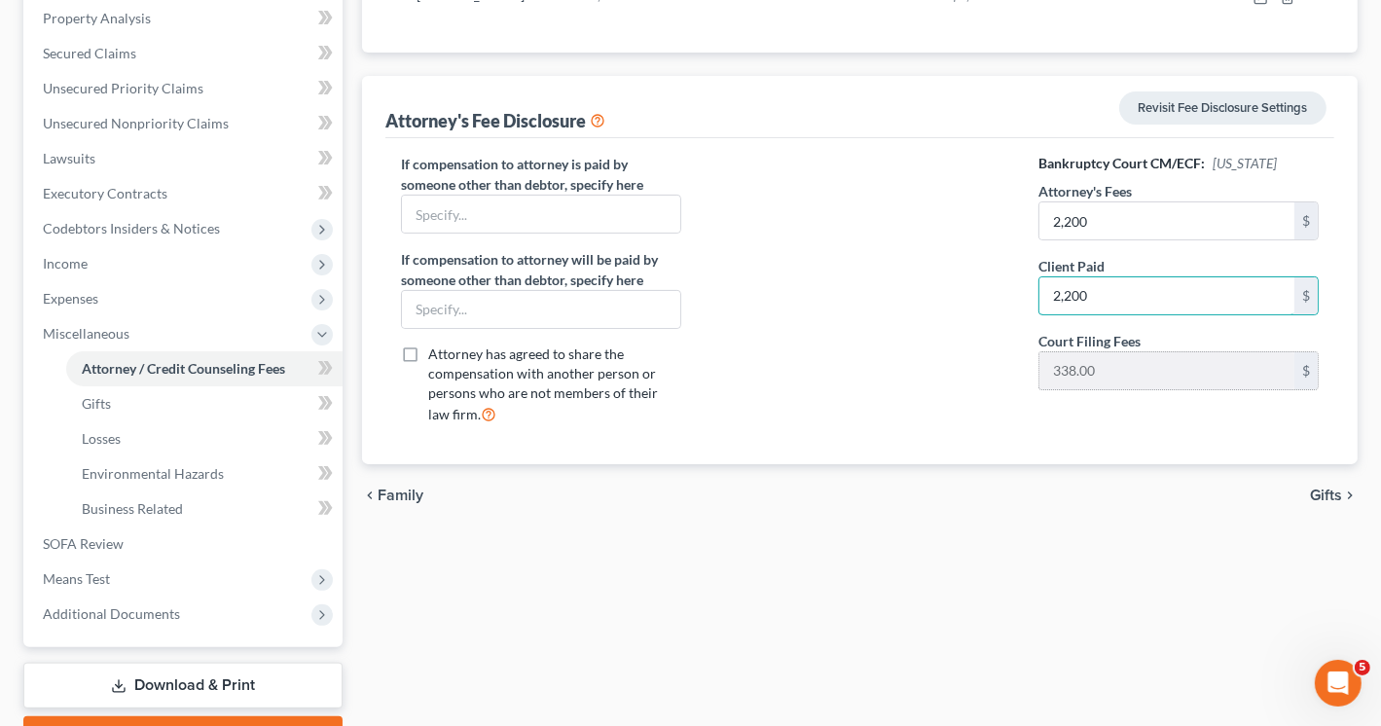
scroll to position [389, 0]
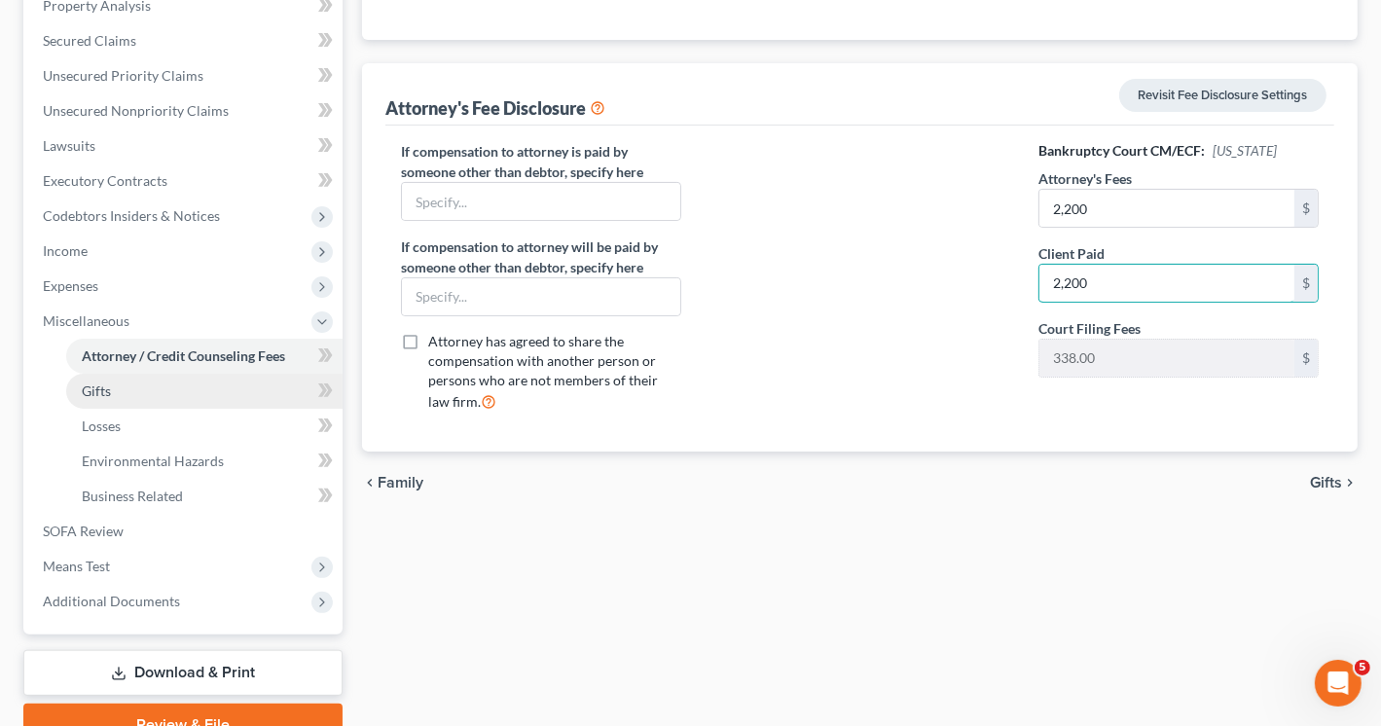
type input "2,200"
click at [102, 391] on span "Gifts" at bounding box center [96, 391] width 29 height 17
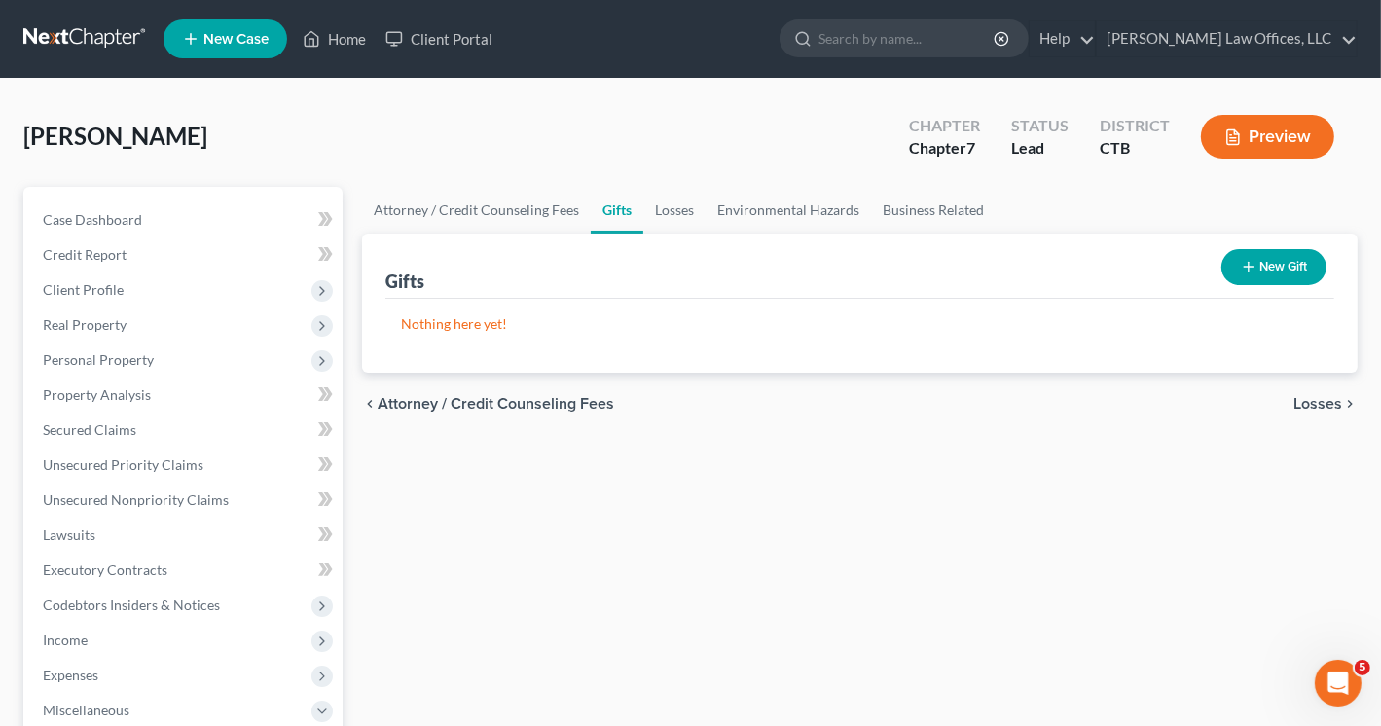
scroll to position [292, 0]
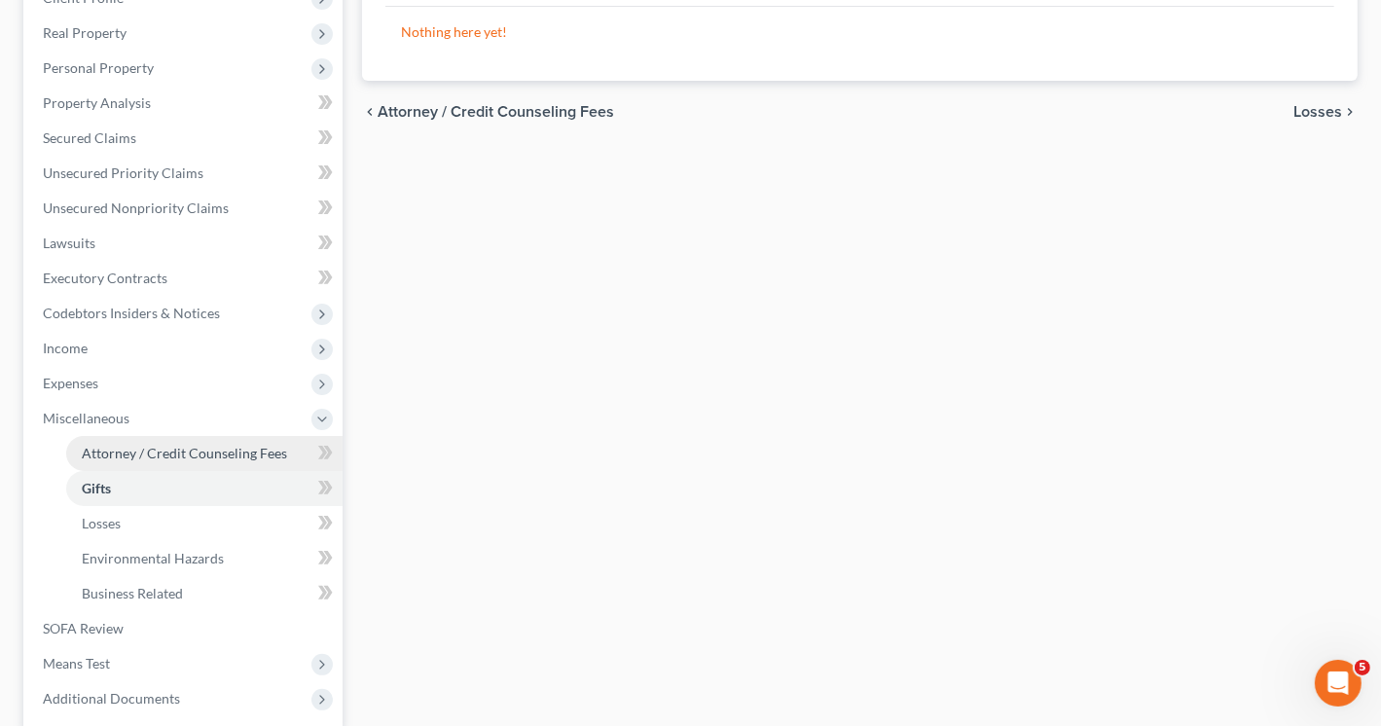
click at [136, 441] on link "Attorney / Credit Counseling Fees" at bounding box center [204, 453] width 276 height 35
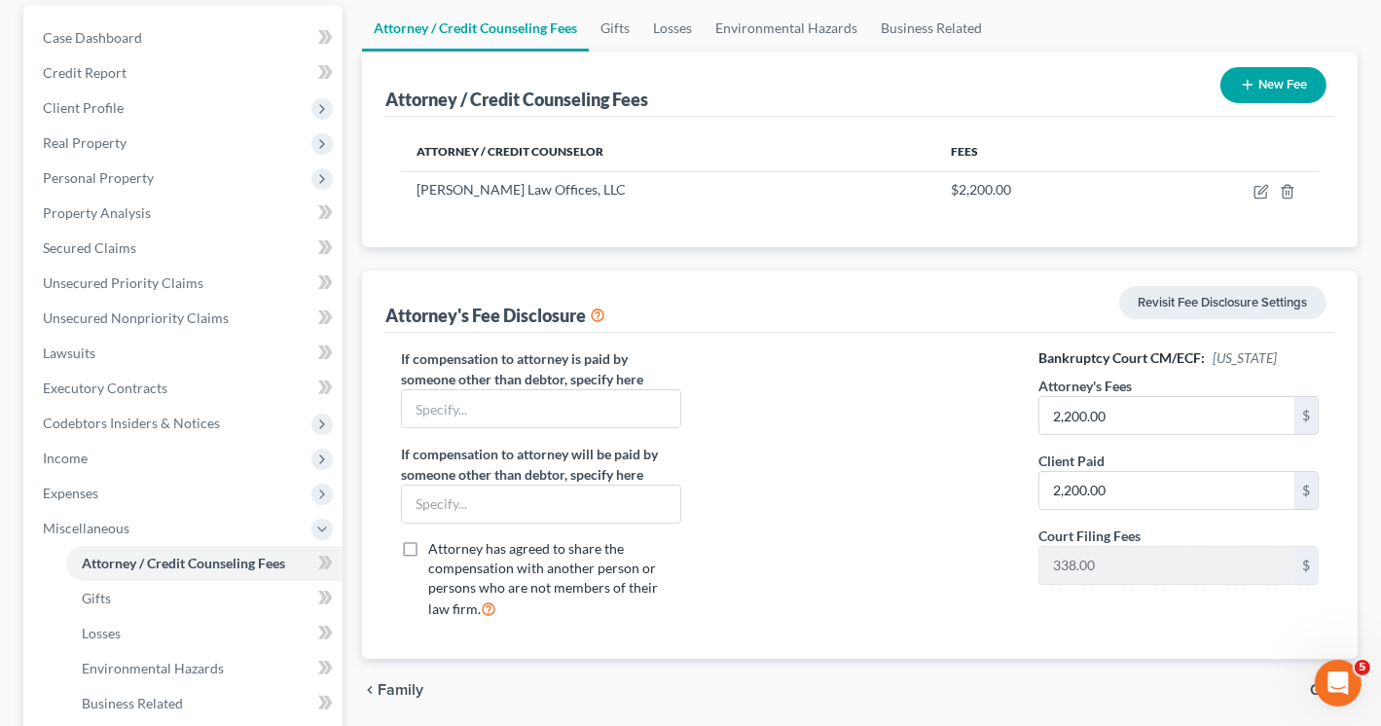
scroll to position [389, 0]
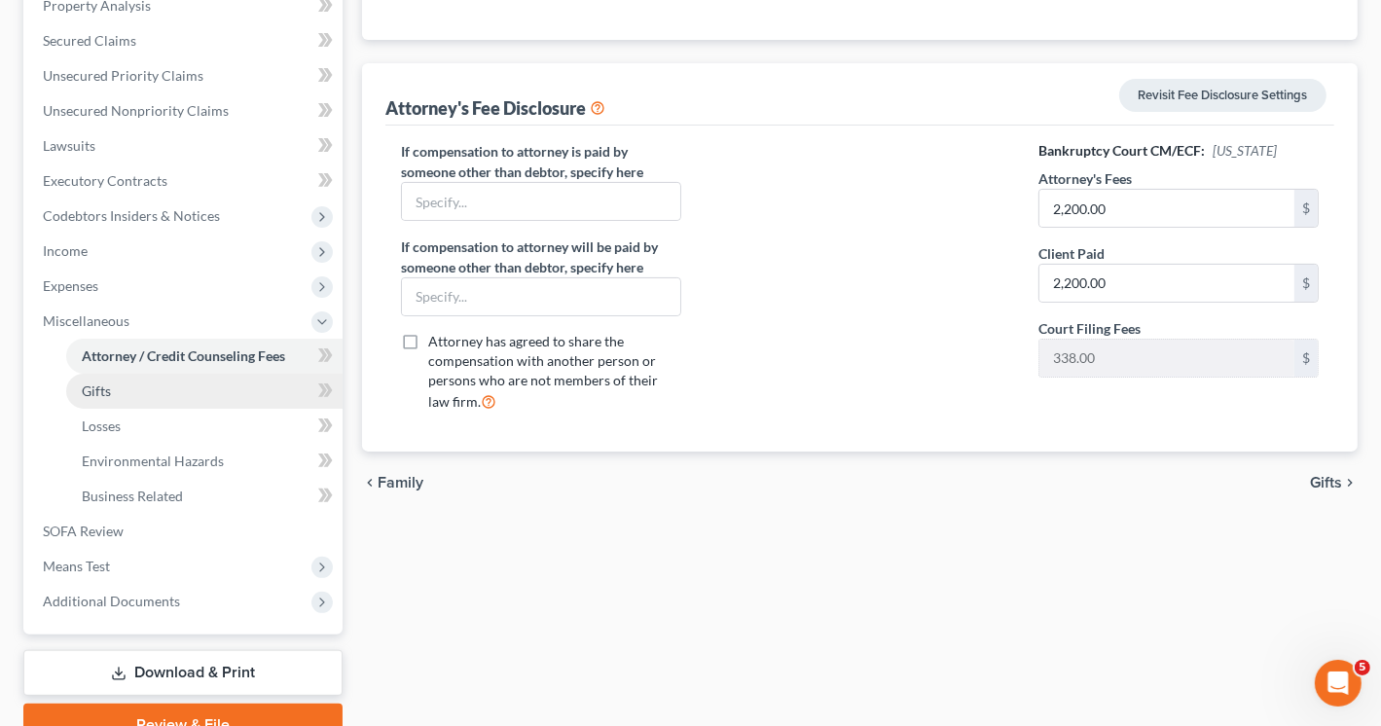
click at [108, 402] on link "Gifts" at bounding box center [204, 391] width 276 height 35
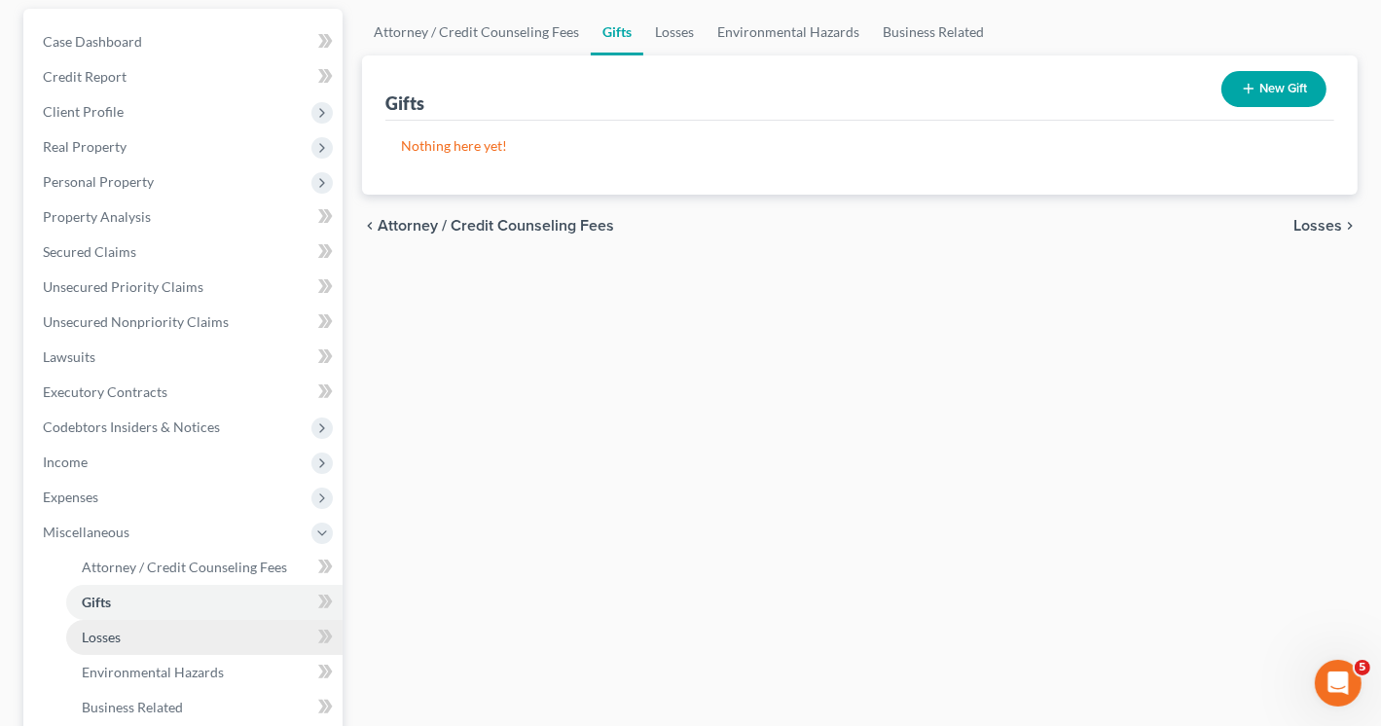
scroll to position [292, 0]
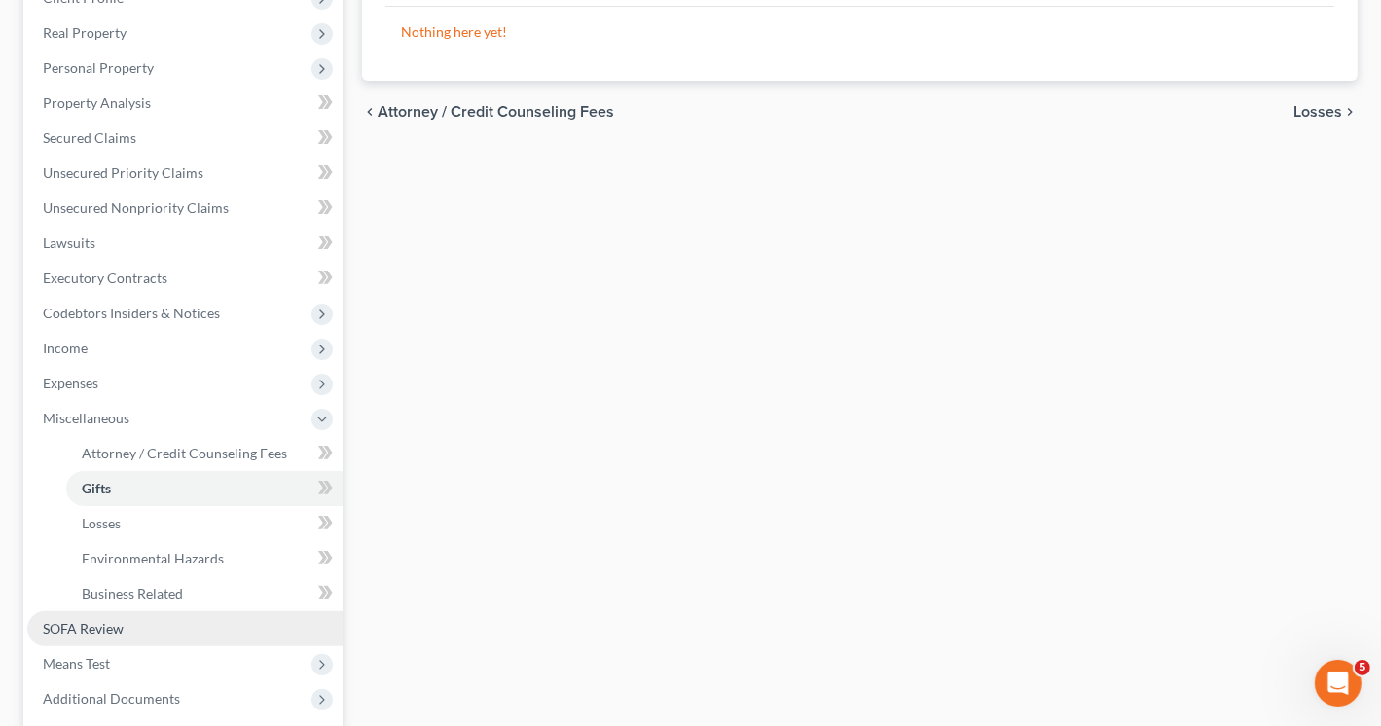
click at [125, 630] on link "SOFA Review" at bounding box center [184, 628] width 315 height 35
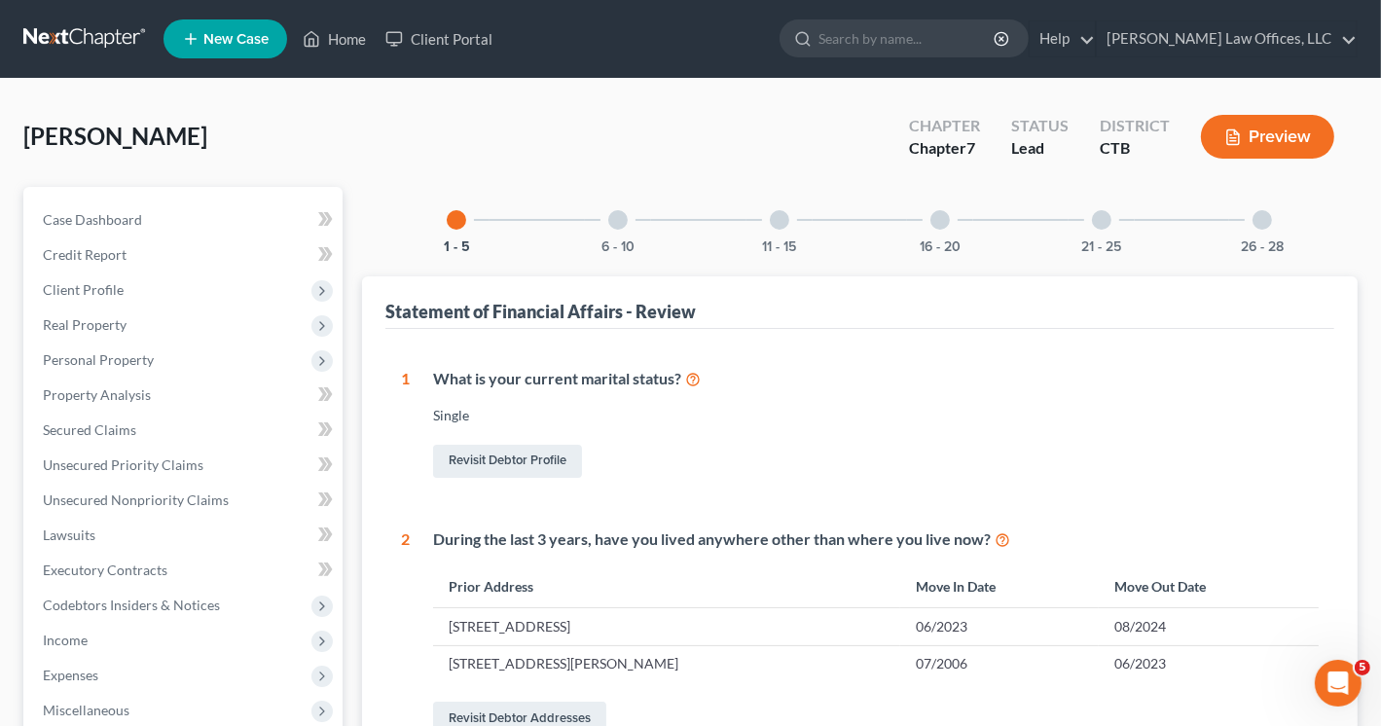
click at [618, 219] on div at bounding box center [617, 219] width 19 height 19
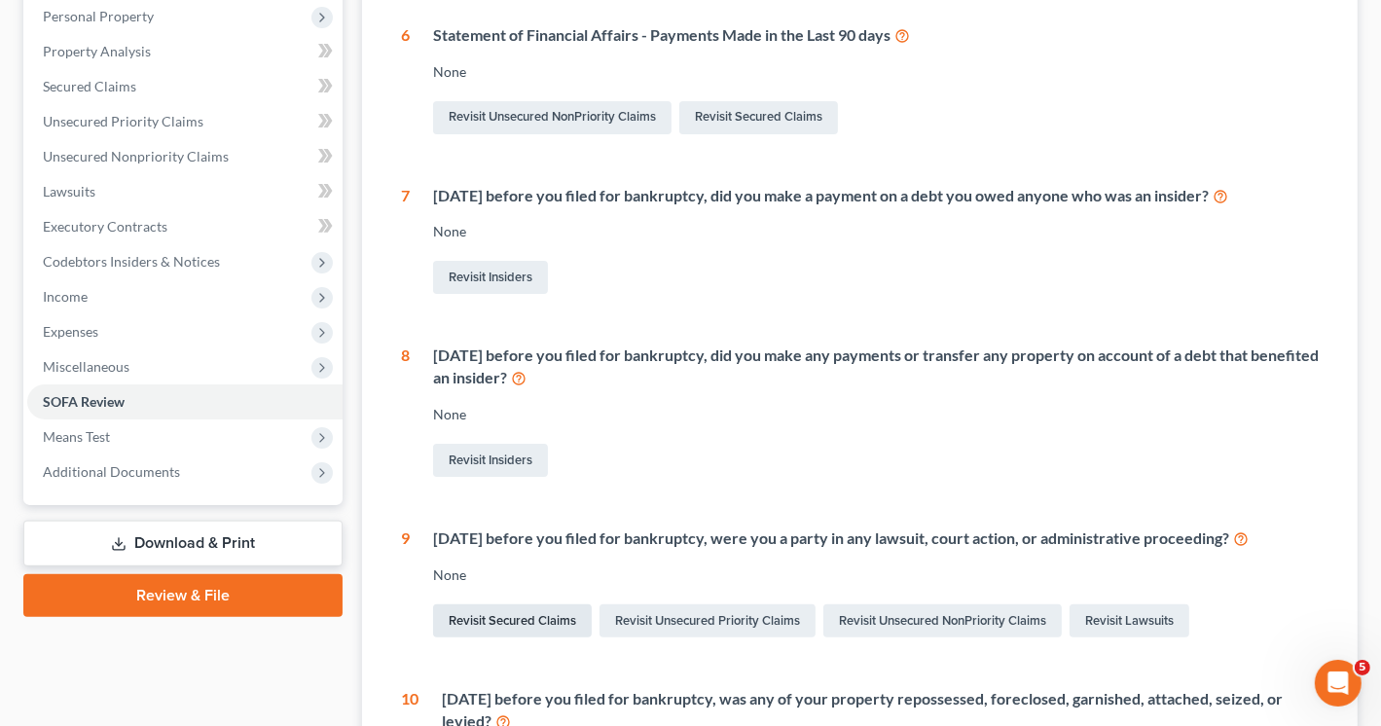
scroll to position [389, 0]
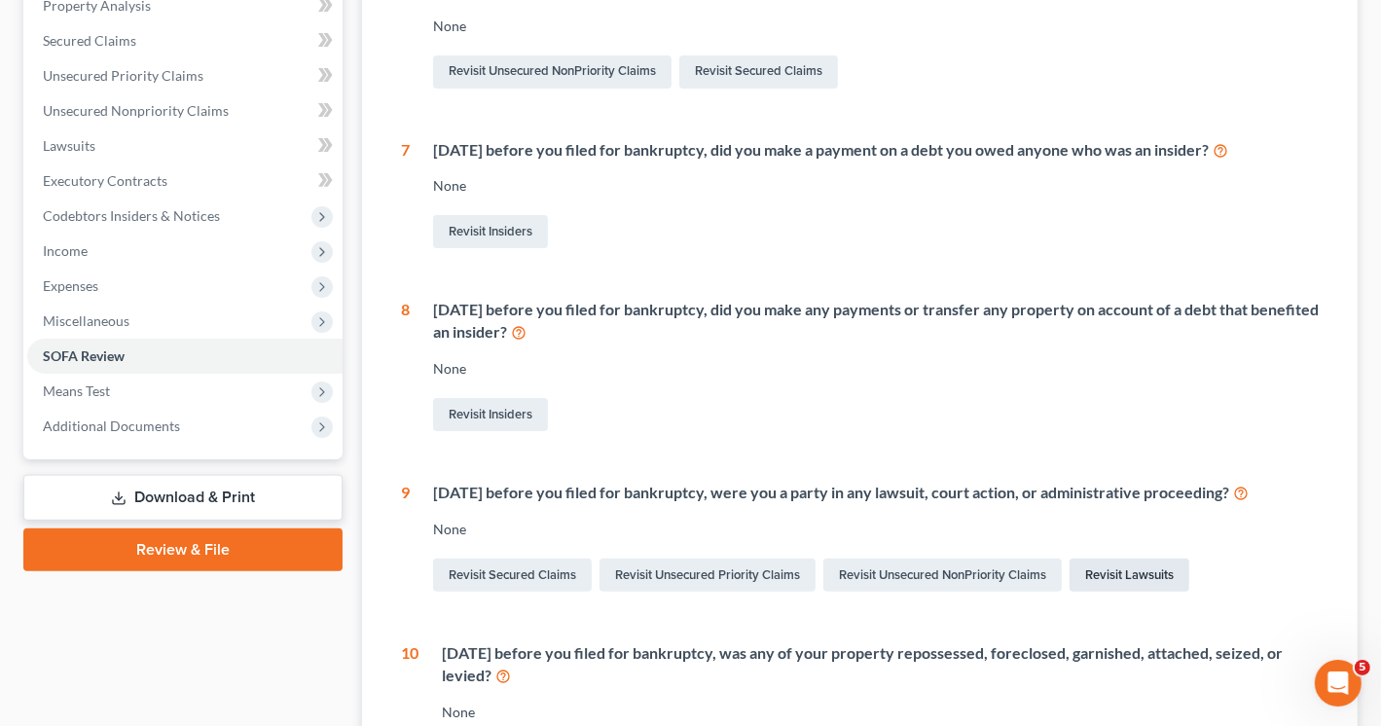
click at [1133, 577] on link "Revisit Lawsuits" at bounding box center [1130, 575] width 120 height 33
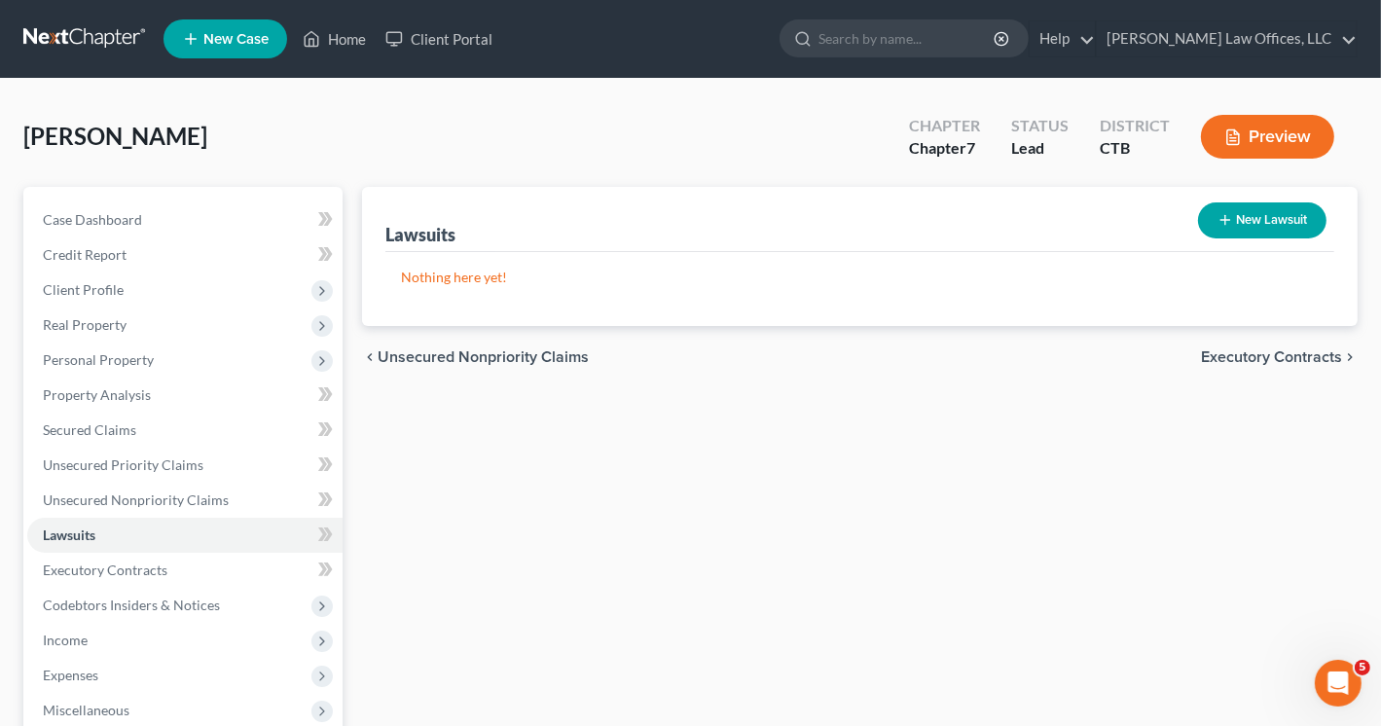
click at [1262, 217] on button "New Lawsuit" at bounding box center [1262, 220] width 128 height 36
select select "0"
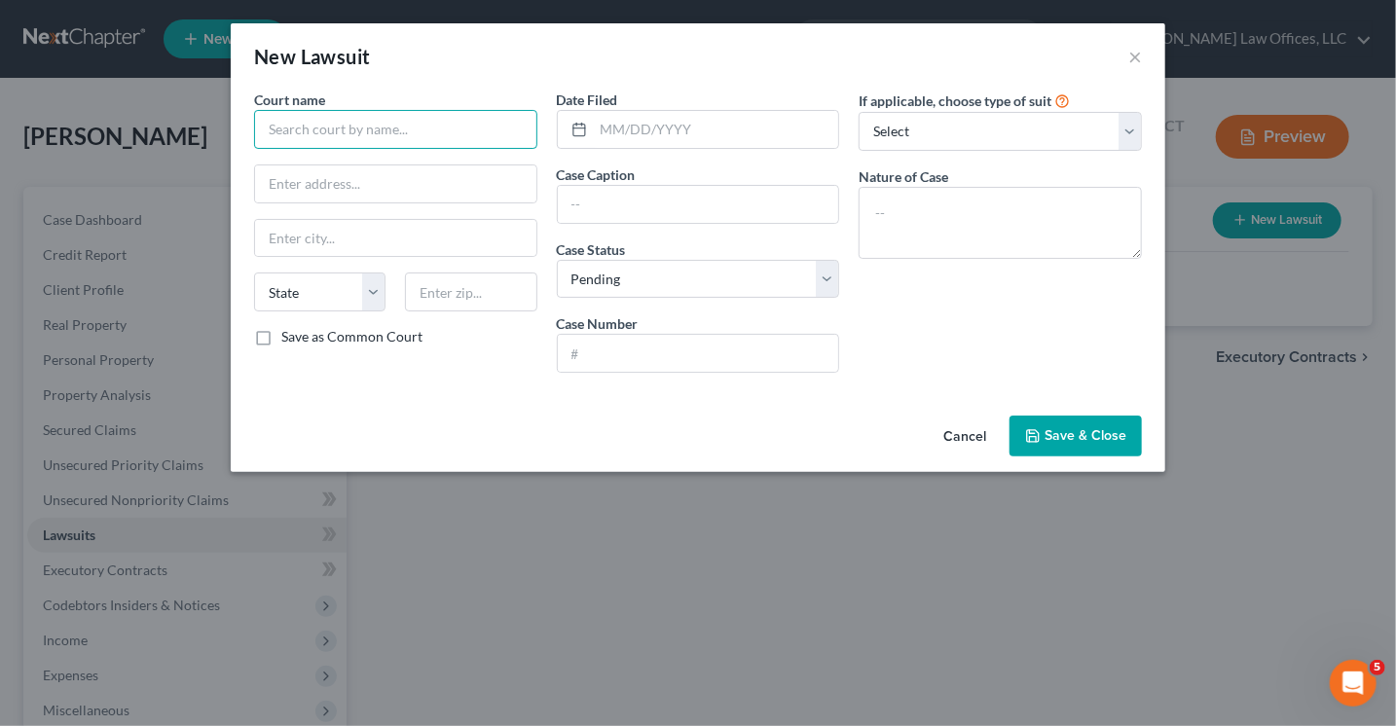
click at [432, 126] on input "text" at bounding box center [395, 129] width 283 height 39
type input "Waterbury Superior Court"
click at [417, 188] on input "text" at bounding box center [395, 183] width 281 height 37
click at [276, 181] on input "text" at bounding box center [395, 183] width 281 height 37
paste input "300 Grand St, Waterbury, CT 06702"
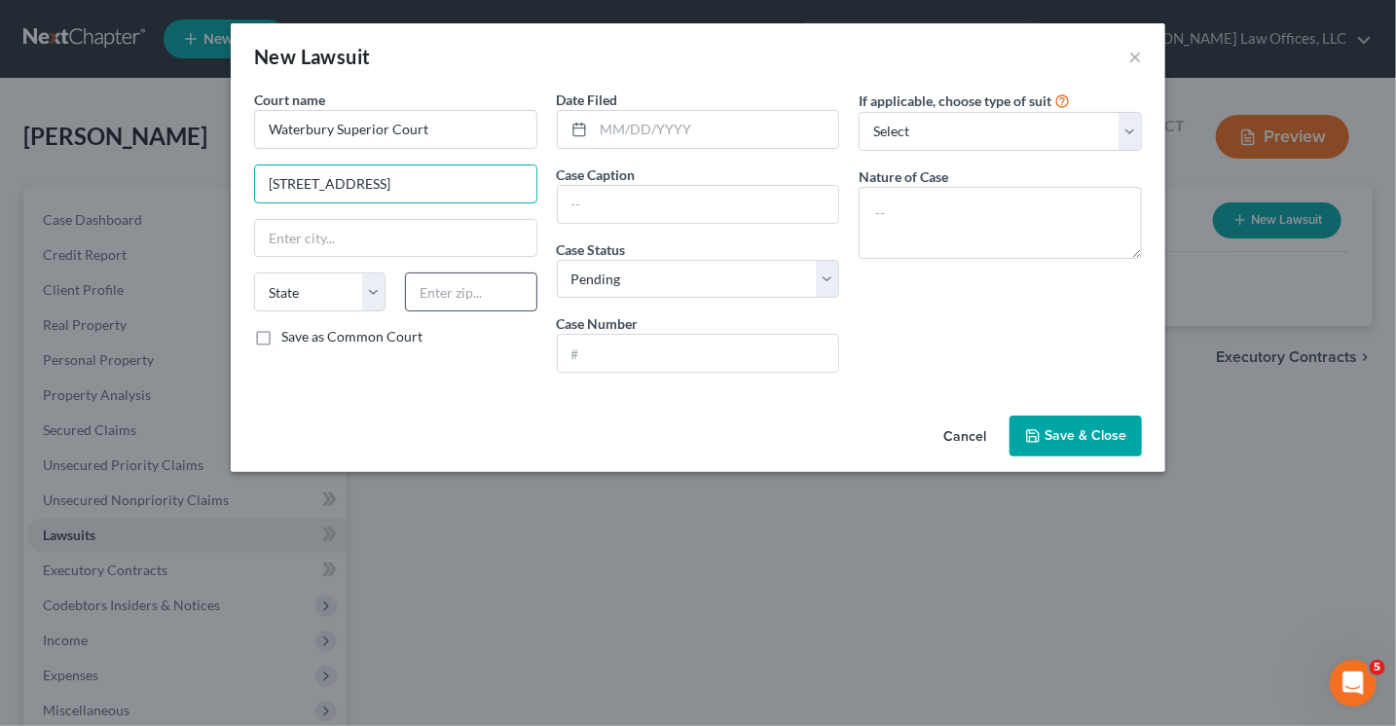
type input "300 Grand St, Waterbury, CT 06702"
click at [435, 298] on input "text" at bounding box center [470, 292] width 131 height 39
type input "06702"
click at [314, 281] on select "State [US_STATE] AK AR AZ CA CO CT DE DC [GEOGRAPHIC_DATA] [GEOGRAPHIC_DATA] GU…" at bounding box center [319, 292] width 131 height 39
type input "Waterbury"
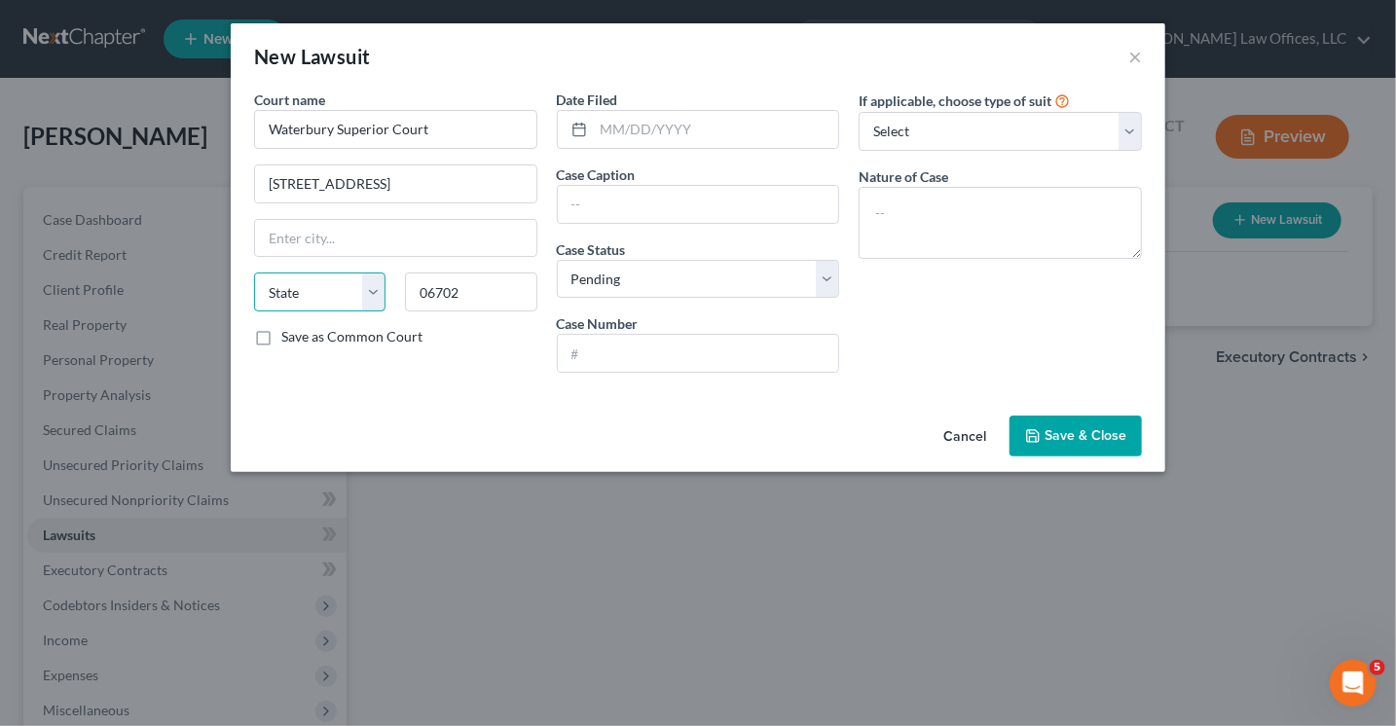
select select "6"
click at [509, 188] on input "300 Grand St, Waterbury, CT 06702" at bounding box center [395, 183] width 281 height 37
type input "300 Grand St"
click at [1093, 427] on span "Save & Close" at bounding box center [1085, 435] width 82 height 17
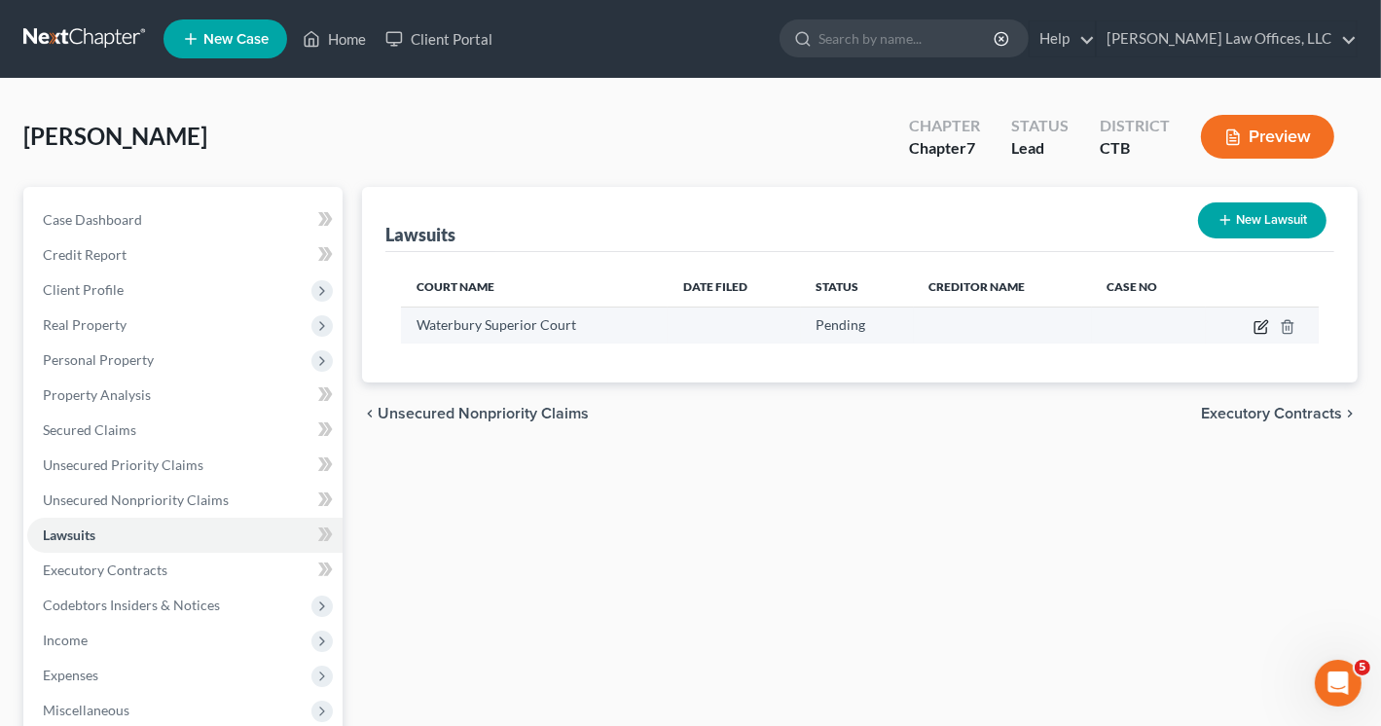
click at [1258, 328] on icon "button" at bounding box center [1262, 324] width 9 height 9
select select "6"
select select "0"
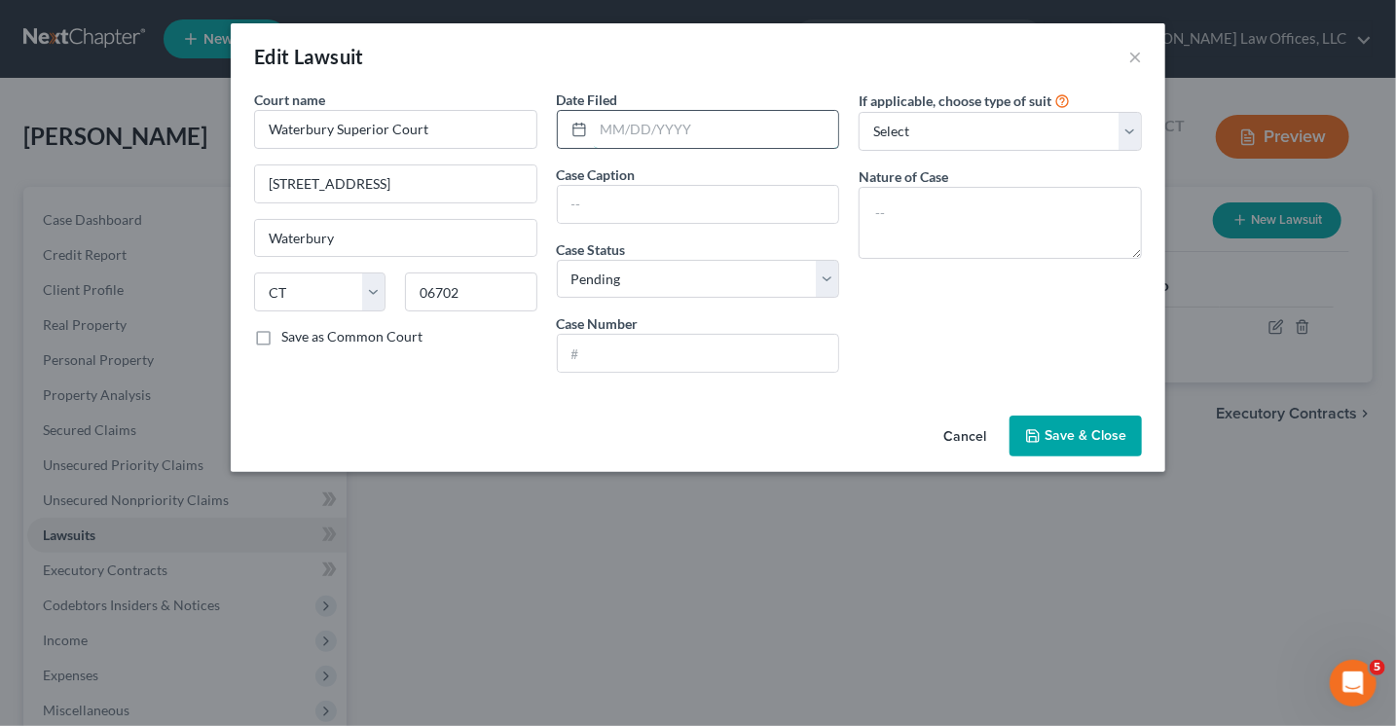
click at [747, 121] on input "text" at bounding box center [716, 129] width 245 height 37
type input "07/06/2023"
click at [1032, 432] on polyline "button" at bounding box center [1032, 431] width 5 height 3
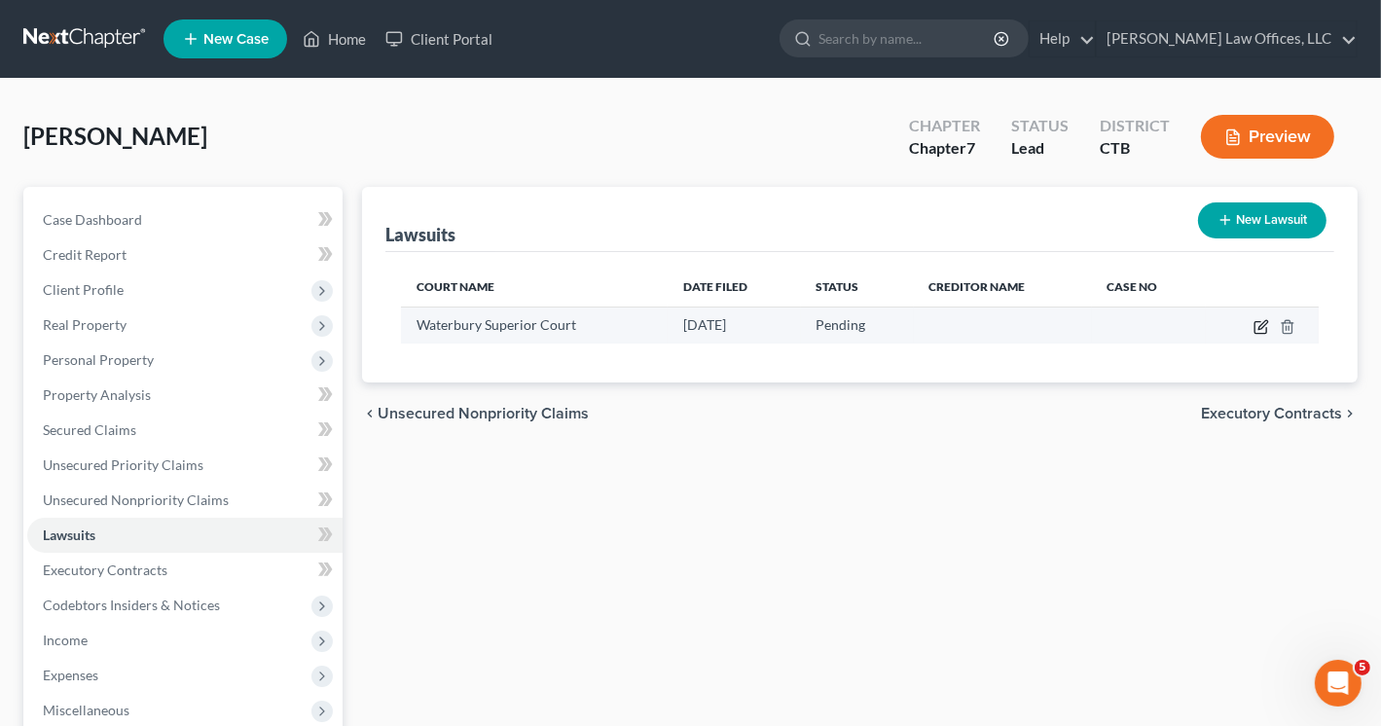
click at [1260, 322] on icon "button" at bounding box center [1261, 328] width 12 height 12
select select "6"
select select "0"
click at [1257, 323] on icon "button" at bounding box center [1262, 327] width 16 height 16
select select "6"
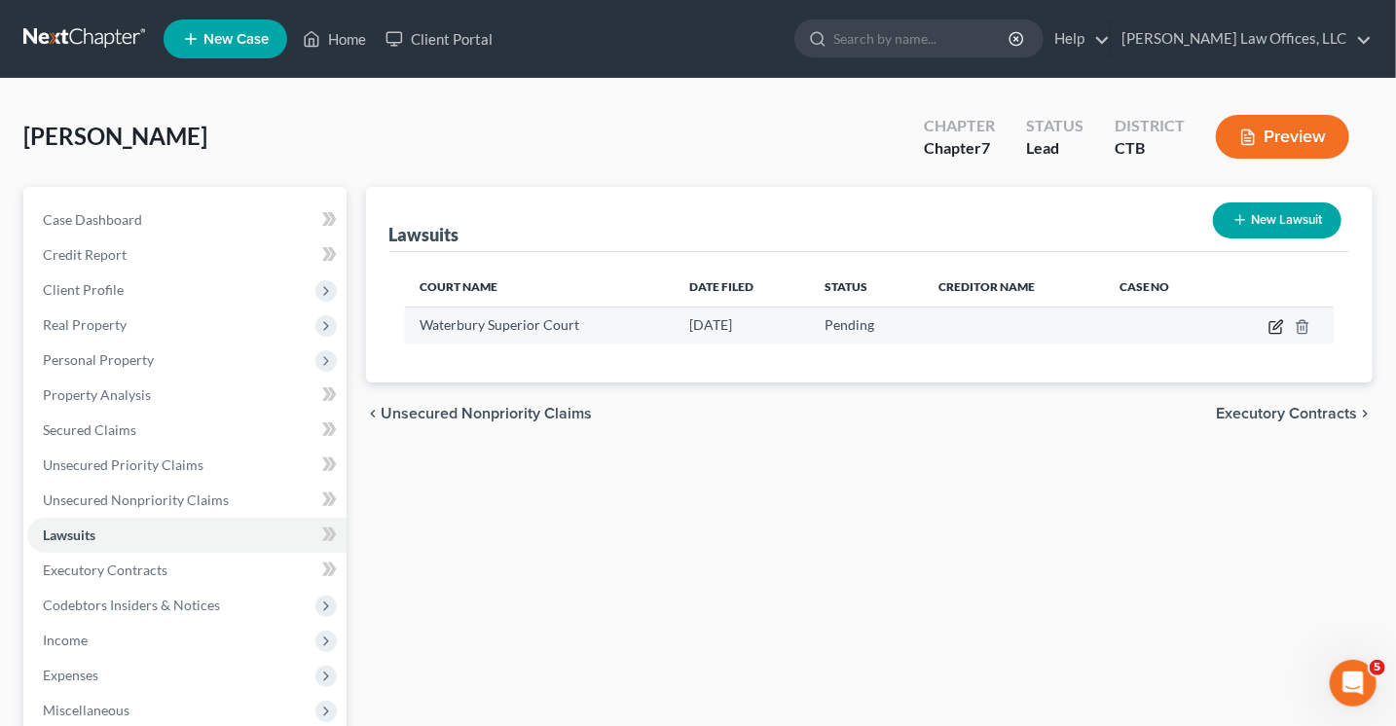
select select "0"
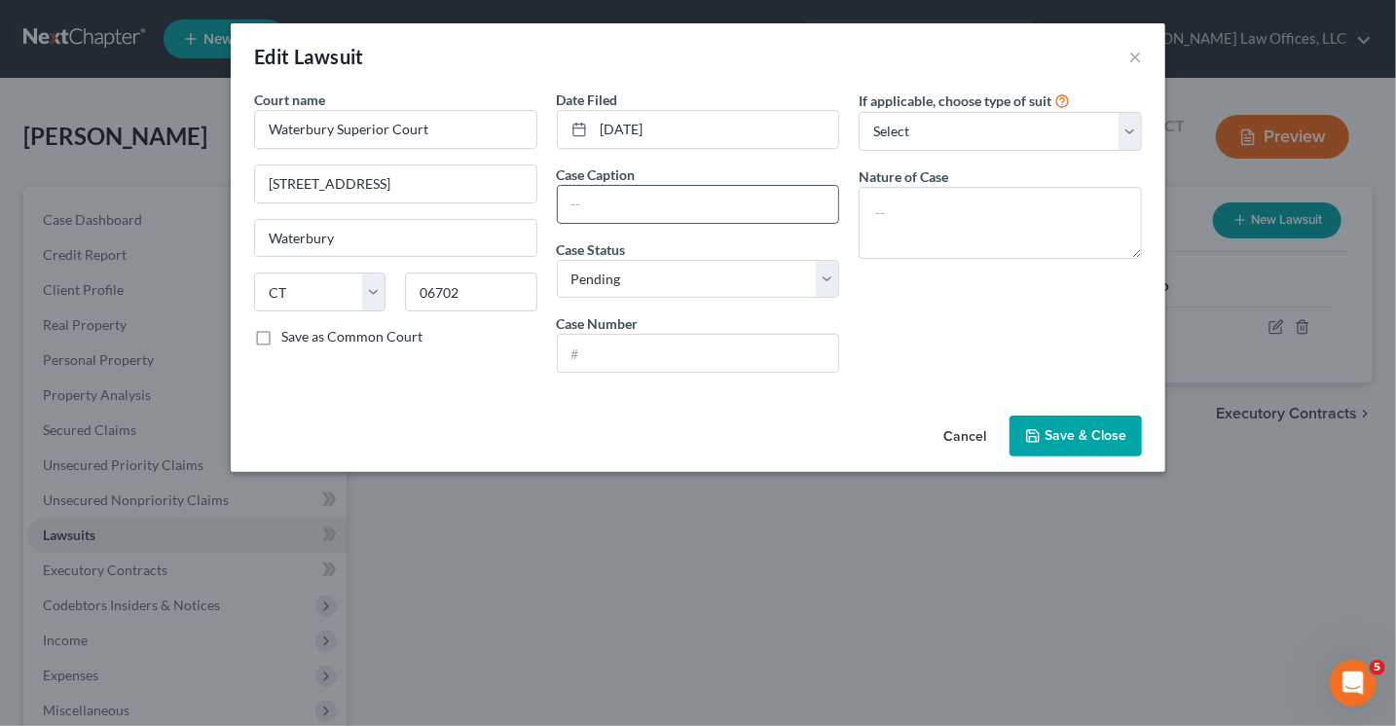
click at [583, 210] on input "text" at bounding box center [698, 204] width 281 height 37
paste input "MOORE, ROYAL, J v. MOORE, MELINDA"
type input "MOORE, ROYAL, J v. MOORE, MELINDA"
click at [640, 285] on select "Select Pending On Appeal Concluded" at bounding box center [698, 279] width 283 height 39
select select "2"
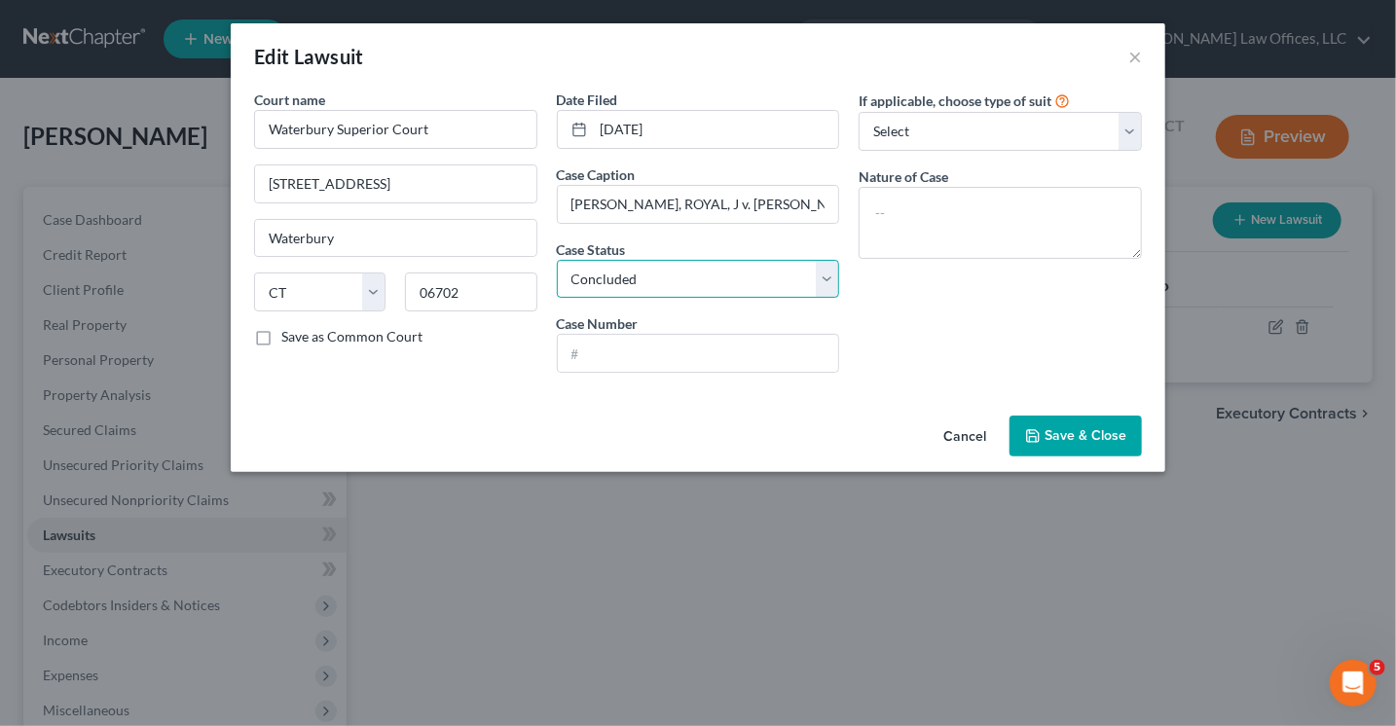
click at [557, 260] on select "Select Pending On Appeal Concluded" at bounding box center [698, 279] width 283 height 39
click at [1036, 132] on select "Select Repossession Garnishment Foreclosure Attached, Seized, Or Levied Other" at bounding box center [999, 131] width 283 height 39
select select "4"
click at [858, 112] on select "Select Repossession Garnishment Foreclosure Attached, Seized, Or Levied Other" at bounding box center [999, 131] width 283 height 39
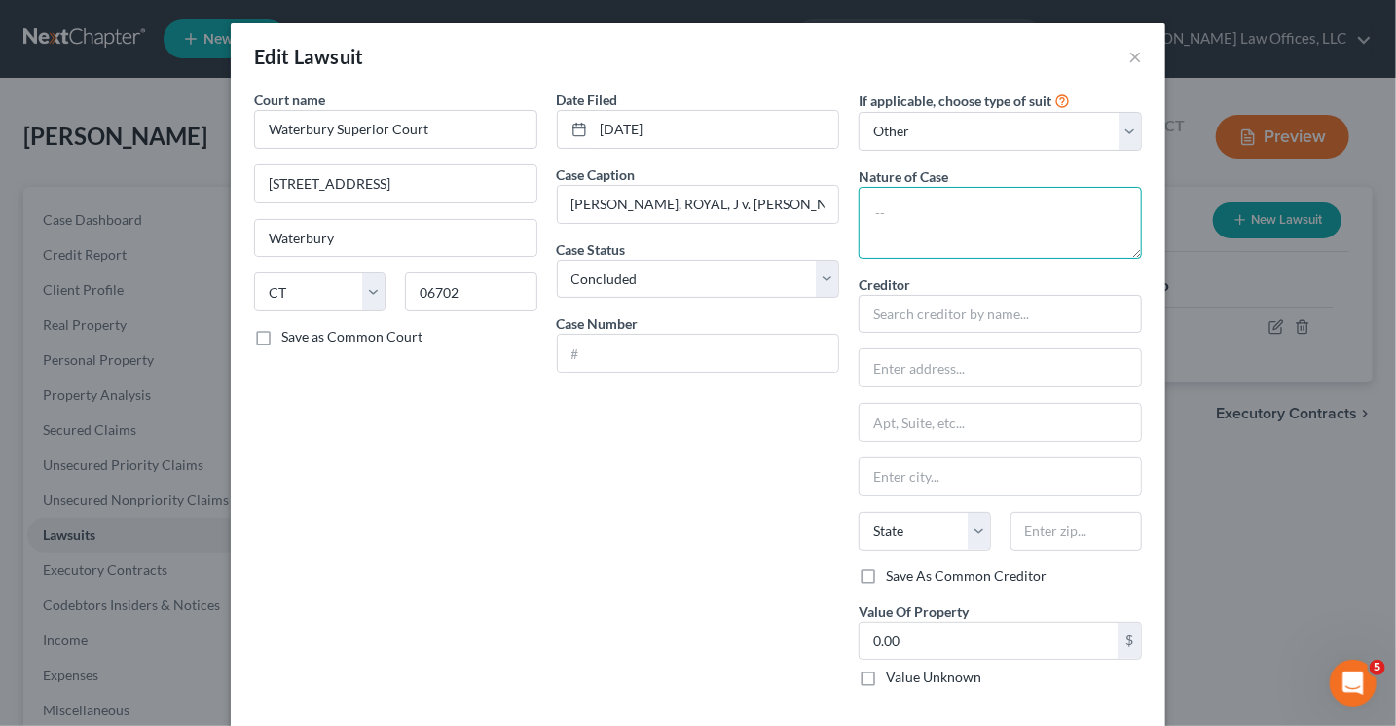
click at [911, 198] on textarea at bounding box center [999, 223] width 283 height 72
type textarea "Divorce"
click at [645, 505] on div "Date Filed 07/06/2023 Case Caption MOORE, ROYAL, J v. MOORE, MELINDA Case Statu…" at bounding box center [698, 396] width 303 height 613
click at [591, 361] on input "text" at bounding box center [698, 353] width 281 height 37
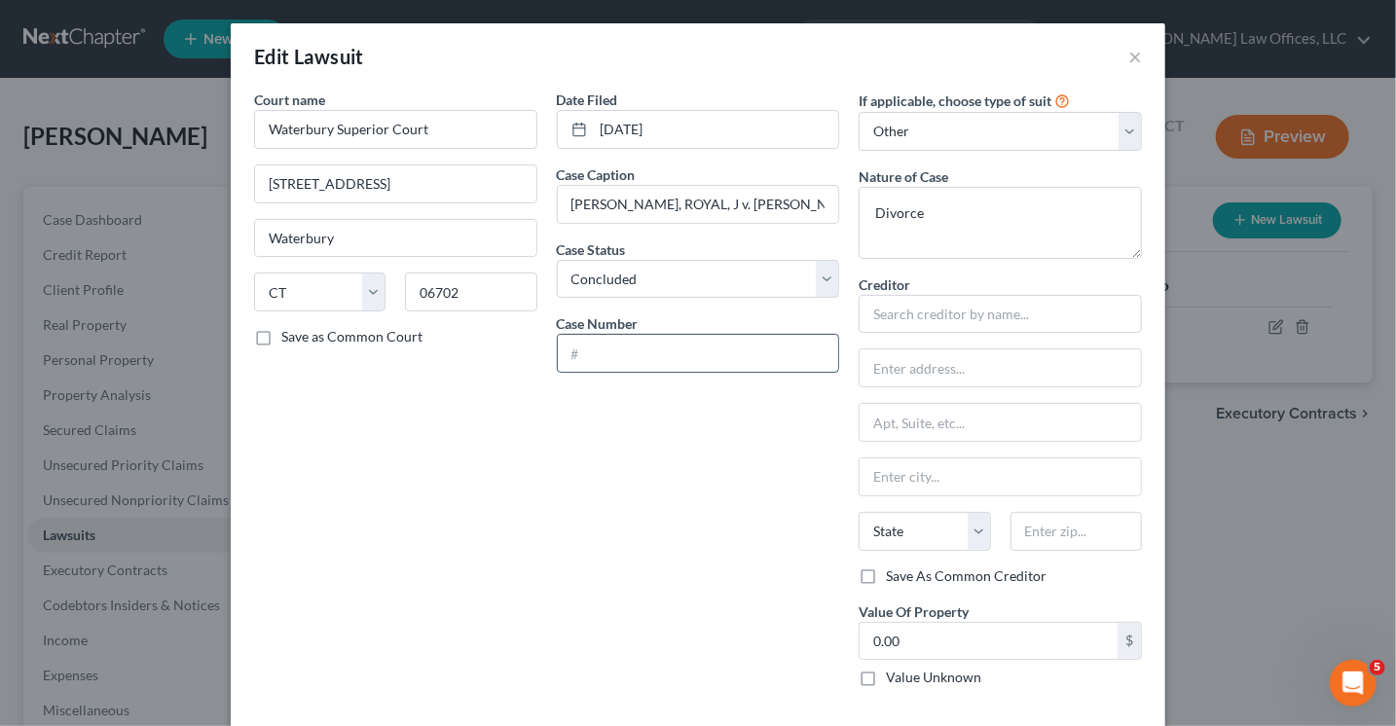
click at [582, 355] on input "text" at bounding box center [698, 353] width 281 height 37
paste input "UWY-FA23-5032691-S"
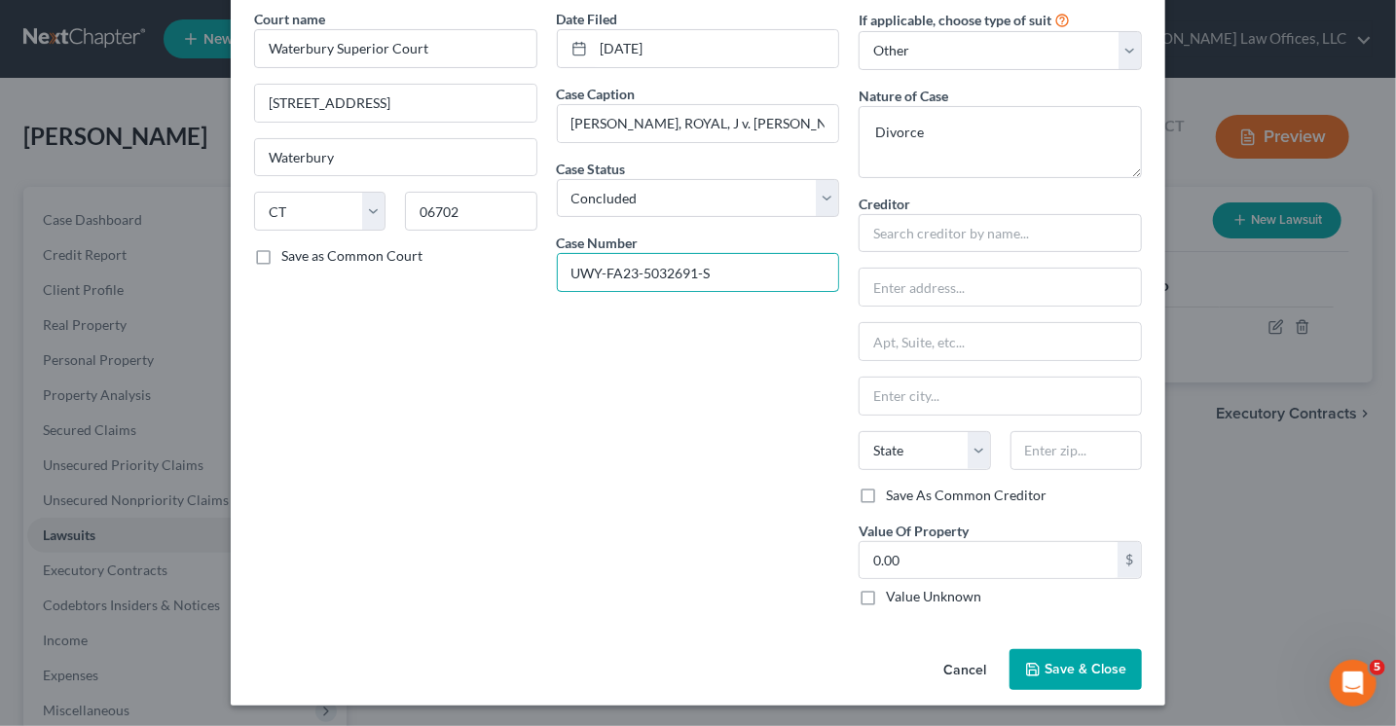
type input "UWY-FA23-5032691-S"
click at [1049, 671] on span "Save & Close" at bounding box center [1085, 669] width 82 height 17
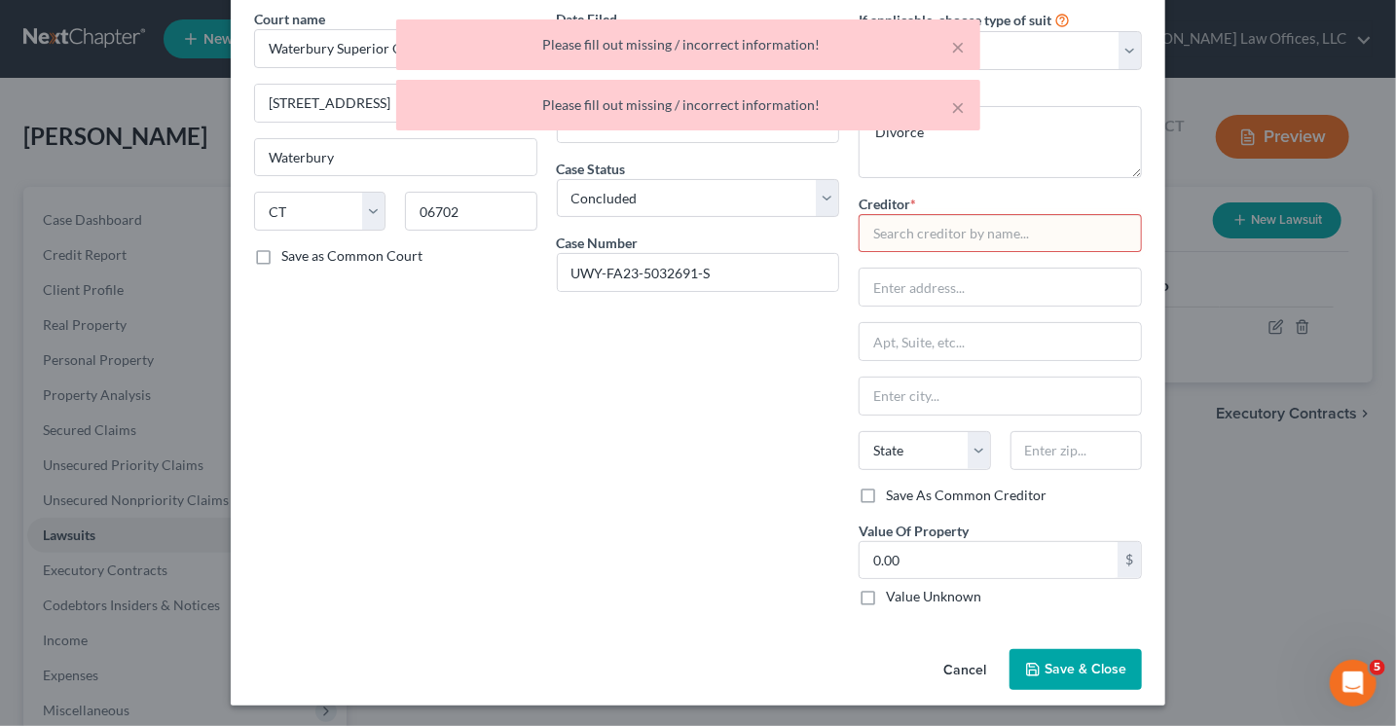
click at [1049, 671] on span "Save & Close" at bounding box center [1085, 669] width 82 height 17
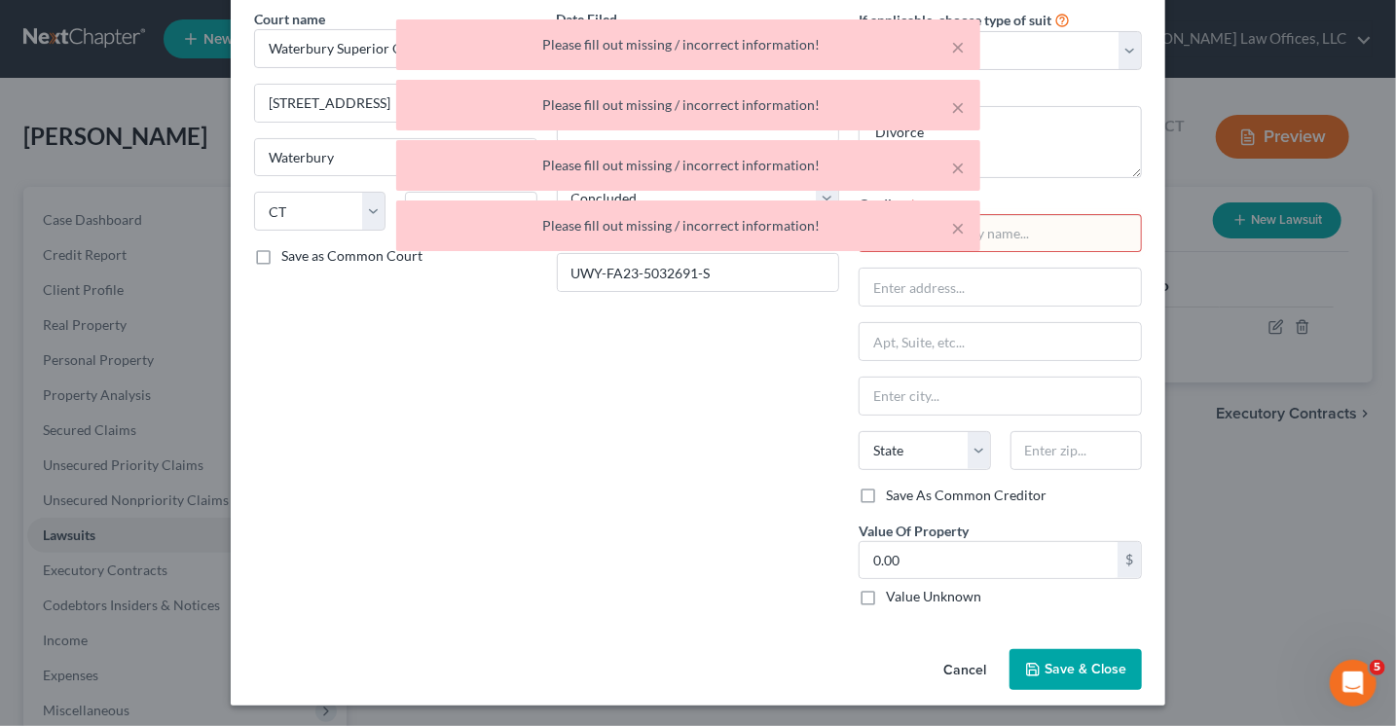
click at [575, 525] on div "Date Filed 07/06/2023 Case Caption MOORE, ROYAL, J v. MOORE, MELINDA Case Statu…" at bounding box center [698, 315] width 303 height 613
click at [614, 527] on div "Date Filed 07/06/2023 Case Caption MOORE, ROYAL, J v. MOORE, MELINDA Case Statu…" at bounding box center [698, 315] width 303 height 613
click at [1010, 230] on div "× Please fill out missing / incorrect information! × Please fill out missing / …" at bounding box center [688, 139] width 1396 height 241
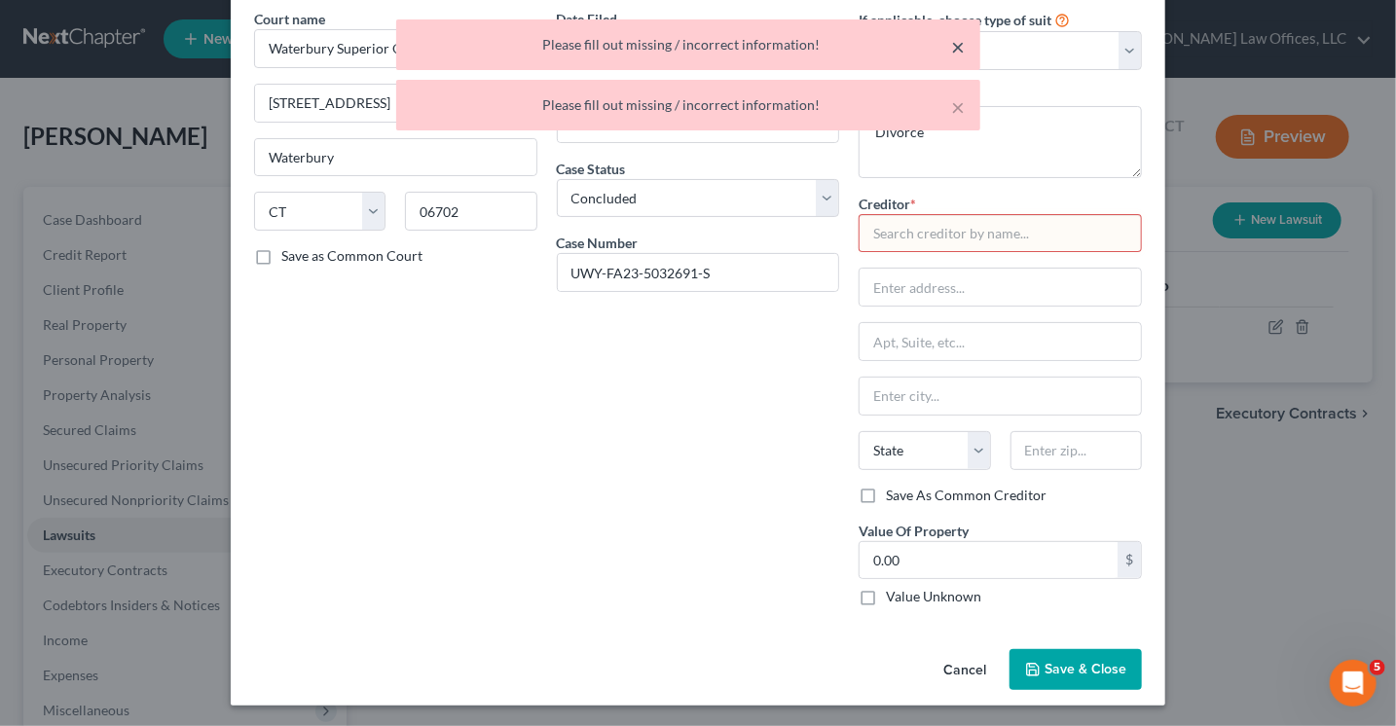
click at [961, 48] on button "×" at bounding box center [958, 46] width 14 height 23
click at [961, 95] on button "×" at bounding box center [958, 106] width 14 height 23
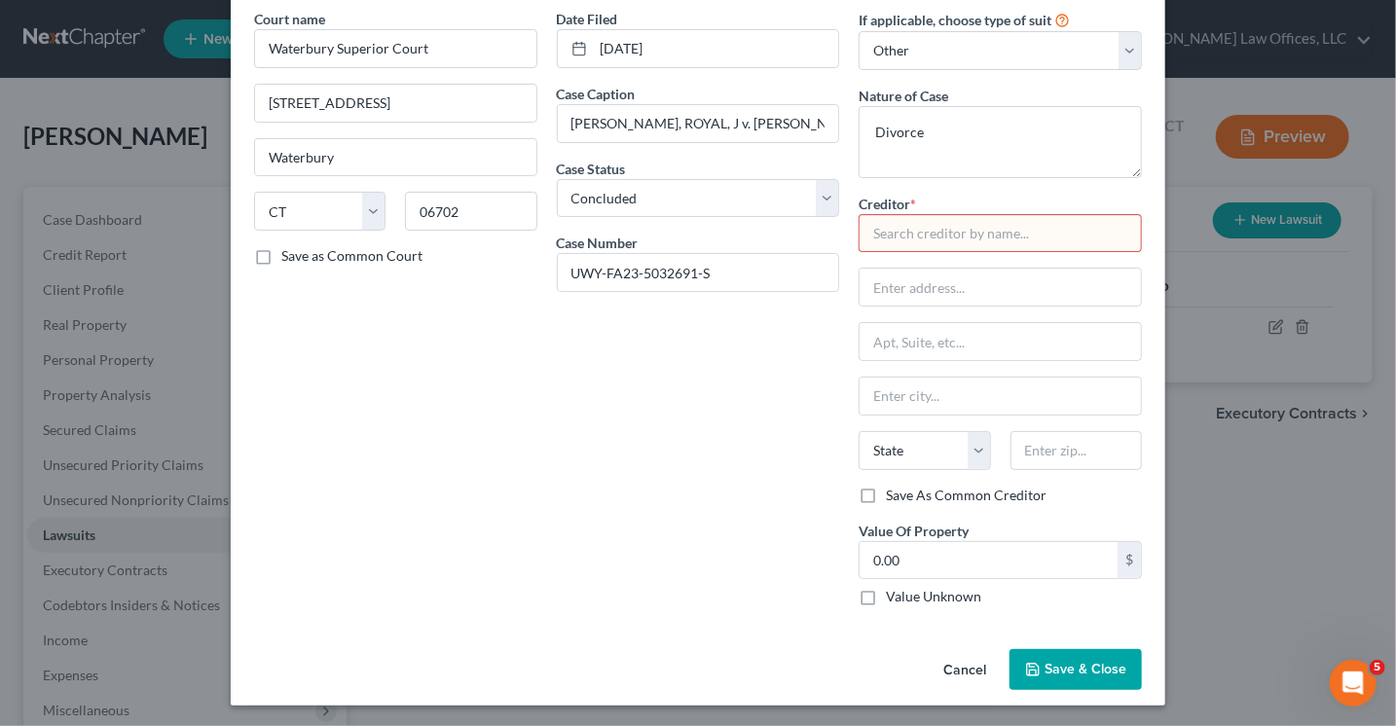
scroll to position [0, 0]
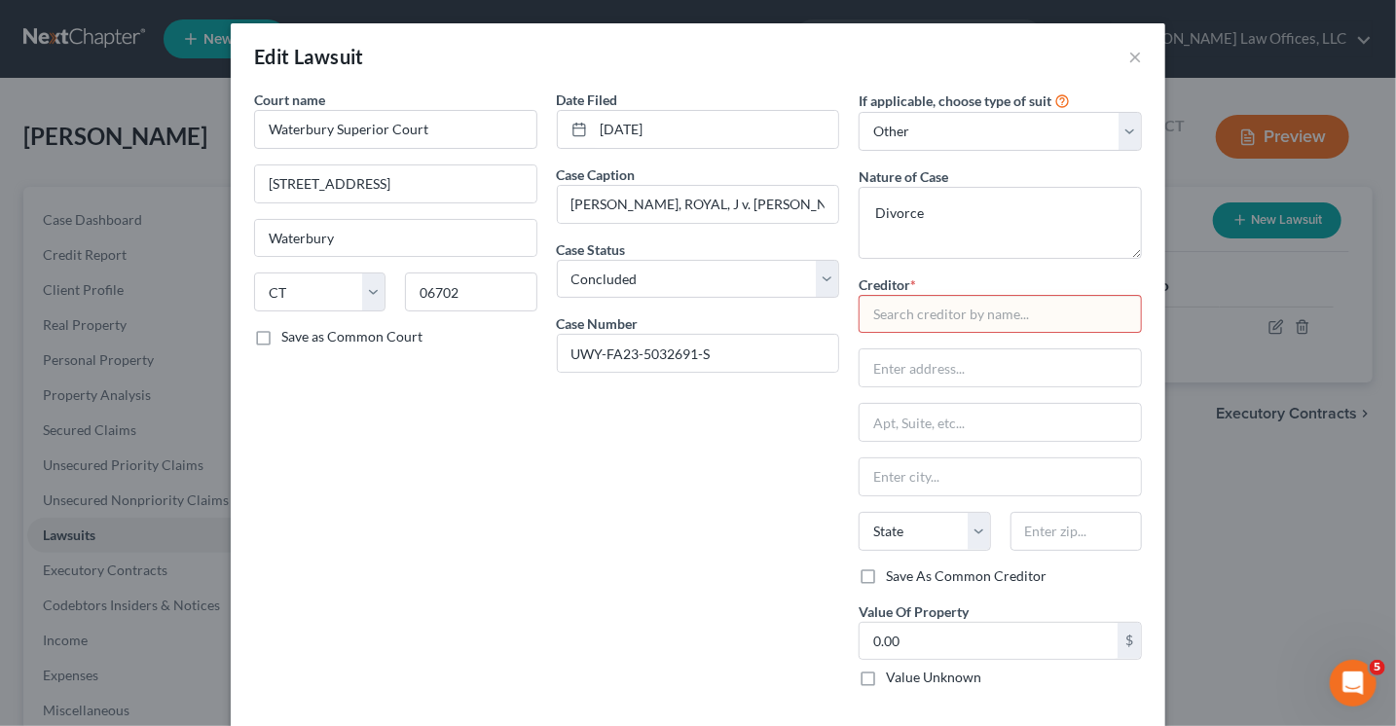
click at [883, 307] on input "text" at bounding box center [999, 314] width 283 height 39
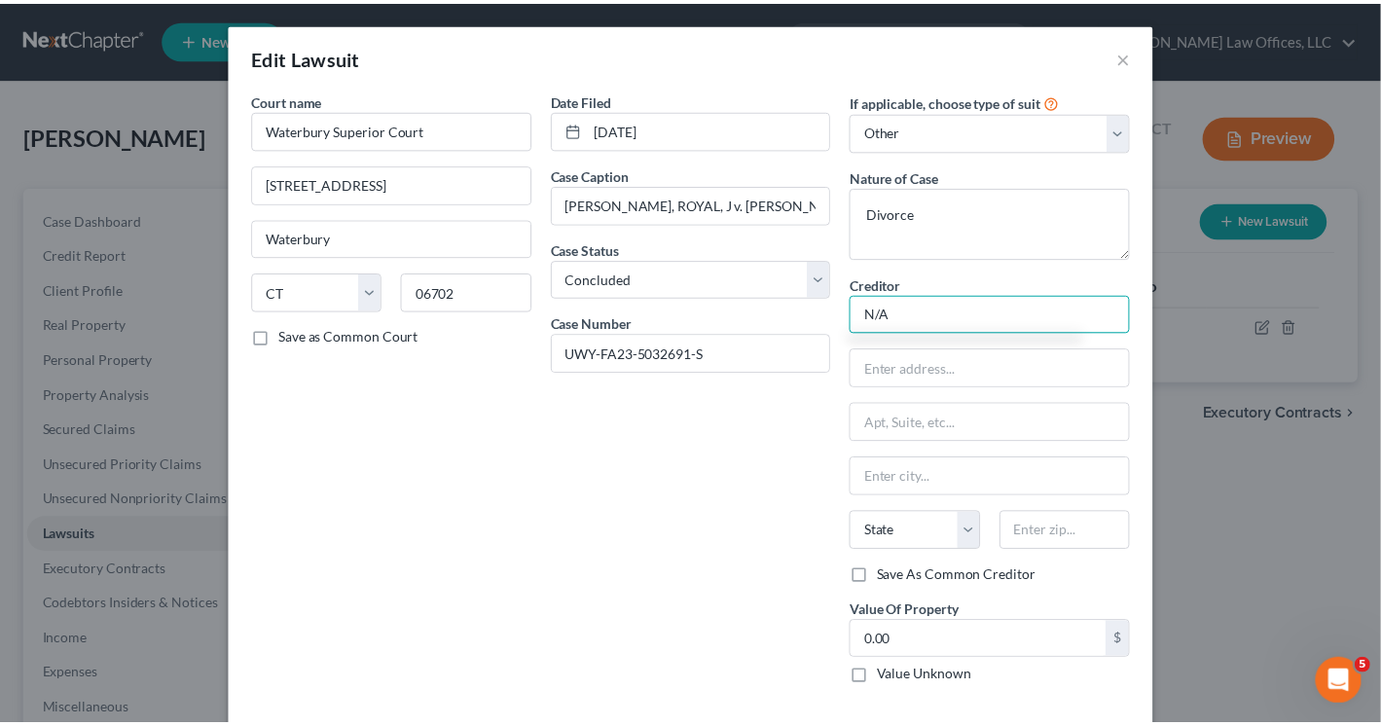
scroll to position [81, 0]
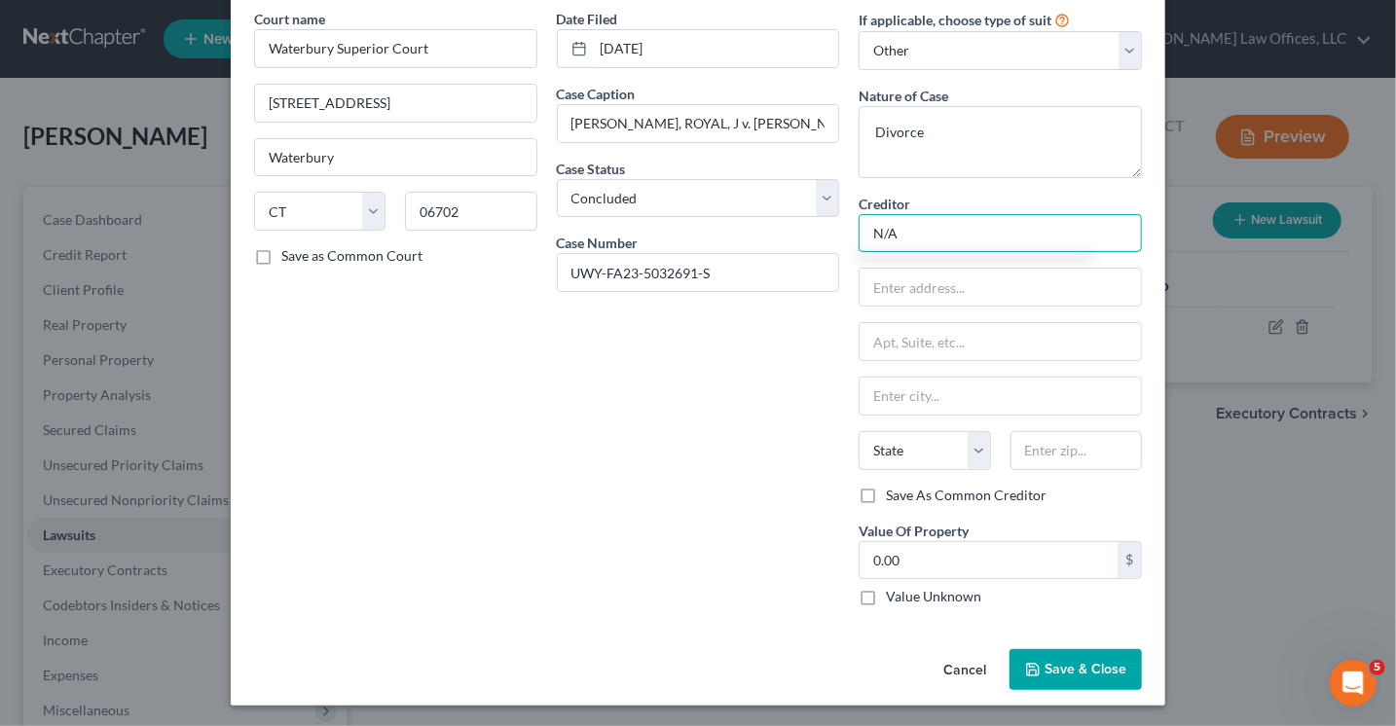
type input "N/A"
click at [1066, 669] on span "Save & Close" at bounding box center [1085, 669] width 82 height 17
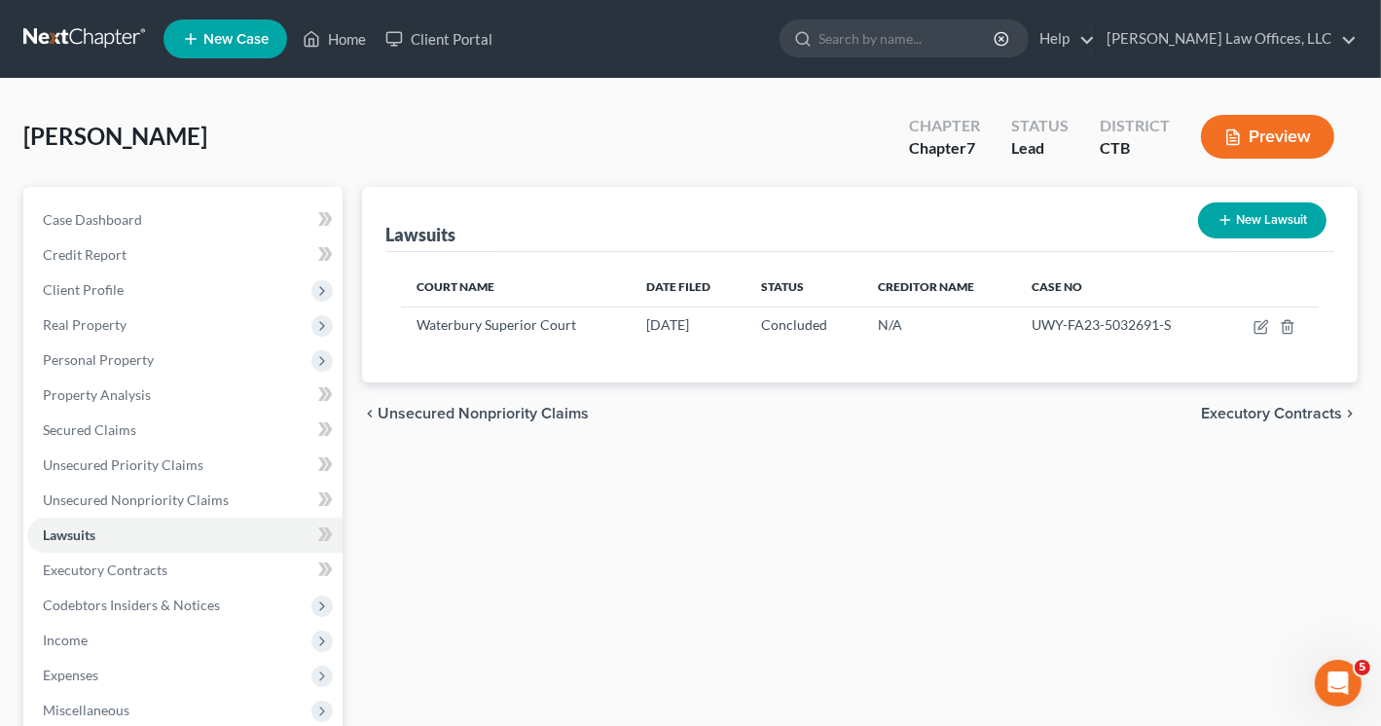
scroll to position [195, 0]
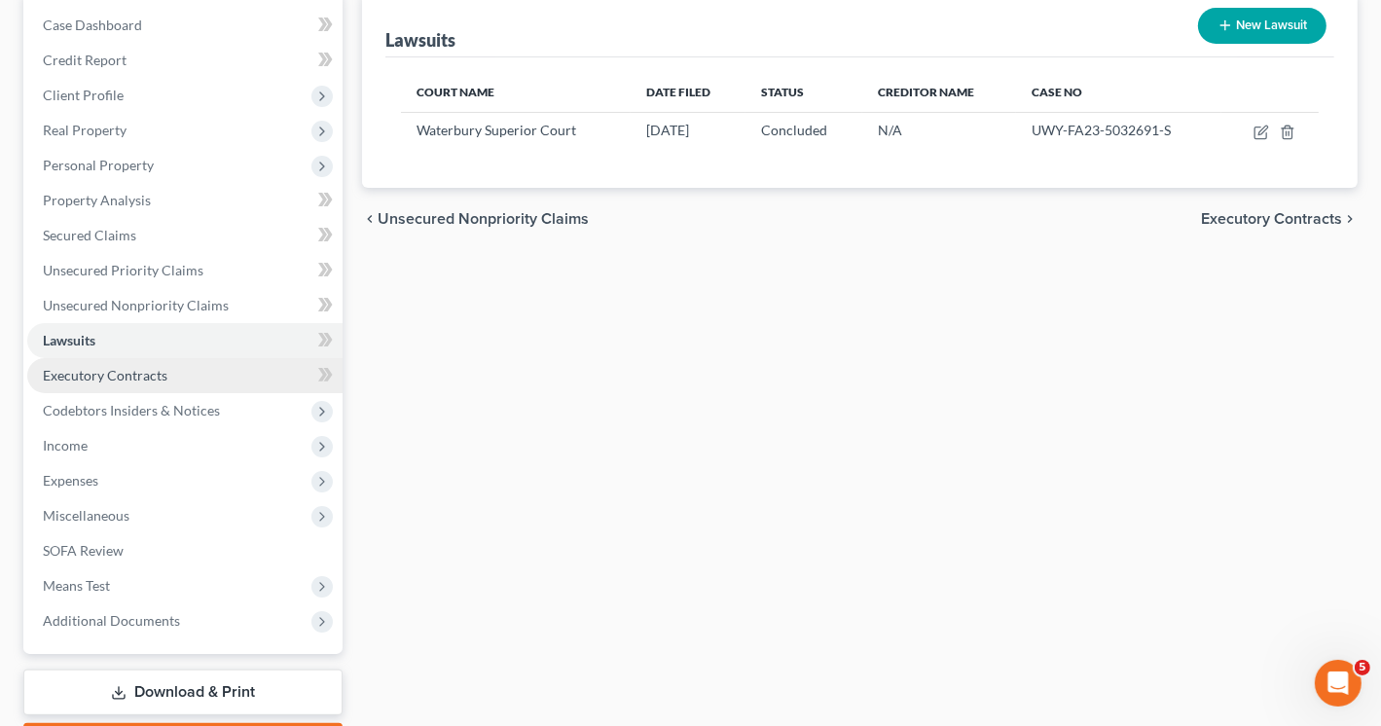
click at [127, 379] on span "Executory Contracts" at bounding box center [105, 375] width 125 height 17
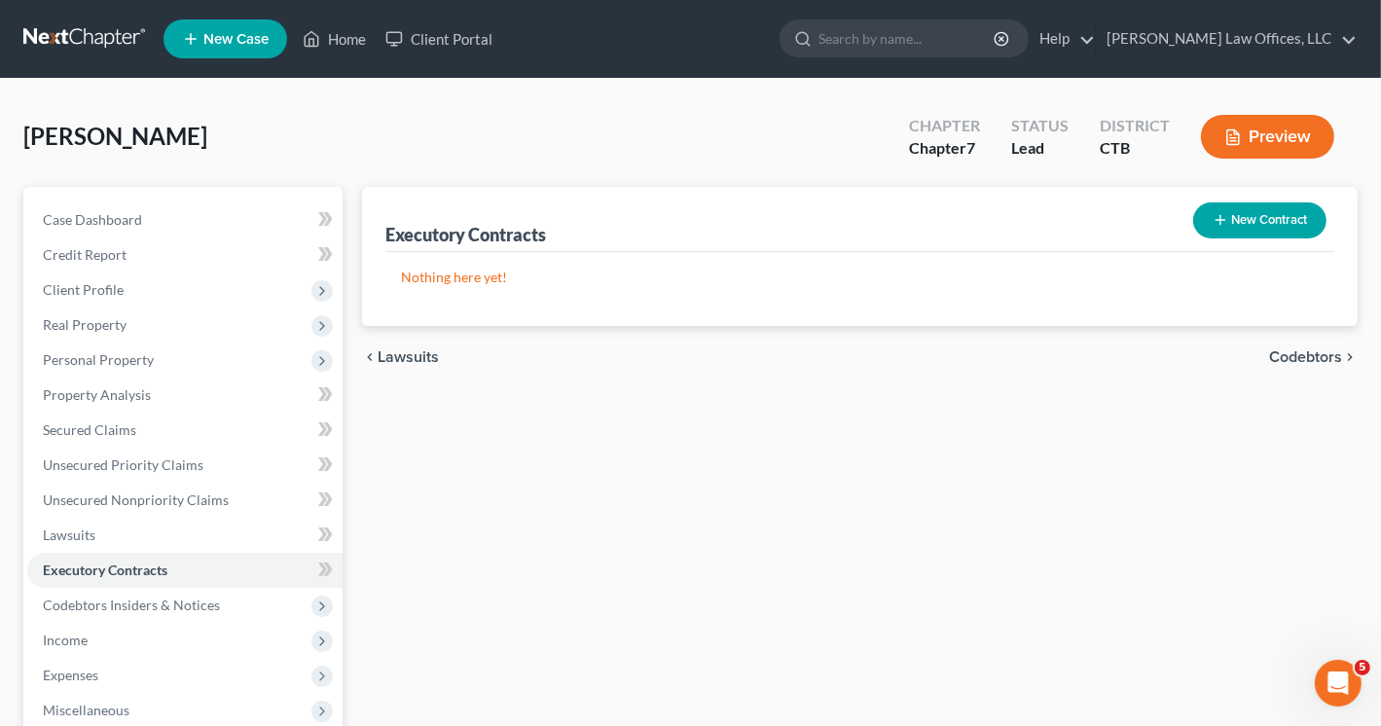
click at [1253, 219] on button "New Contract" at bounding box center [1259, 220] width 133 height 36
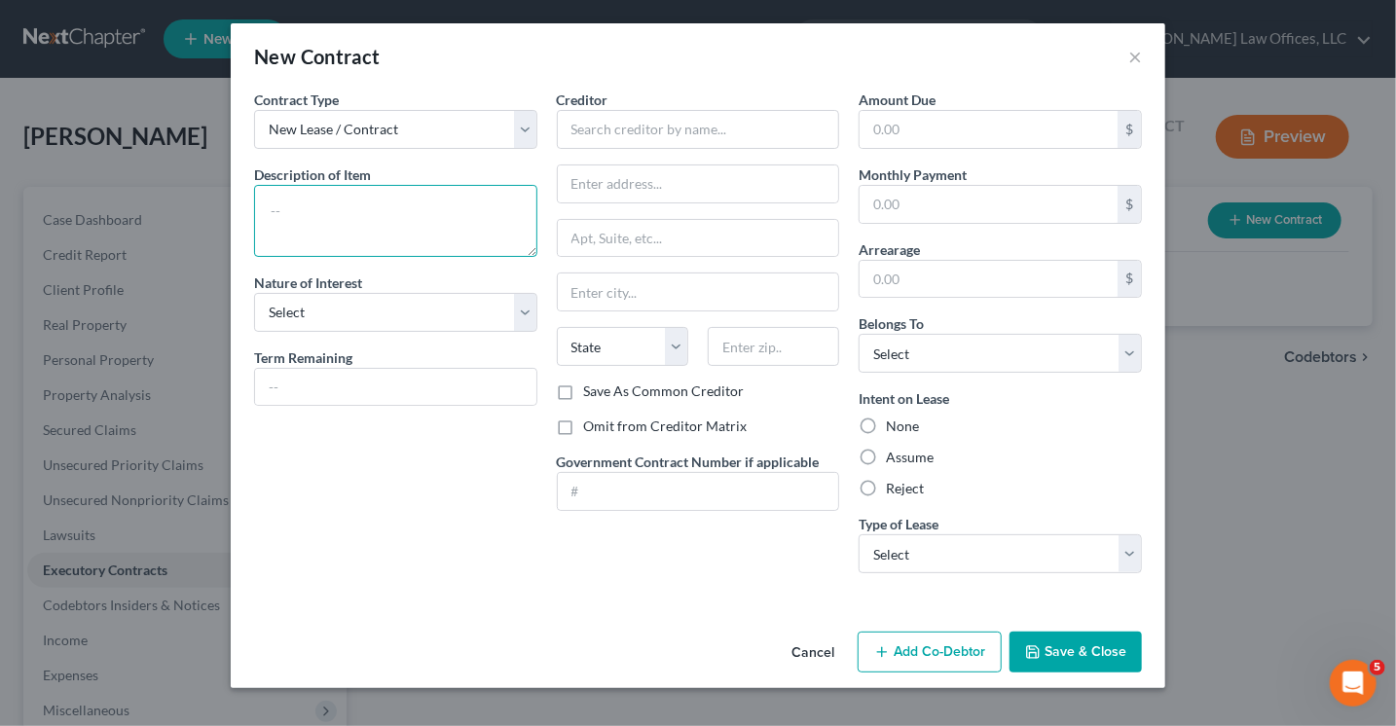
click at [327, 223] on textarea at bounding box center [395, 221] width 283 height 72
type textarea "Less"
click at [614, 129] on input "text" at bounding box center [698, 129] width 283 height 39
type input "Demaris"
click at [366, 215] on textarea "Less" at bounding box center [395, 221] width 283 height 72
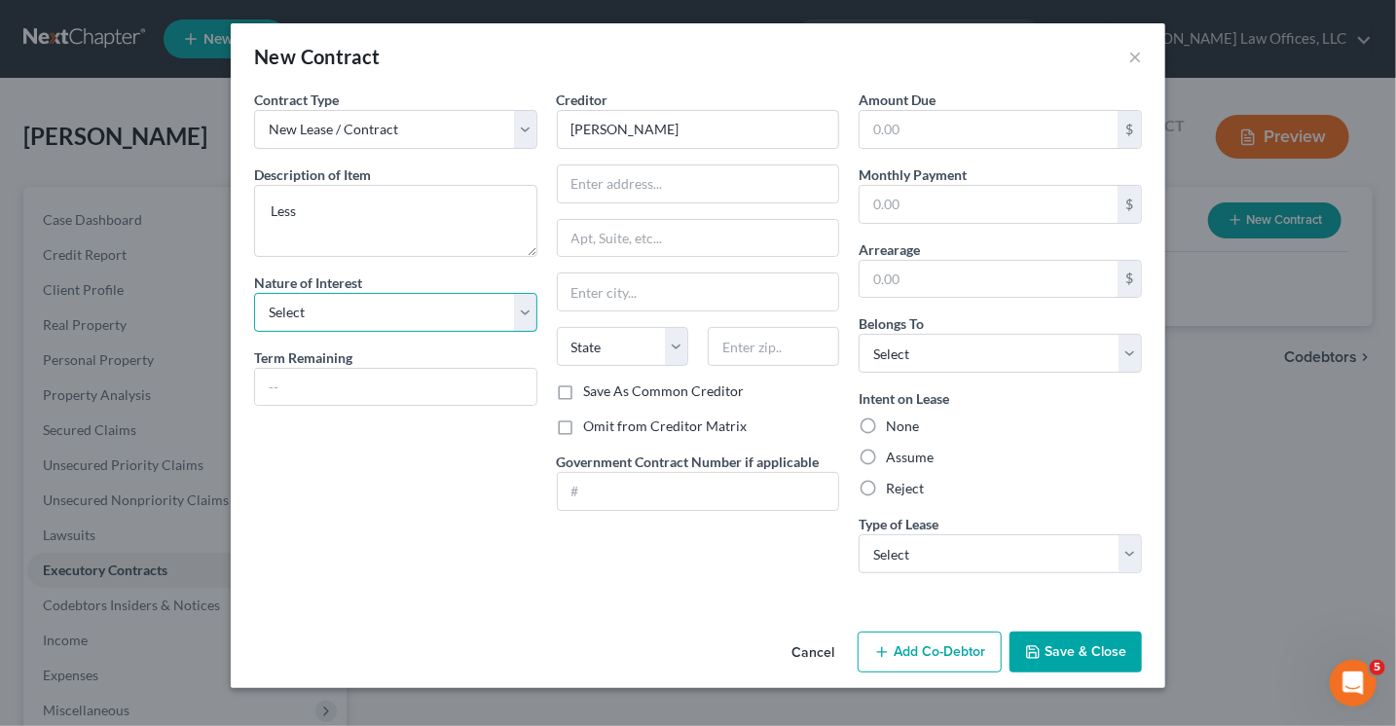
click at [346, 314] on select "Select Purchaser Agent Lessor Lessee" at bounding box center [395, 312] width 283 height 39
select select "2"
click at [254, 293] on select "Select Purchaser Agent Lessor Lessee" at bounding box center [395, 312] width 283 height 39
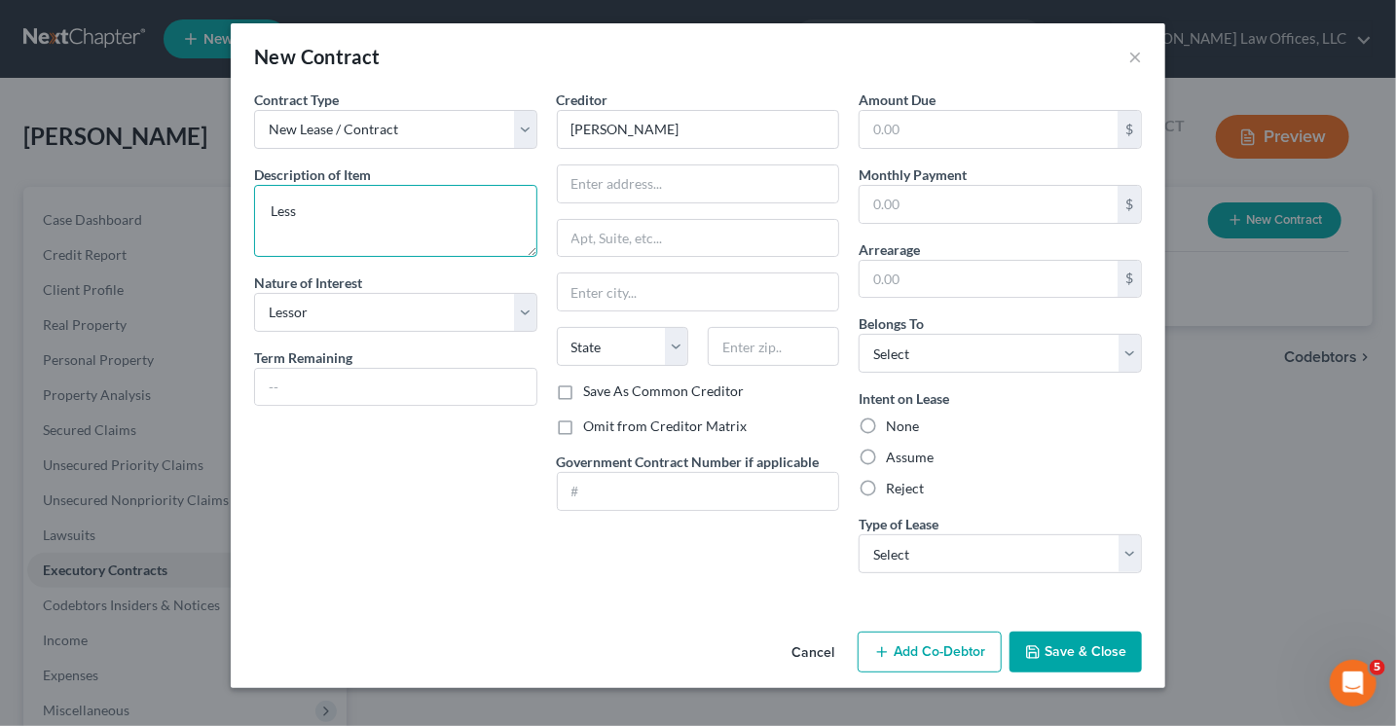
click at [333, 211] on textarea "Less" at bounding box center [395, 221] width 283 height 72
type textarea "L"
type textarea "Residential tenant"
click at [886, 420] on label "None" at bounding box center [902, 426] width 33 height 19
click at [893, 420] on input "None" at bounding box center [899, 423] width 13 height 13
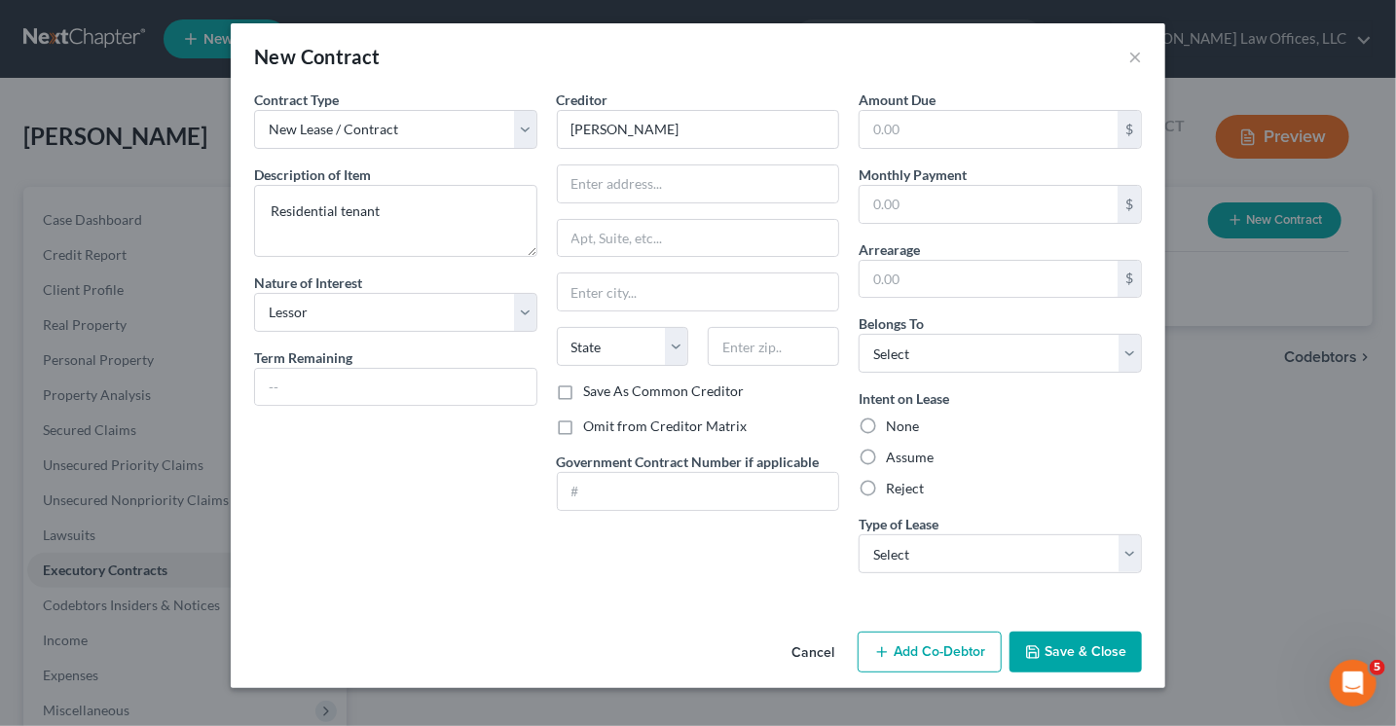
radio input "true"
click at [923, 549] on select "Select Real Estate Car Other" at bounding box center [999, 553] width 283 height 39
select select "0"
click at [858, 534] on select "Select Real Estate Car Other" at bounding box center [999, 553] width 283 height 39
click at [1095, 659] on button "Save & Close" at bounding box center [1075, 652] width 132 height 41
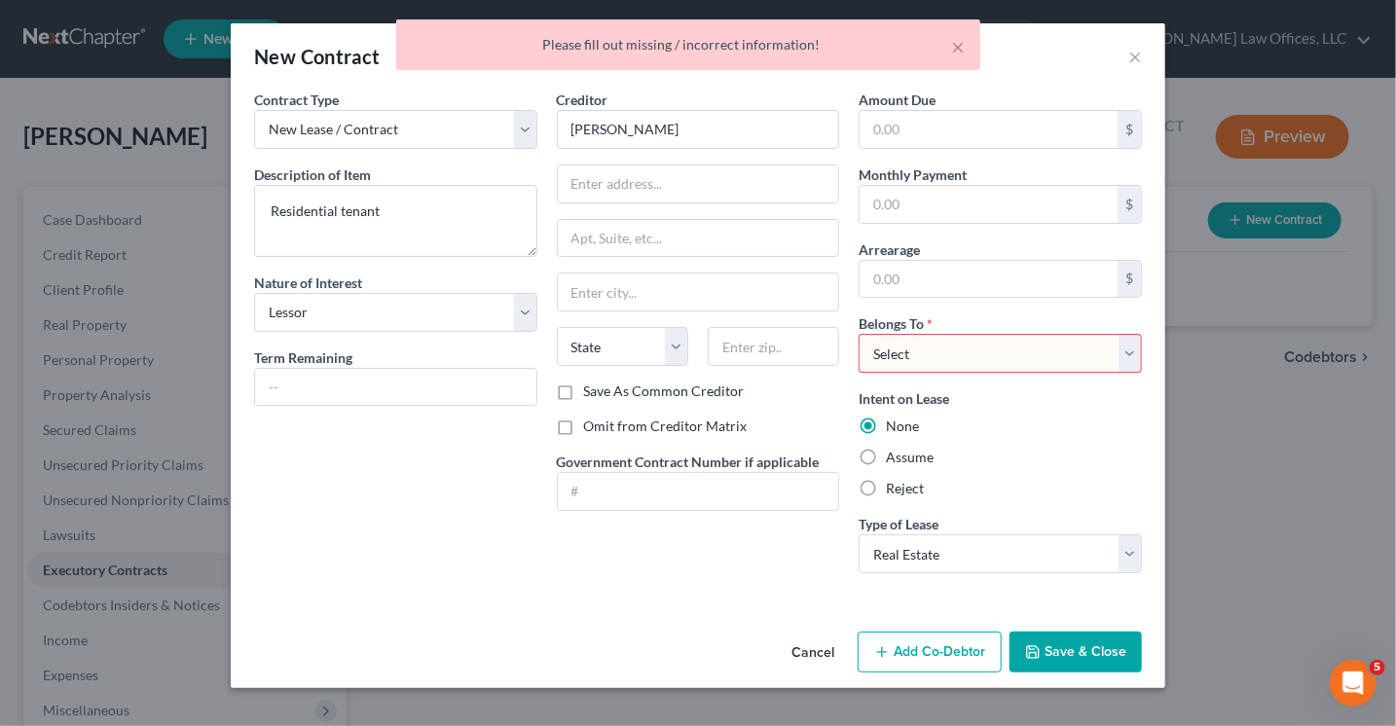
click at [985, 351] on select "Select Debtor 1 Only Debtor 2 Only Debtor 1 And Debtor 2 Only At Least One Of T…" at bounding box center [999, 353] width 283 height 39
select select "0"
click at [858, 334] on select "Select Debtor 1 Only Debtor 2 Only Debtor 1 And Debtor 2 Only At Least One Of T…" at bounding box center [999, 353] width 283 height 39
click at [1063, 643] on button "Save & Close" at bounding box center [1075, 652] width 132 height 41
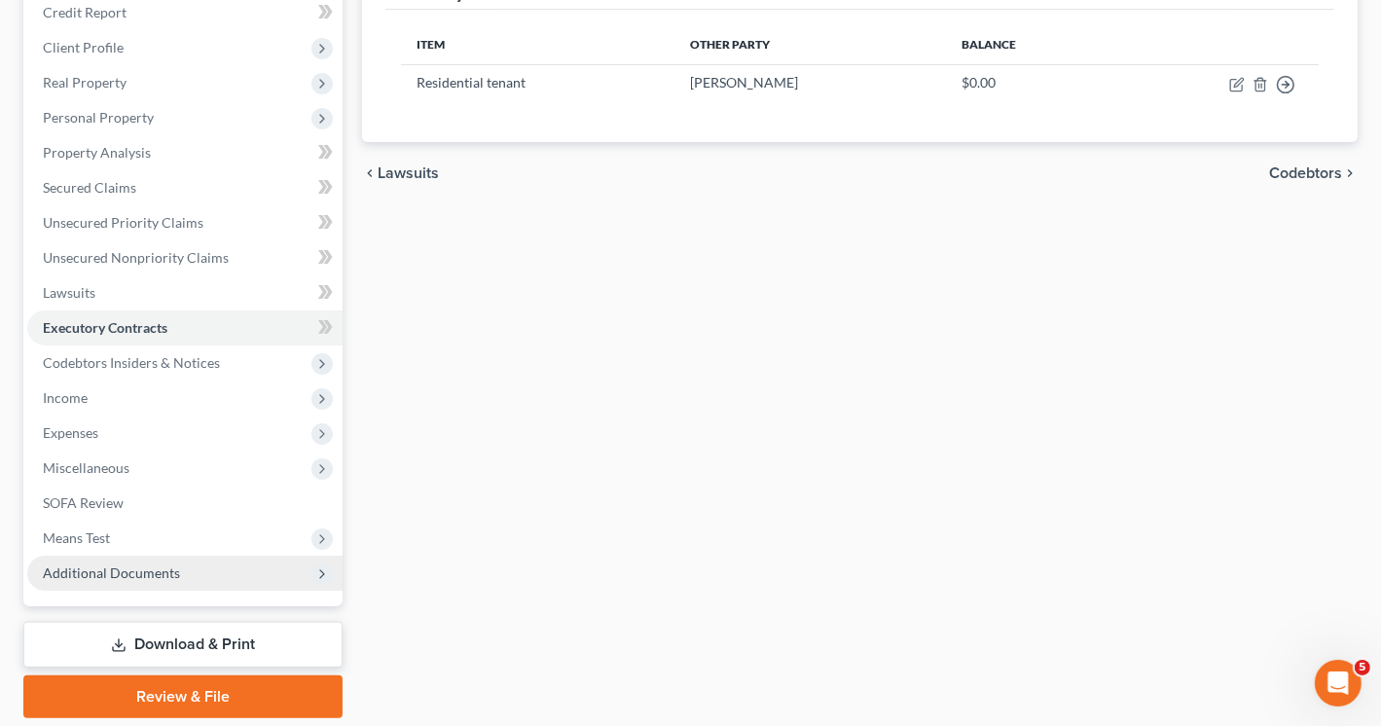
scroll to position [209, 0]
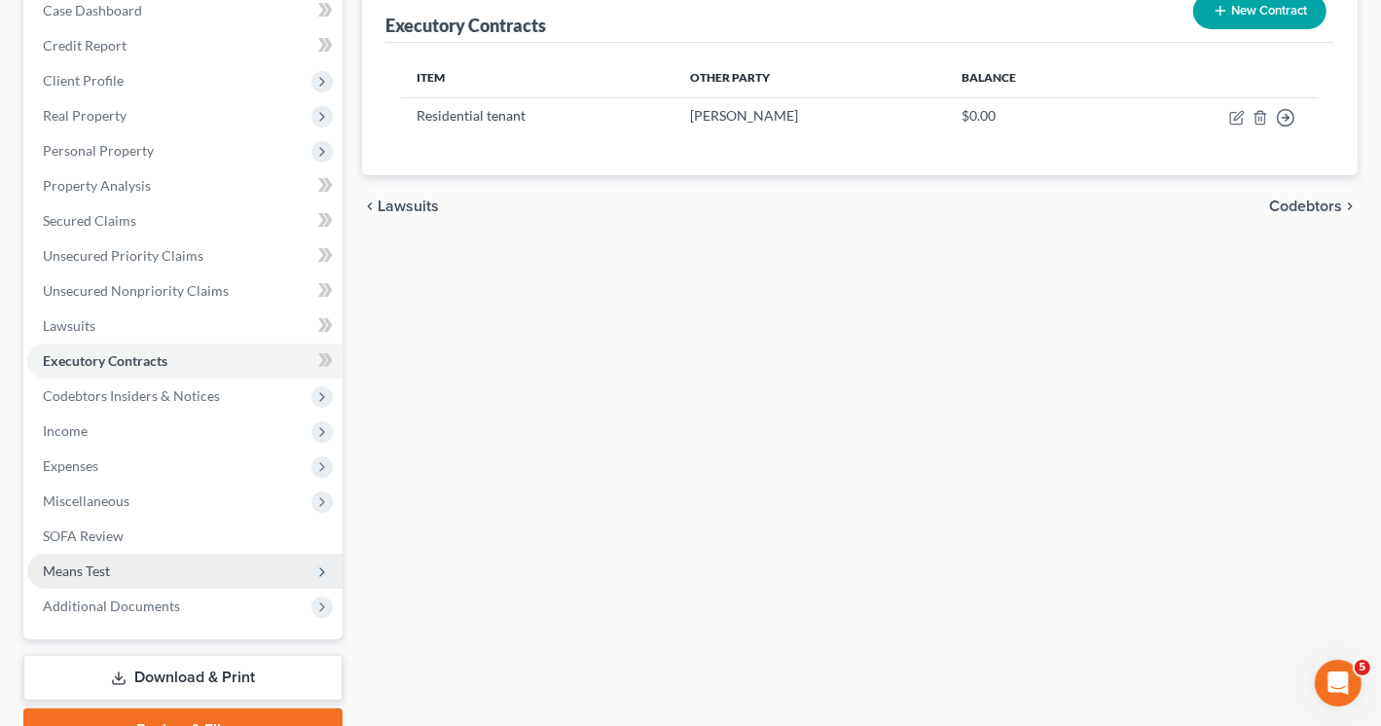
click at [88, 570] on span "Means Test" at bounding box center [76, 571] width 67 height 17
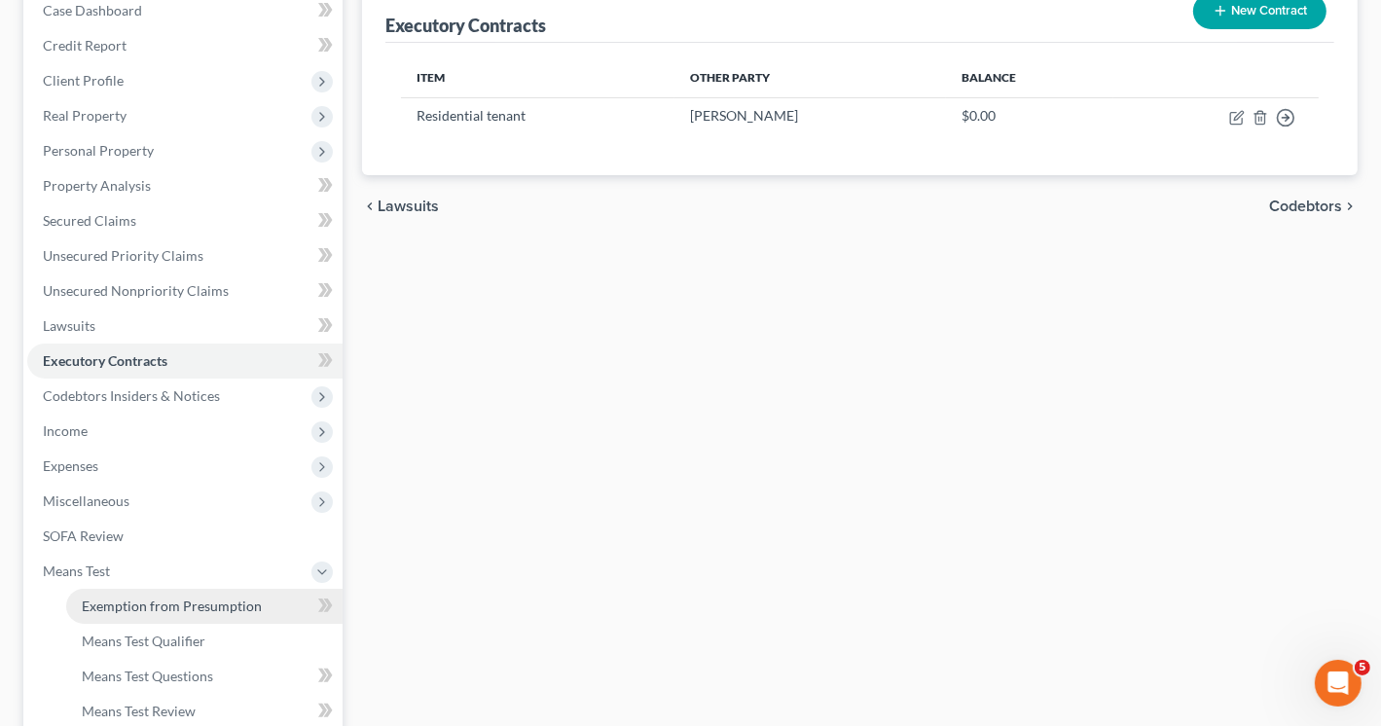
scroll to position [307, 0]
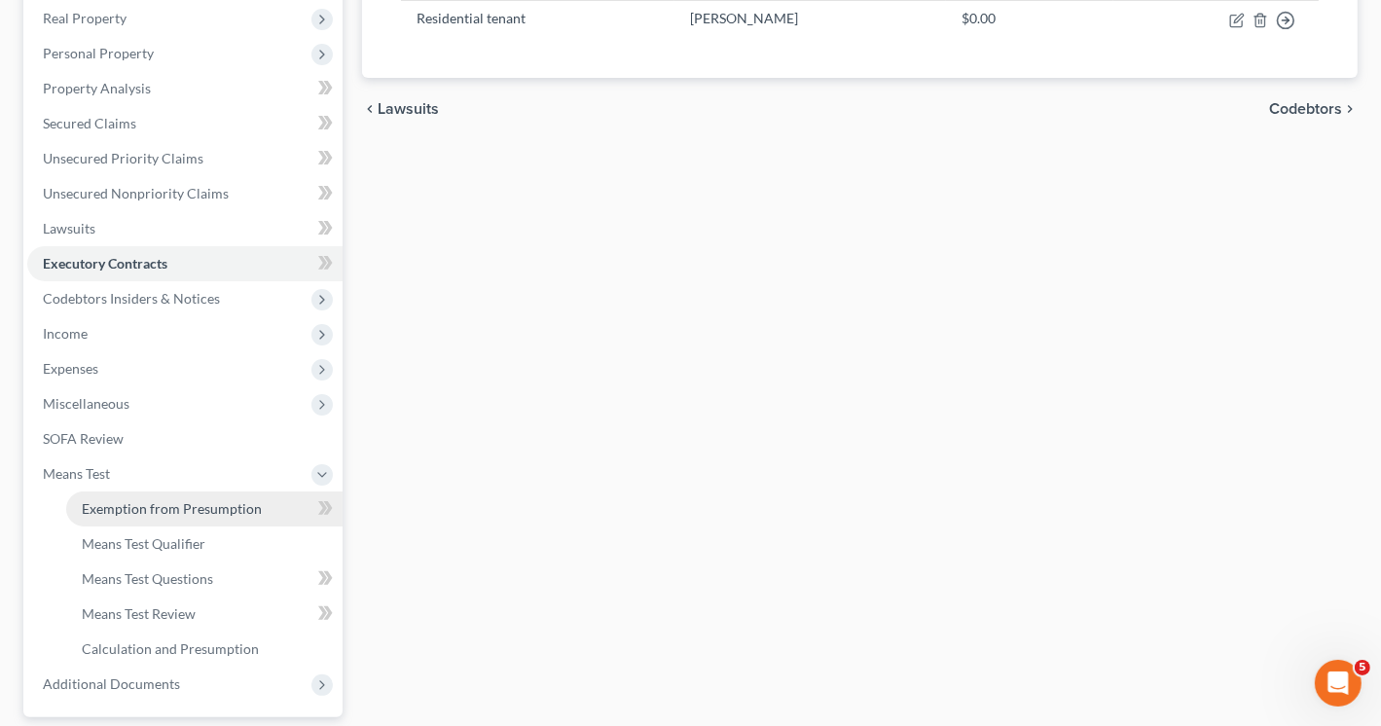
click at [174, 511] on span "Exemption from Presumption" at bounding box center [172, 508] width 180 height 17
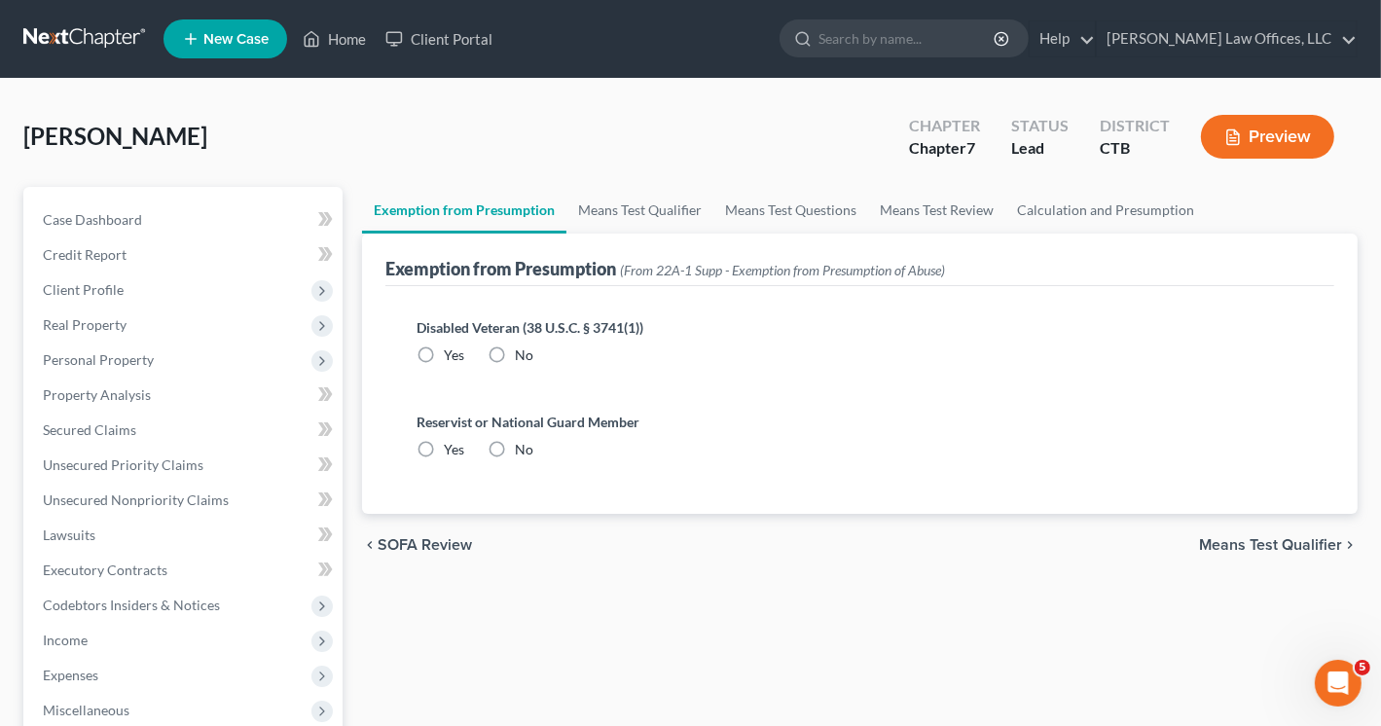
click at [515, 346] on label "No" at bounding box center [524, 355] width 18 height 19
click at [523, 346] on input "No" at bounding box center [529, 352] width 13 height 13
radio input "true"
click at [515, 346] on label "No" at bounding box center [524, 355] width 18 height 19
click at [523, 346] on input "No" at bounding box center [529, 352] width 13 height 13
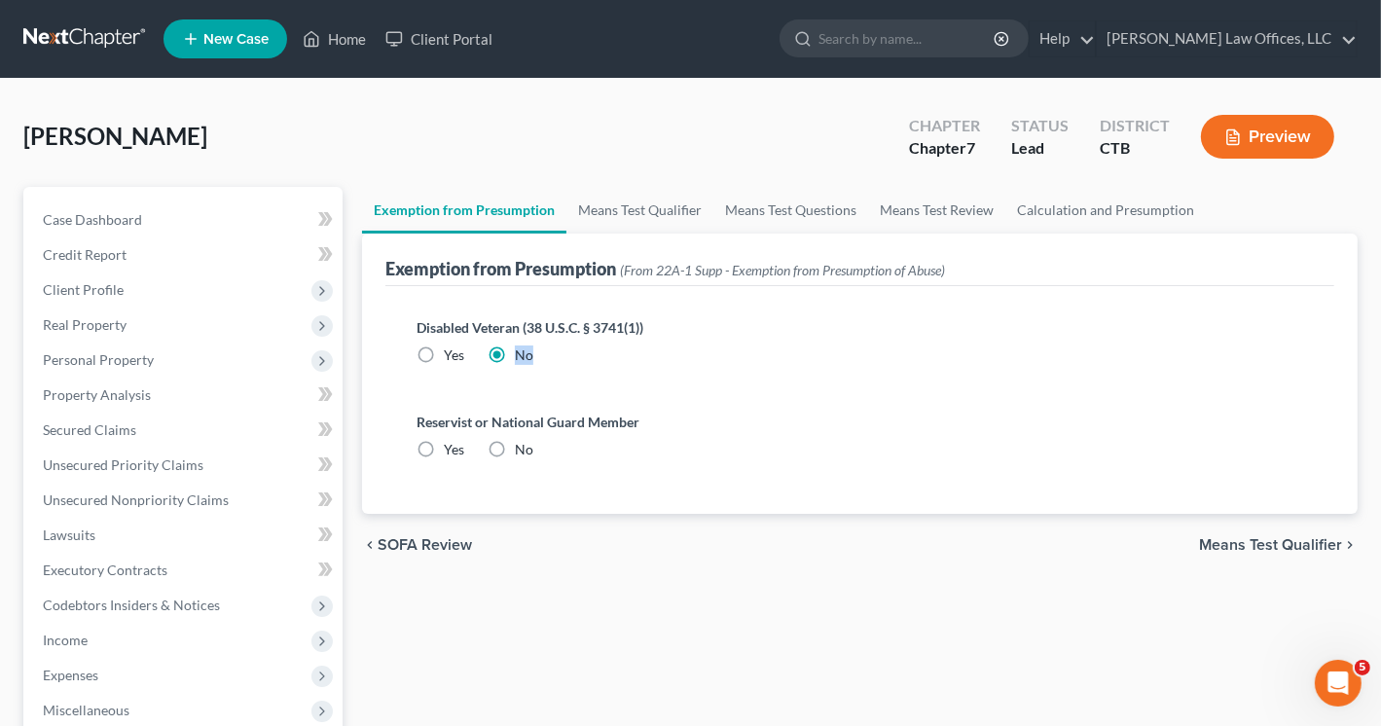
click at [488, 433] on div "Reservist or National Guard Member Yes No" at bounding box center [860, 436] width 887 height 48
click at [496, 431] on div "Reservist or National Guard Member Yes No" at bounding box center [860, 436] width 887 height 48
click at [515, 445] on label "No" at bounding box center [524, 449] width 18 height 19
click at [523, 445] on input "No" at bounding box center [529, 446] width 13 height 13
radio input "true"
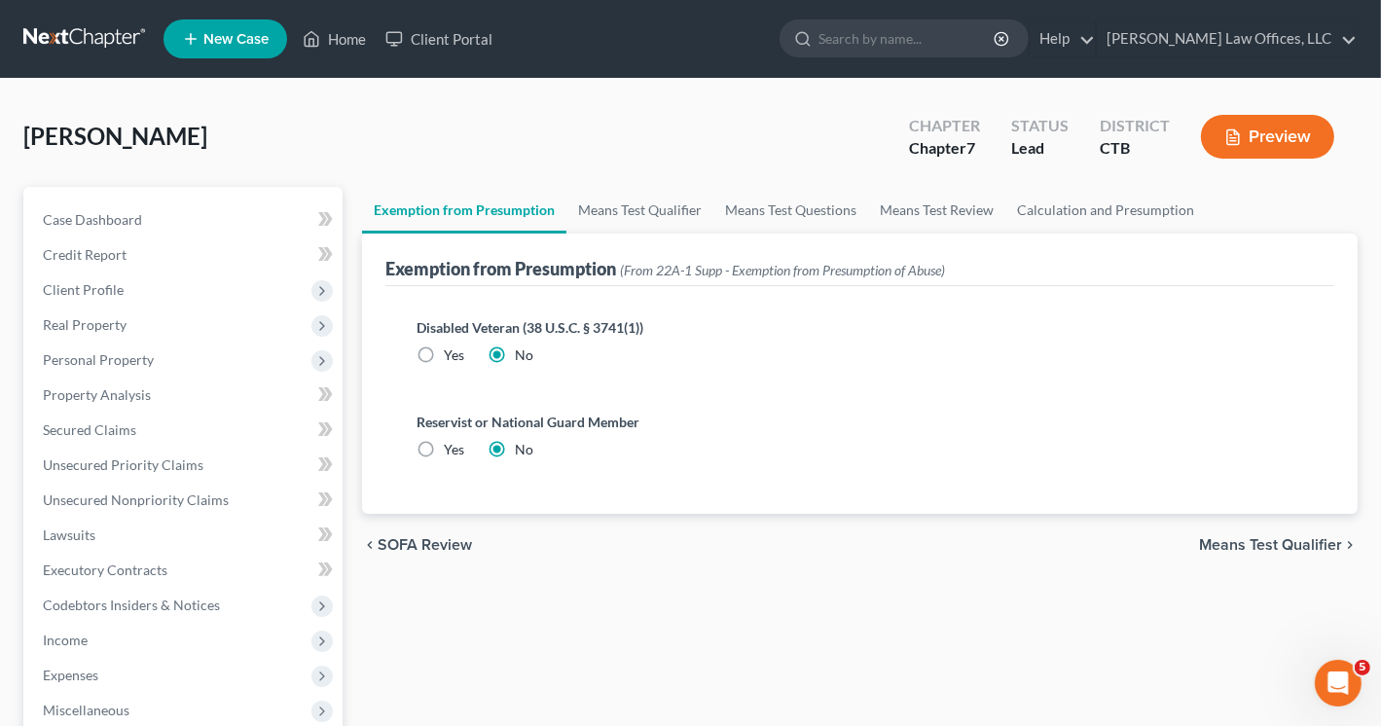
click at [515, 445] on label "No" at bounding box center [524, 449] width 18 height 19
click at [523, 445] on input "No" at bounding box center [529, 446] width 13 height 13
click at [665, 213] on link "Means Test Qualifier" at bounding box center [639, 210] width 147 height 47
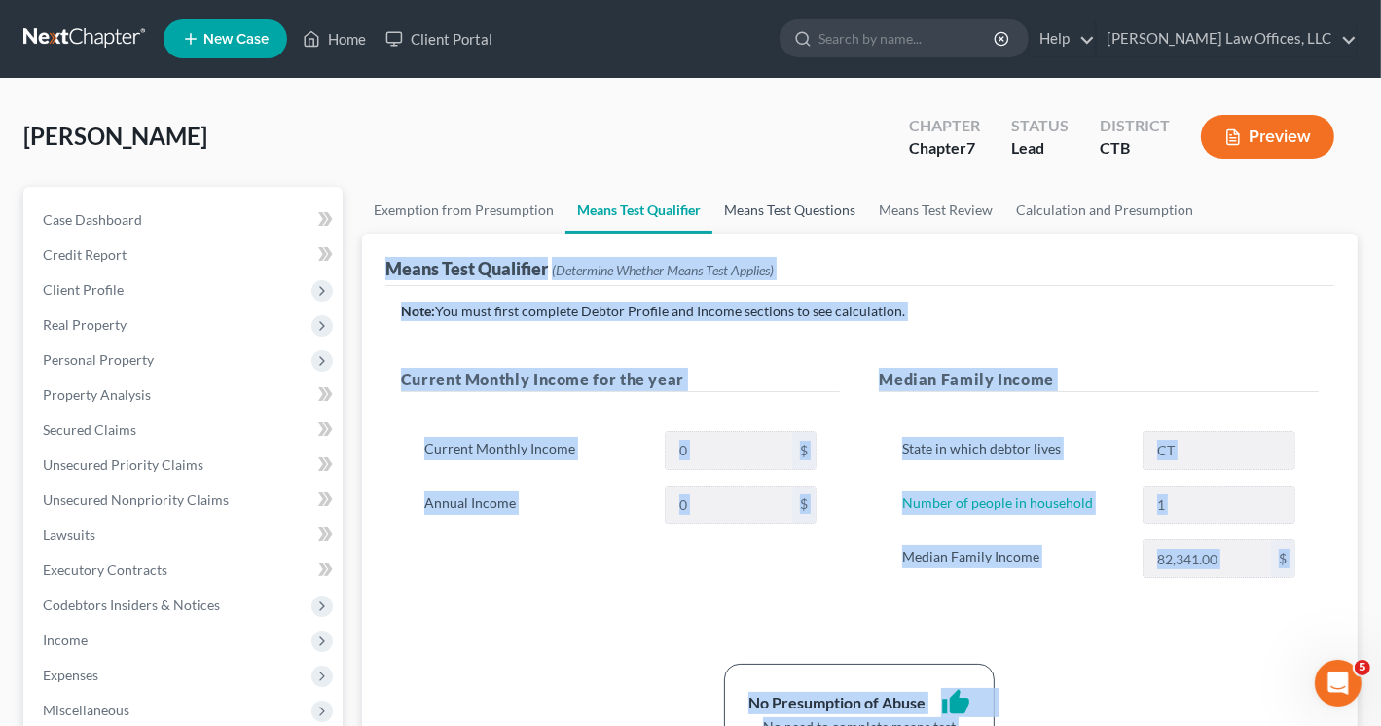
click at [811, 211] on link "Means Test Questions" at bounding box center [789, 210] width 155 height 47
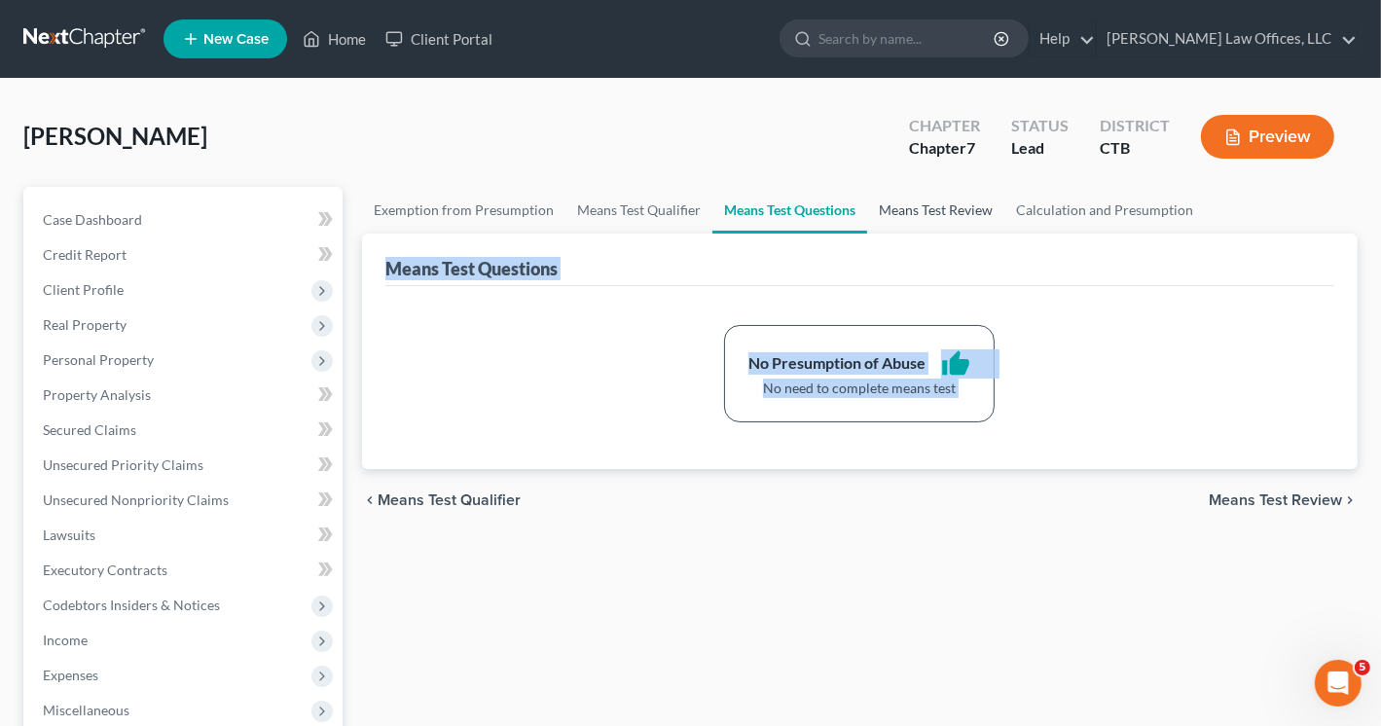
click at [944, 205] on link "Means Test Review" at bounding box center [935, 210] width 137 height 47
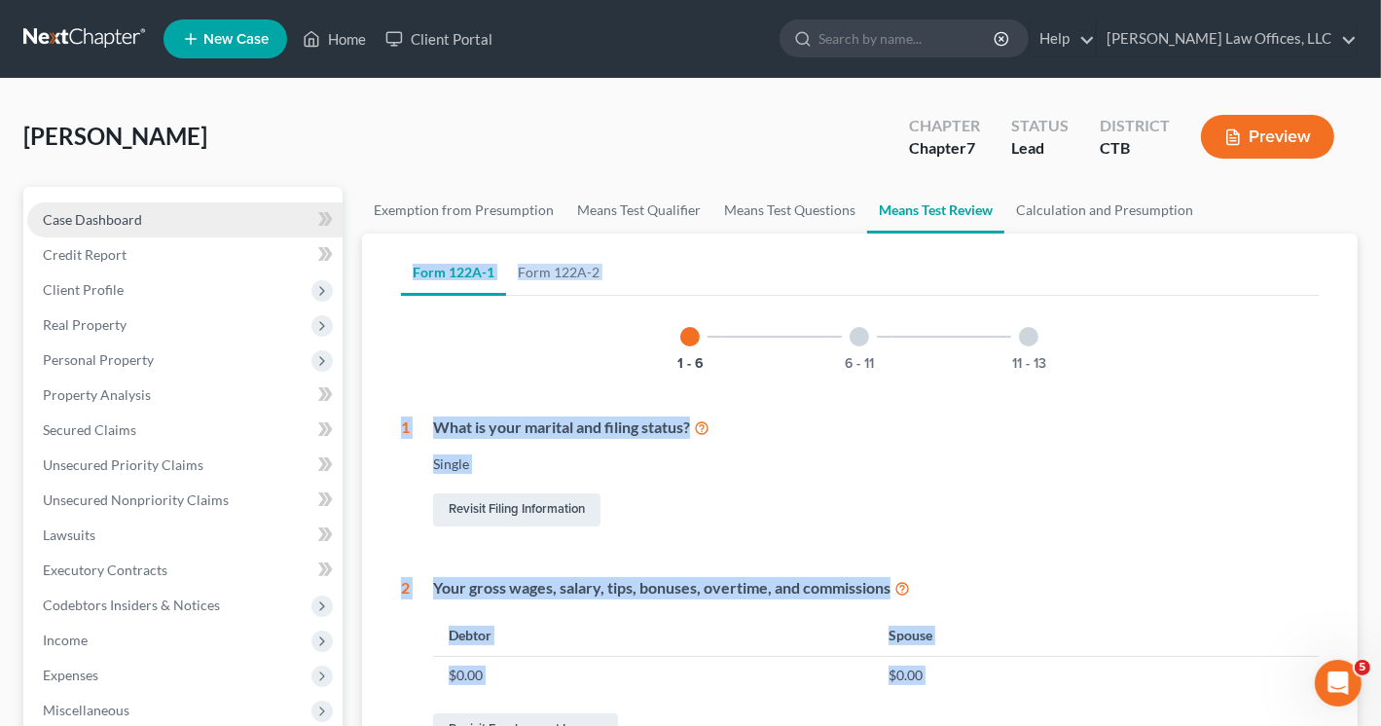
click at [110, 220] on span "Case Dashboard" at bounding box center [92, 219] width 99 height 17
